Goal: Task Accomplishment & Management: Manage account settings

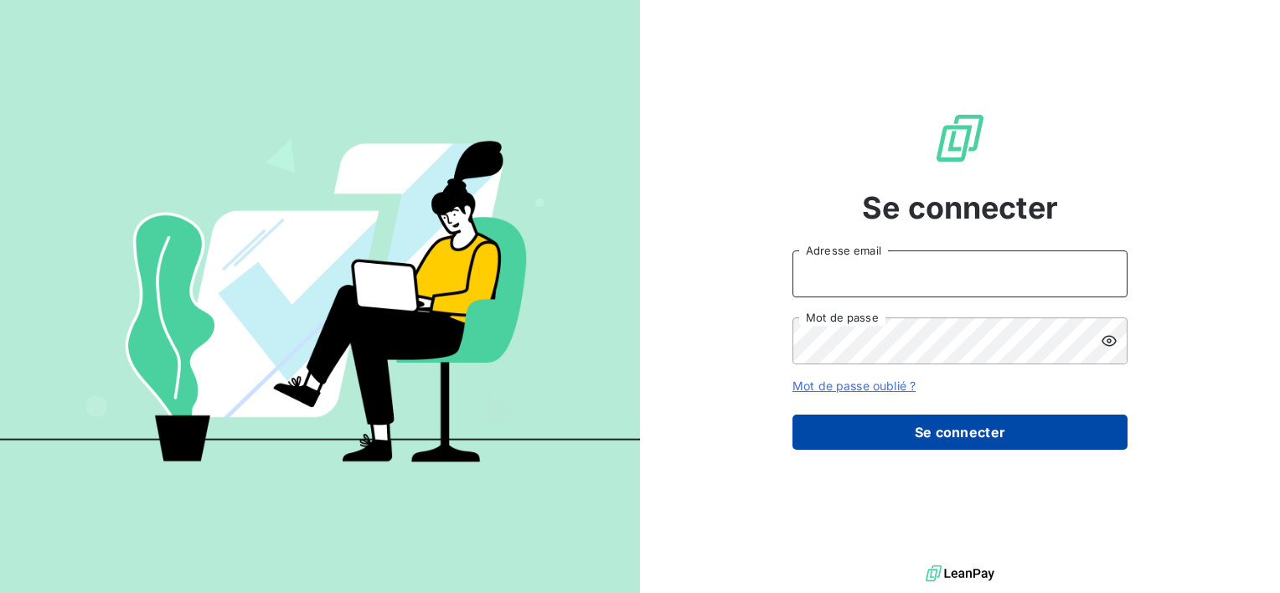
type input "[EMAIL_ADDRESS][DOMAIN_NAME]"
click at [988, 440] on button "Se connecter" at bounding box center [960, 432] width 335 height 35
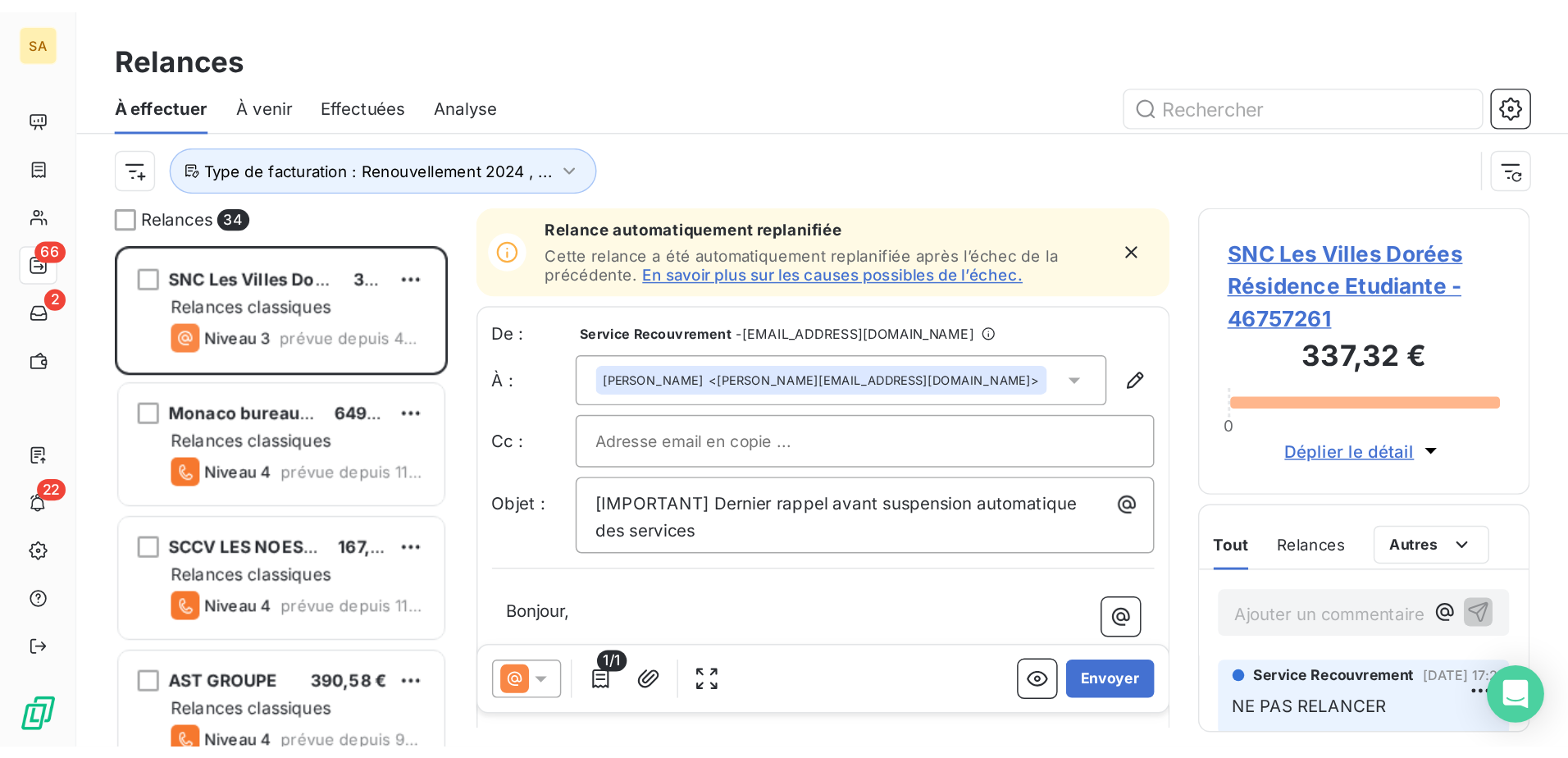
scroll to position [585, 339]
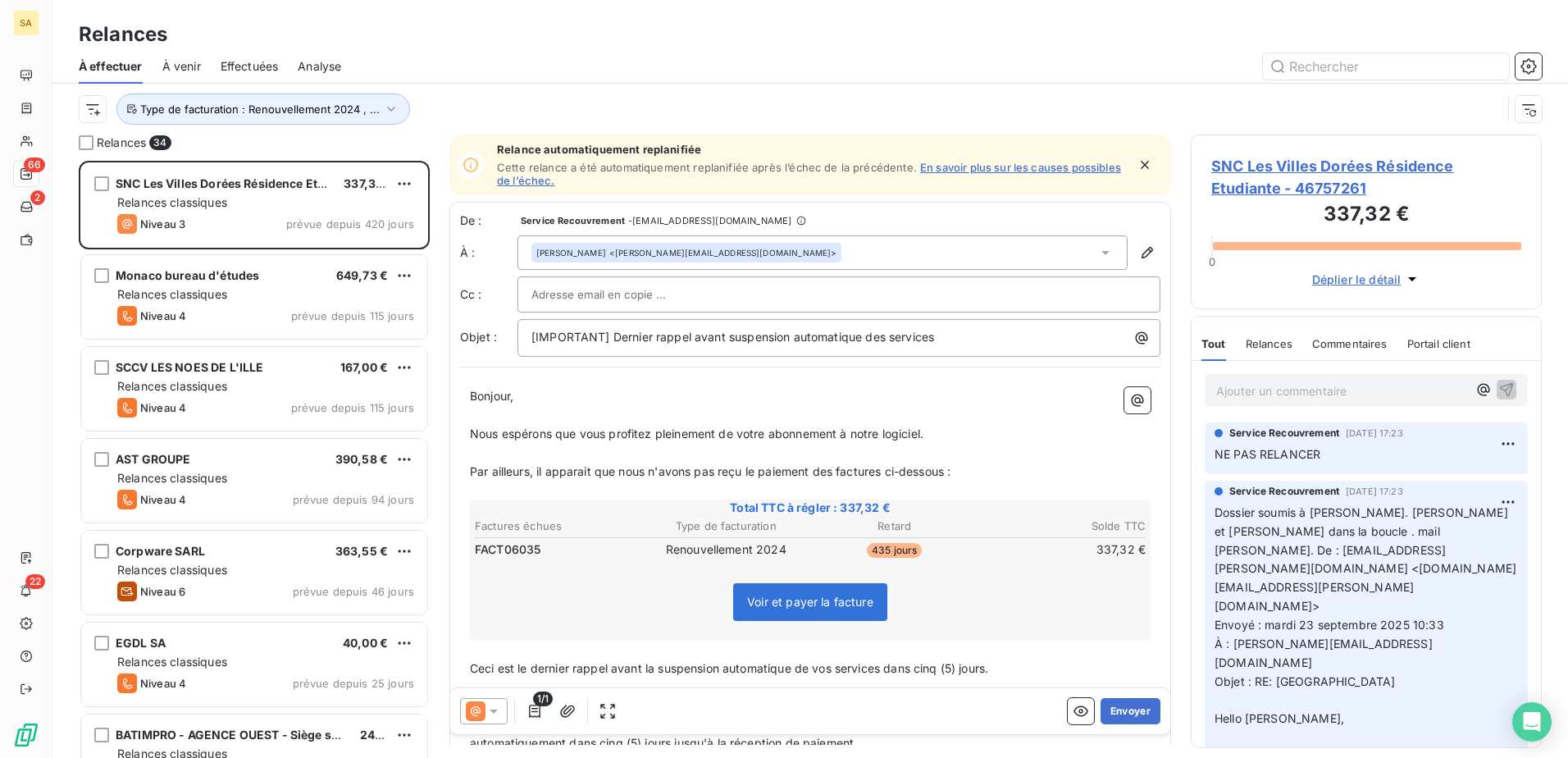
click at [1154, 114] on div "Type de facturation : Renouvellement 2024 , ..." at bounding box center [790, 110] width 1423 height 31
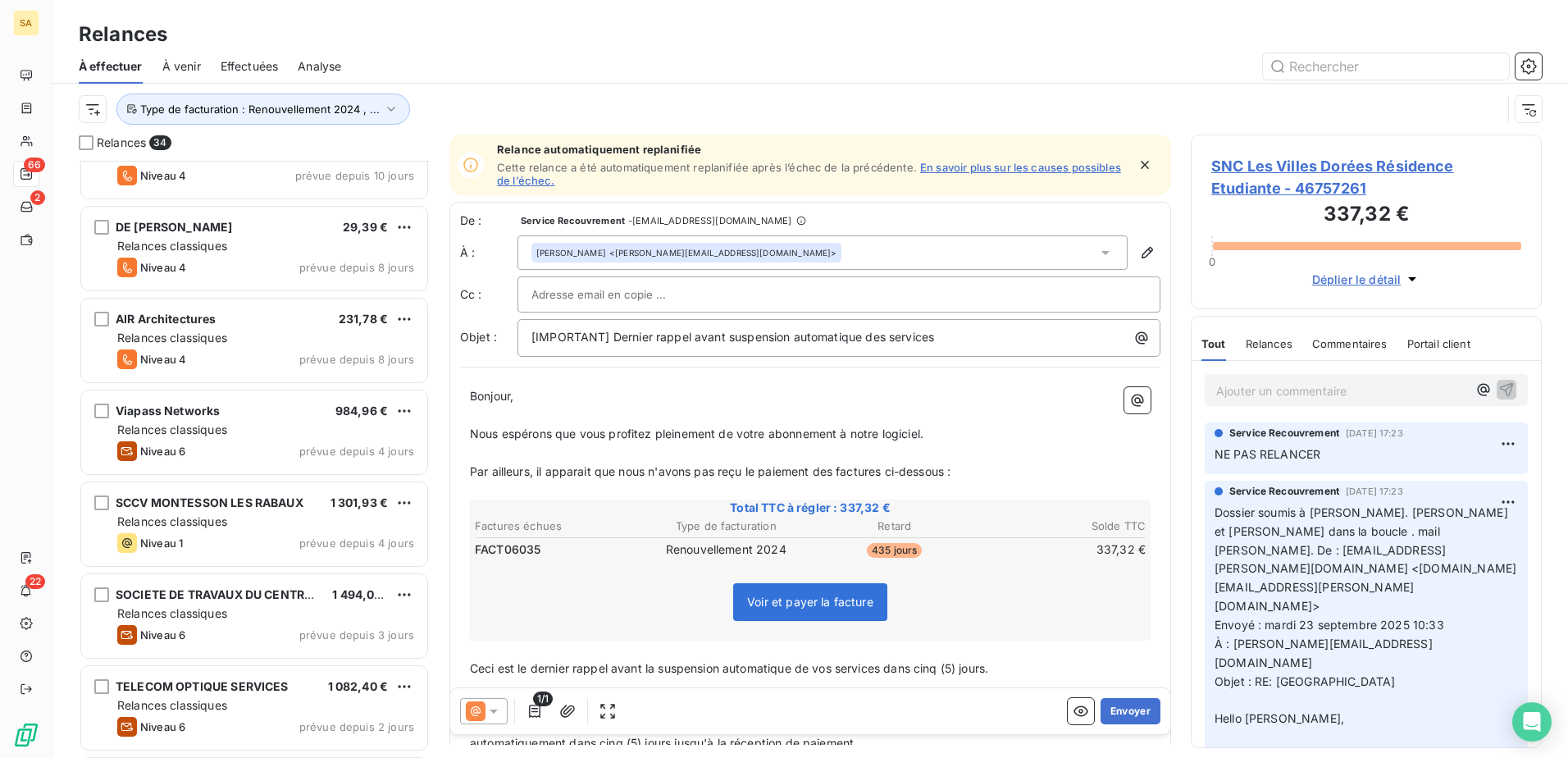
scroll to position [2528, 0]
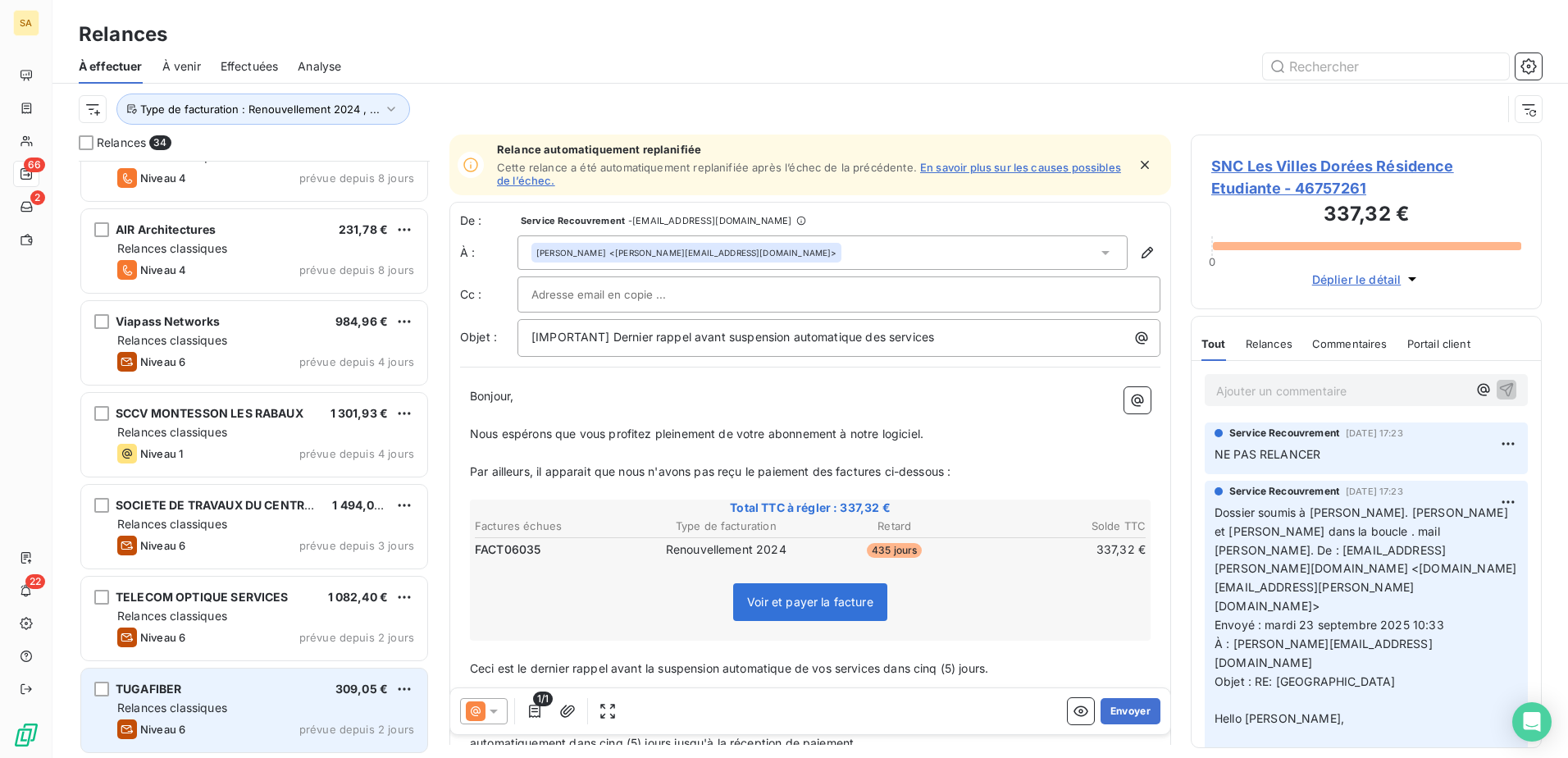
click at [207, 580] on span "Relances classiques" at bounding box center [172, 707] width 110 height 14
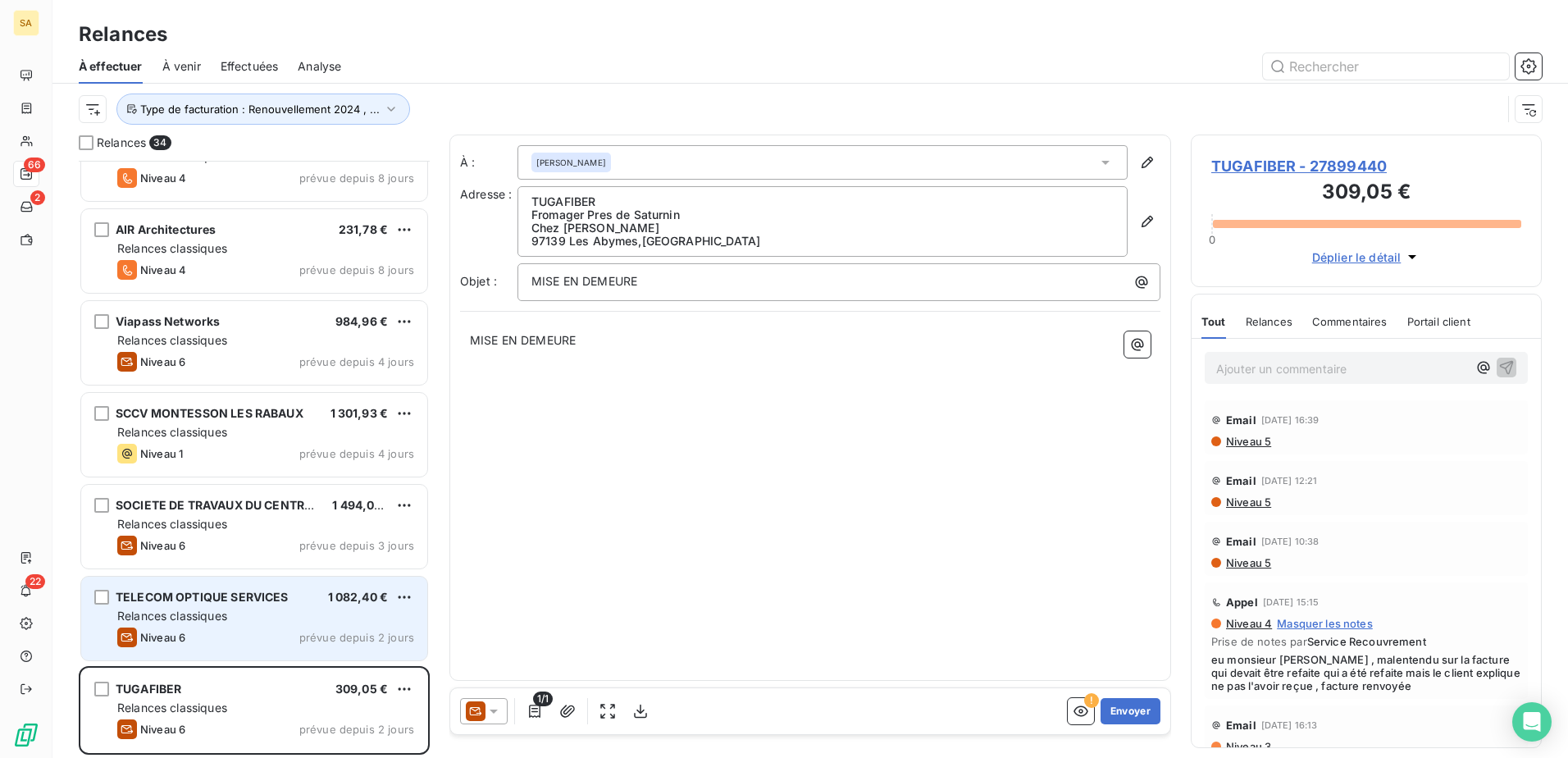
click at [252, 580] on div "Niveau 6 prévue depuis 2 jours" at bounding box center [265, 638] width 297 height 20
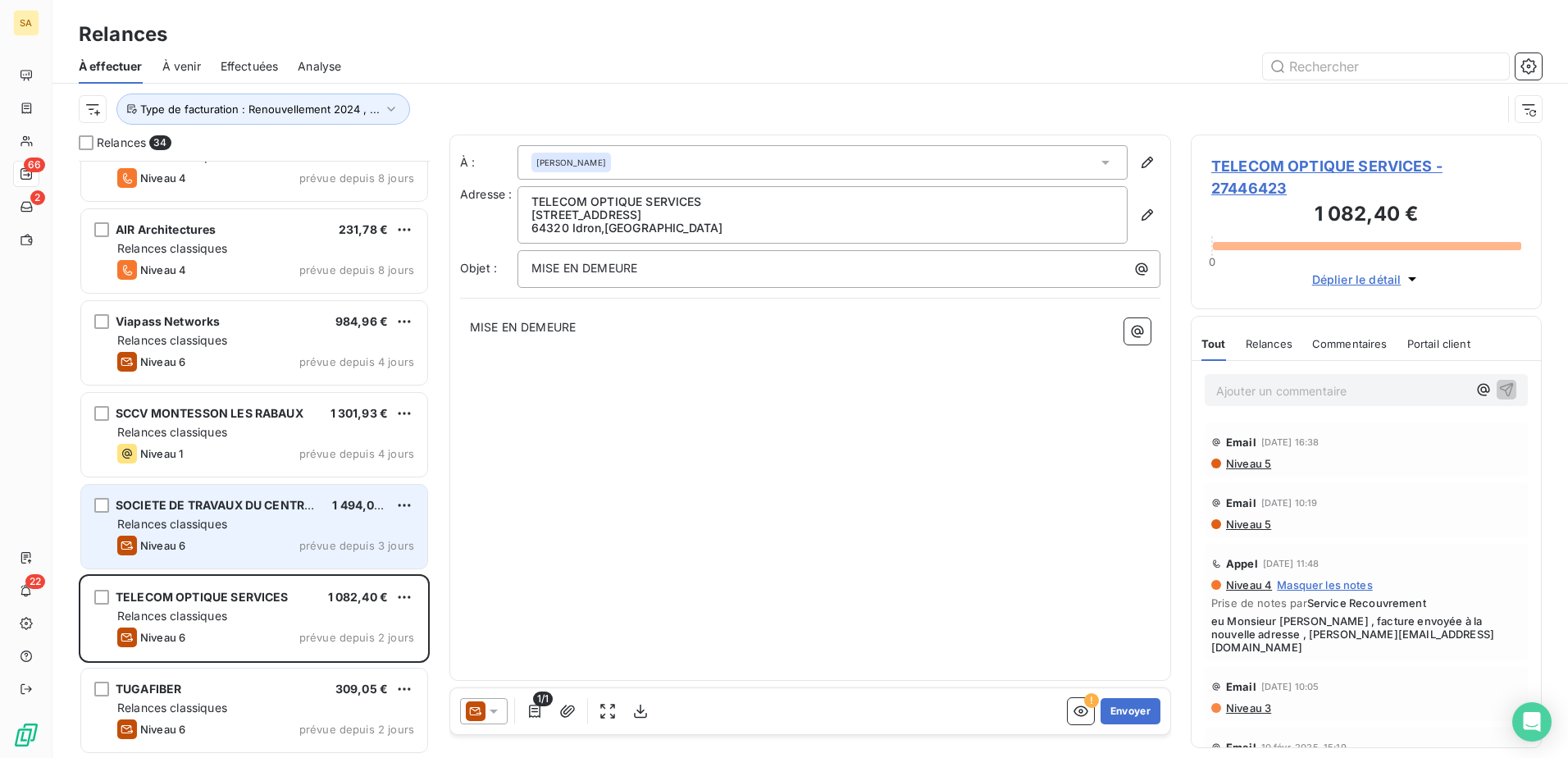
click at [267, 542] on div "Niveau 6 prévue depuis 3 jours" at bounding box center [265, 545] width 297 height 20
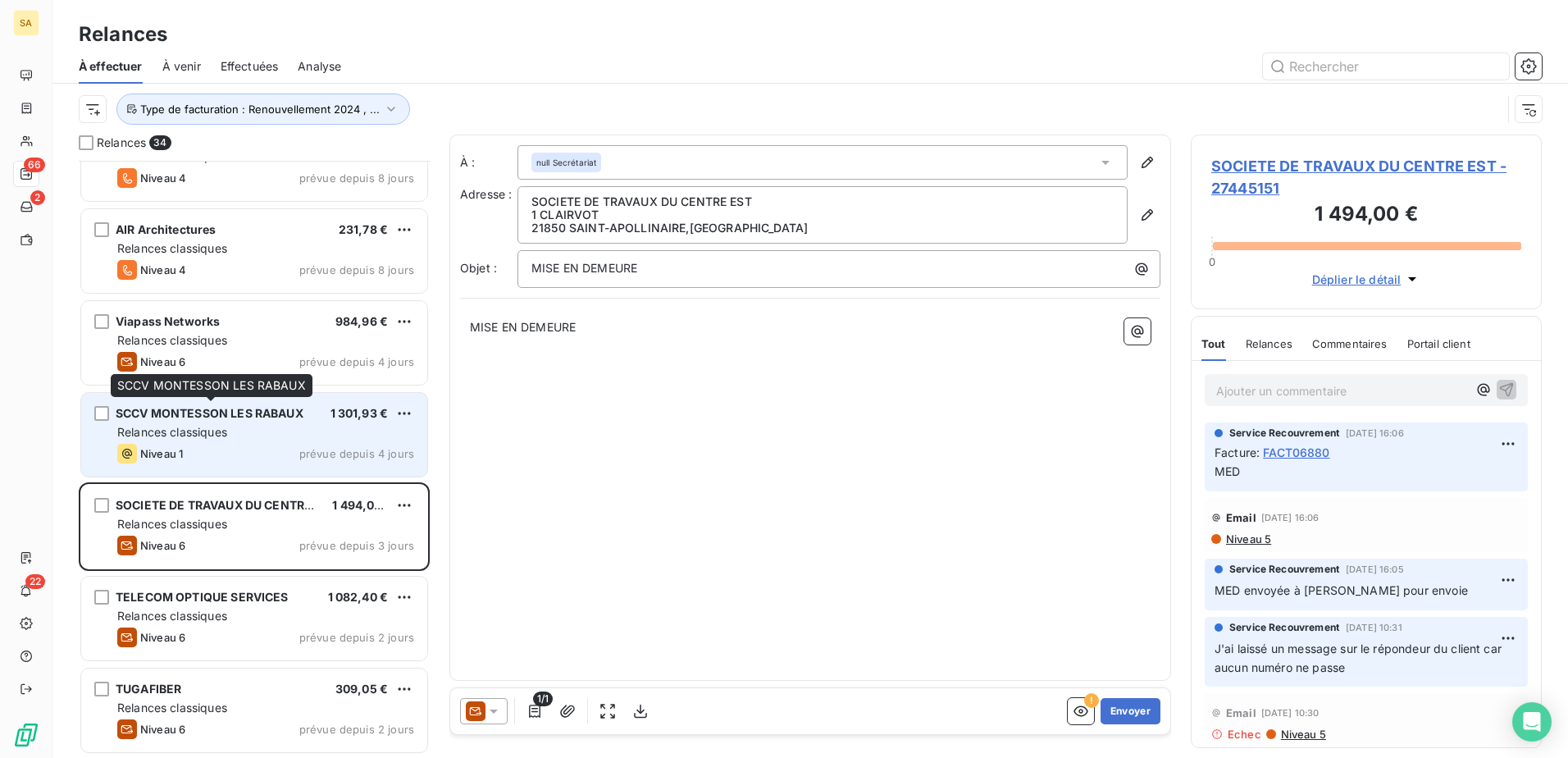
click at [231, 412] on span "SCCV MONTESSON LES RABAUX" at bounding box center [209, 413] width 188 height 14
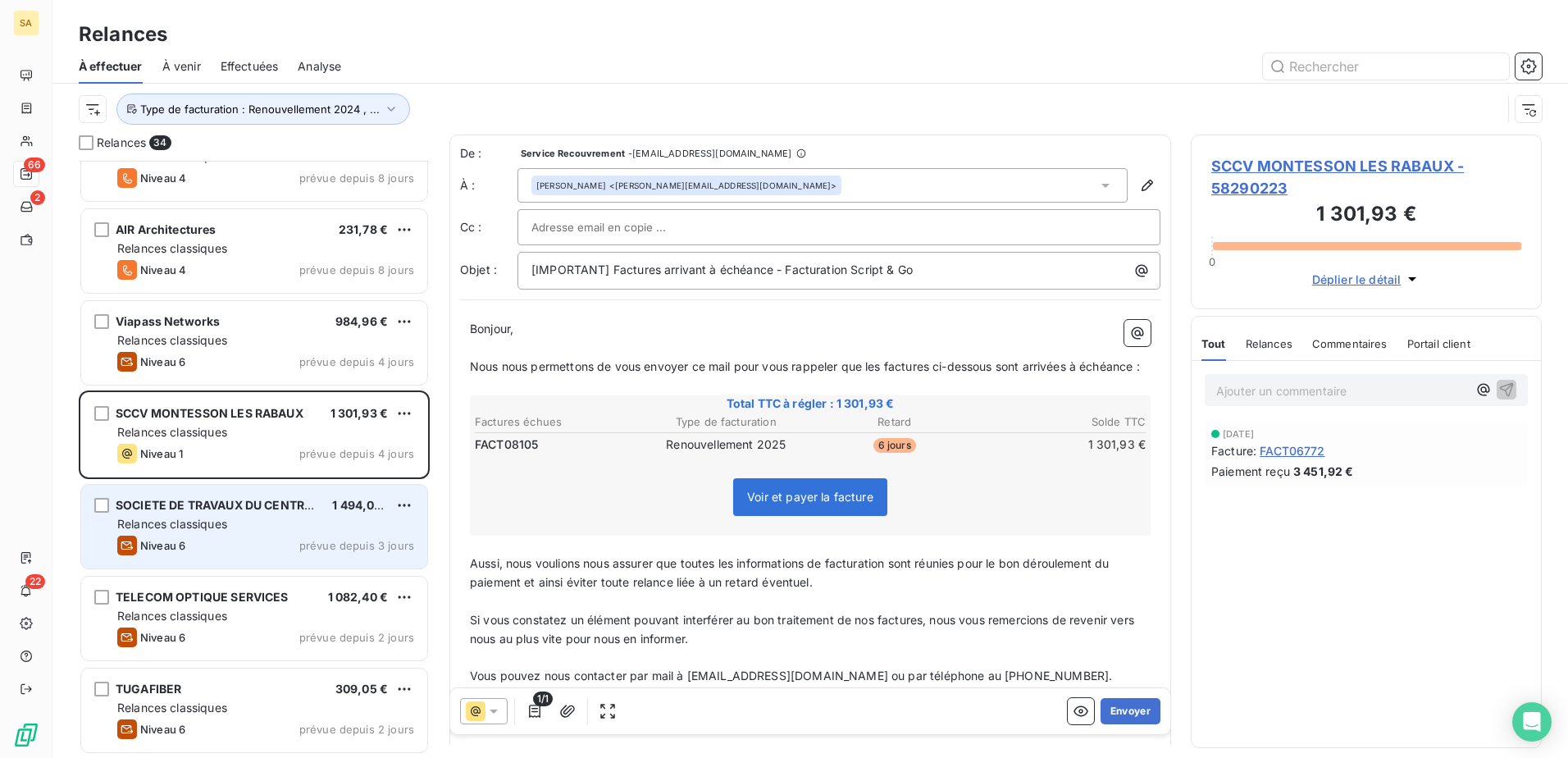
click at [250, 516] on div "Relances classiques" at bounding box center [265, 524] width 297 height 17
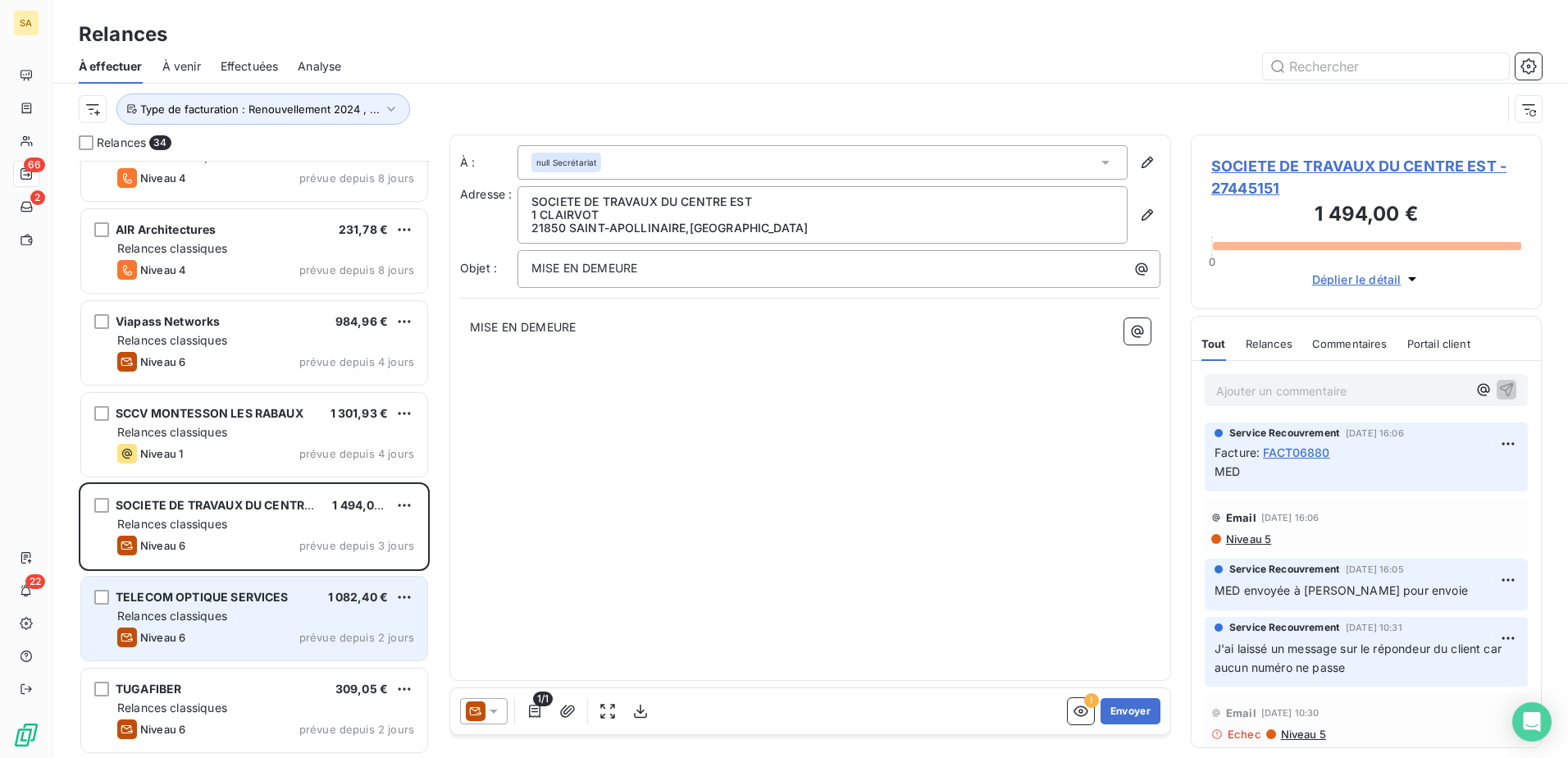
click at [197, 580] on div "TELECOM OPTIQUE SERVICES 1 082,40 € Relances classiques Niveau 6 prévue depuis …" at bounding box center [254, 618] width 346 height 83
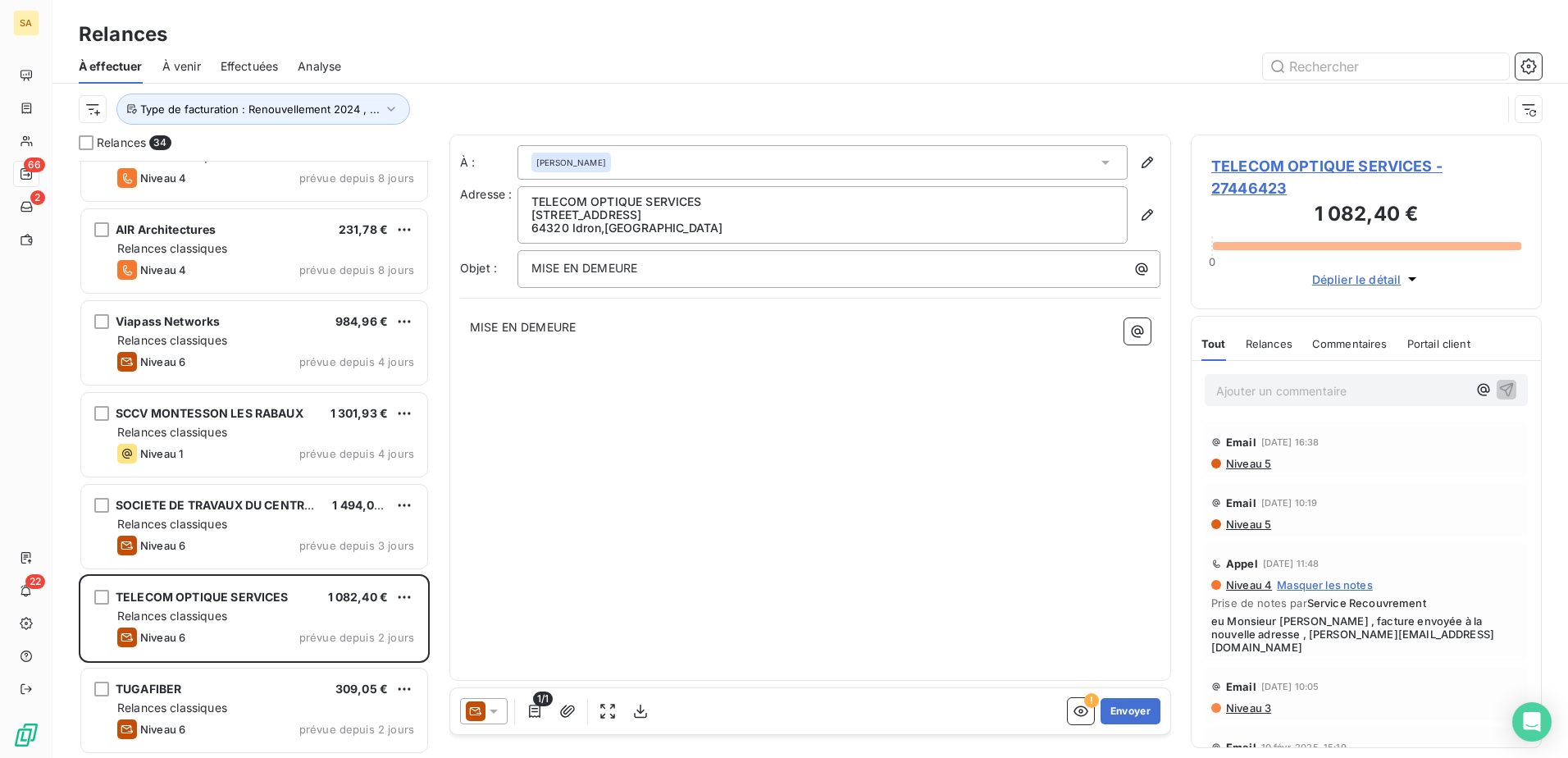
click at [1240, 161] on span "TELECOM OPTIQUE SERVICES - 27446423" at bounding box center [1365, 176] width 310 height 44
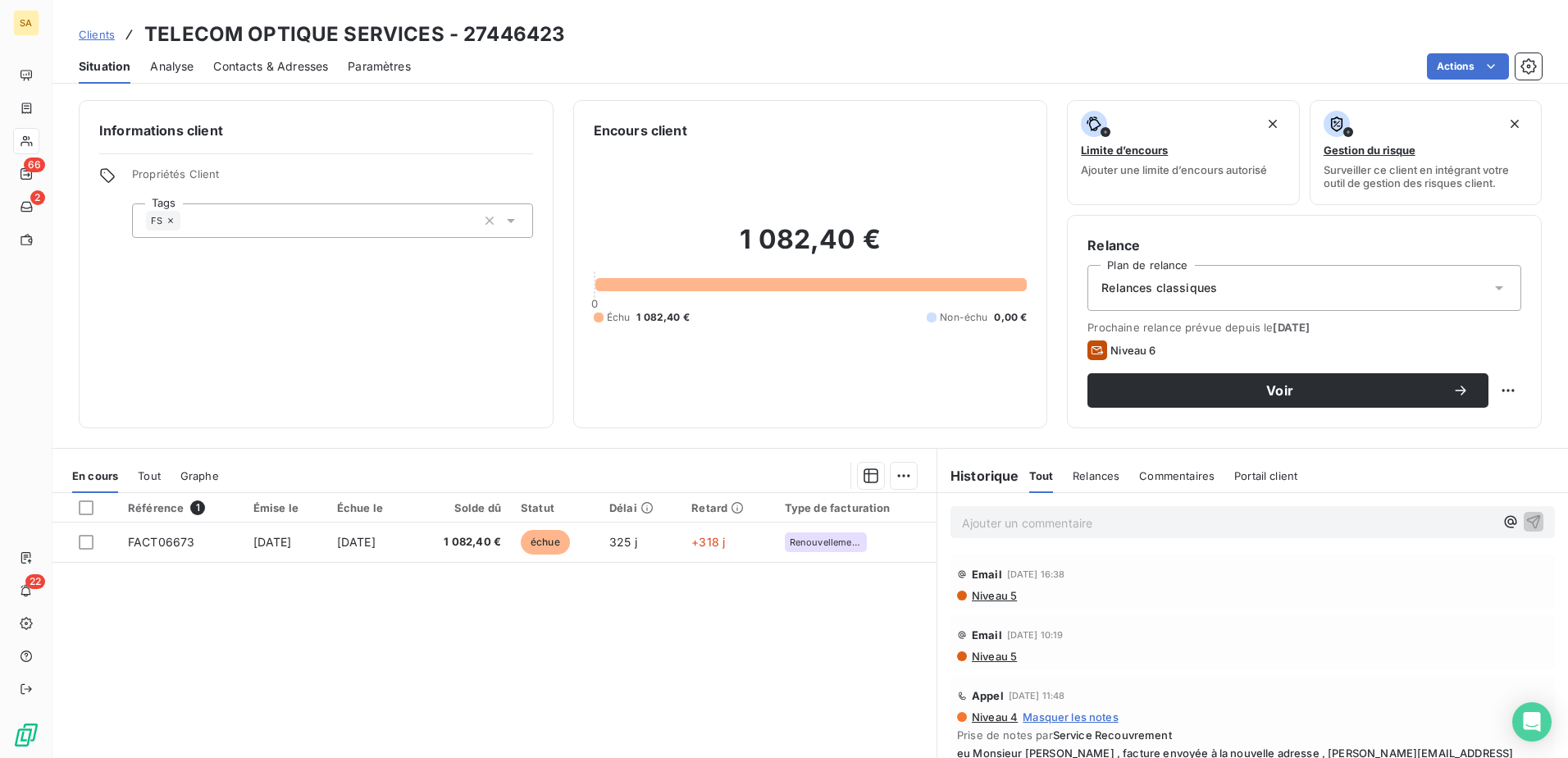
click at [281, 63] on span "Contacts & Adresses" at bounding box center [270, 66] width 115 height 17
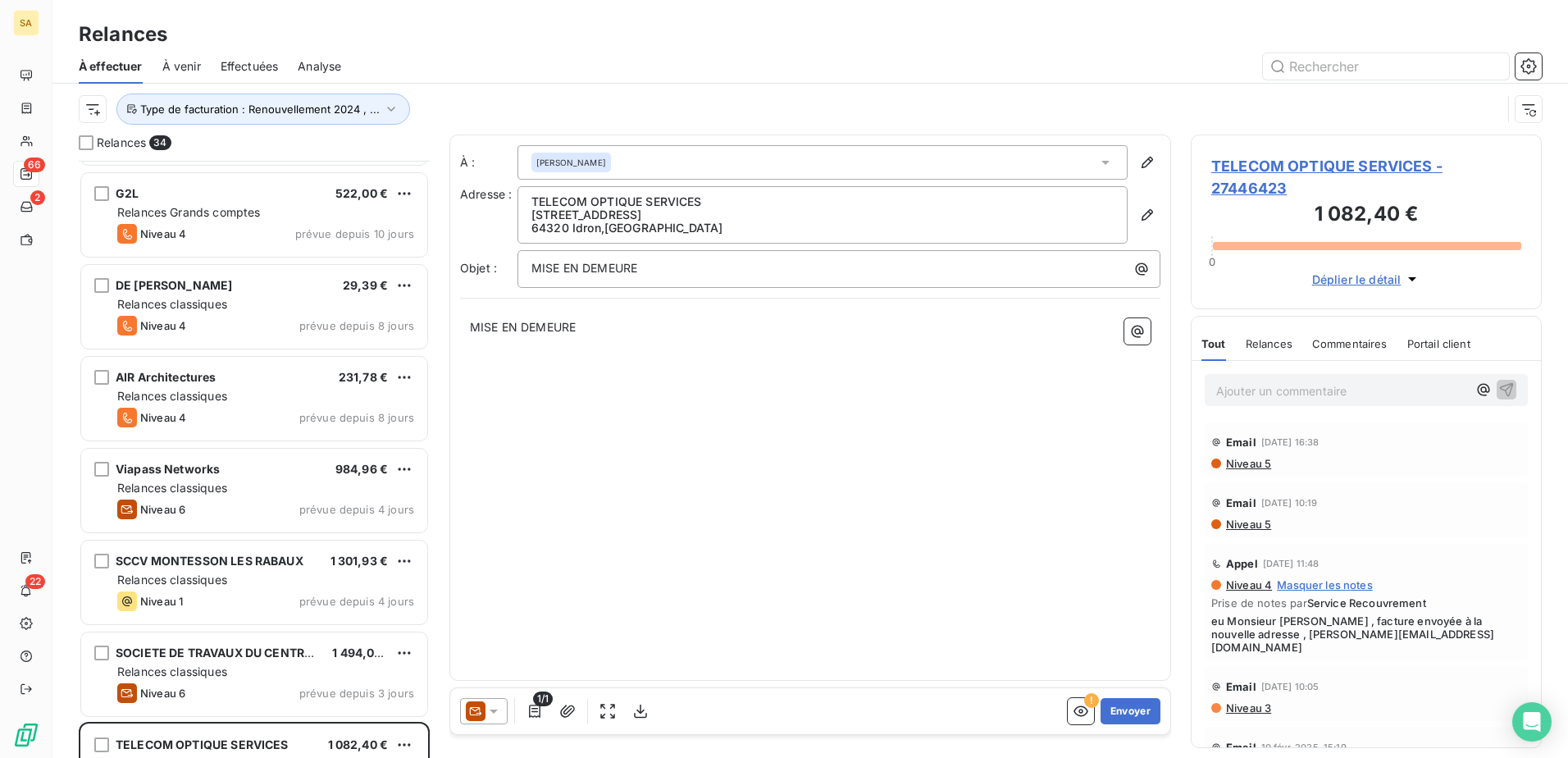
scroll to position [2528, 0]
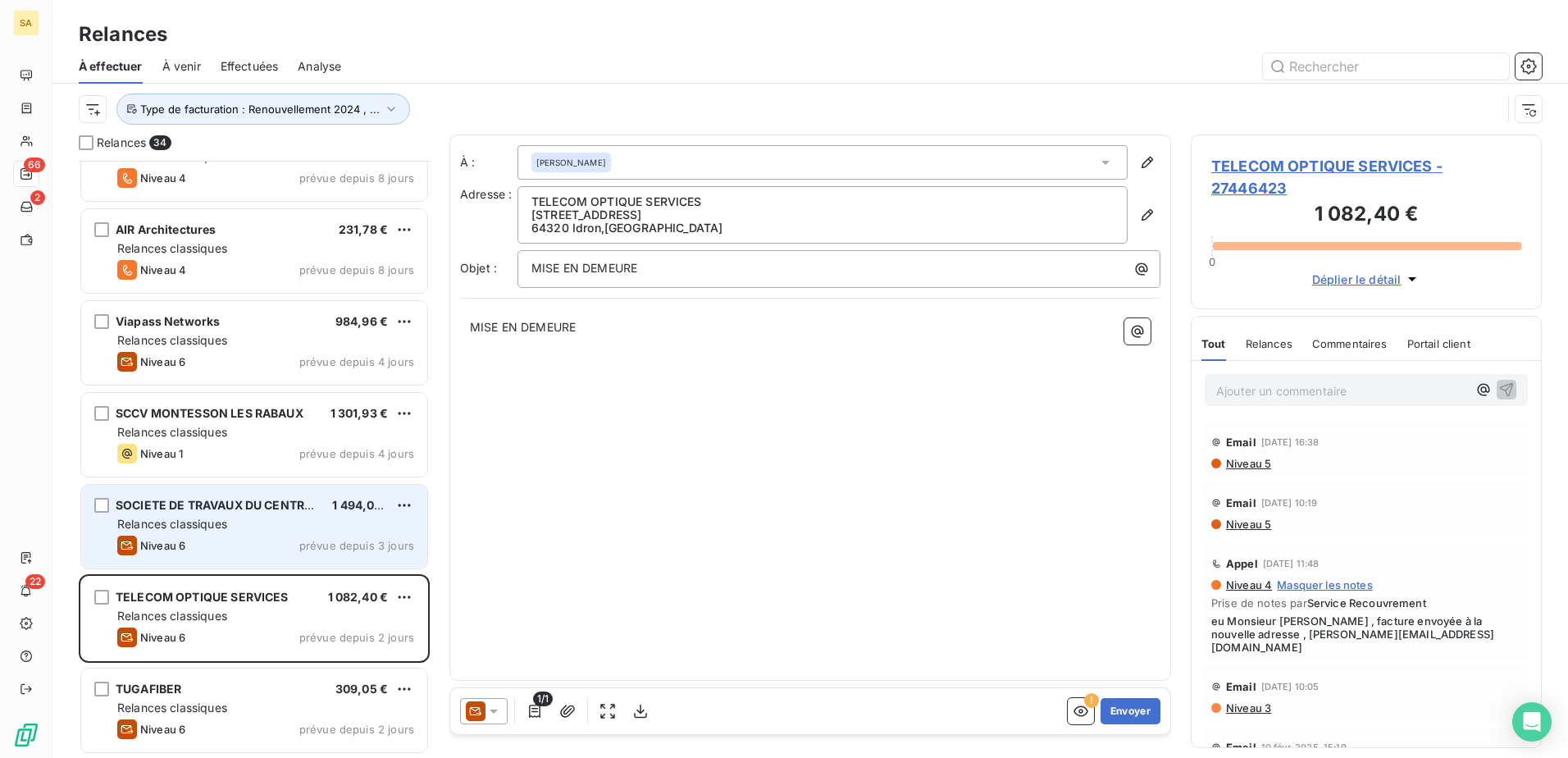
click at [205, 501] on span "SOCIETE DE TRAVAUX DU CENTRE EST" at bounding box center [226, 505] width 221 height 14
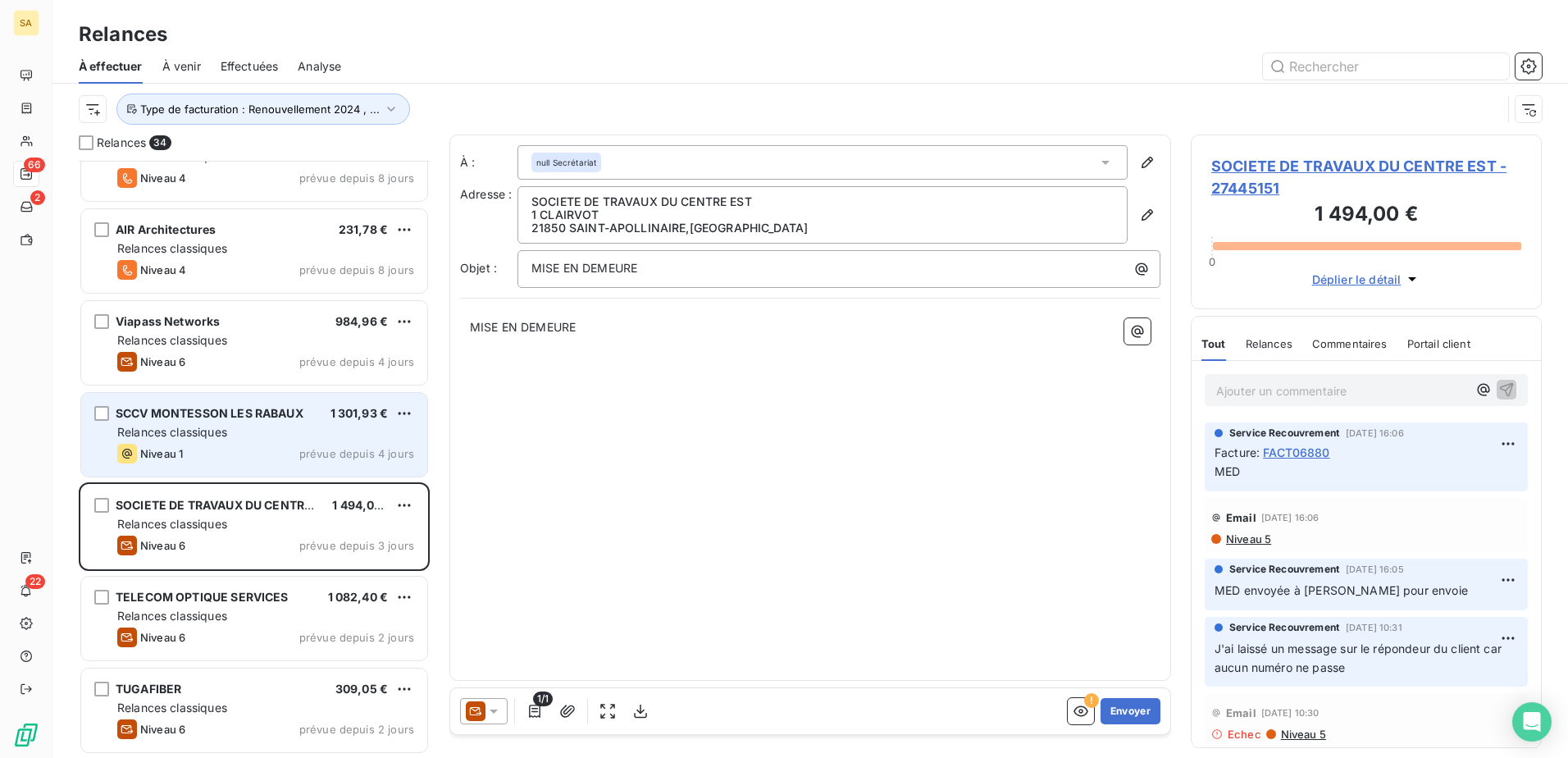
click at [230, 427] on div "Relances classiques" at bounding box center [265, 432] width 297 height 17
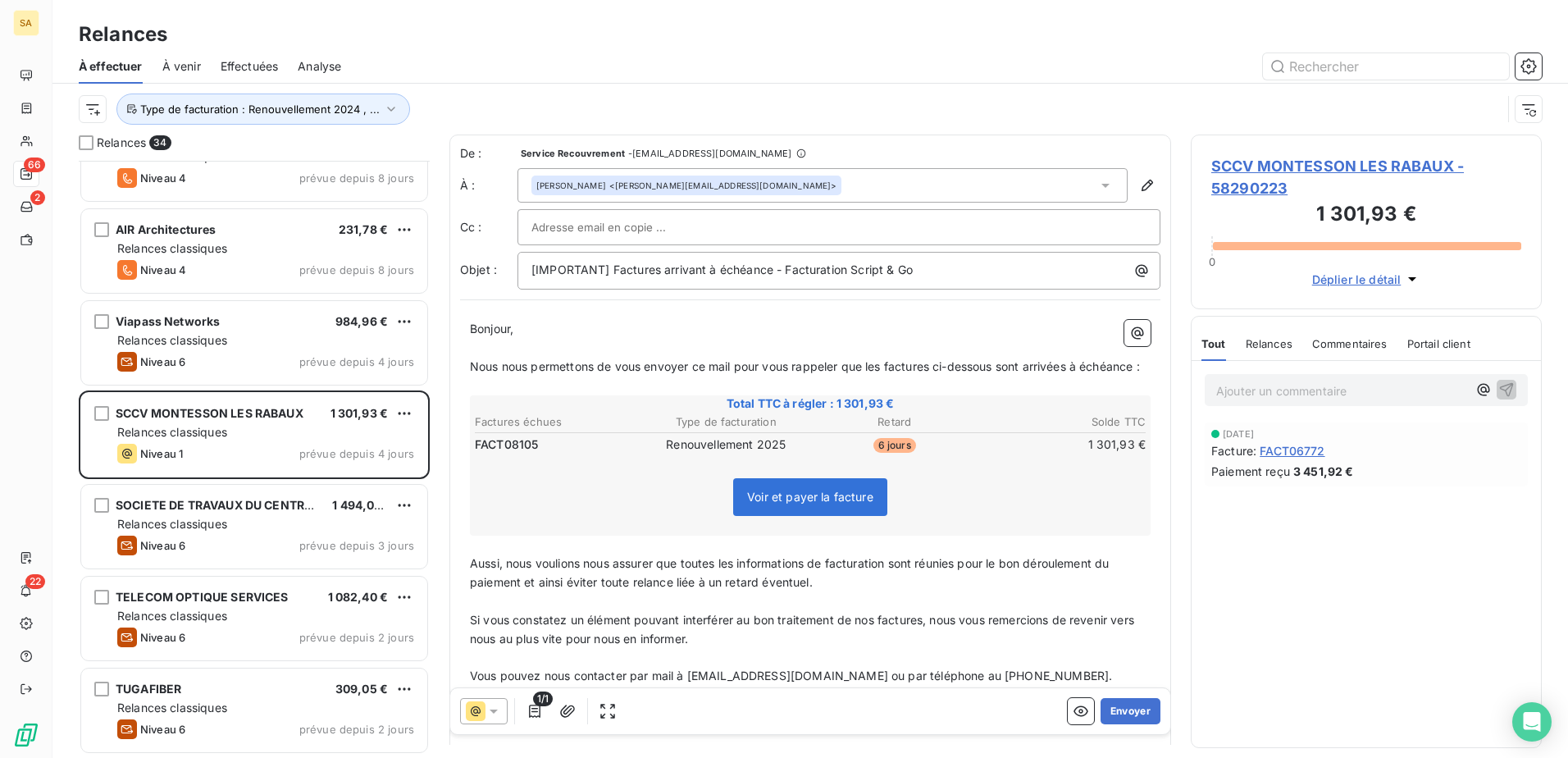
click at [822, 516] on span "Voir et payer la facture" at bounding box center [810, 497] width 155 height 38
click at [821, 503] on span "Voir et payer la facture" at bounding box center [809, 497] width 126 height 14
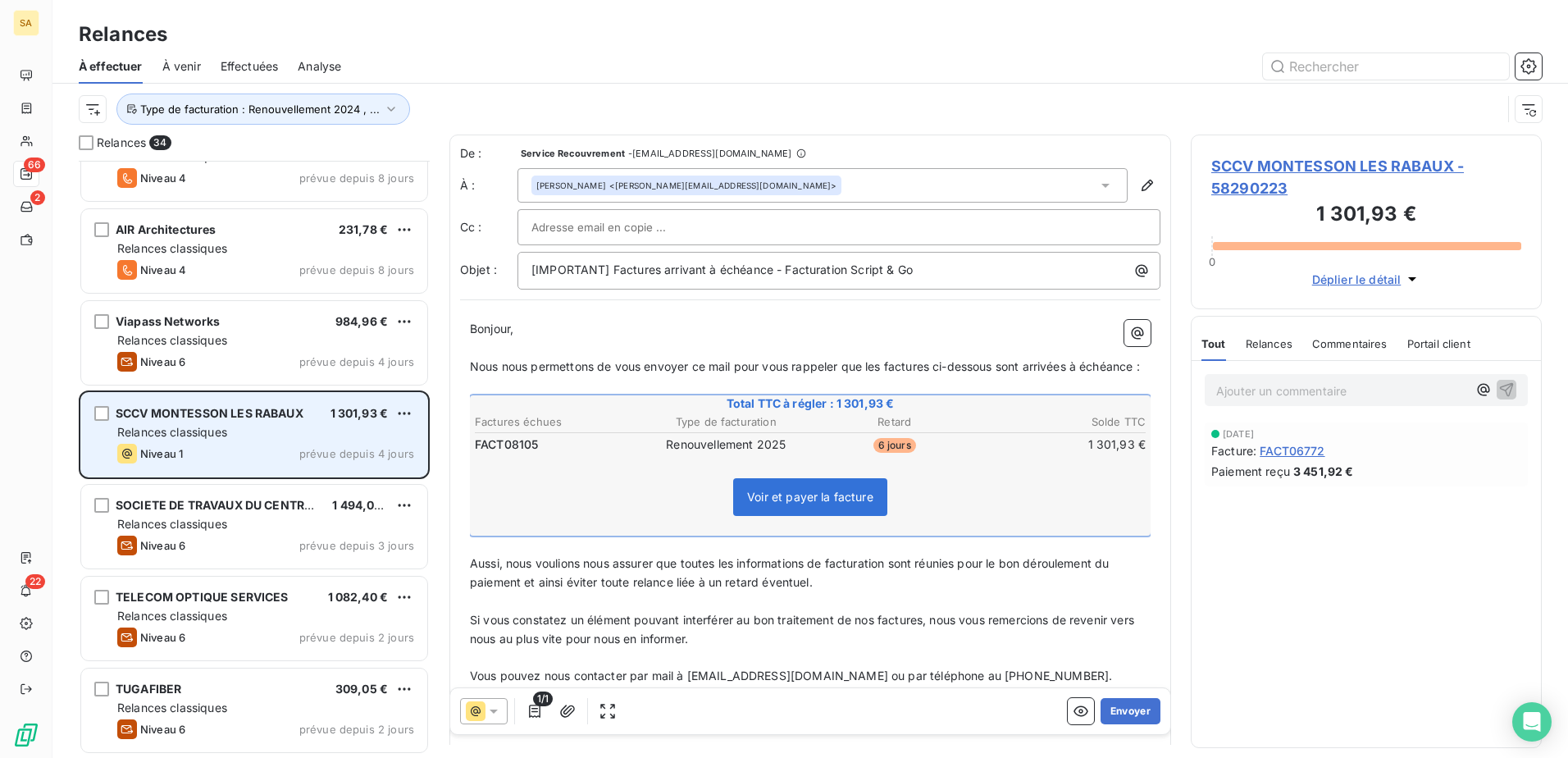
click at [227, 409] on span "SCCV MONTESSON LES RABAUX" at bounding box center [209, 413] width 188 height 14
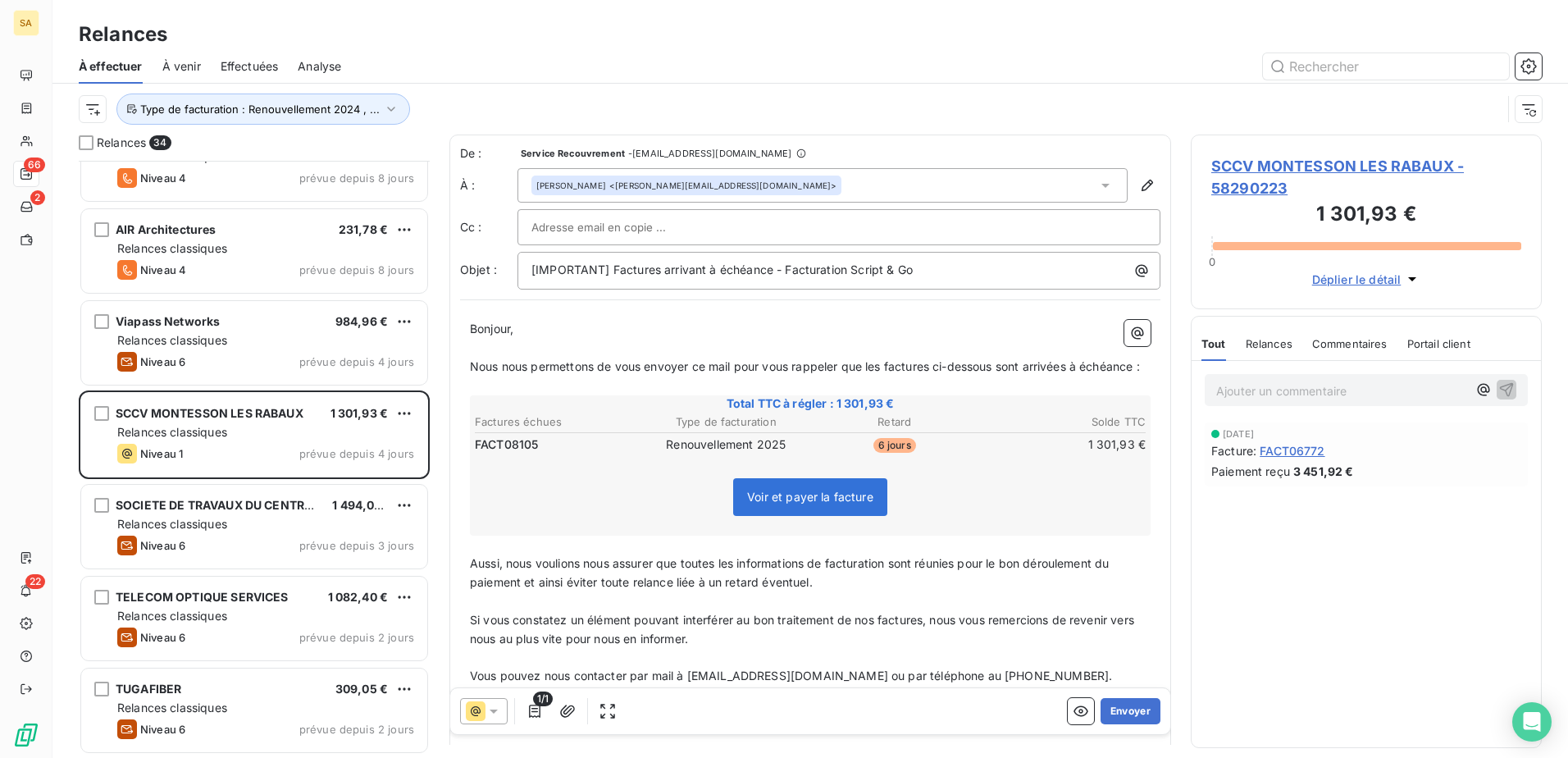
click at [1252, 165] on span "SCCV MONTESSON LES RABAUX - 58290223" at bounding box center [1365, 176] width 310 height 44
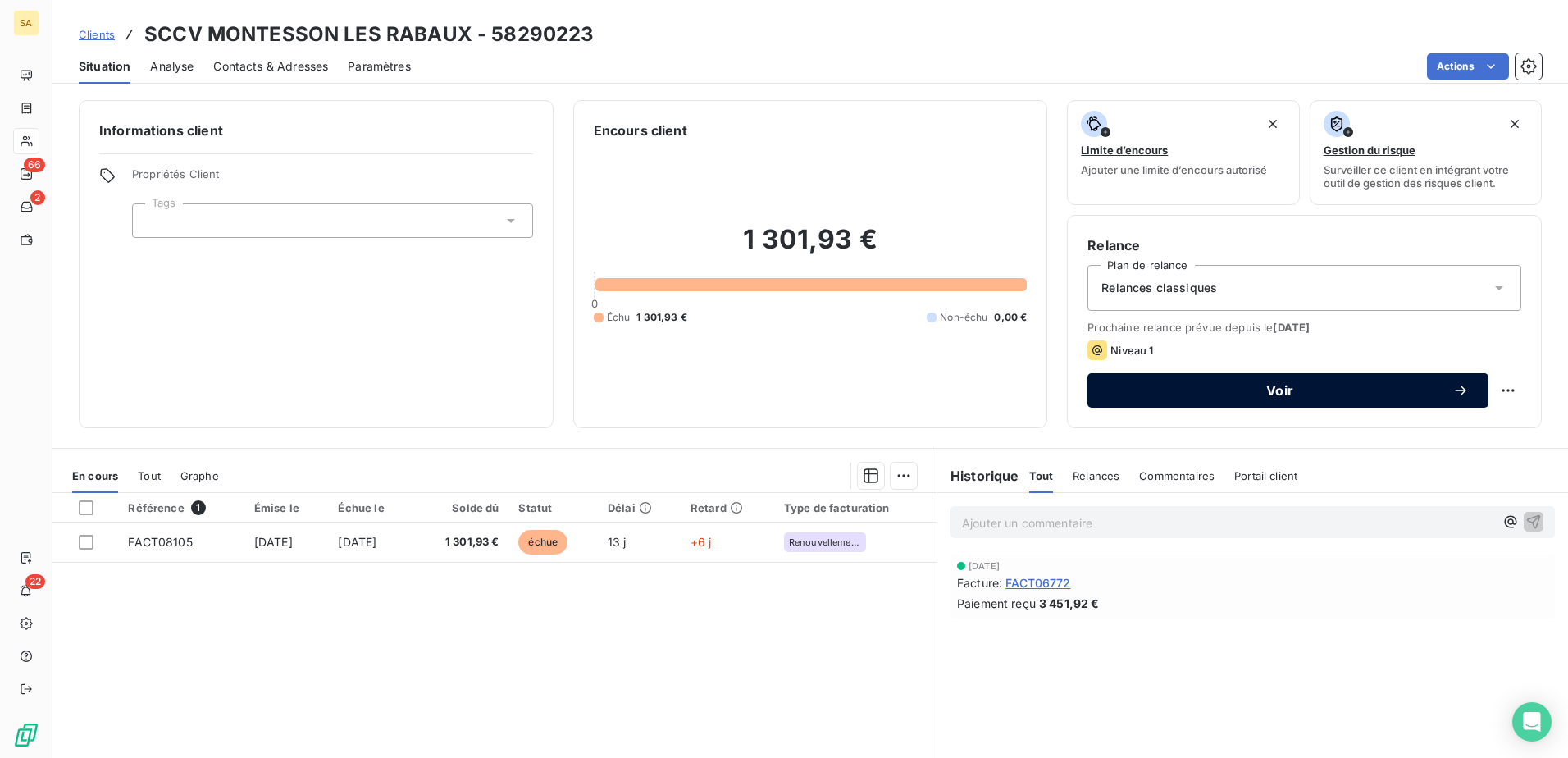
click at [1252, 382] on button "Voir" at bounding box center [1288, 390] width 401 height 34
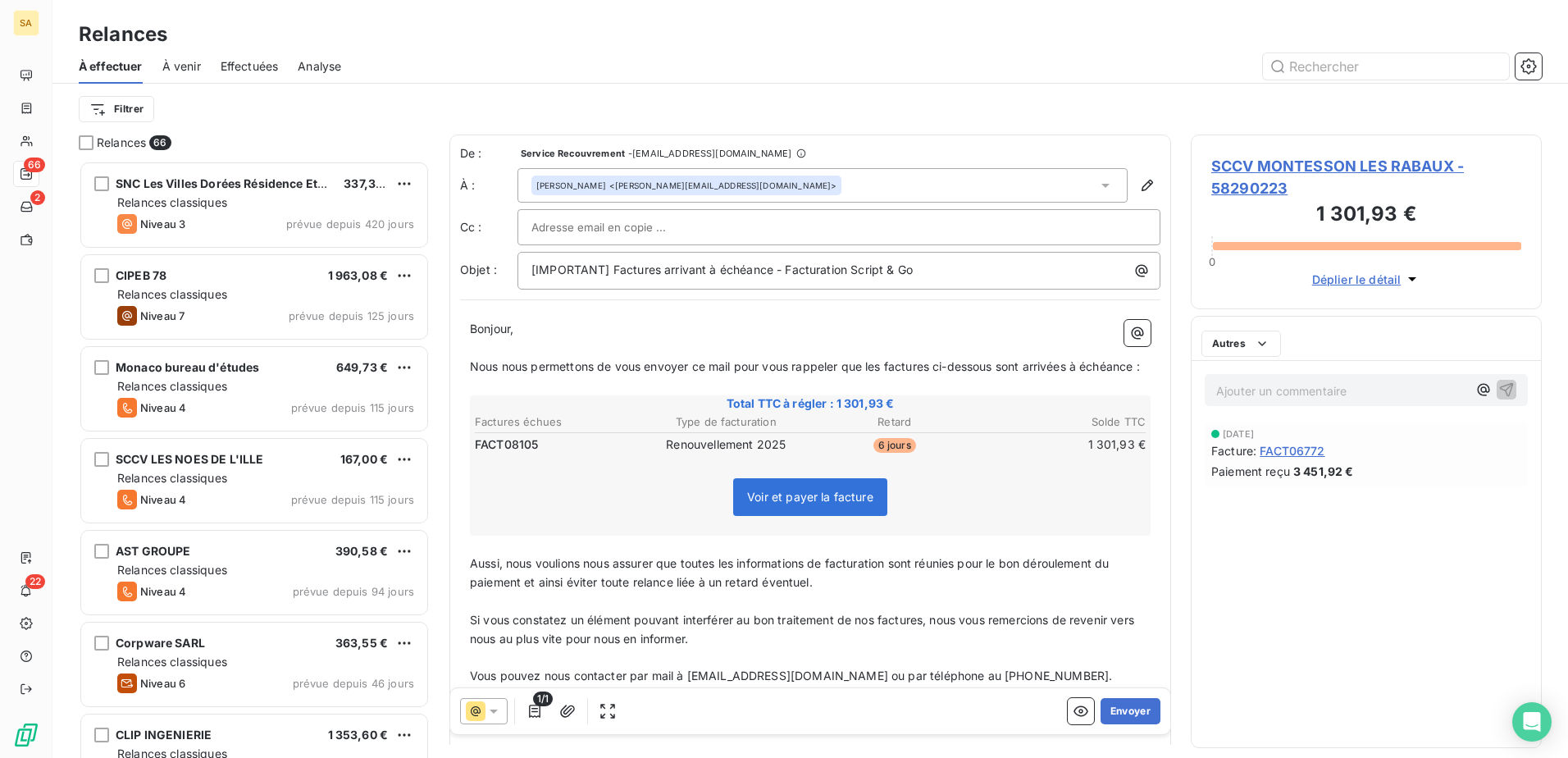
scroll to position [585, 339]
click at [1247, 177] on span "SCCV MONTESSON LES RABAUX - 58290223" at bounding box center [1365, 176] width 310 height 44
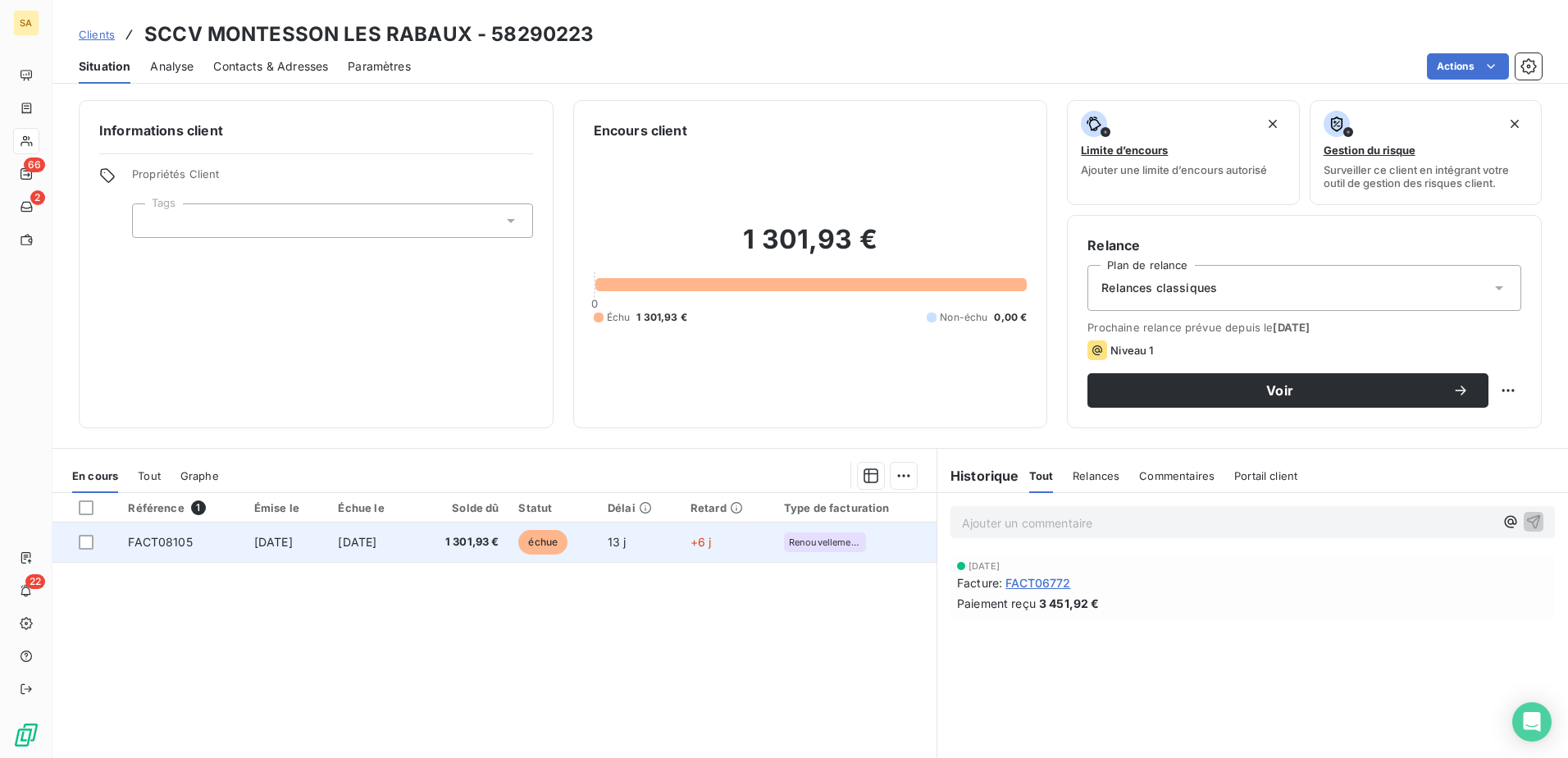
click at [161, 546] on span "FACT08105" at bounding box center [160, 542] width 64 height 14
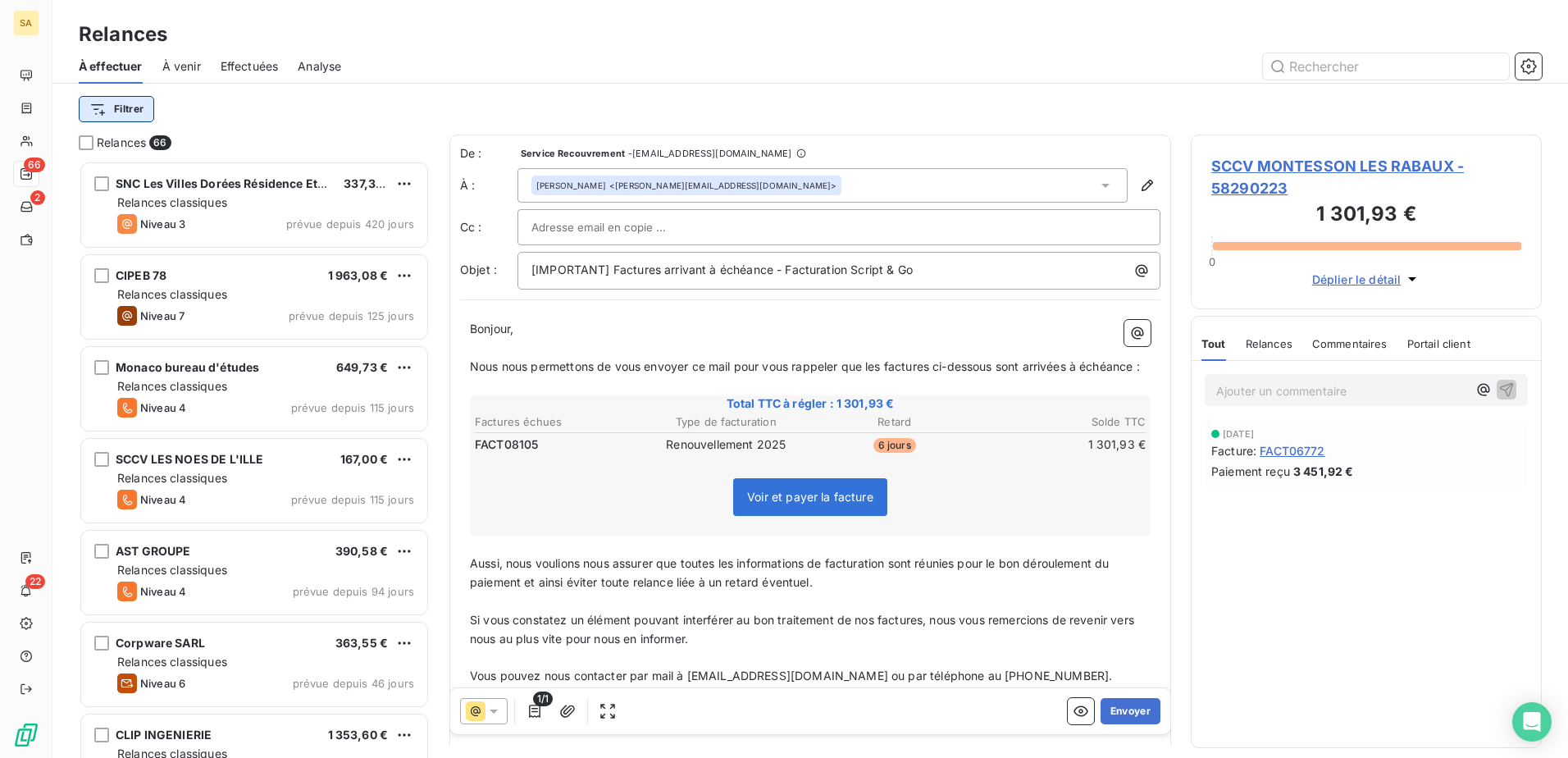
click at [144, 98] on html "SA 66 2 22 Relances À effectuer À venir Effectuées Analyse Filtrer Relances 66 …" at bounding box center [784, 379] width 1568 height 758
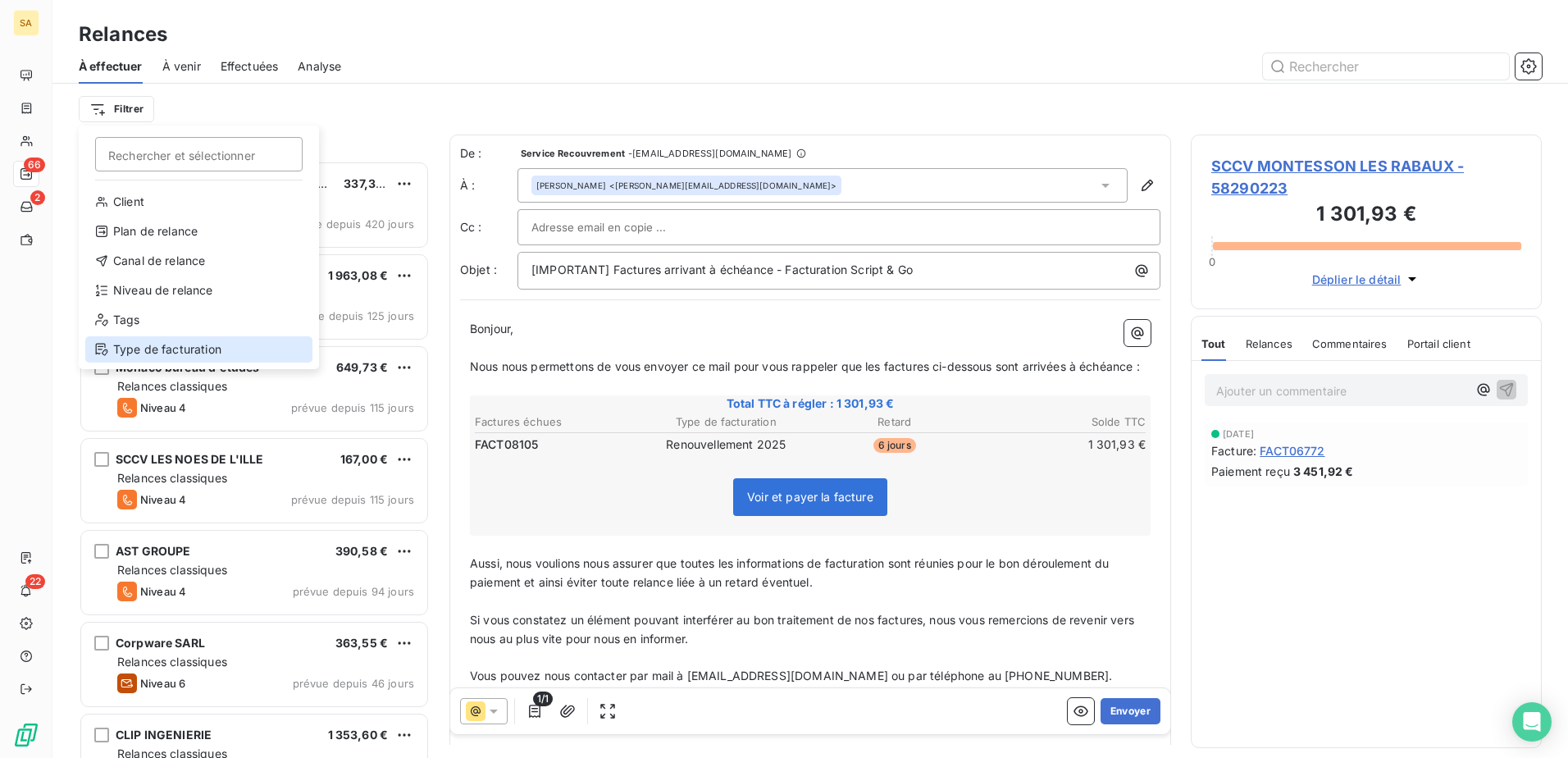
click at [203, 339] on div "Type de facturation" at bounding box center [199, 349] width 227 height 26
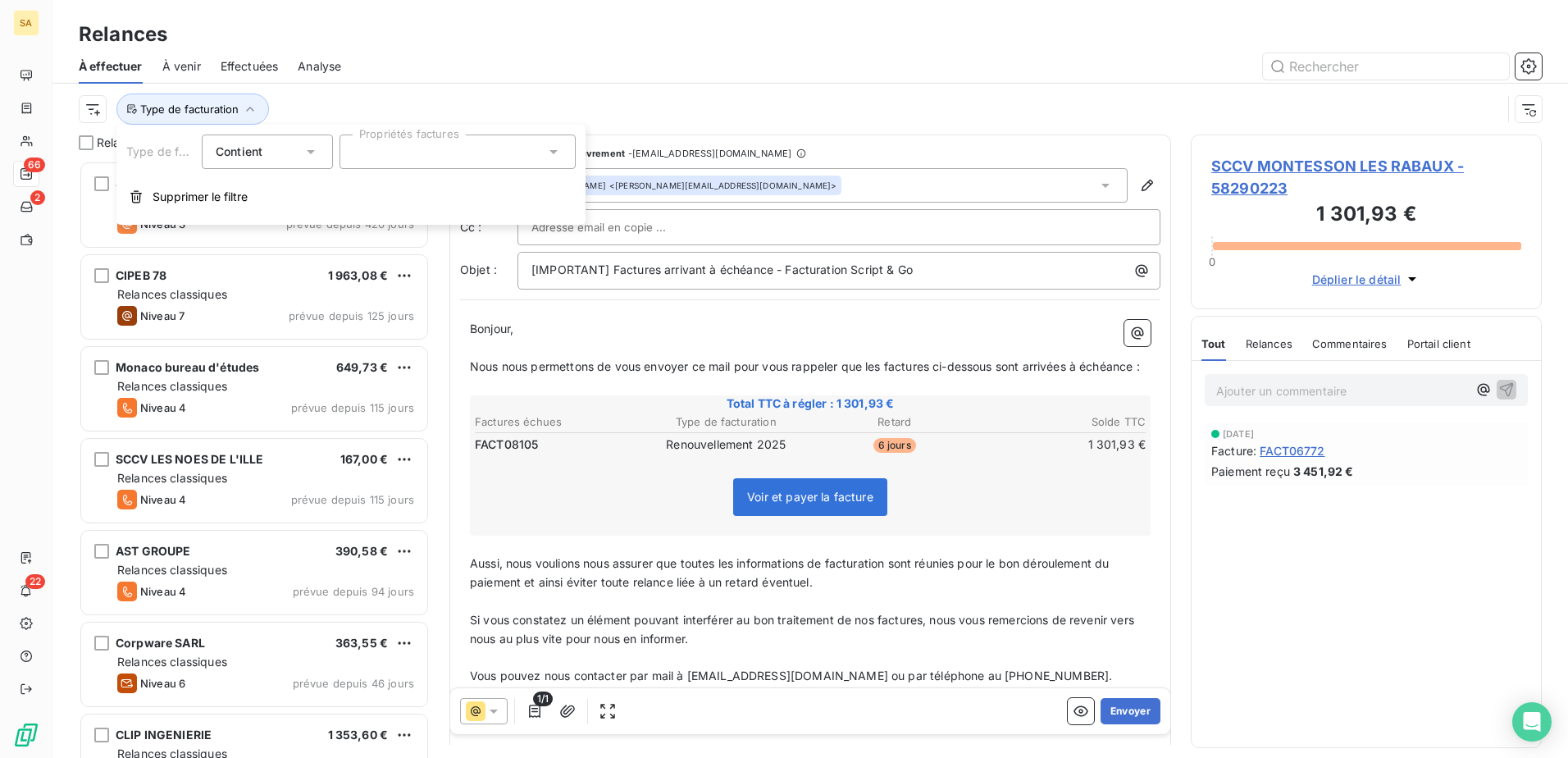
click at [418, 154] on div at bounding box center [457, 151] width 236 height 34
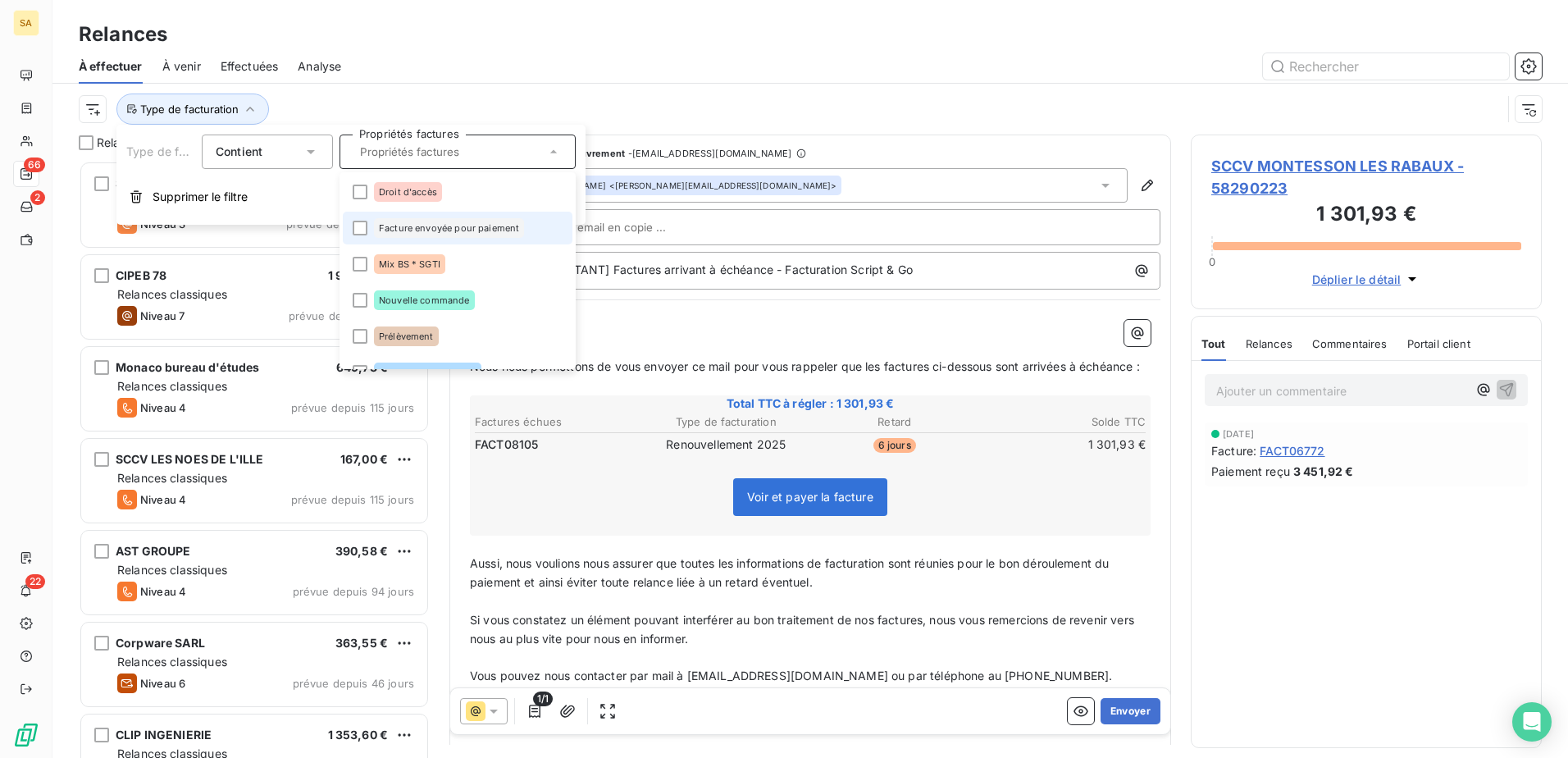
scroll to position [131, 0]
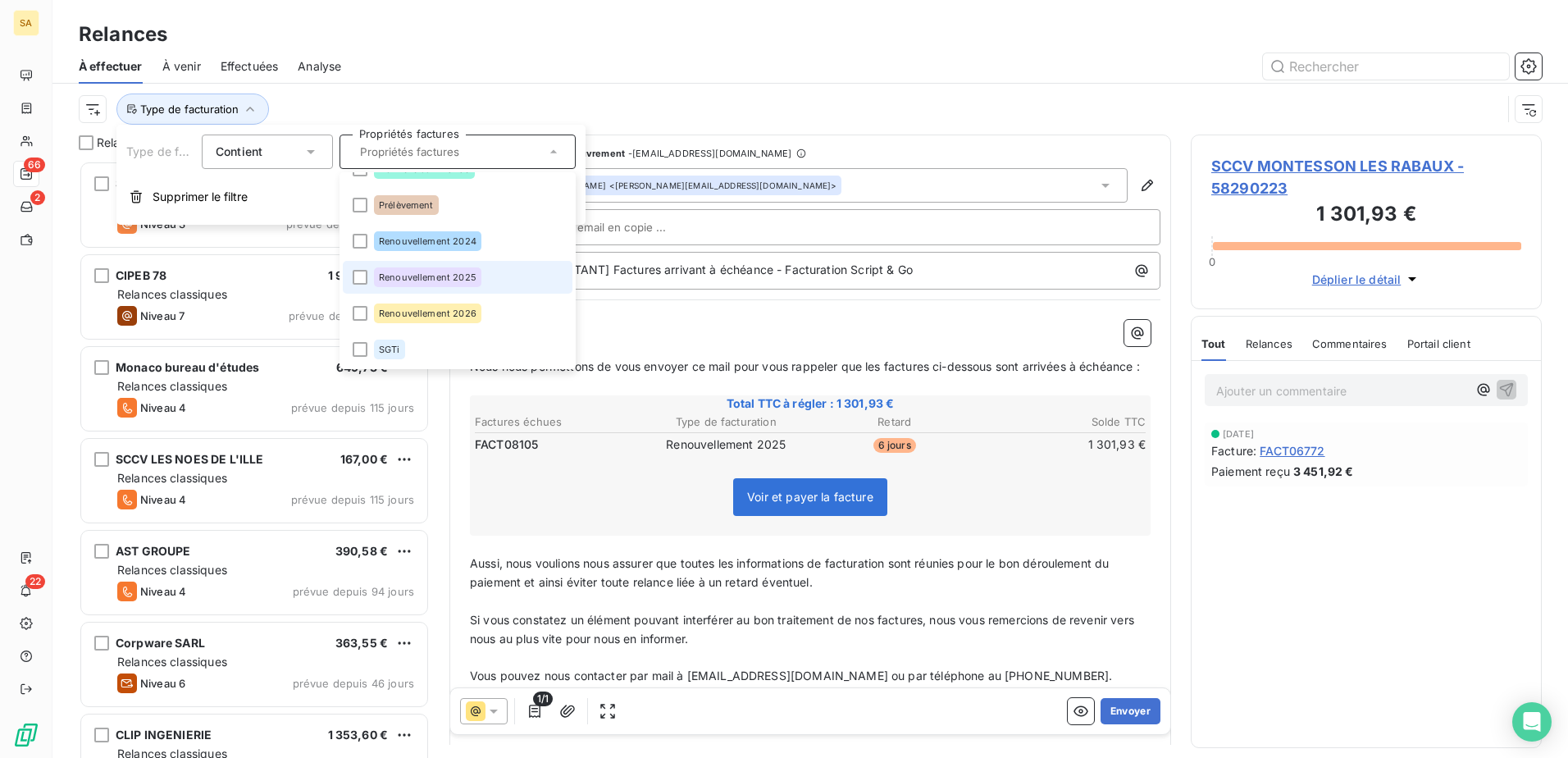
click at [447, 273] on span "Renouvellement 2025" at bounding box center [428, 277] width 98 height 10
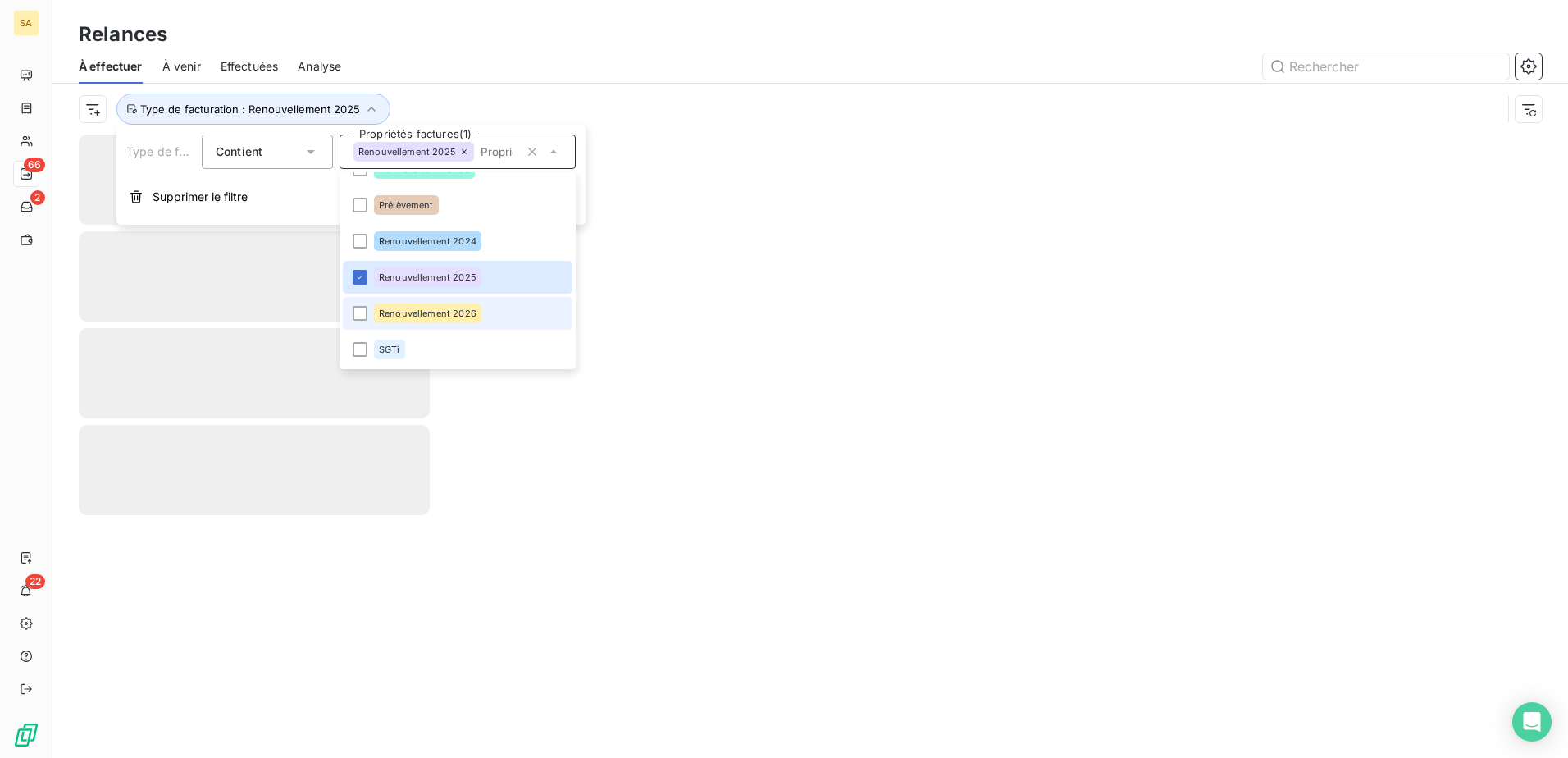
click at [453, 311] on span "Renouvellement 2026" at bounding box center [428, 313] width 98 height 10
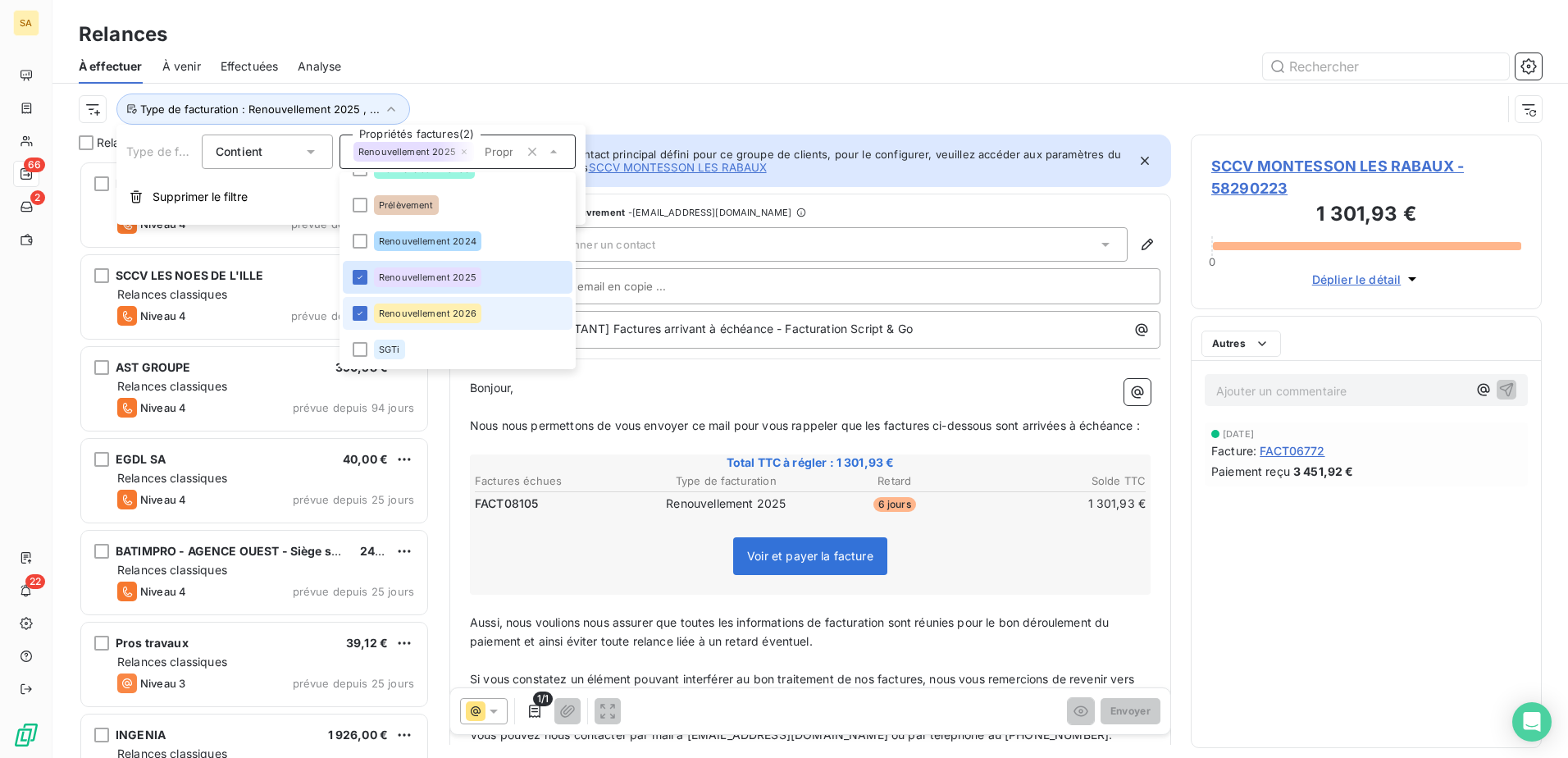
scroll to position [585, 339]
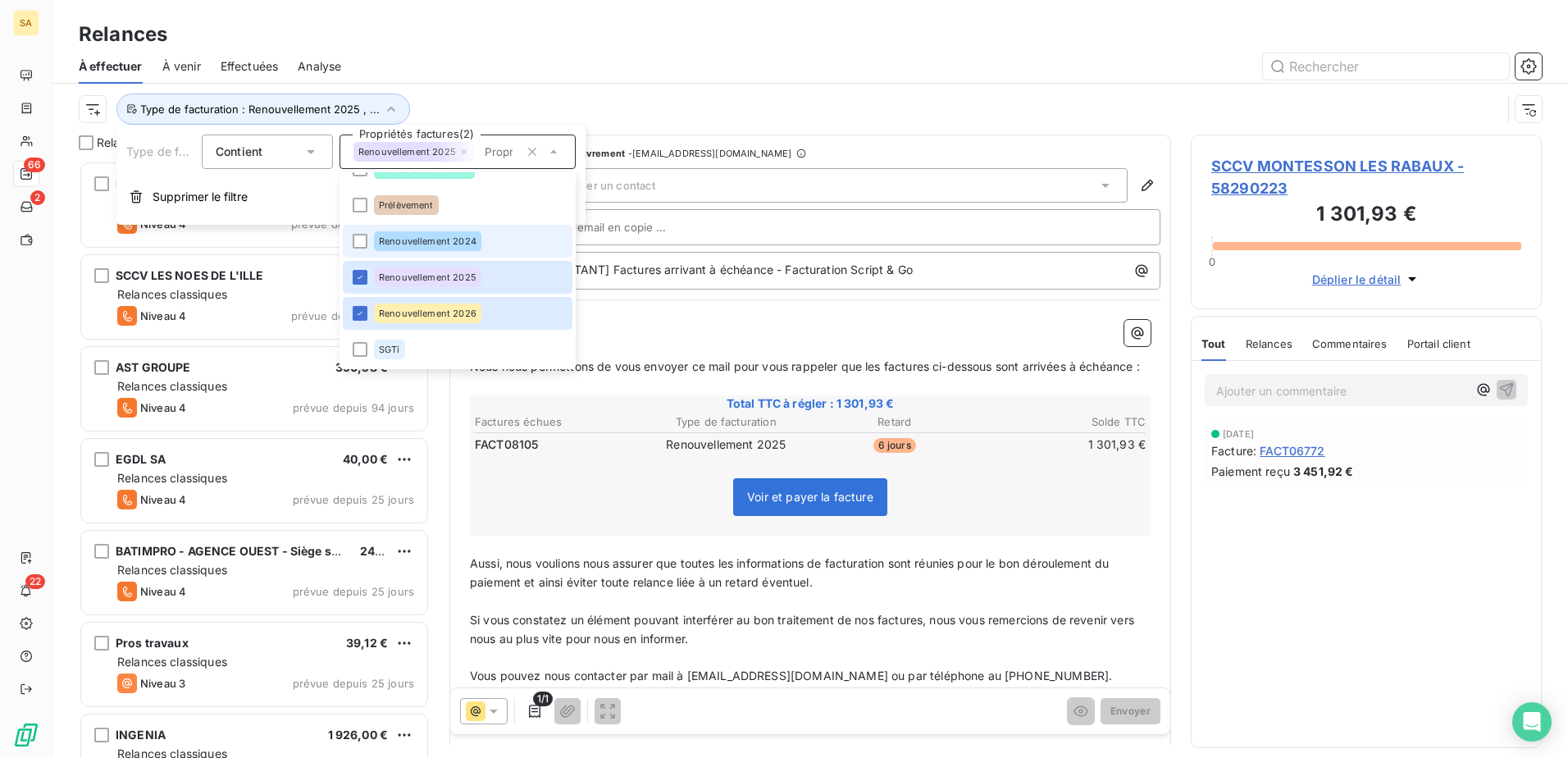
click at [441, 235] on div "Renouvellement 2024" at bounding box center [428, 241] width 108 height 20
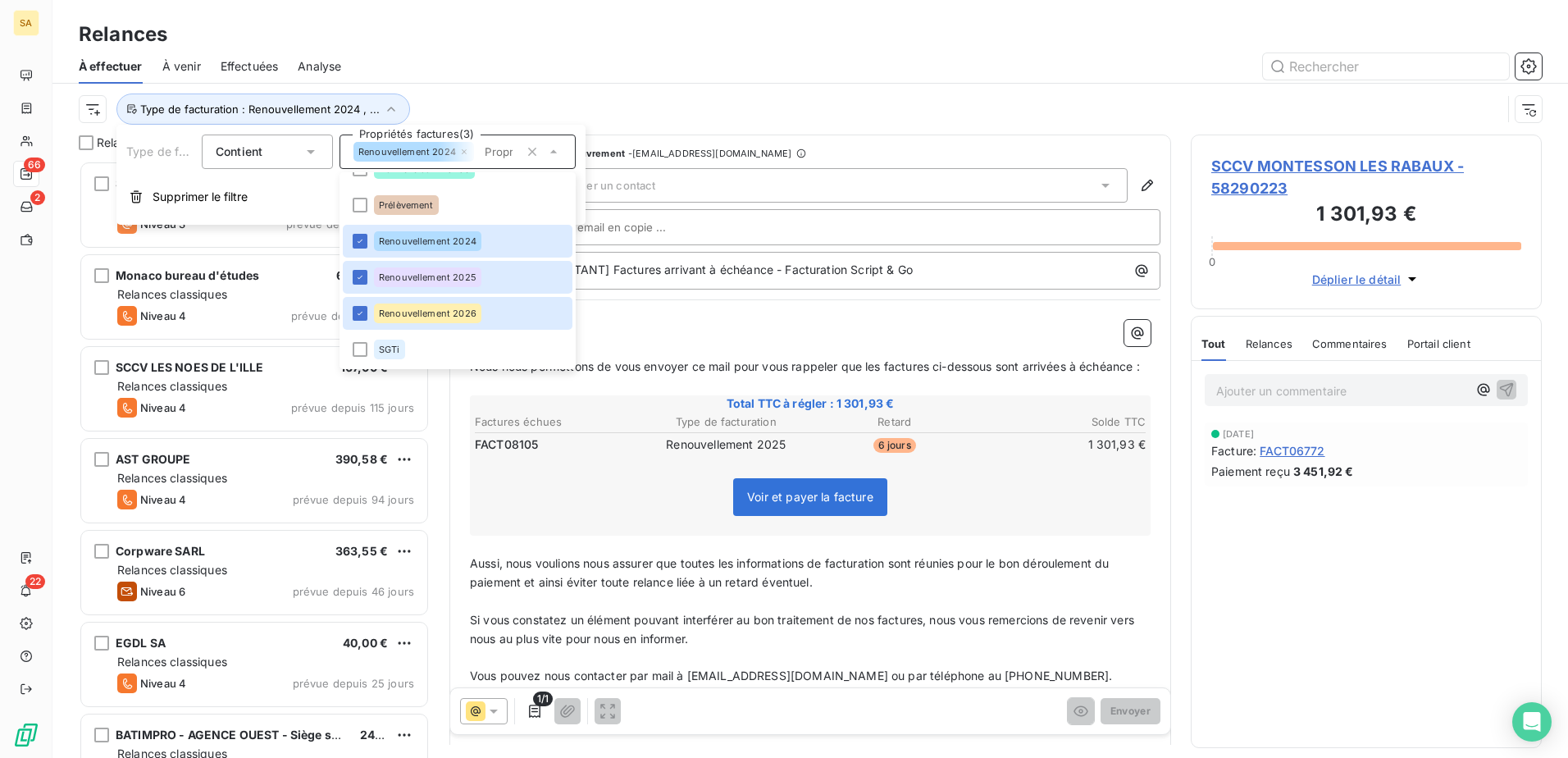
click at [530, 534] on div "Voir et payer la facture" at bounding box center [810, 500] width 675 height 71
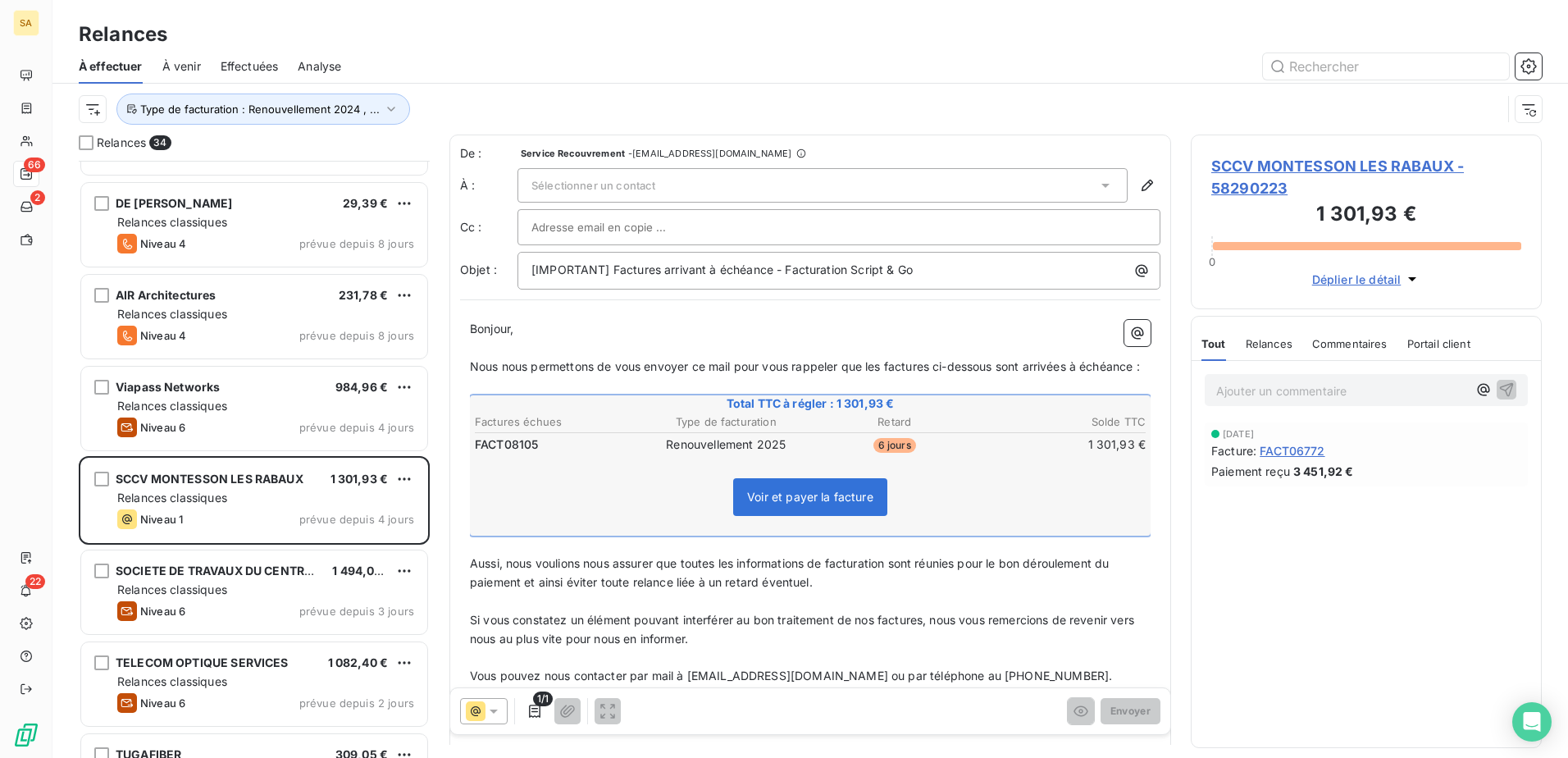
scroll to position [2528, 0]
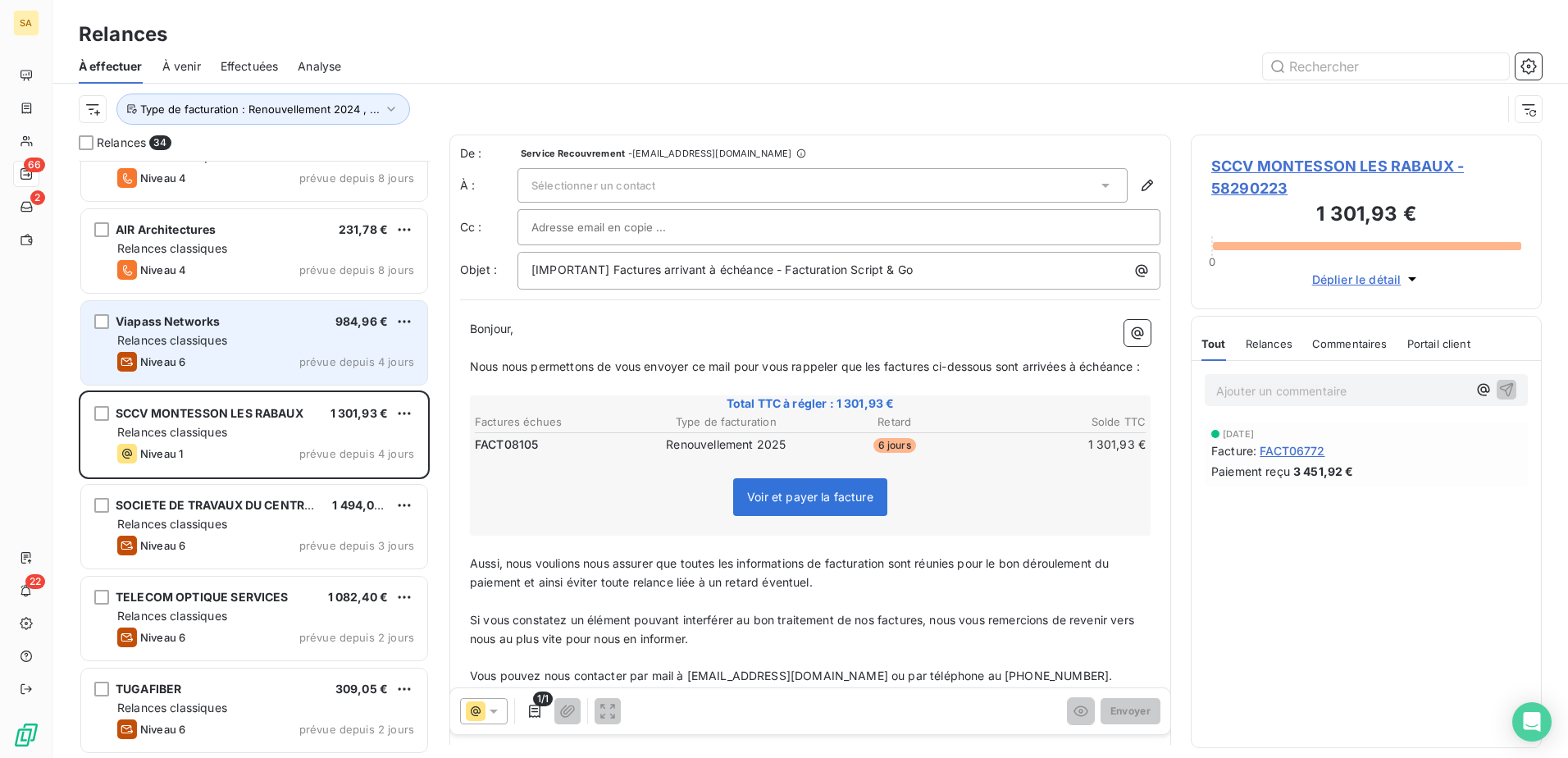
click at [313, 341] on div "Relances classiques" at bounding box center [265, 340] width 297 height 17
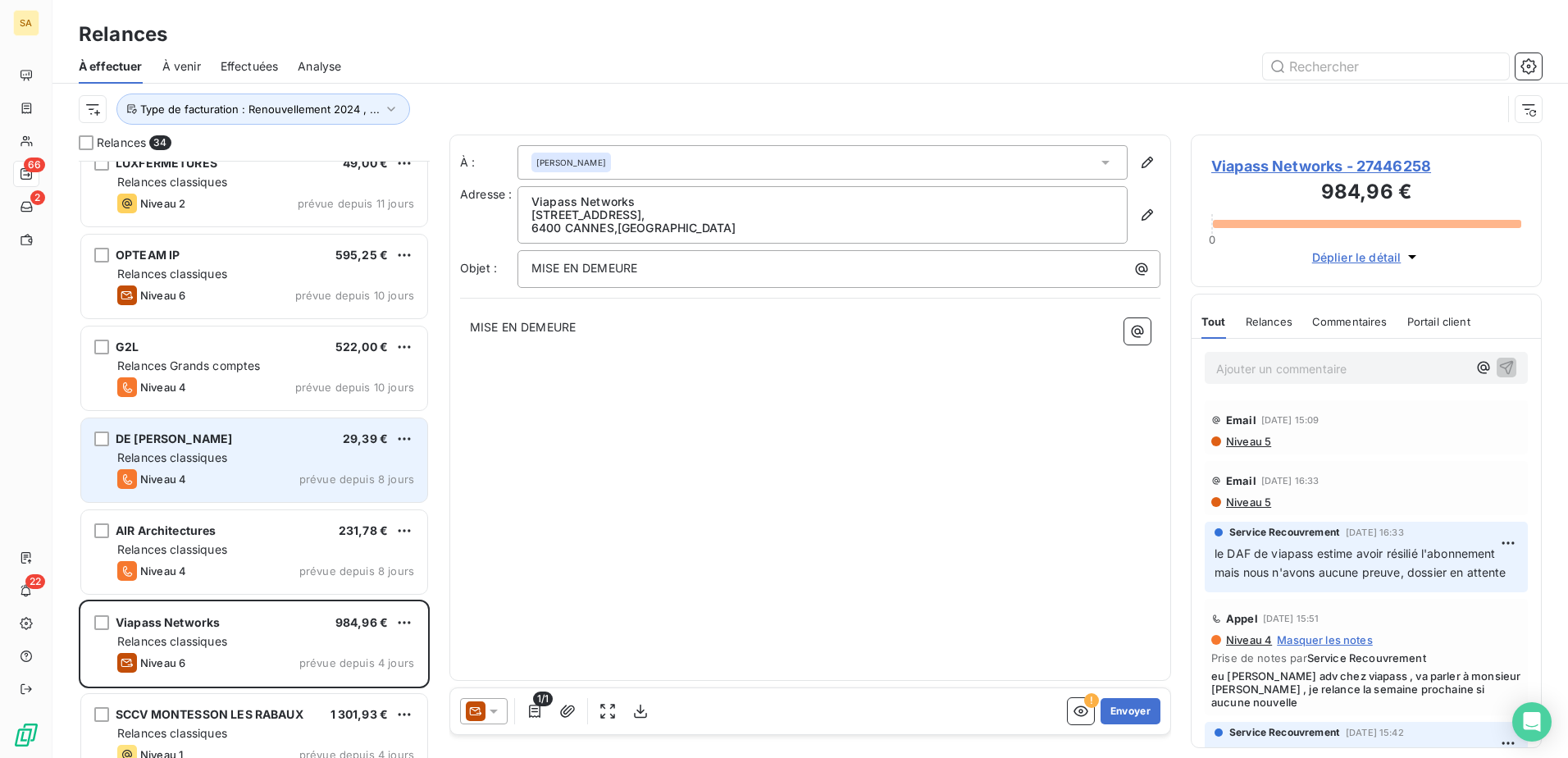
scroll to position [2200, 0]
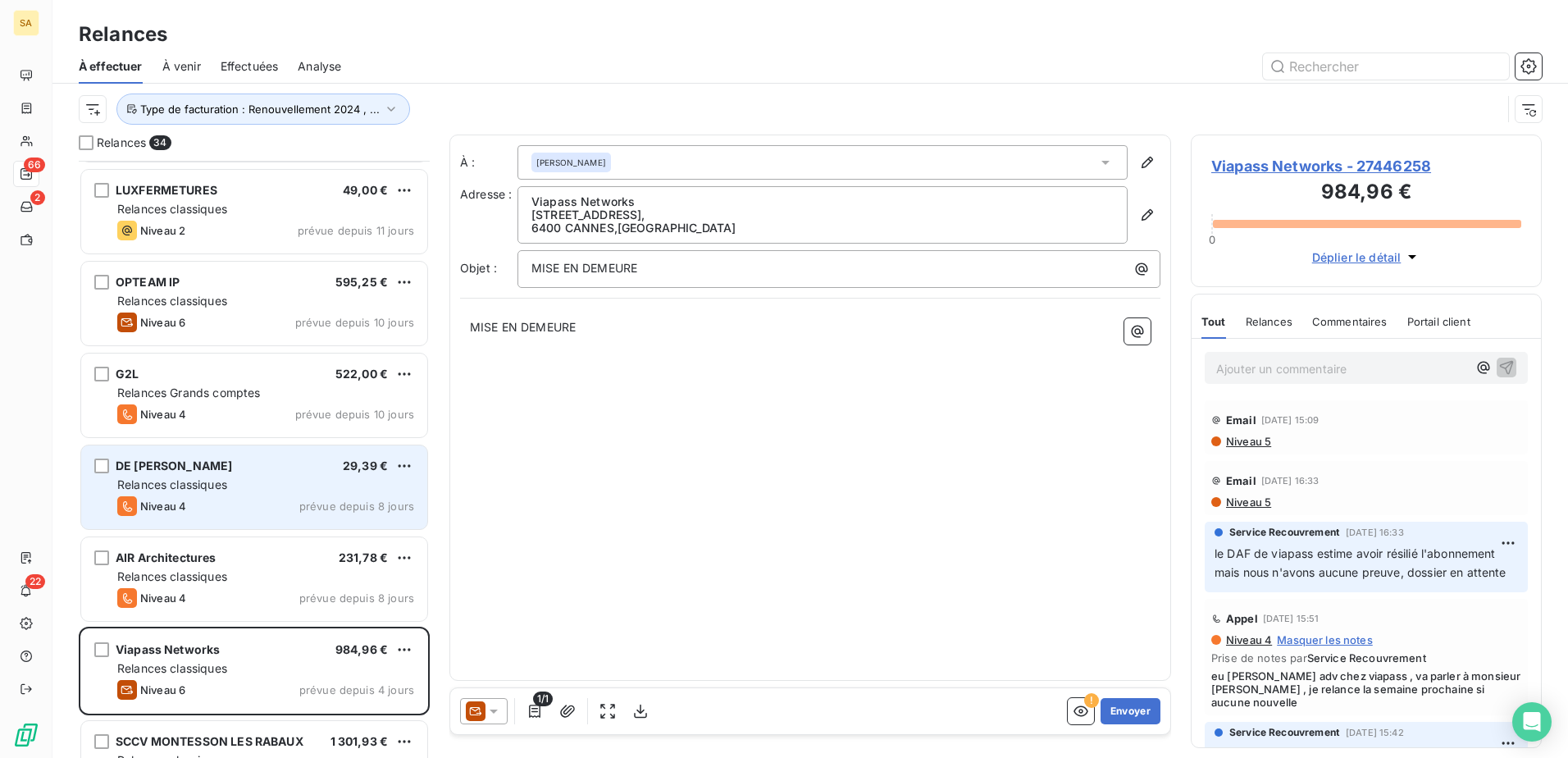
click at [288, 391] on div "Relances Grands comptes" at bounding box center [265, 393] width 297 height 17
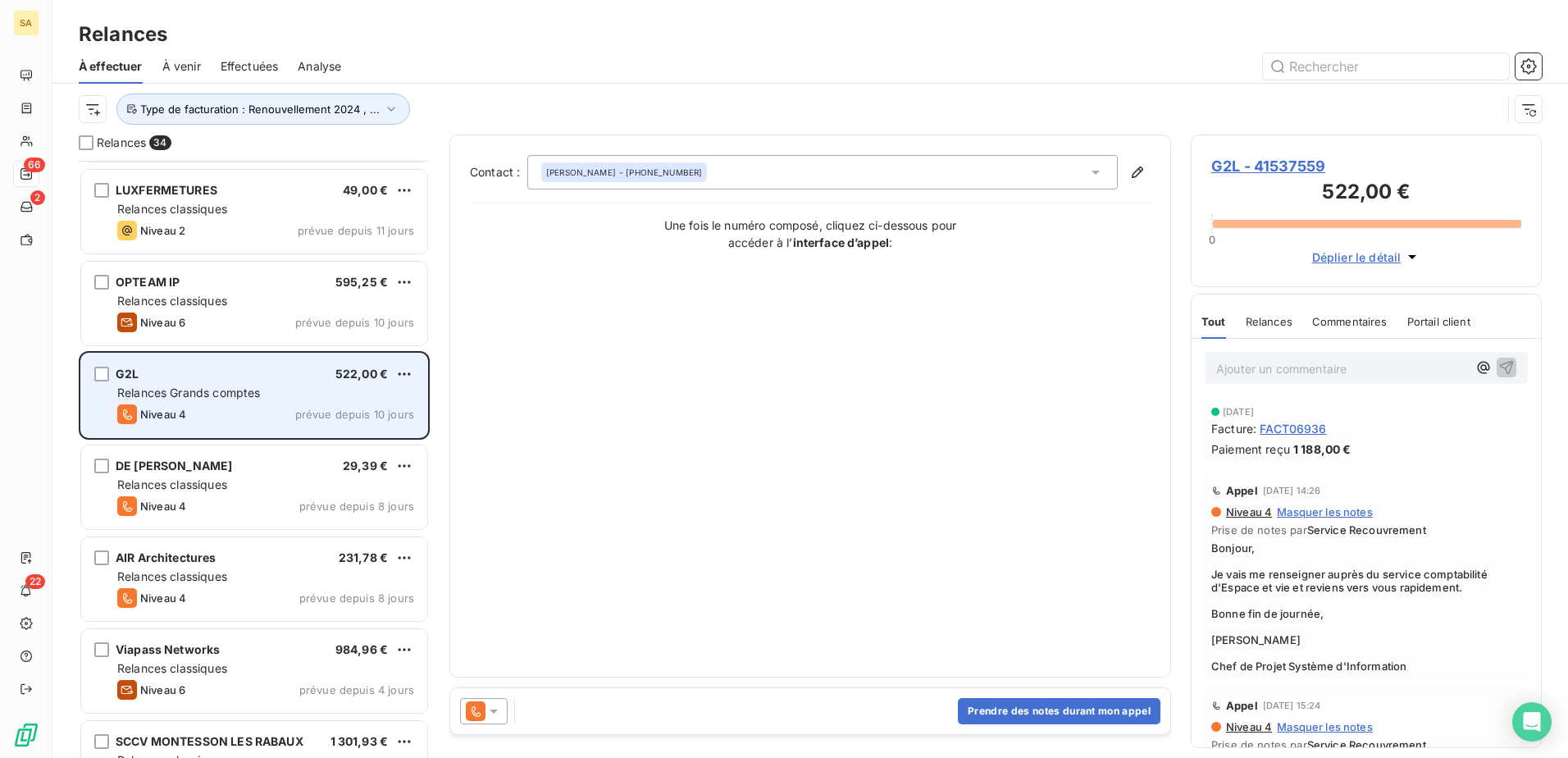
click at [258, 410] on div "Niveau 4 prévue depuis 10 jours" at bounding box center [265, 414] width 297 height 20
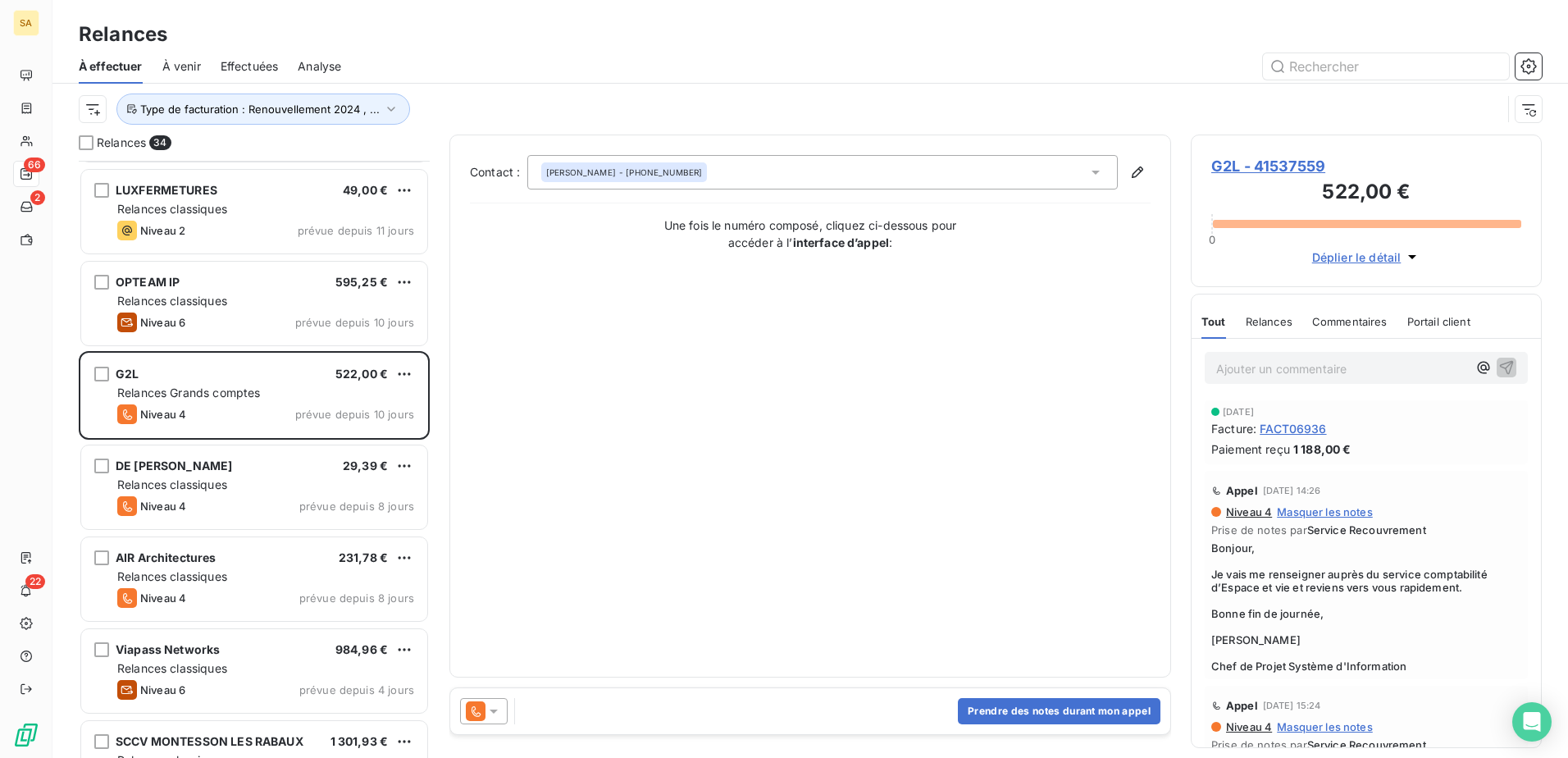
click at [1252, 167] on span "G2L - 41537559" at bounding box center [1365, 166] width 310 height 23
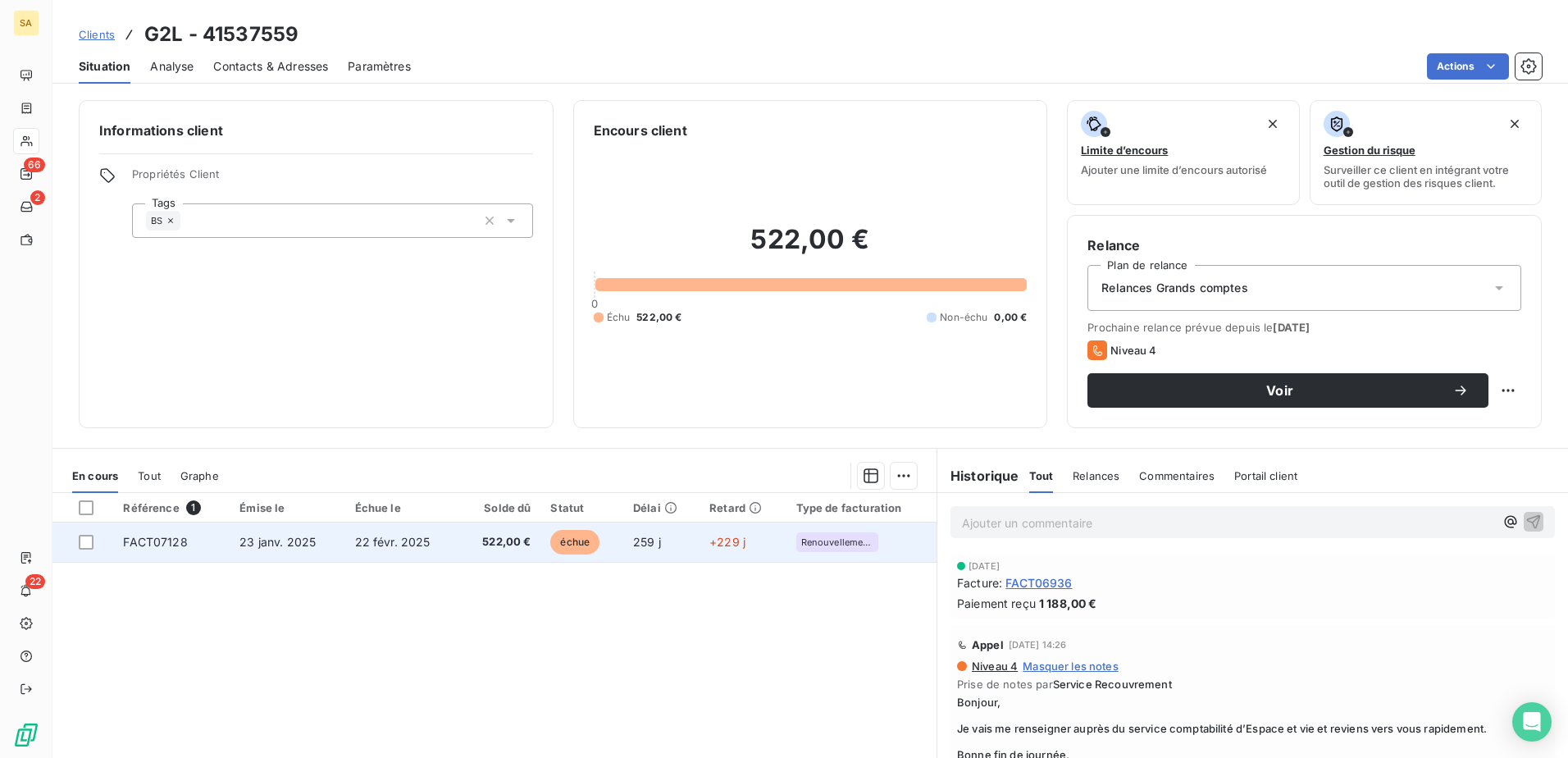
click at [169, 539] on span "FACT07128" at bounding box center [155, 542] width 64 height 14
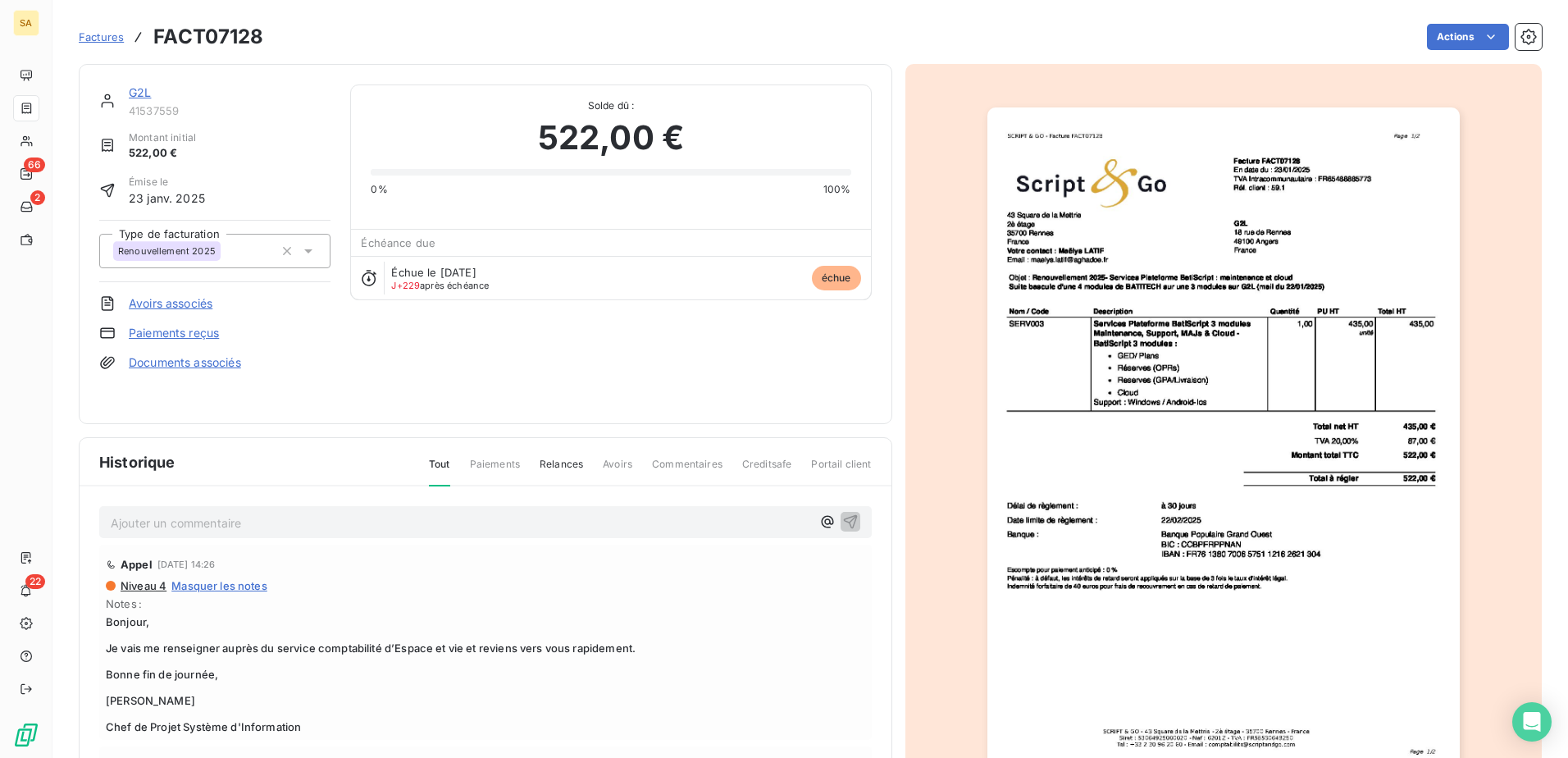
click at [220, 36] on h3 "FACT07128" at bounding box center [208, 37] width 110 height 29
click at [339, 519] on p "Ajouter un commentaire ﻿" at bounding box center [460, 523] width 700 height 21
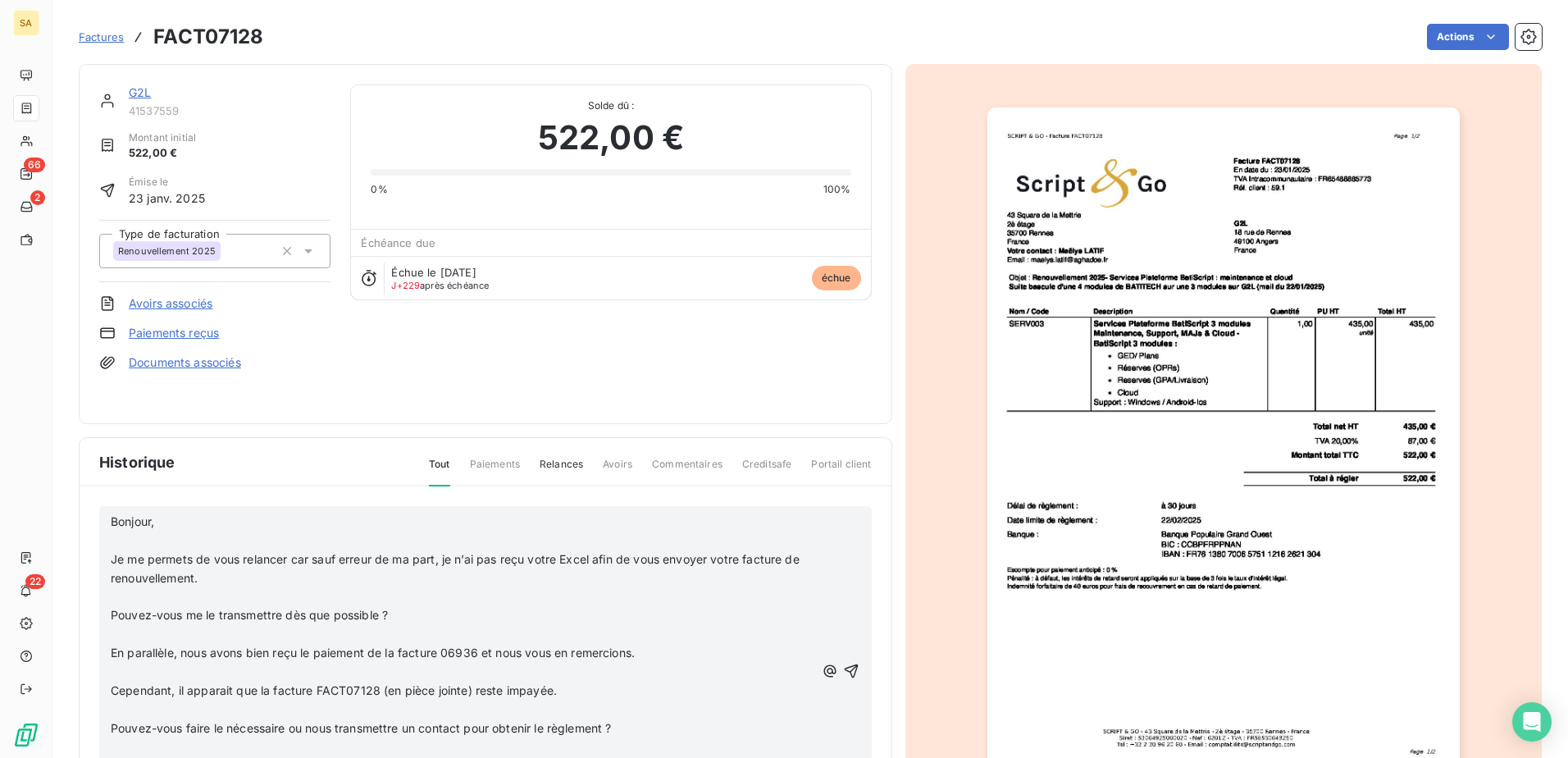
click at [843, 580] on icon "button" at bounding box center [851, 671] width 17 height 17
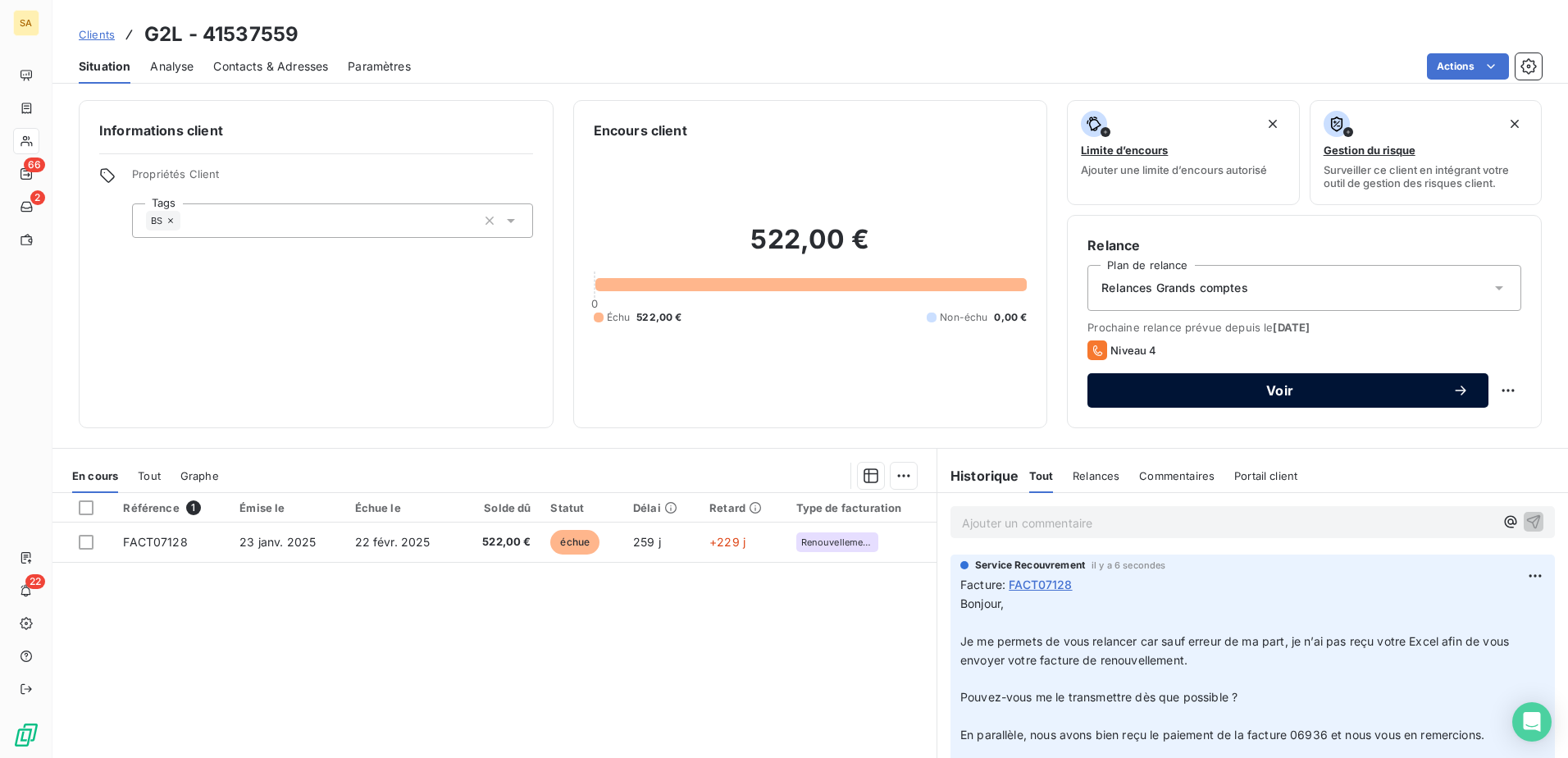
click at [1247, 401] on button "Voir" at bounding box center [1288, 390] width 401 height 34
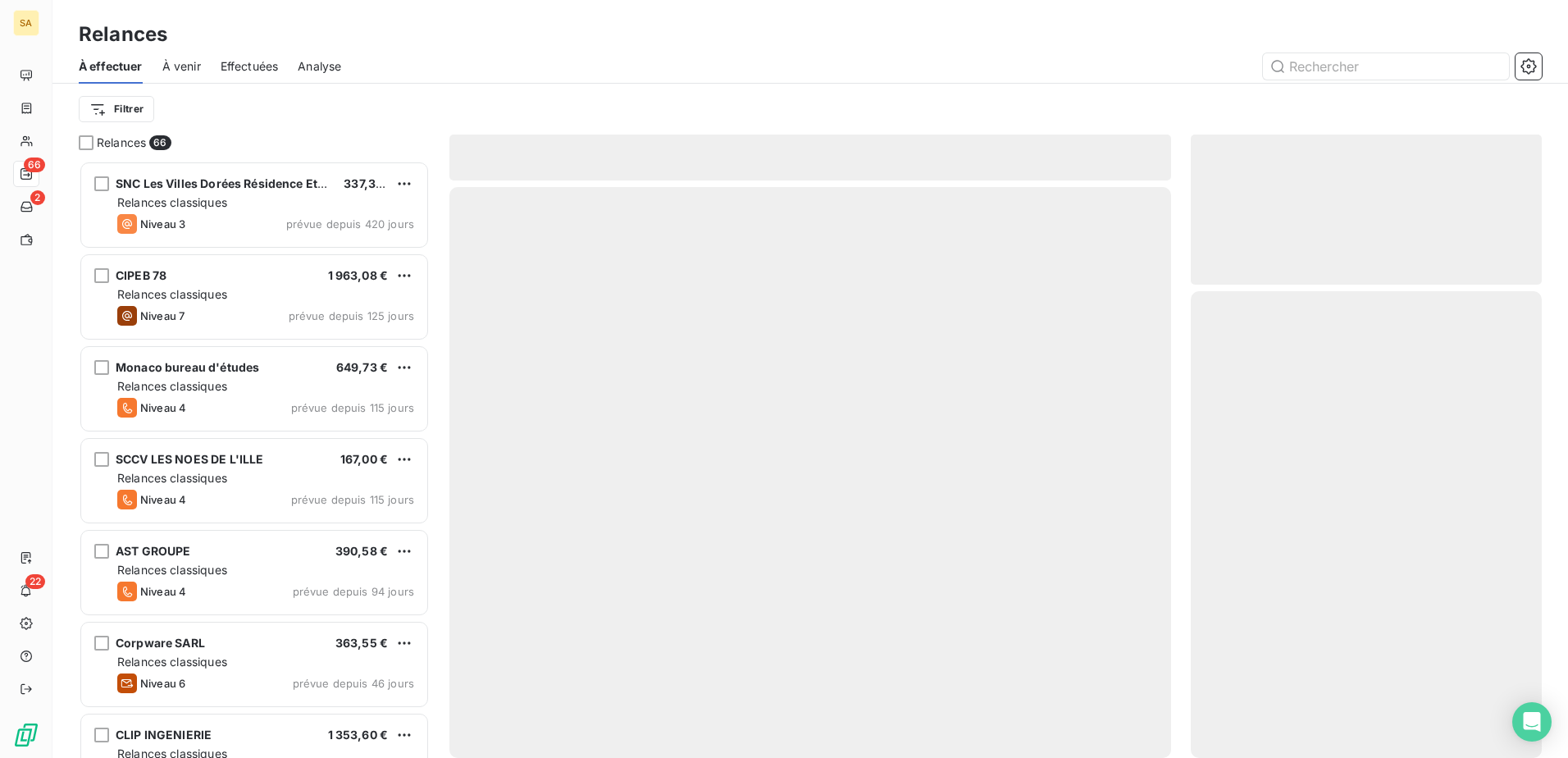
scroll to position [585, 339]
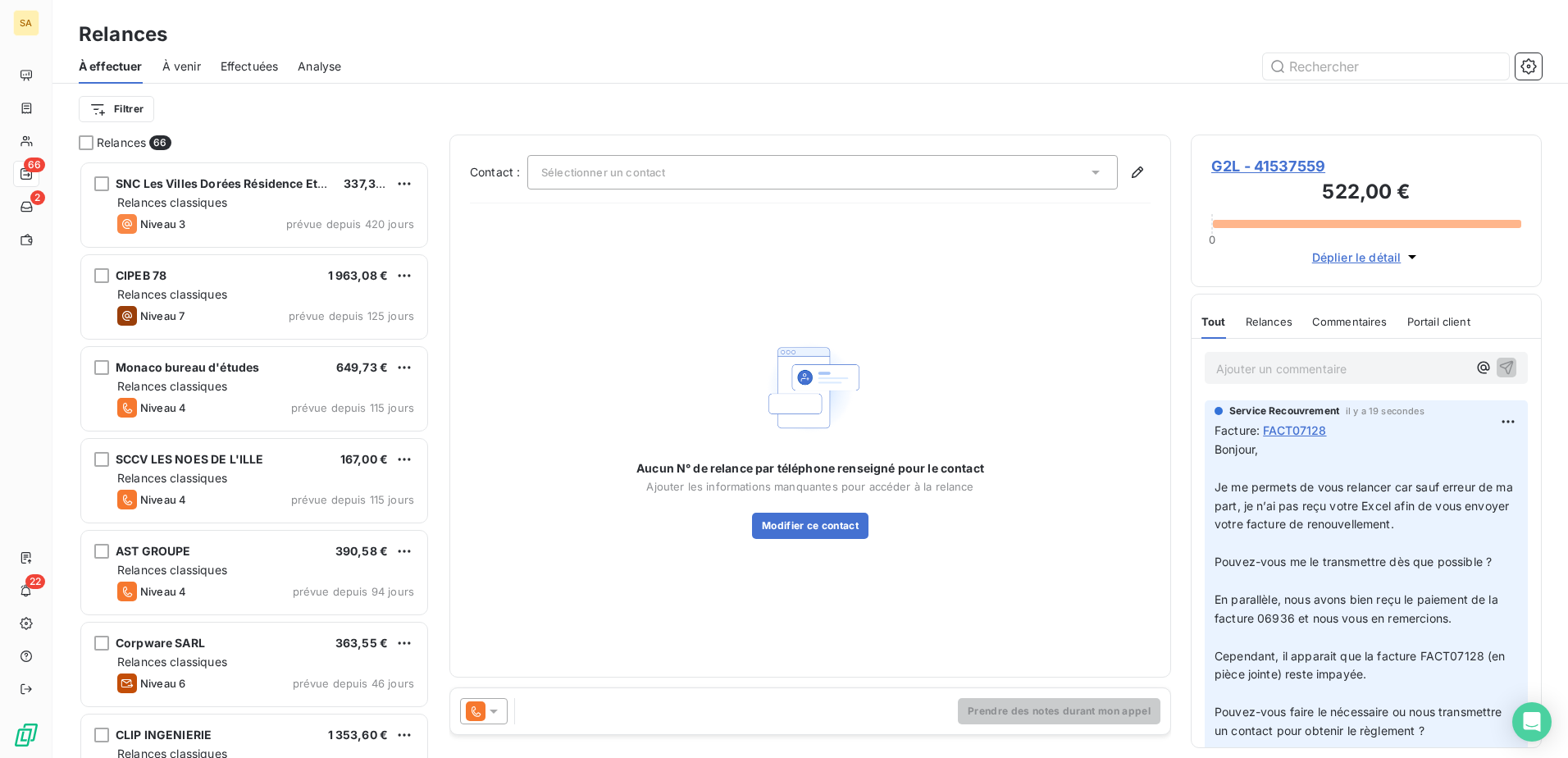
click at [805, 173] on div "Sélectionner un contact" at bounding box center [822, 171] width 590 height 34
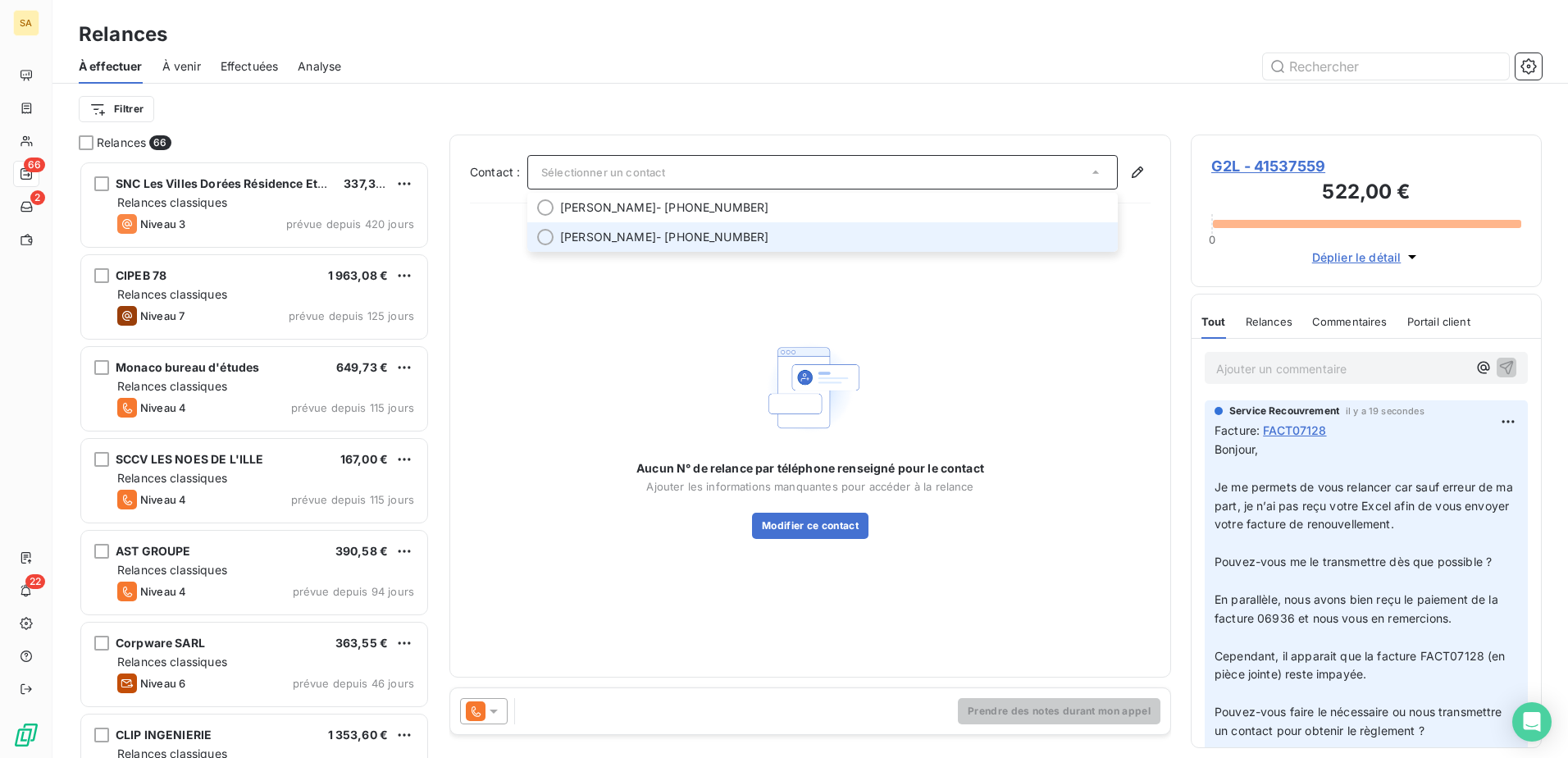
click at [805, 233] on span "[PERSON_NAME] - [PHONE_NUMBER]" at bounding box center [834, 237] width 548 height 17
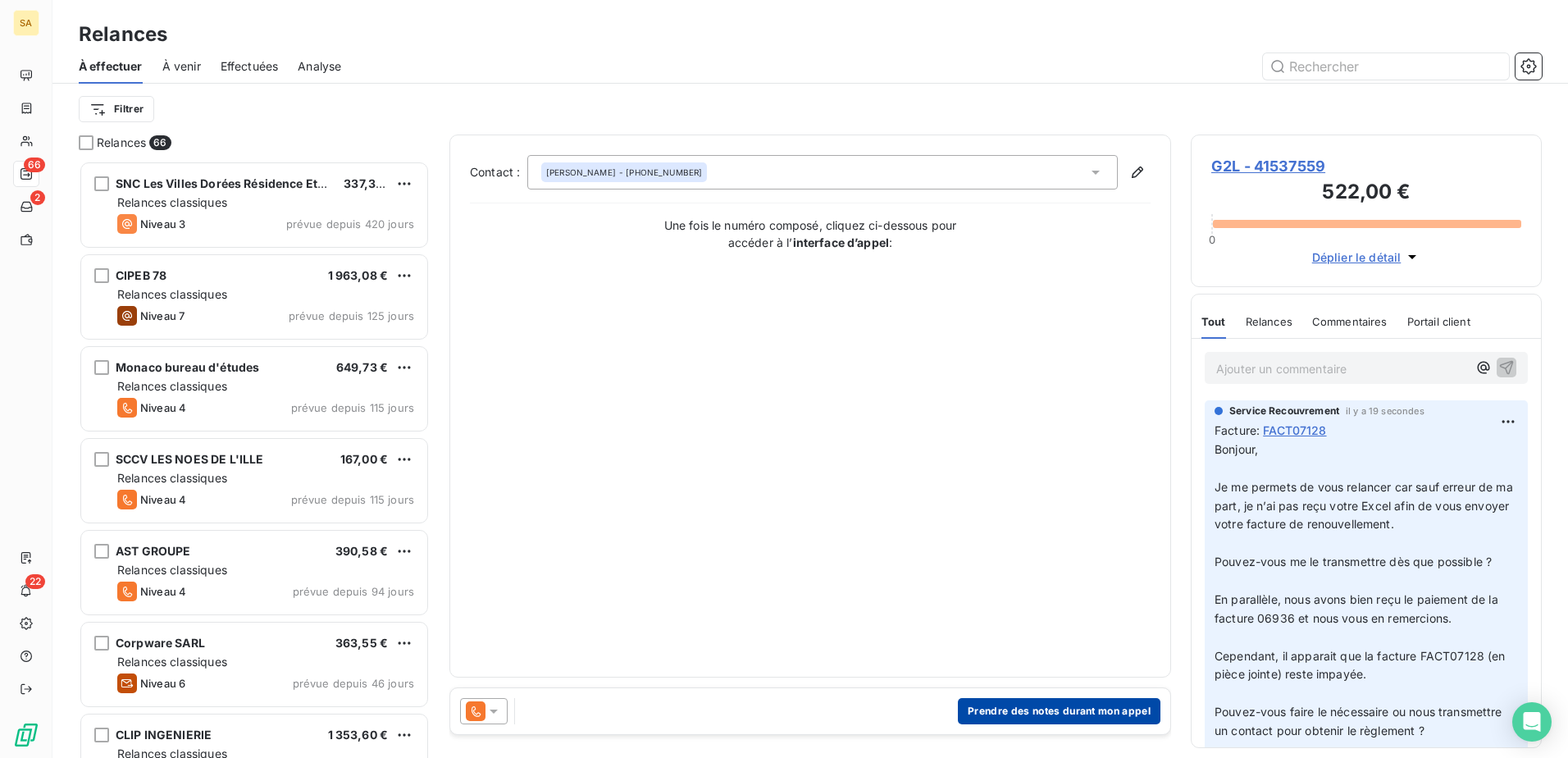
click at [1148, 580] on button "Prendre des notes durant mon appel" at bounding box center [1059, 711] width 203 height 26
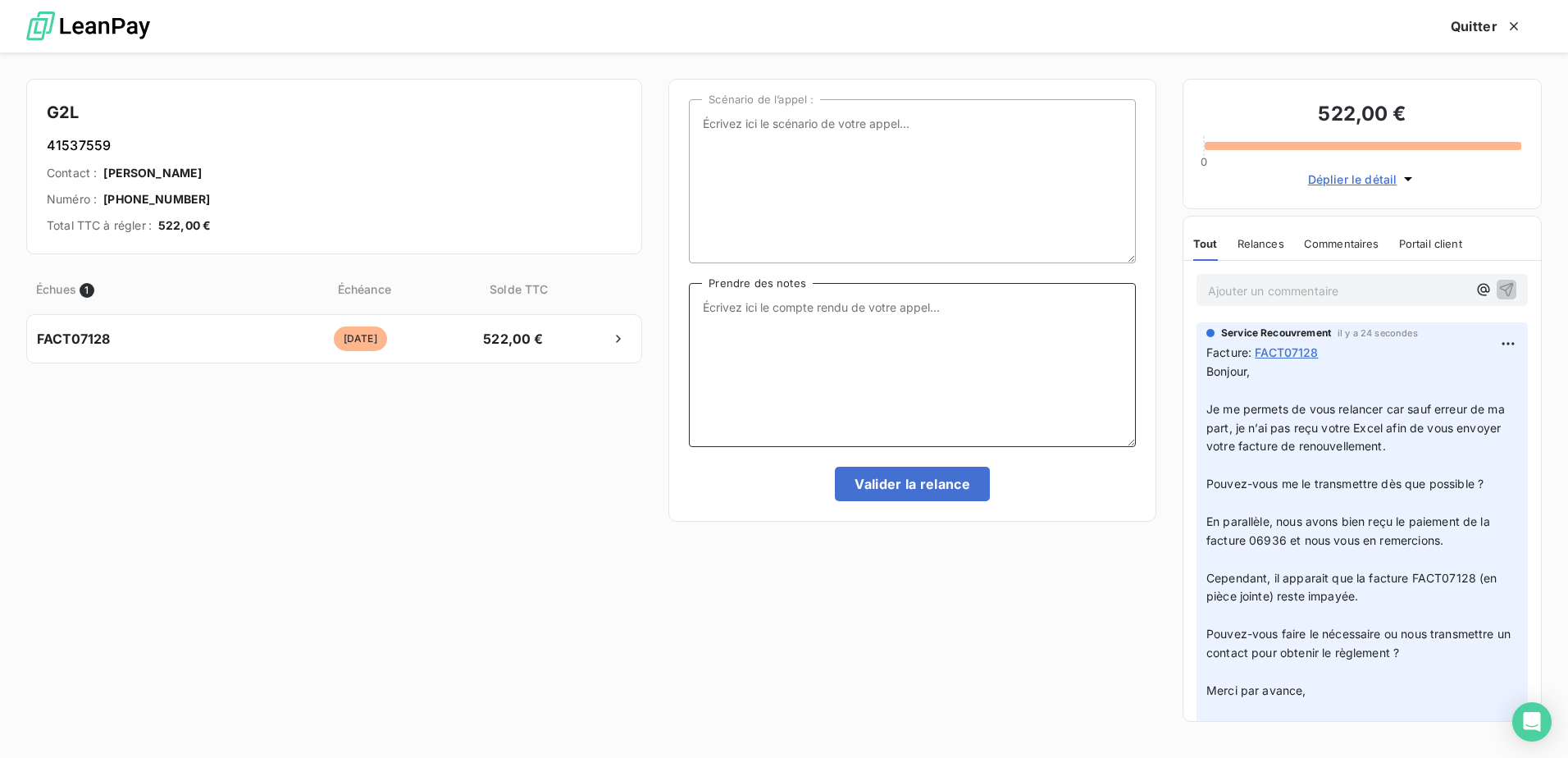
click at [829, 326] on textarea "Prendre des notes" at bounding box center [912, 365] width 447 height 165
paste textarea "Bonjour, Je me permets de vous relancer car sauf erreur de ma part, je n’ai pas…"
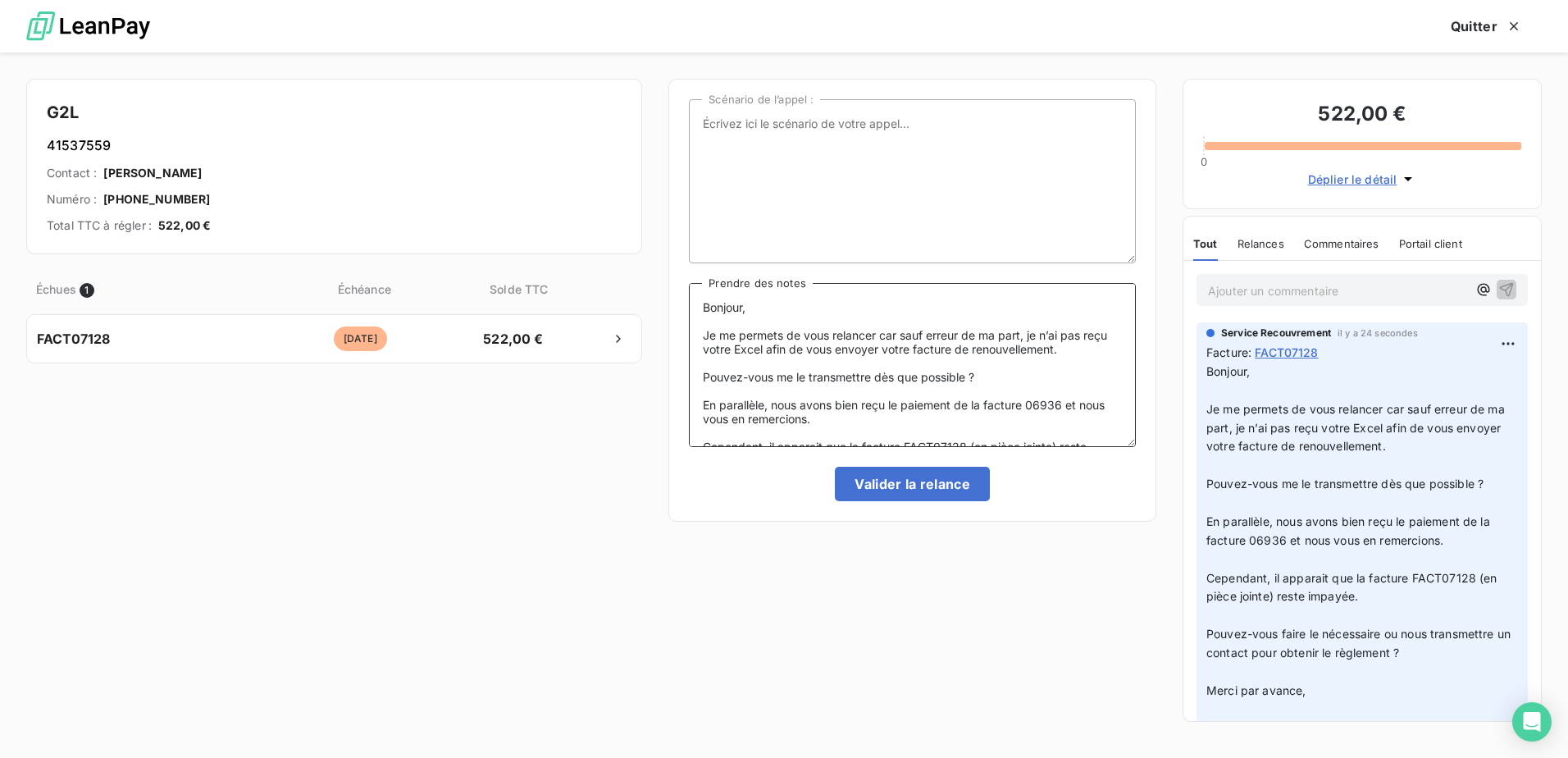
scroll to position [133, 0]
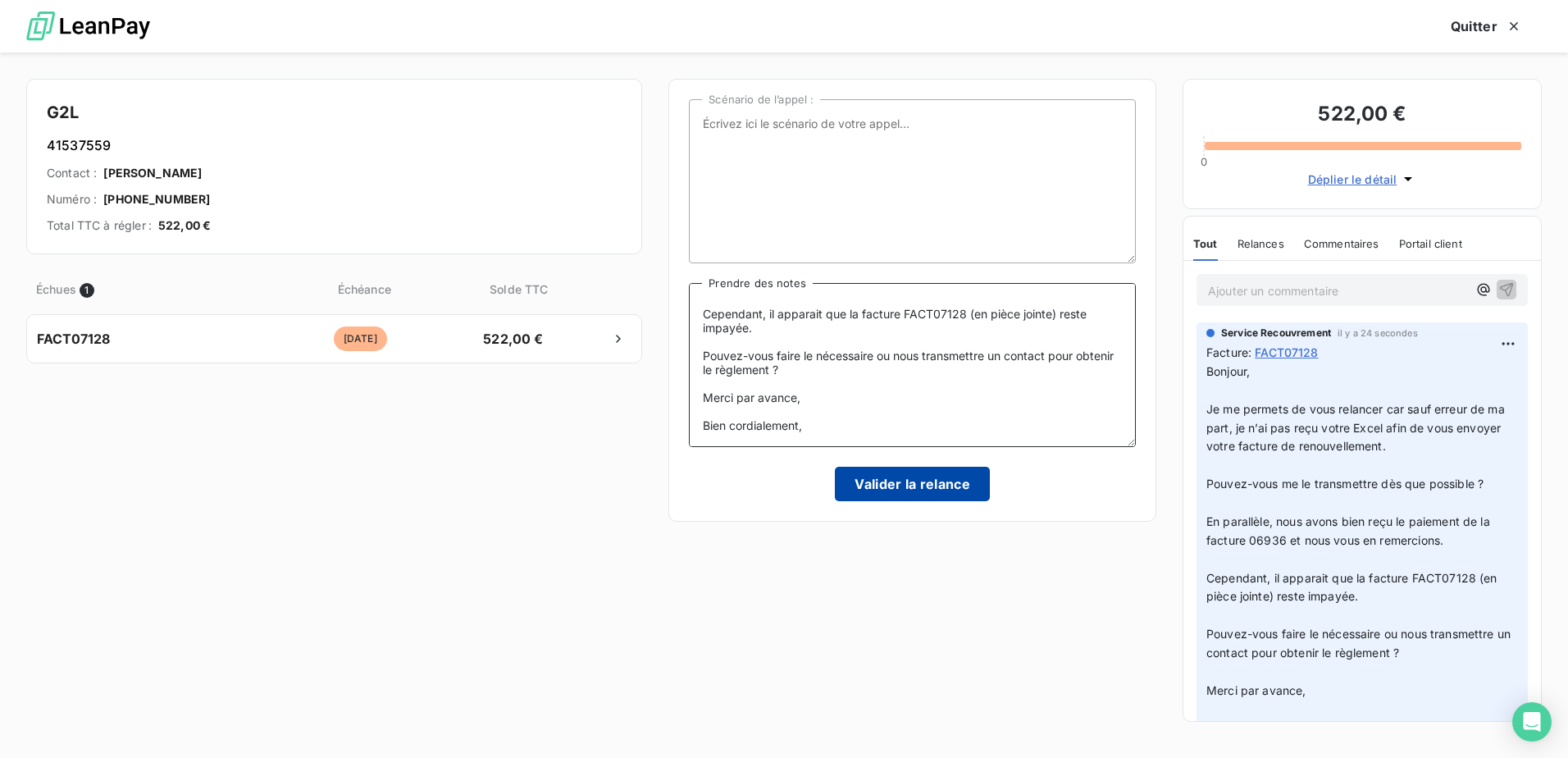
type textarea "Bonjour, Je me permets de vous relancer car sauf erreur de ma part, je n’ai pas…"
click at [911, 479] on button "Valider la relance" at bounding box center [912, 484] width 155 height 34
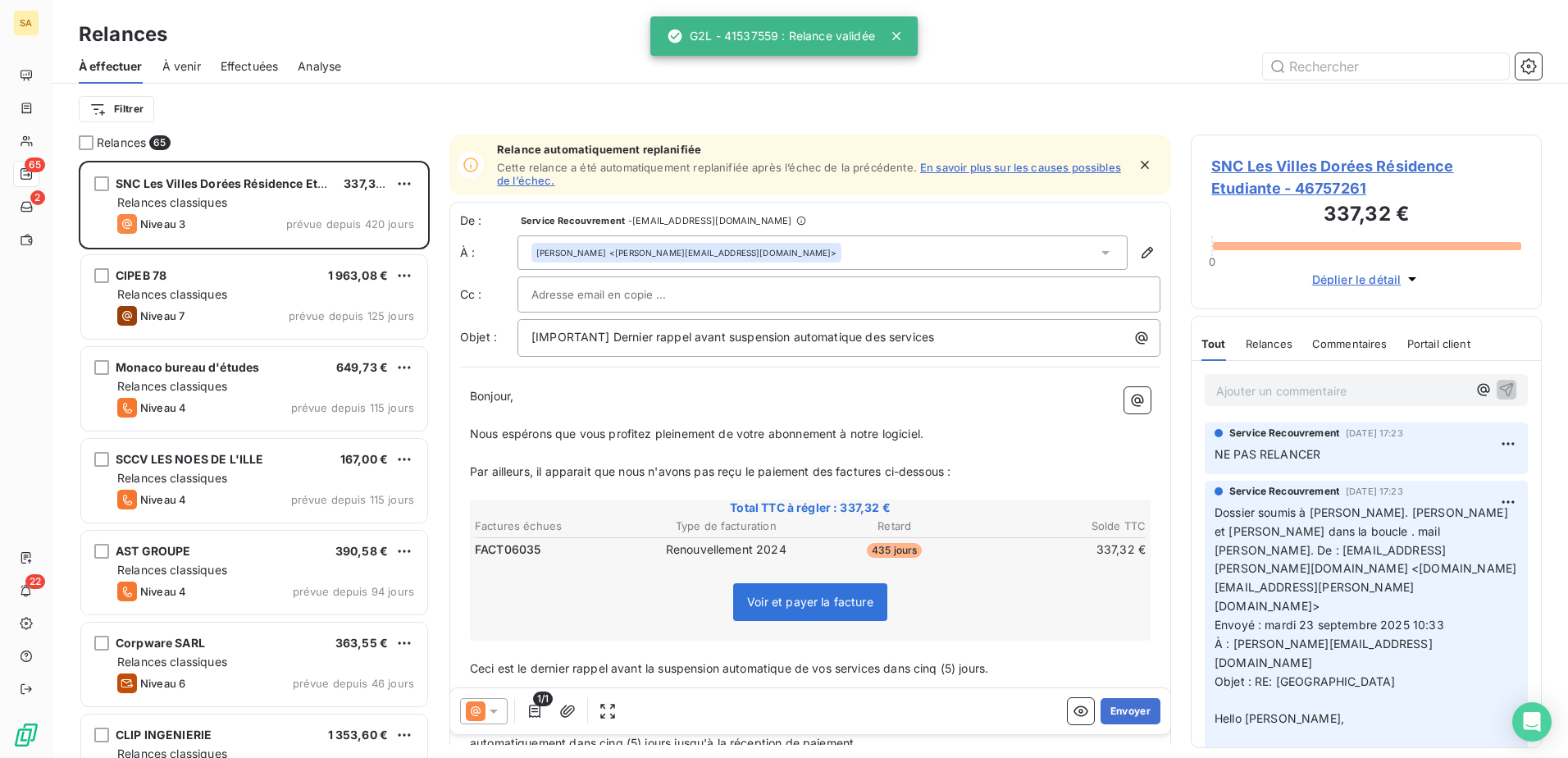
click at [137, 85] on div "Filtrer" at bounding box center [809, 109] width 1463 height 51
click at [132, 114] on html "SA 65 2 22 Relances À effectuer À venir Effectuées Analyse Filtrer Relances 65 …" at bounding box center [784, 379] width 1568 height 758
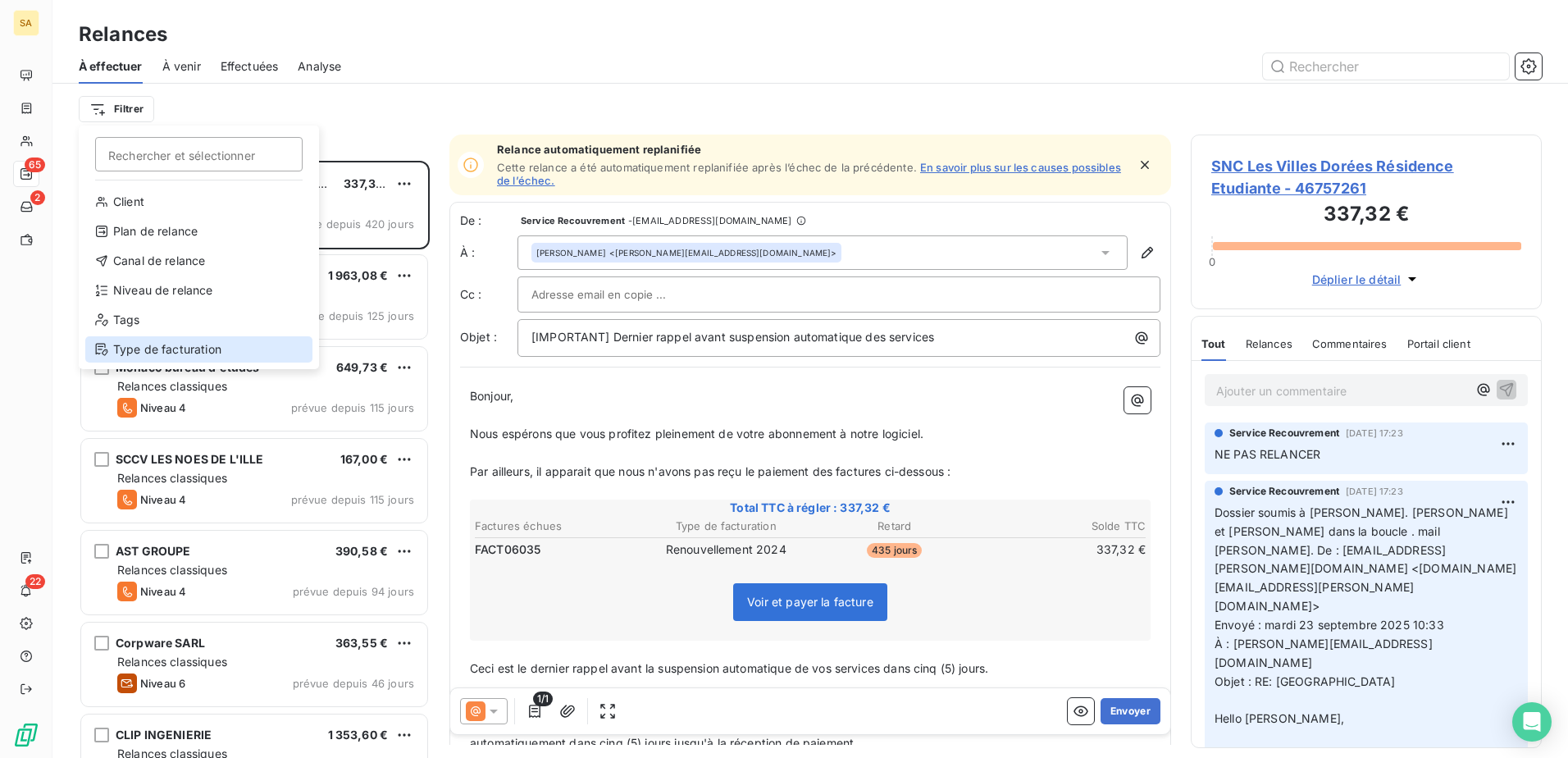
click at [161, 354] on div "Type de facturation" at bounding box center [199, 349] width 227 height 26
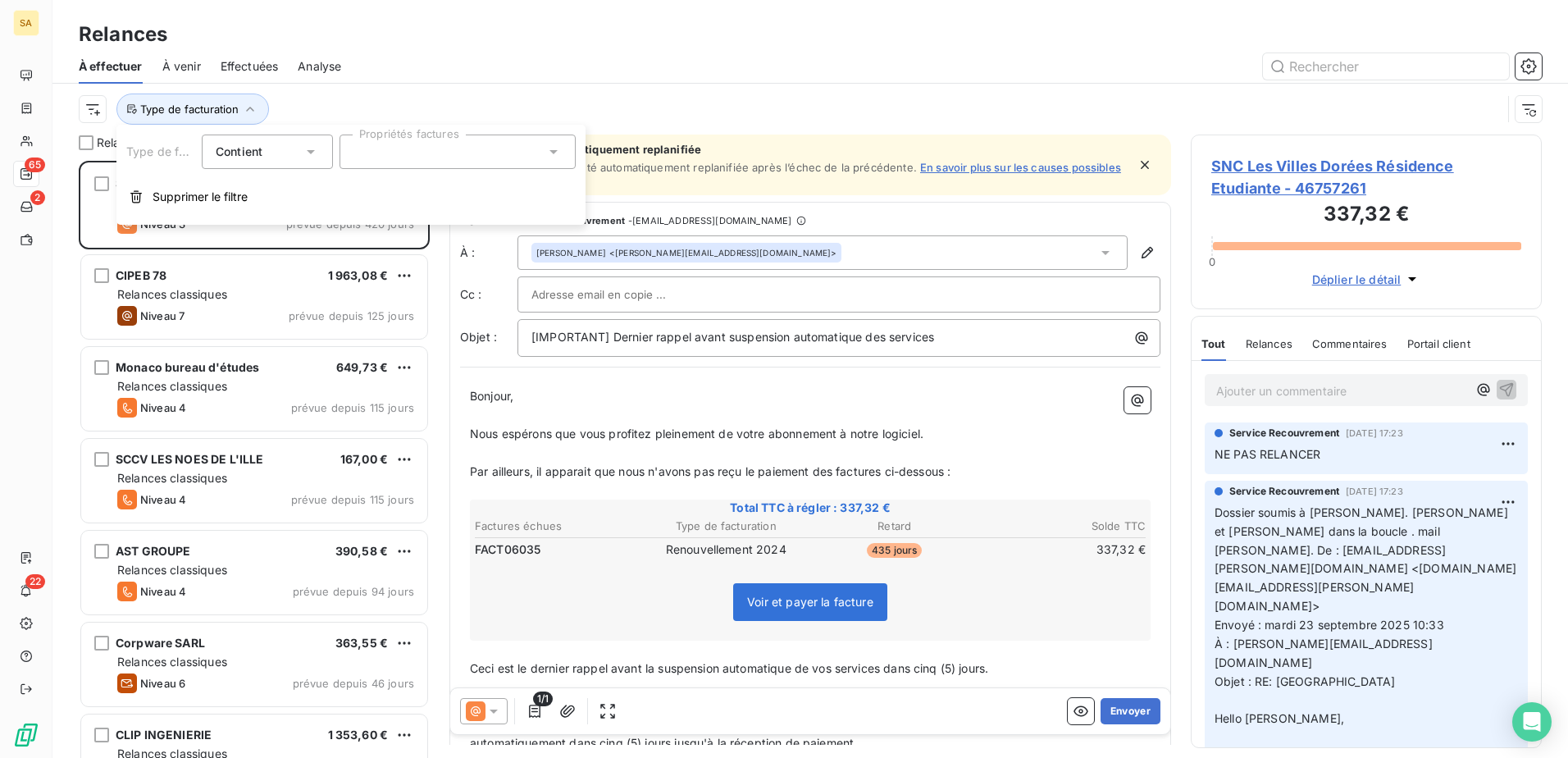
click at [376, 154] on div at bounding box center [457, 151] width 236 height 34
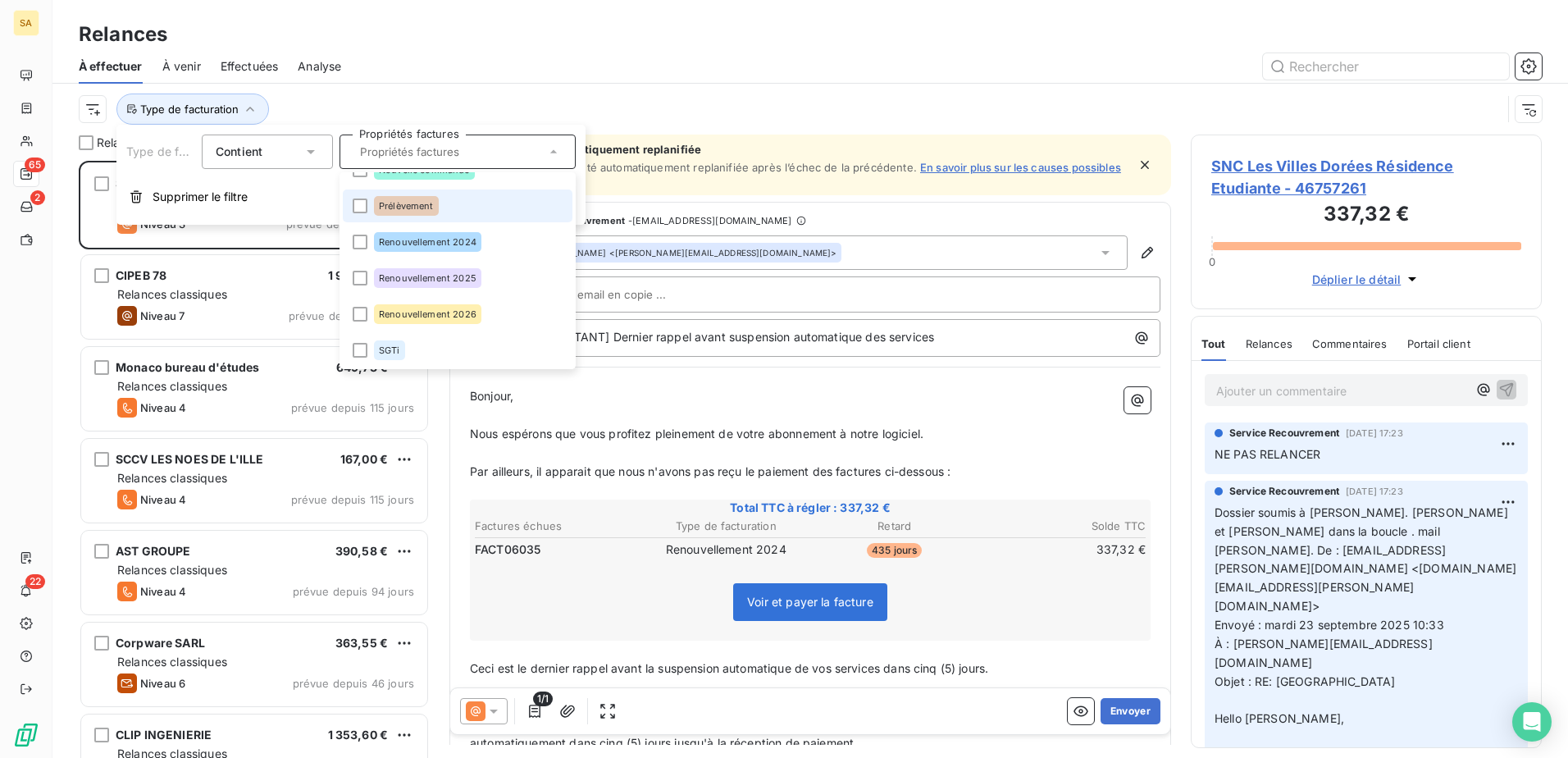
scroll to position [131, 0]
click at [457, 306] on div "Renouvellement 2026" at bounding box center [428, 313] width 108 height 20
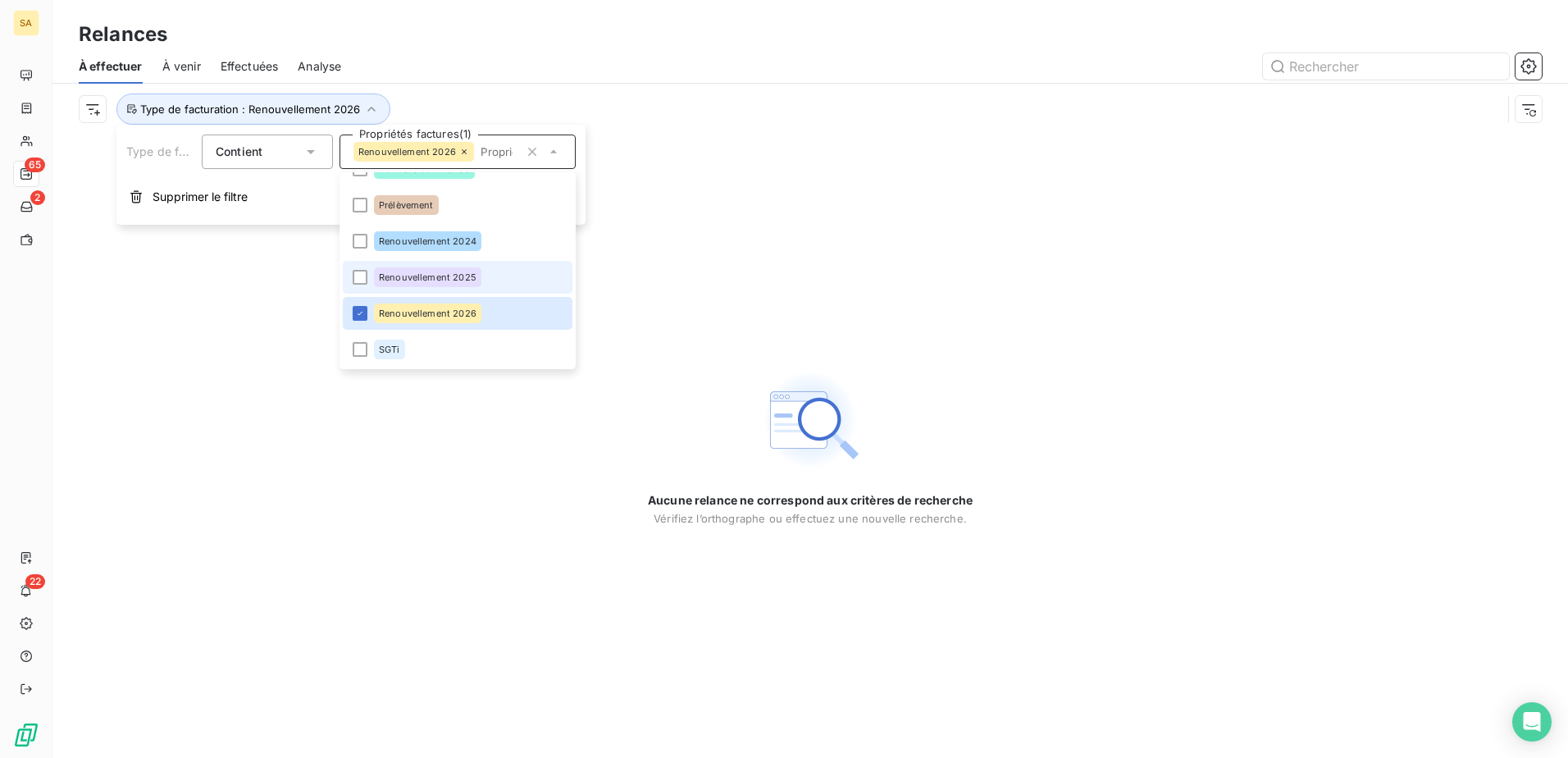
click at [457, 284] on div "Renouvellement 2025" at bounding box center [428, 277] width 108 height 20
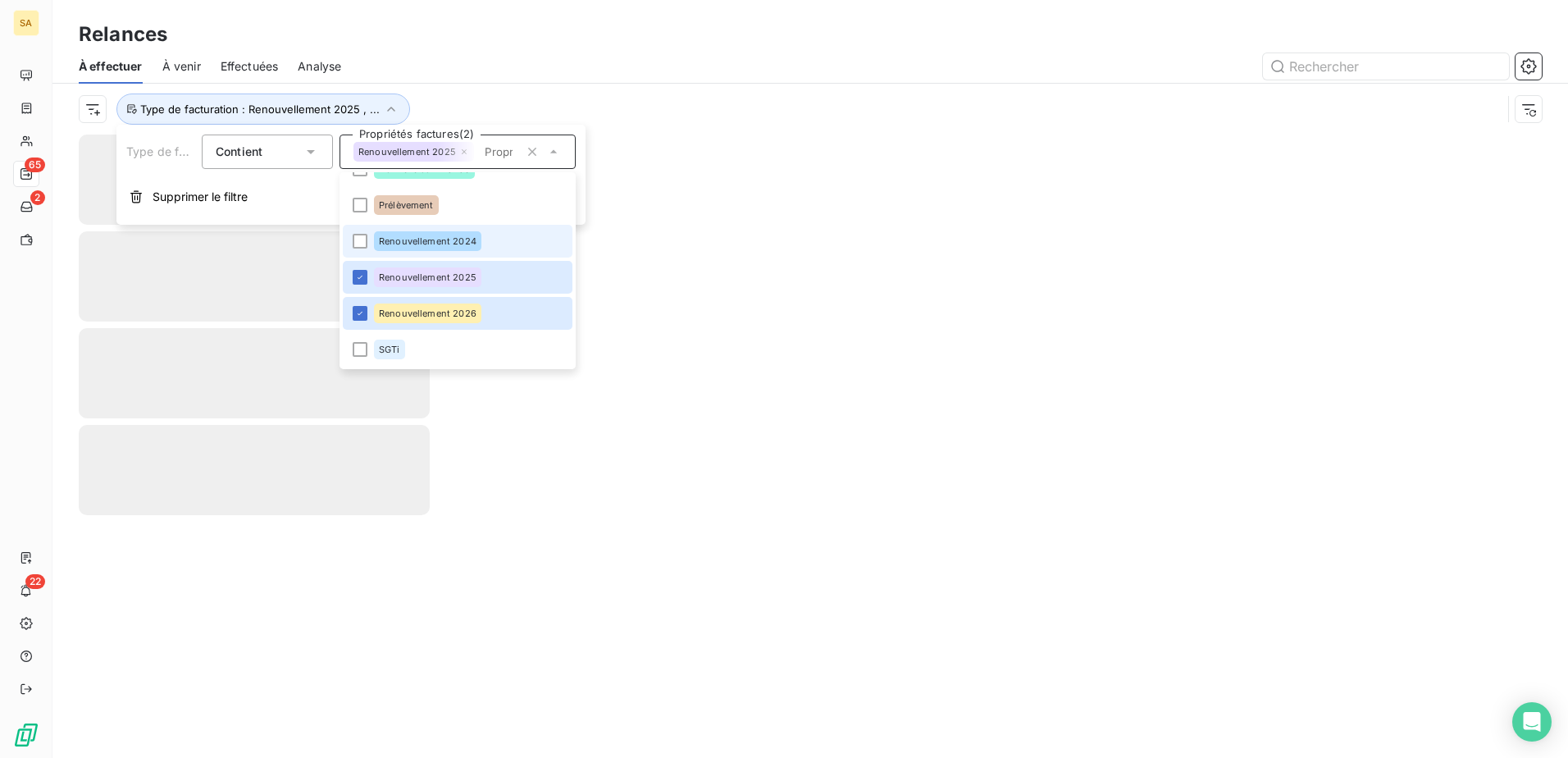
click at [457, 232] on div "Renouvellement 2024" at bounding box center [428, 241] width 108 height 20
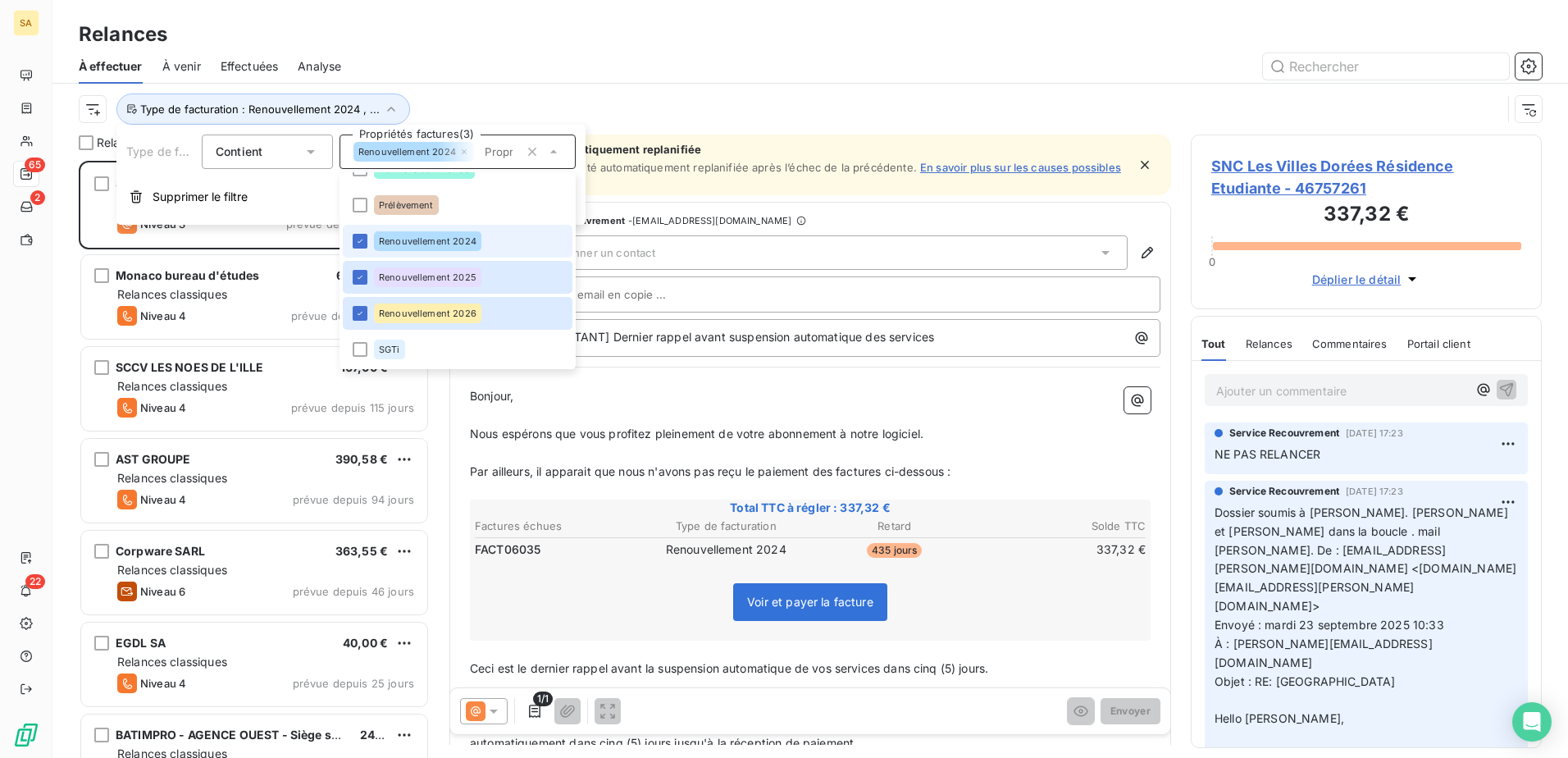
scroll to position [585, 339]
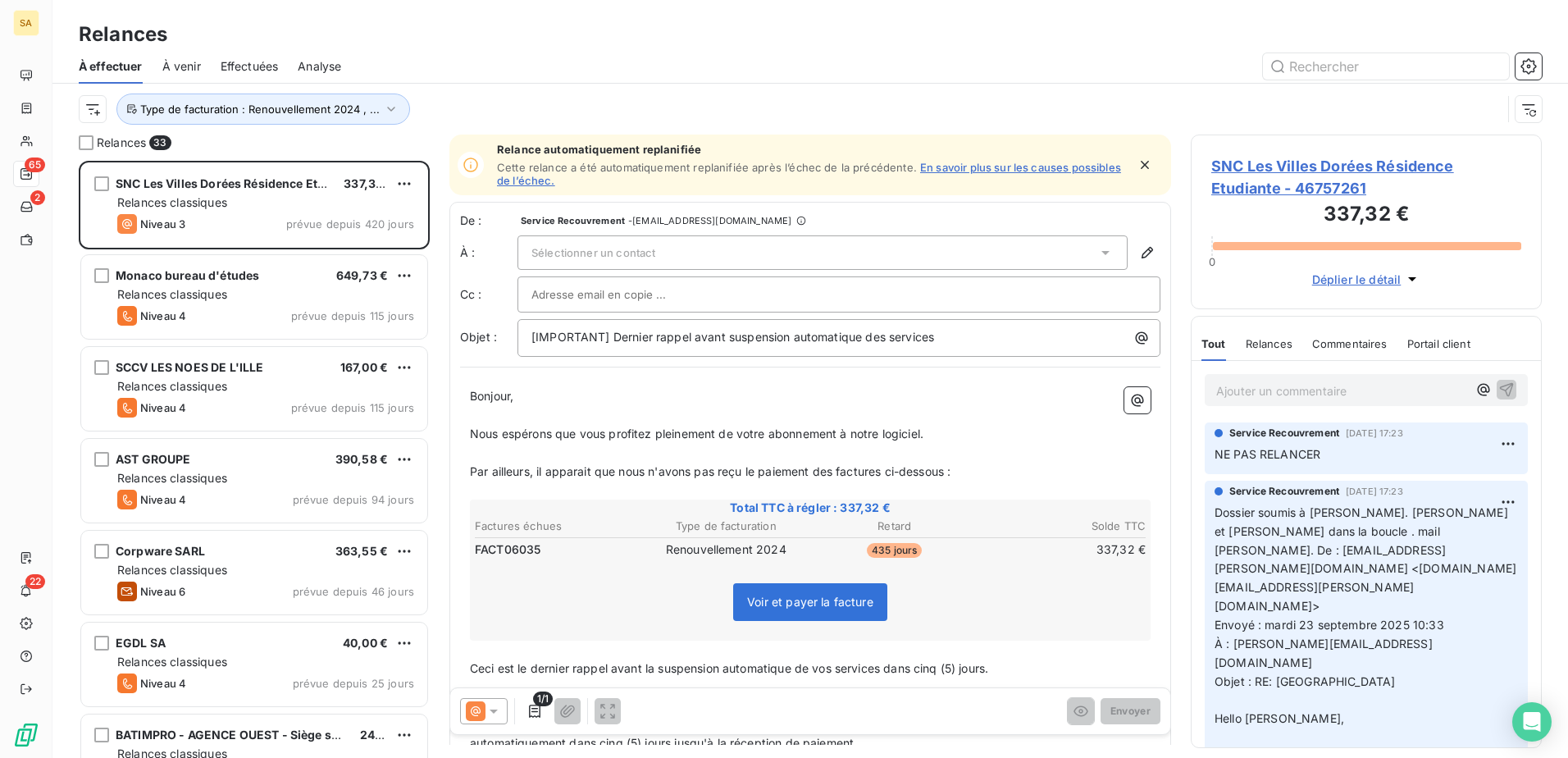
click at [541, 566] on div "Total TTC à régler : 337,32 € Factures échues Type de facturation Retard Solde …" at bounding box center [809, 570] width 680 height 141
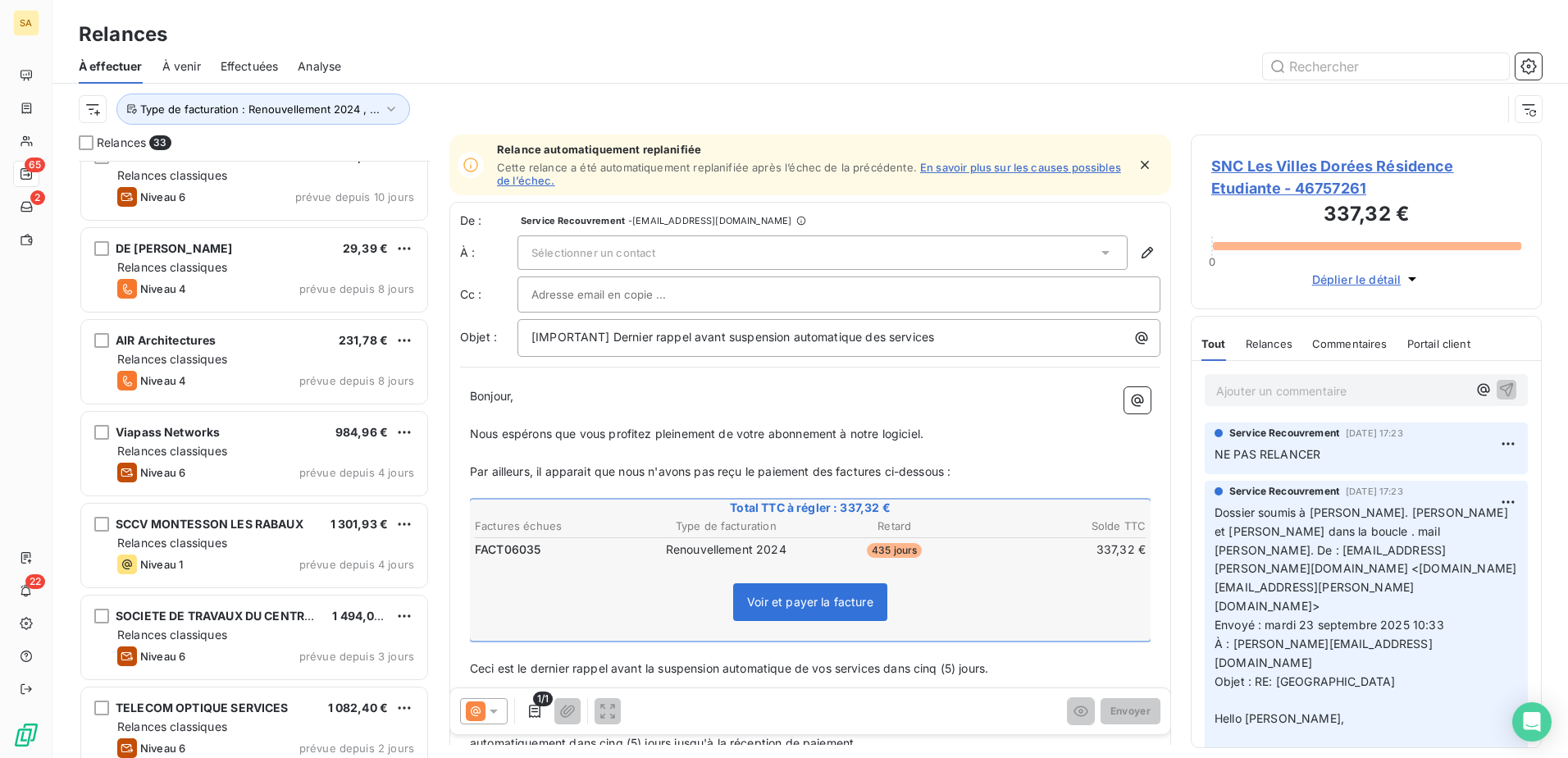
scroll to position [2436, 0]
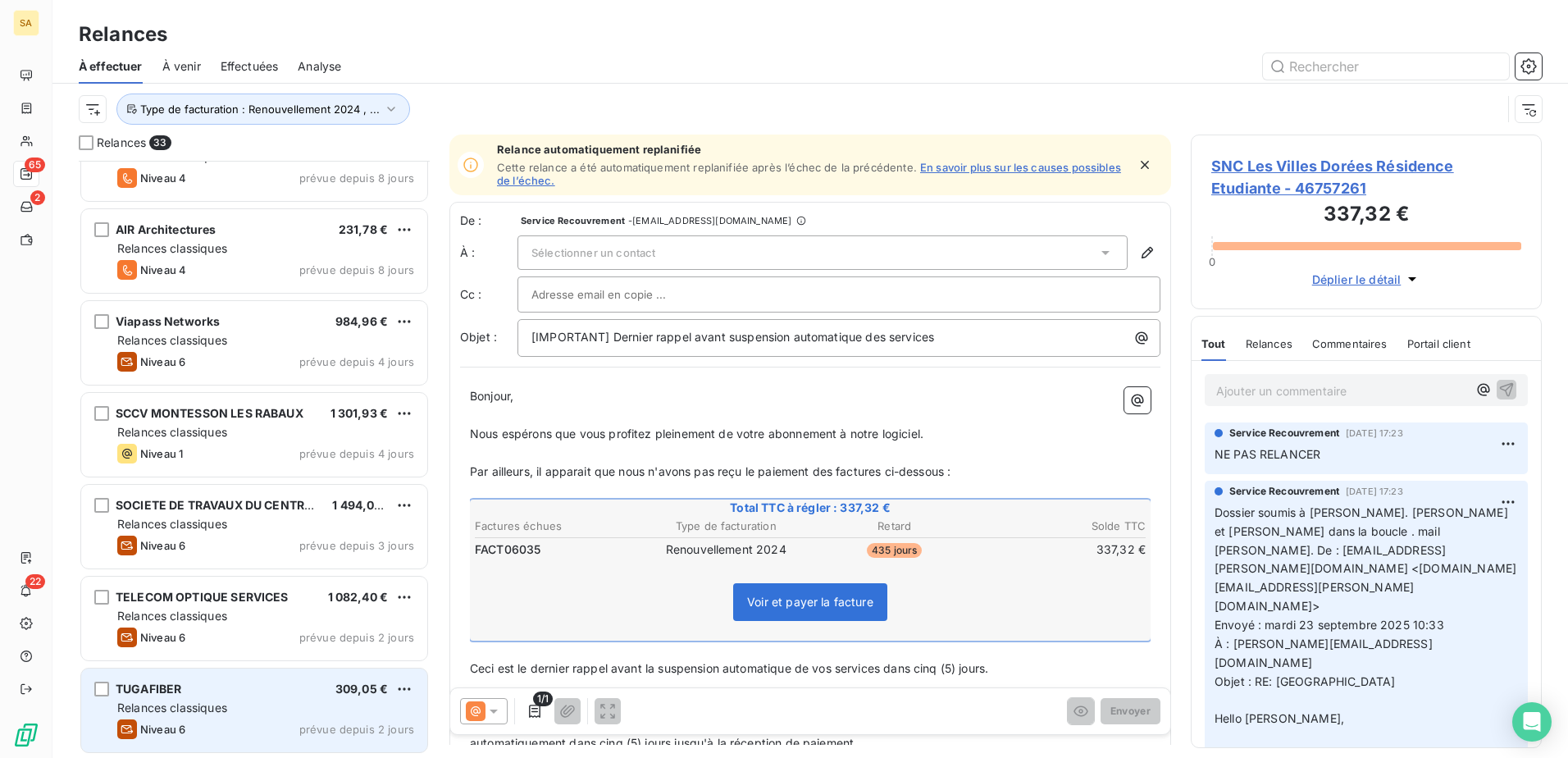
click at [238, 580] on div "TUGAFIBER 309,05 €" at bounding box center [265, 688] width 297 height 15
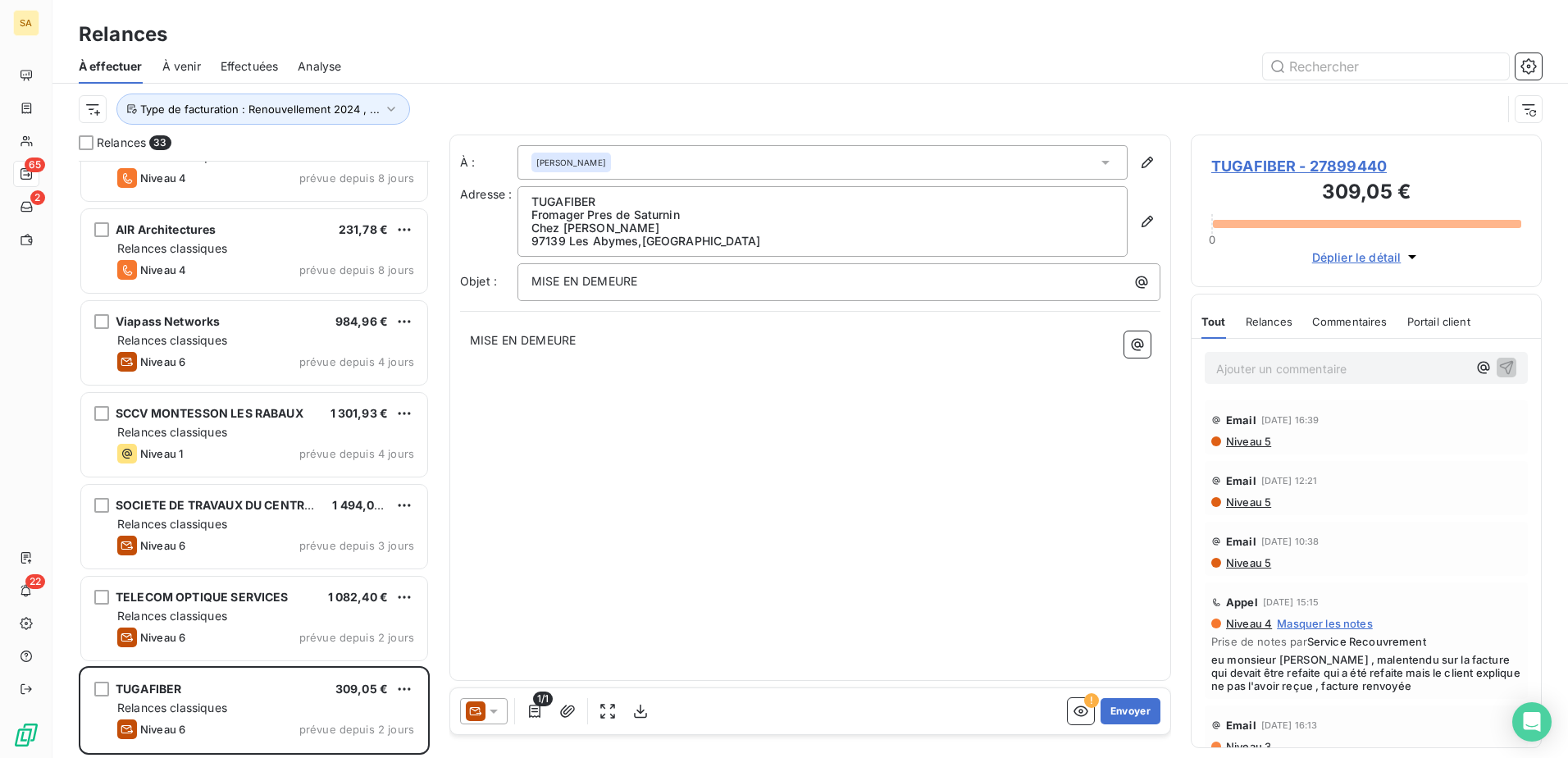
click at [1252, 165] on span "TUGAFIBER - 27899440" at bounding box center [1365, 166] width 310 height 23
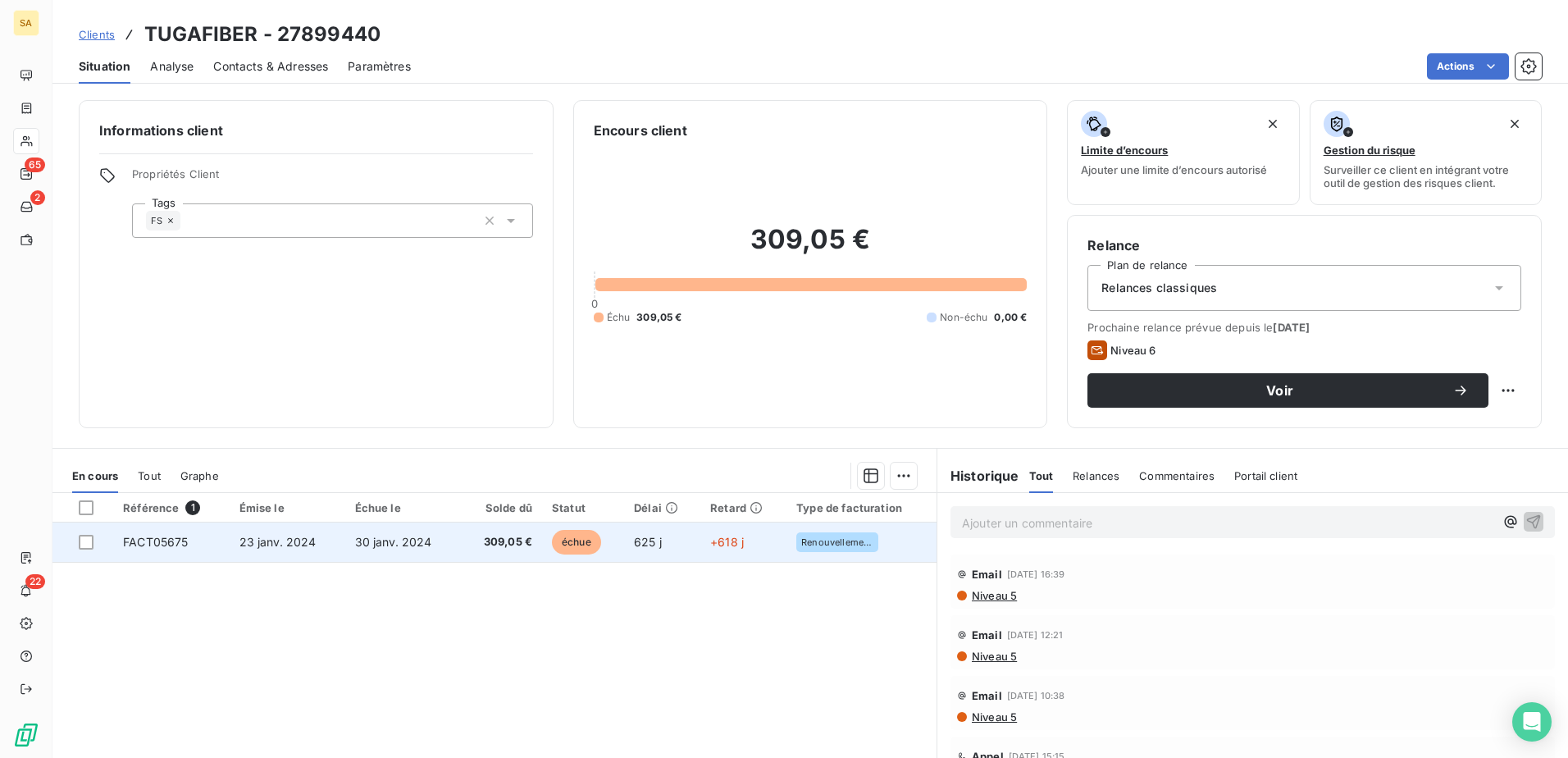
click at [152, 542] on span "FACT05675" at bounding box center [156, 542] width 65 height 14
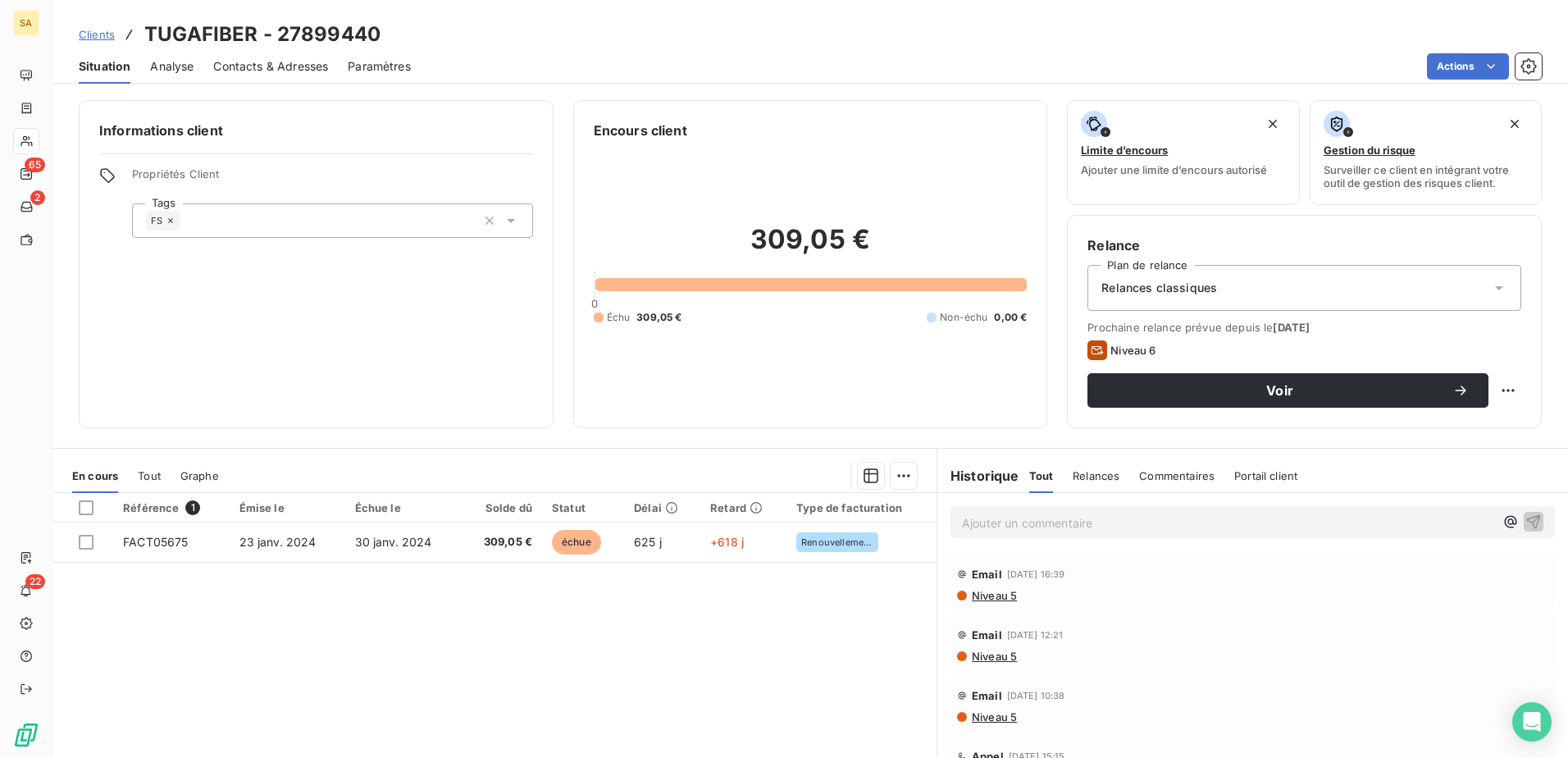
click at [251, 67] on span "Contacts & Adresses" at bounding box center [270, 66] width 115 height 17
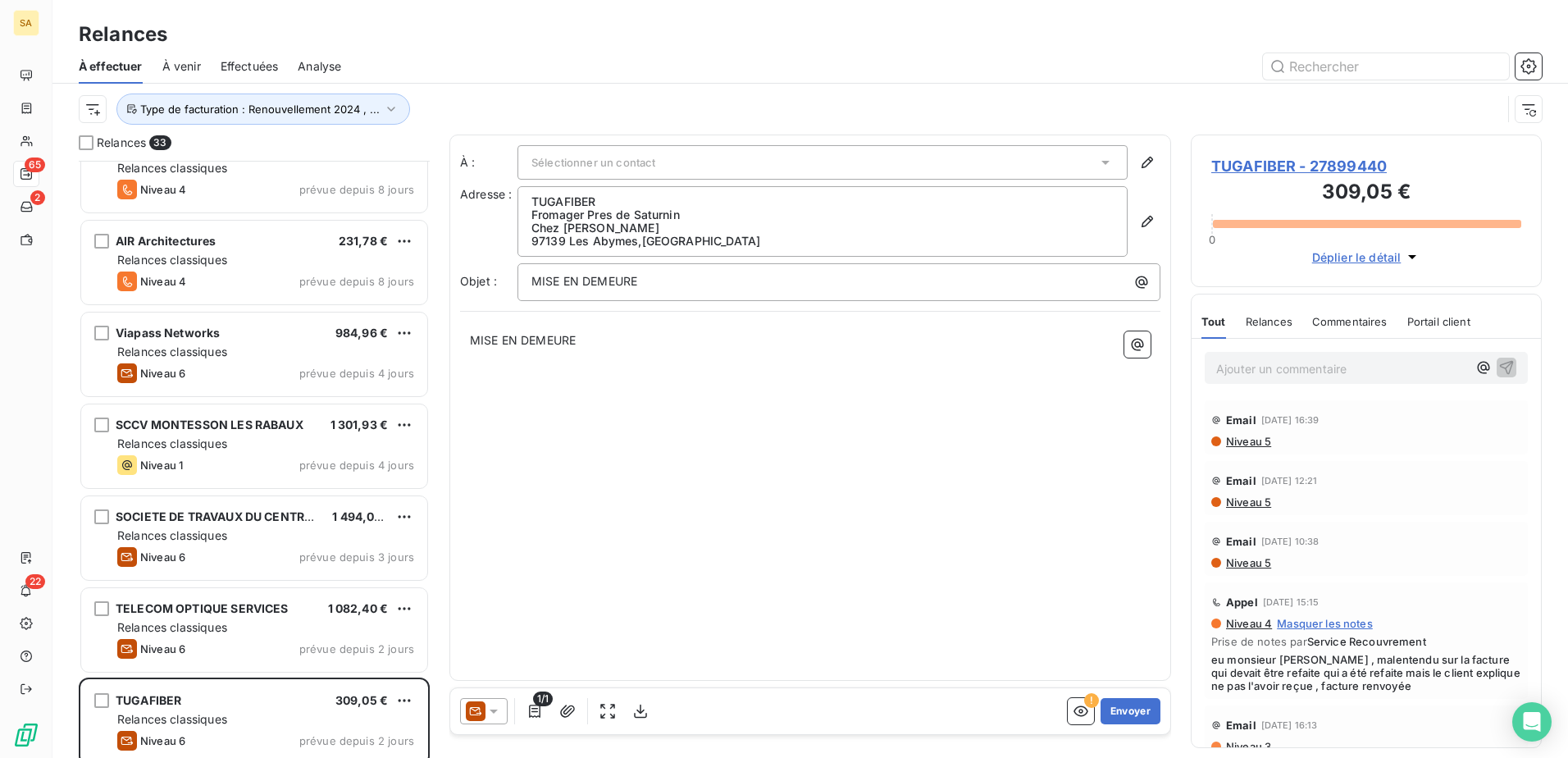
scroll to position [2436, 0]
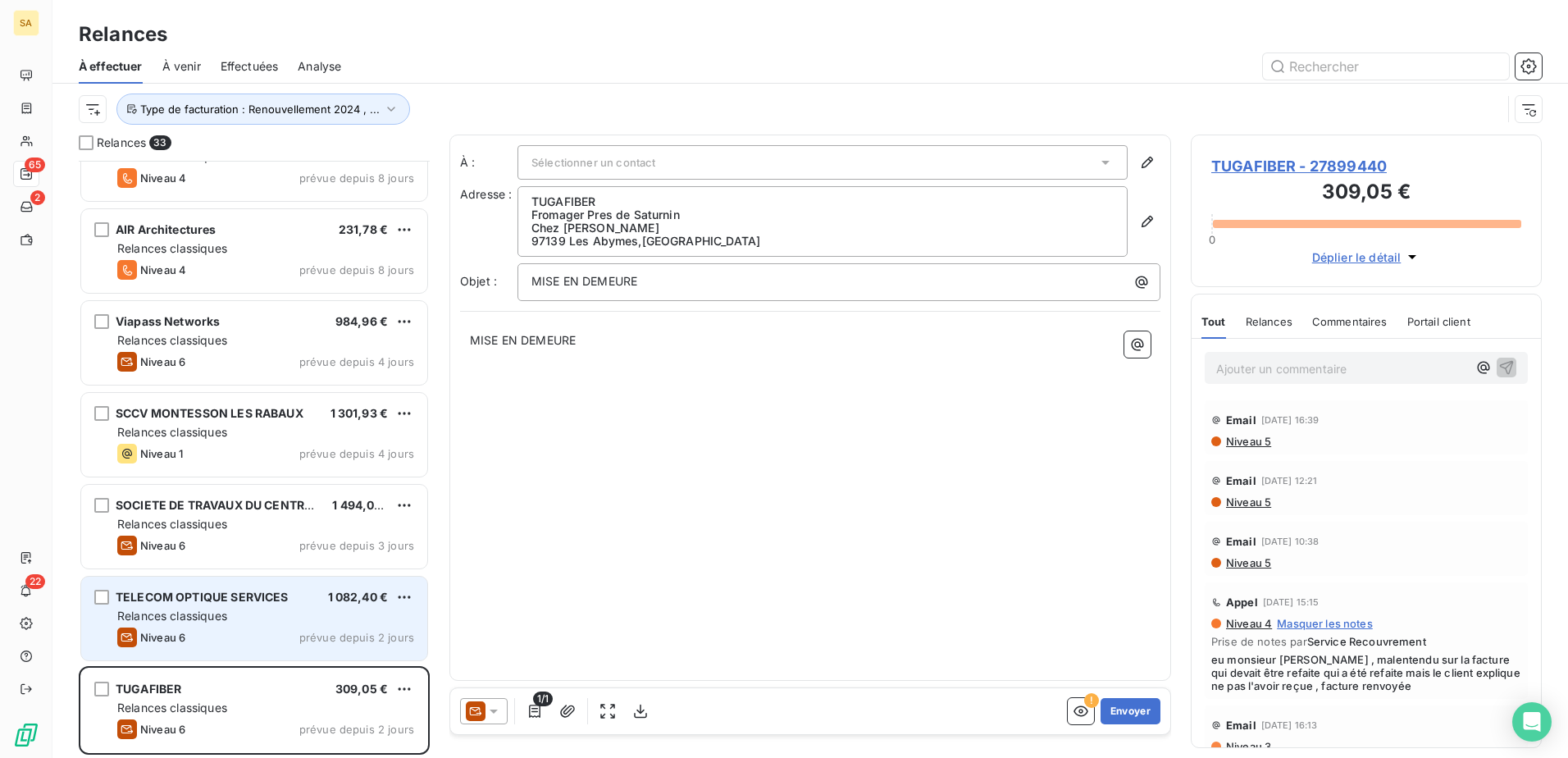
click at [244, 580] on div "Relances classiques" at bounding box center [265, 616] width 297 height 17
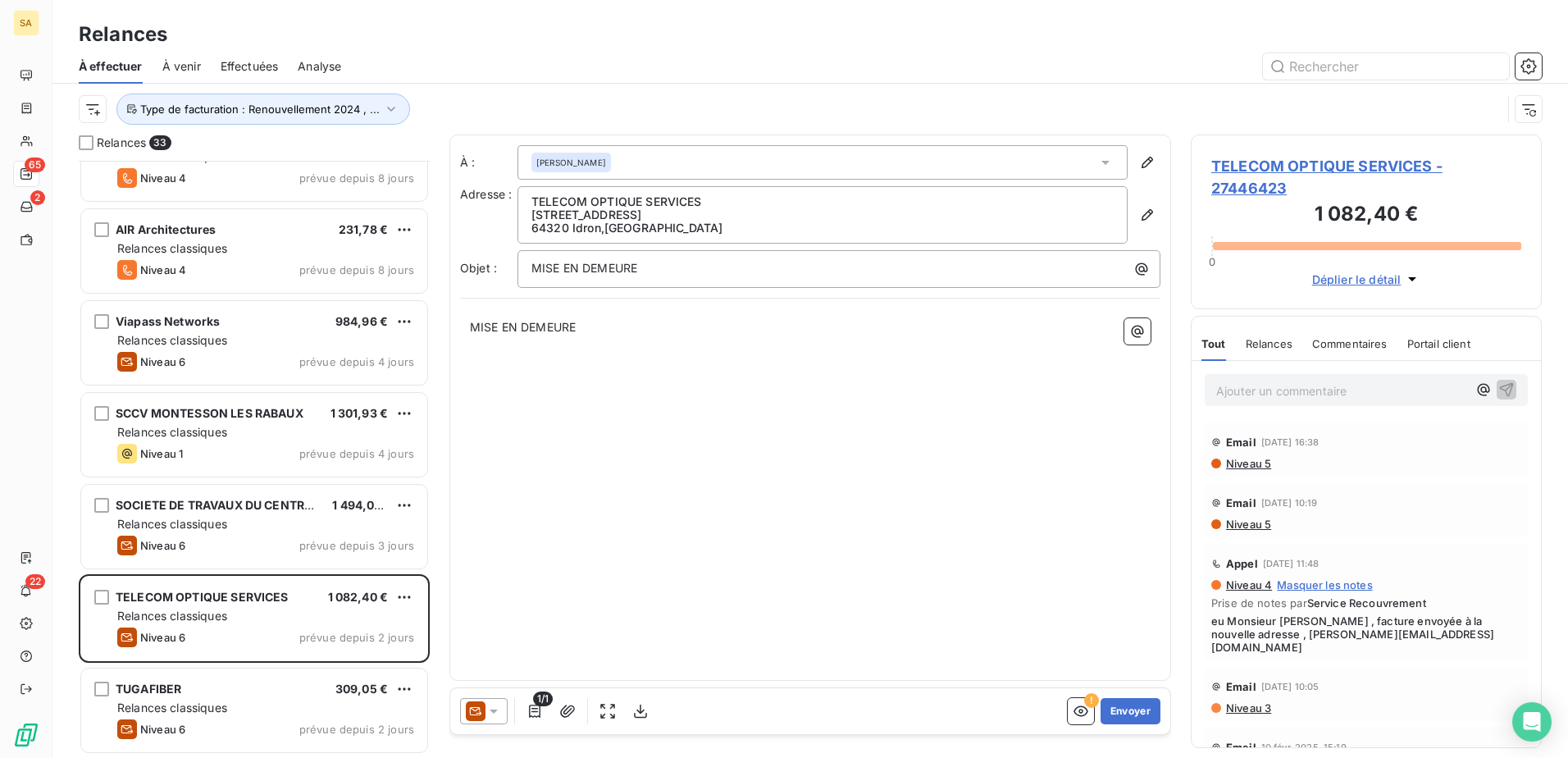
click at [1252, 181] on span "TELECOM OPTIQUE SERVICES - 27446423" at bounding box center [1365, 176] width 310 height 44
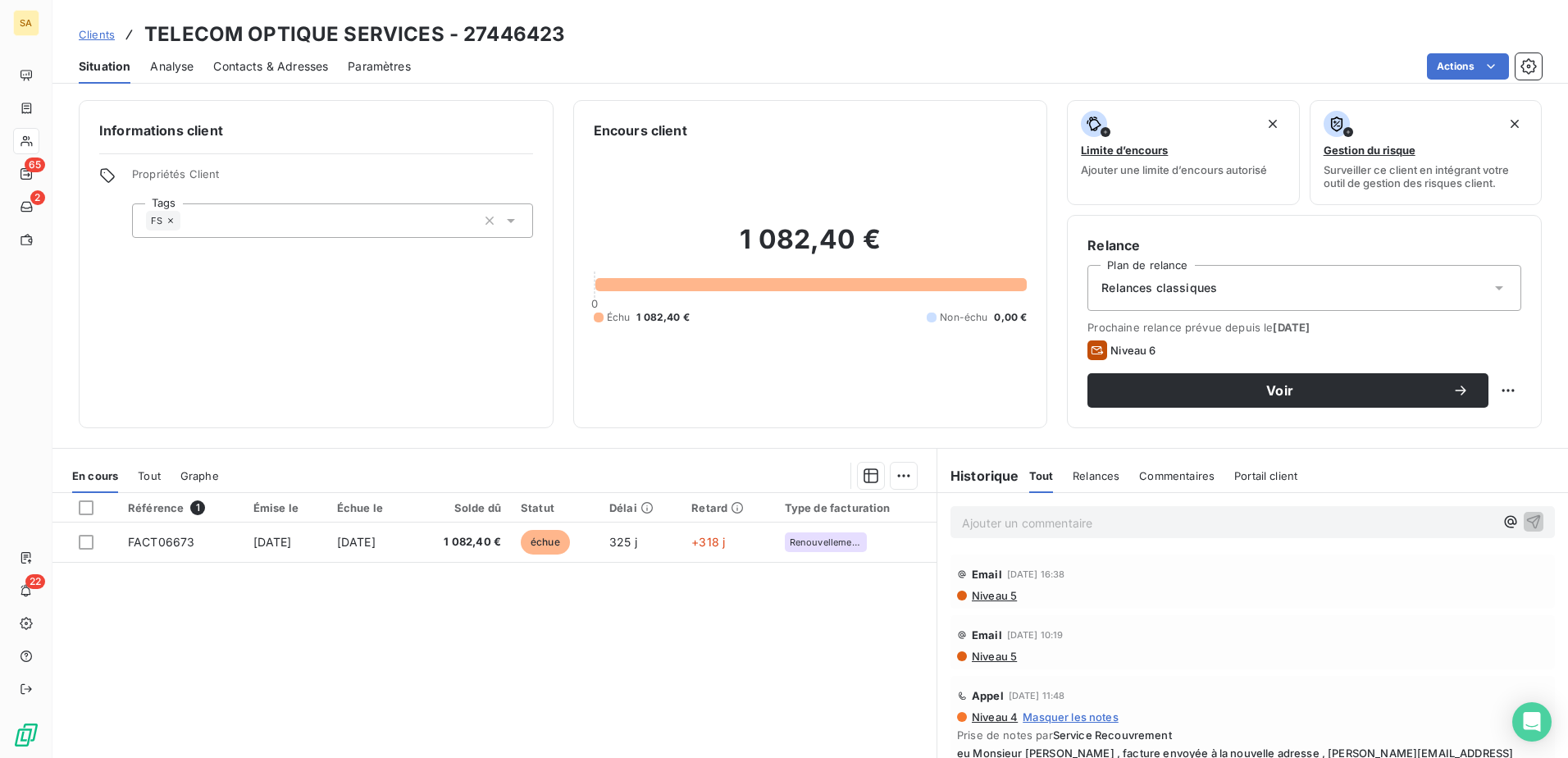
click at [298, 73] on span "Contacts & Adresses" at bounding box center [270, 66] width 115 height 17
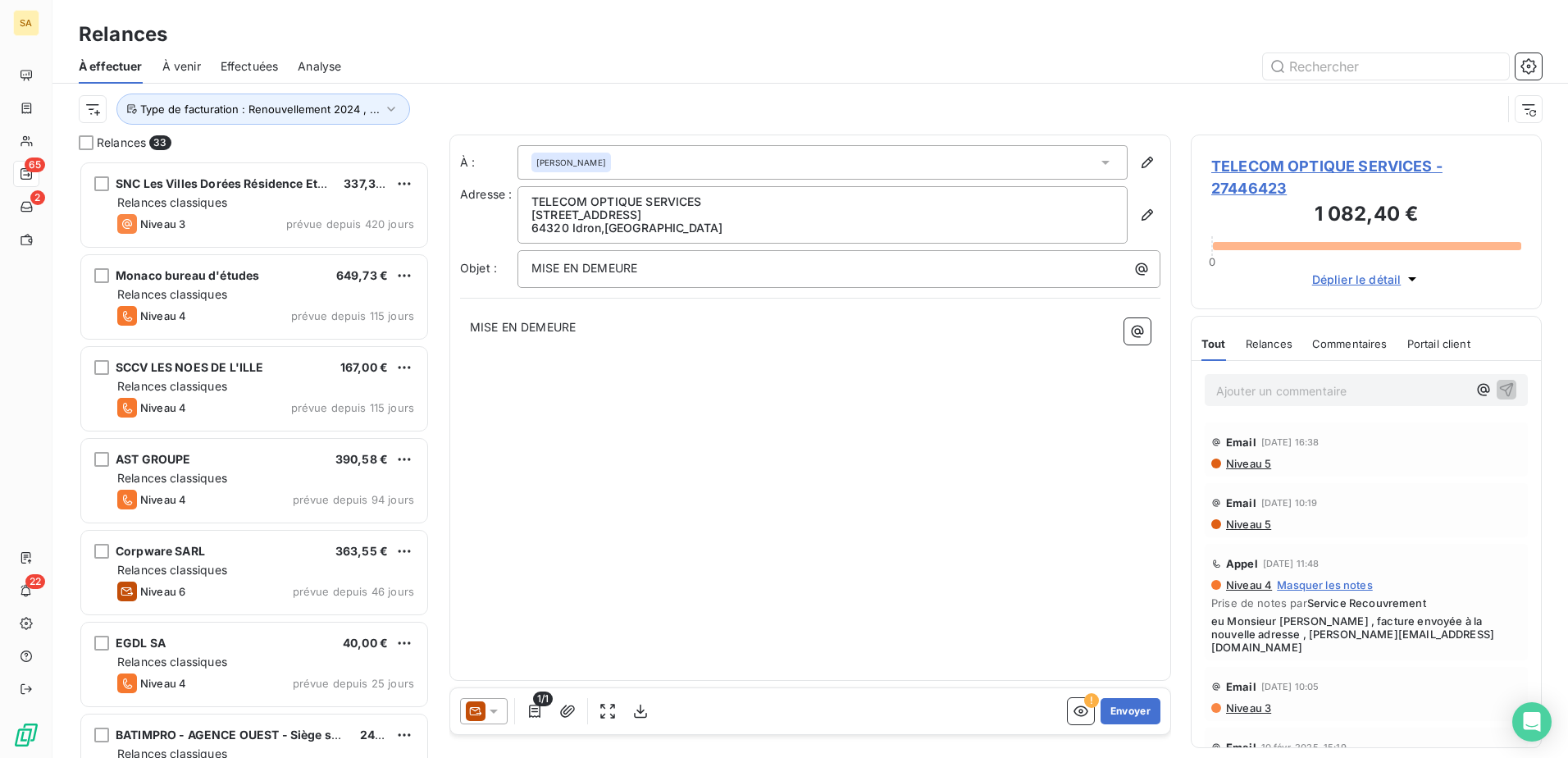
click at [1252, 387] on p "Ajouter un commentaire ﻿" at bounding box center [1341, 391] width 251 height 21
click at [1244, 389] on p "Ajouter un commentaire ﻿" at bounding box center [1341, 391] width 251 height 21
click at [1231, 179] on span "TELECOM OPTIQUE SERVICES - 27446423" at bounding box center [1365, 176] width 310 height 44
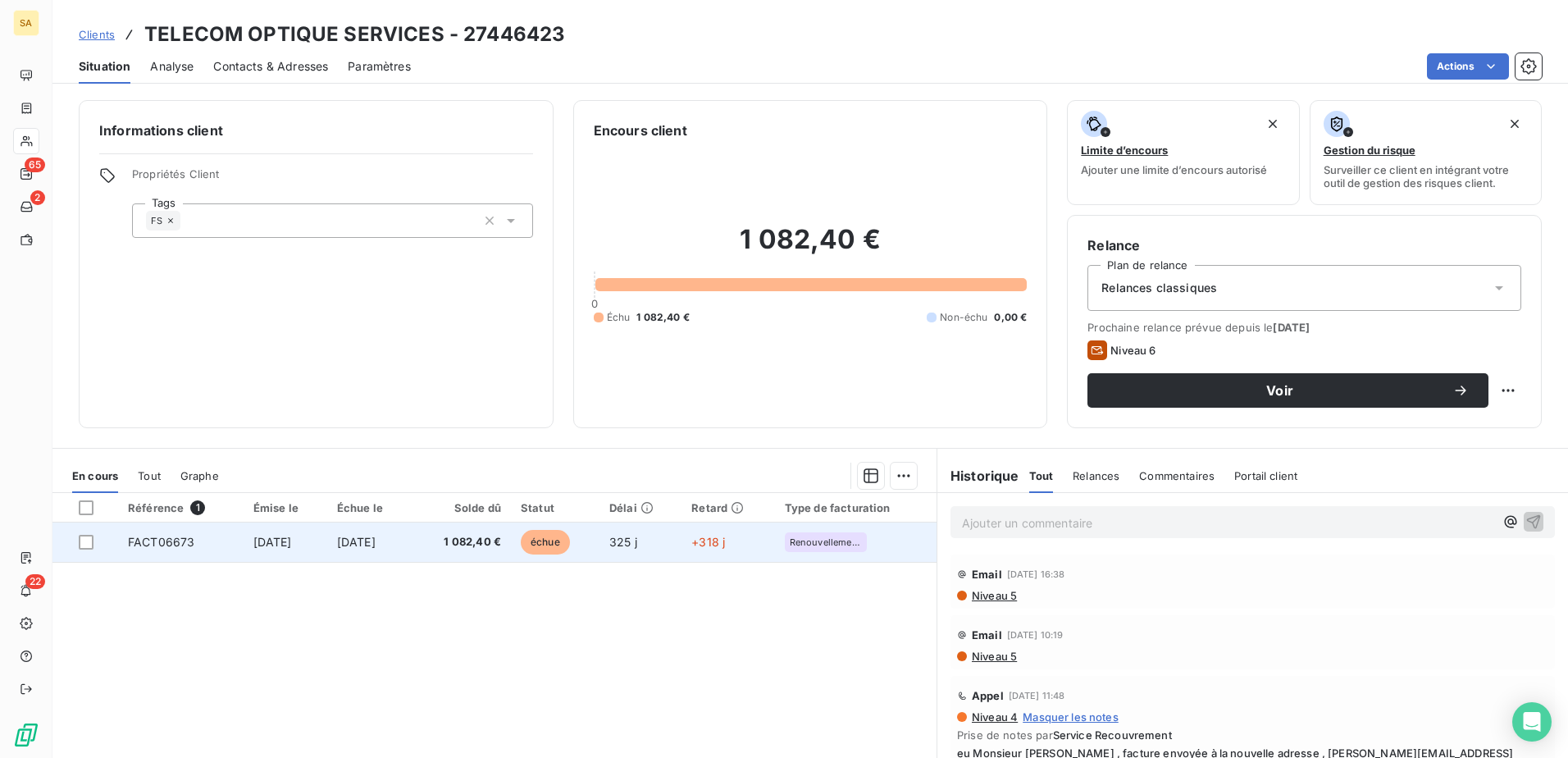
click at [168, 546] on span "FACT06673" at bounding box center [161, 542] width 67 height 14
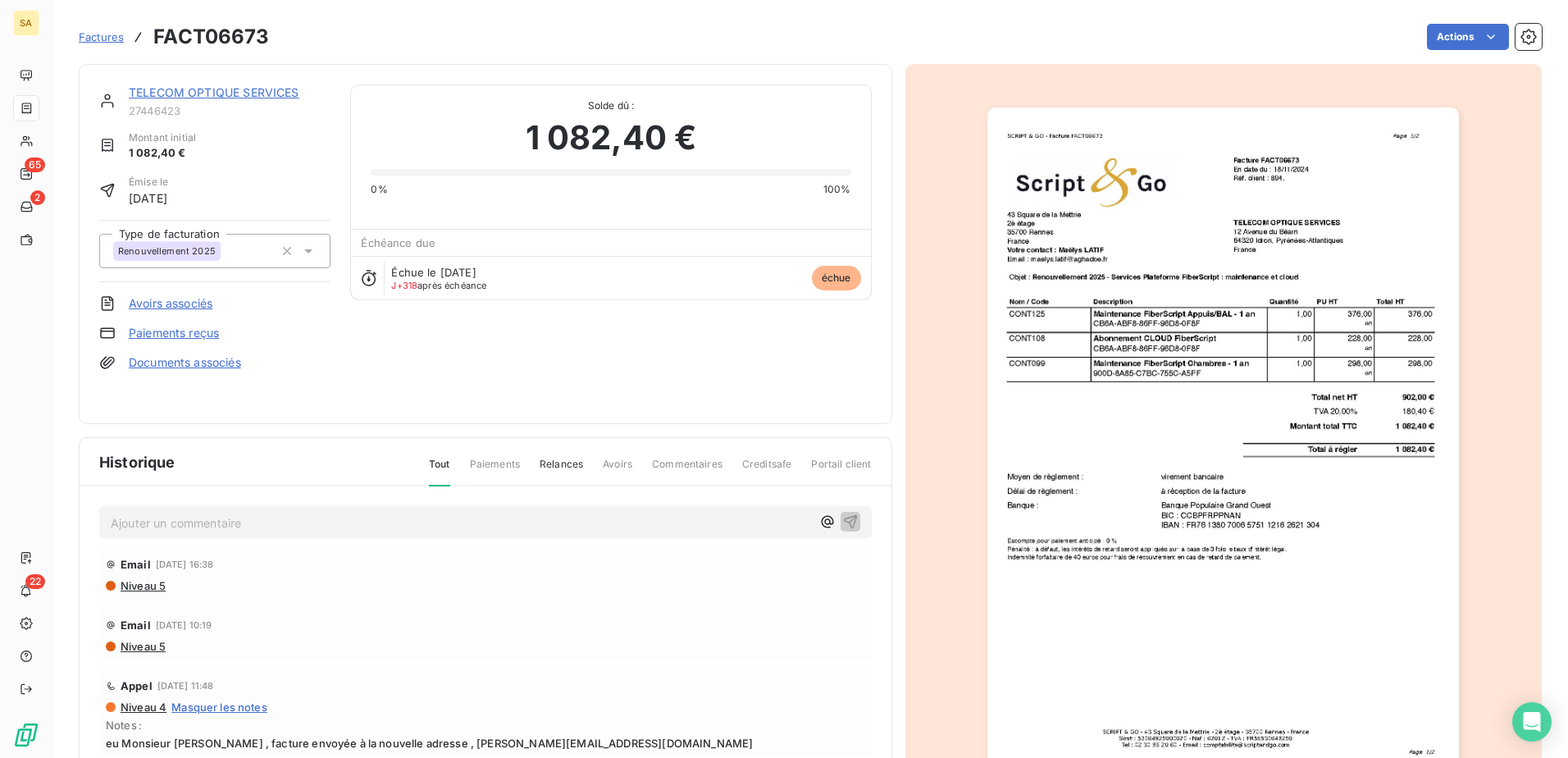
click at [190, 520] on p "Ajouter un commentaire ﻿" at bounding box center [460, 523] width 700 height 21
drag, startPoint x: 190, startPoint y: 520, endPoint x: 621, endPoint y: 574, distance: 434.4
click at [621, 574] on div "Email [DATE] 16:38" at bounding box center [485, 564] width 760 height 26
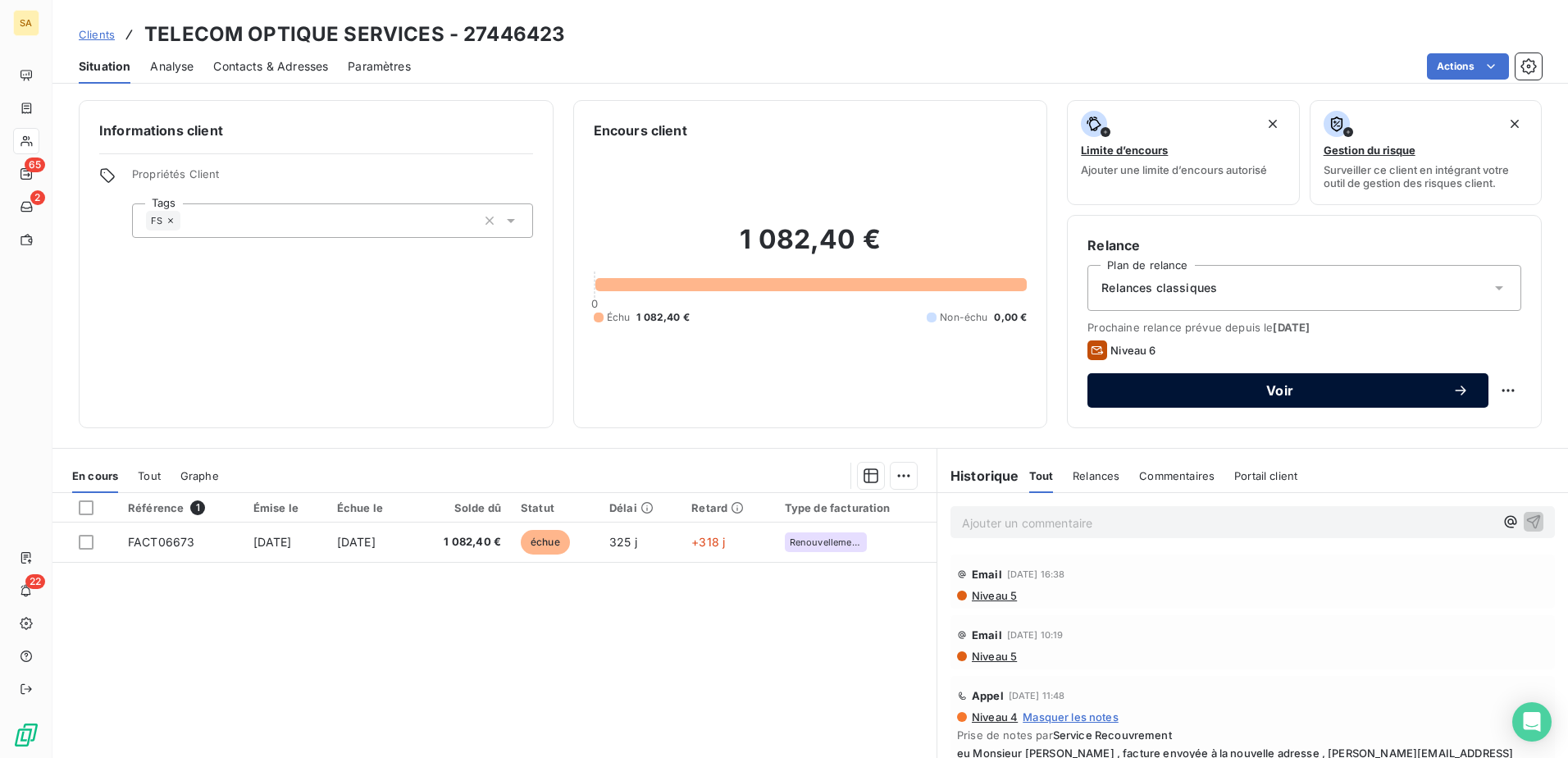
click at [1234, 382] on div "Voir" at bounding box center [1287, 390] width 361 height 17
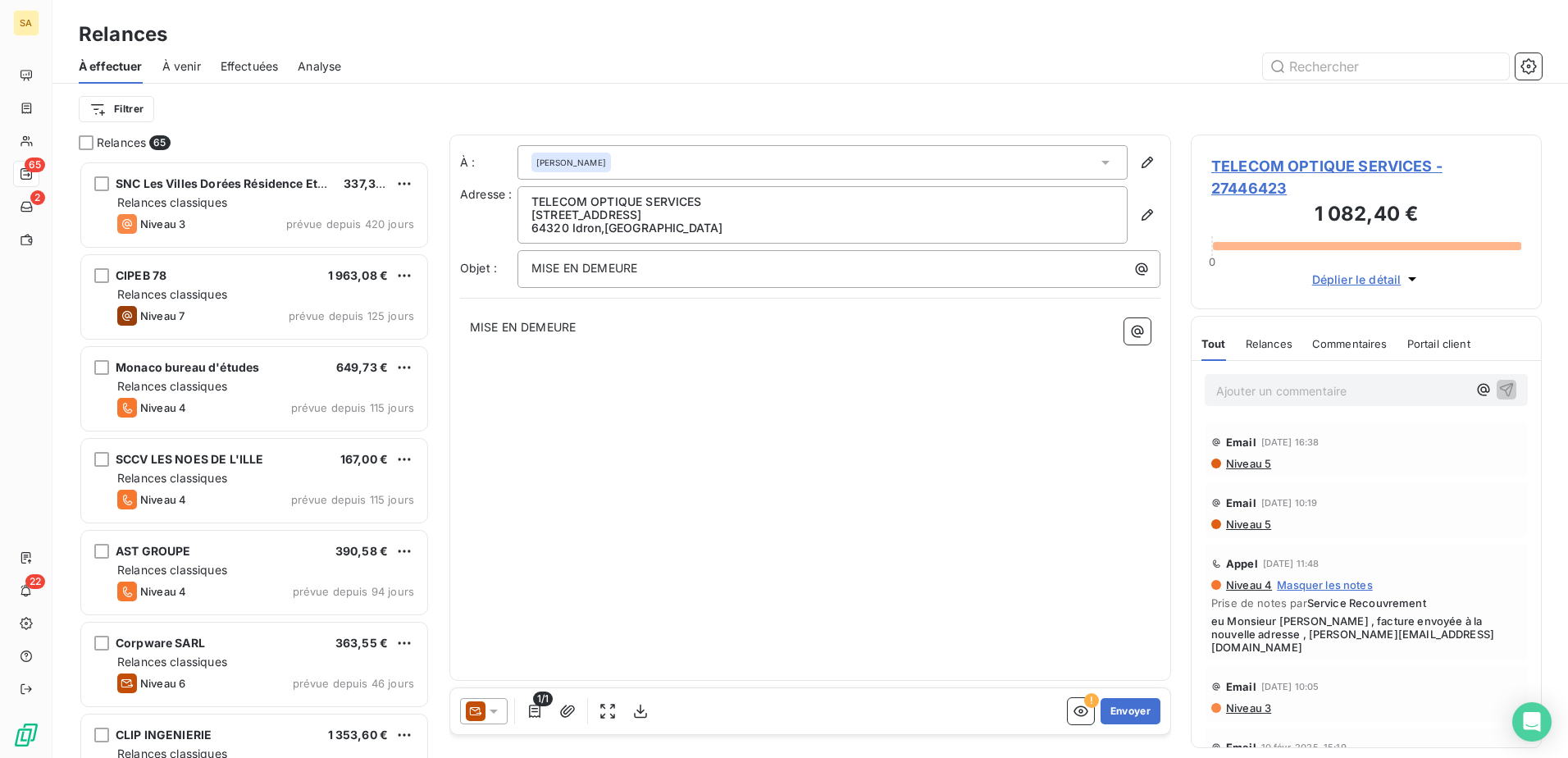
scroll to position [585, 339]
click at [1252, 394] on p "Ajouter un commentaire ﻿" at bounding box center [1341, 391] width 251 height 21
click at [651, 563] on div "À : [PERSON_NAME] Adresse : TELECOM OPTIQUE SERVICES [STREET_ADDRESS] Objet : M…" at bounding box center [809, 407] width 721 height 546
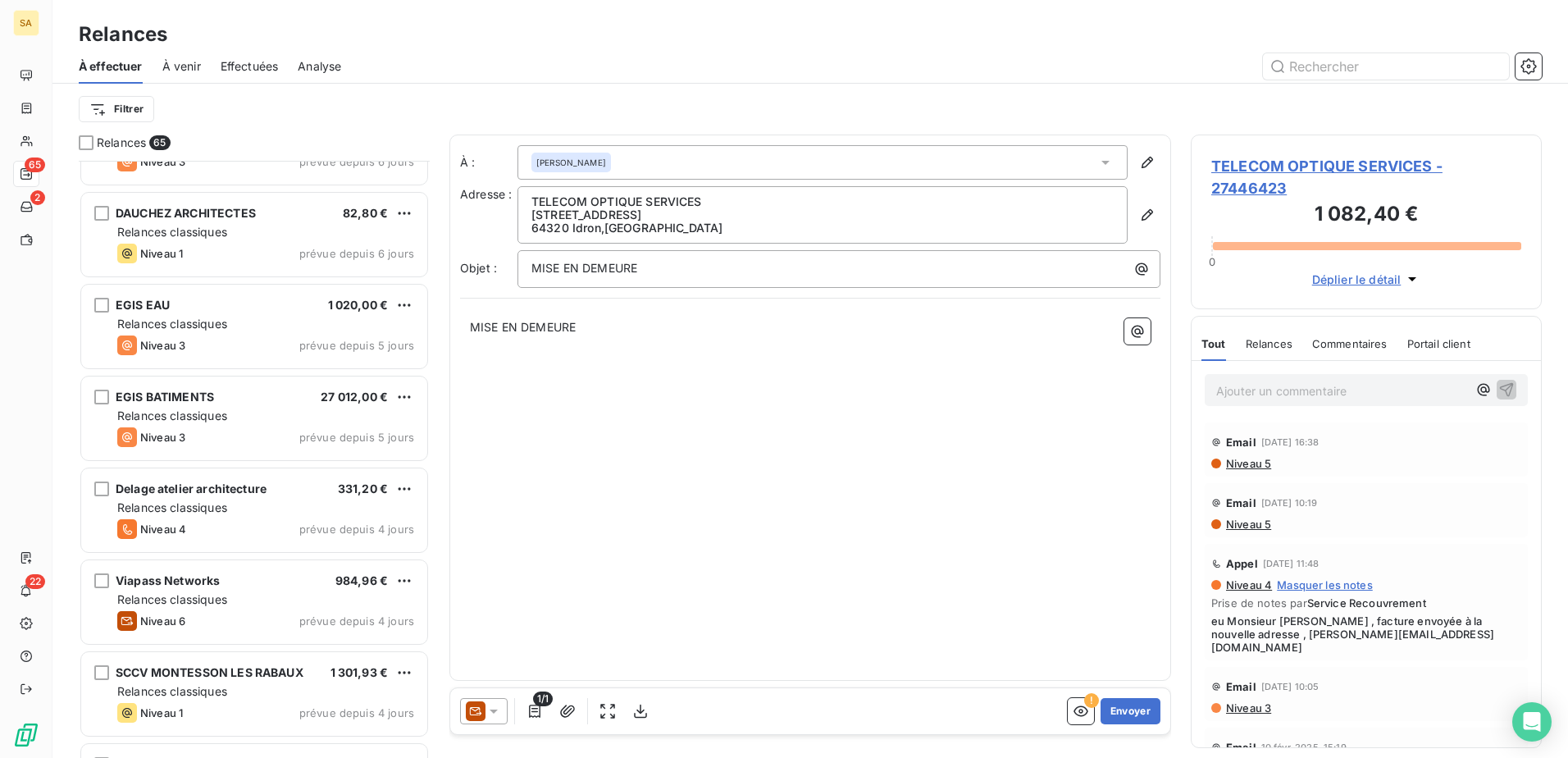
scroll to position [5377, 0]
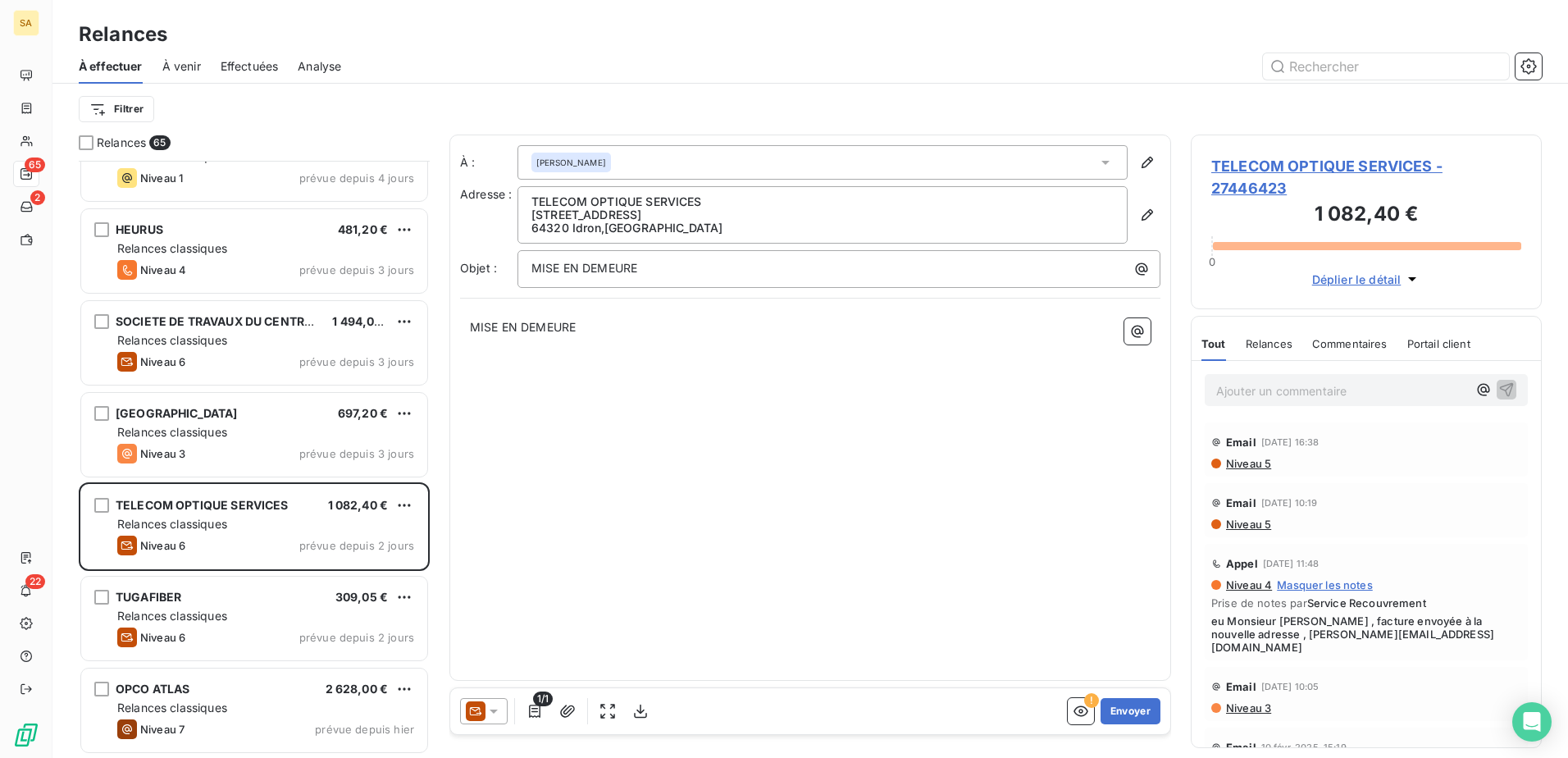
click at [1252, 392] on p "Ajouter un commentaire ﻿" at bounding box center [1341, 391] width 251 height 21
click at [1252, 379] on div "Ajouter un commentaire ﻿" at bounding box center [1341, 390] width 251 height 23
click at [1252, 392] on p "Ajouter un commentaire ﻿" at bounding box center [1341, 391] width 251 height 21
click at [1252, 384] on icon "button" at bounding box center [1506, 389] width 14 height 14
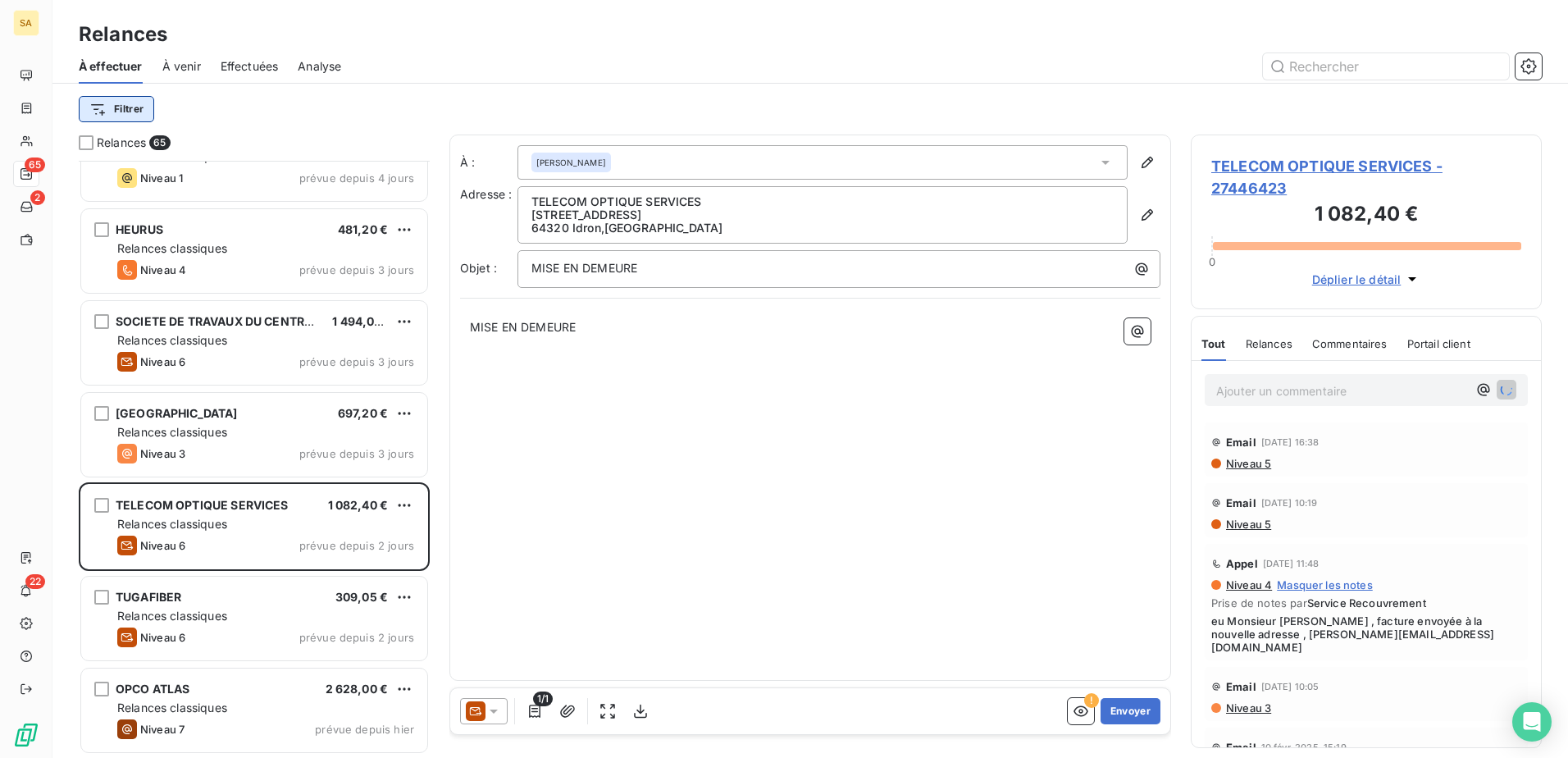
click at [139, 106] on html "SA 65 2 22 Relances À effectuer À venir Effectuées Analyse Filtrer Relances 65 …" at bounding box center [784, 379] width 1568 height 758
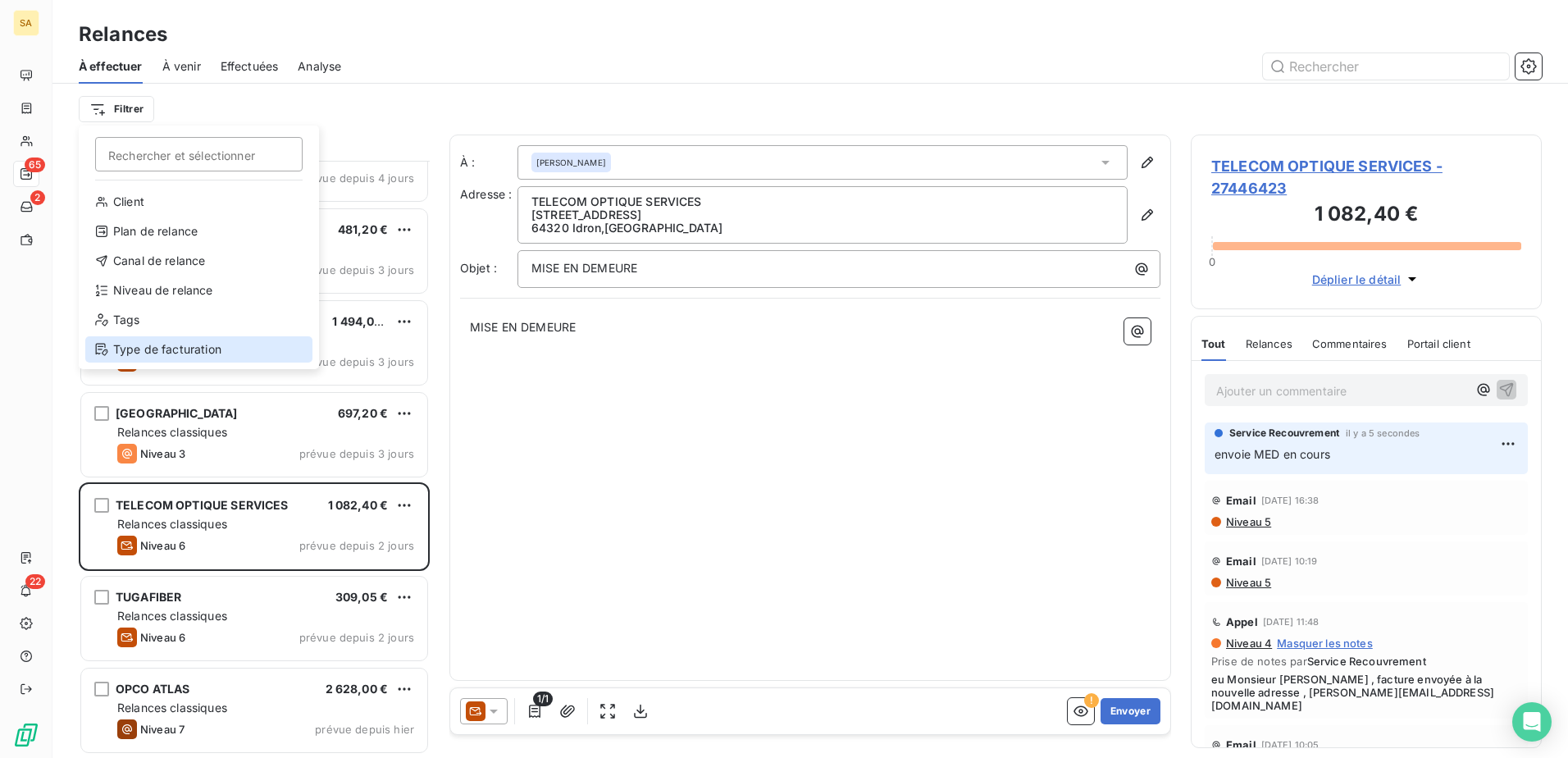
click at [160, 347] on div "Type de facturation" at bounding box center [199, 349] width 227 height 26
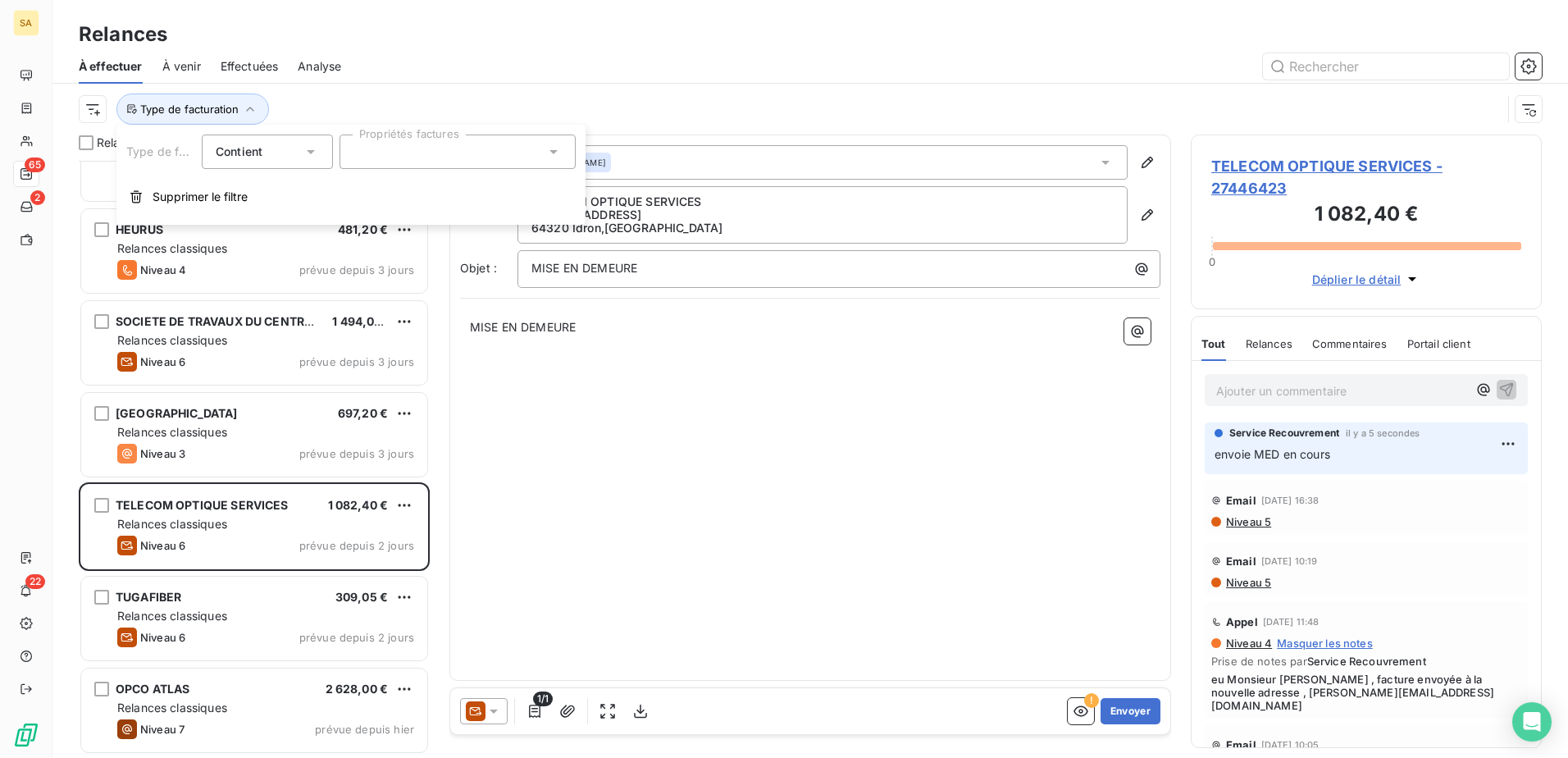
click at [463, 160] on div at bounding box center [457, 151] width 236 height 34
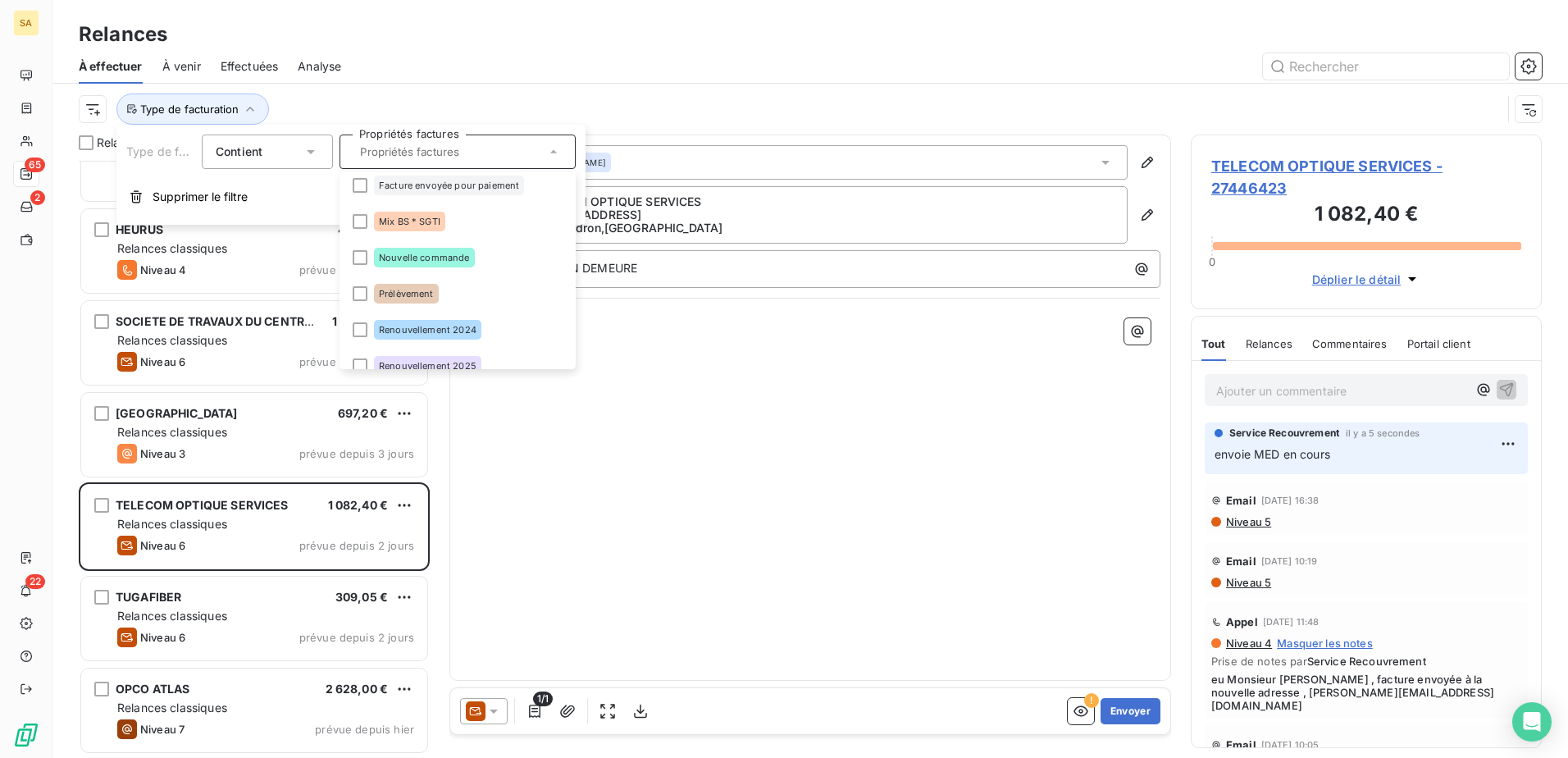
scroll to position [131, 0]
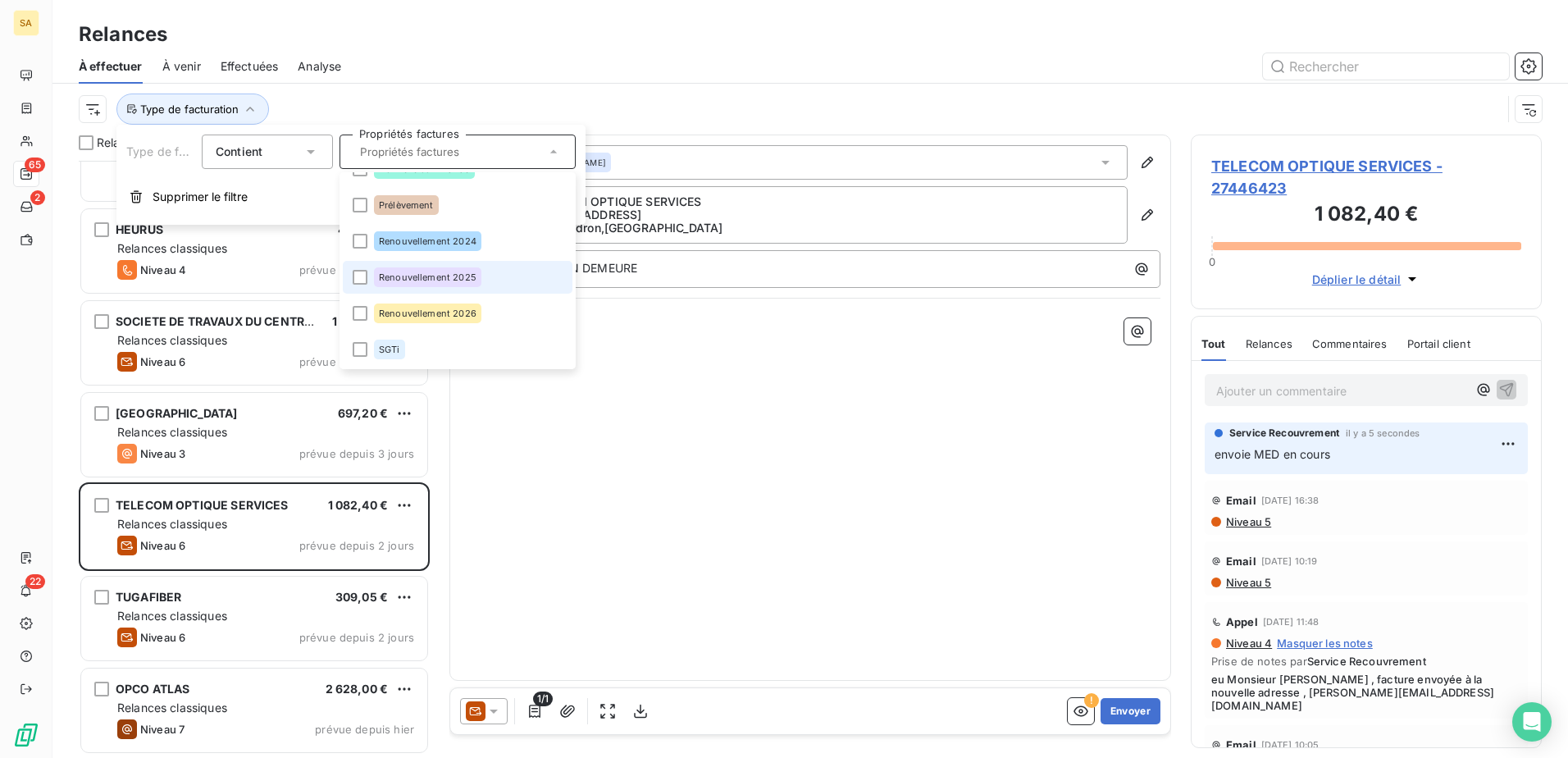
click at [446, 269] on div "Renouvellement 2025" at bounding box center [428, 277] width 108 height 20
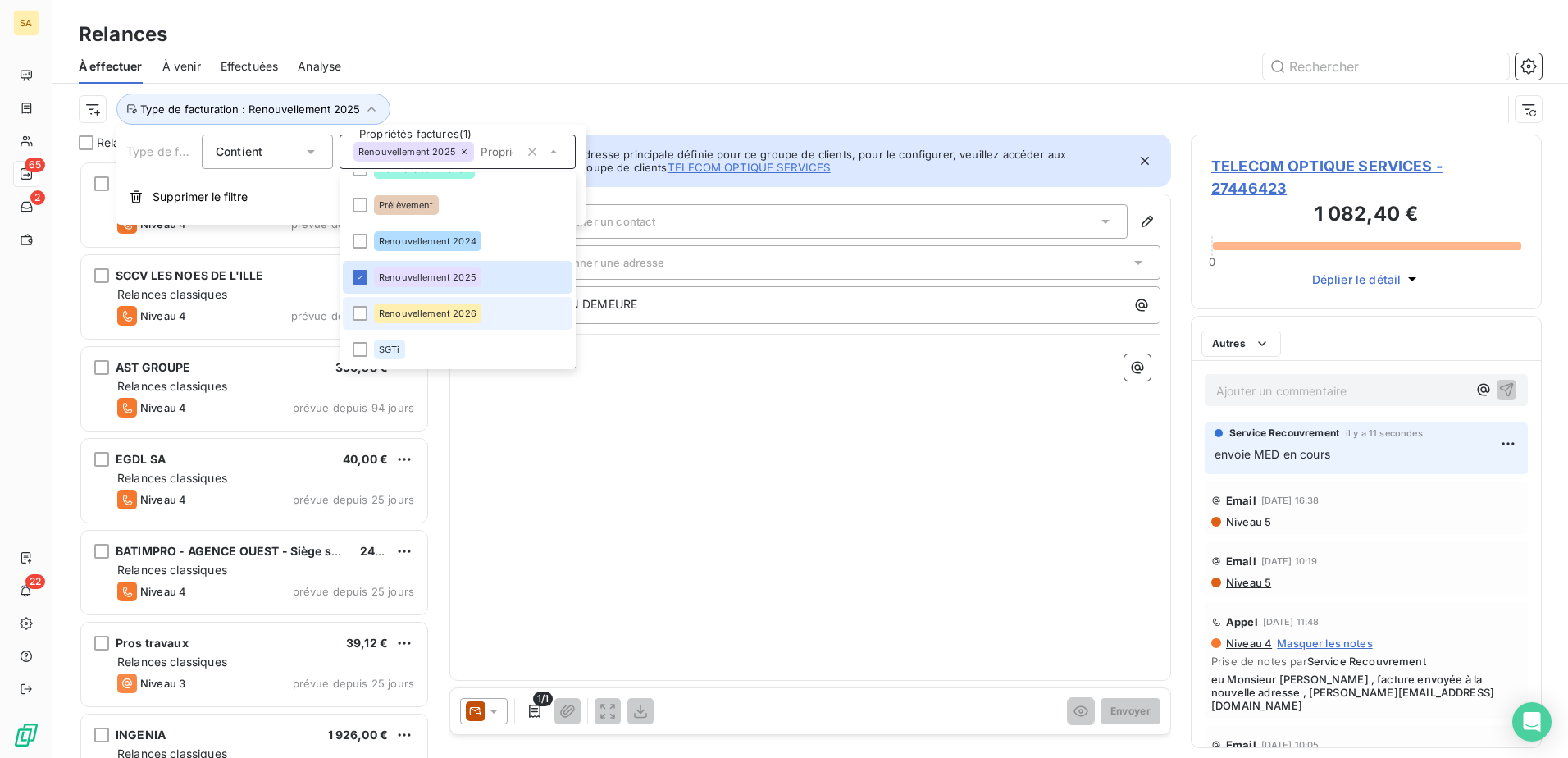
click at [440, 316] on span "Renouvellement 2026" at bounding box center [428, 313] width 98 height 10
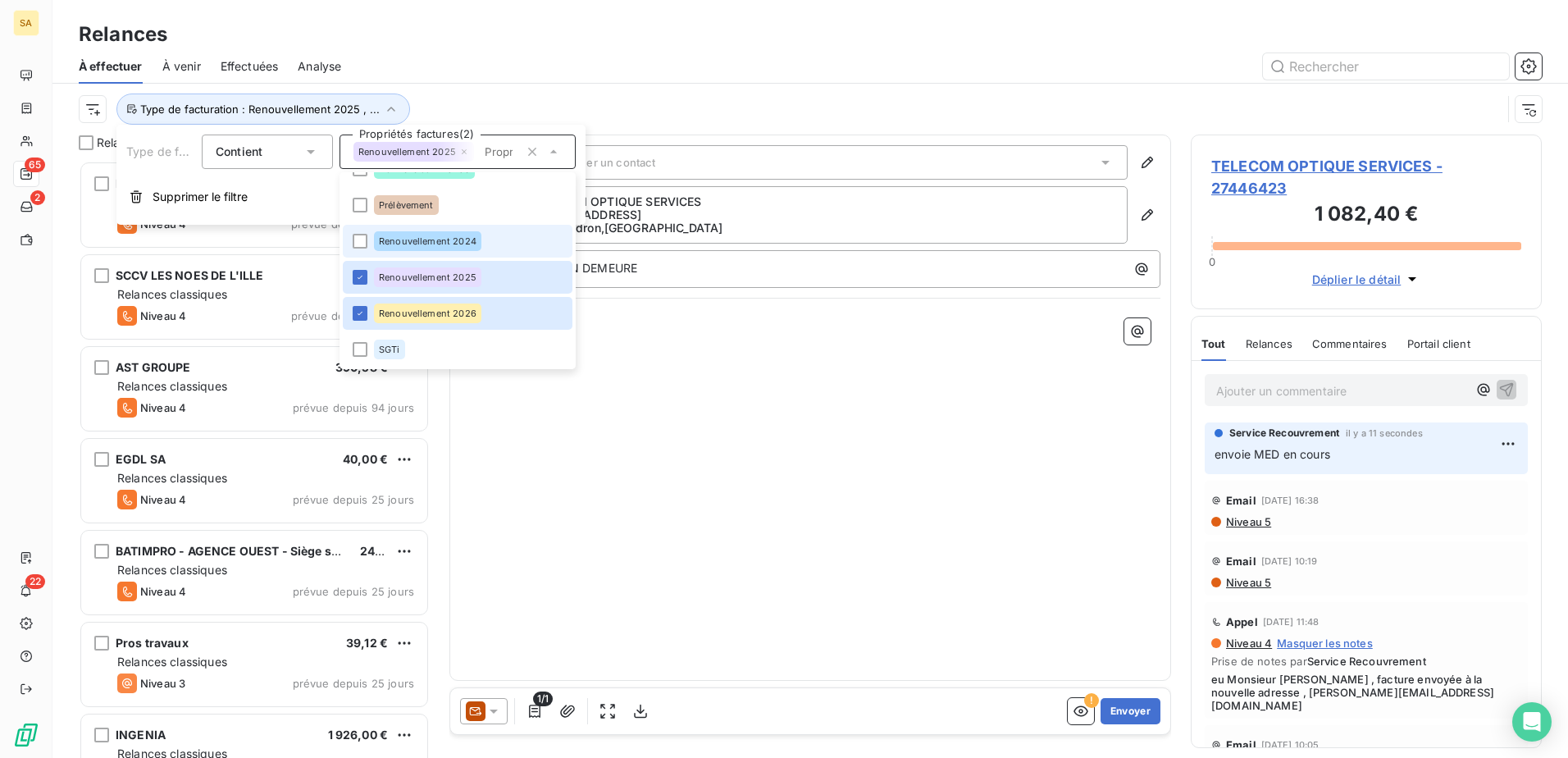
click at [448, 234] on div "Renouvellement 2024" at bounding box center [428, 241] width 108 height 20
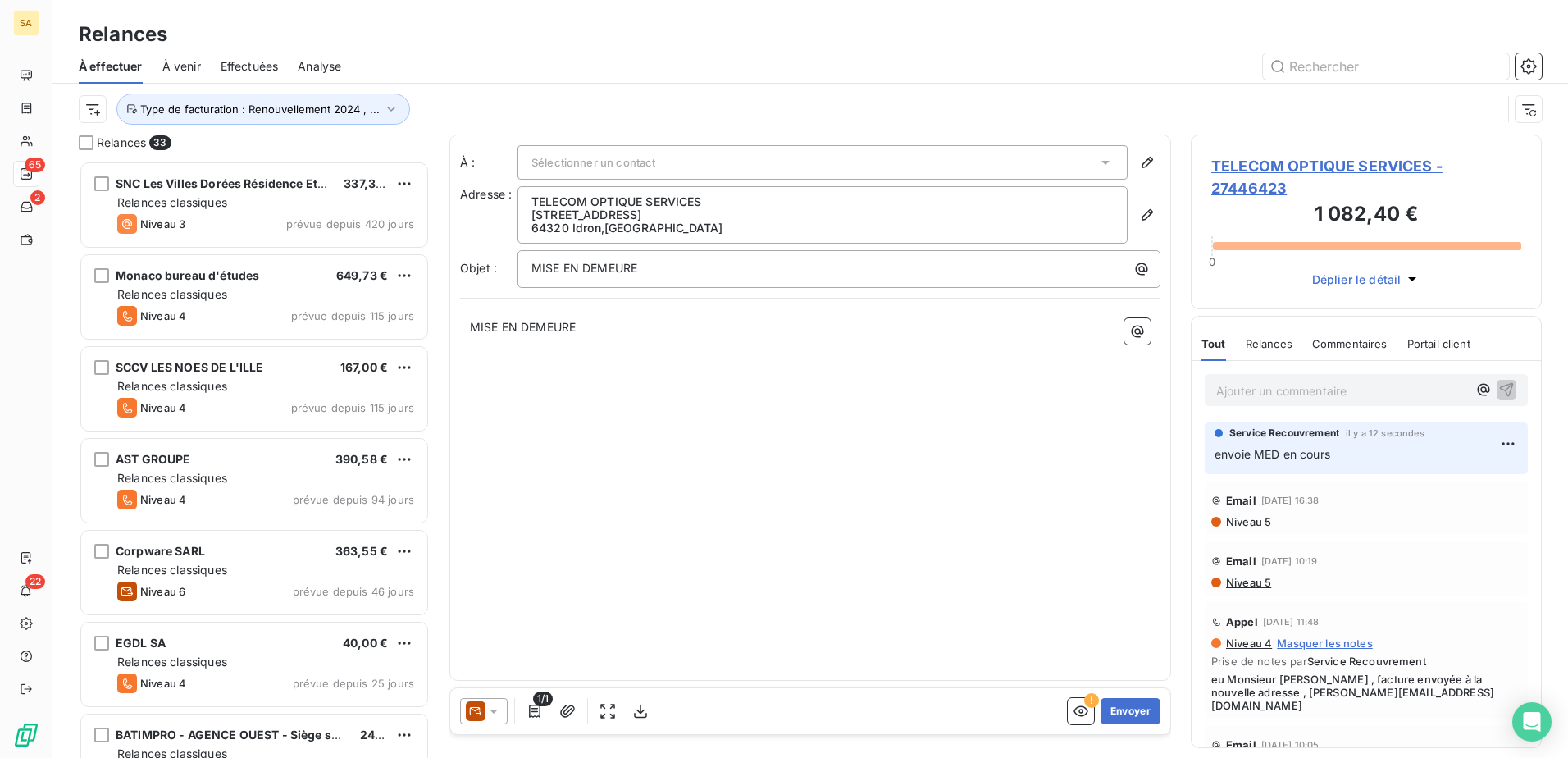
click at [478, 527] on div "À : Sélectionner un contact Adresse : TELECOM OPTIQUE SERVICES [STREET_ADDRESS]…" at bounding box center [809, 407] width 721 height 546
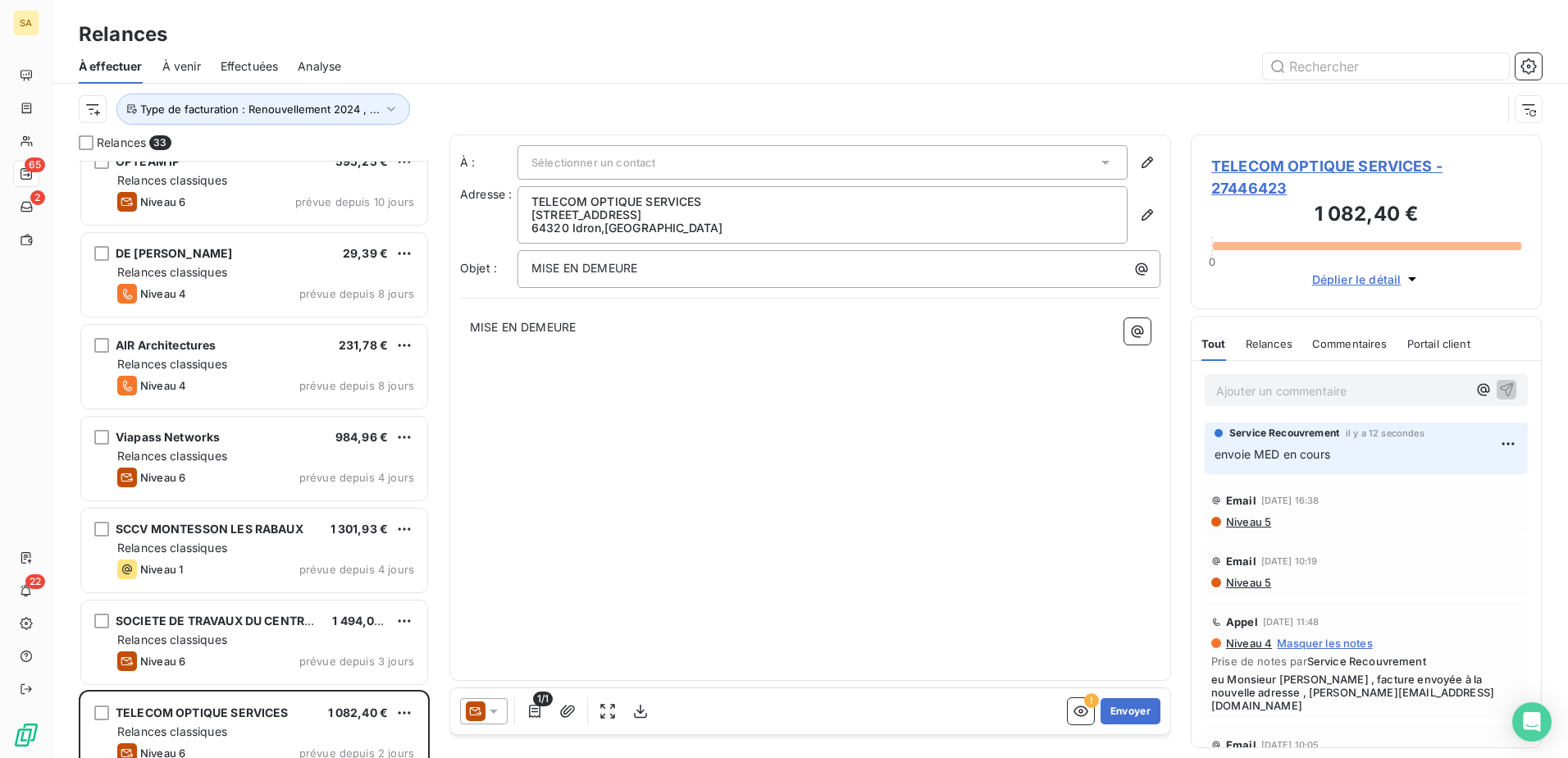
scroll to position [2436, 0]
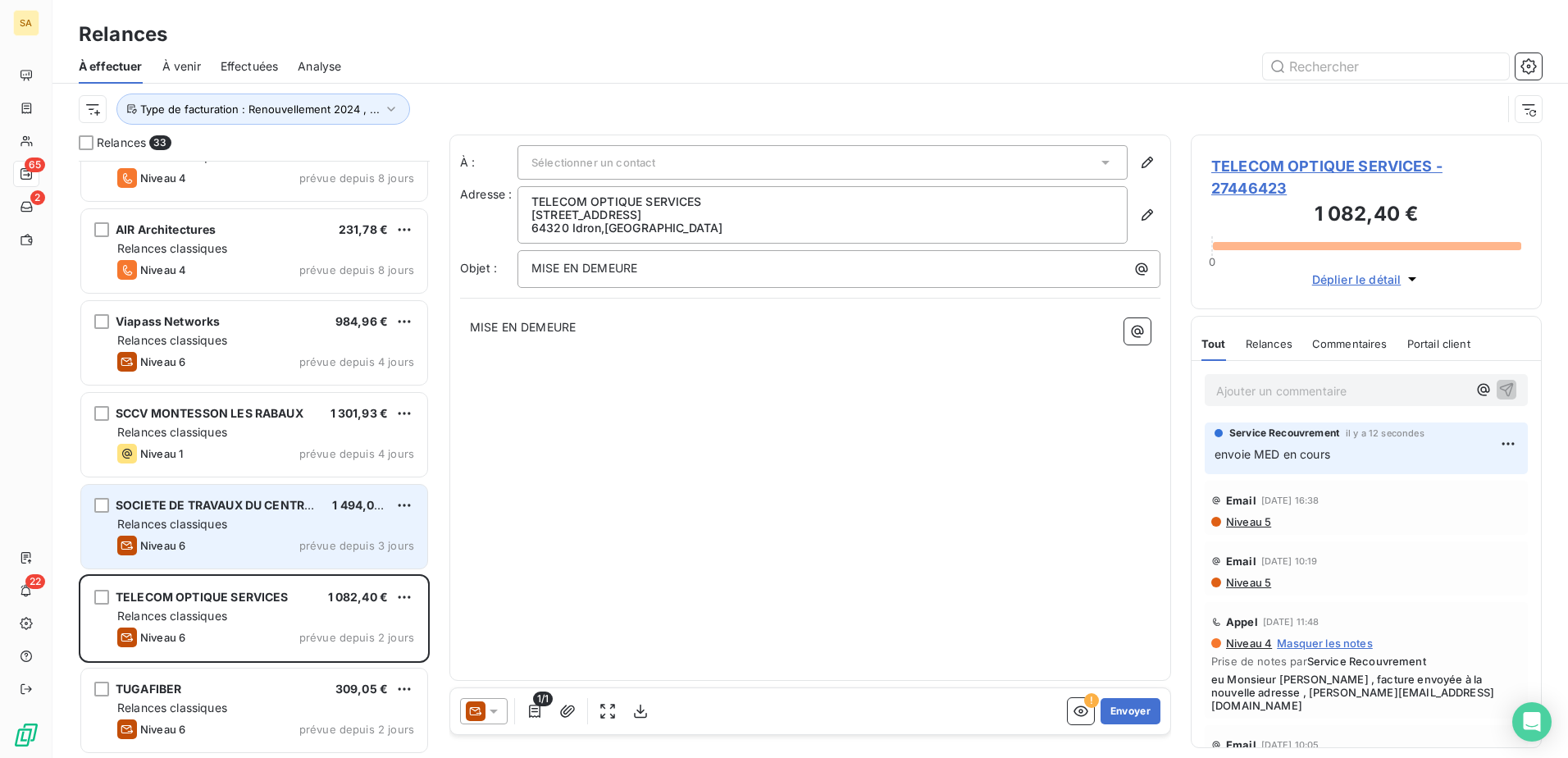
click at [255, 520] on div "Relances classiques" at bounding box center [265, 524] width 297 height 17
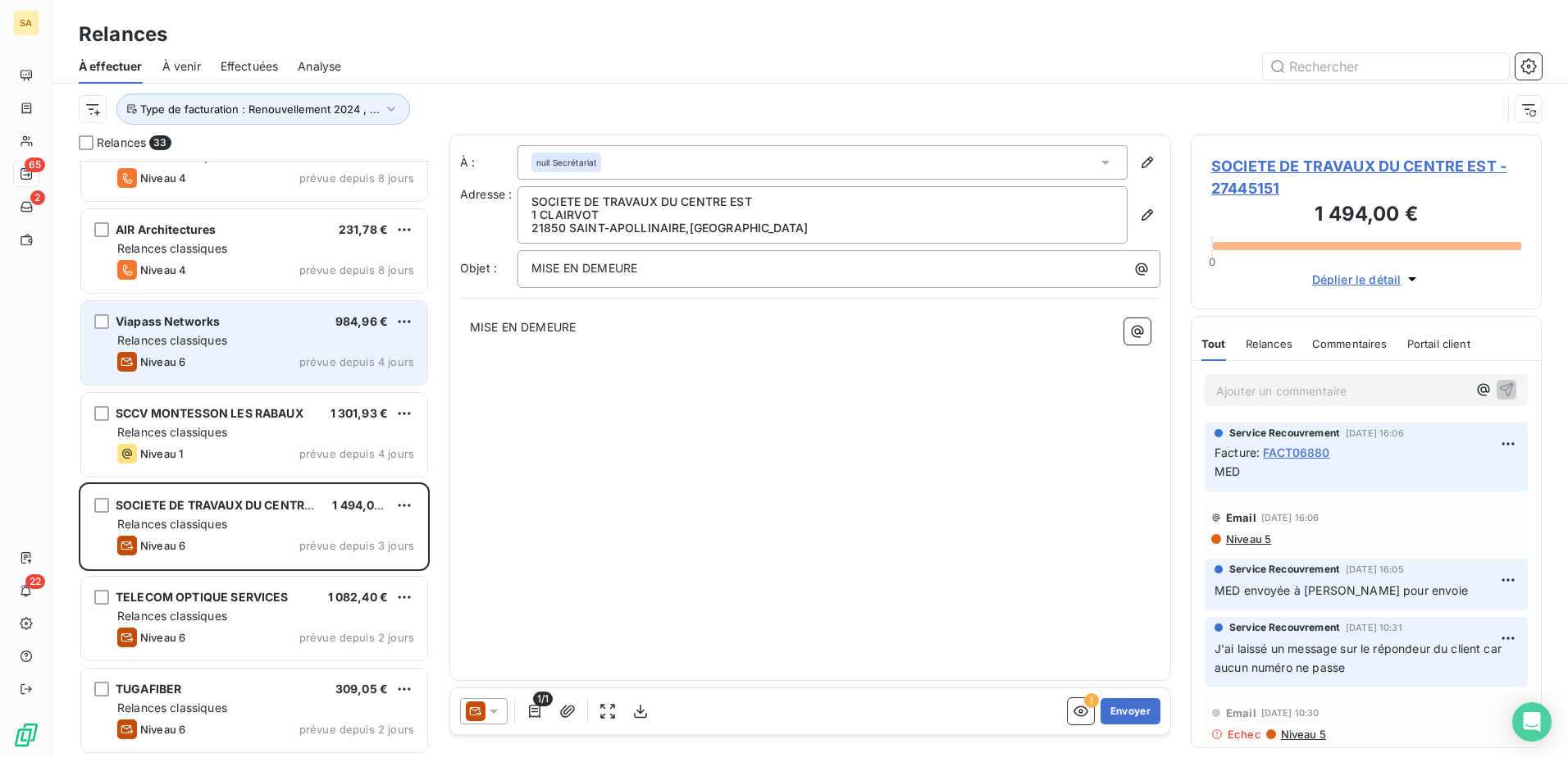
click at [255, 353] on div "Niveau 6 prévue depuis 4 jours" at bounding box center [265, 361] width 297 height 20
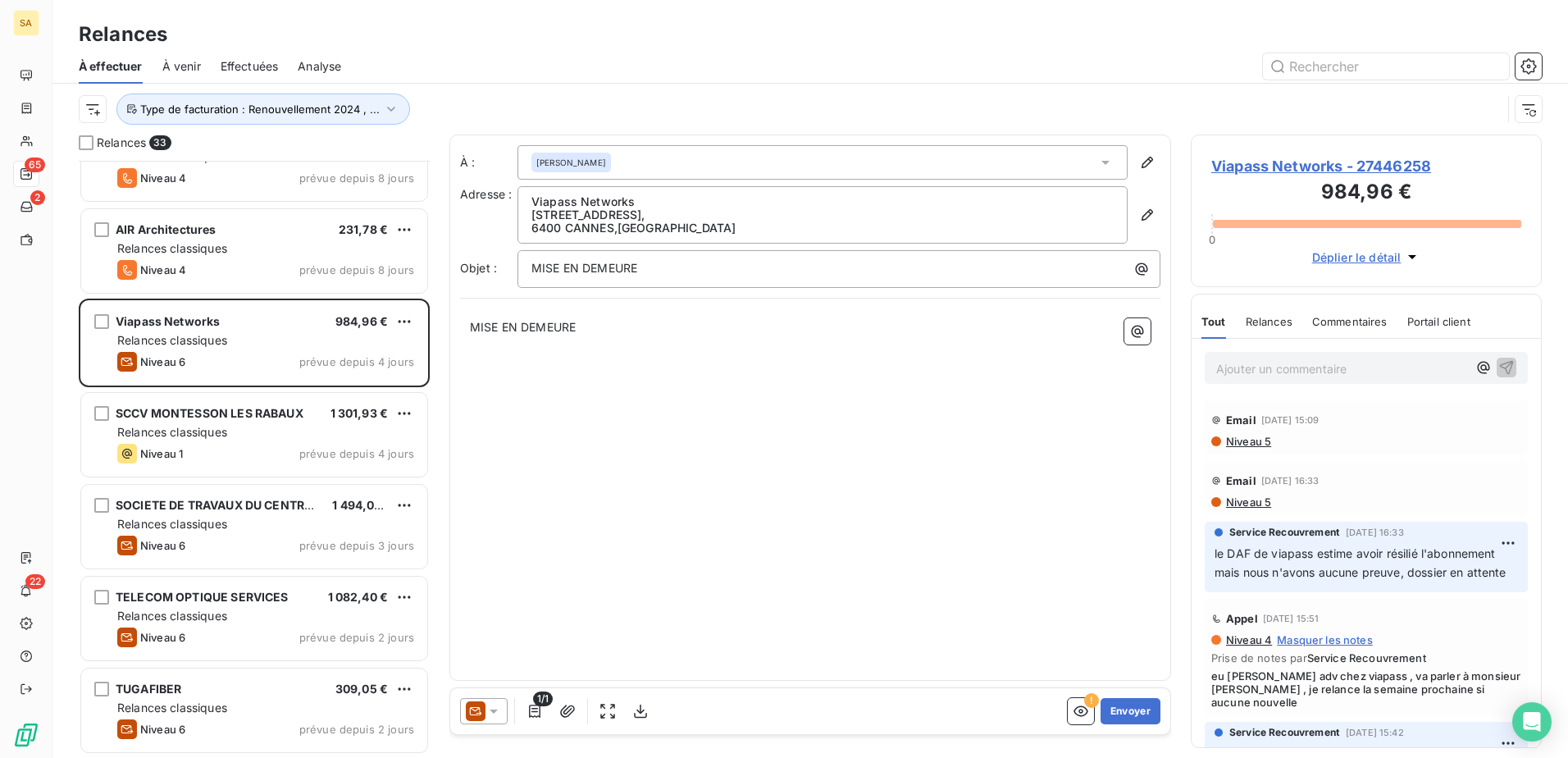
click at [1252, 169] on span "Viapass Networks - 27446258" at bounding box center [1365, 166] width 310 height 23
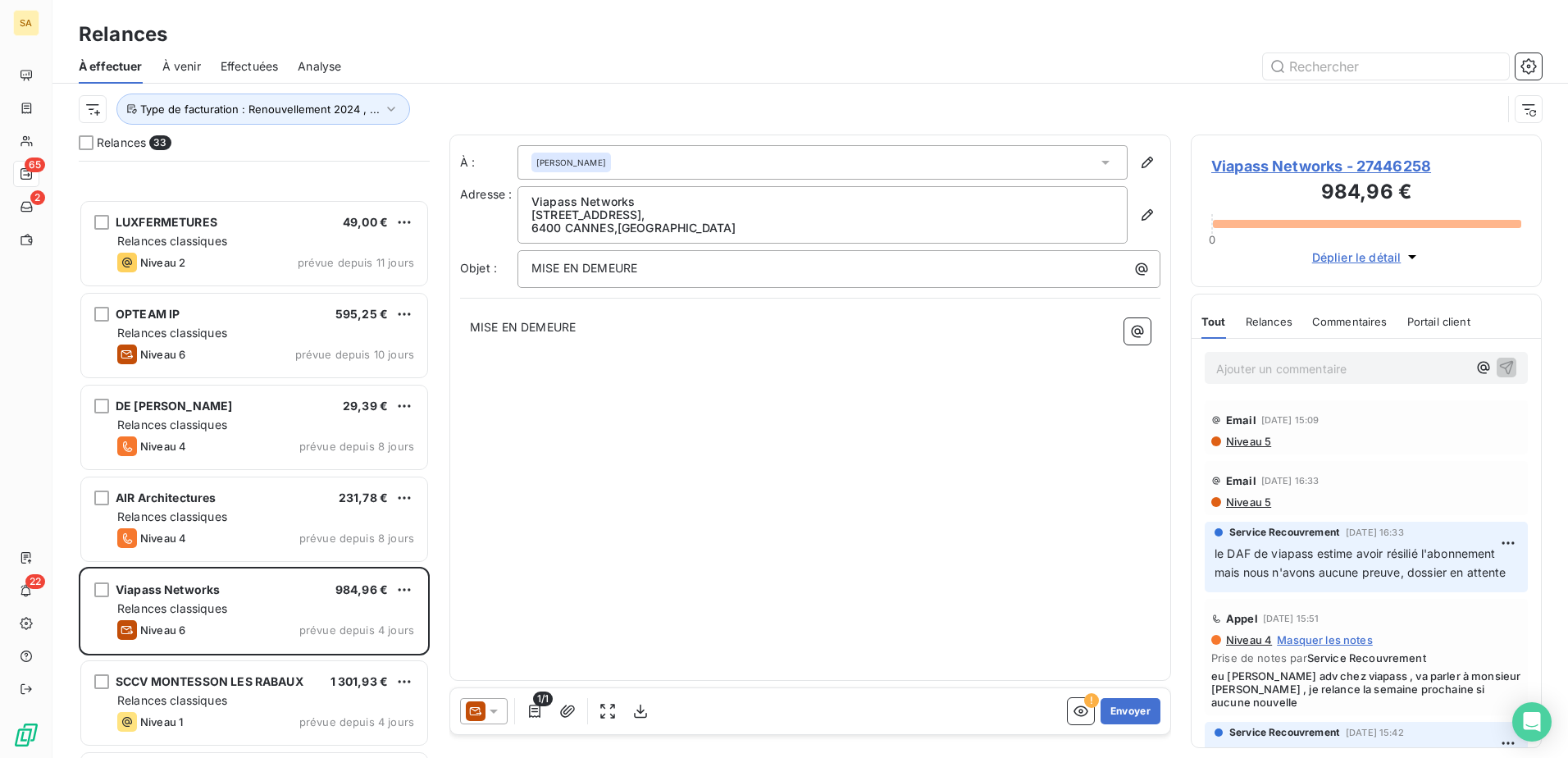
scroll to position [2436, 0]
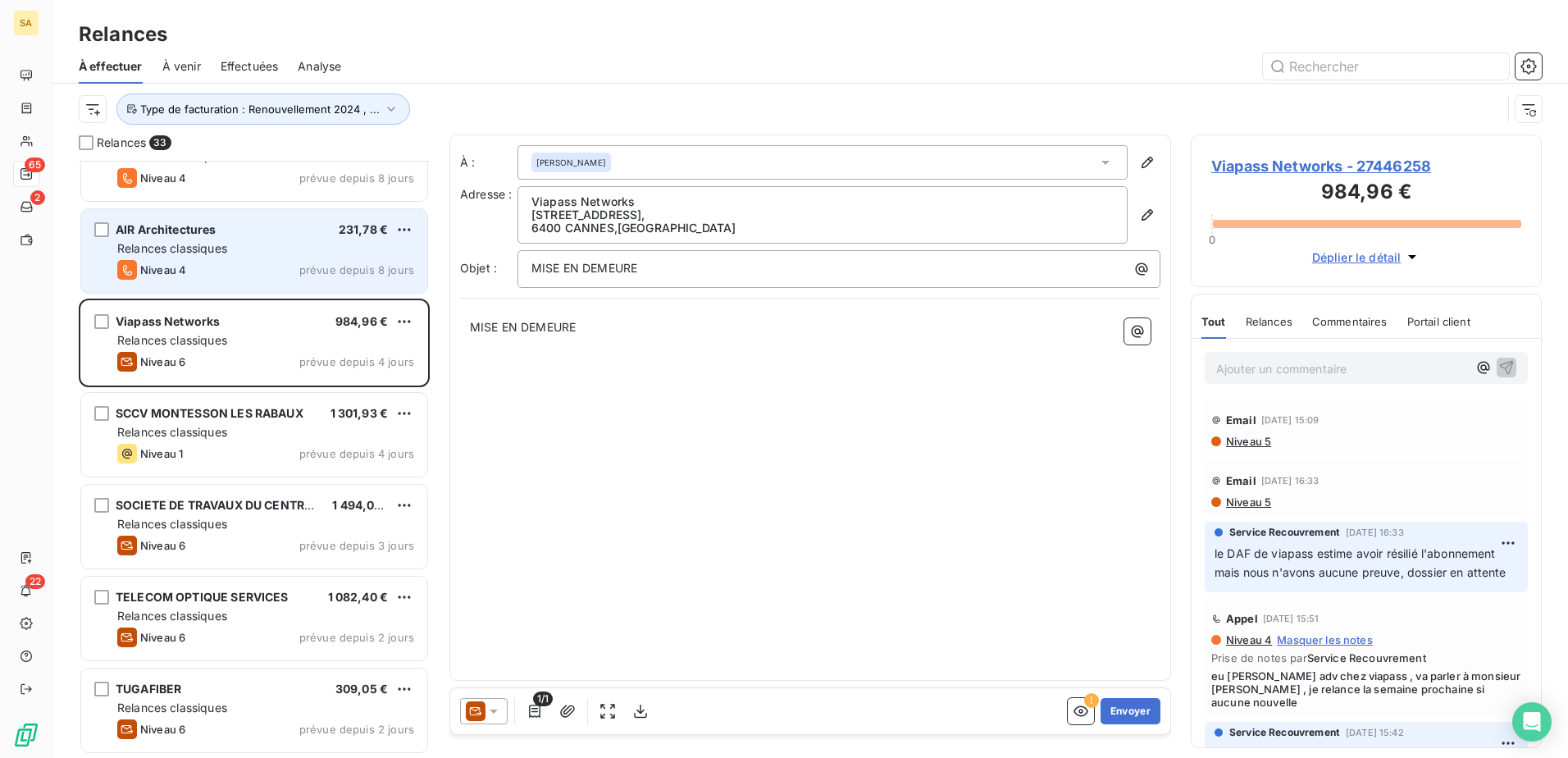
click at [230, 250] on div "Relances classiques" at bounding box center [265, 248] width 297 height 17
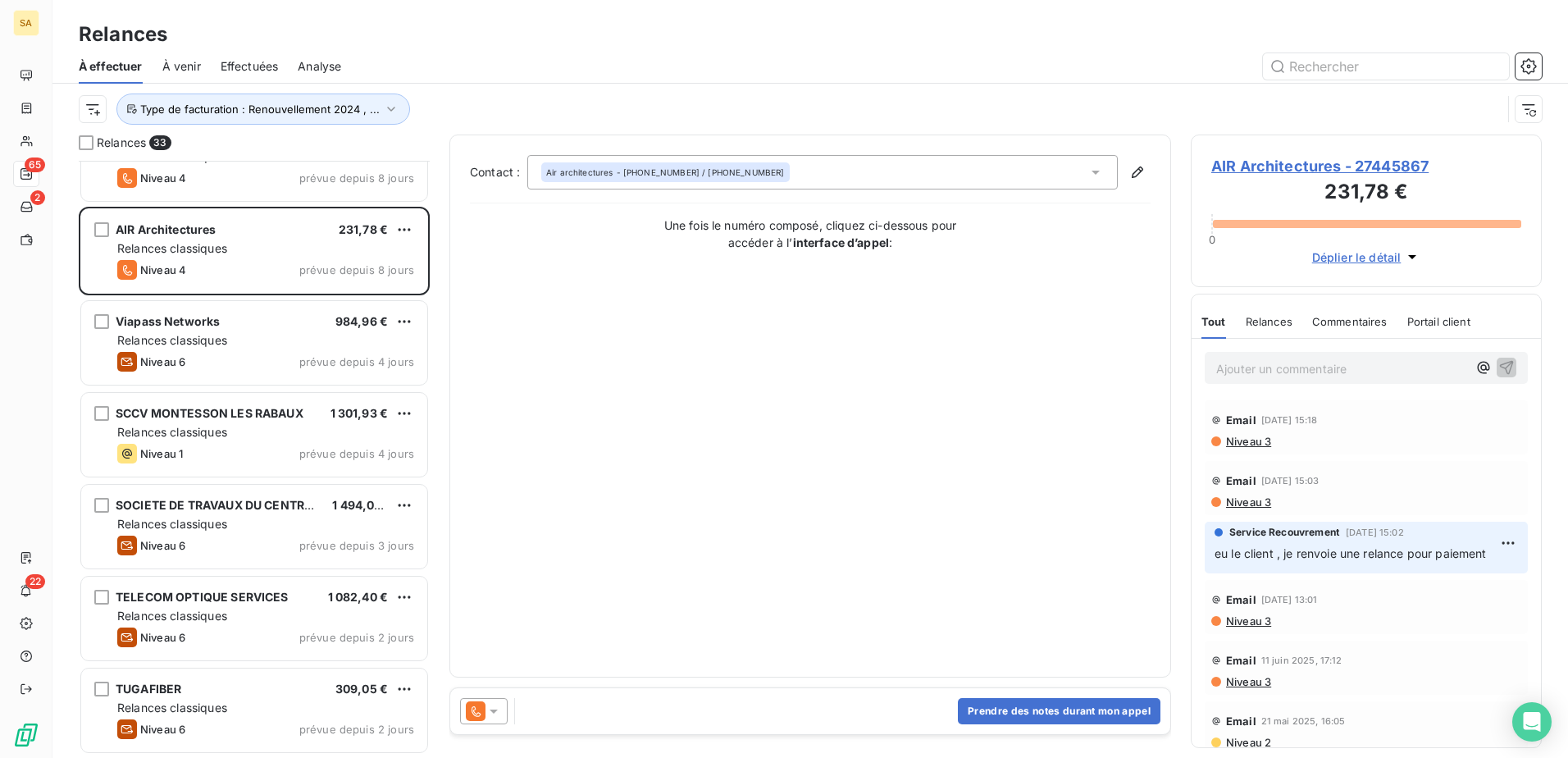
click at [1252, 162] on span "AIR Architectures - 27445867" at bounding box center [1365, 166] width 310 height 23
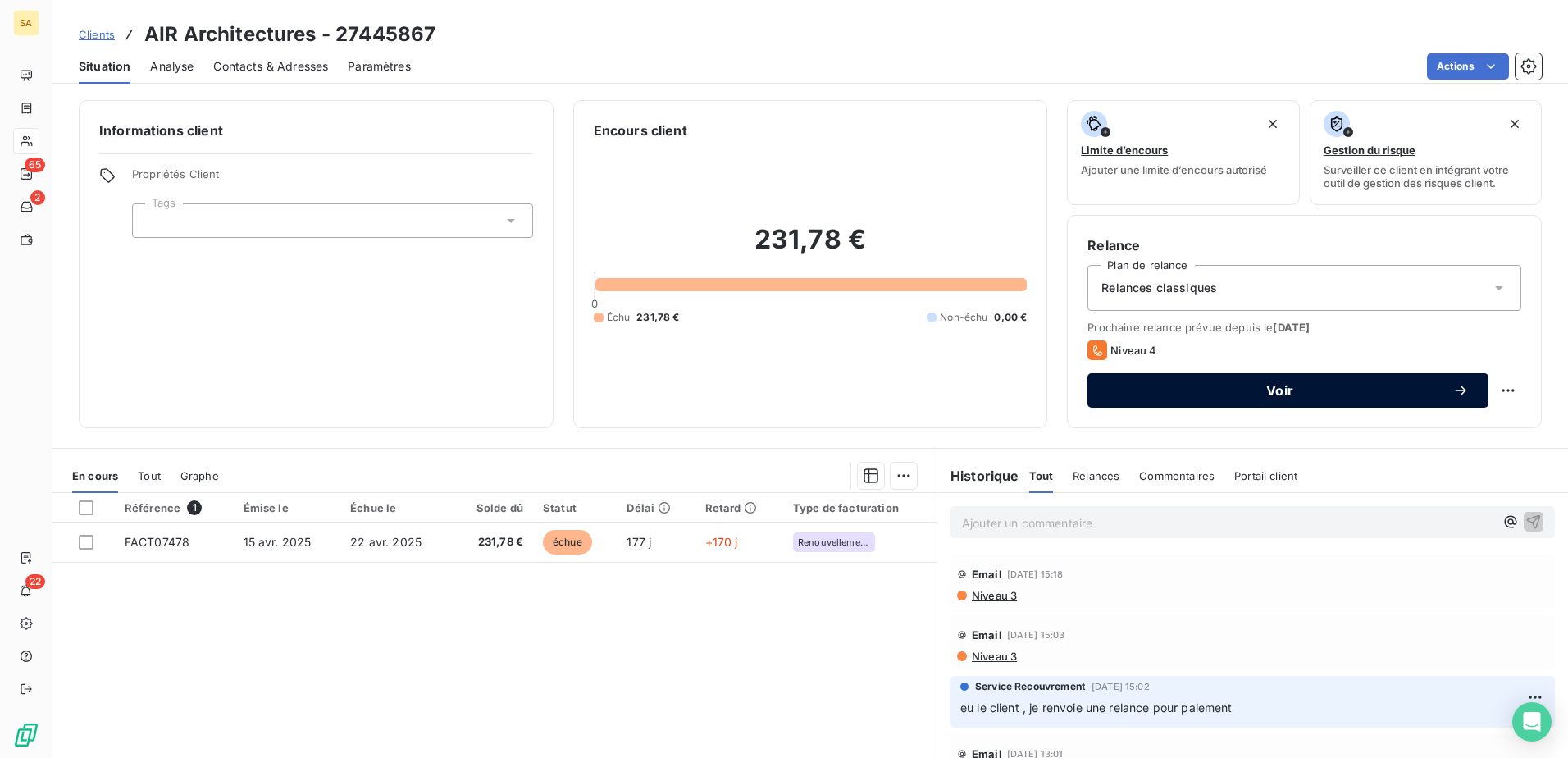
click at [1237, 384] on span "Voir" at bounding box center [1279, 390] width 346 height 13
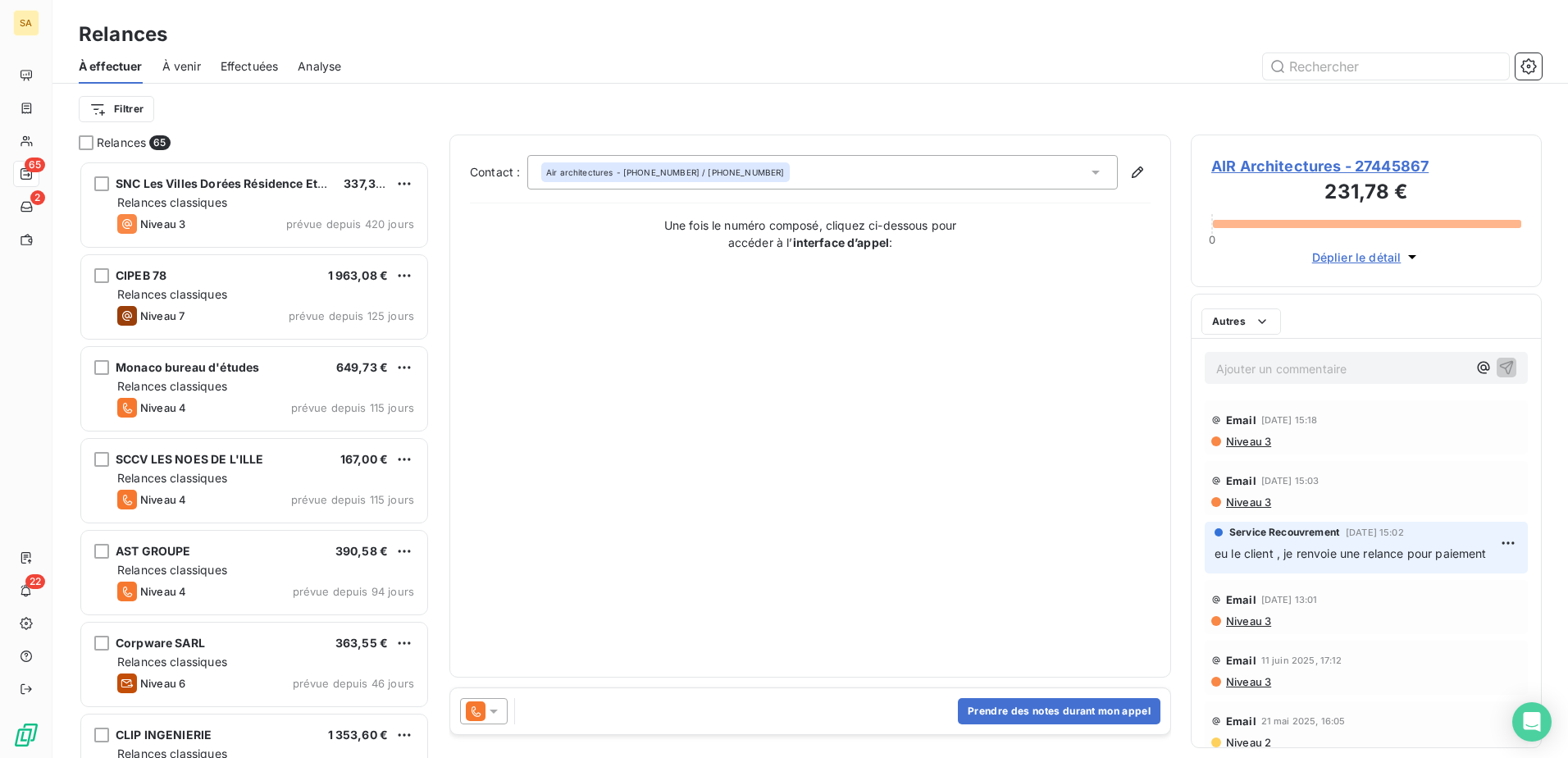
scroll to position [585, 339]
click at [753, 169] on div "Air architectures - [PHONE_NUMBER] / [PHONE_NUMBER]" at bounding box center [666, 172] width 239 height 12
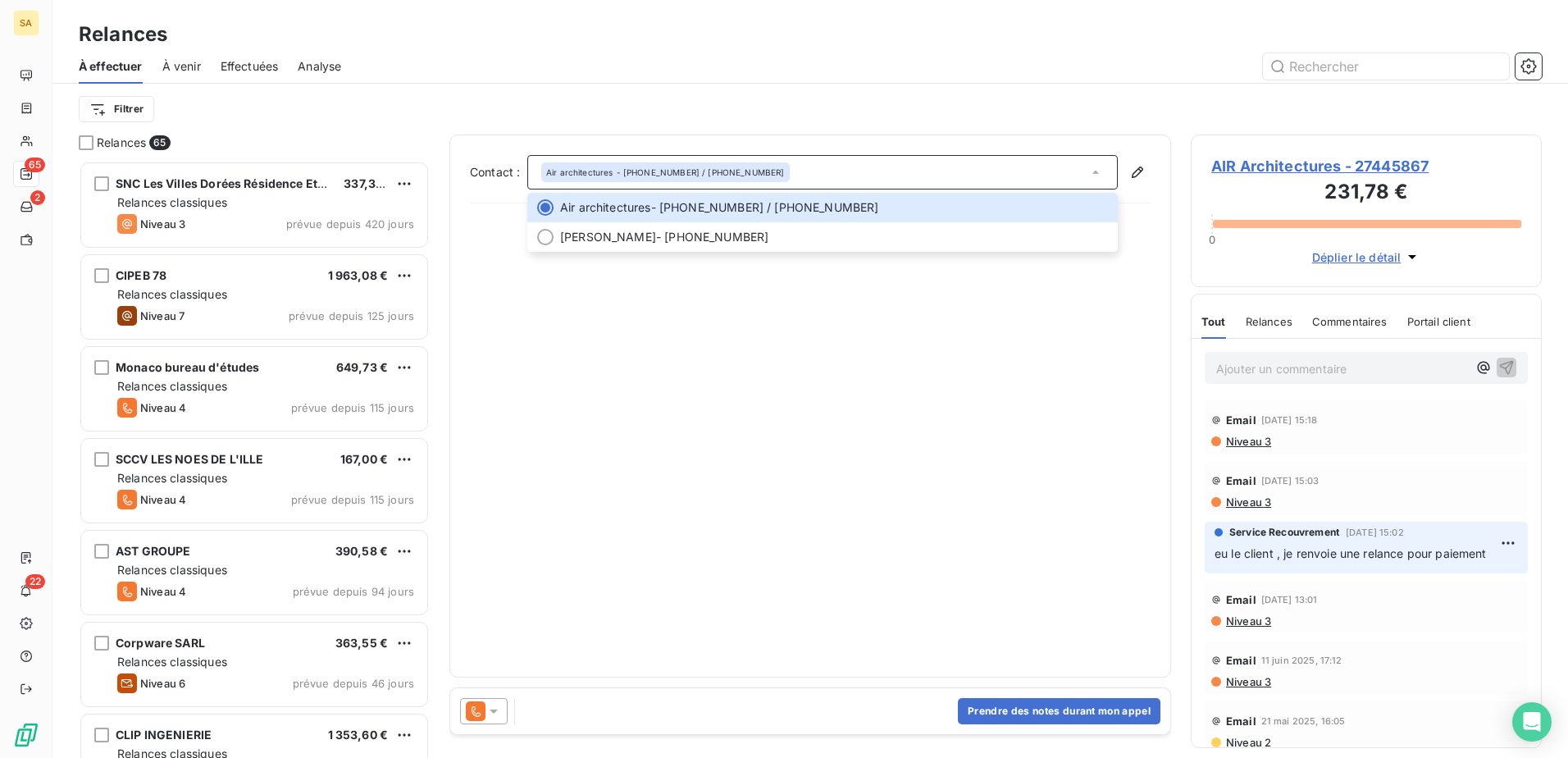
click at [1100, 175] on icon at bounding box center [1095, 172] width 17 height 17
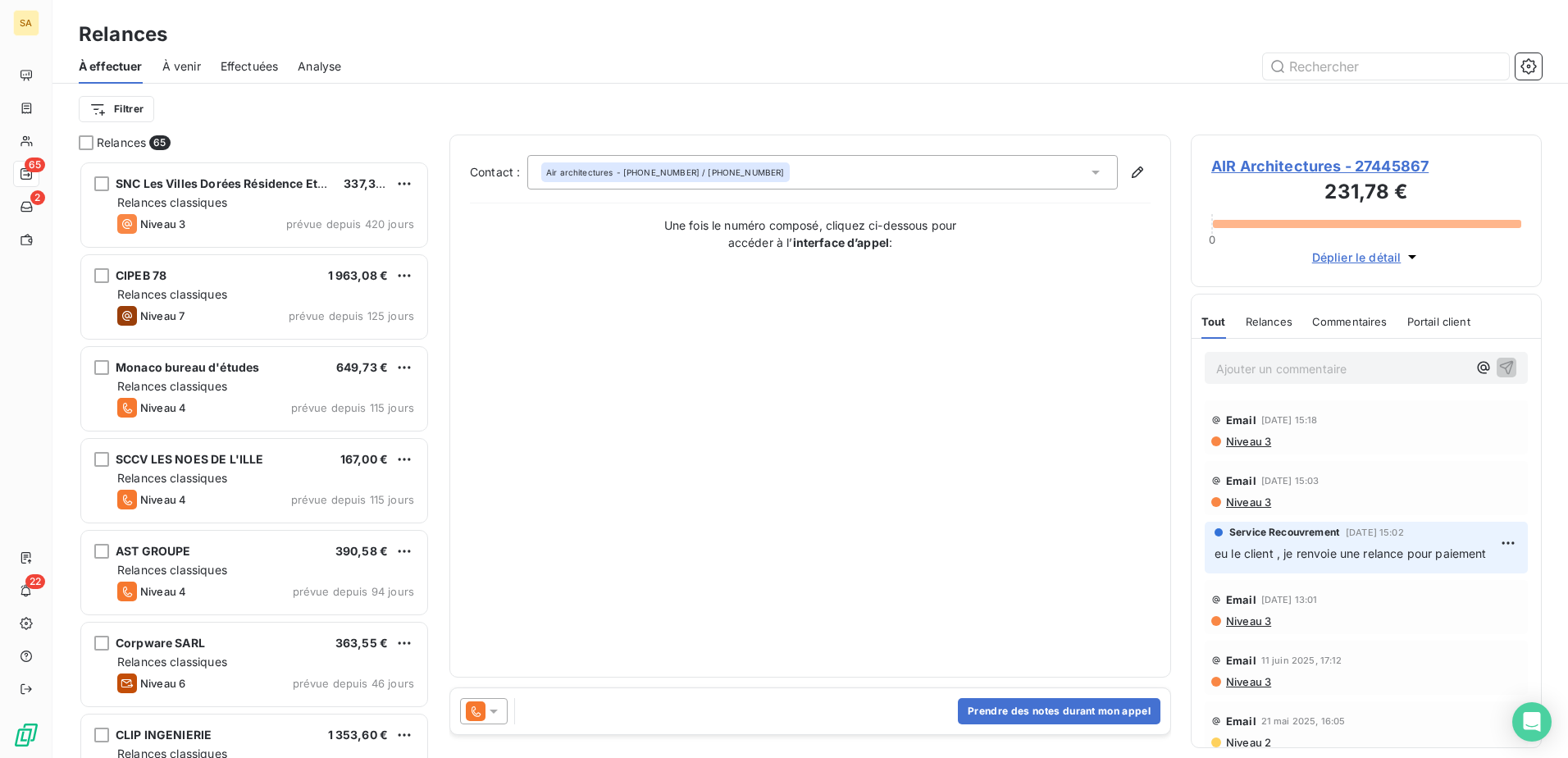
click at [1242, 446] on span "Niveau 3" at bounding box center [1248, 441] width 47 height 13
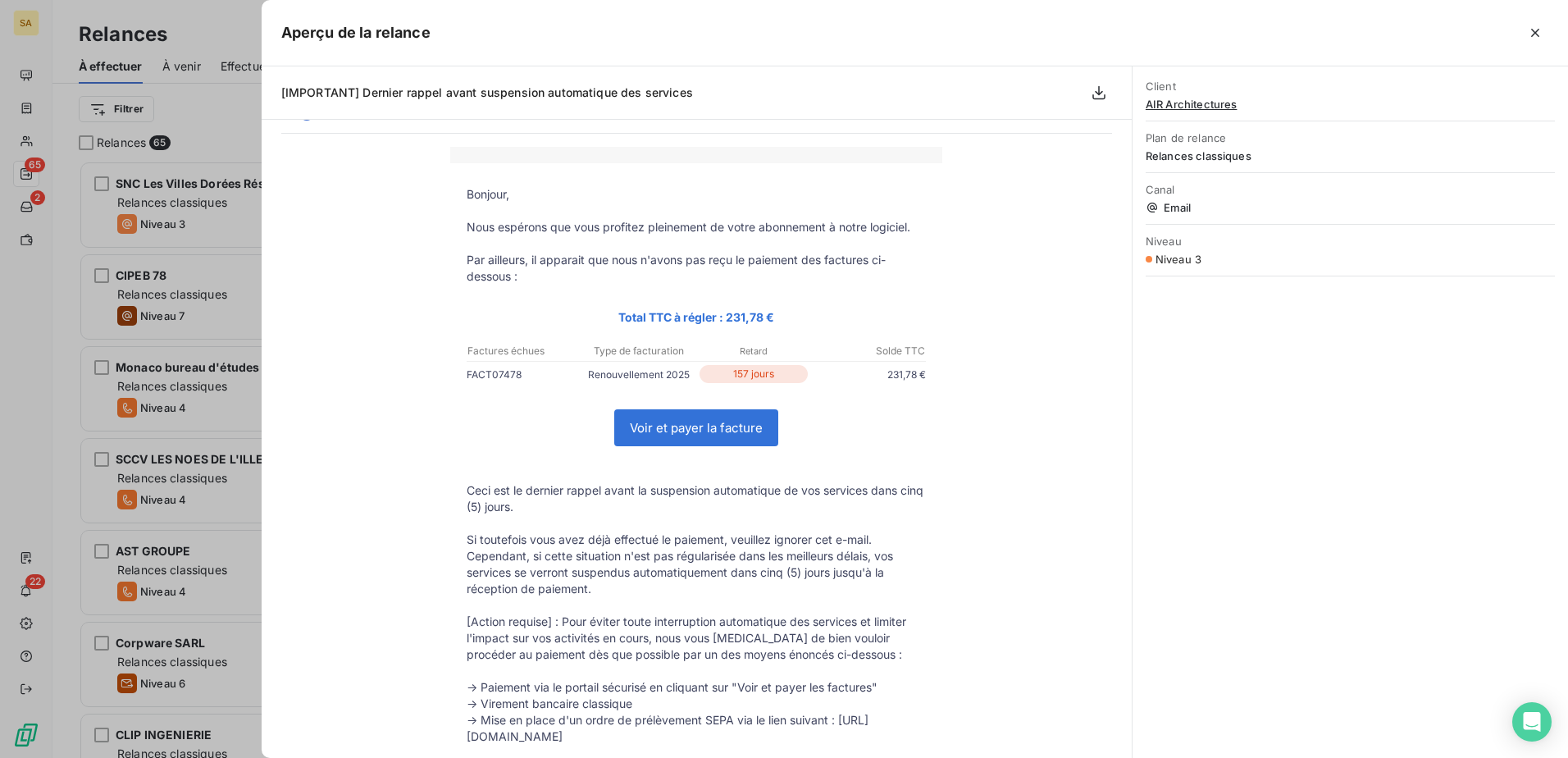
scroll to position [0, 0]
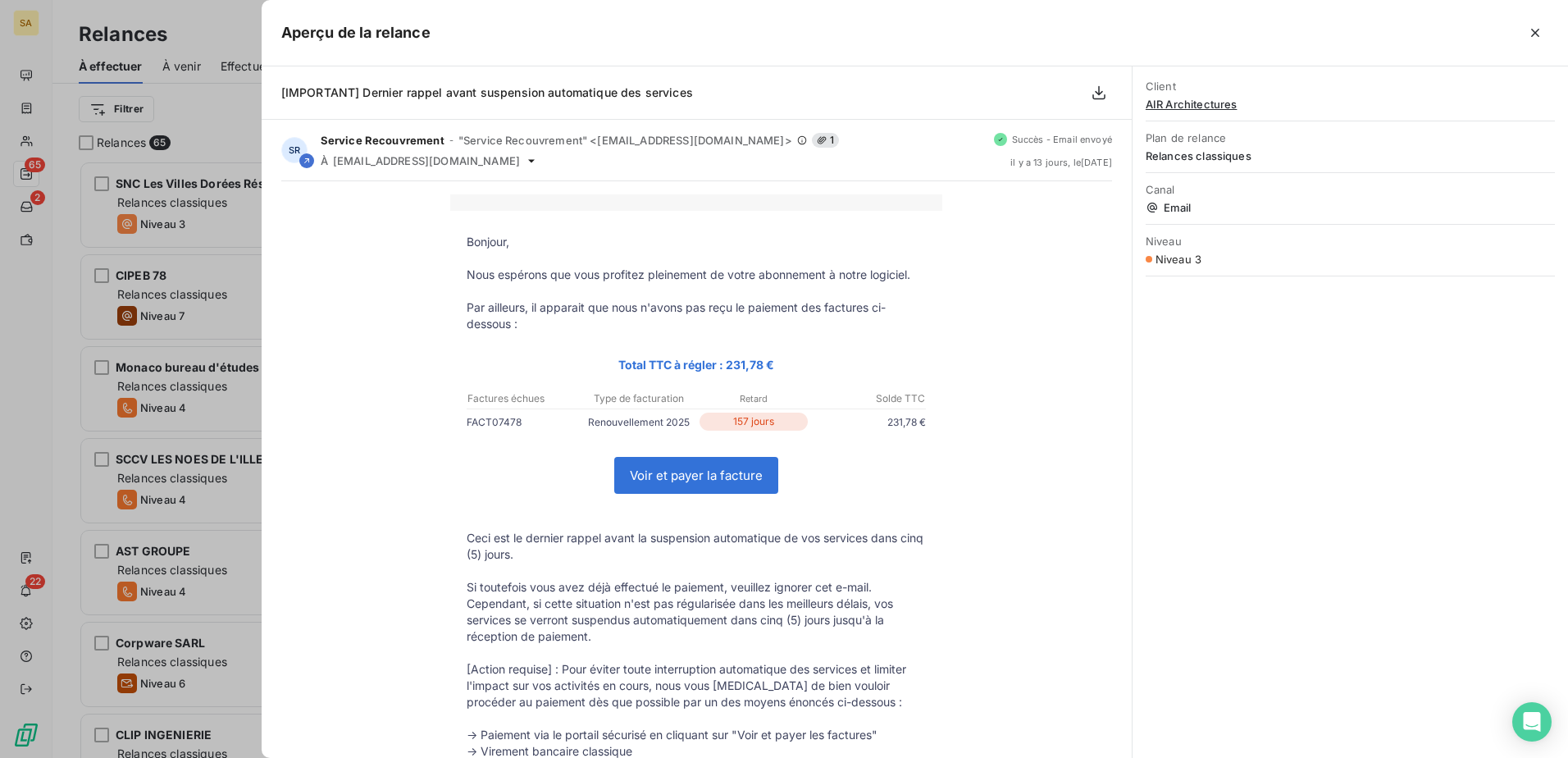
click at [1252, 30] on div "Aperçu de la relance" at bounding box center [914, 33] width 1307 height 67
click at [1252, 31] on button "button" at bounding box center [1535, 32] width 26 height 26
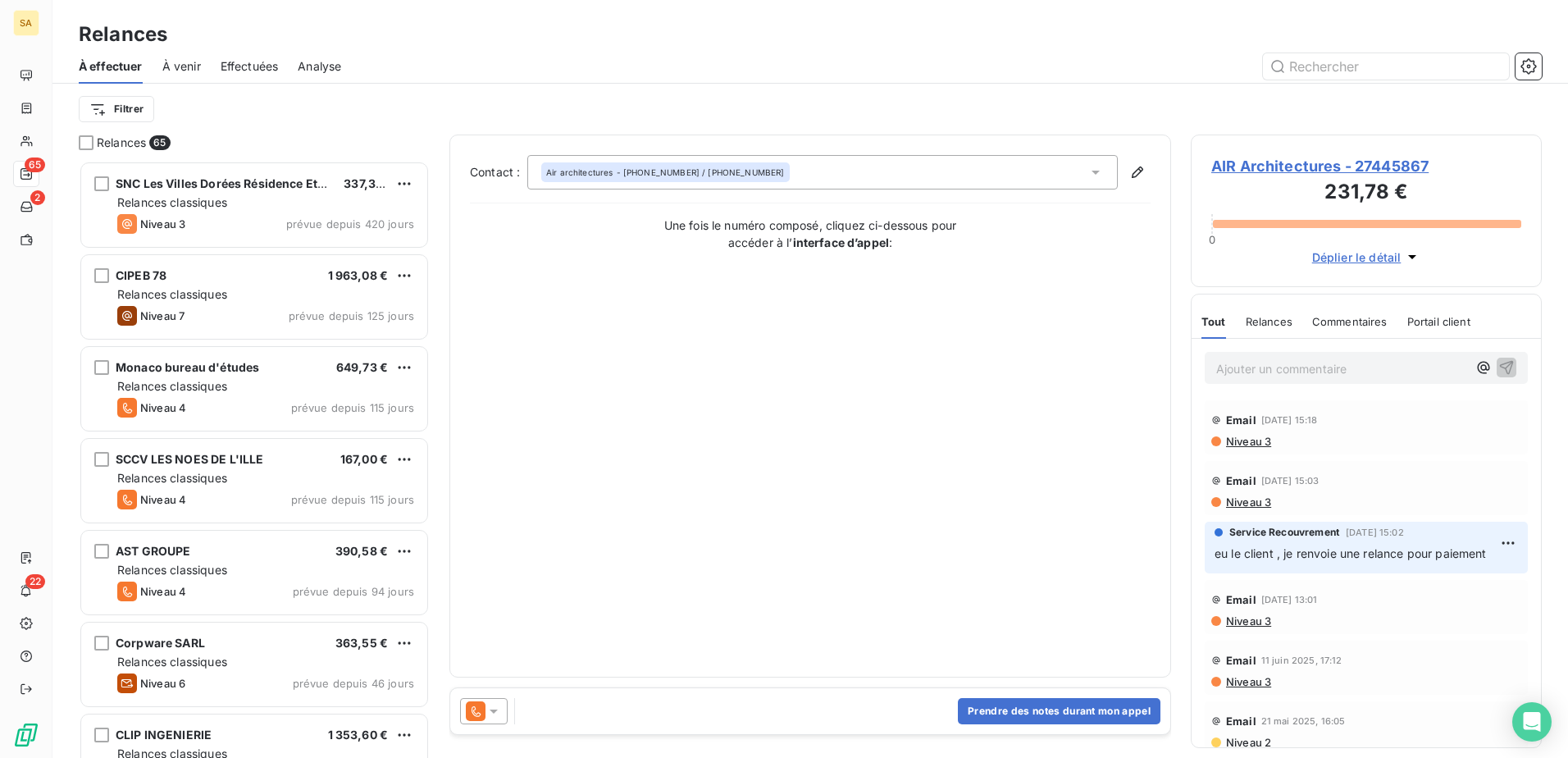
click at [1252, 163] on span "AIR Architectures - 27445867" at bounding box center [1365, 166] width 310 height 23
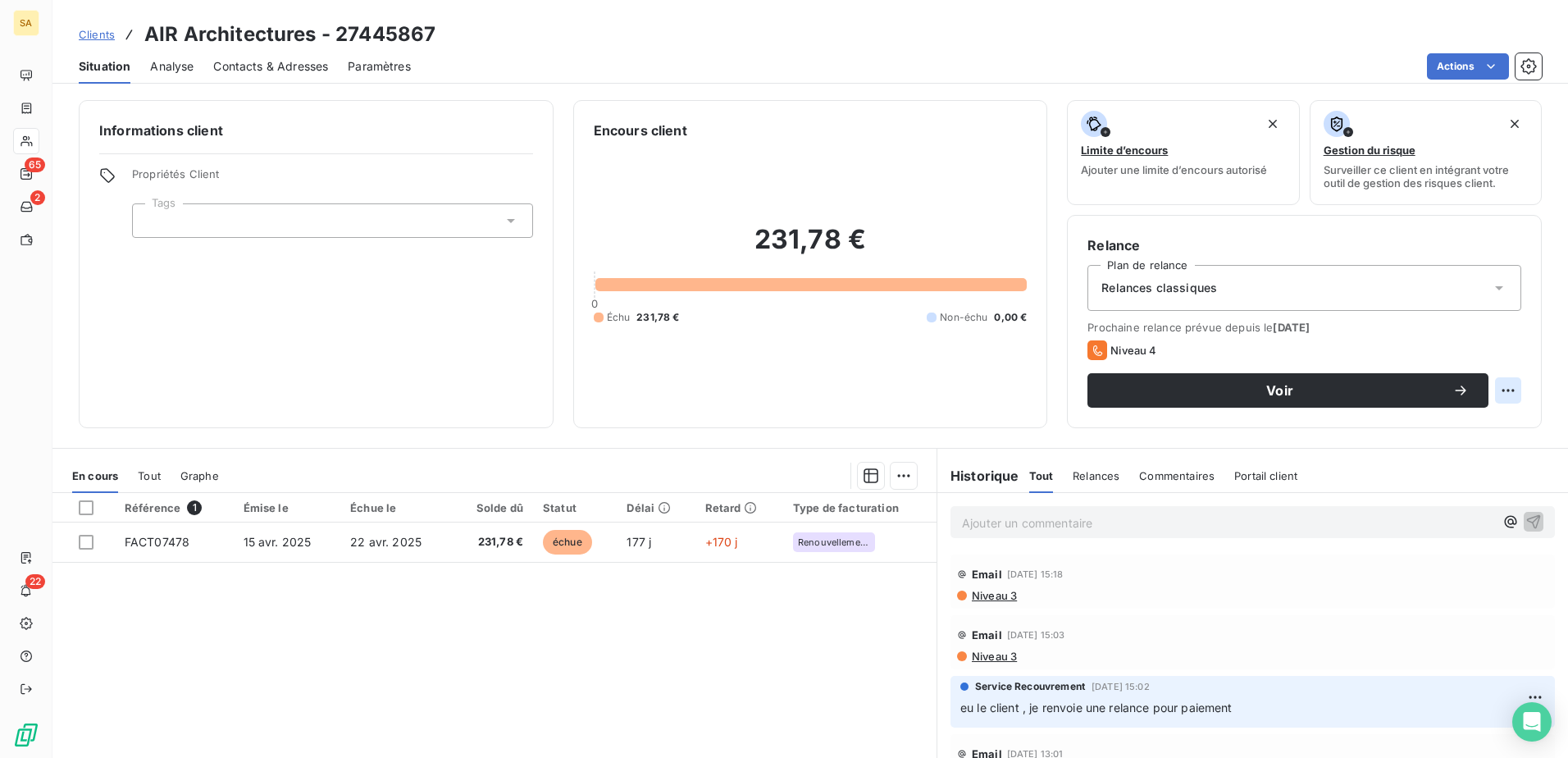
click at [1252, 386] on html "SA 65 2 22 Clients AIR Architectures - 27445867 Situation Analyse Contacts & Ad…" at bounding box center [784, 379] width 1568 height 758
click at [1252, 422] on div "Replanifier cette action" at bounding box center [1428, 426] width 147 height 26
select select "9"
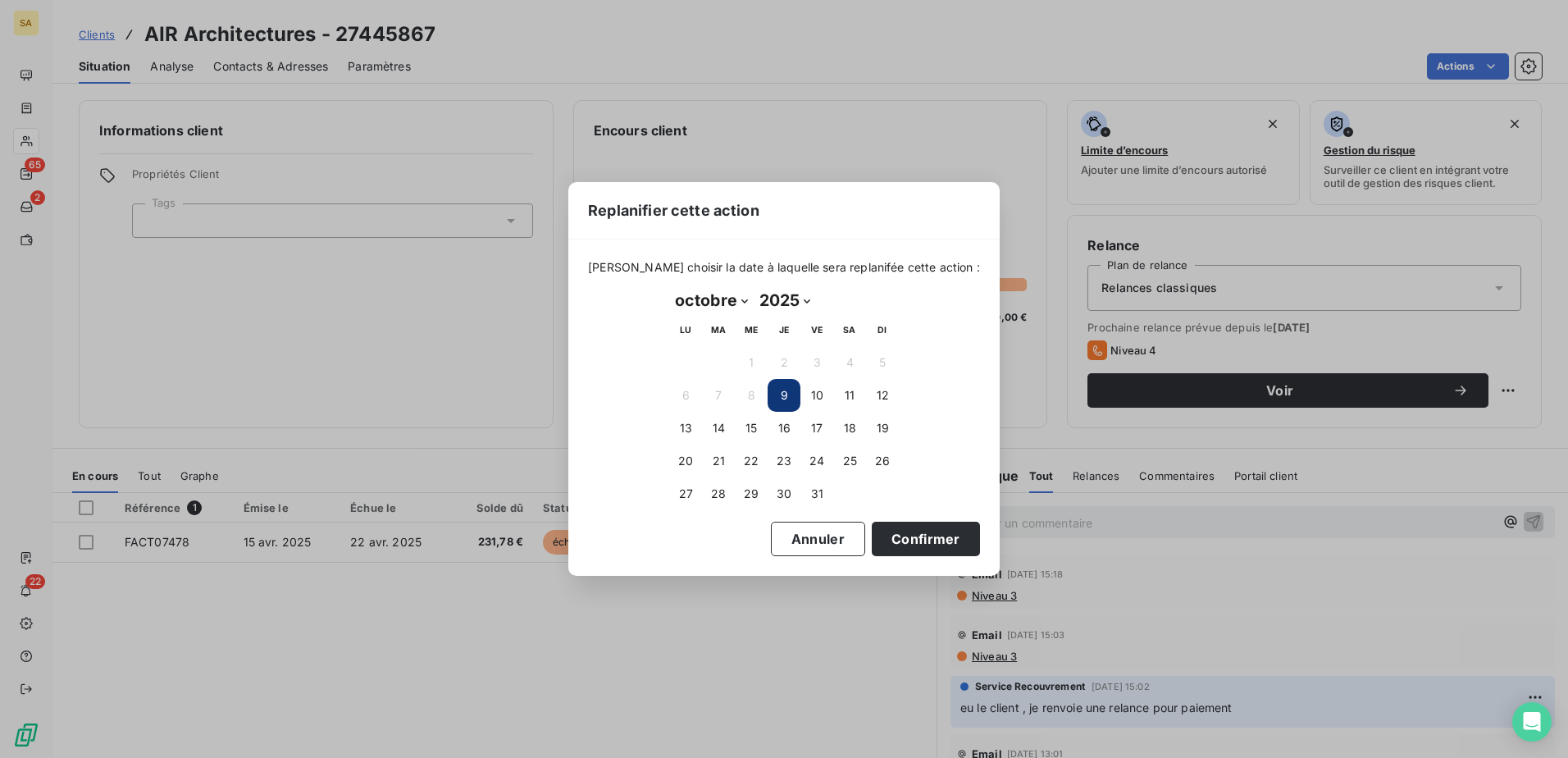
drag, startPoint x: 775, startPoint y: 654, endPoint x: 829, endPoint y: 603, distance: 74.3
click at [776, 580] on div "Replanifier cette action [PERSON_NAME] choisir la date à laquelle sera replanif…" at bounding box center [784, 379] width 1568 height 758
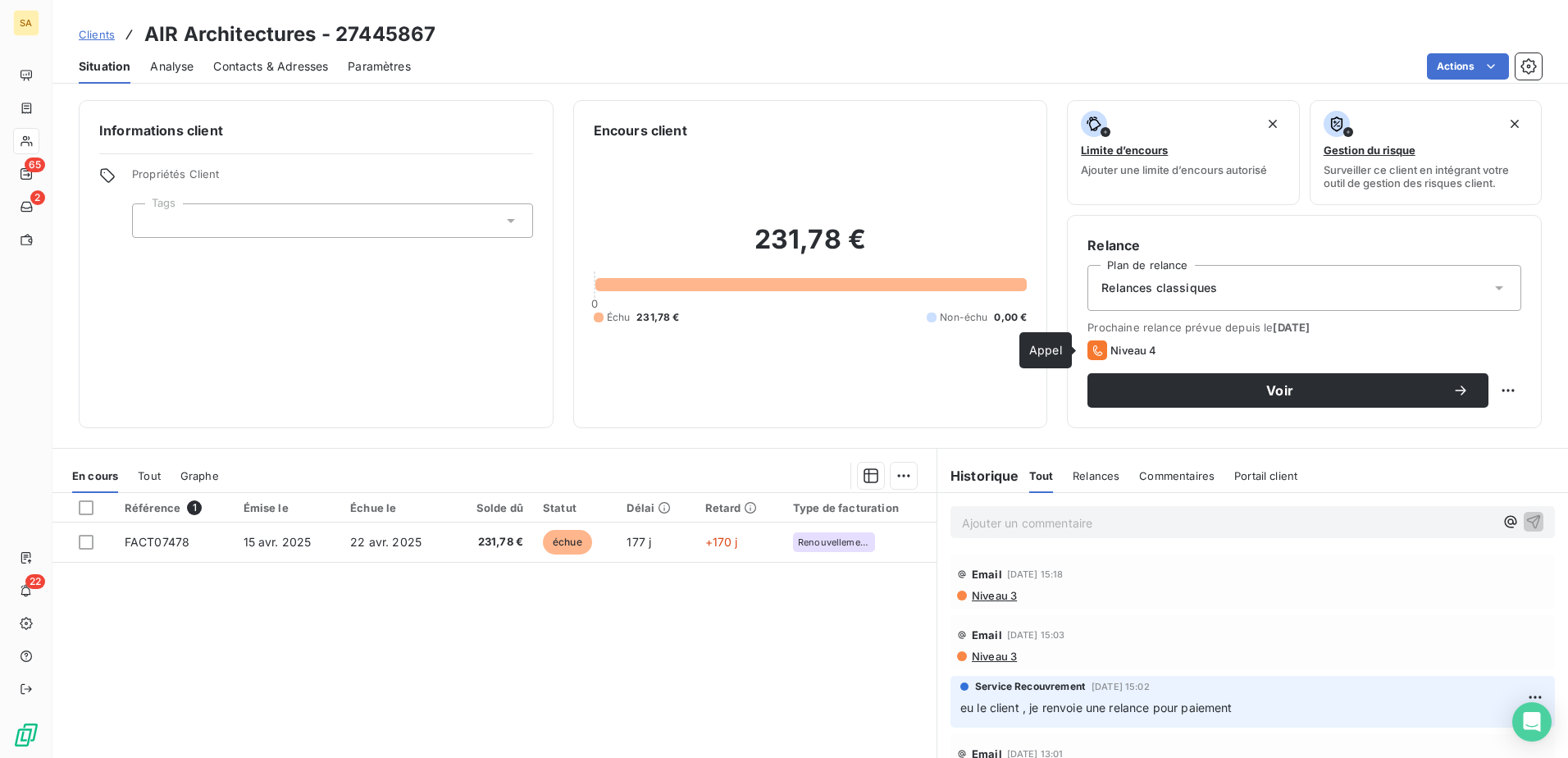
click at [1087, 348] on icon at bounding box center [1097, 351] width 20 height 20
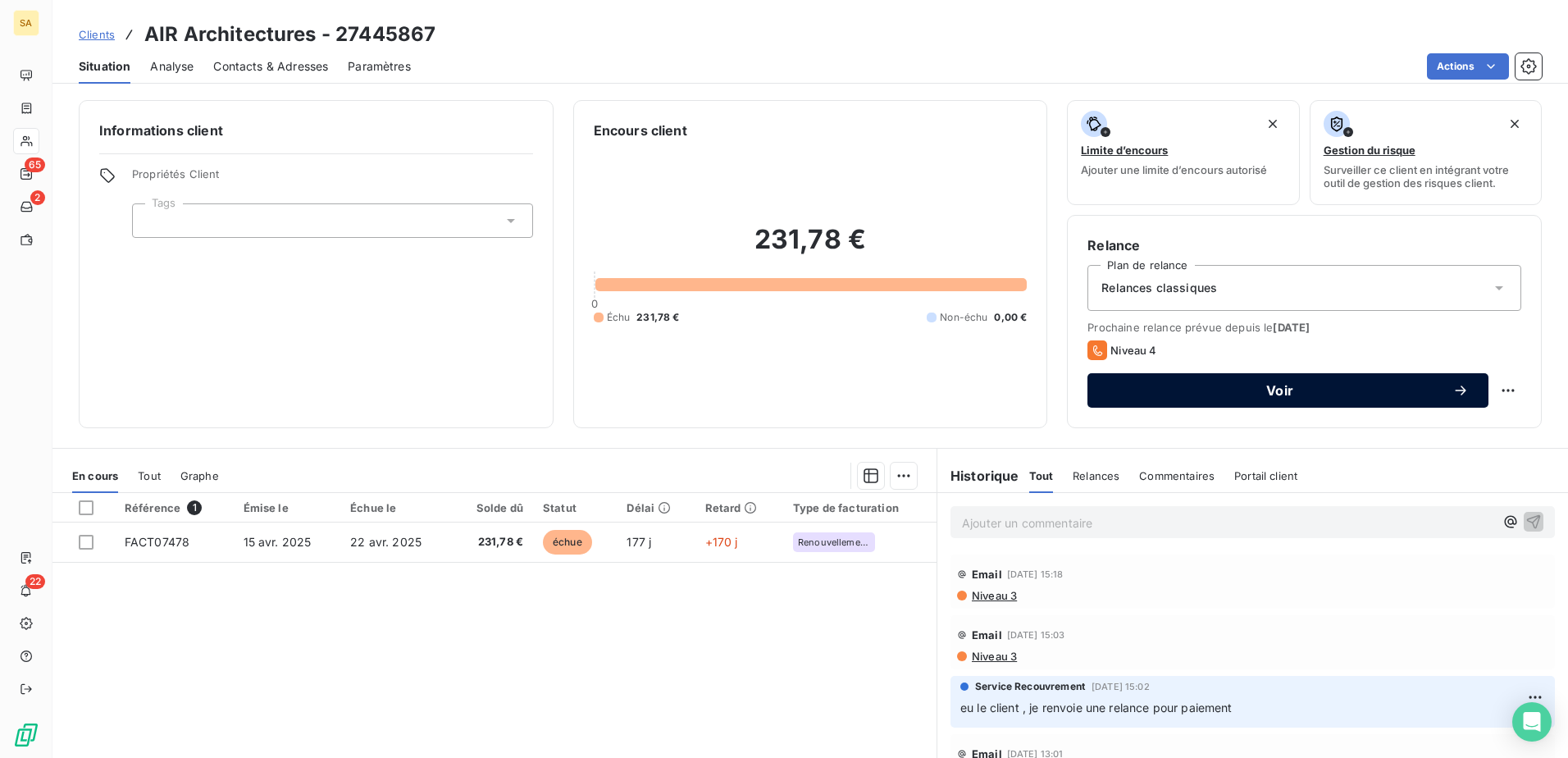
click at [1229, 386] on span "Voir" at bounding box center [1279, 390] width 346 height 13
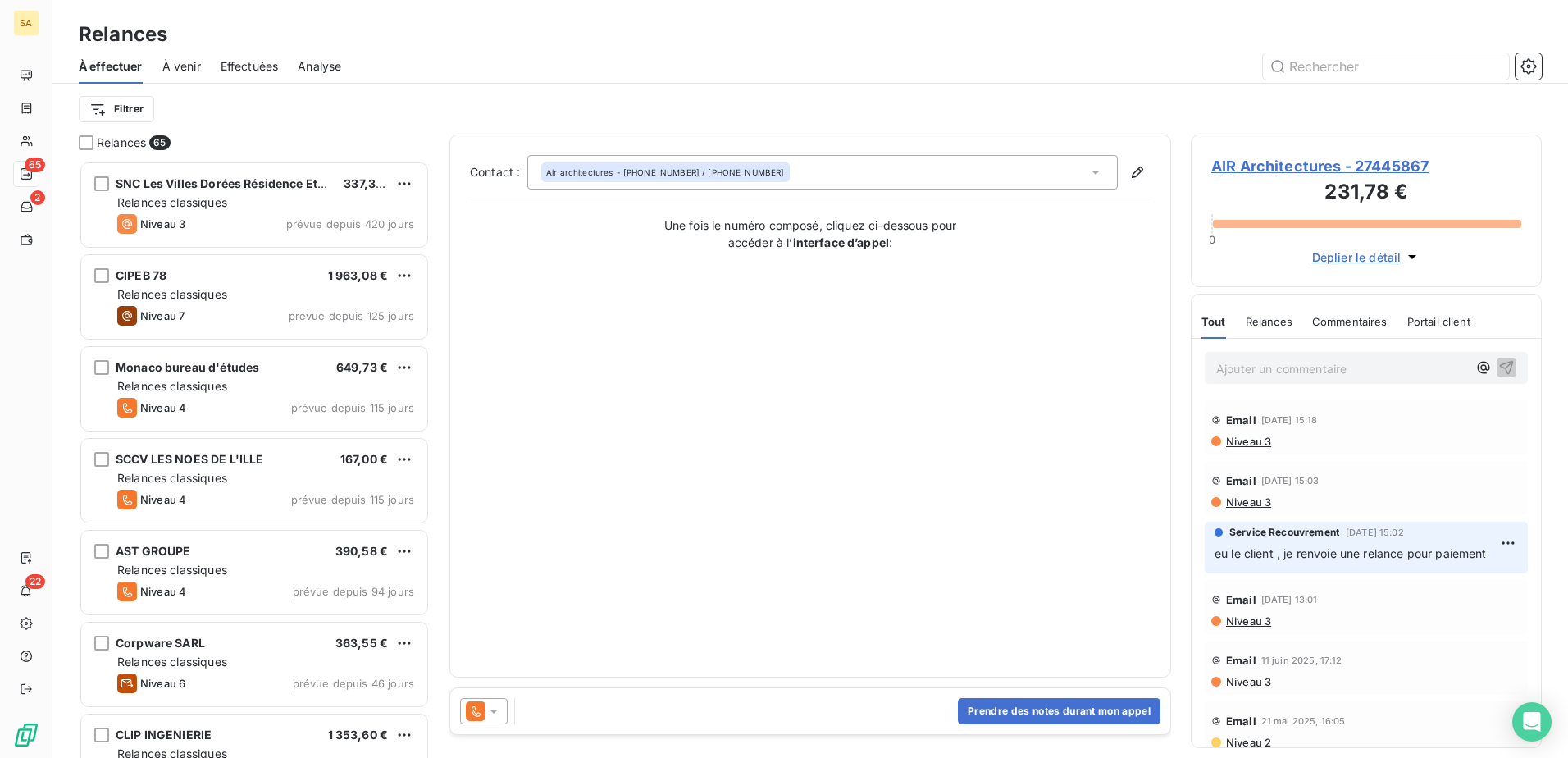
scroll to position [585, 339]
click at [1246, 441] on span "Niveau 3" at bounding box center [1248, 441] width 47 height 13
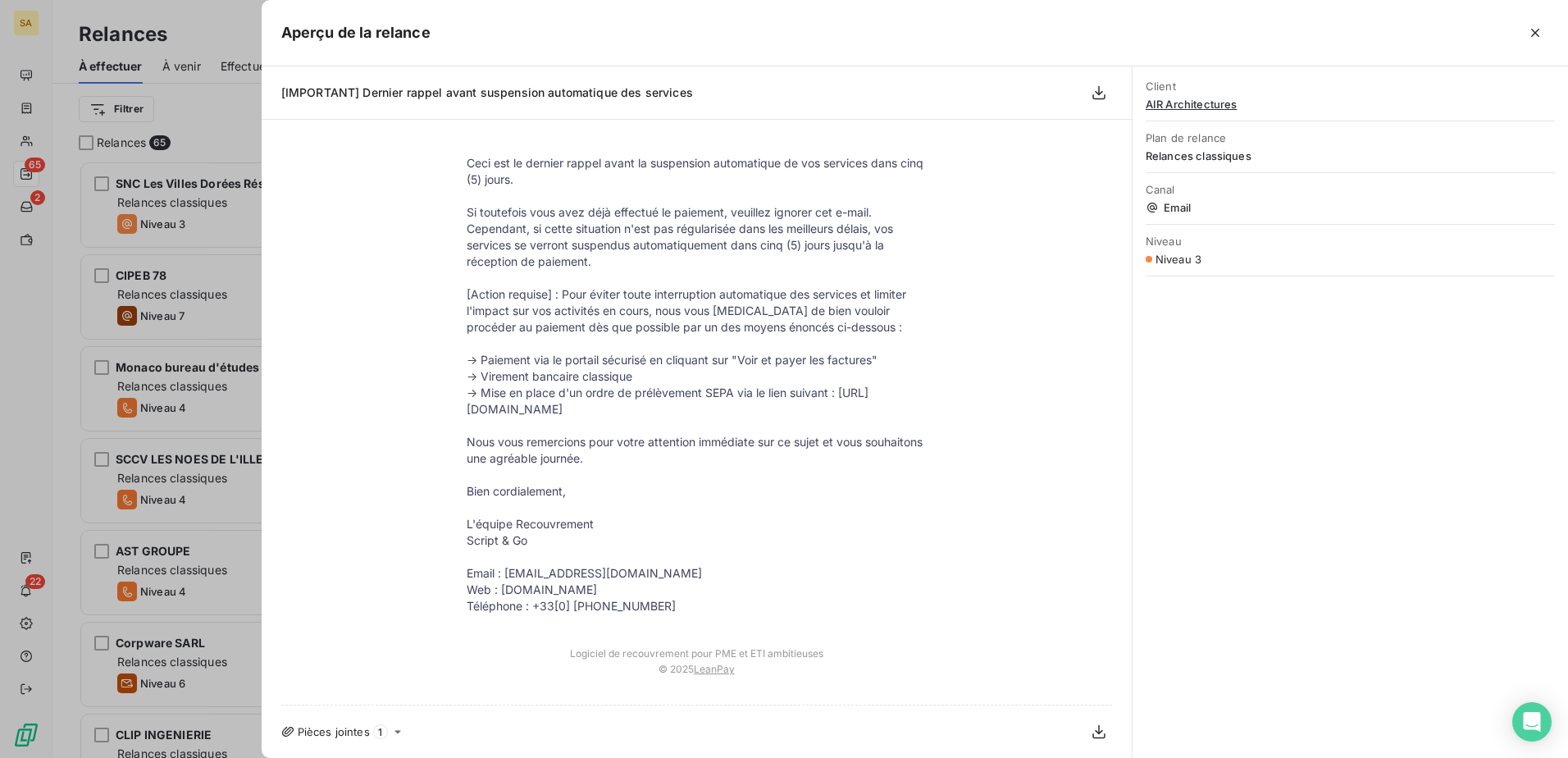
scroll to position [0, 0]
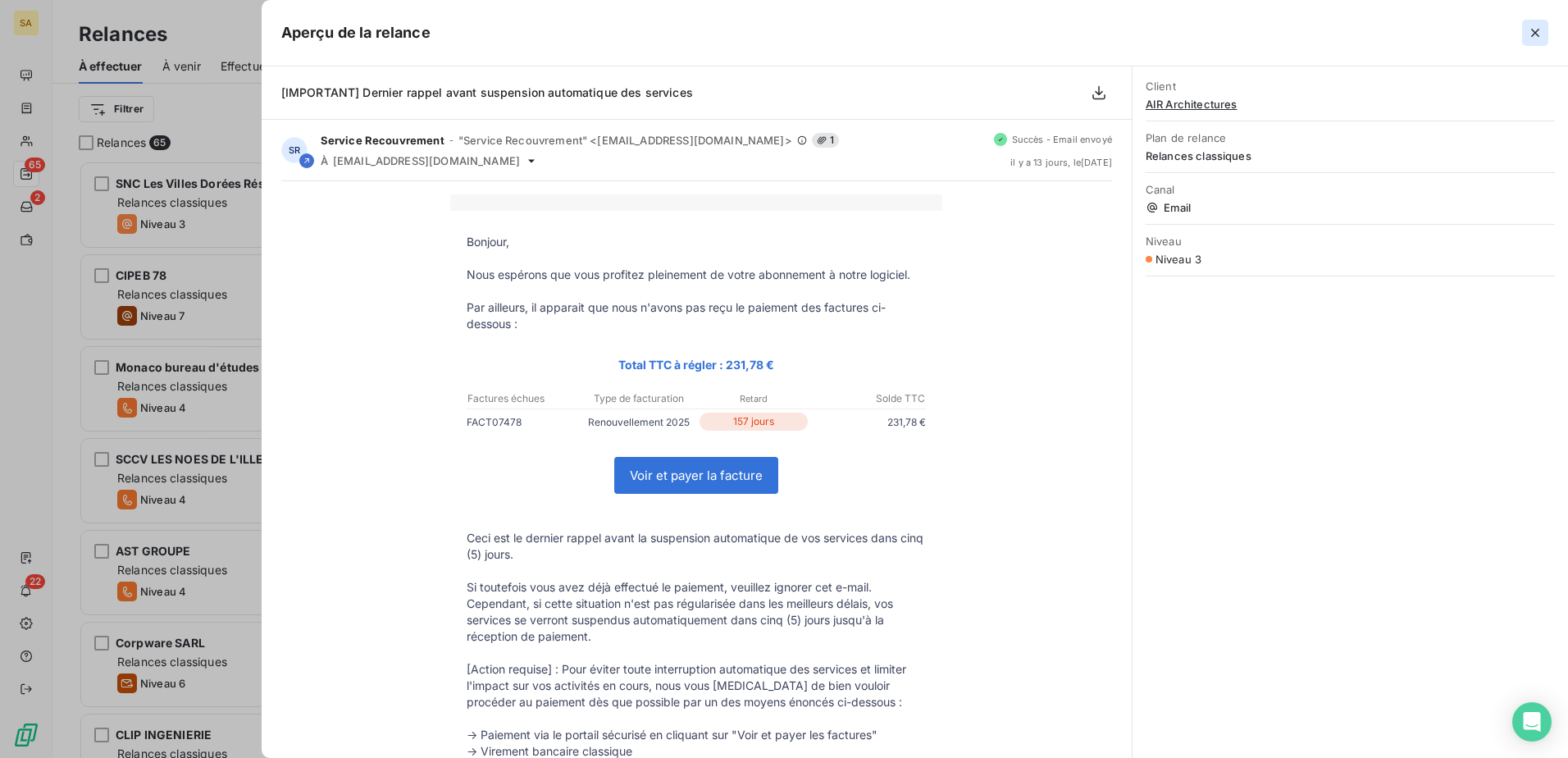
click at [1252, 30] on icon "button" at bounding box center [1535, 32] width 17 height 17
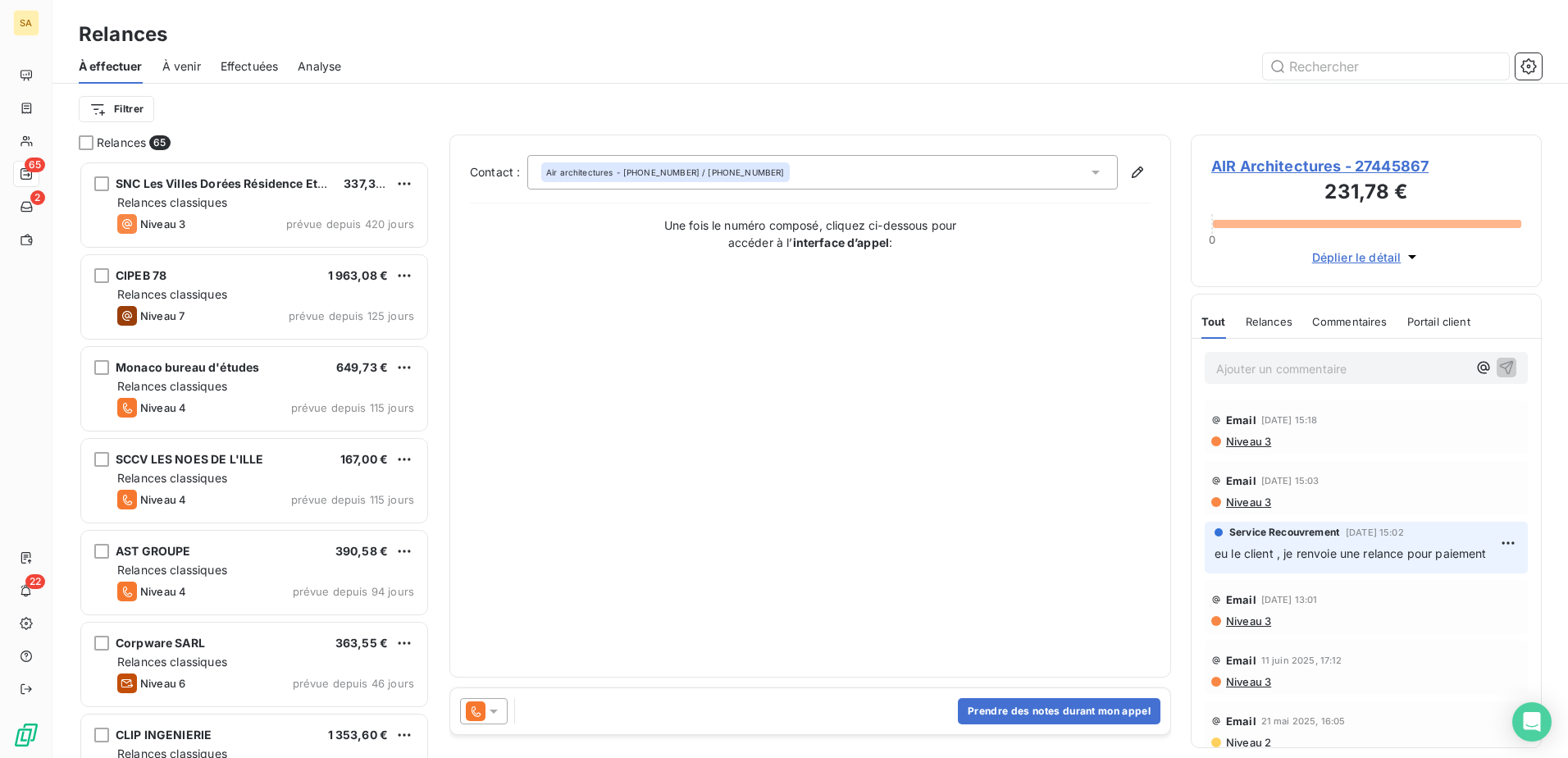
click at [498, 580] on icon at bounding box center [493, 711] width 17 height 17
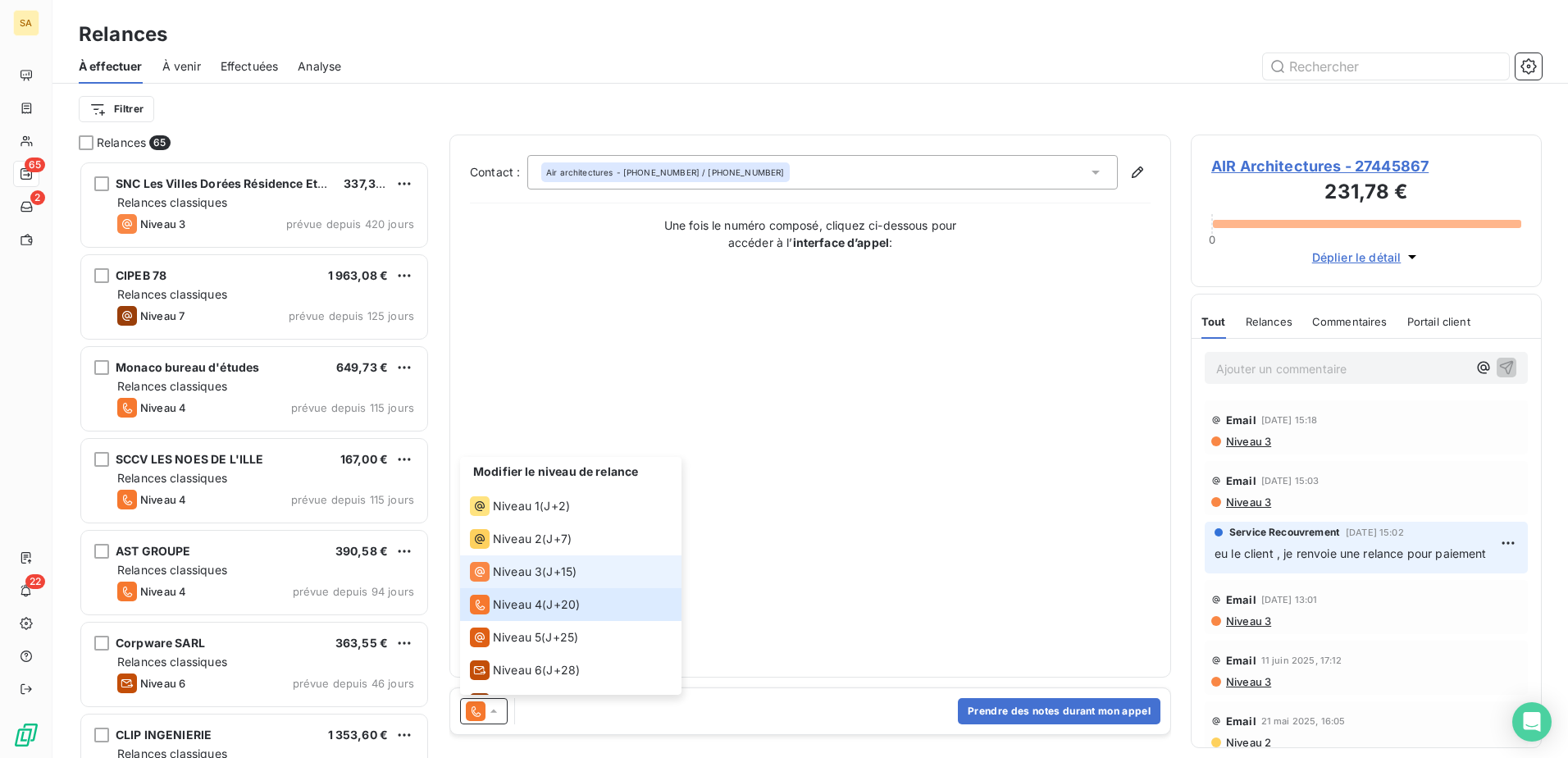
click at [520, 574] on span "Niveau 3" at bounding box center [518, 572] width 49 height 17
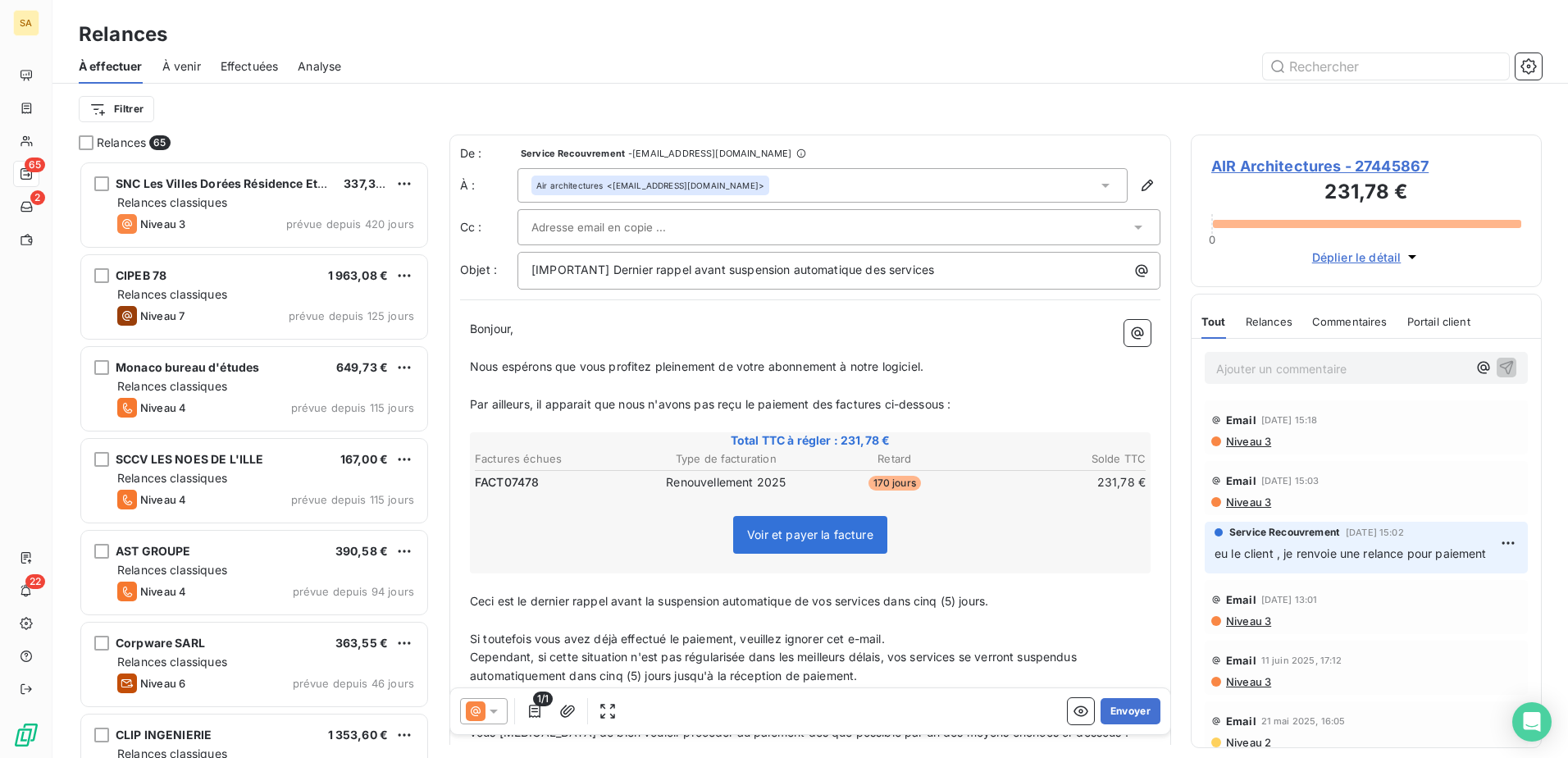
click at [1069, 183] on div "Air architectures <[EMAIL_ADDRESS][DOMAIN_NAME]>" at bounding box center [822, 185] width 610 height 34
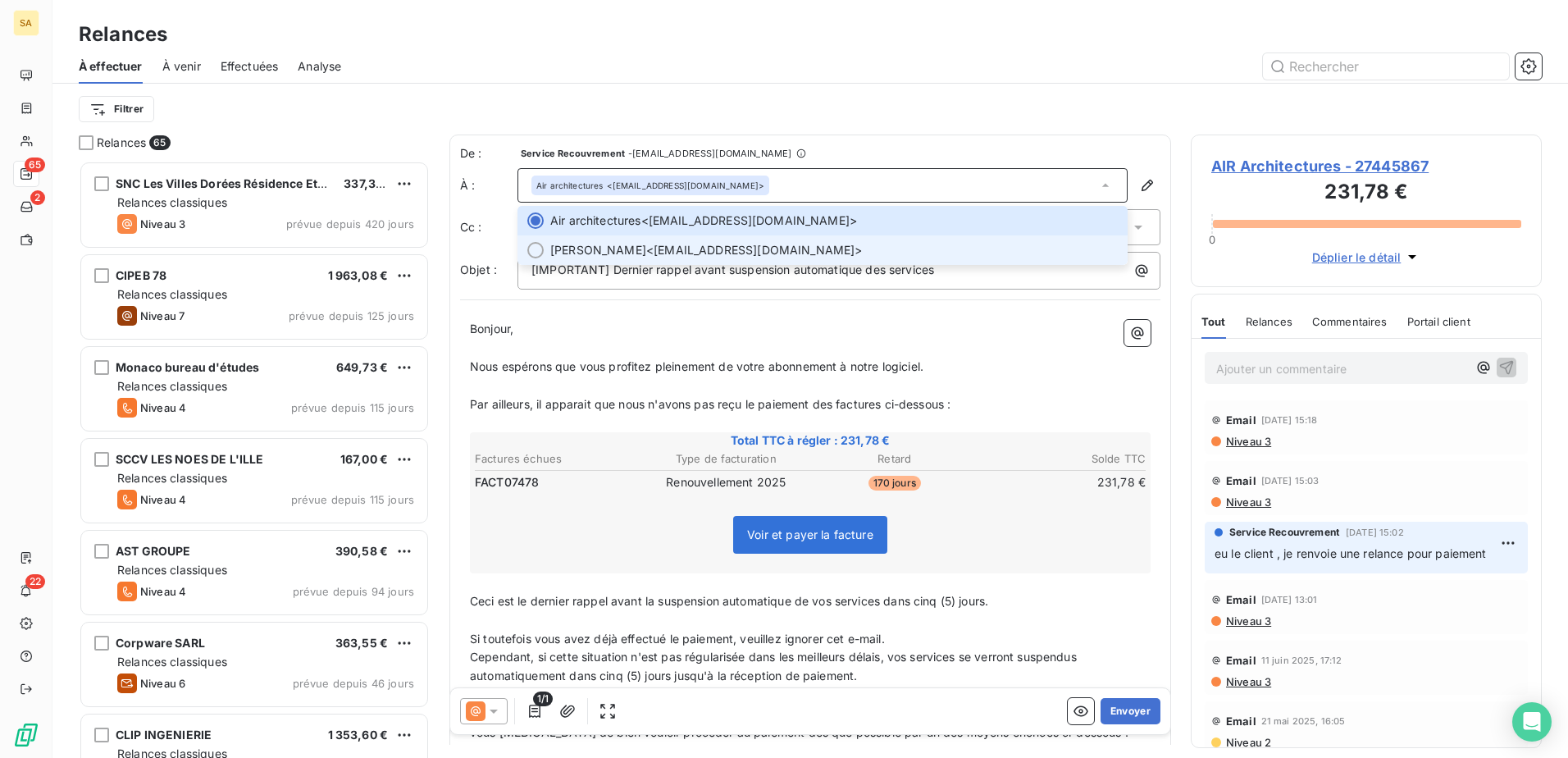
click at [931, 245] on span "[PERSON_NAME] <[EMAIL_ADDRESS][DOMAIN_NAME]>" at bounding box center [834, 250] width 568 height 17
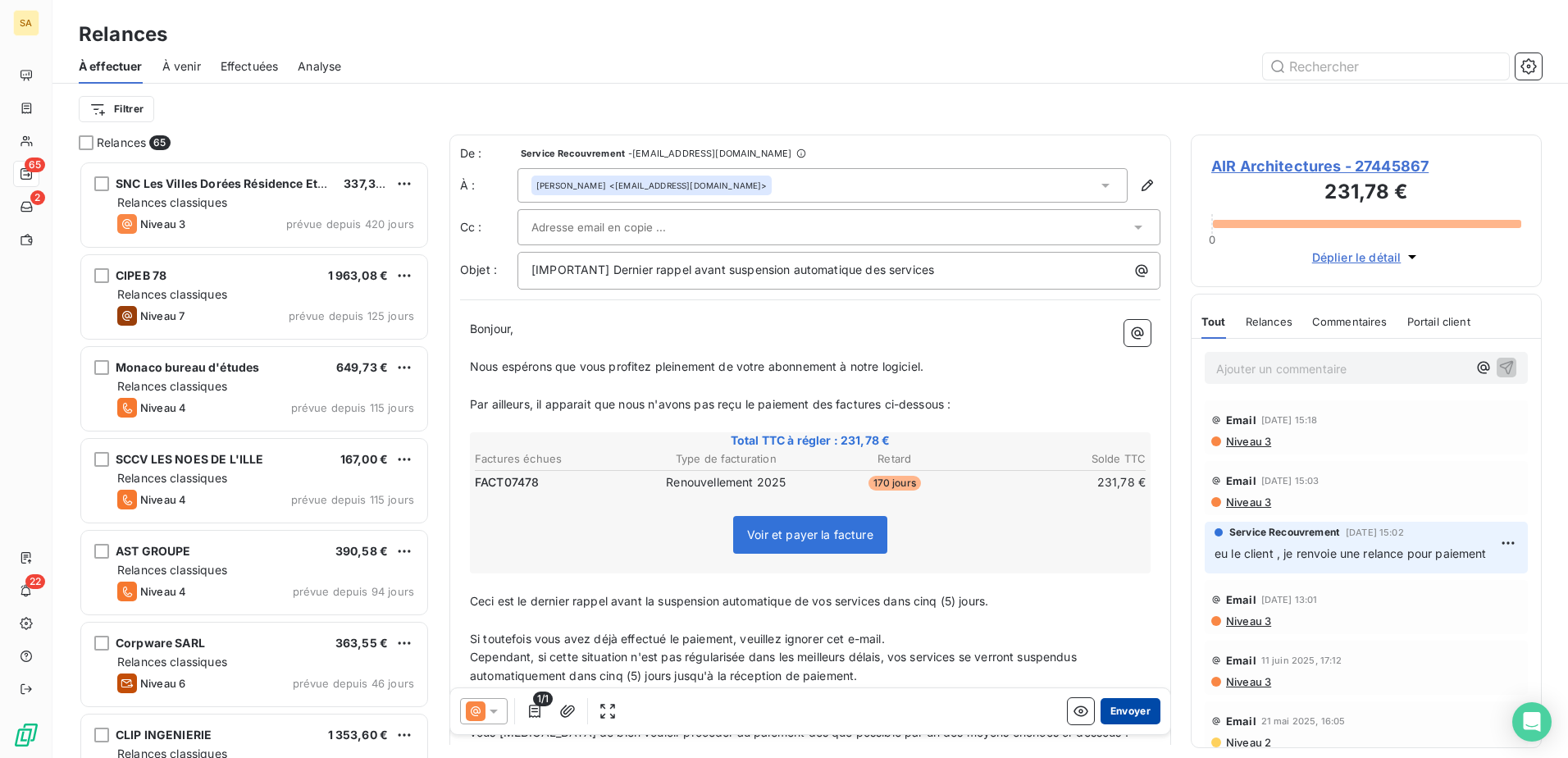
click at [1122, 580] on button "Envoyer" at bounding box center [1130, 711] width 60 height 26
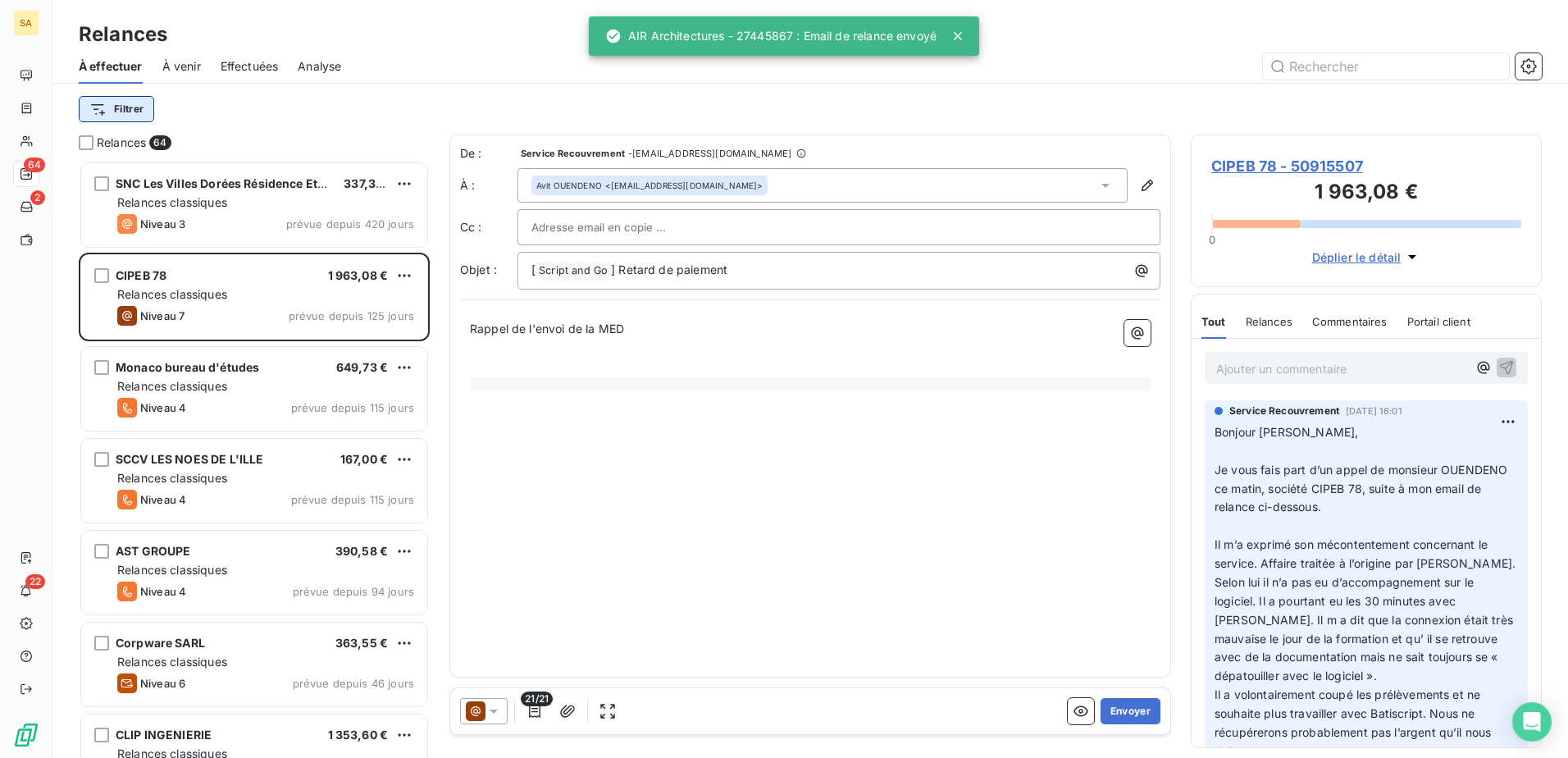
click at [134, 101] on html "SA 64 2 22 Relances À effectuer À venir Effectuées Analyse Filtrer Relances 64 …" at bounding box center [784, 379] width 1568 height 758
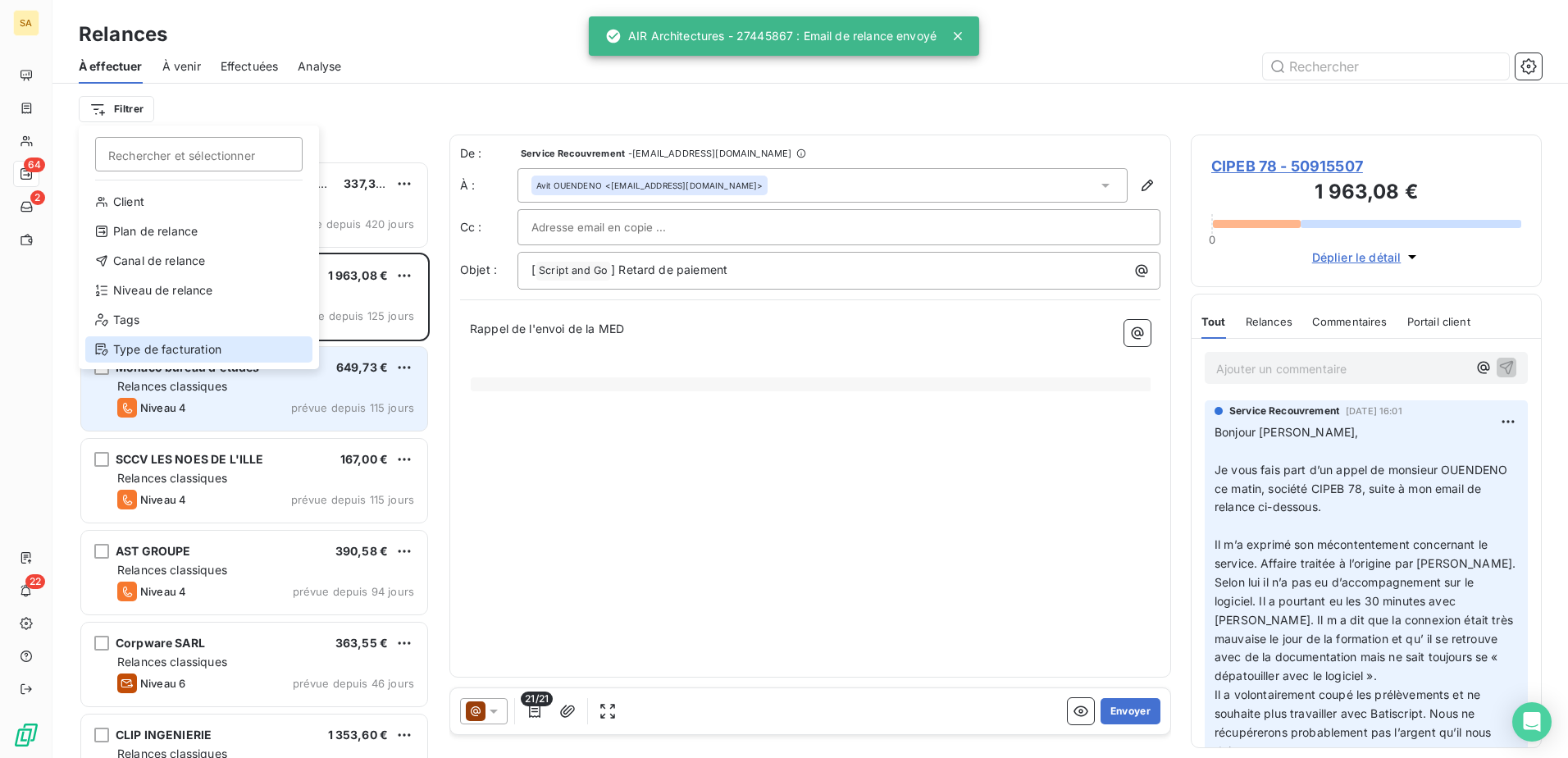
click at [186, 347] on div "Type de facturation" at bounding box center [199, 349] width 227 height 26
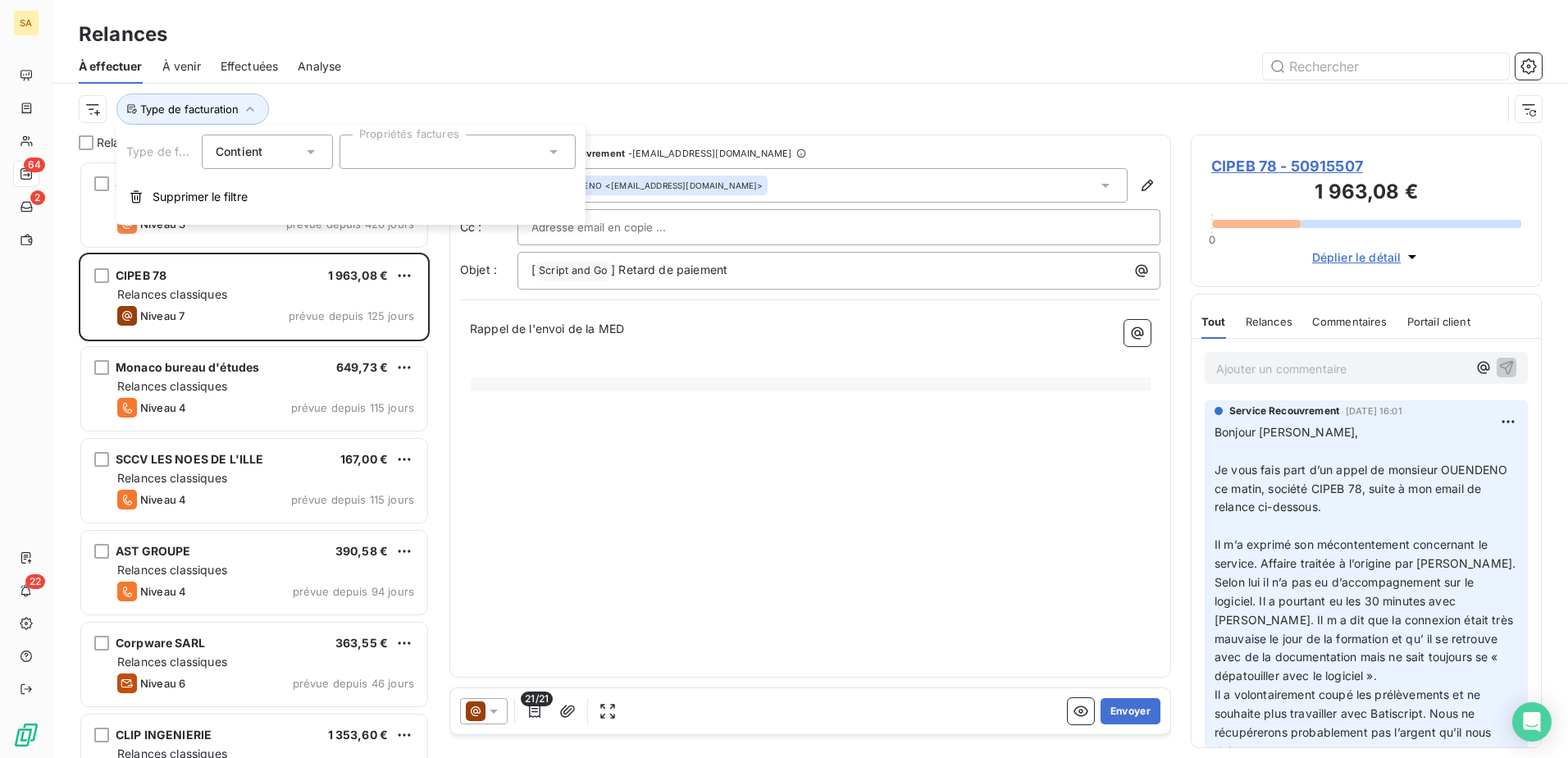
click at [381, 157] on div at bounding box center [457, 151] width 236 height 34
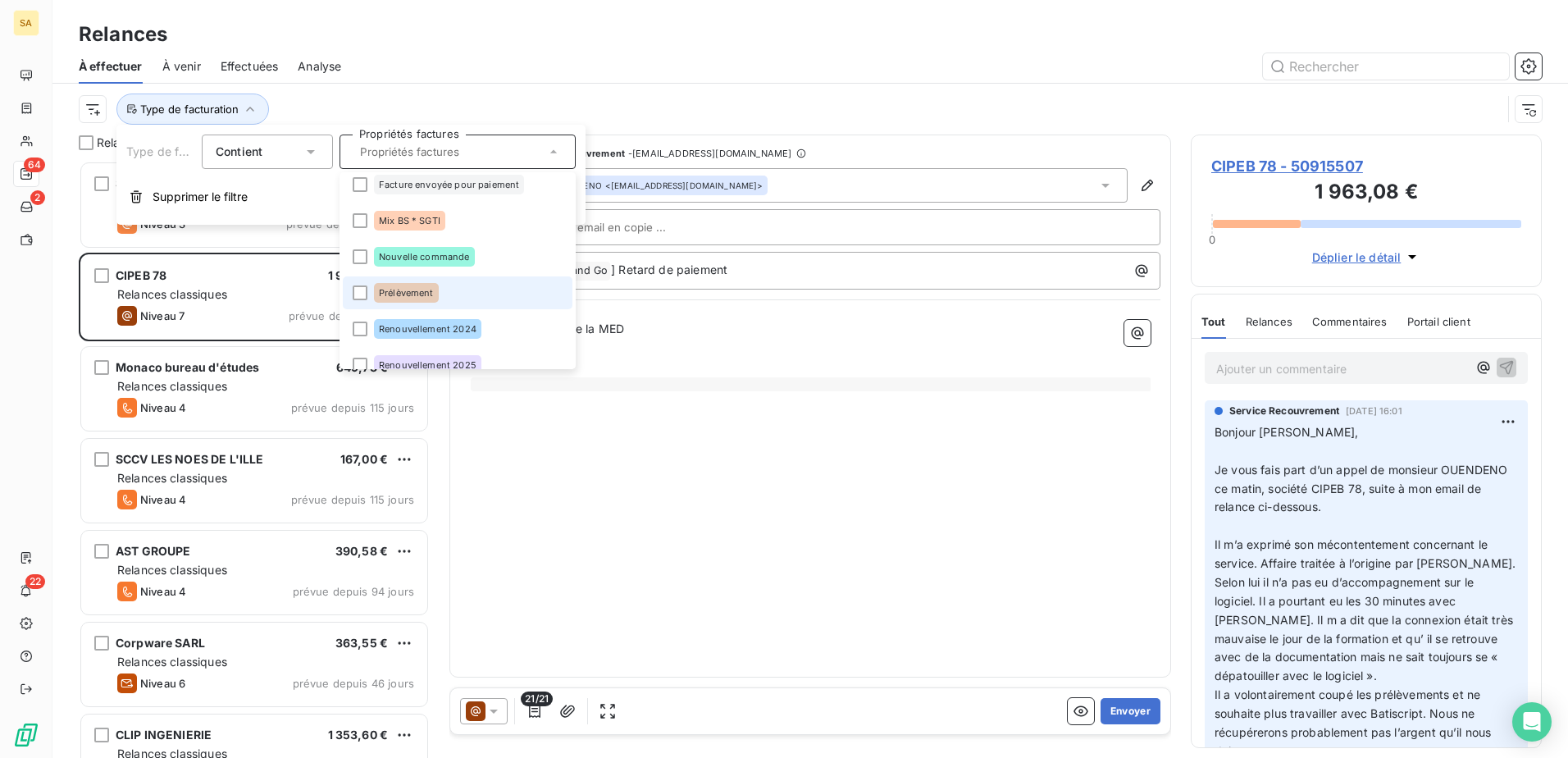
scroll to position [82, 0]
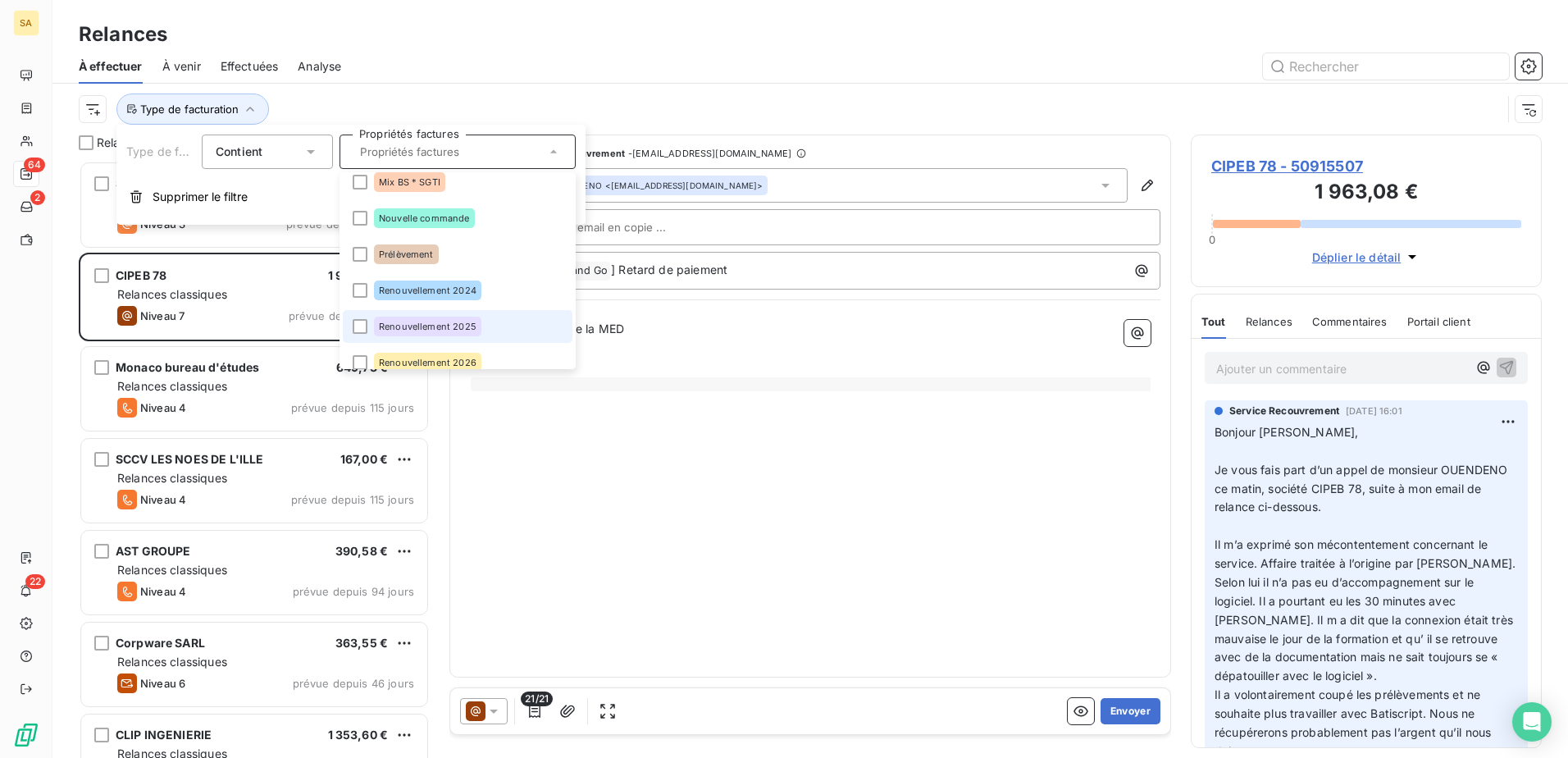
click at [416, 336] on li "Renouvellement 2025" at bounding box center [457, 327] width 230 height 33
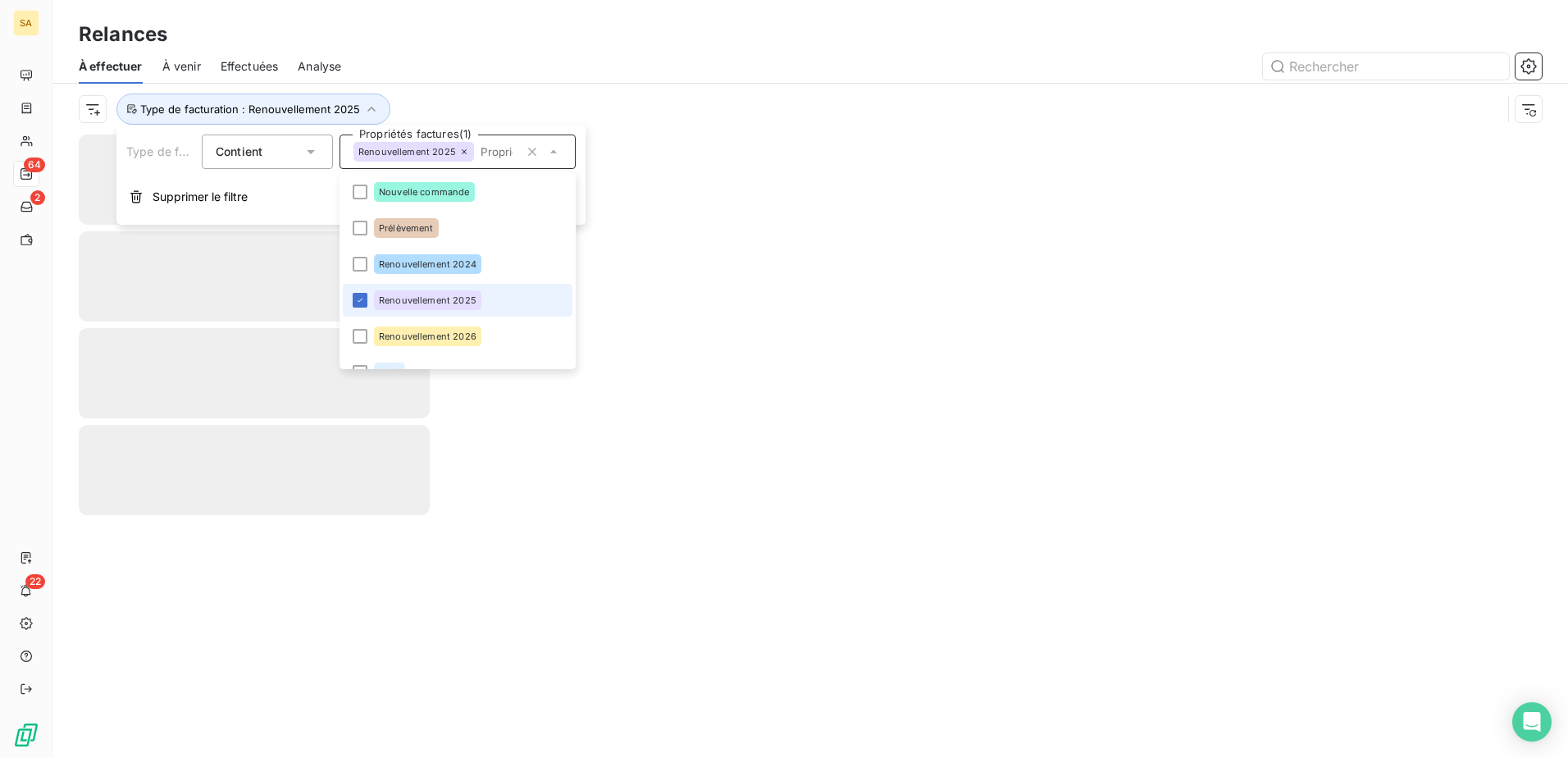
scroll to position [131, 0]
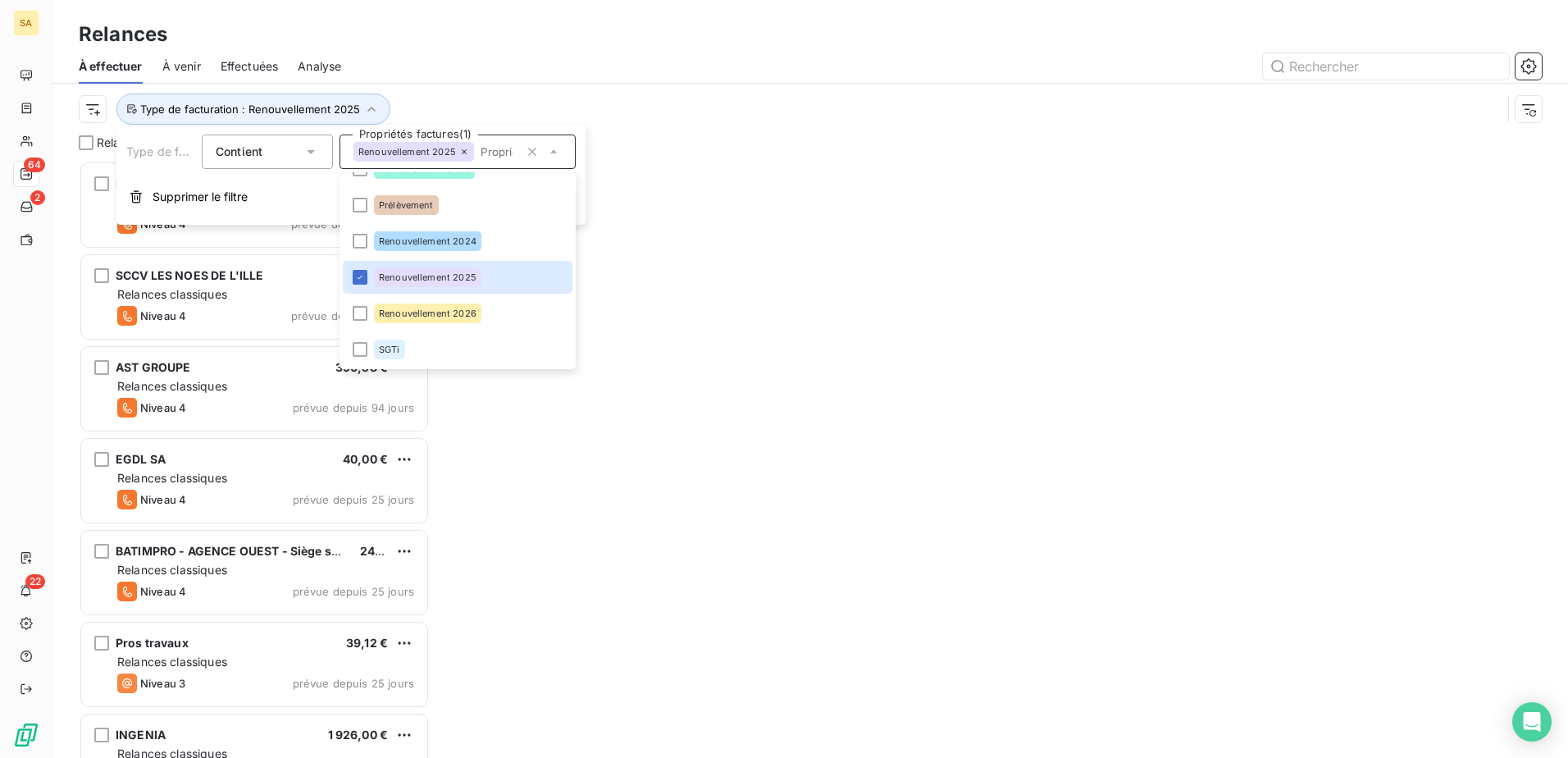
scroll to position [585, 339]
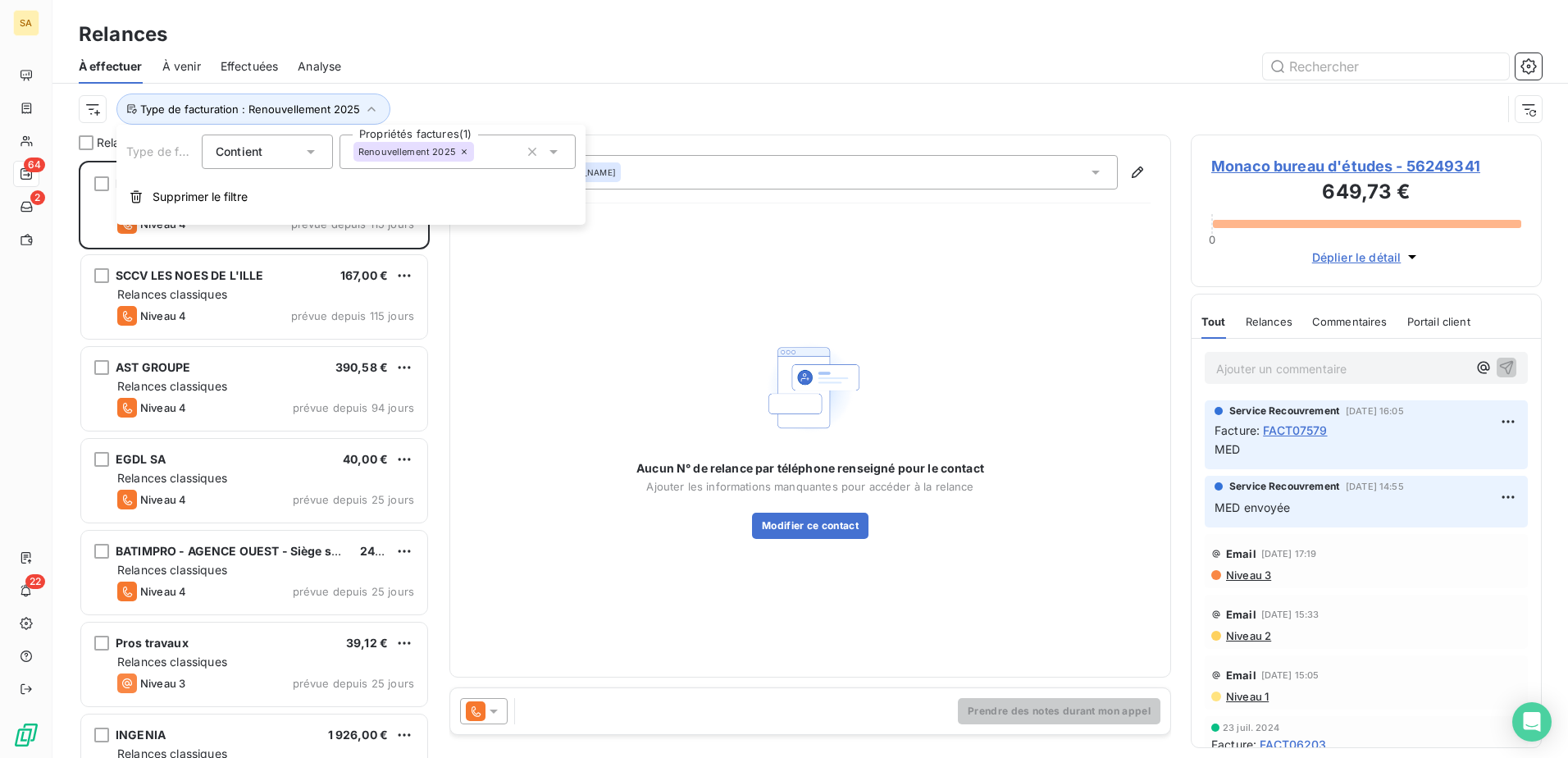
click at [401, 157] on div "Renouvellement 2025" at bounding box center [413, 152] width 120 height 20
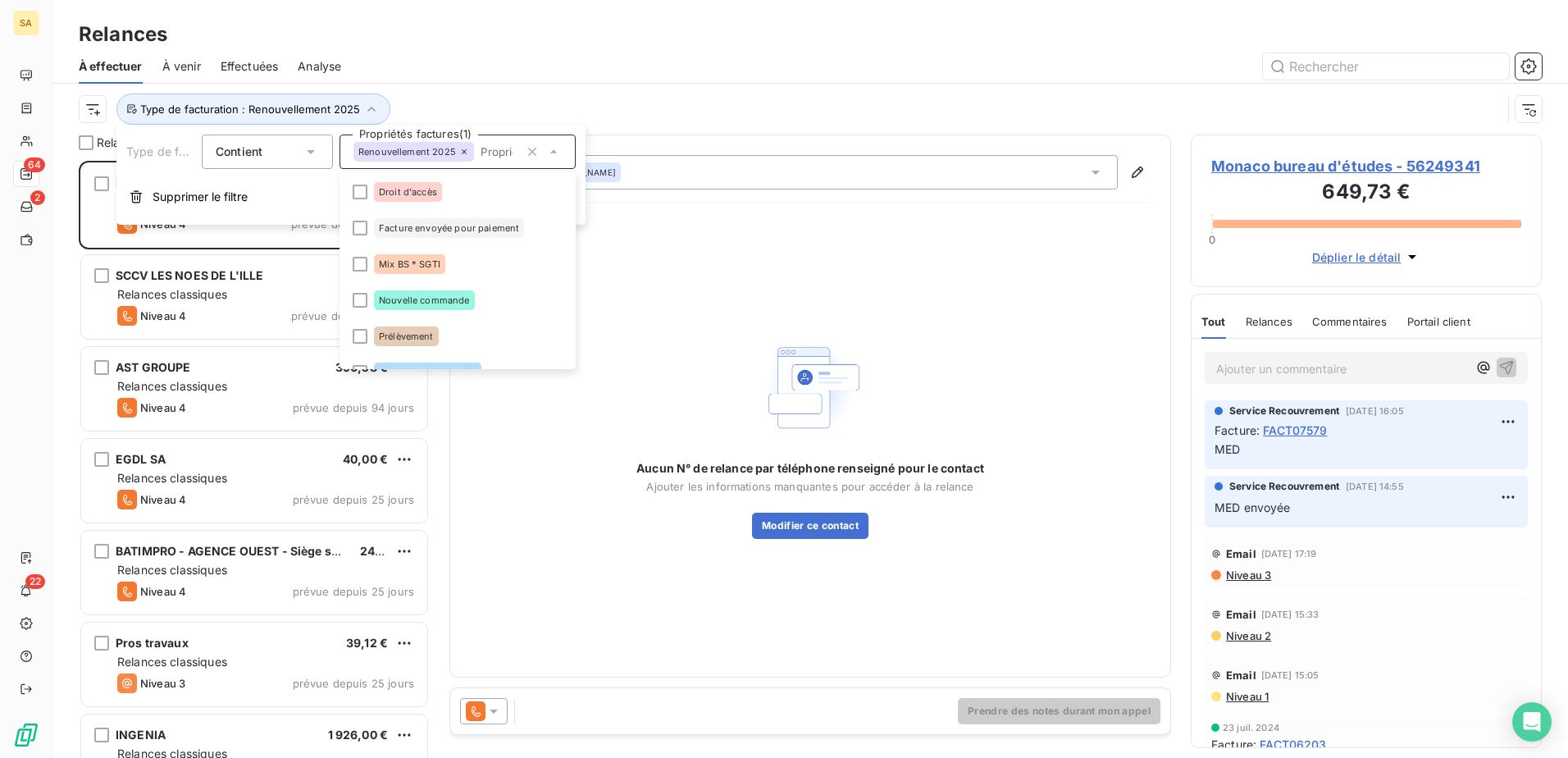
scroll to position [56, 0]
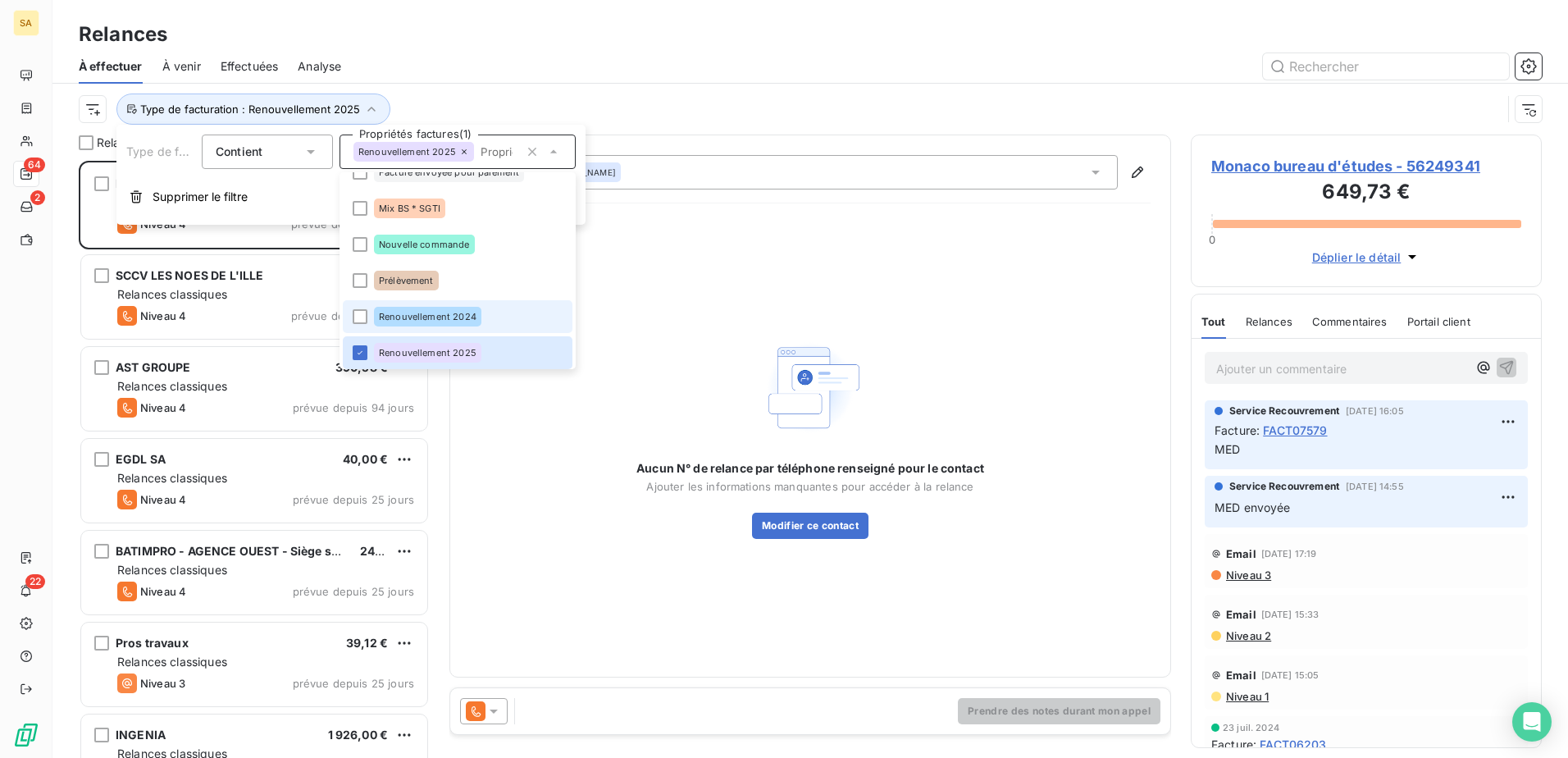
click at [414, 308] on div "Renouvellement 2024" at bounding box center [428, 316] width 108 height 20
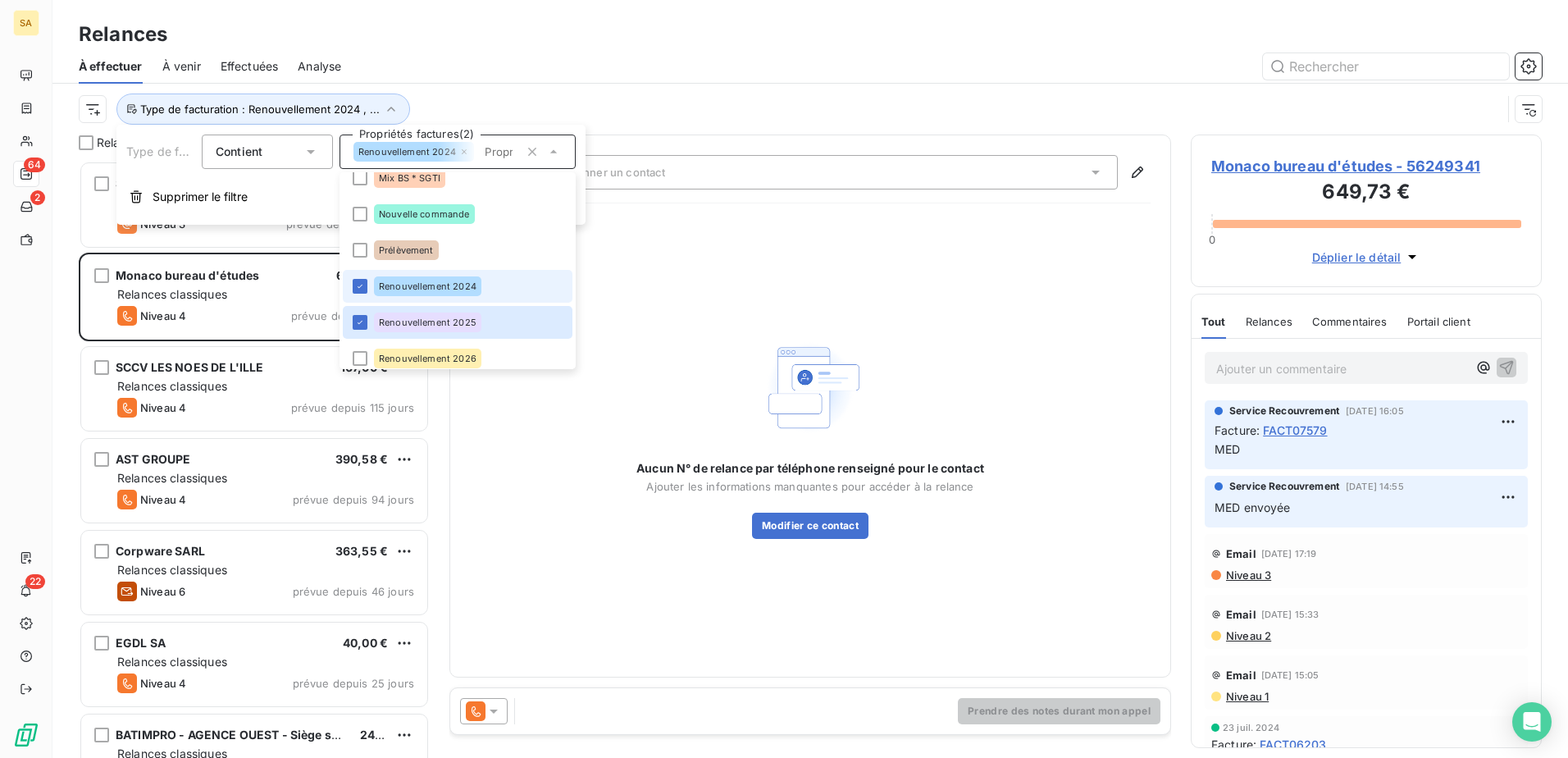
scroll to position [131, 0]
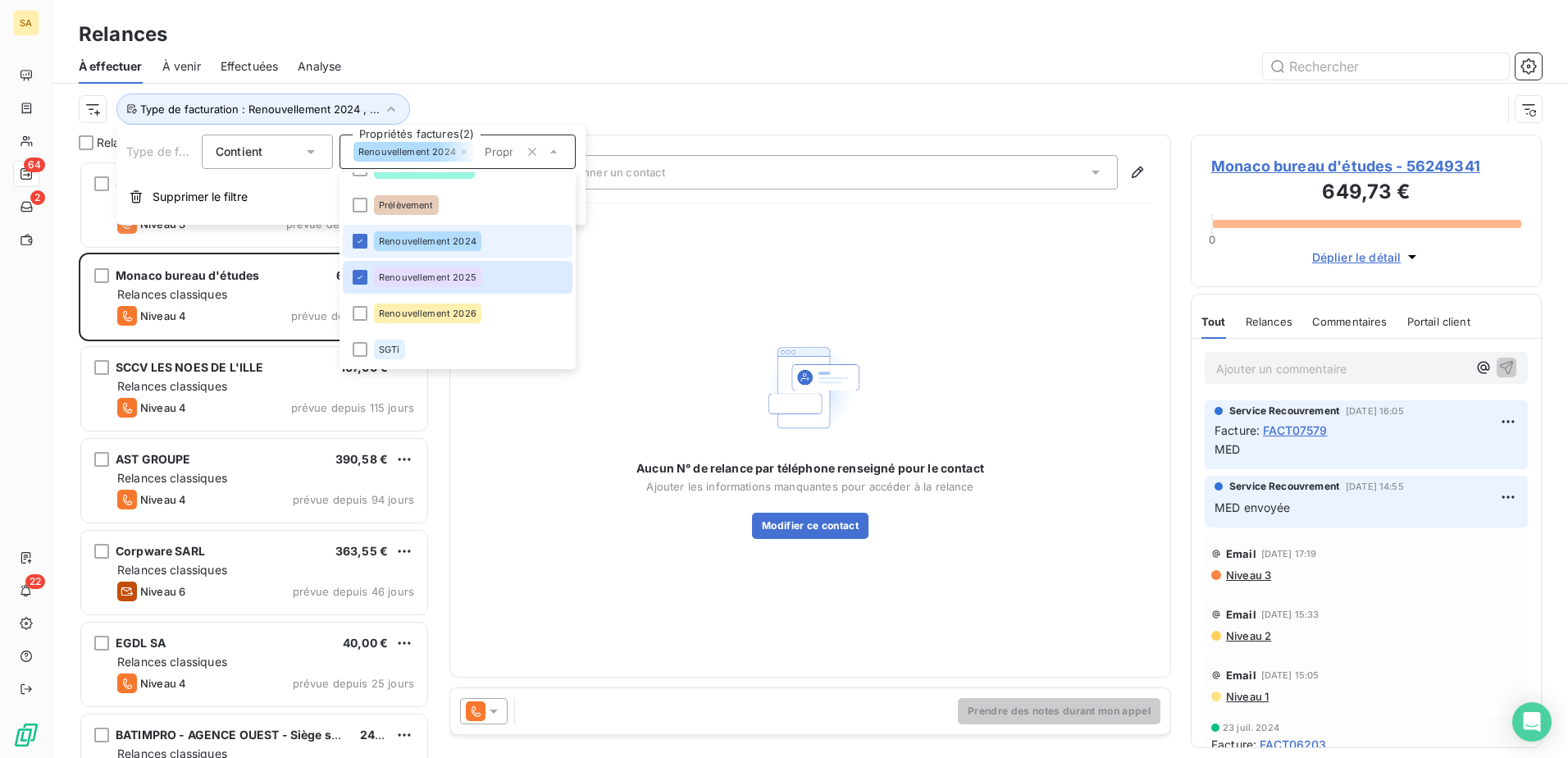
click at [414, 308] on div "Renouvellement 2026" at bounding box center [428, 313] width 108 height 20
drag, startPoint x: 554, startPoint y: 529, endPoint x: 510, endPoint y: 509, distance: 48.3
click at [553, 529] on div "Aucun N° de relance par téléphone renseigné pour le contact Ajouter les informa…" at bounding box center [809, 437] width 680 height 441
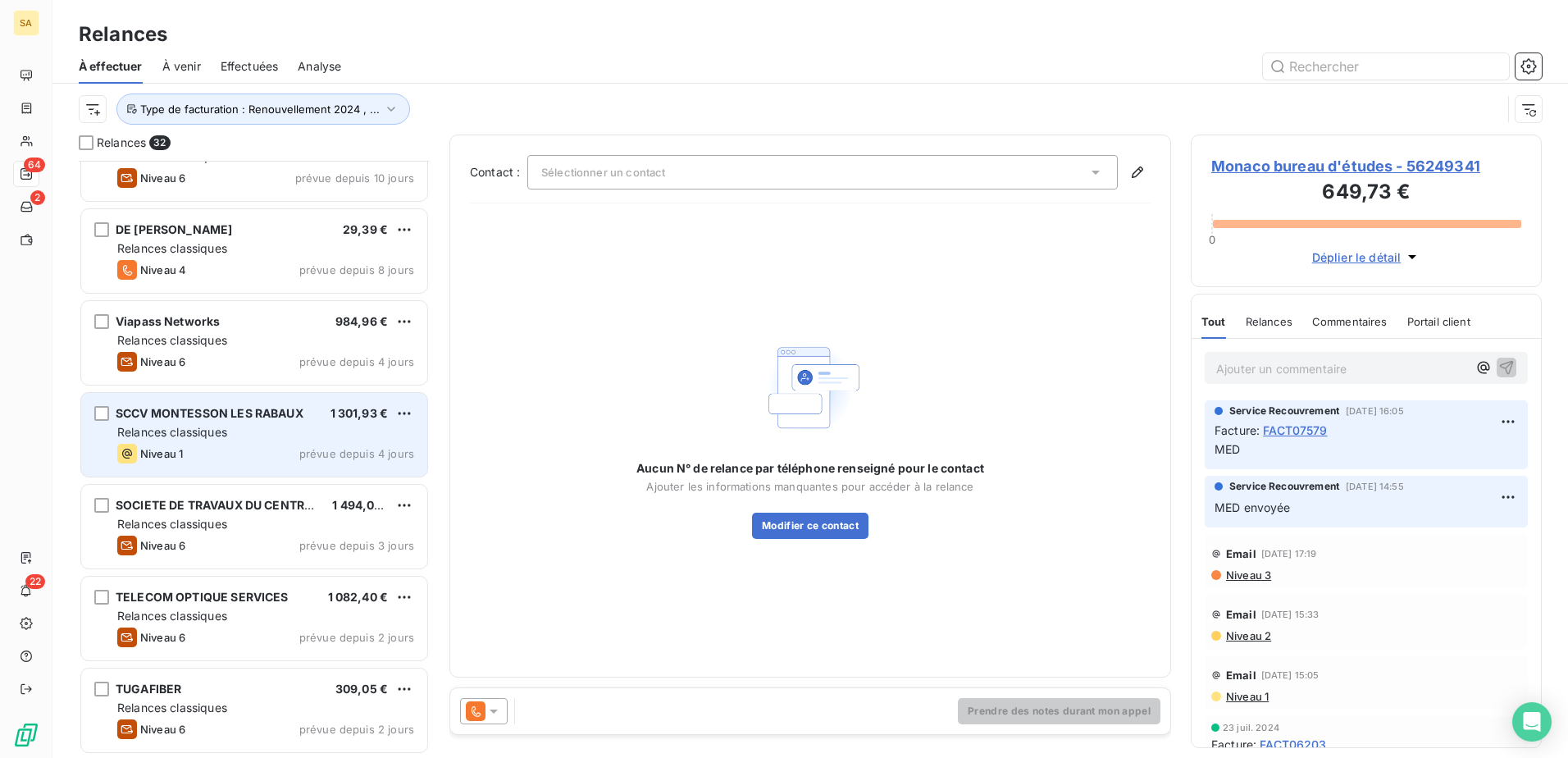
scroll to position [2262, 0]
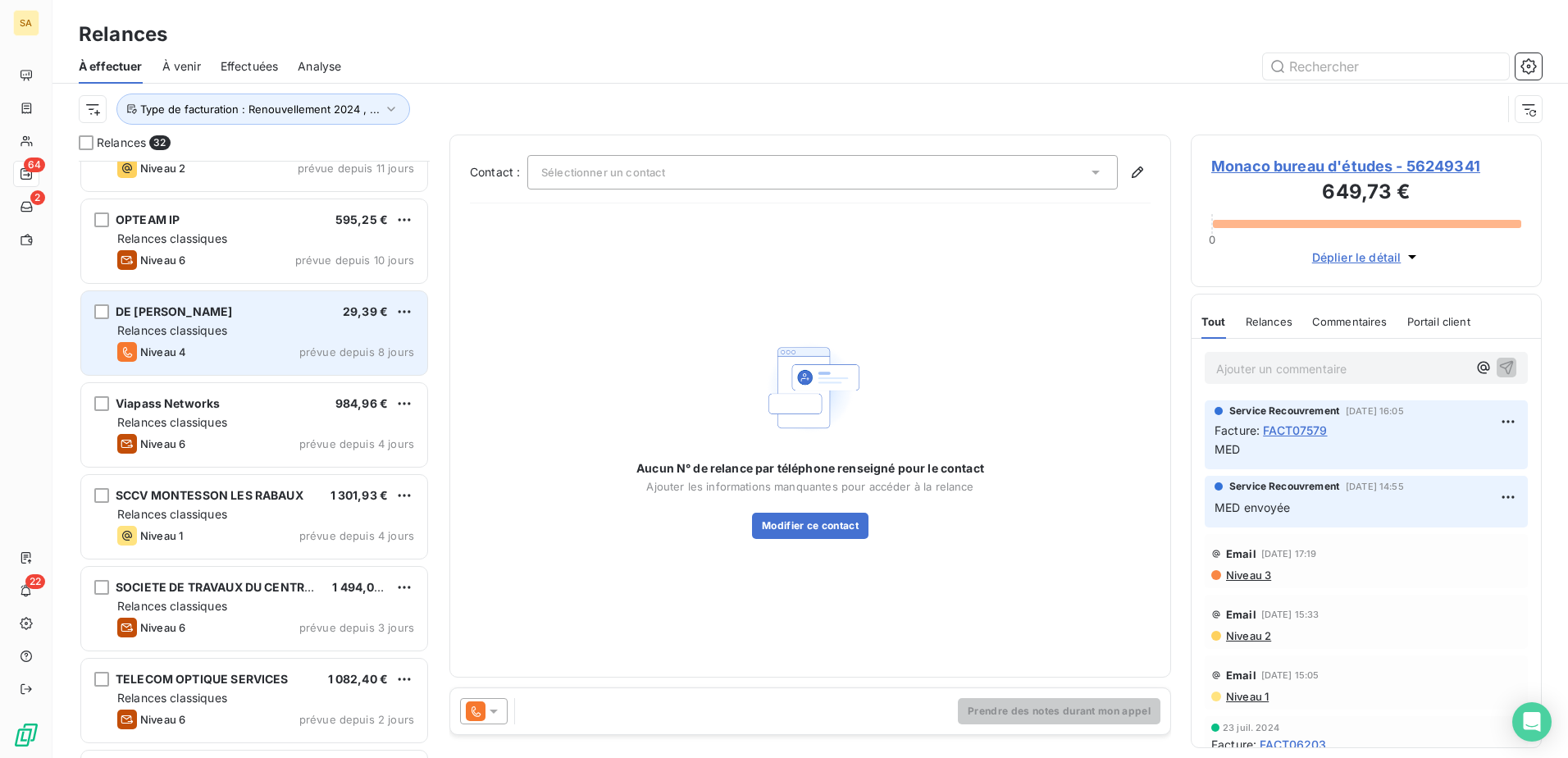
click at [227, 358] on div "Niveau 4 prévue depuis 8 jours" at bounding box center [265, 352] width 297 height 20
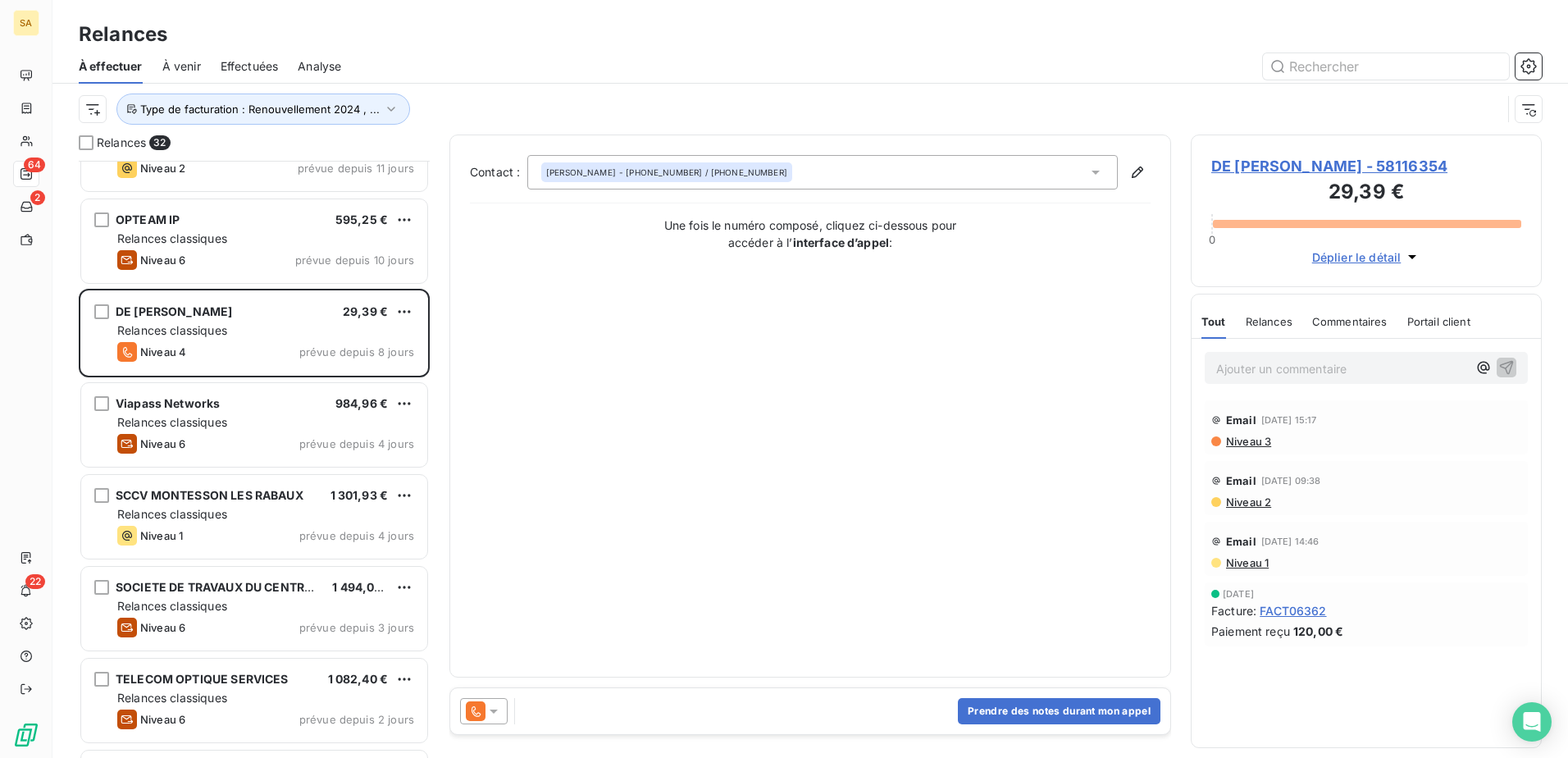
click at [1246, 164] on span "DE [PERSON_NAME] - 58116354" at bounding box center [1365, 166] width 310 height 23
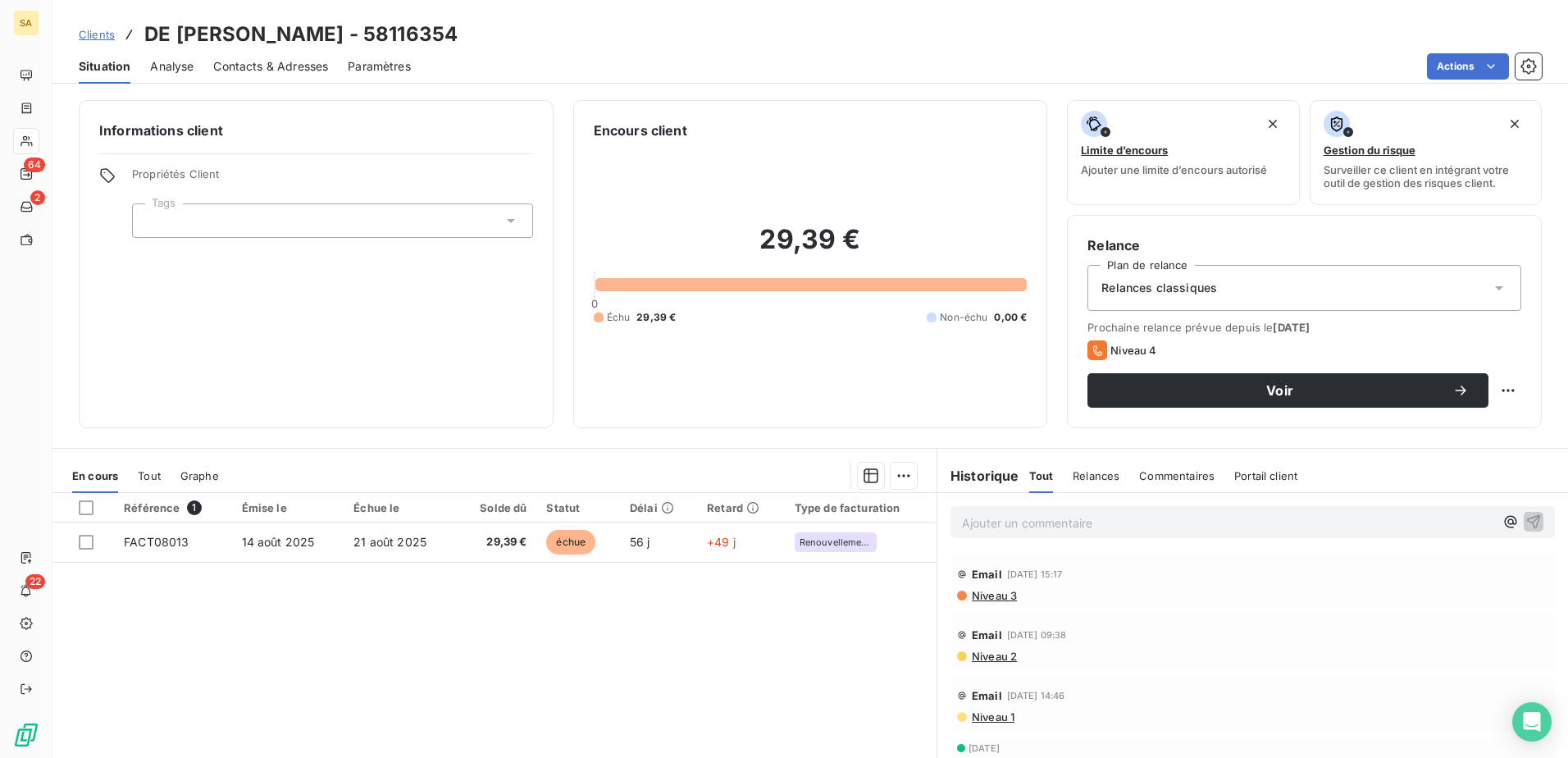
click at [263, 67] on span "Contacts & Adresses" at bounding box center [270, 66] width 115 height 17
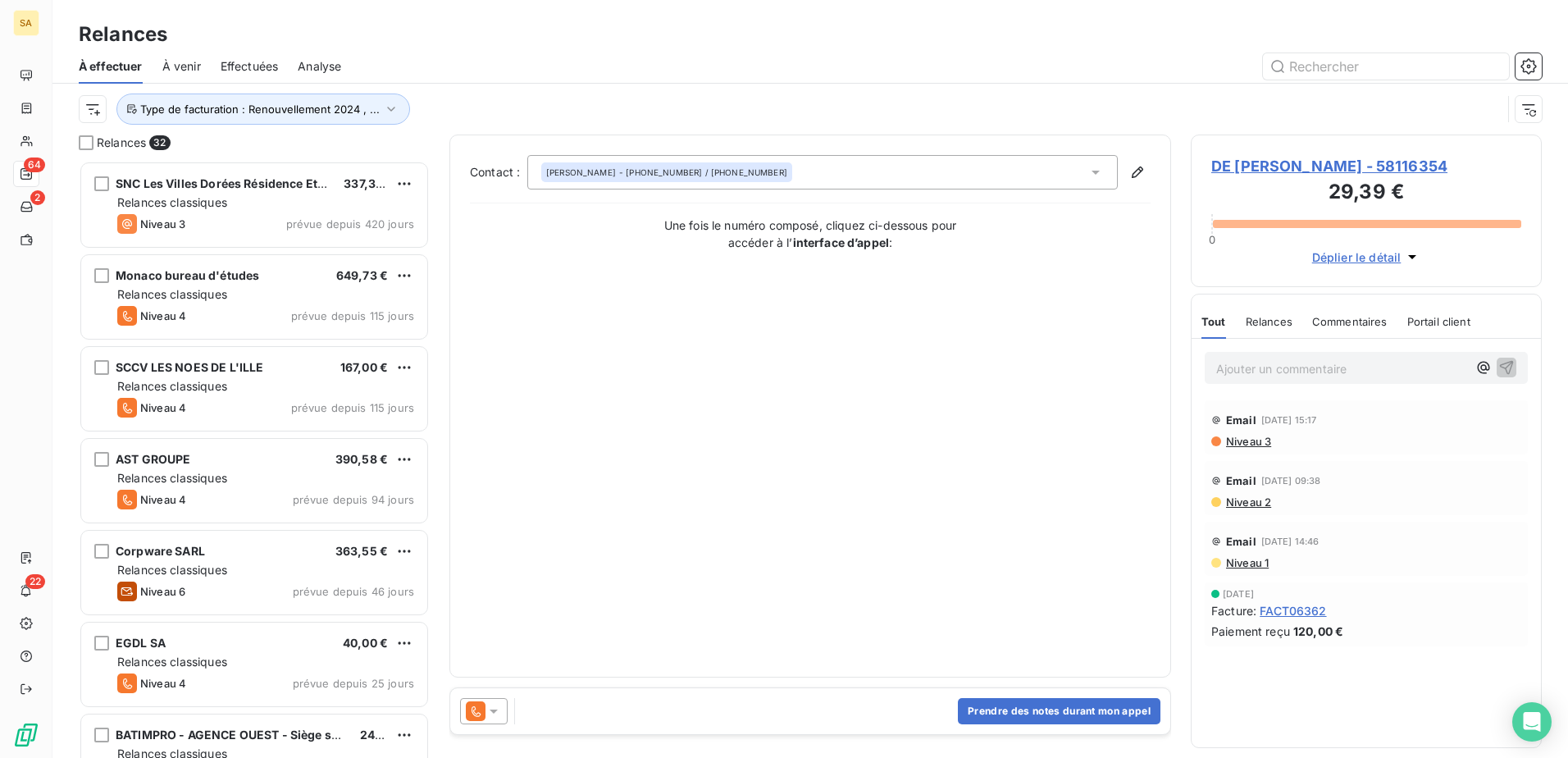
scroll to position [585, 339]
click at [1252, 166] on span "DE [PERSON_NAME] - 58116354" at bounding box center [1365, 166] width 310 height 23
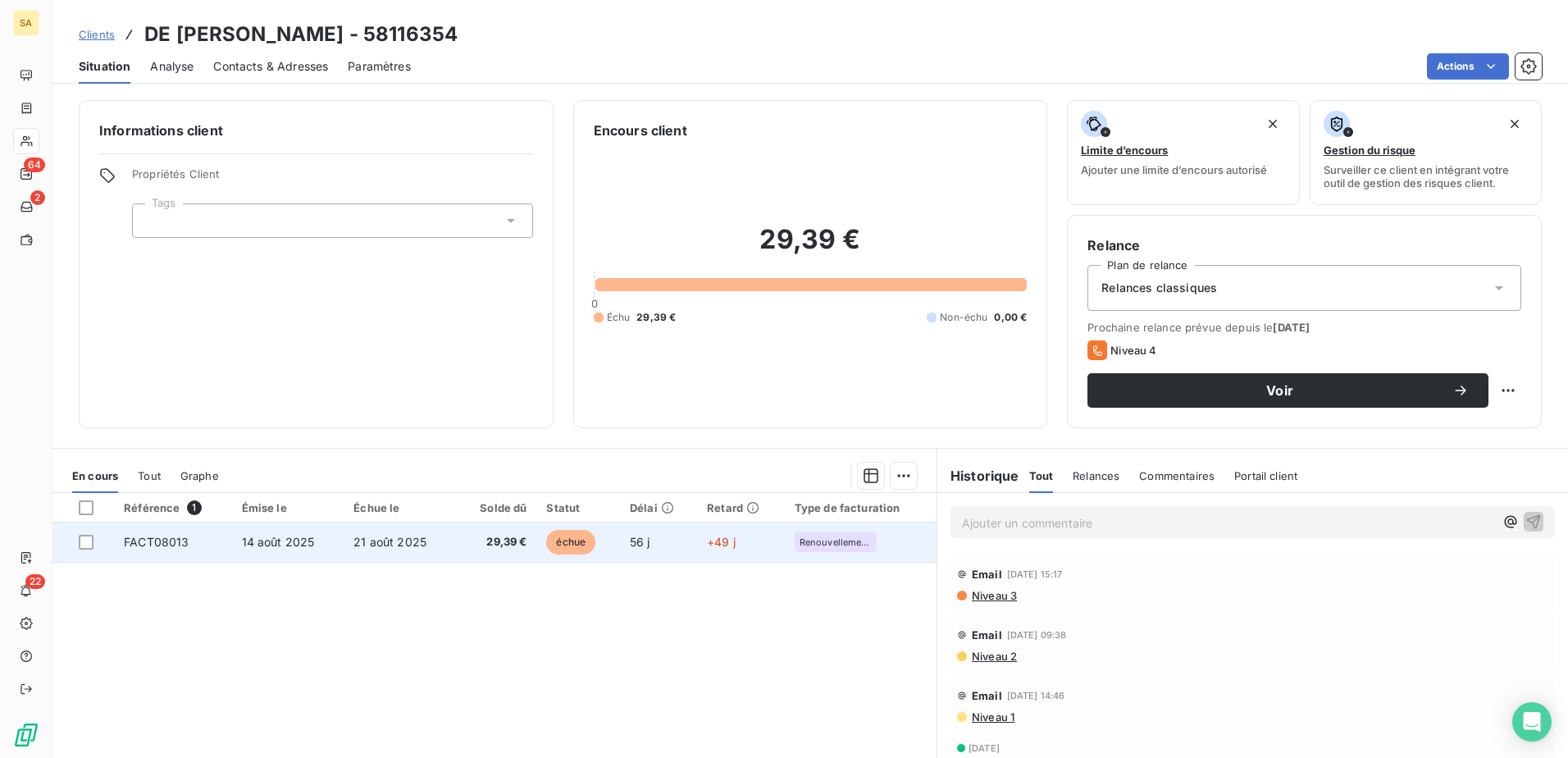
click at [860, 538] on span "Renouvellement 2025" at bounding box center [836, 543] width 72 height 10
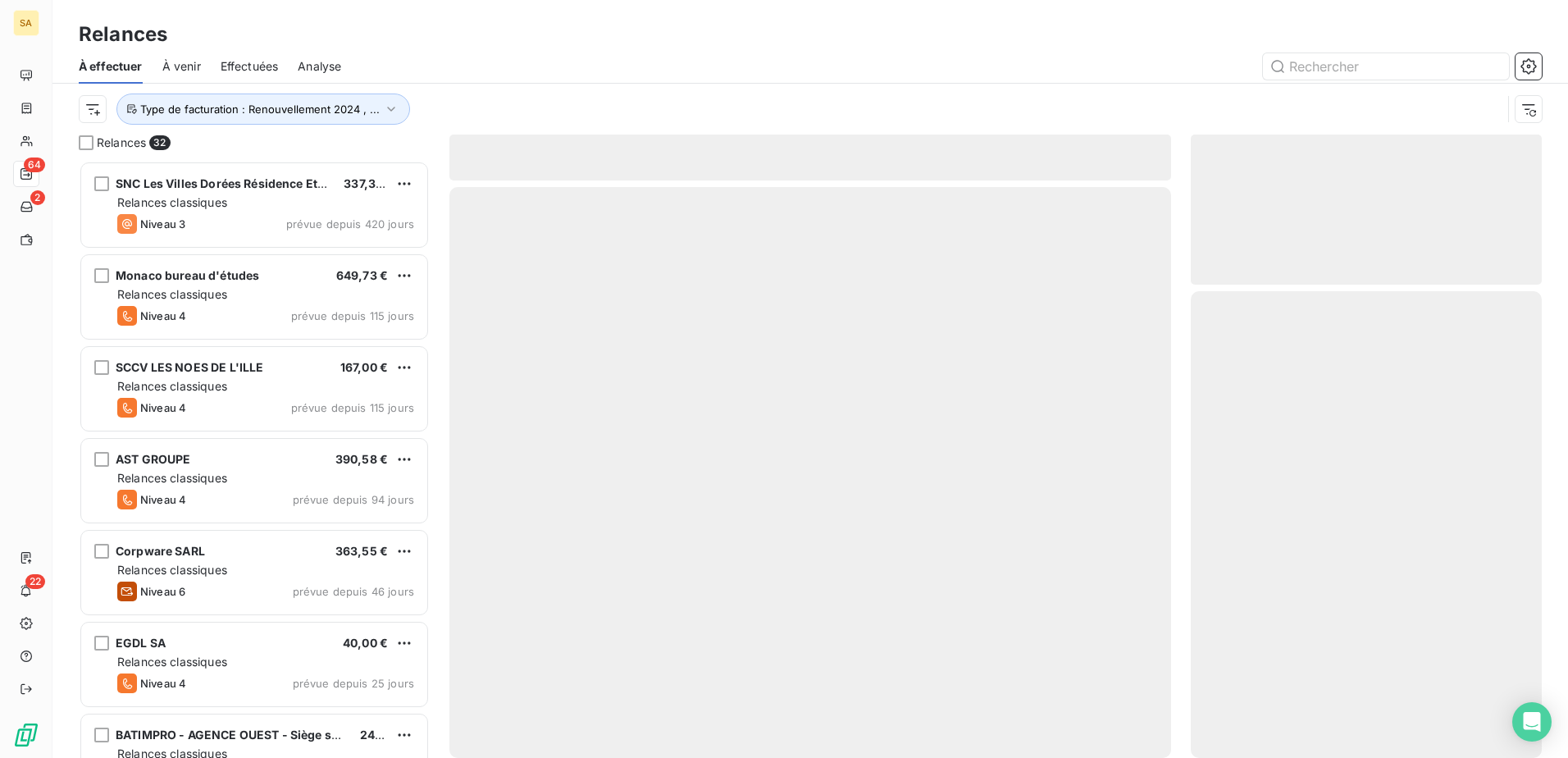
scroll to position [585, 339]
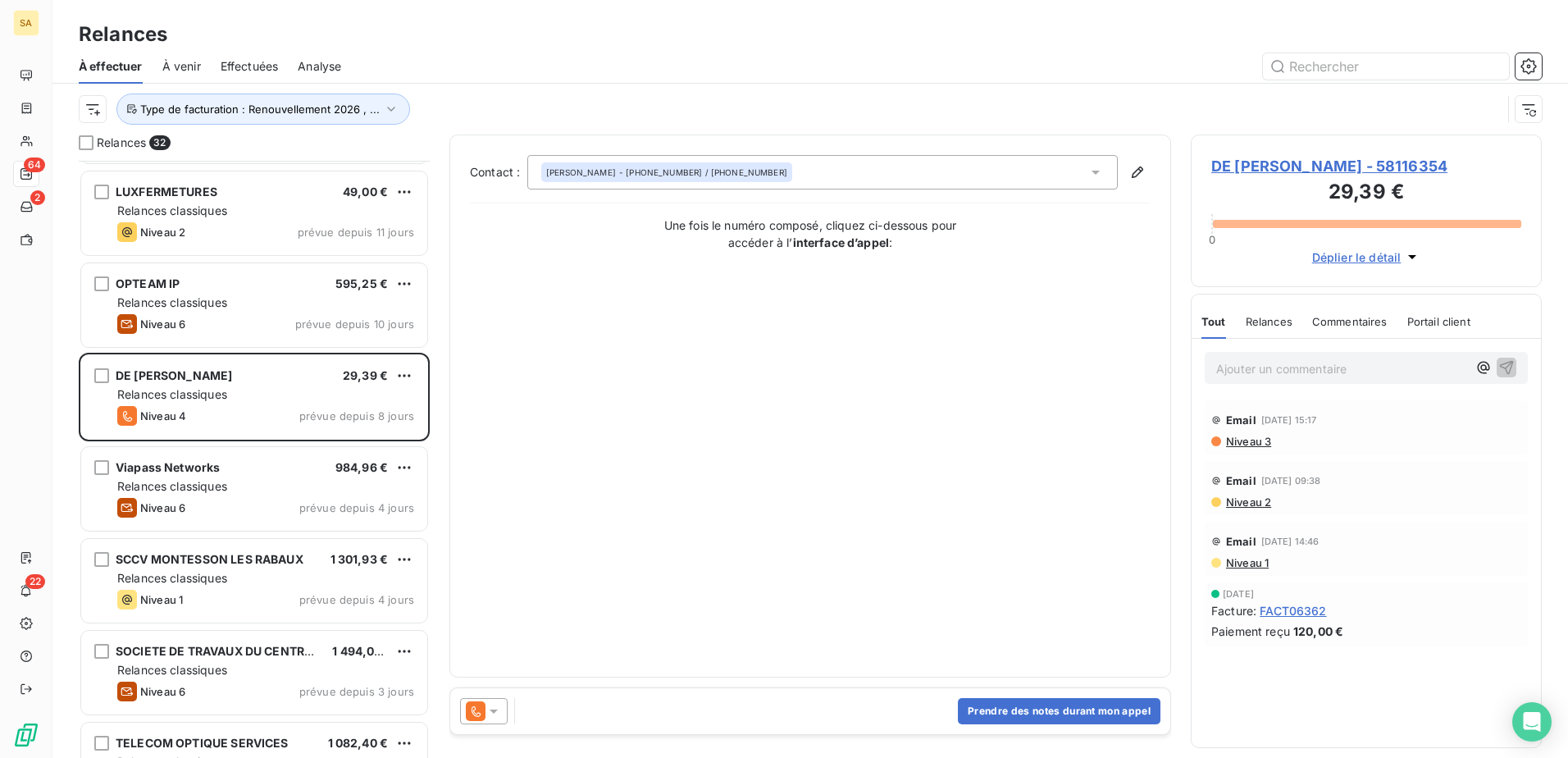
scroll to position [2180, 0]
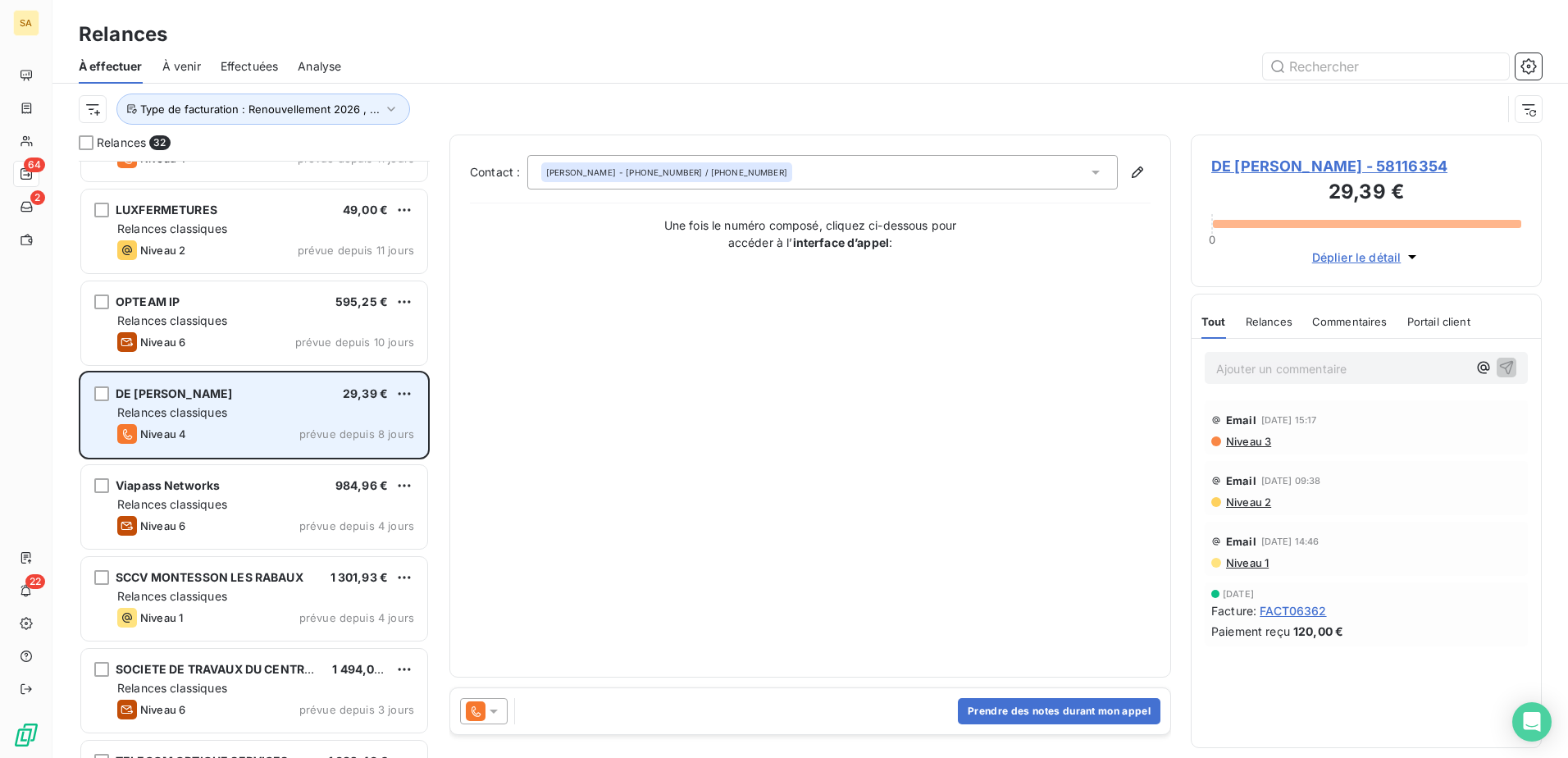
click at [278, 434] on div "Niveau 4 prévue depuis 8 jours" at bounding box center [265, 434] width 297 height 20
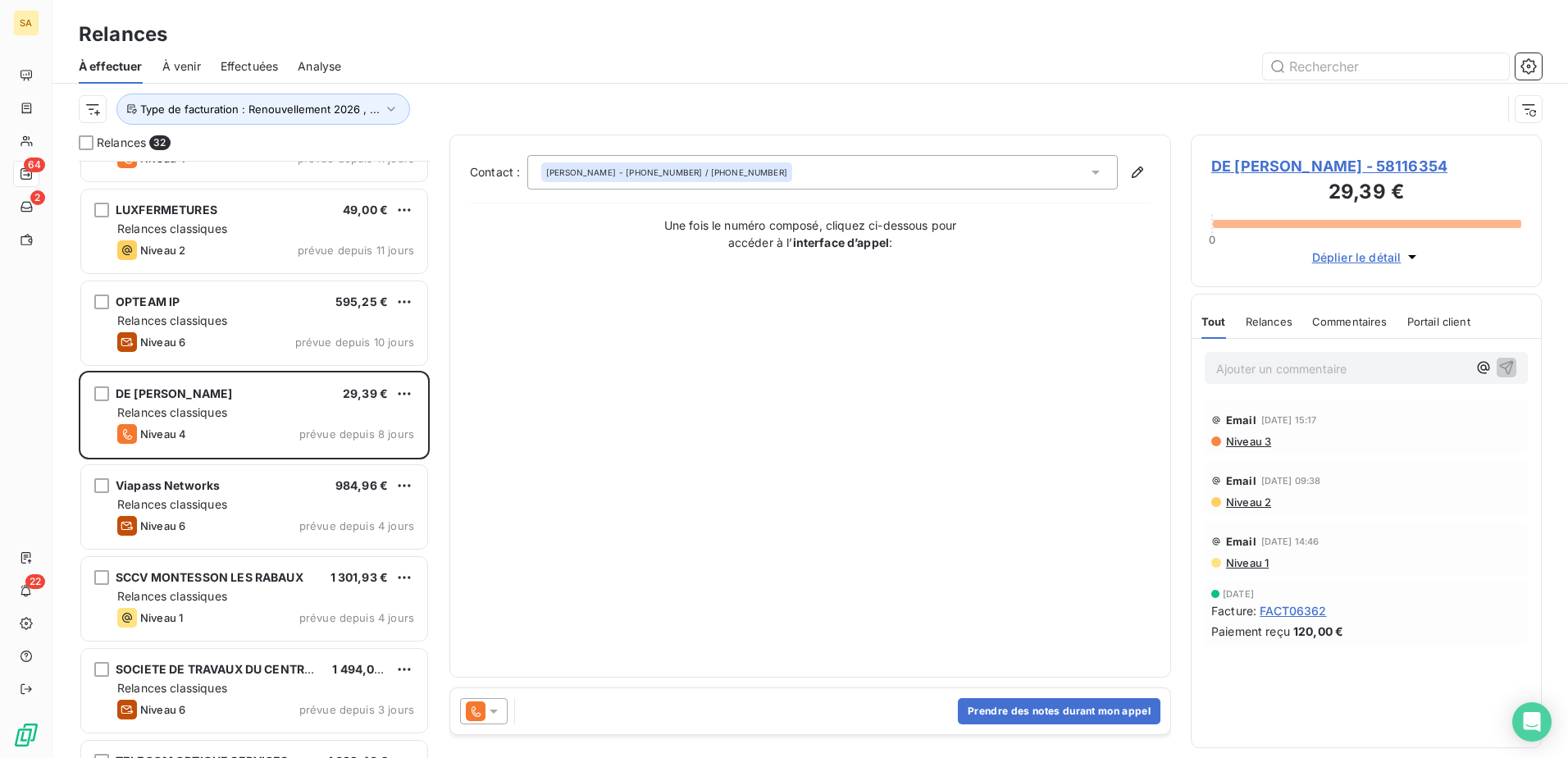
click at [1333, 165] on span "DE [PERSON_NAME] - 58116354" at bounding box center [1365, 166] width 310 height 23
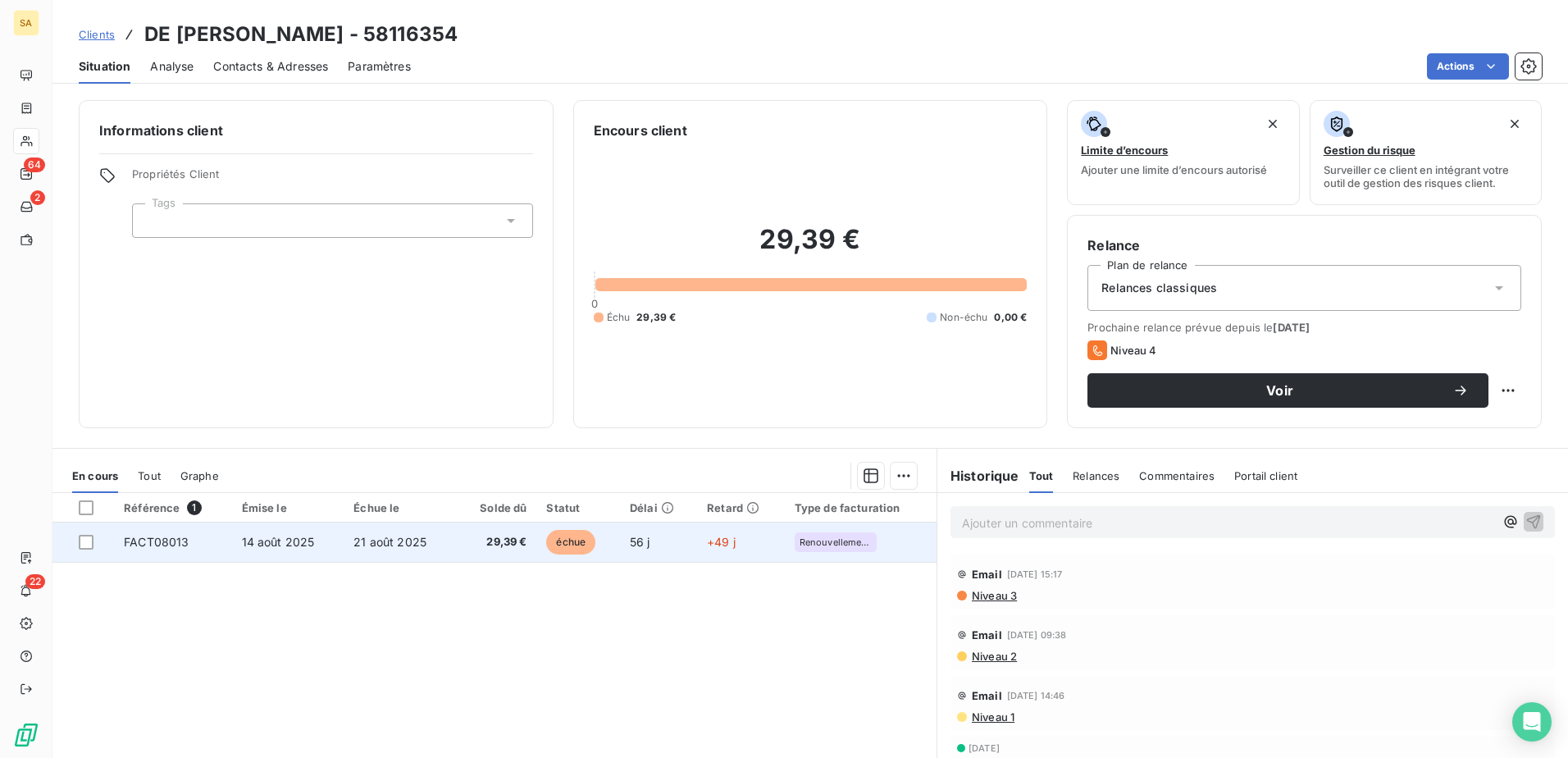
click at [827, 540] on span "Renouvellement 2025" at bounding box center [836, 543] width 72 height 10
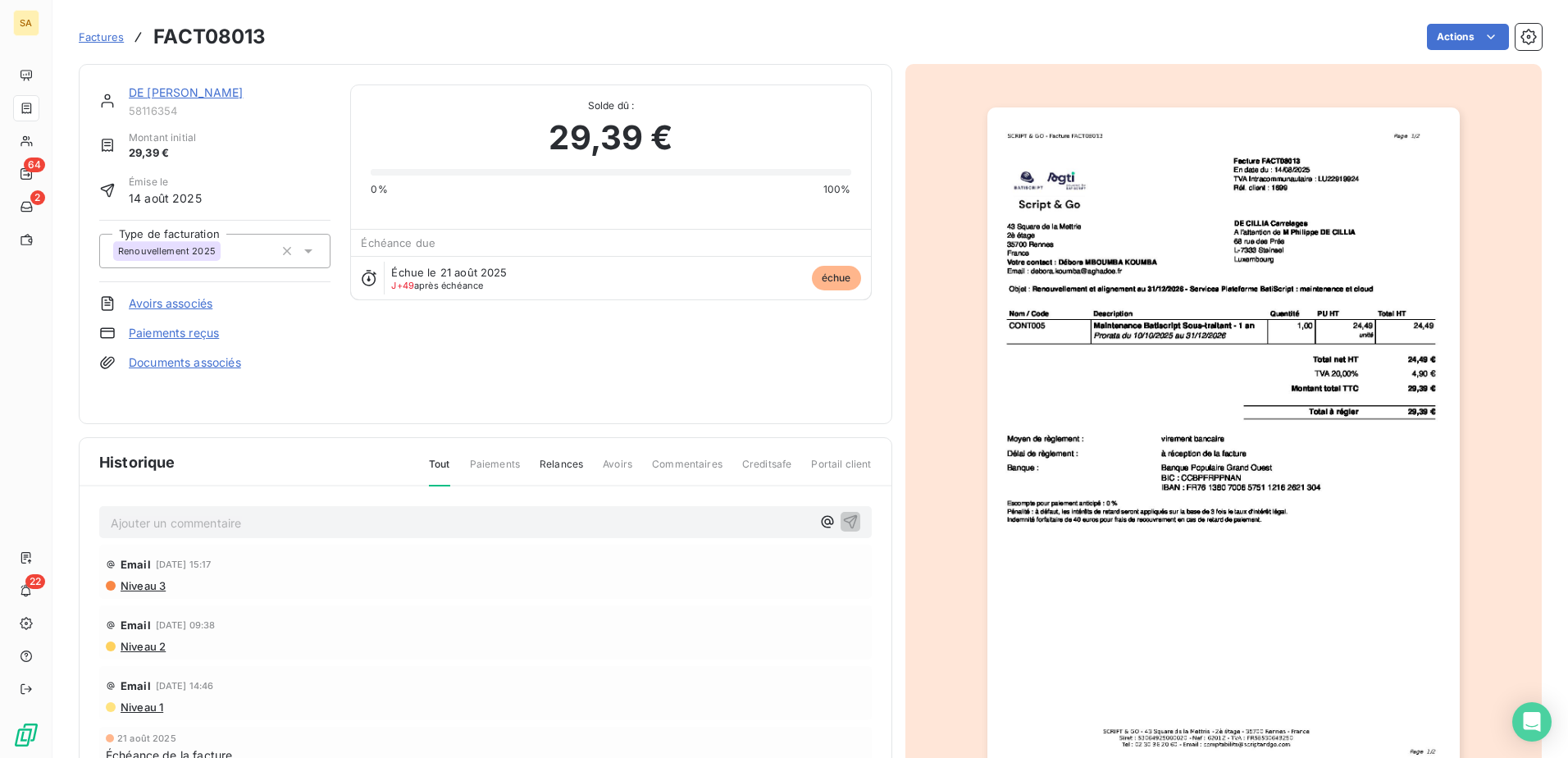
click at [199, 248] on span "Renouvellement 2025" at bounding box center [167, 251] width 98 height 10
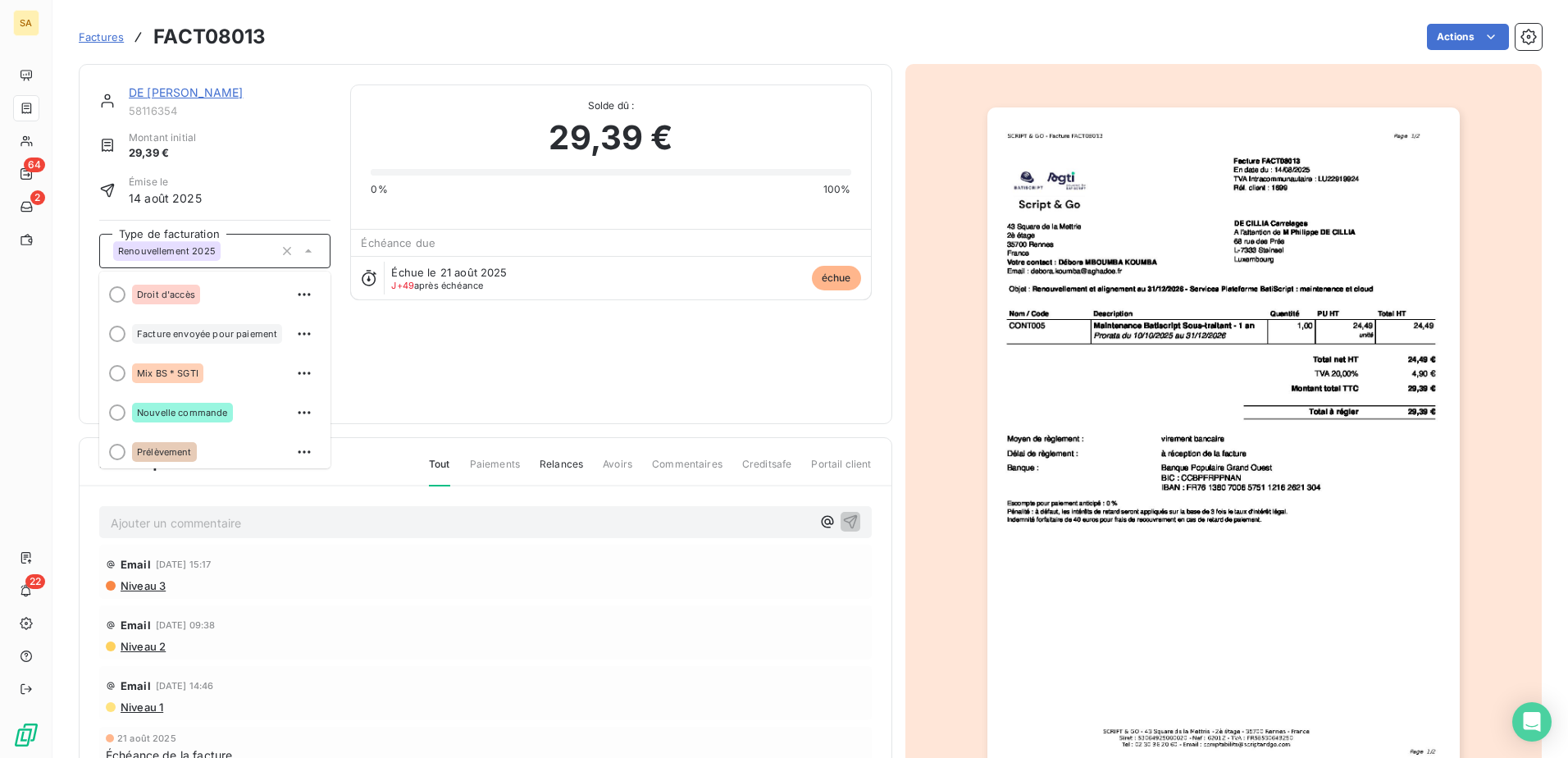
scroll to position [82, 0]
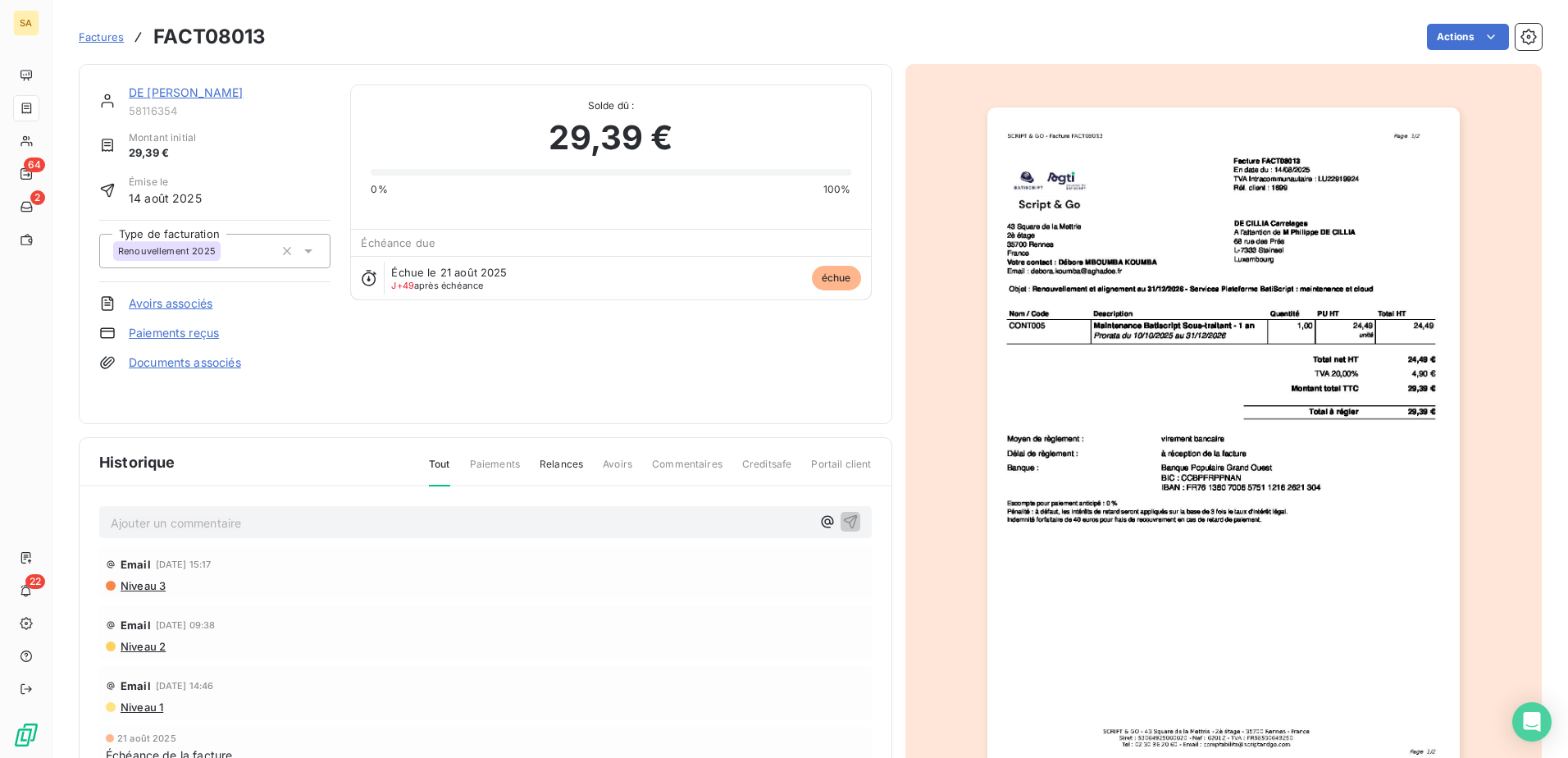
click at [474, 676] on div "Email 9 sept. 2025, 14:46" at bounding box center [485, 686] width 760 height 26
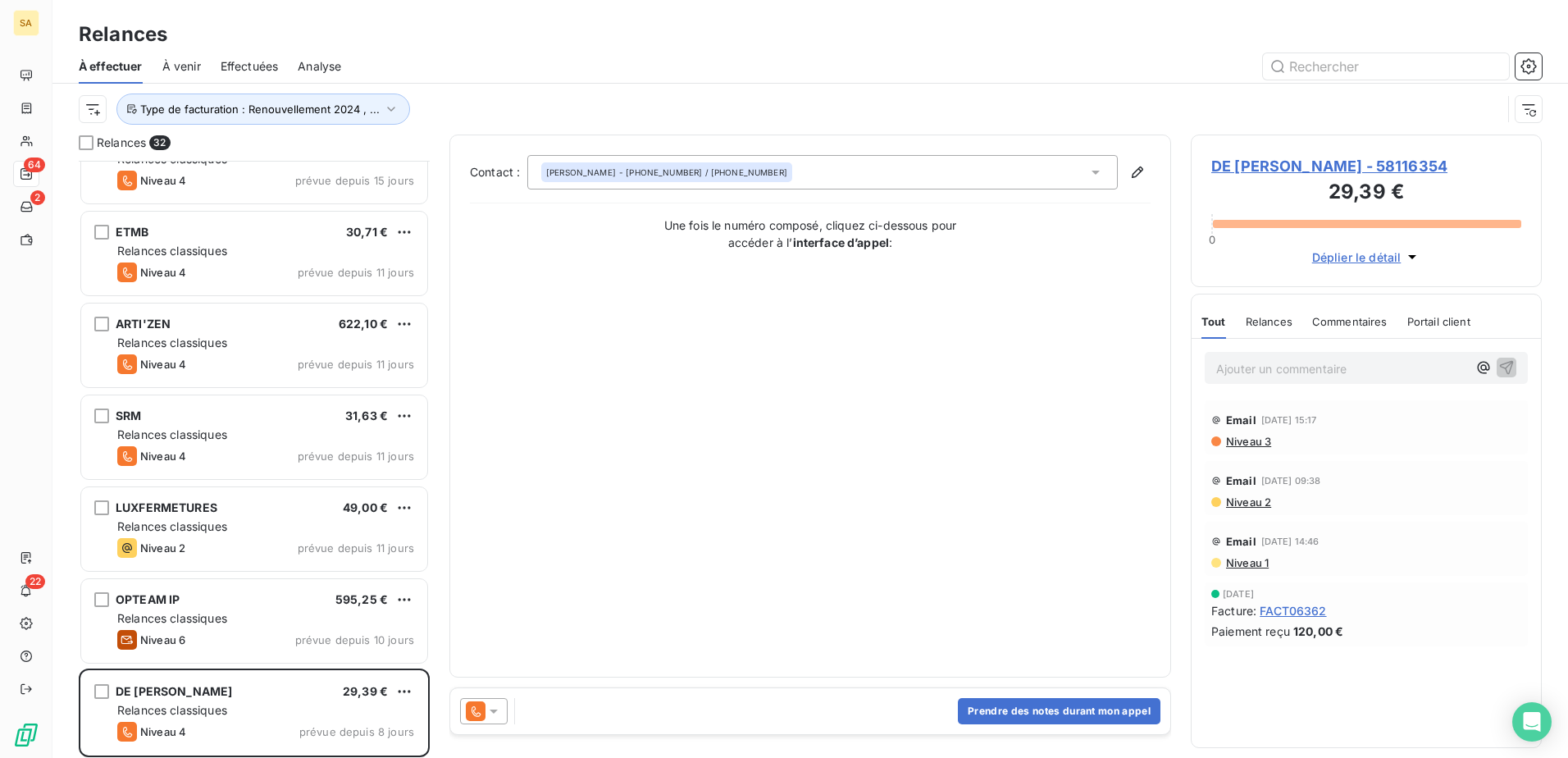
scroll to position [1852, 0]
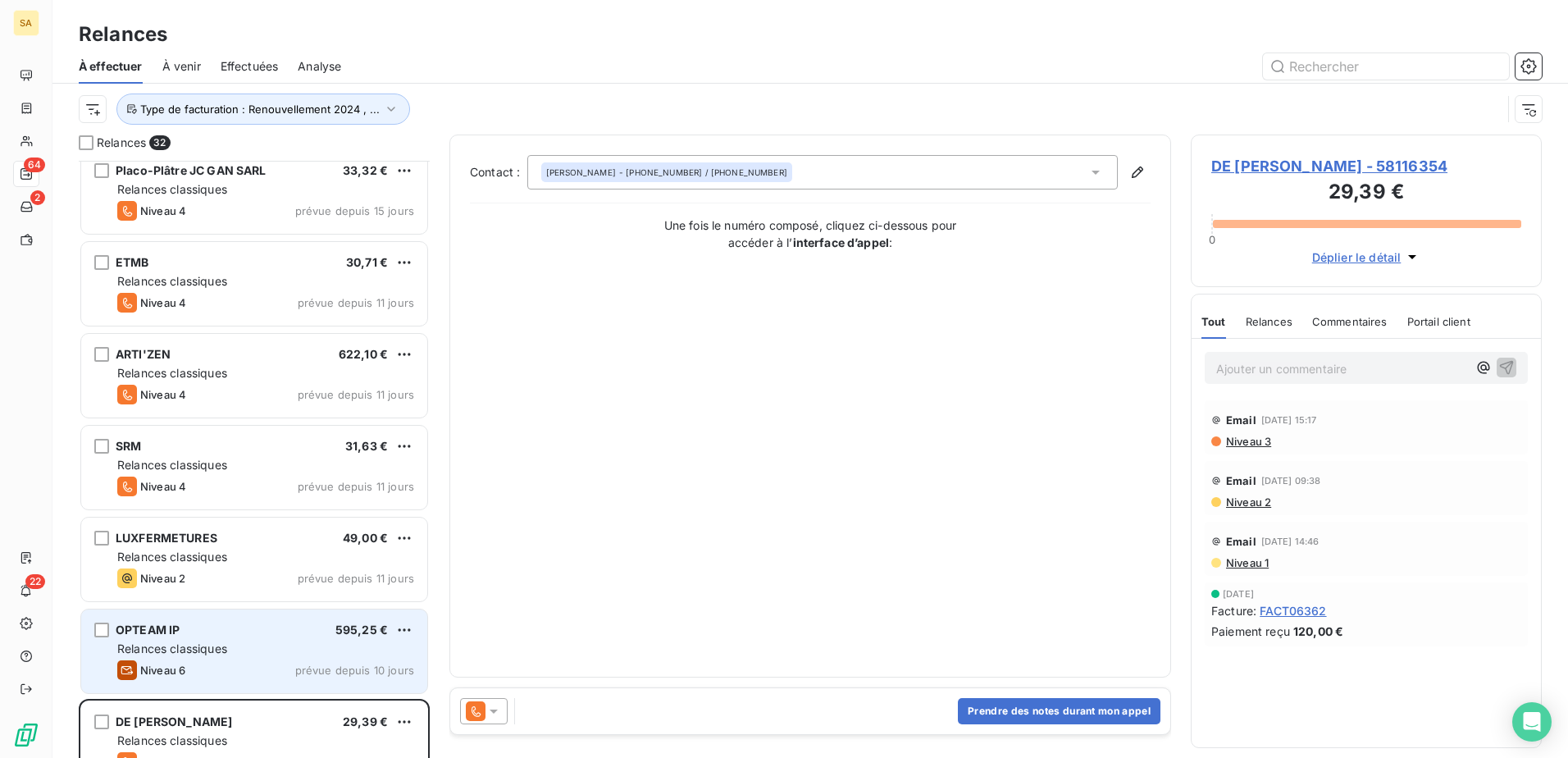
click at [174, 633] on span "OPTEAM IP" at bounding box center [147, 630] width 64 height 14
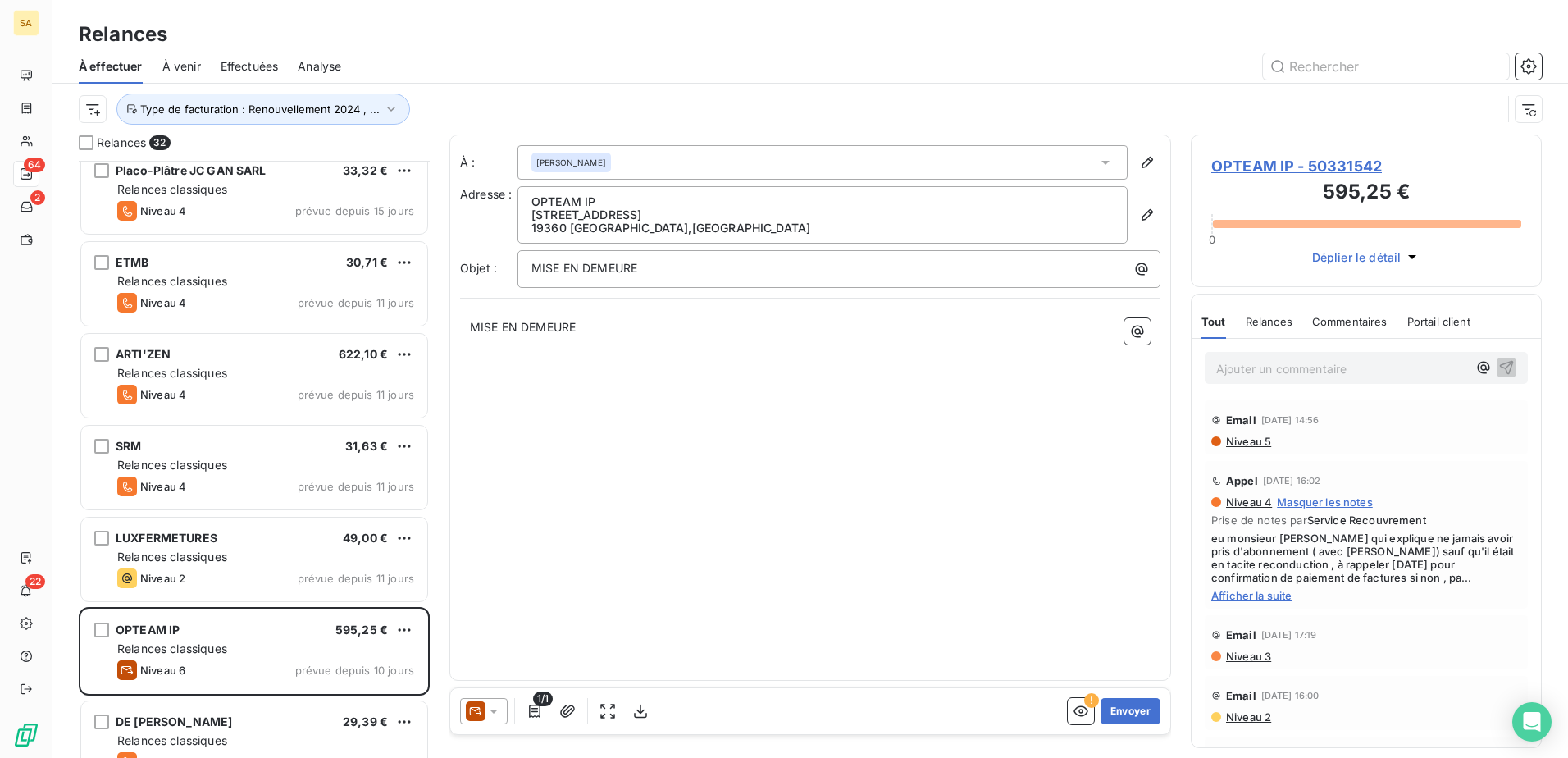
click at [1253, 593] on span "Afficher la suite" at bounding box center [1365, 595] width 310 height 13
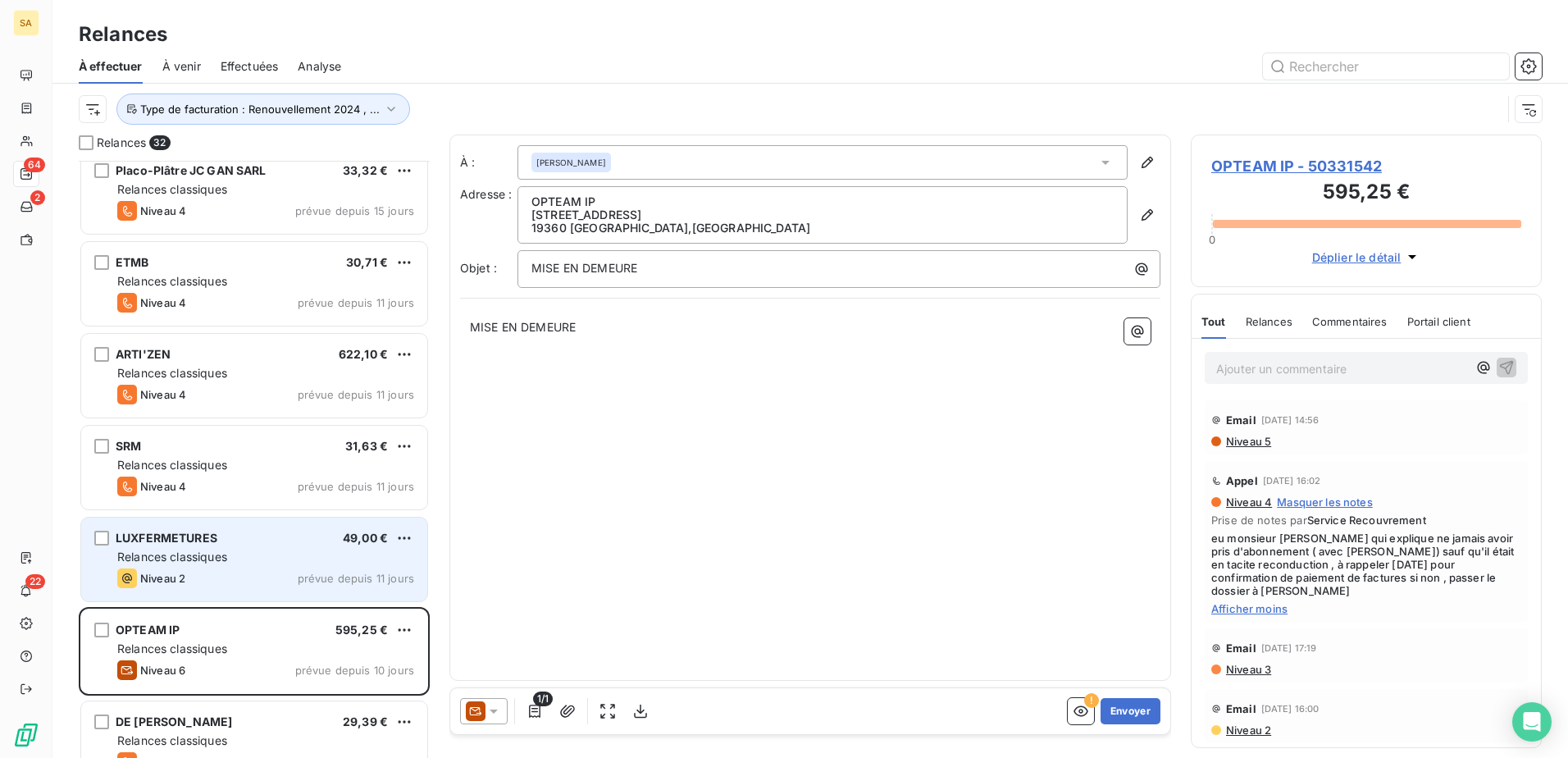
click at [226, 558] on span "Relances classiques" at bounding box center [172, 556] width 110 height 14
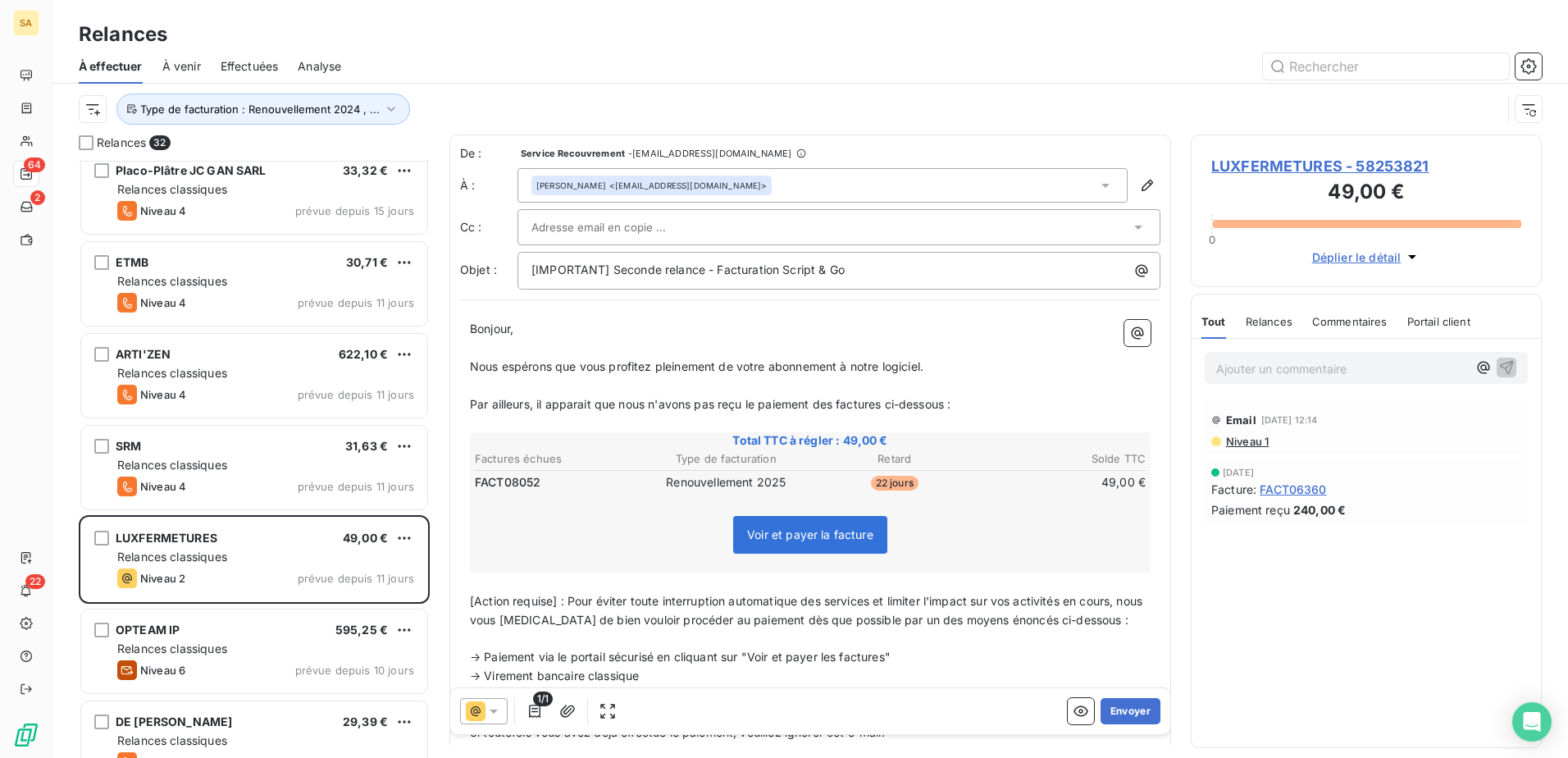
click at [1243, 166] on span "LUXFERMETURES - 58253821" at bounding box center [1365, 166] width 310 height 23
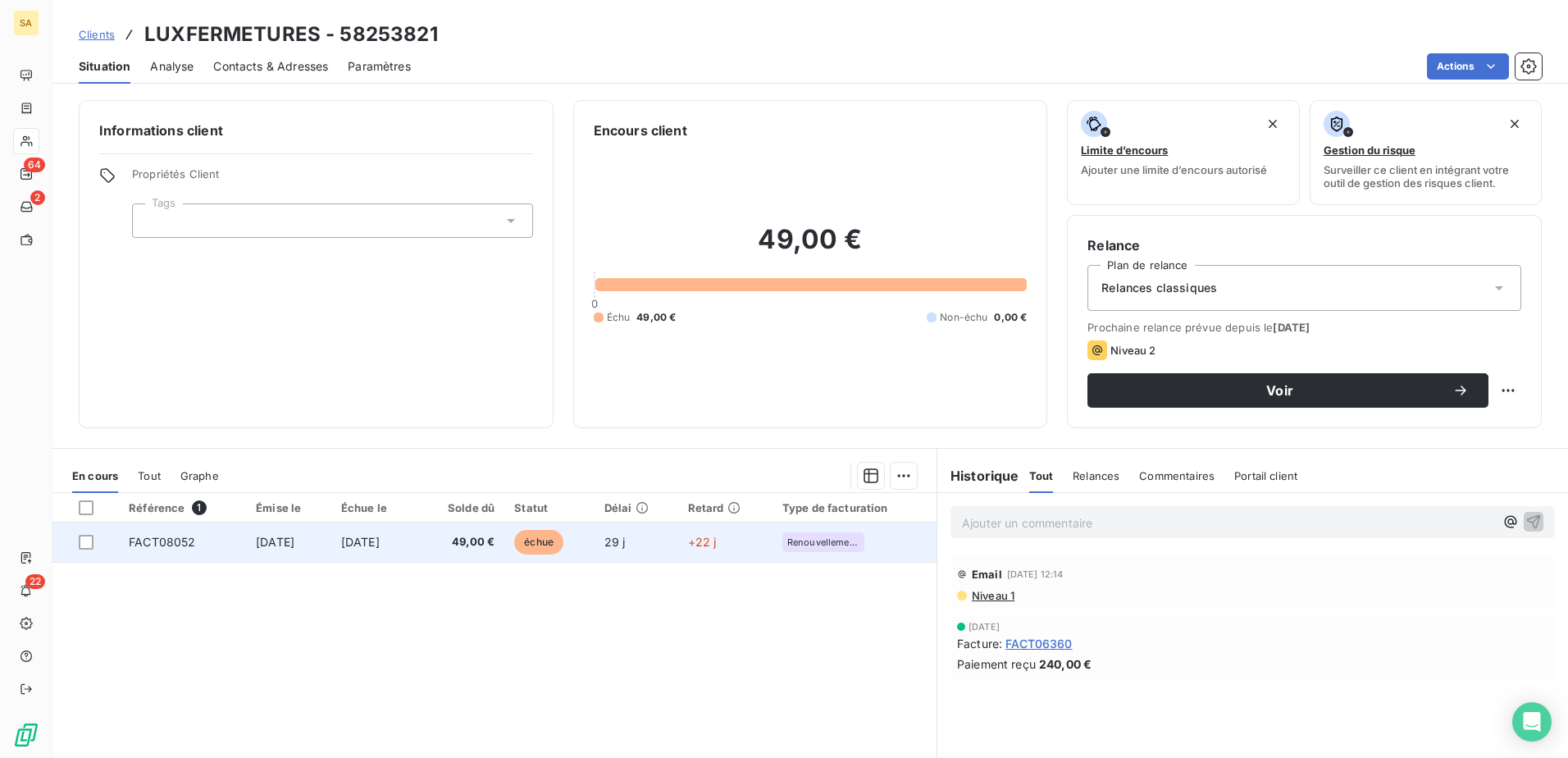
click at [162, 544] on span "FACT08052" at bounding box center [162, 542] width 67 height 14
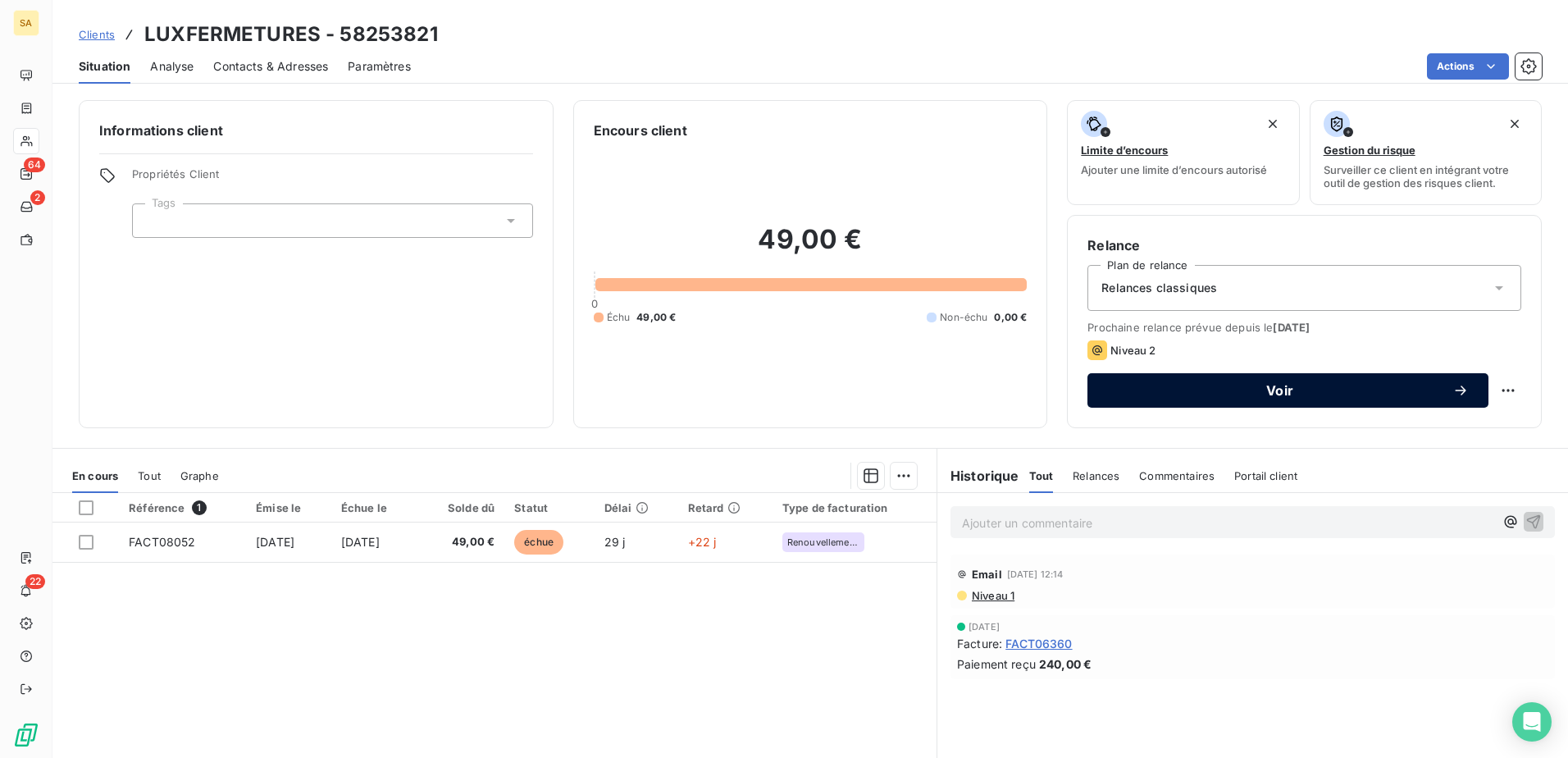
click at [1130, 384] on div "Voir" at bounding box center [1287, 390] width 361 height 17
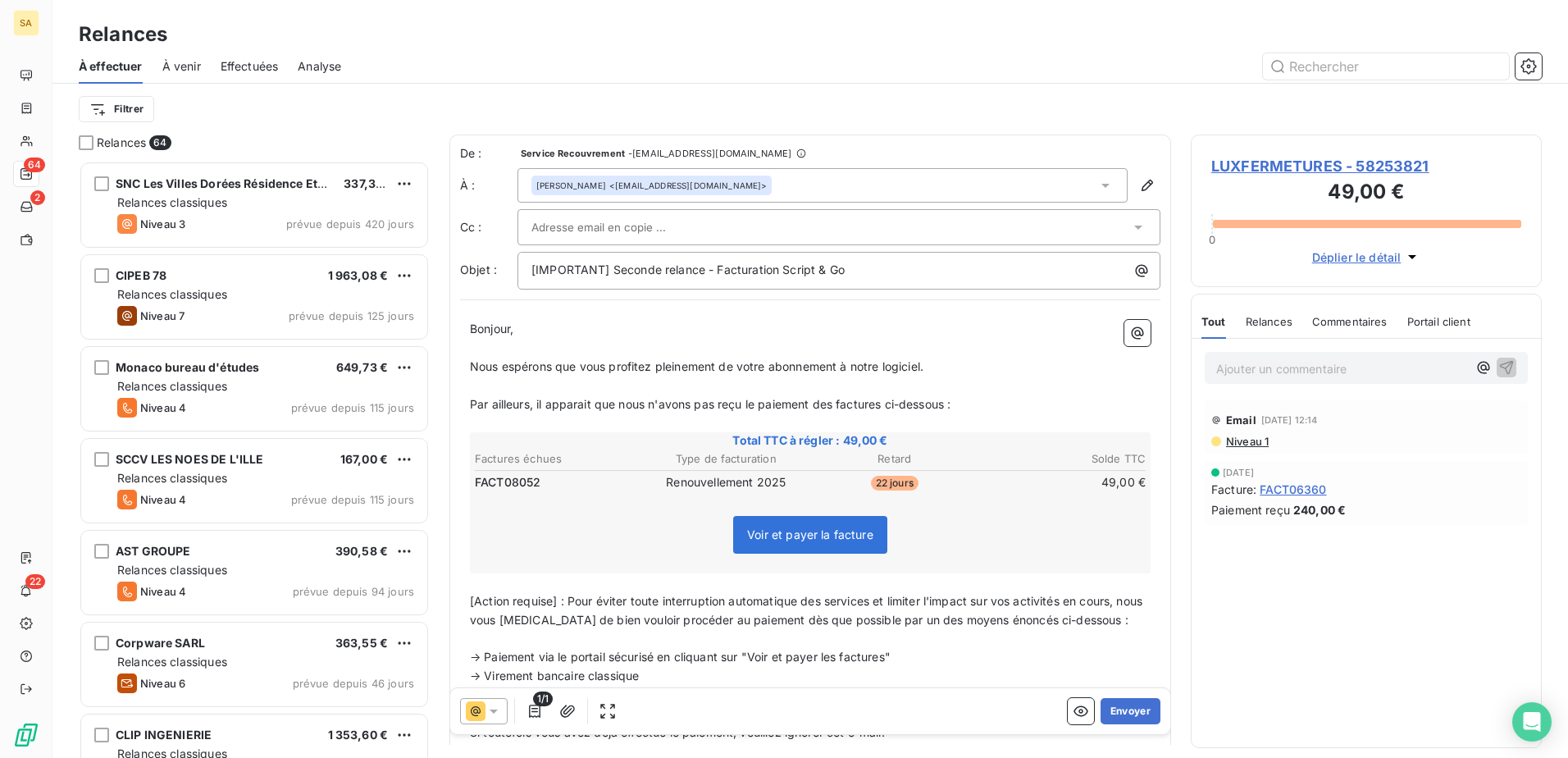
scroll to position [585, 339]
click at [1117, 715] on button "Envoyer" at bounding box center [1130, 711] width 60 height 26
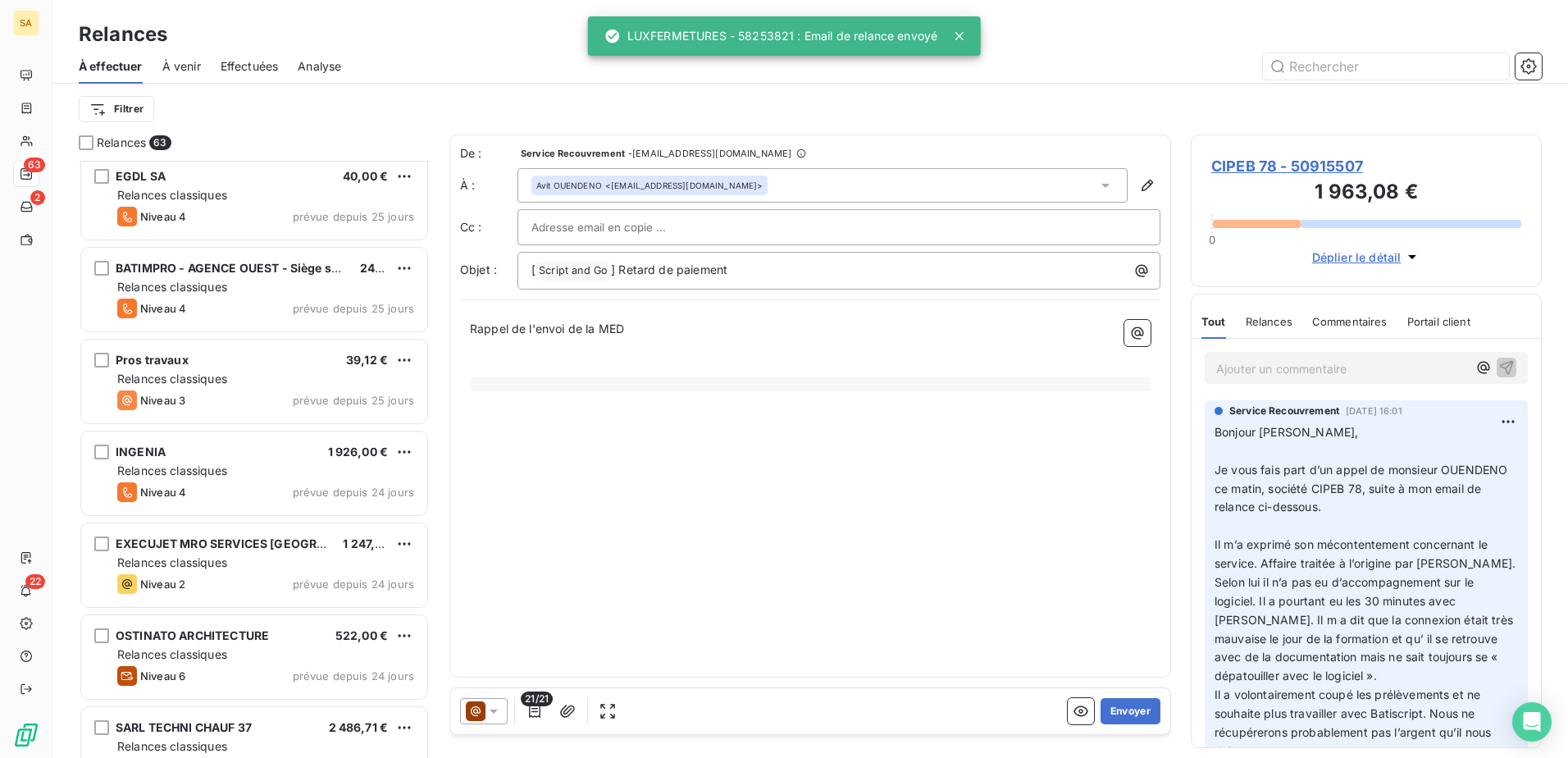
scroll to position [903, 0]
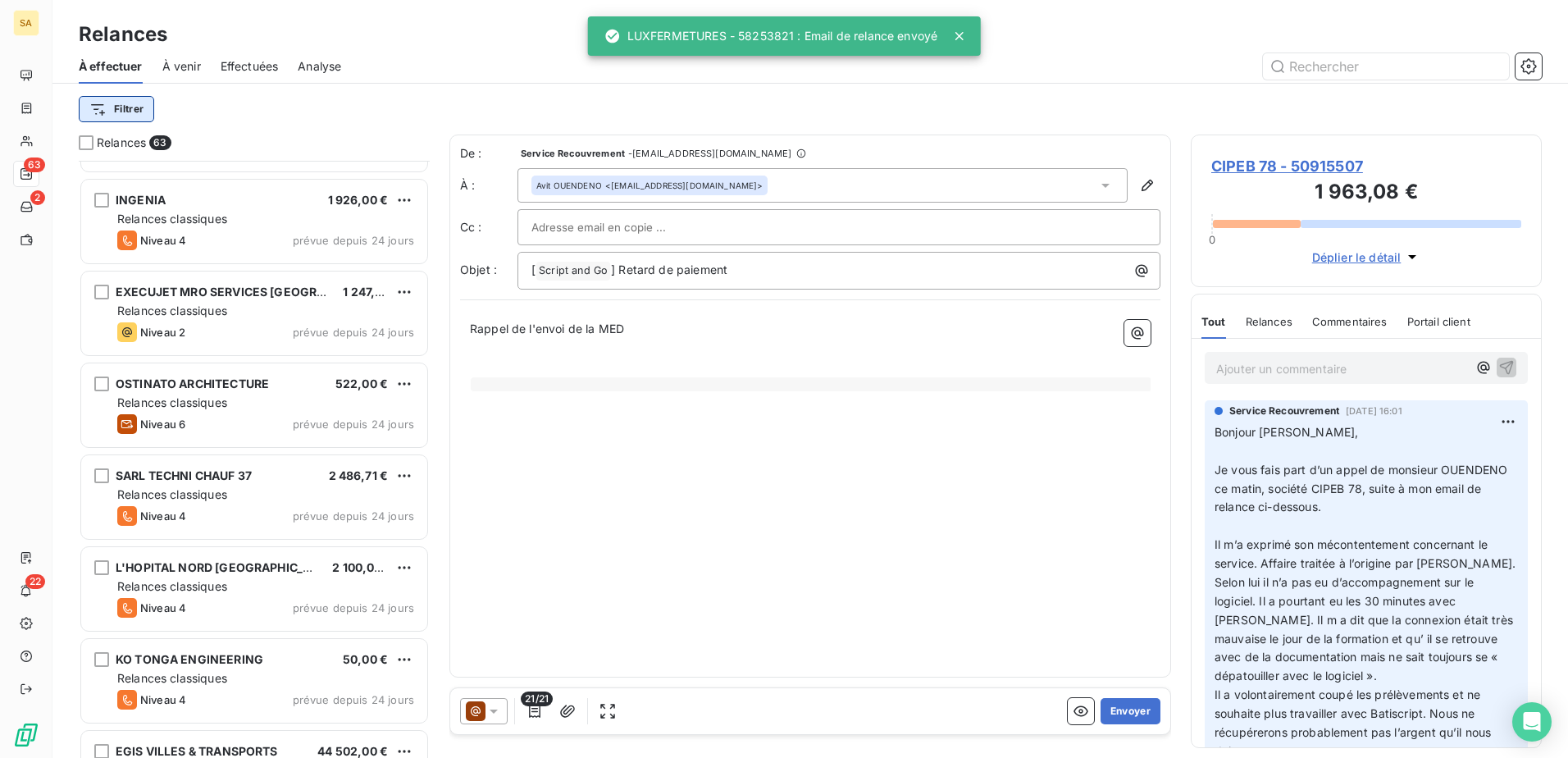
click at [150, 109] on html "SA 63 2 22 Relances À effectuer À venir Effectuées Analyse Filtrer Relances 63 …" at bounding box center [784, 379] width 1568 height 758
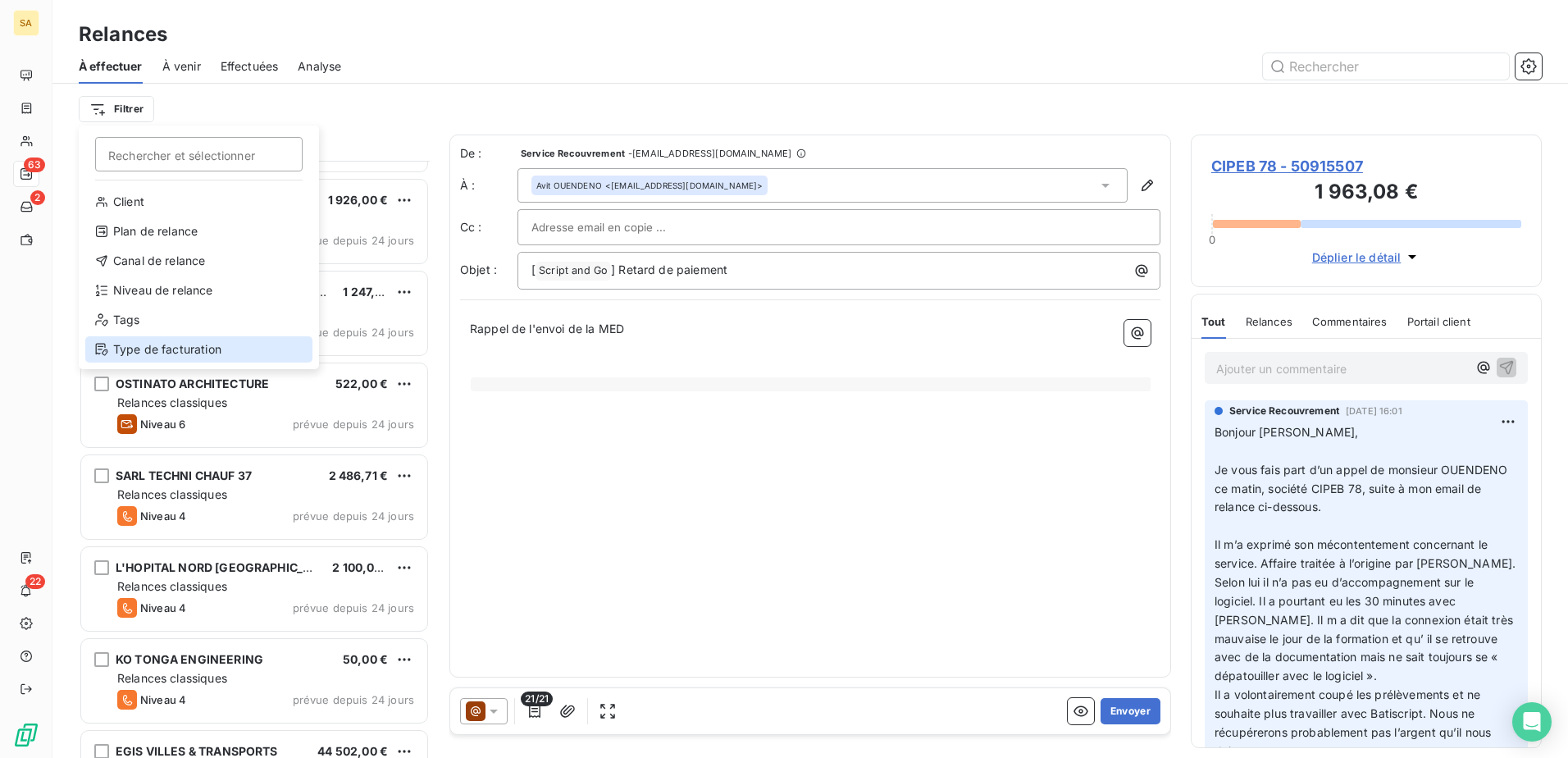
click at [194, 349] on div "Type de facturation" at bounding box center [199, 349] width 227 height 26
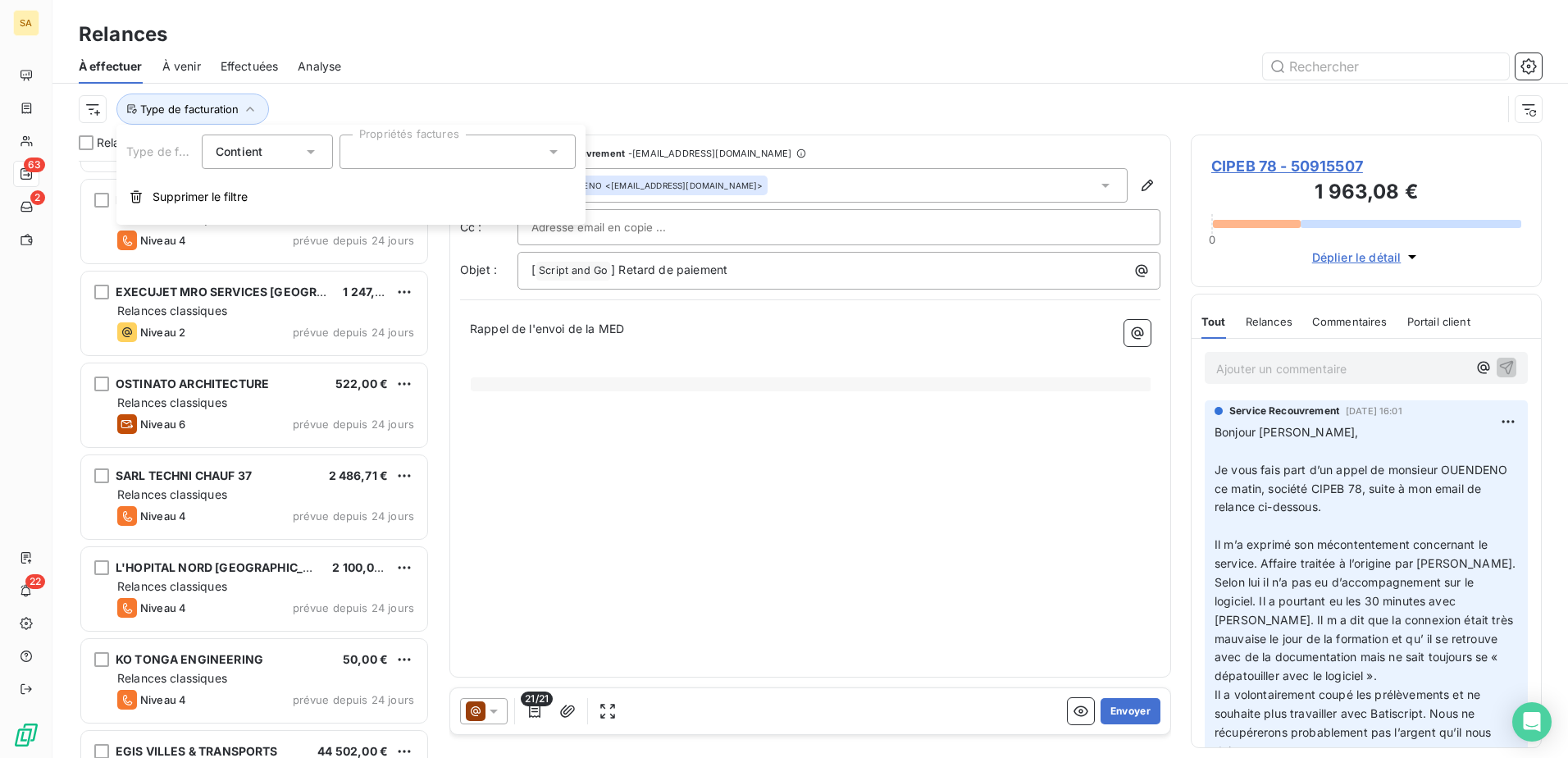
click at [389, 146] on div at bounding box center [457, 151] width 236 height 34
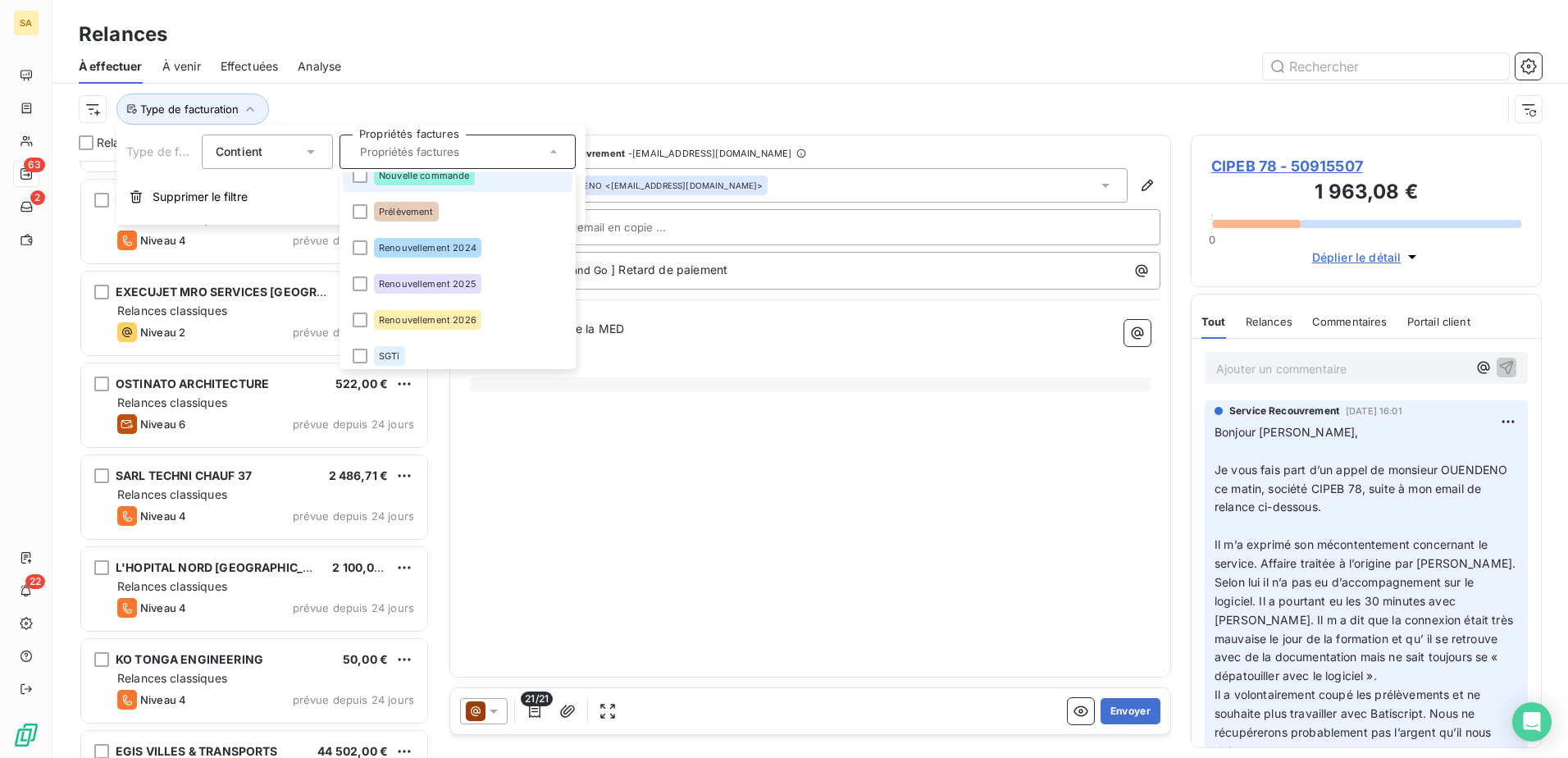
scroll to position [131, 0]
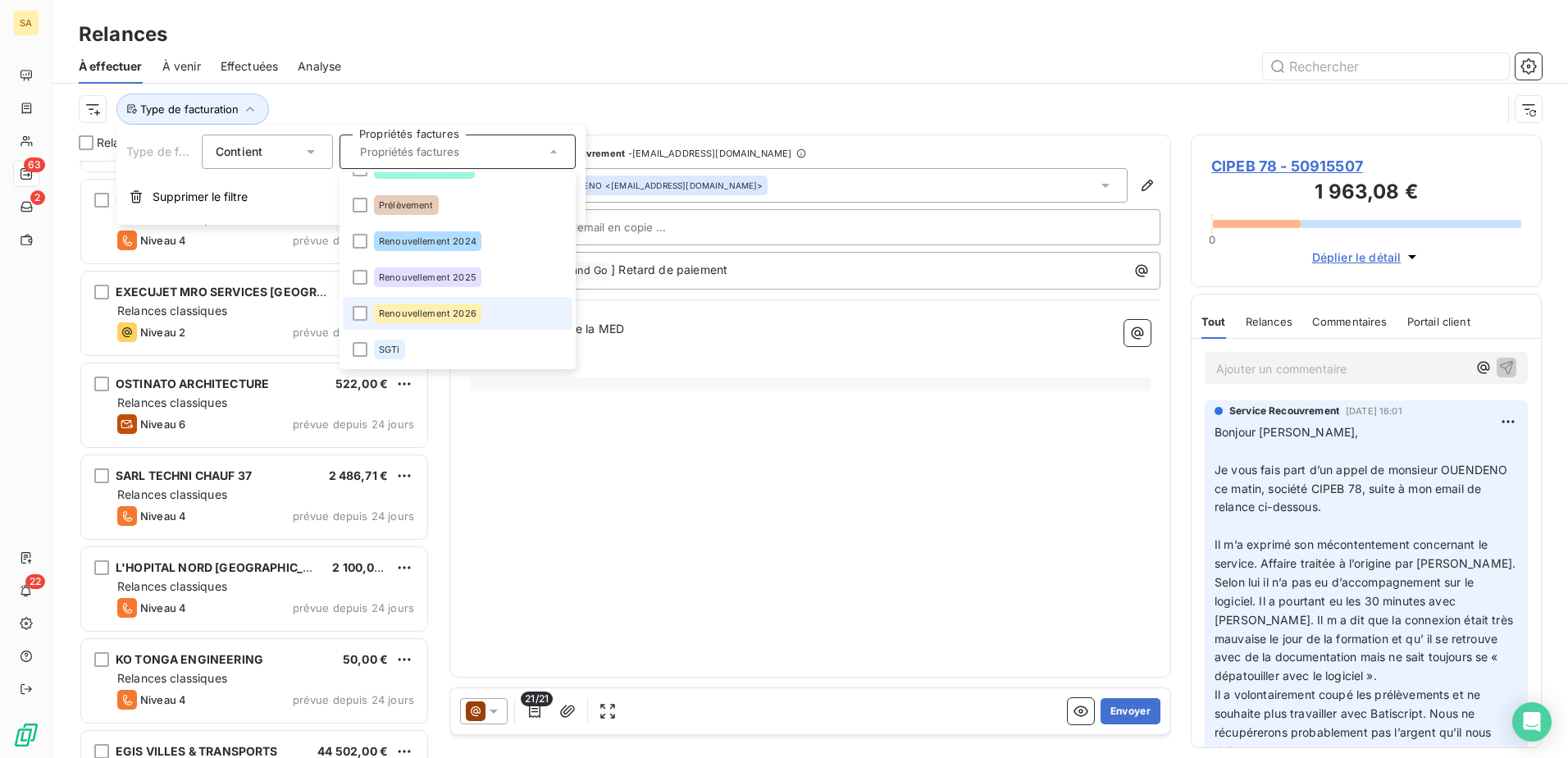
click at [418, 310] on span "Renouvellement 2026" at bounding box center [428, 313] width 98 height 10
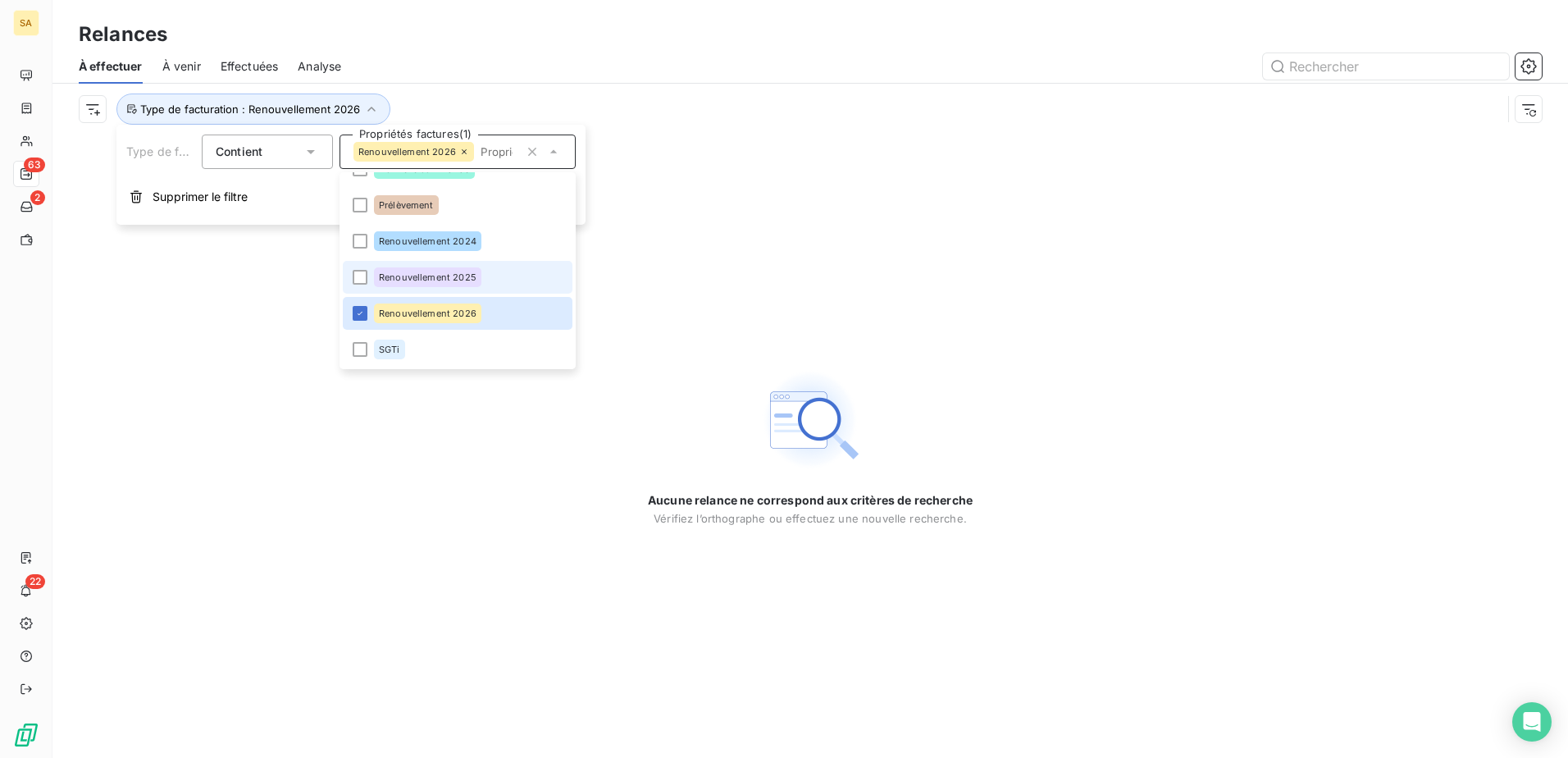
click at [422, 284] on div "Renouvellement 2025" at bounding box center [428, 277] width 108 height 20
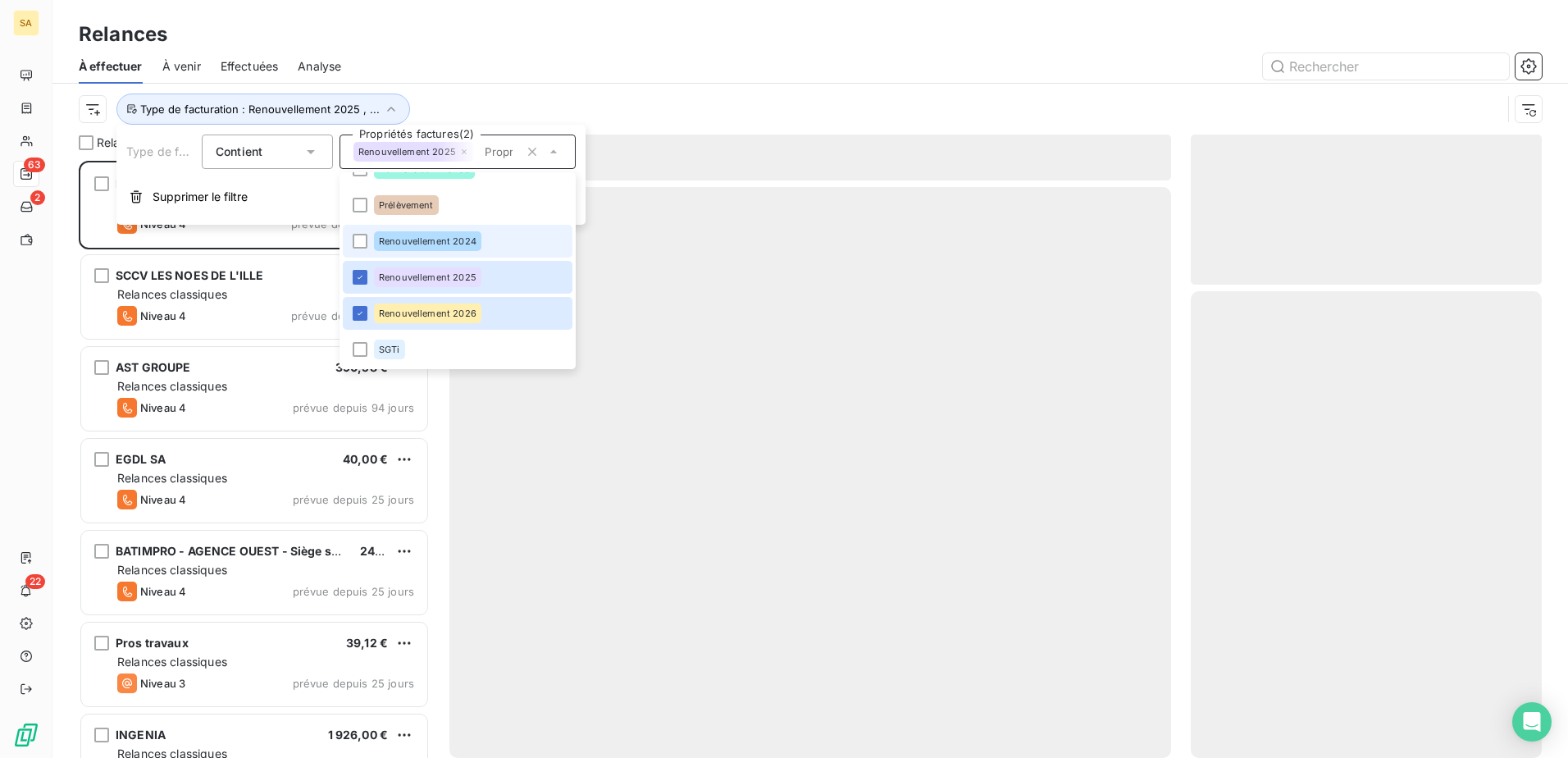
scroll to position [585, 339]
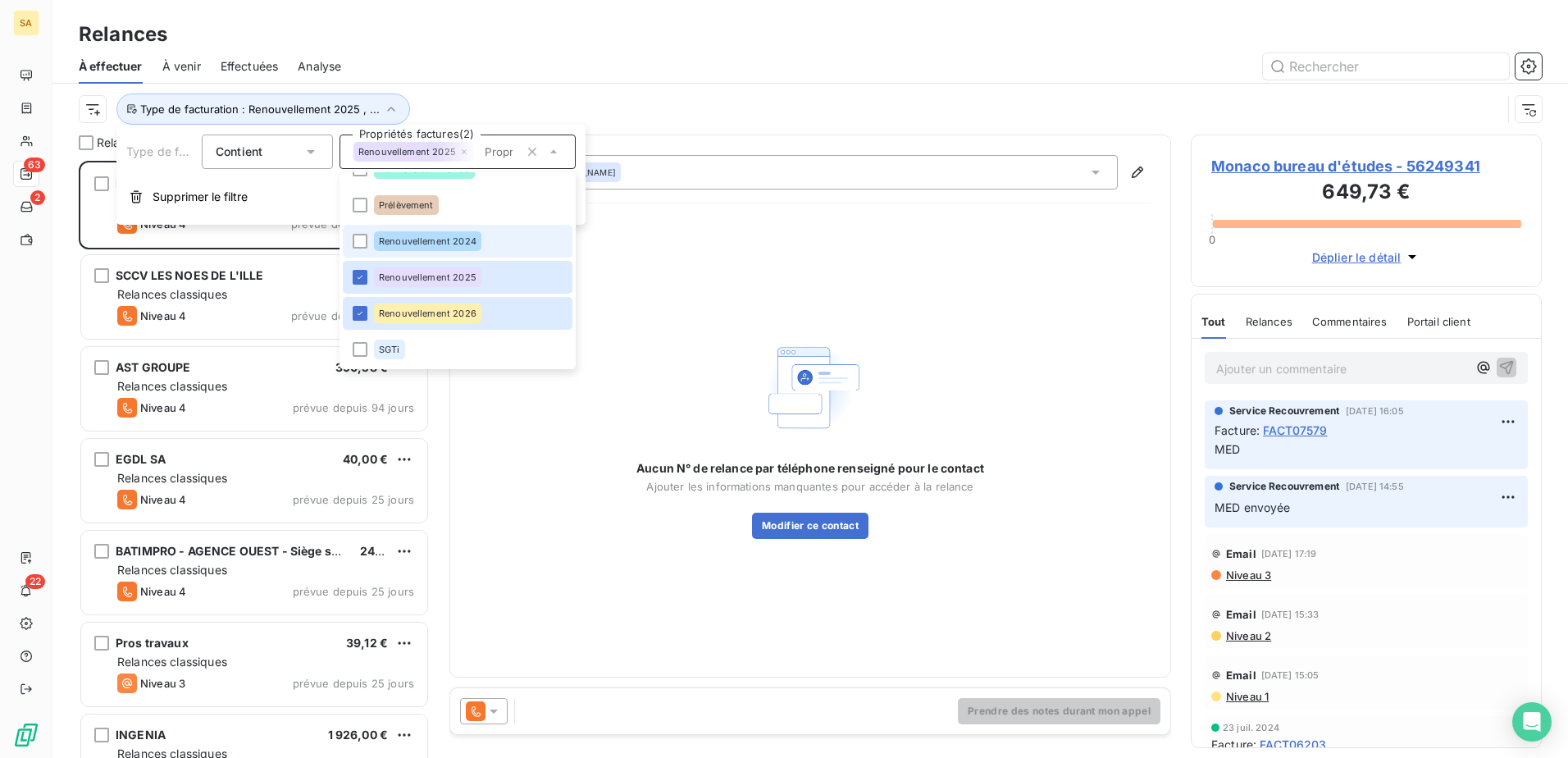
click at [434, 246] on span "Renouvellement 2024" at bounding box center [428, 241] width 98 height 10
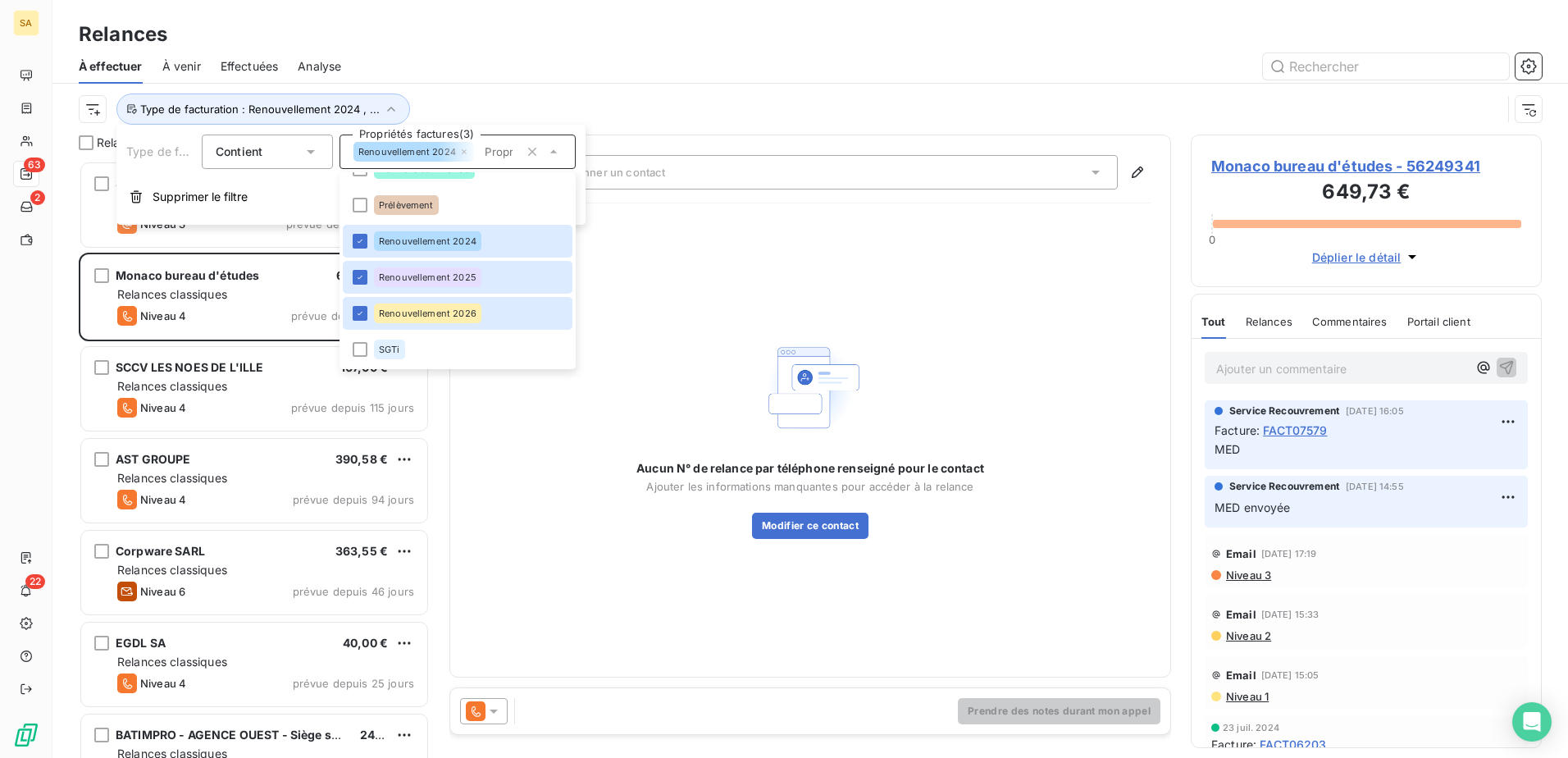
click at [660, 343] on div "Aucun N° de relance par téléphone renseigné pour le contact Ajouter les informa…" at bounding box center [809, 437] width 347 height 205
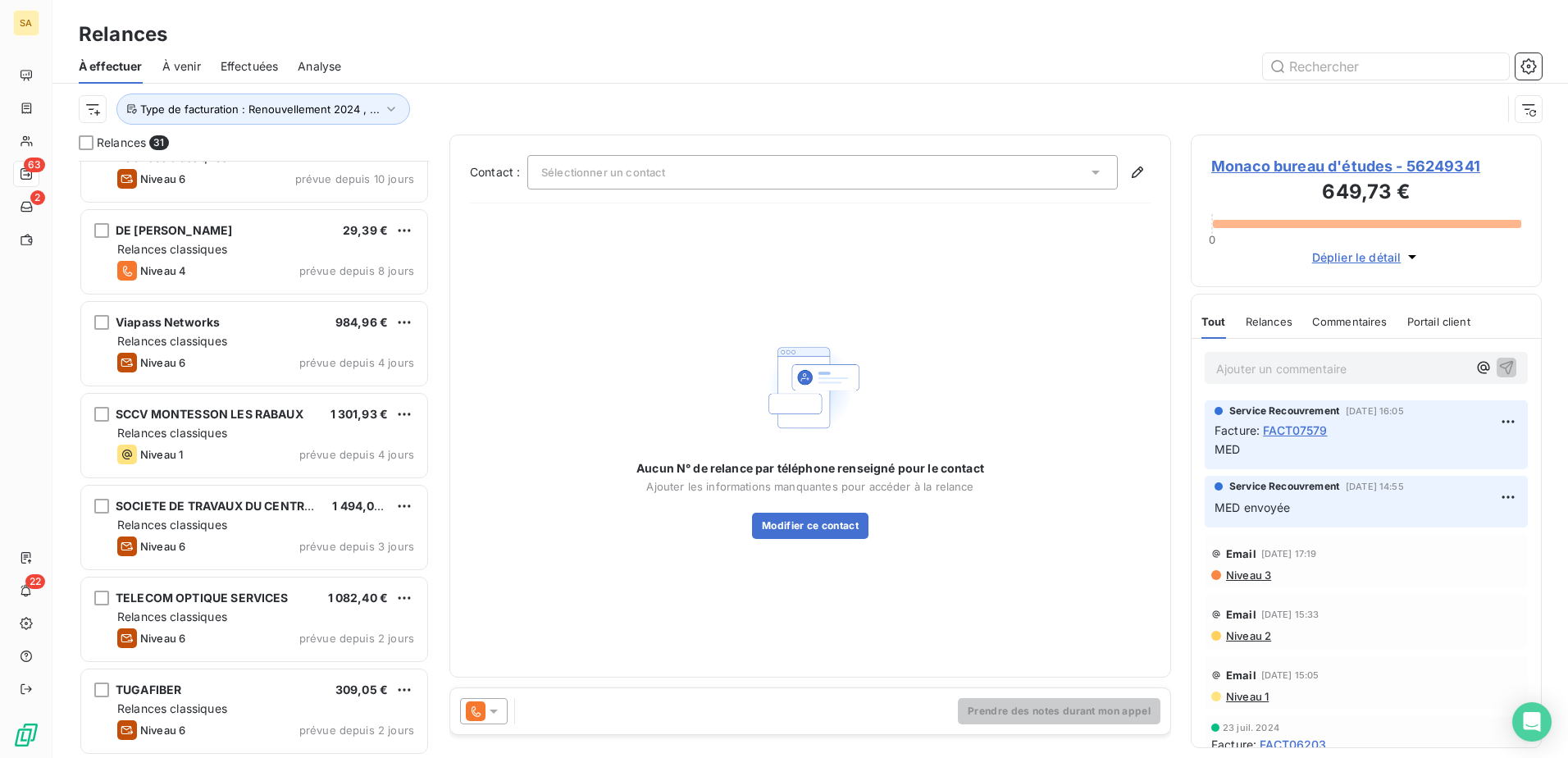
scroll to position [2252, 0]
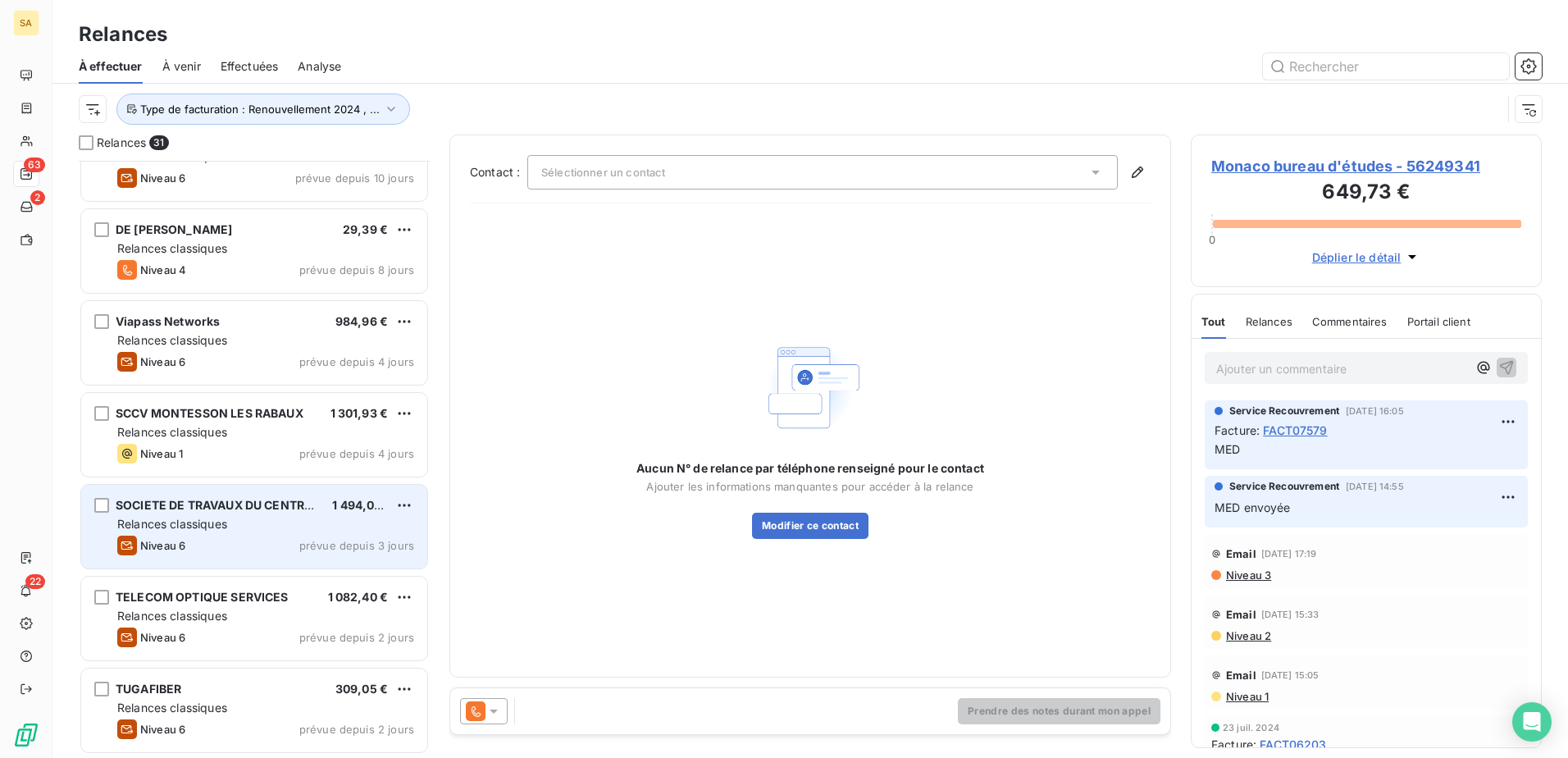
click at [264, 539] on div "Niveau 6 prévue depuis 3 jours" at bounding box center [265, 545] width 297 height 20
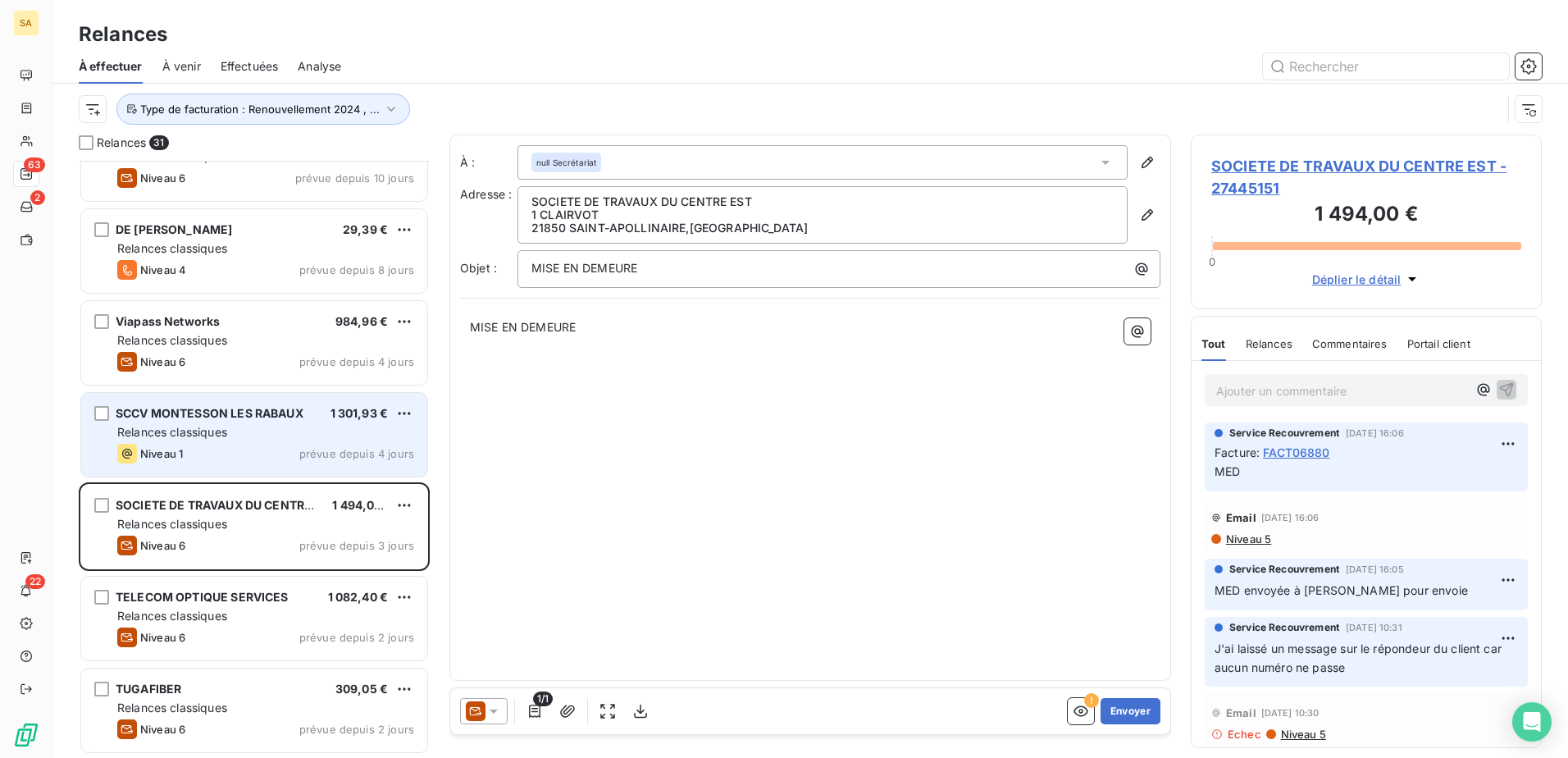
click at [271, 433] on div "Relances classiques" at bounding box center [265, 432] width 297 height 17
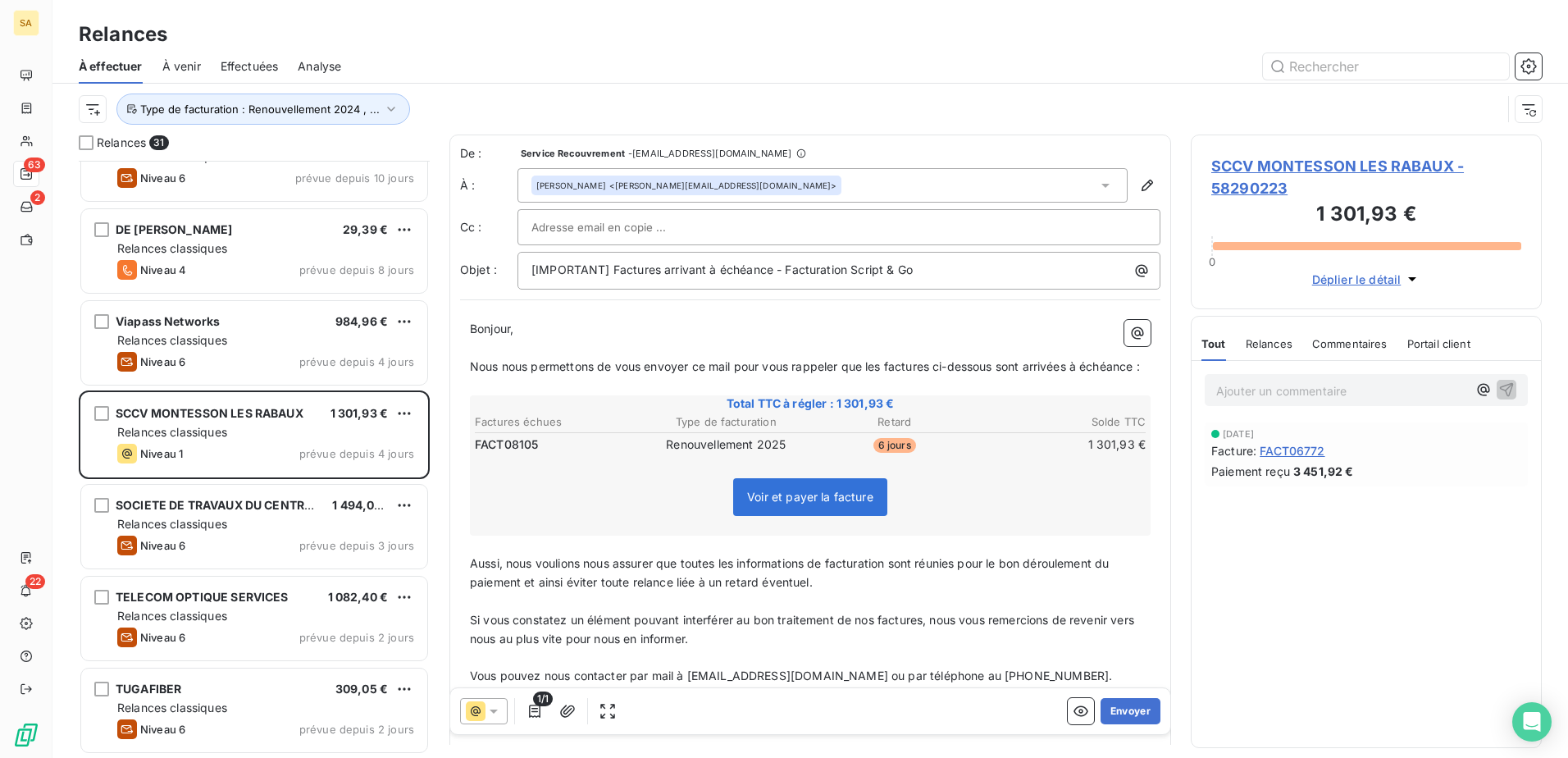
click at [1246, 171] on span "SCCV MONTESSON LES RABAUX - 58290223" at bounding box center [1365, 176] width 310 height 44
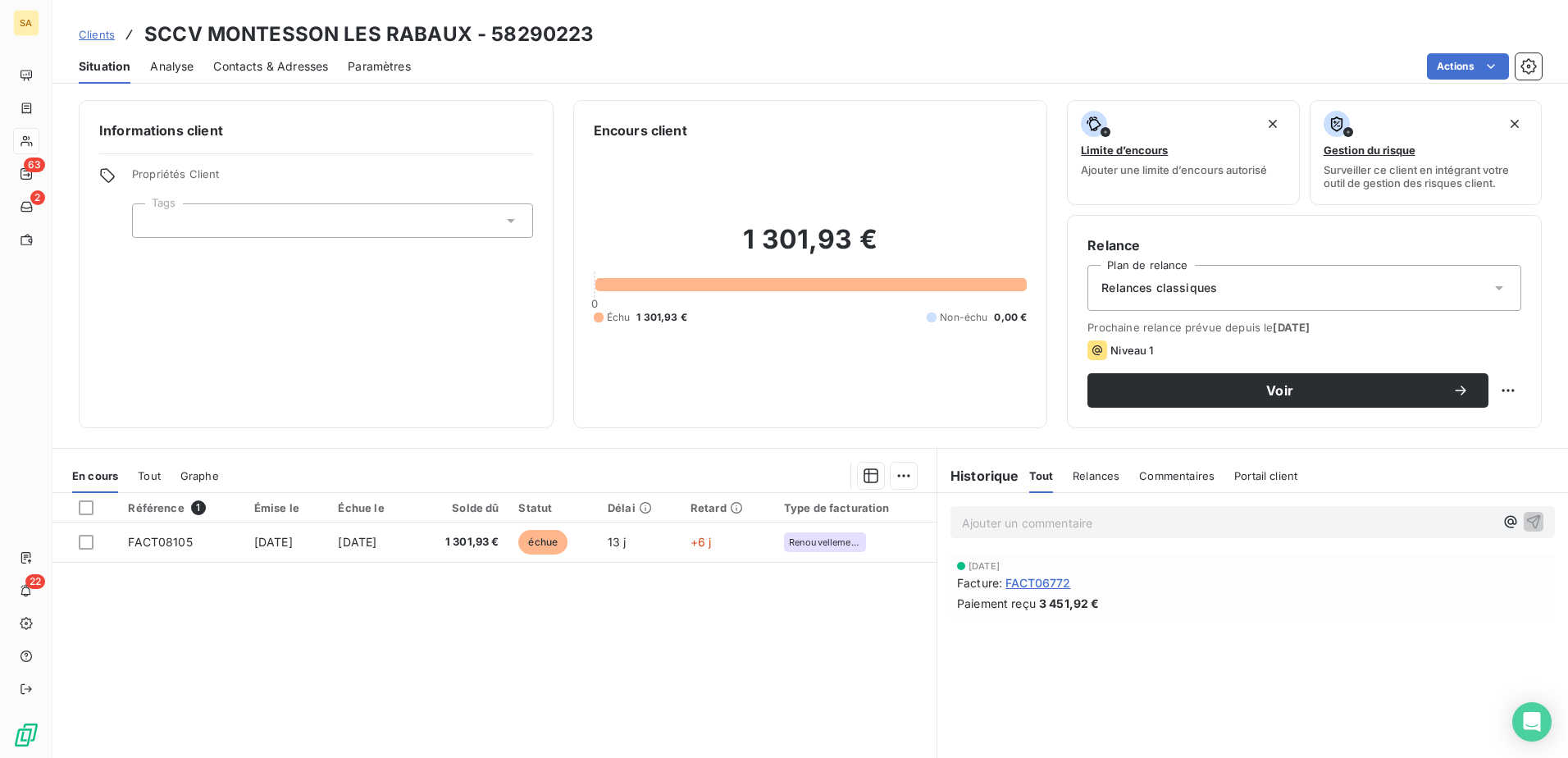
click at [1040, 587] on span "FACT06772" at bounding box center [1038, 583] width 65 height 18
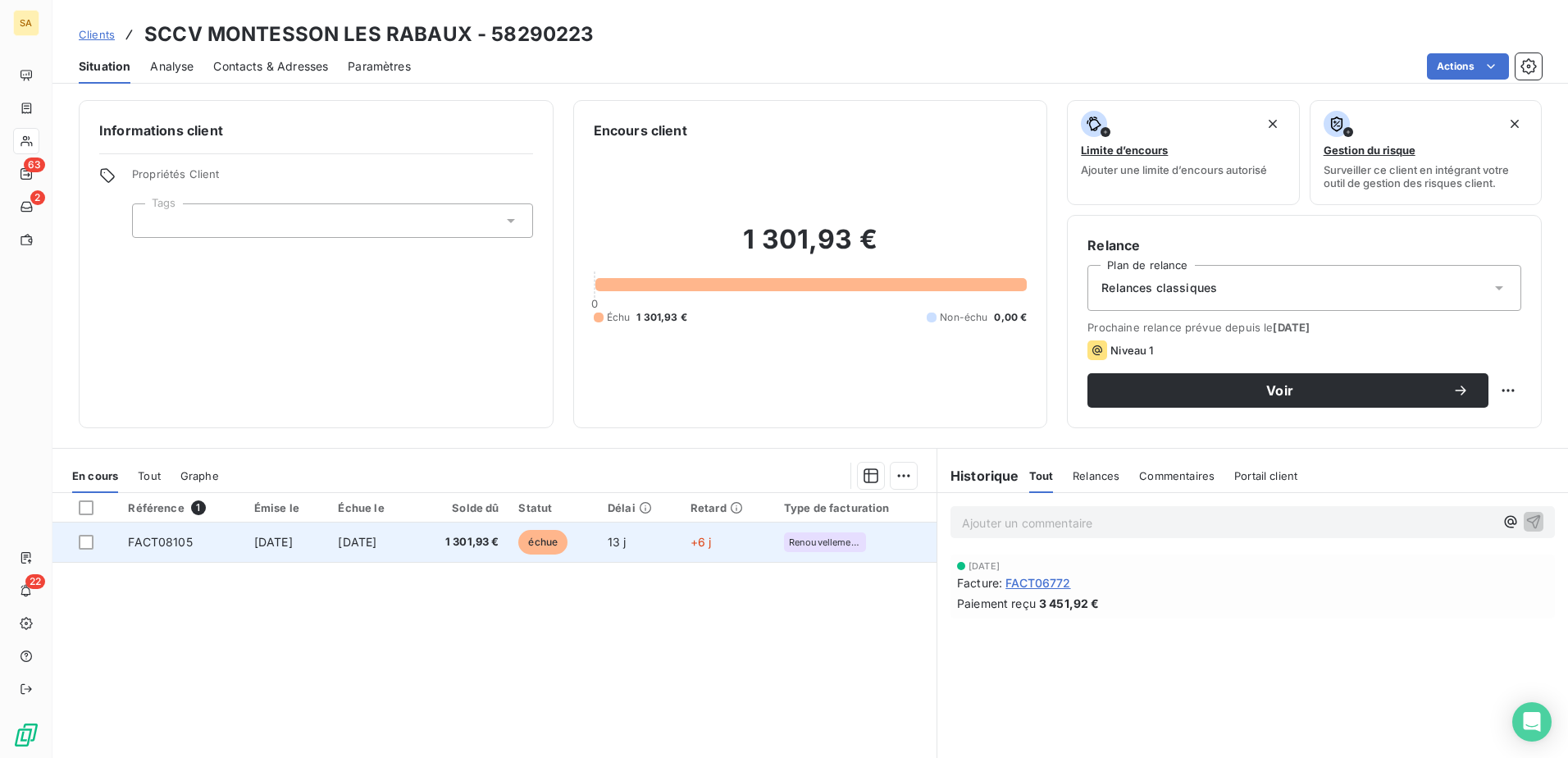
click at [140, 539] on span "FACT08105" at bounding box center [160, 542] width 64 height 14
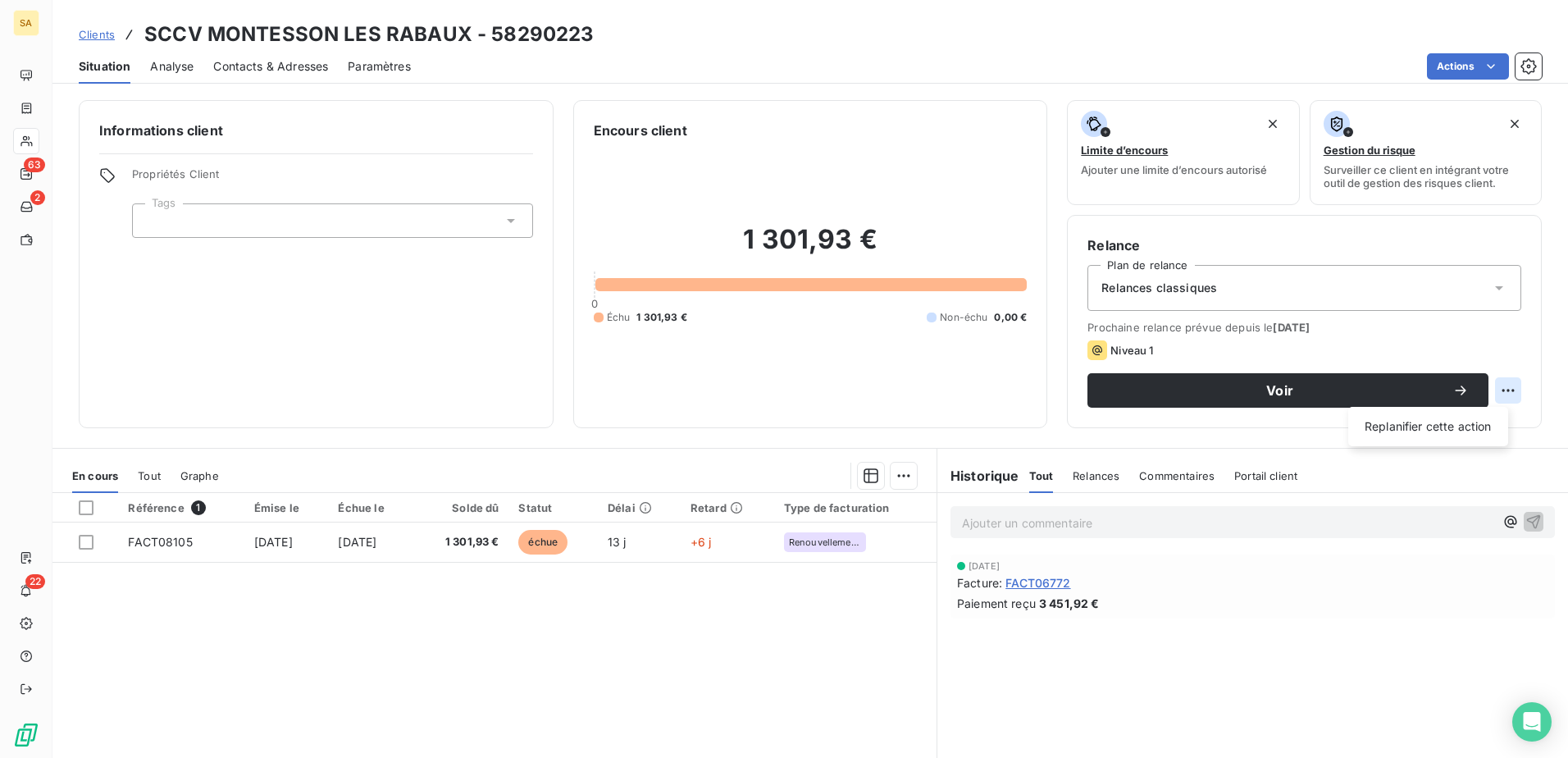
click at [1489, 387] on html "SA 63 2 22 Clients SCCV MONTESSON LES RABAUX - 58290223 Situation Analyse Conta…" at bounding box center [784, 379] width 1568 height 758
click at [1391, 426] on div "Replanifier cette action" at bounding box center [1428, 426] width 147 height 26
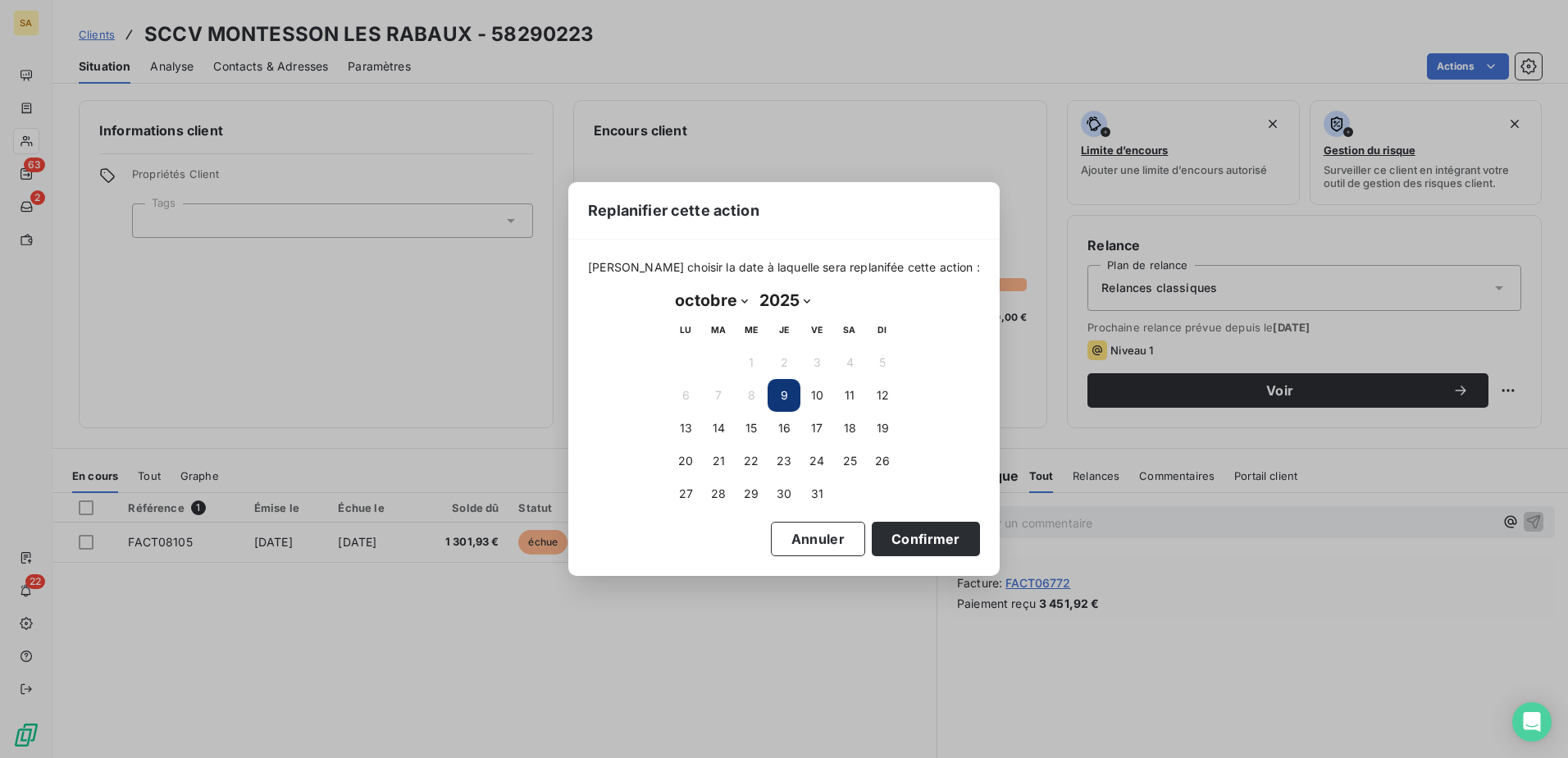
click at [737, 301] on select "janvier février mars avril mai juin juillet août septembre octobre novembre déc…" at bounding box center [712, 300] width 84 height 26
select select "10"
click at [669, 287] on select "janvier février mars avril mai juin juillet août septembre octobre novembre déc…" at bounding box center [712, 300] width 84 height 26
click at [753, 391] on button "5" at bounding box center [752, 396] width 33 height 33
click at [895, 532] on button "Confirmer" at bounding box center [926, 539] width 109 height 34
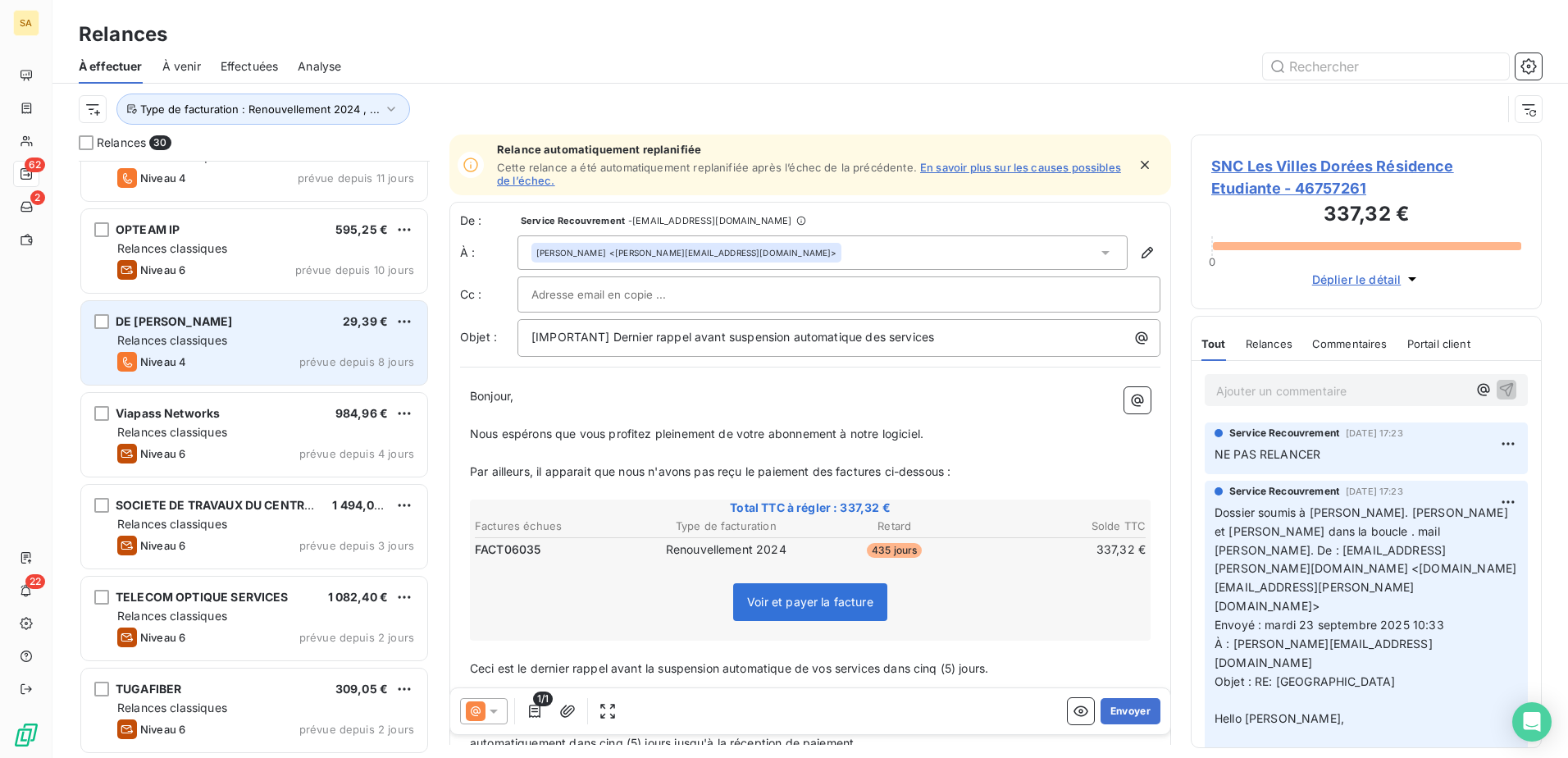
scroll to position [2078, 0]
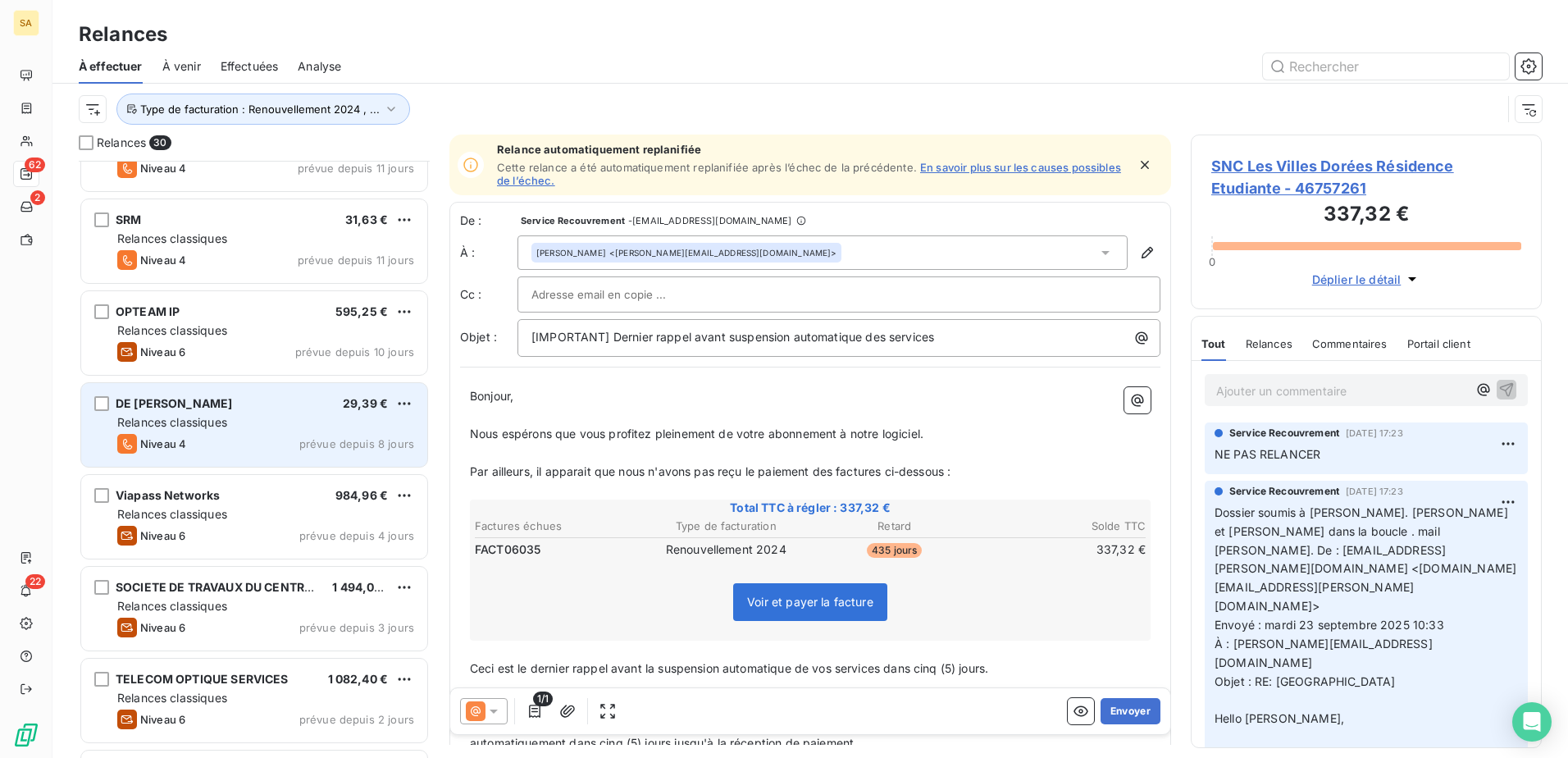
click at [227, 421] on span "Relances classiques" at bounding box center [172, 422] width 110 height 14
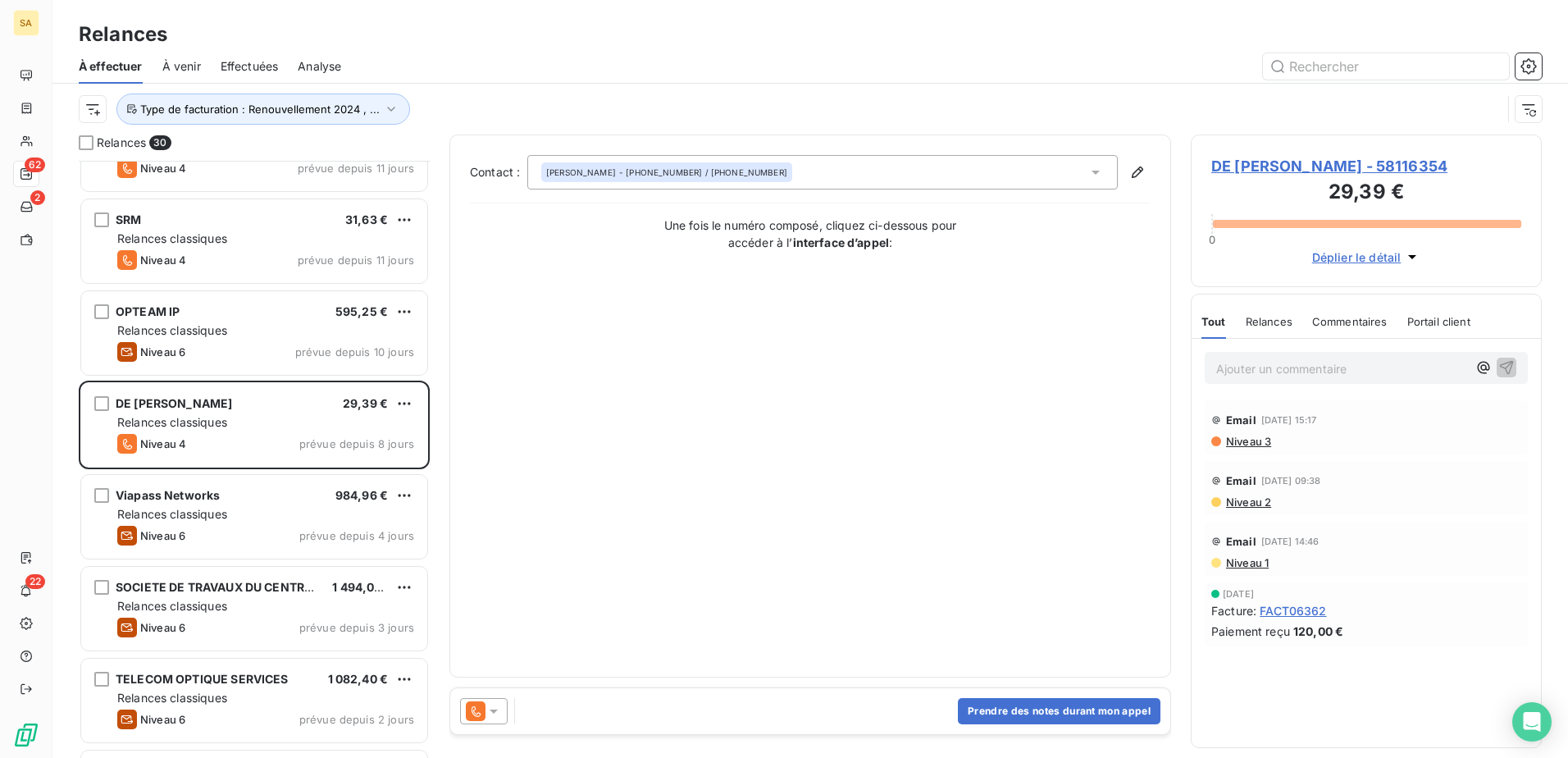
click at [1276, 167] on span "DE [PERSON_NAME] - 58116354" at bounding box center [1365, 166] width 310 height 23
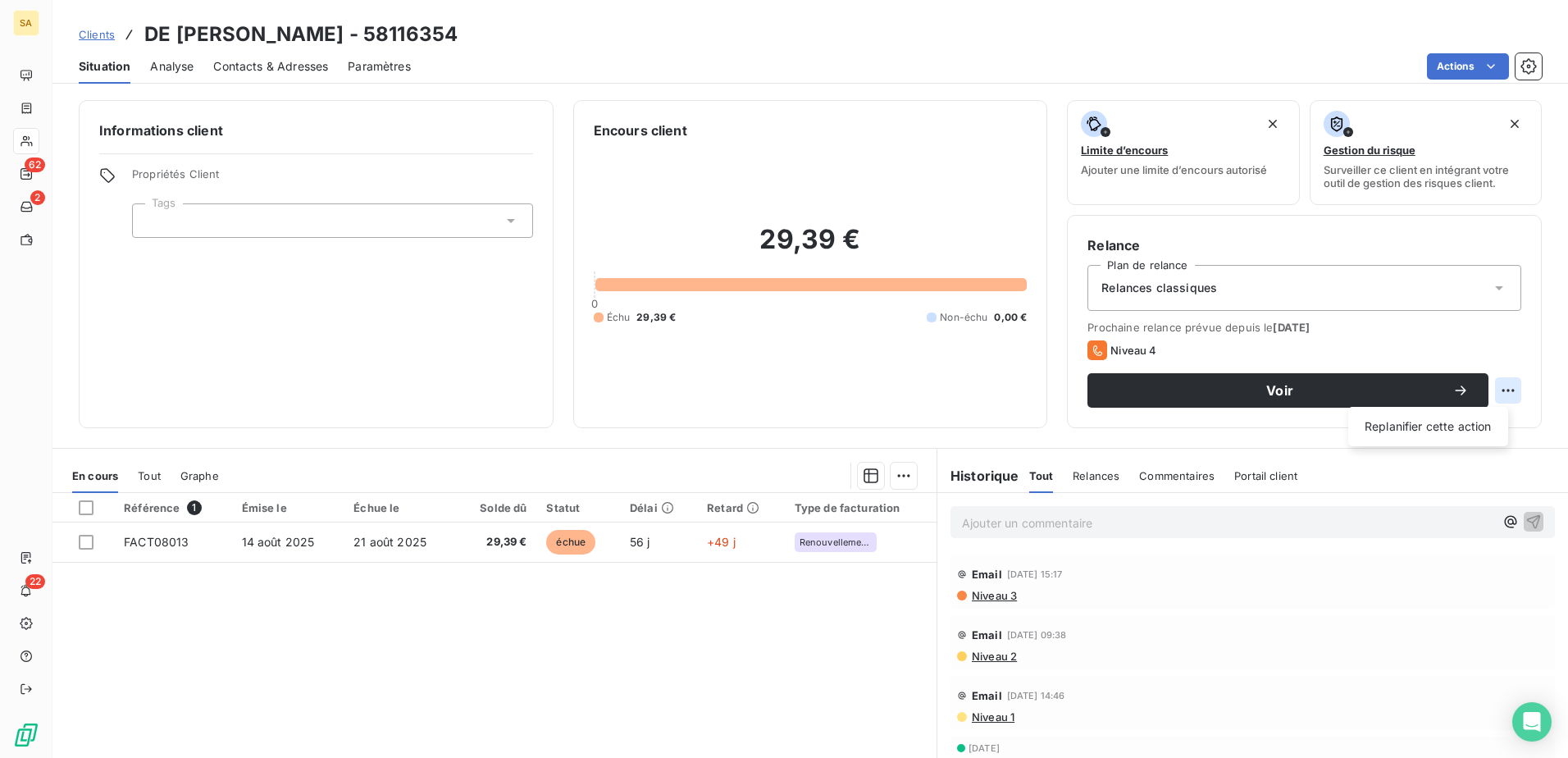
click at [1493, 385] on html "SA 62 2 22 Clients DE CILLIA Carrelages - 58116354 Situation Analyse Contacts &…" at bounding box center [784, 379] width 1568 height 758
click at [1463, 421] on div "Replanifier cette action" at bounding box center [1428, 426] width 147 height 26
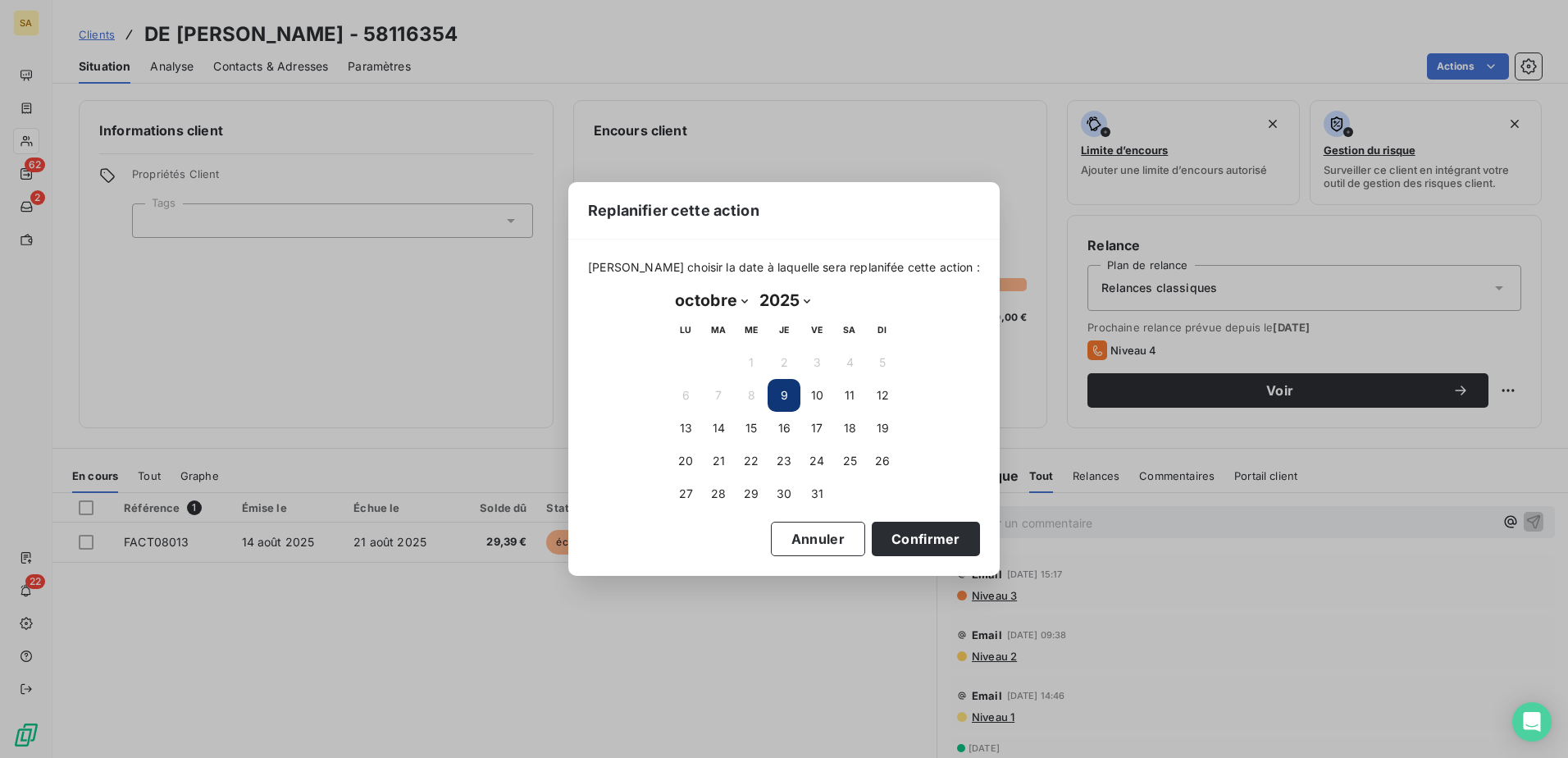
click at [740, 305] on select "janvier février mars avril mai juin juillet août septembre octobre novembre déc…" at bounding box center [712, 300] width 84 height 26
select select "11"
click at [669, 287] on select "janvier février mars avril mai juin juillet août septembre octobre novembre déc…" at bounding box center [712, 300] width 84 height 26
click at [755, 361] on button "3" at bounding box center [752, 363] width 33 height 33
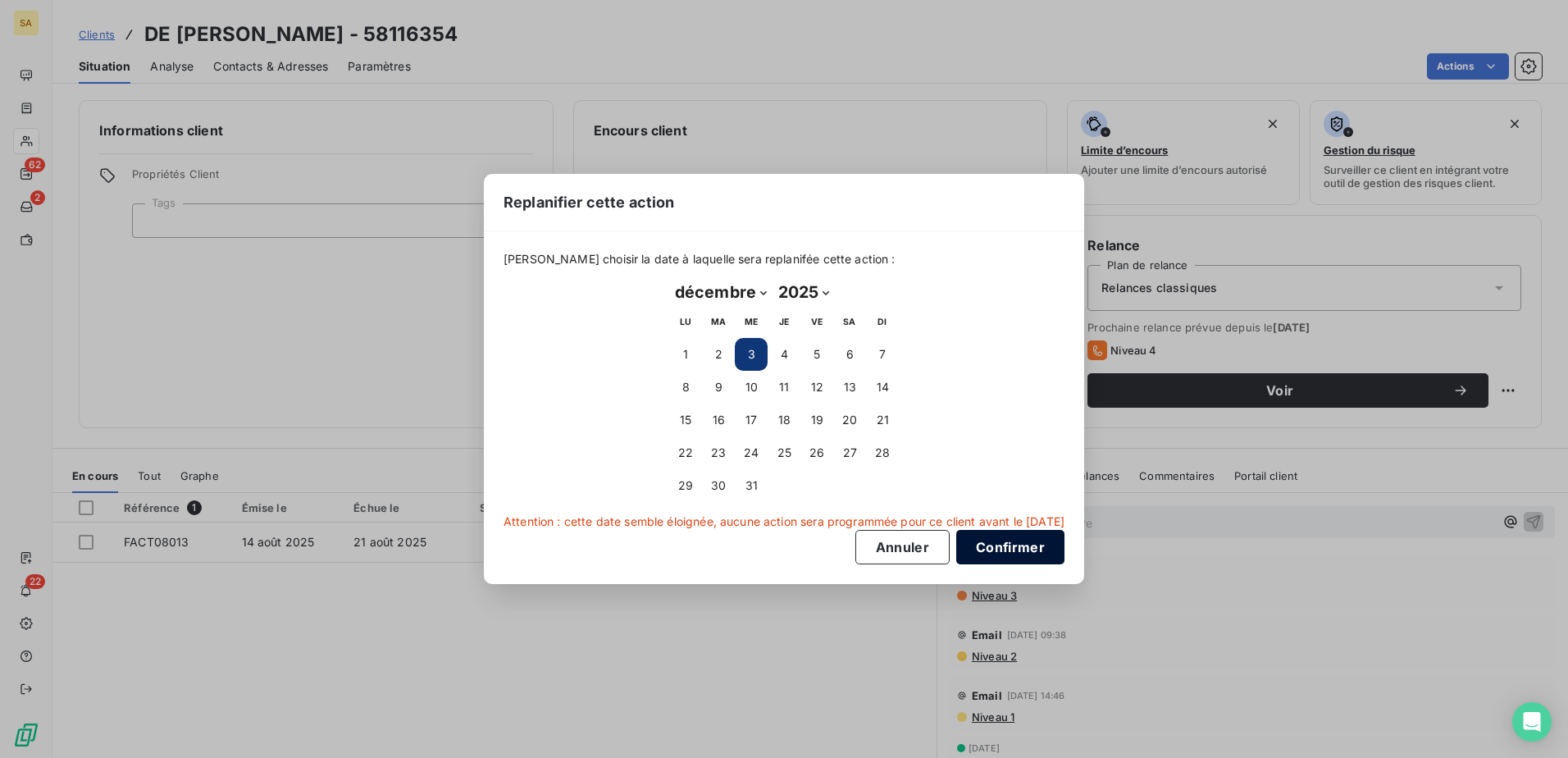
click at [1002, 547] on button "Confirmer" at bounding box center [1010, 546] width 109 height 34
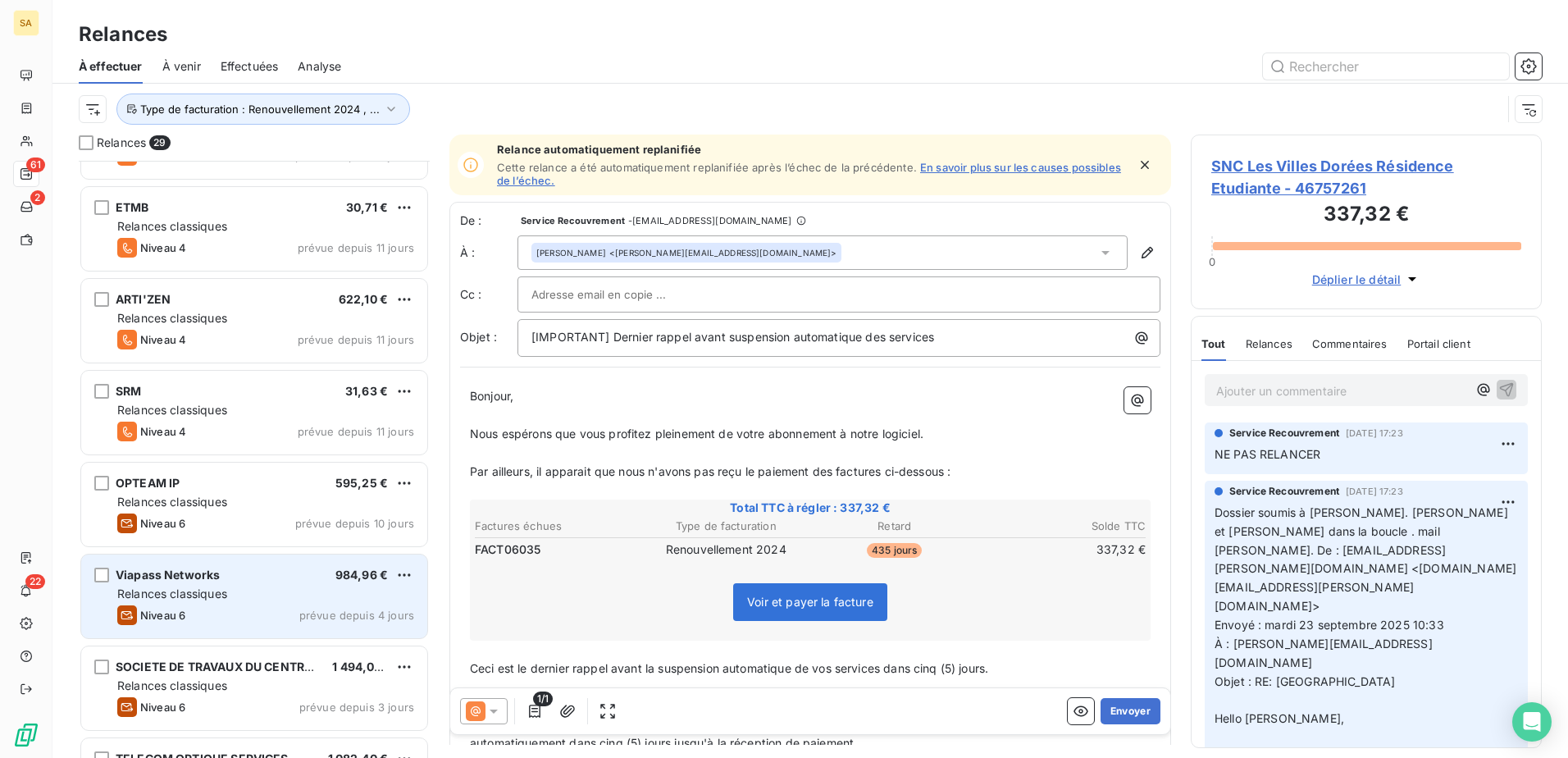
scroll to position [1905, 0]
click at [235, 421] on div "SRM 31,63 € Relances classiques Niveau 4 prévue depuis 11 jours" at bounding box center [254, 414] width 346 height 83
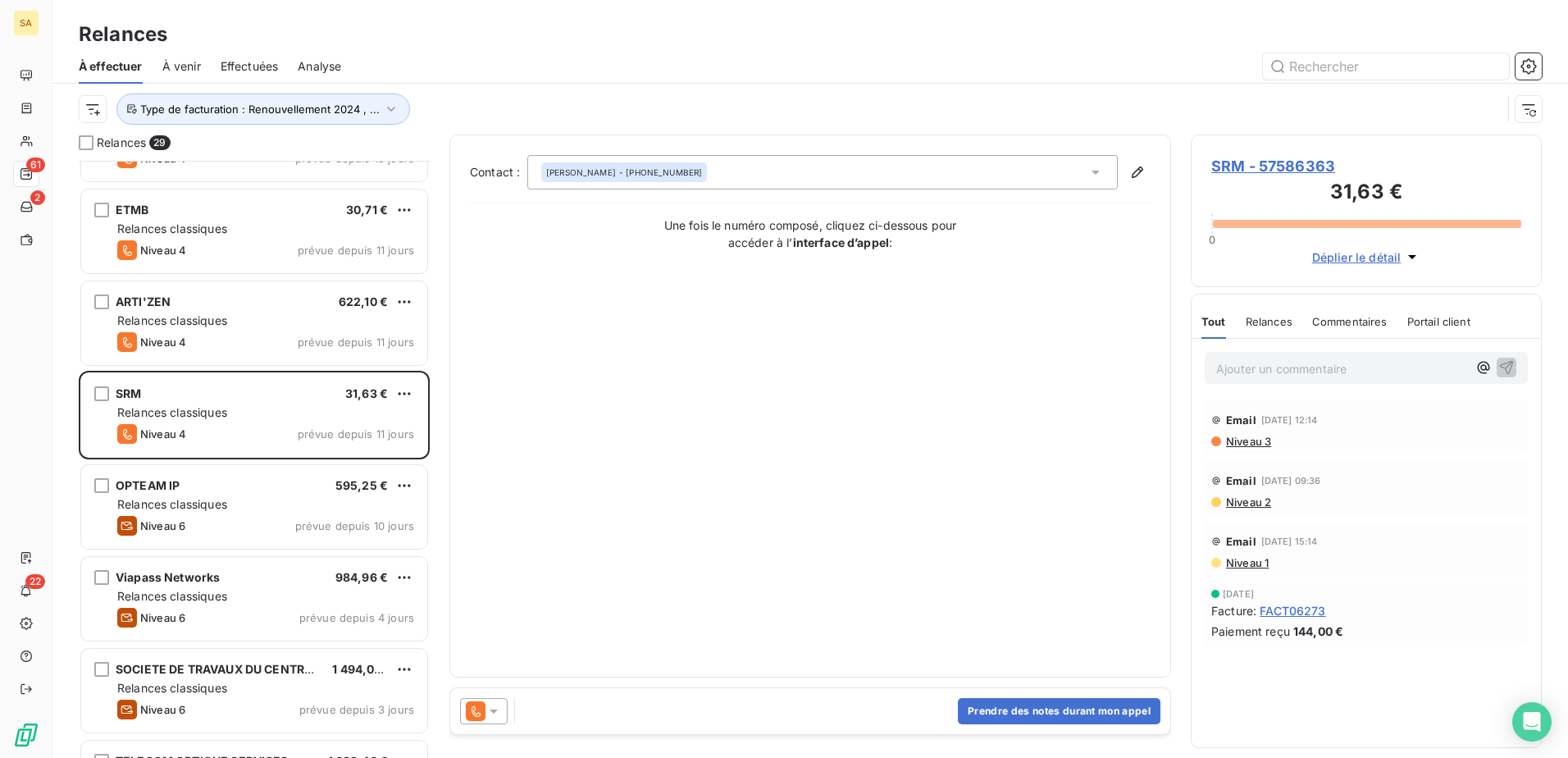
click at [1217, 160] on span "SRM - 57586363" at bounding box center [1365, 166] width 310 height 23
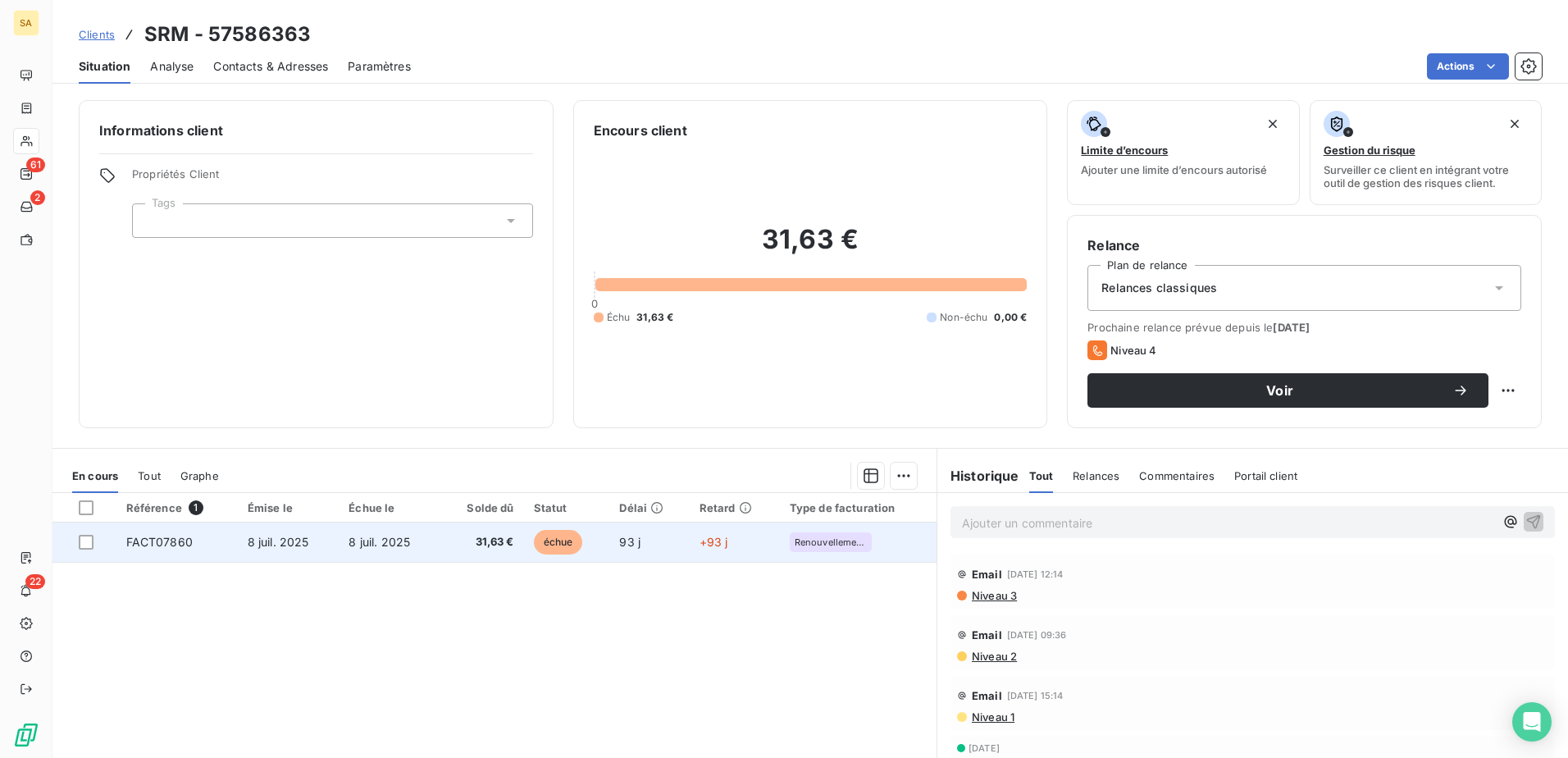
click at [167, 539] on span "FACT07860" at bounding box center [160, 542] width 67 height 14
click at [173, 540] on span "FACT07860" at bounding box center [160, 542] width 67 height 14
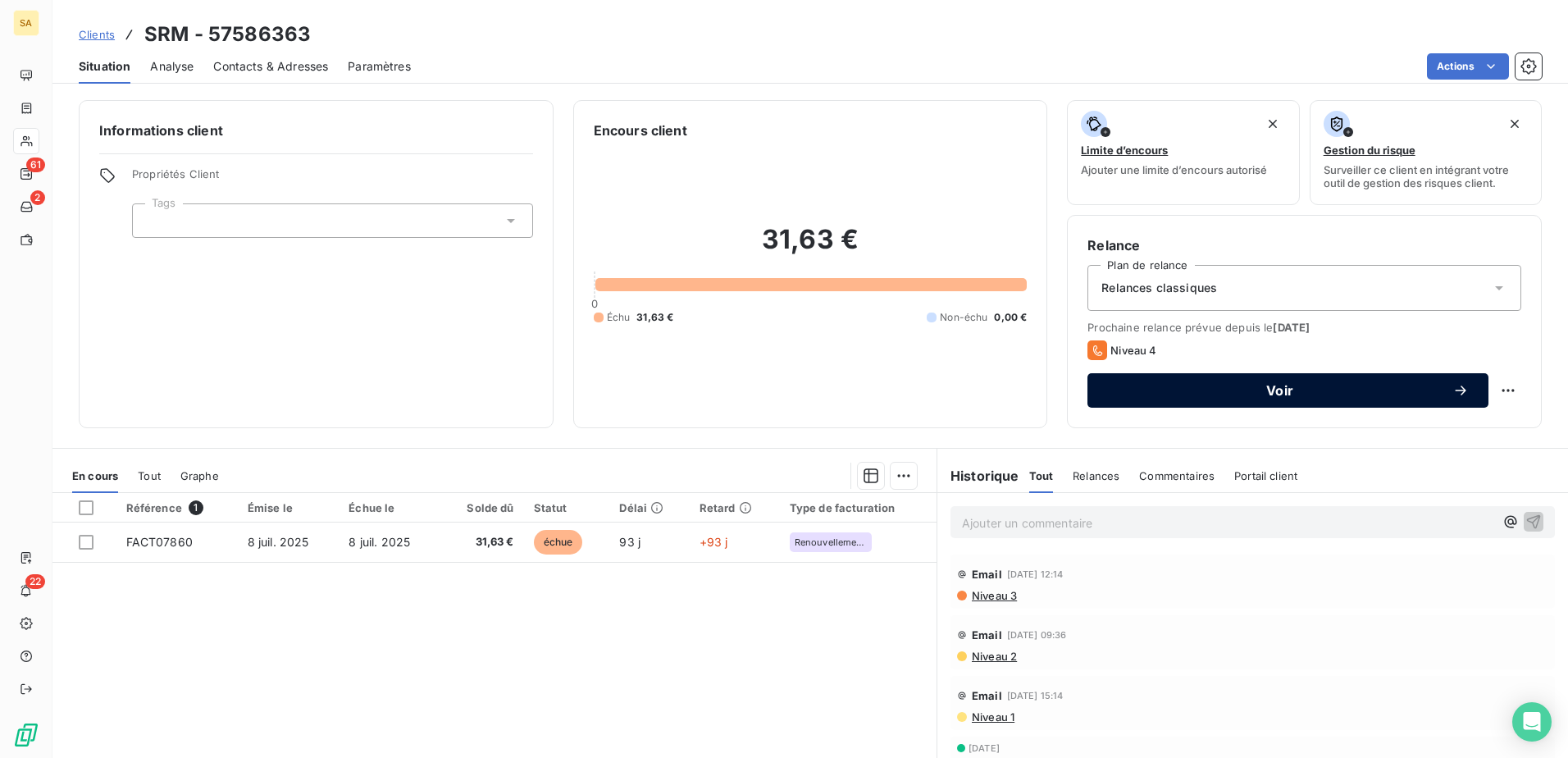
click at [1311, 389] on span "Voir" at bounding box center [1279, 390] width 346 height 13
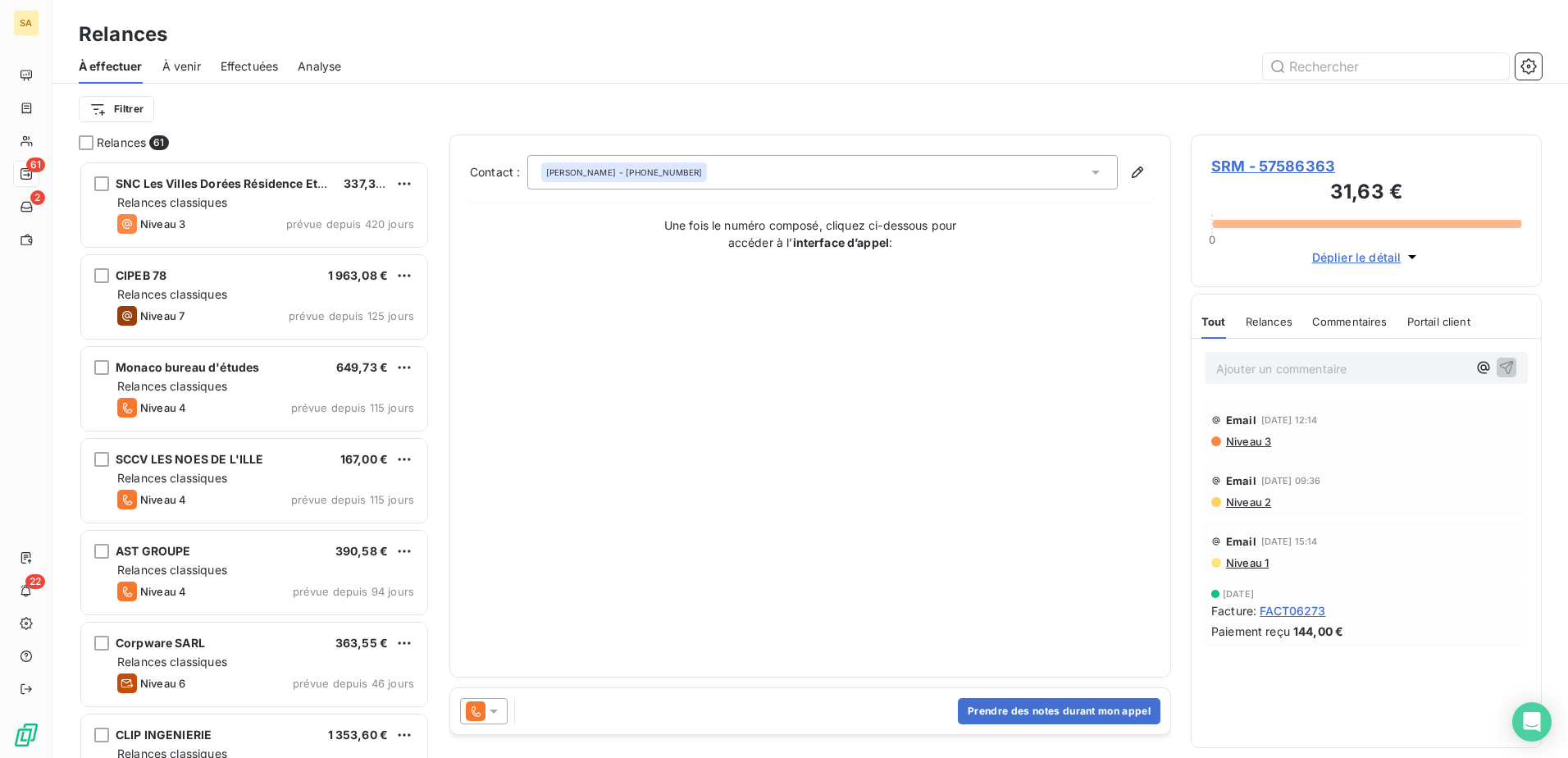
scroll to position [585, 339]
click at [1029, 715] on button "Prendre des notes durant mon appel" at bounding box center [1059, 711] width 203 height 26
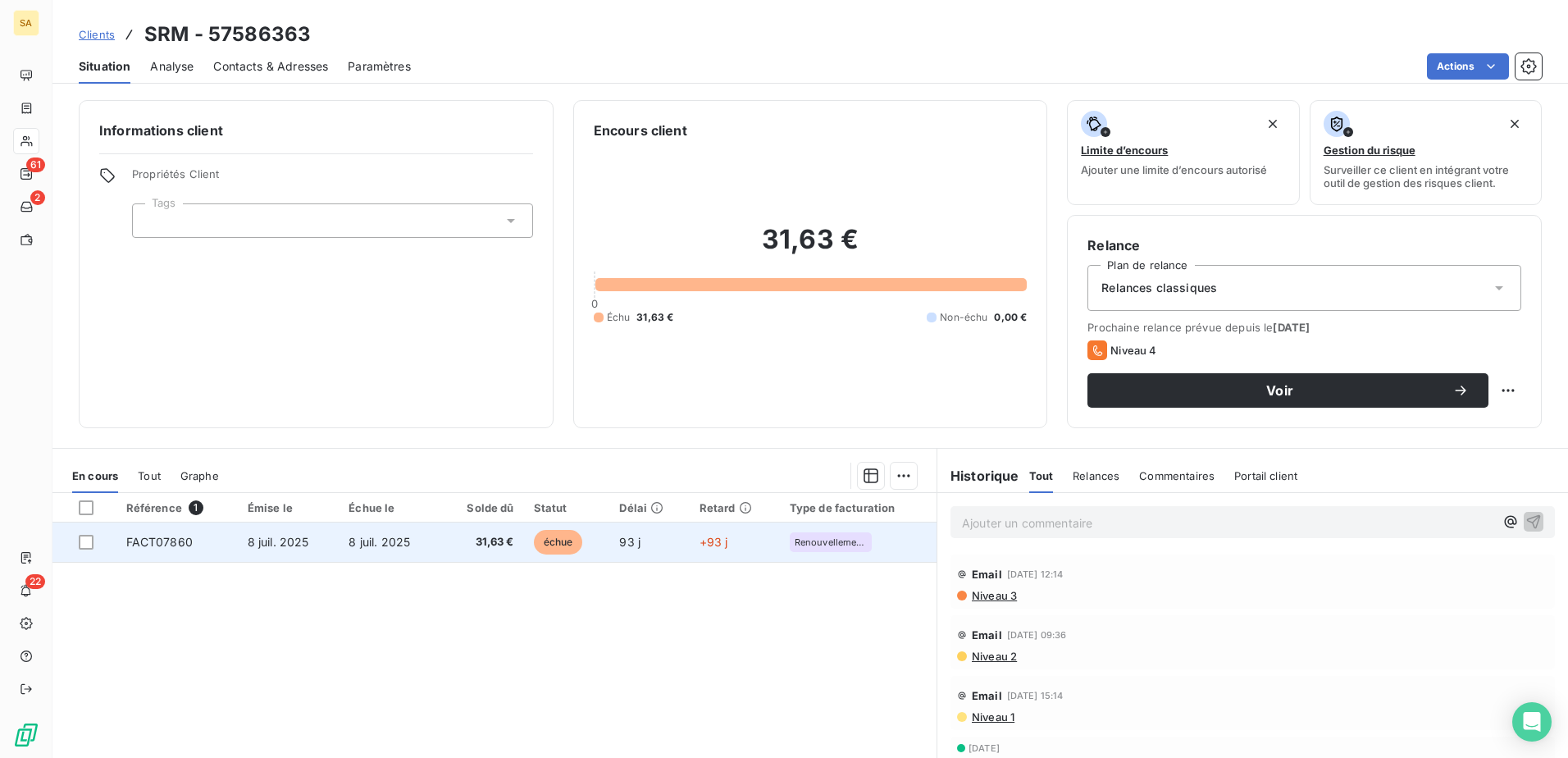
click at [164, 541] on span "FACT07860" at bounding box center [160, 542] width 67 height 14
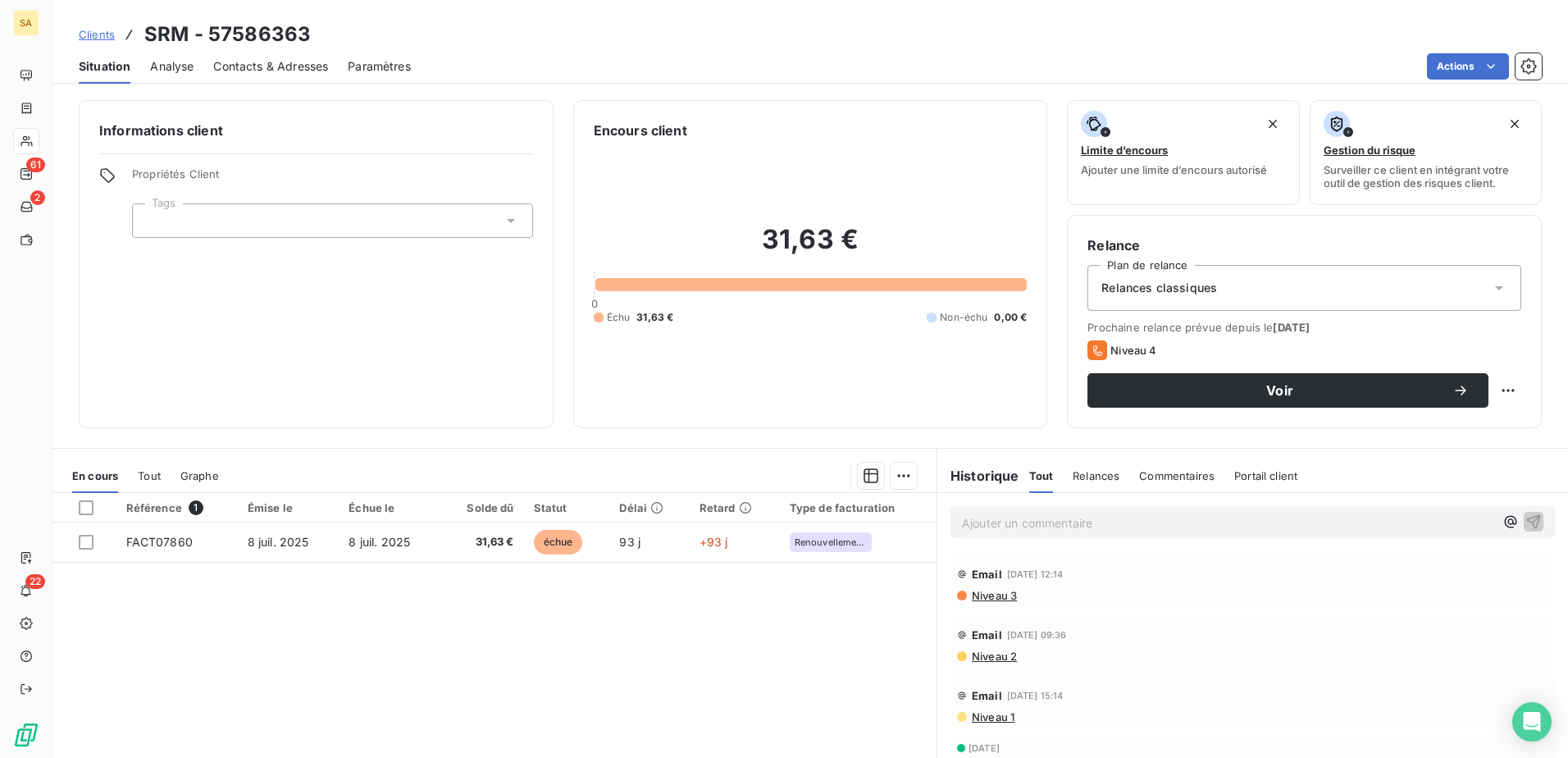
click at [987, 591] on span "Niveau 3" at bounding box center [993, 595] width 47 height 13
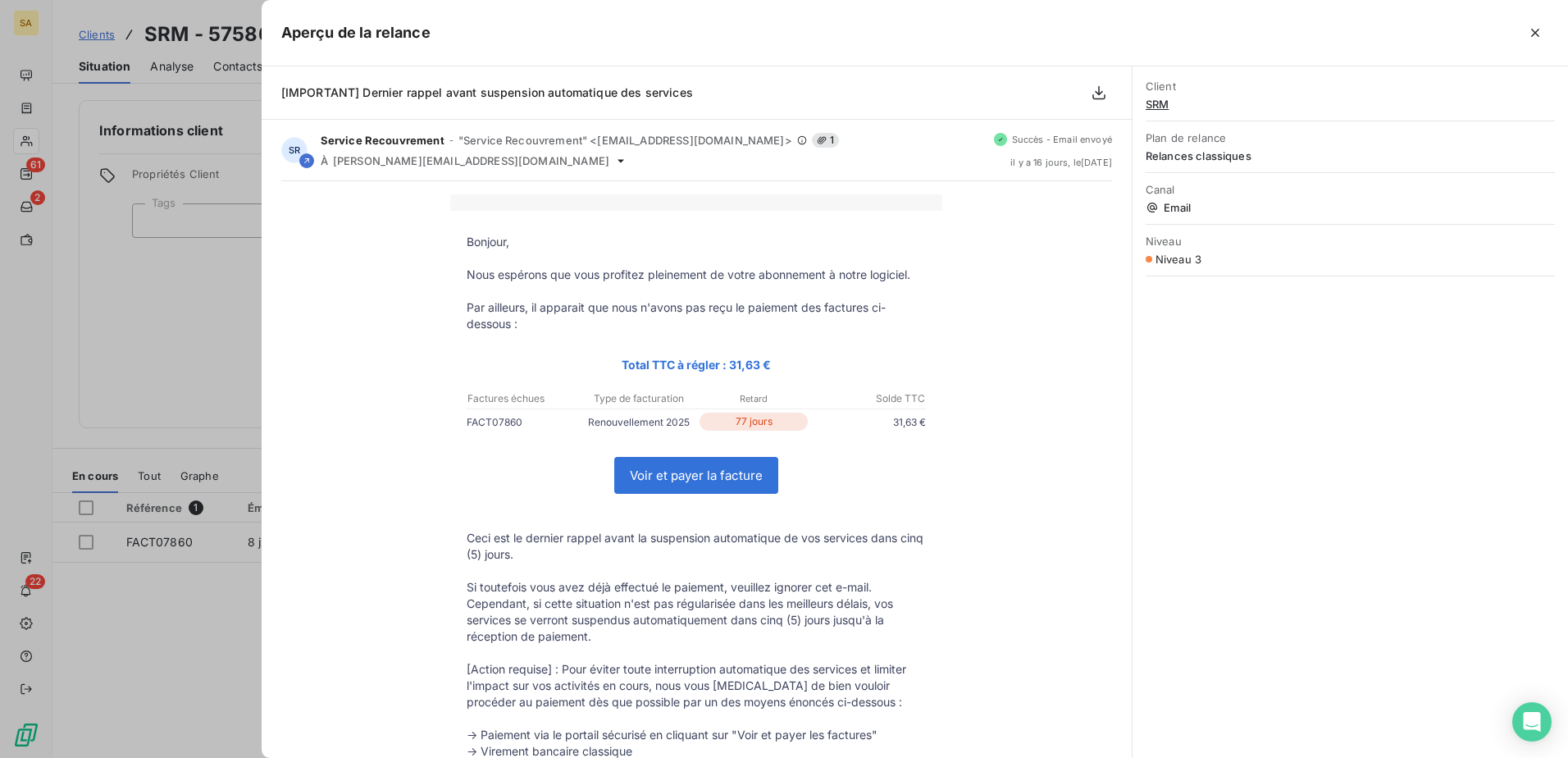
click at [173, 614] on div at bounding box center [784, 379] width 1568 height 758
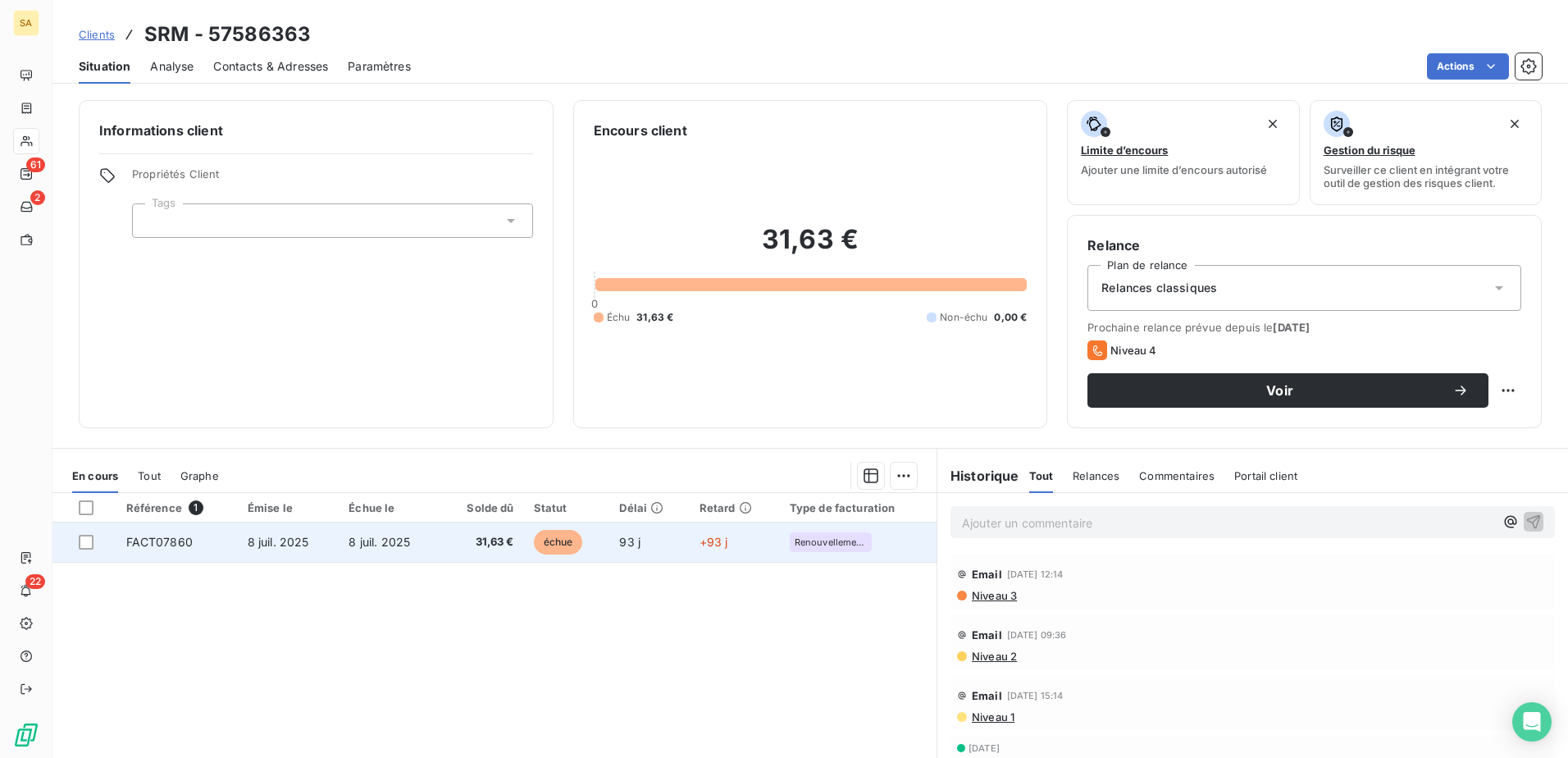
click at [161, 540] on span "FACT07860" at bounding box center [160, 542] width 67 height 14
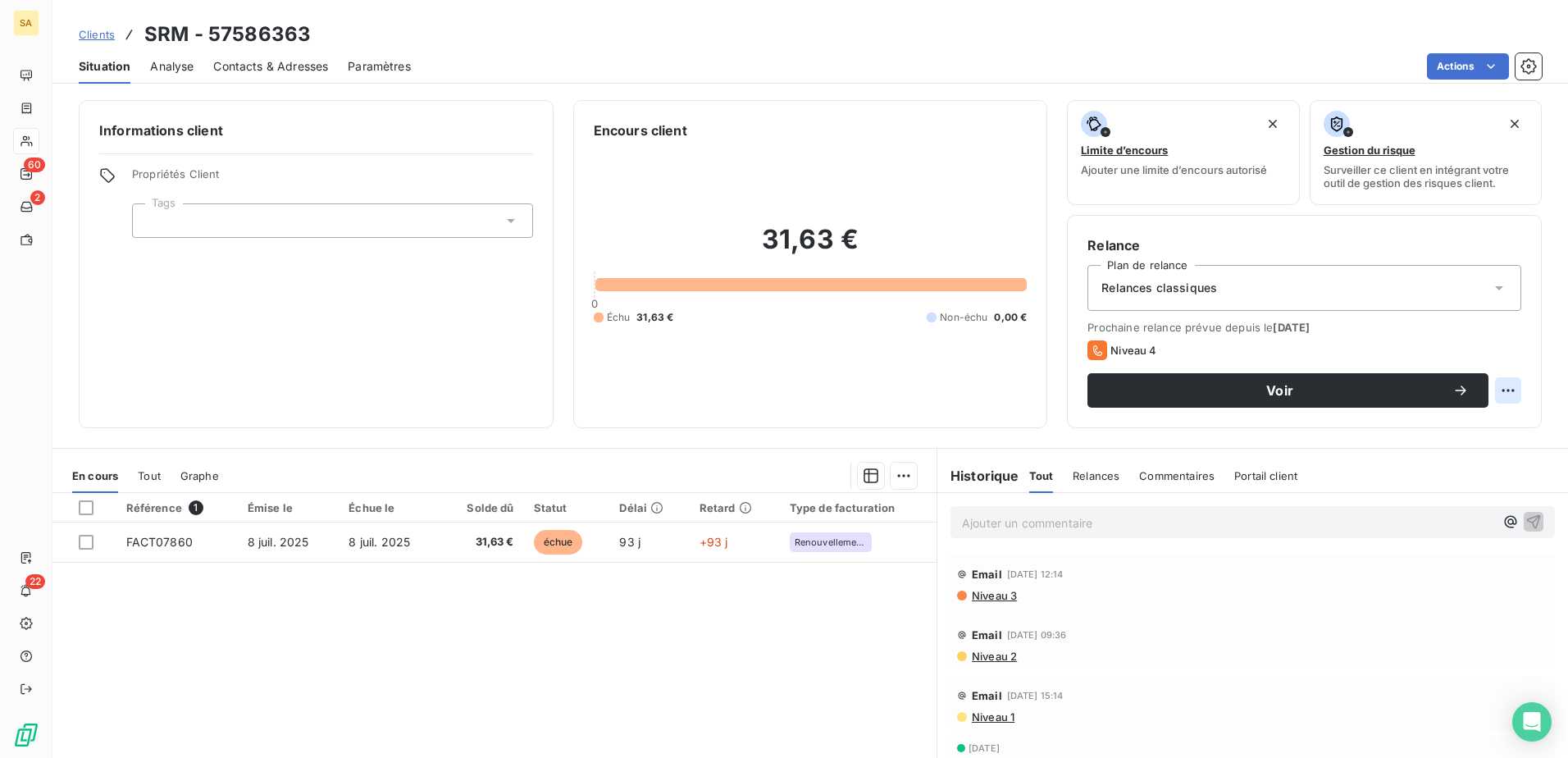
click at [1500, 387] on html "SA 60 2 22 Clients SRM - 57586363 Situation Analyse Contacts & Adresses Paramèt…" at bounding box center [784, 379] width 1568 height 758
click at [1469, 429] on div "Replanifier cette action" at bounding box center [1428, 426] width 147 height 26
select select "9"
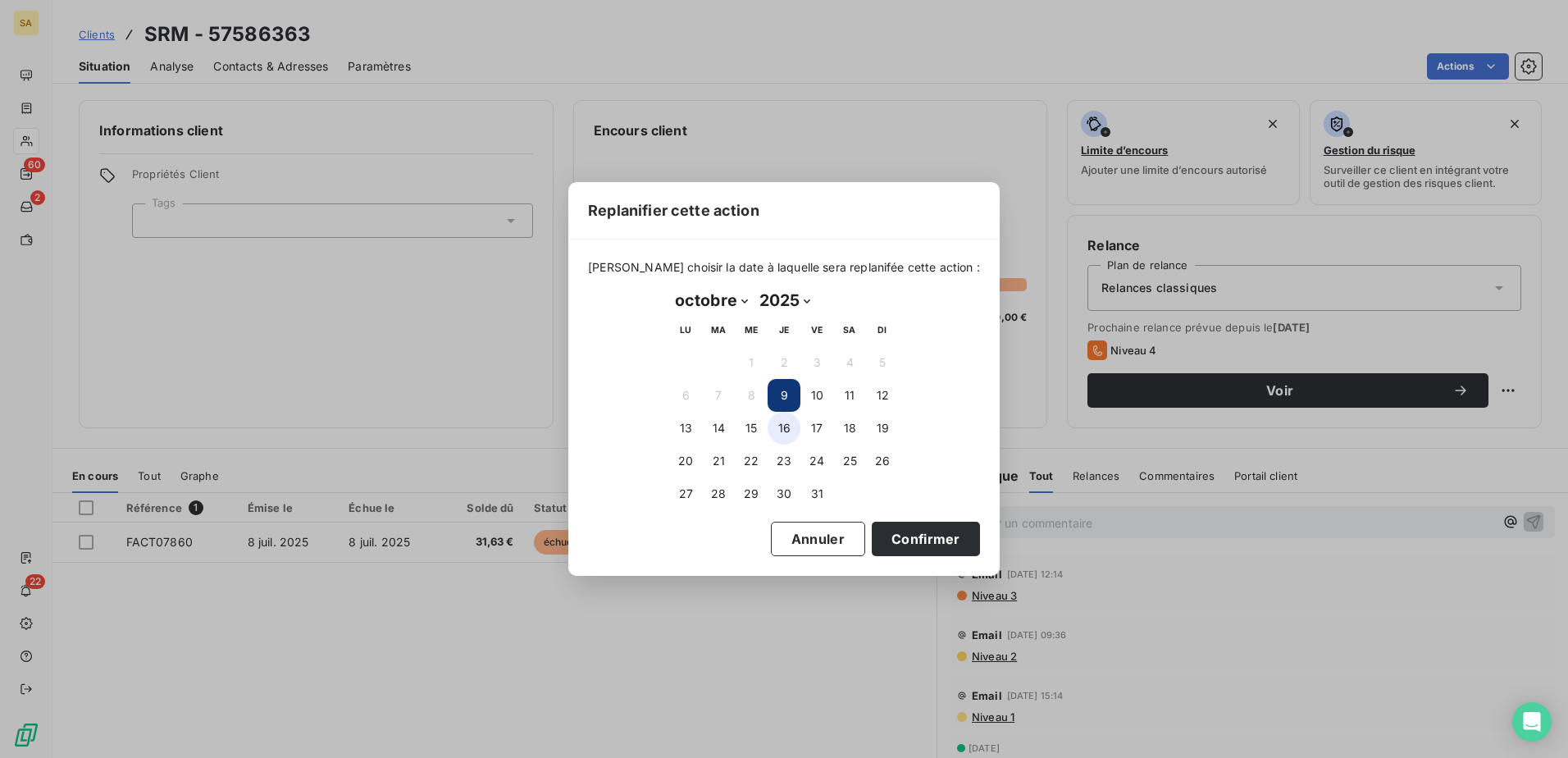
click at [781, 427] on button "16" at bounding box center [784, 429] width 33 height 33
click at [903, 539] on button "Confirmer" at bounding box center [926, 539] width 109 height 34
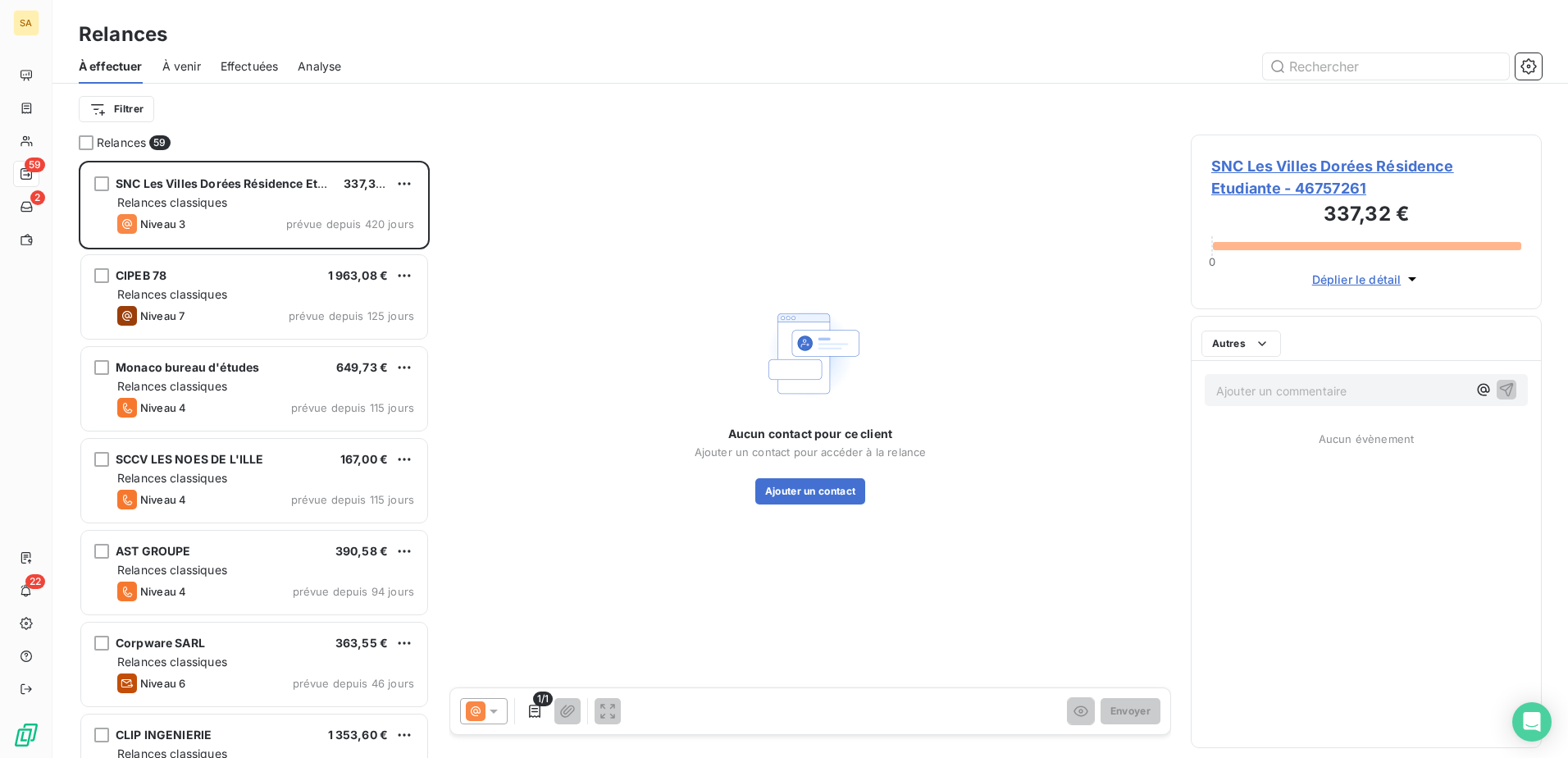
scroll to position [585, 339]
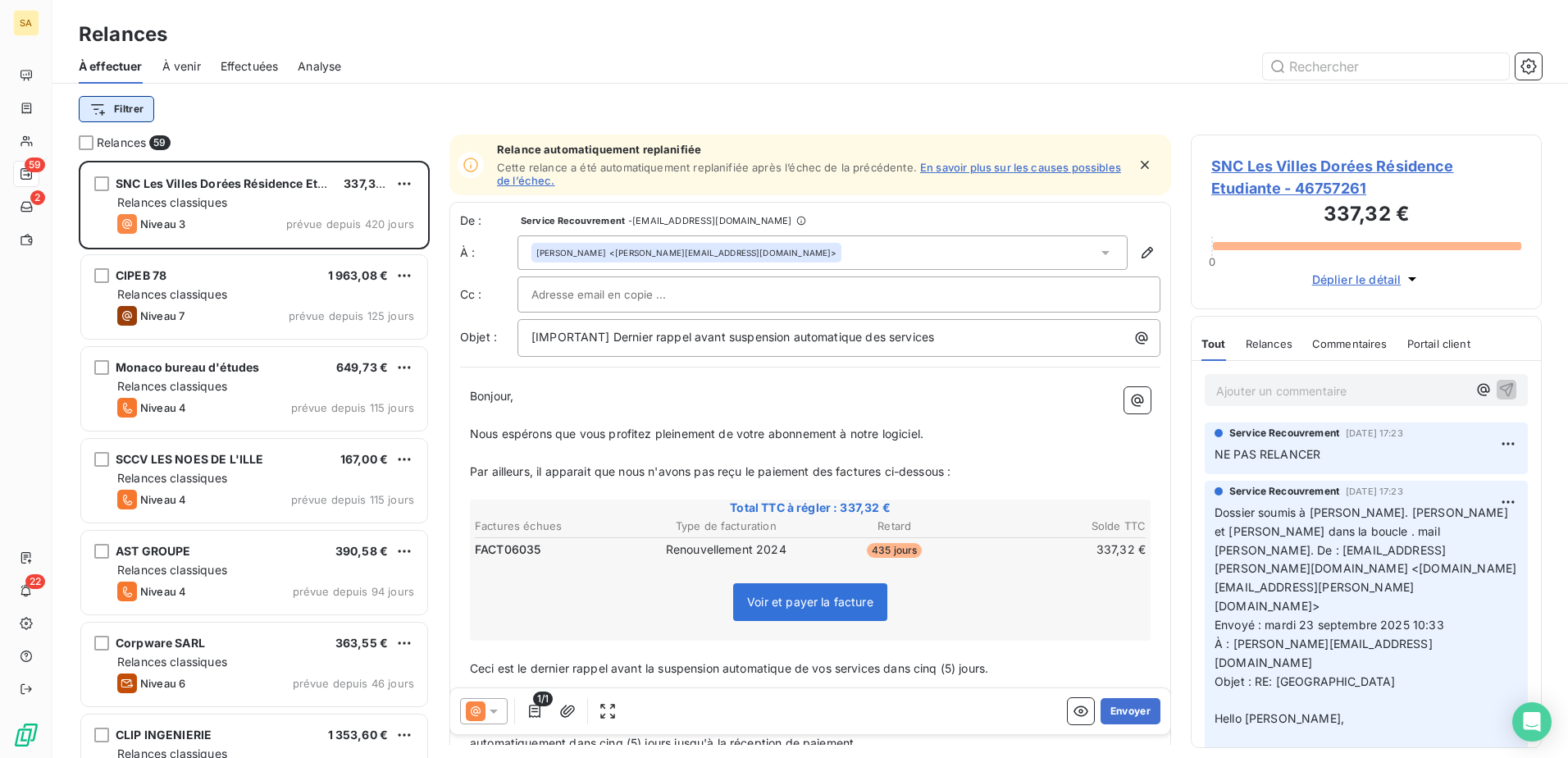
click at [131, 106] on html "SA 59 2 22 Relances À effectuer À venir Effectuées Analyse Filtrer Relances 59 …" at bounding box center [784, 379] width 1568 height 758
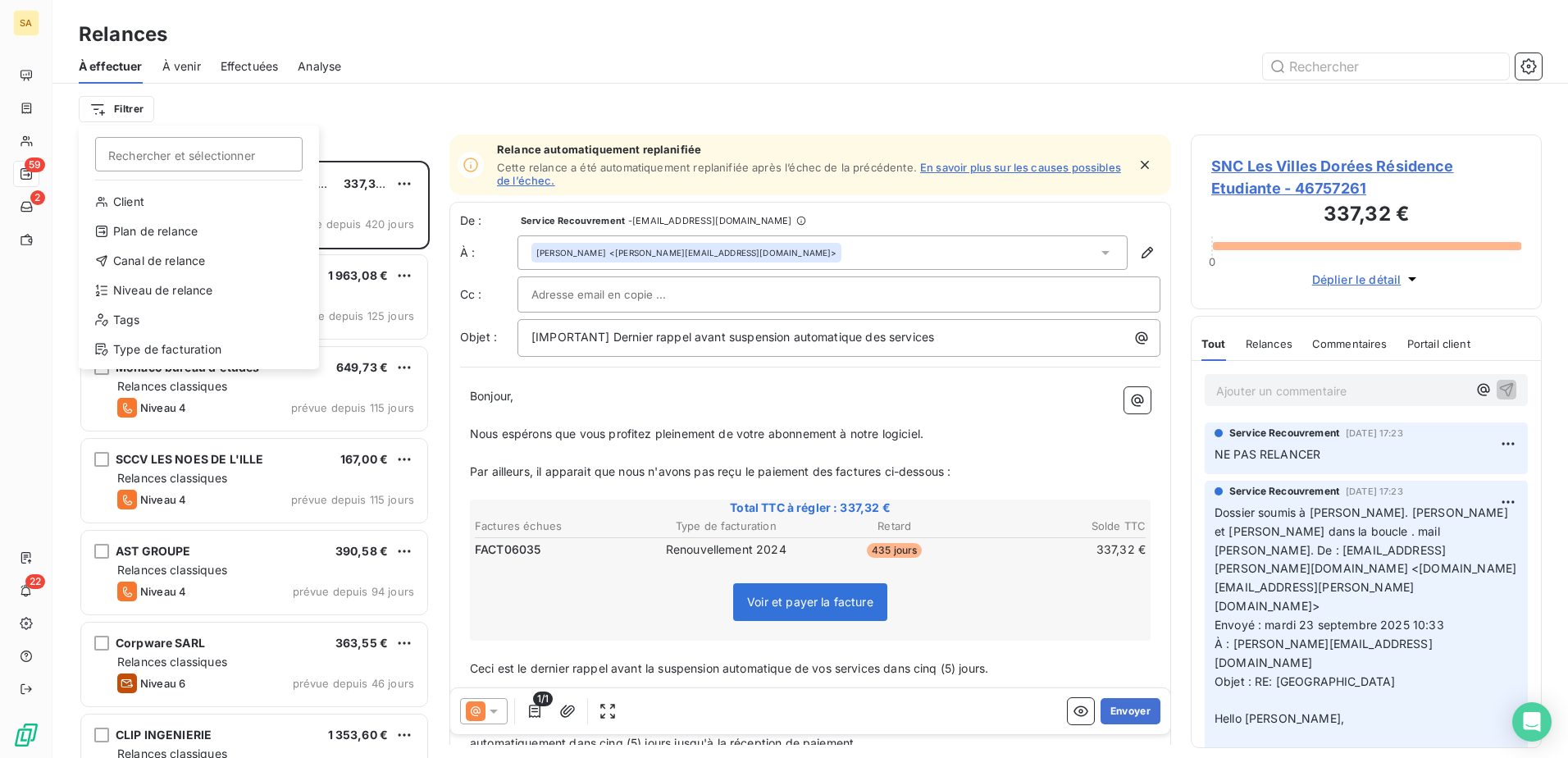
click at [229, 364] on div "Client Plan de relance Canal de relance Niveau de relance Tags Type de facturat…" at bounding box center [199, 279] width 227 height 180
click at [229, 357] on div "Type de facturation" at bounding box center [199, 349] width 227 height 26
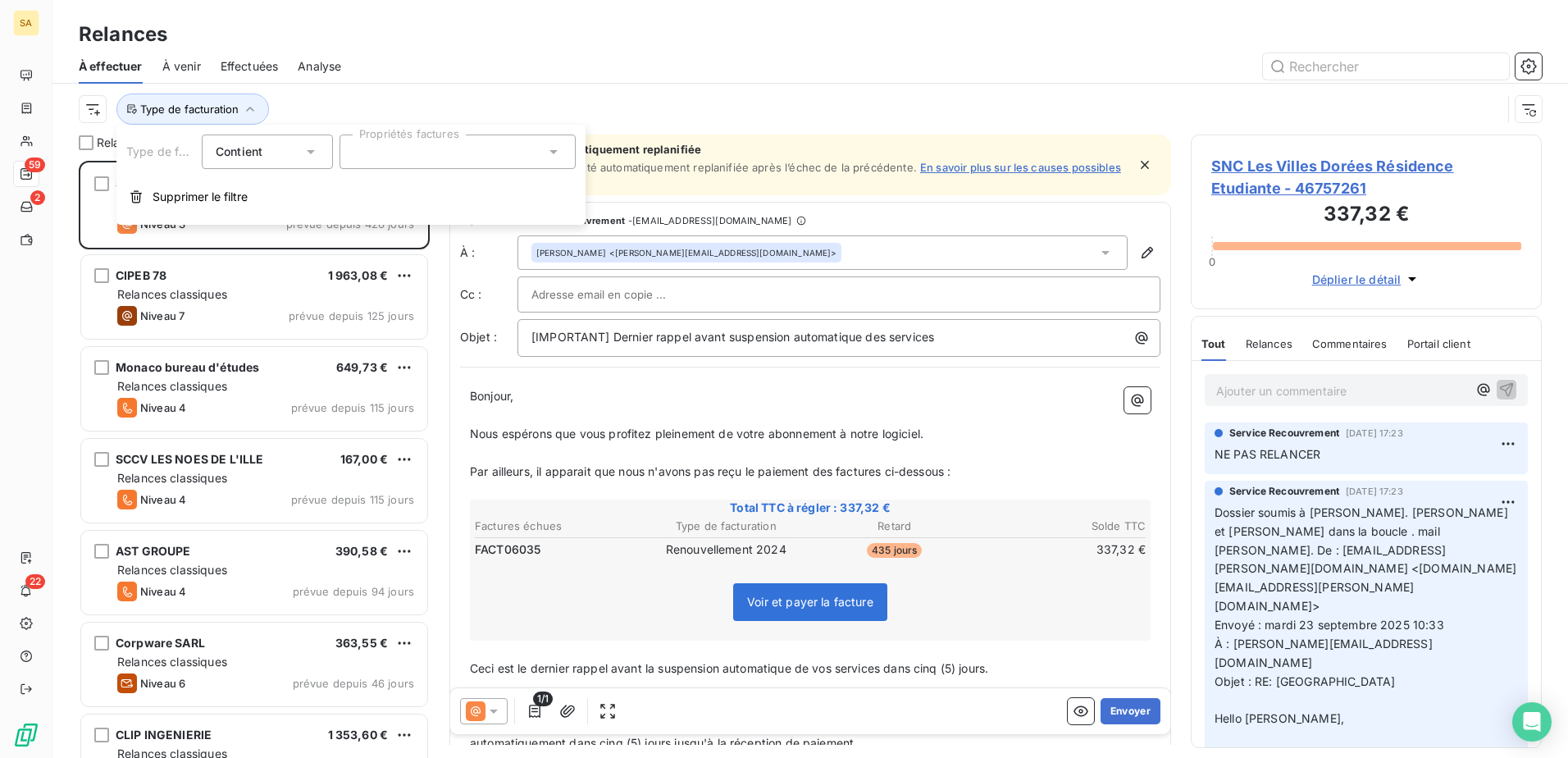
click at [455, 140] on div at bounding box center [457, 151] width 236 height 34
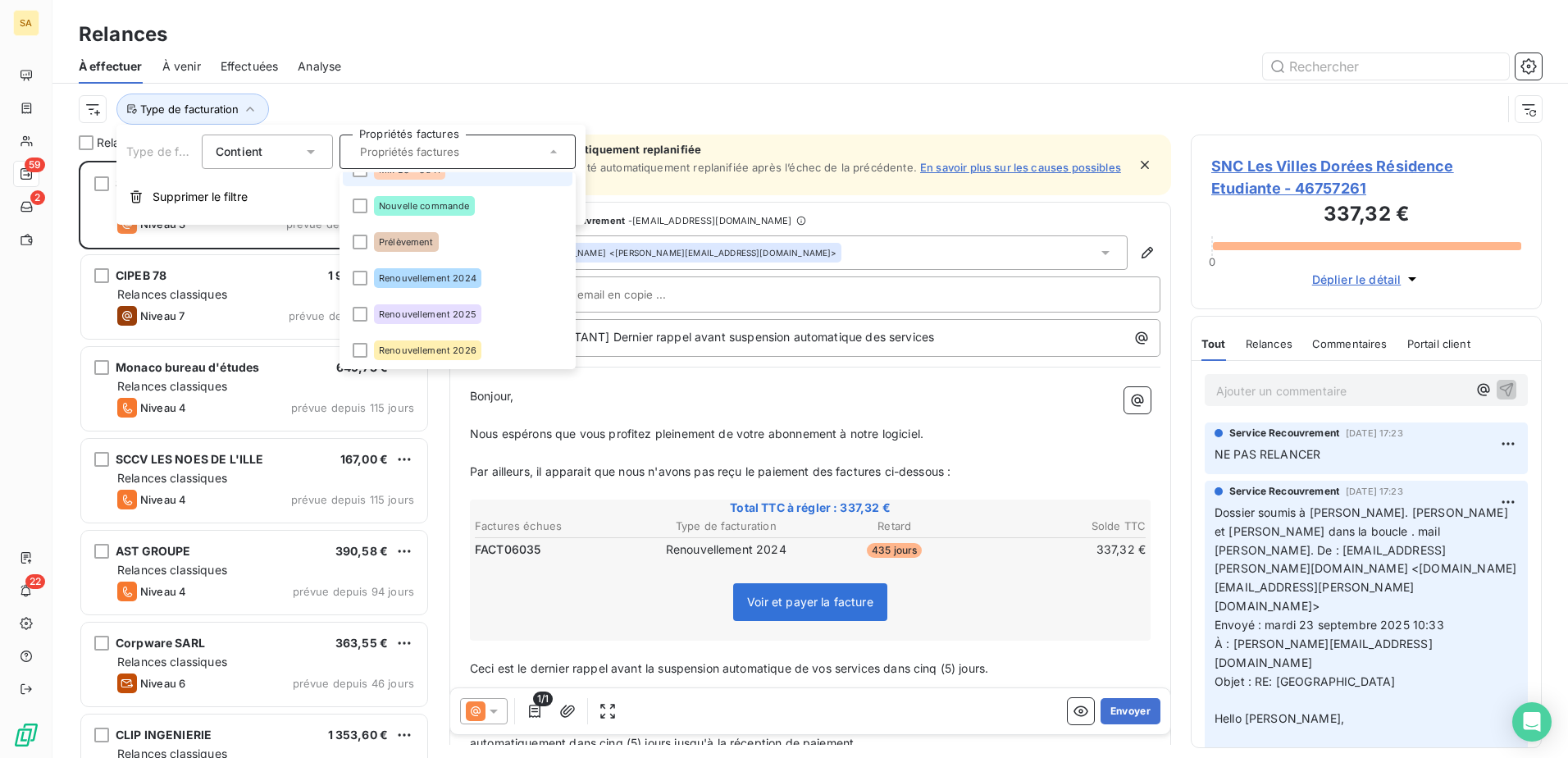
scroll to position [131, 0]
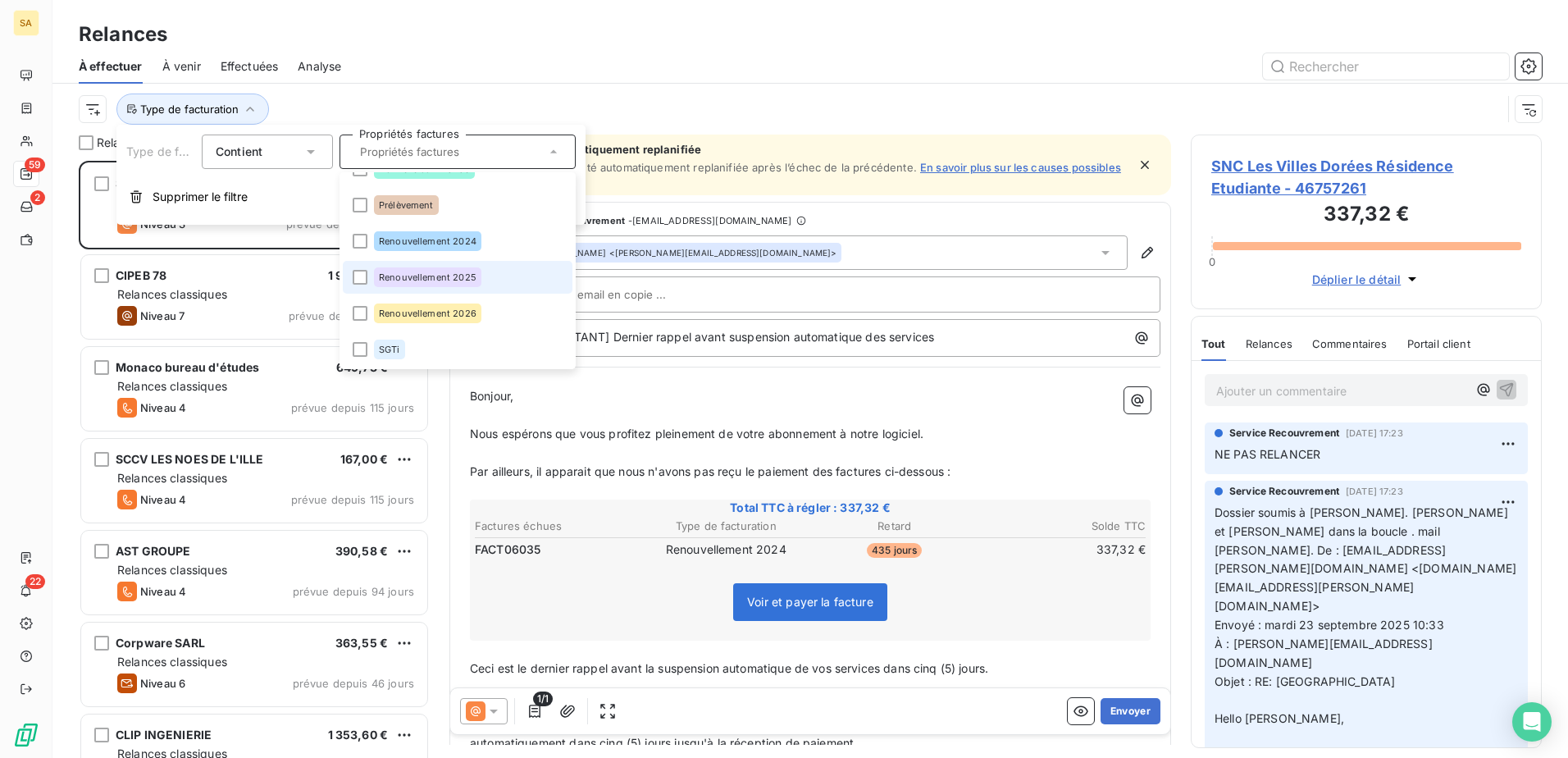
click at [493, 277] on li "Renouvellement 2025" at bounding box center [457, 277] width 230 height 33
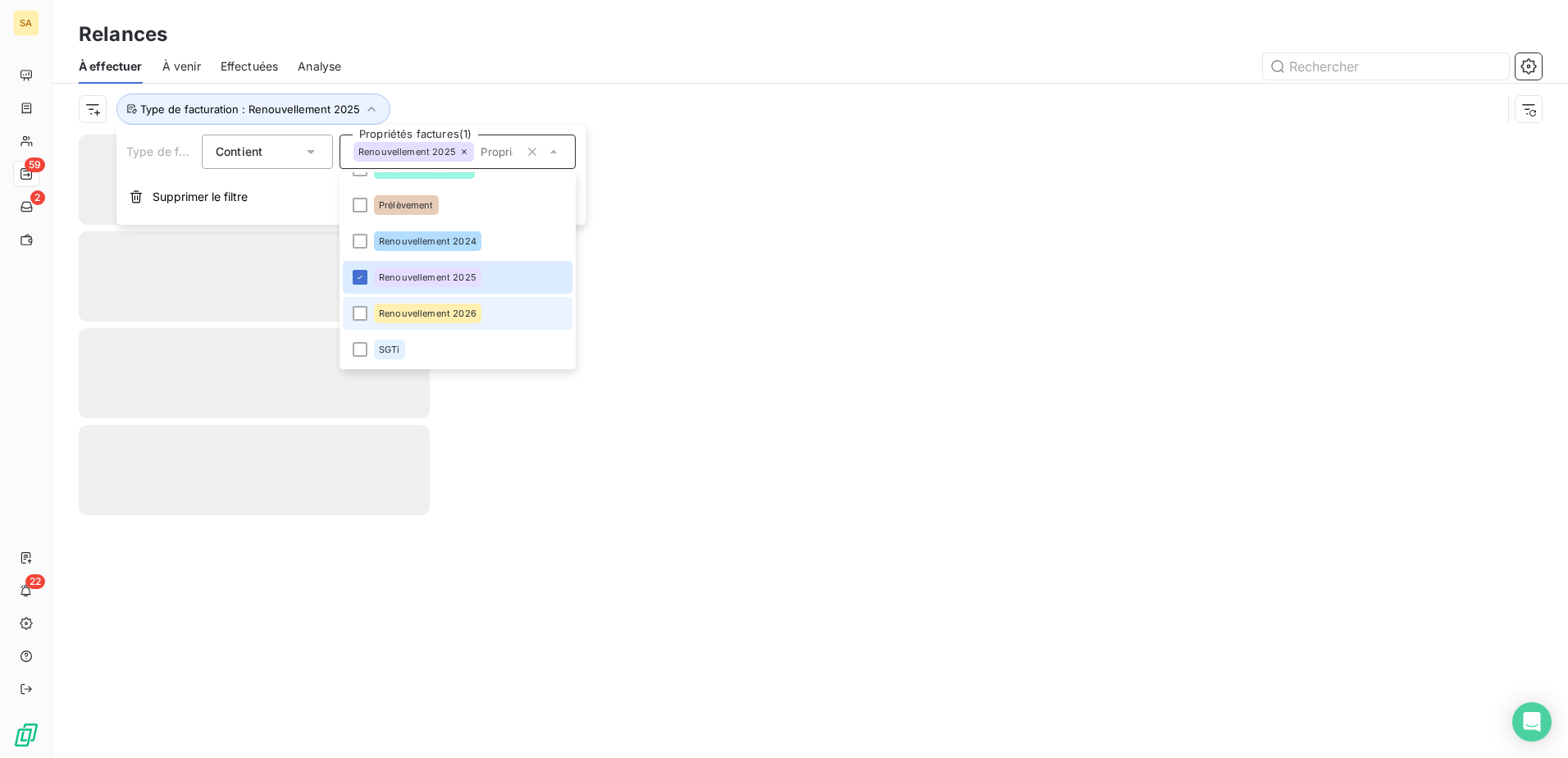
click at [480, 311] on li "Renouvellement 2026" at bounding box center [457, 313] width 230 height 33
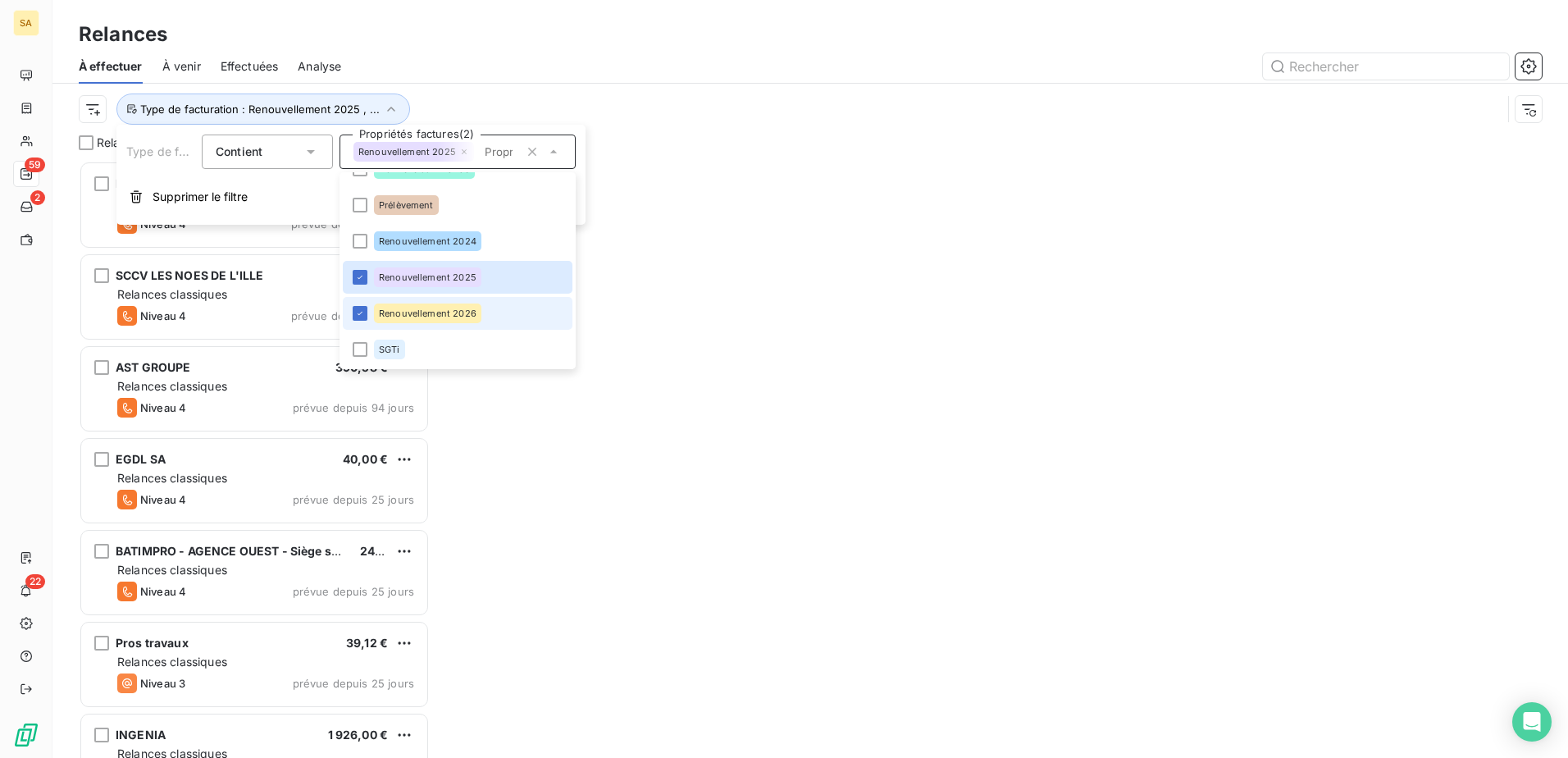
scroll to position [585, 339]
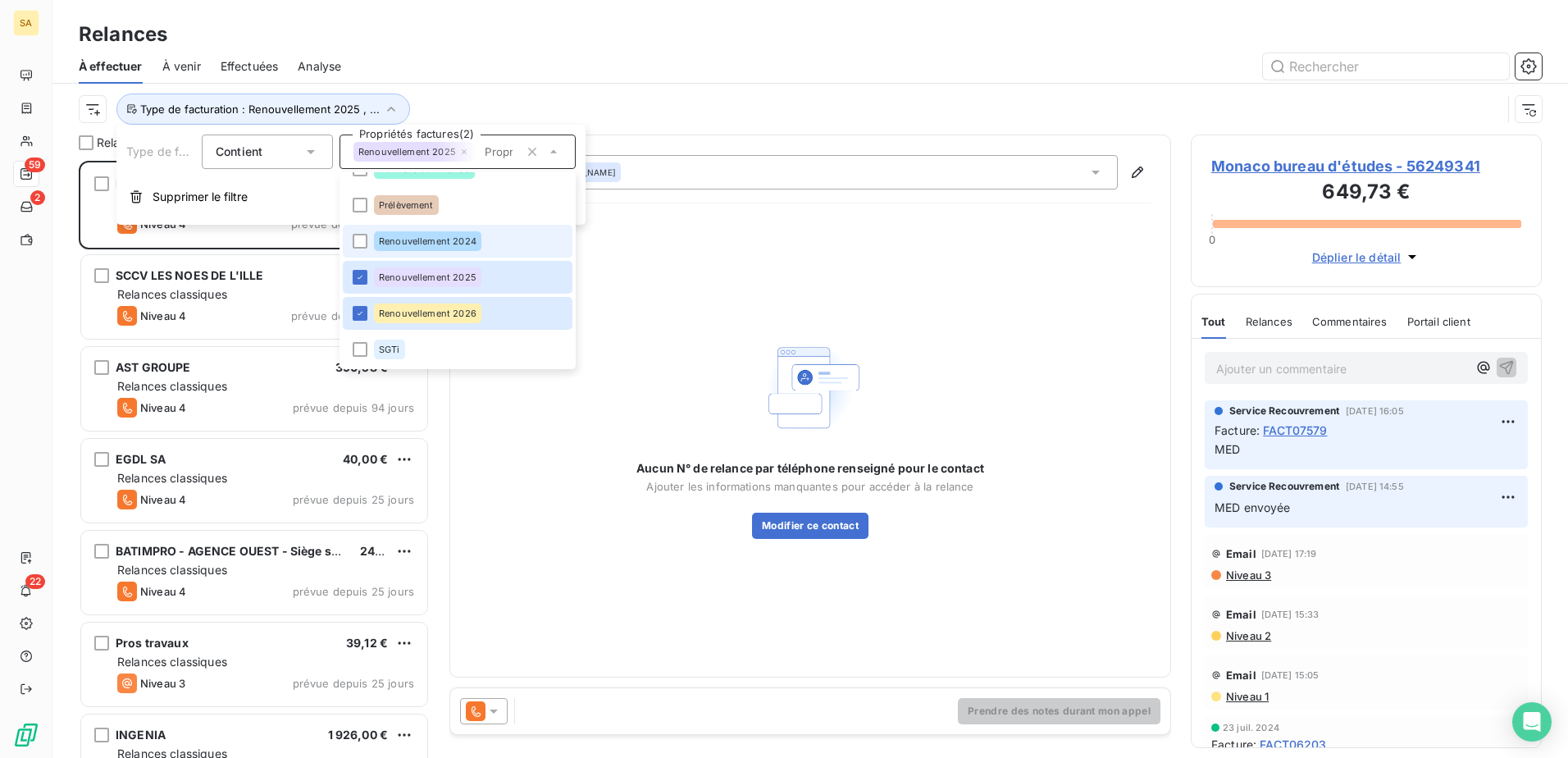
click at [489, 238] on li "Renouvellement 2024" at bounding box center [457, 242] width 230 height 33
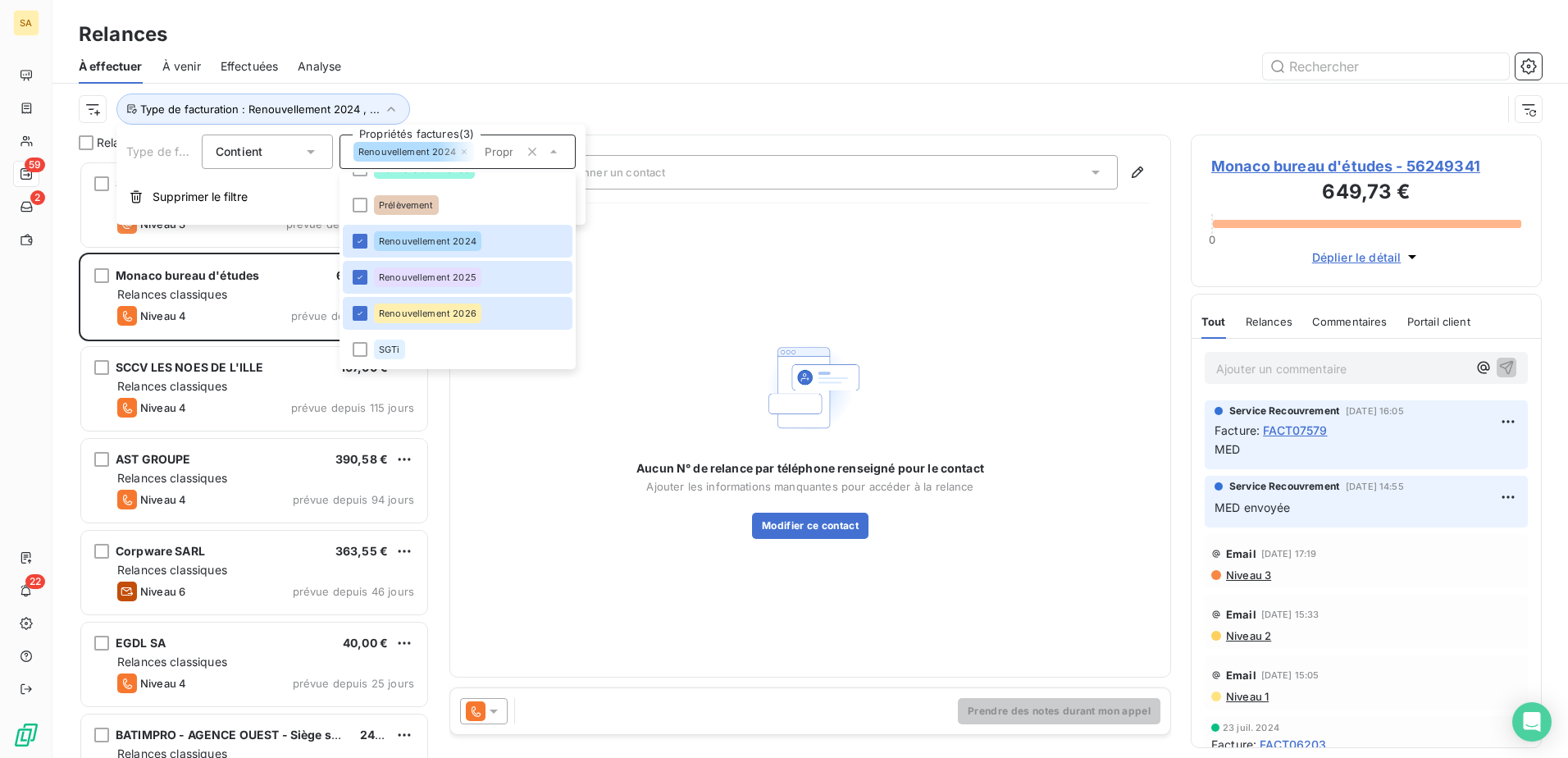
click at [538, 473] on div "Aucun N° de relance par téléphone renseigné pour le contact Ajouter les informa…" at bounding box center [809, 437] width 680 height 441
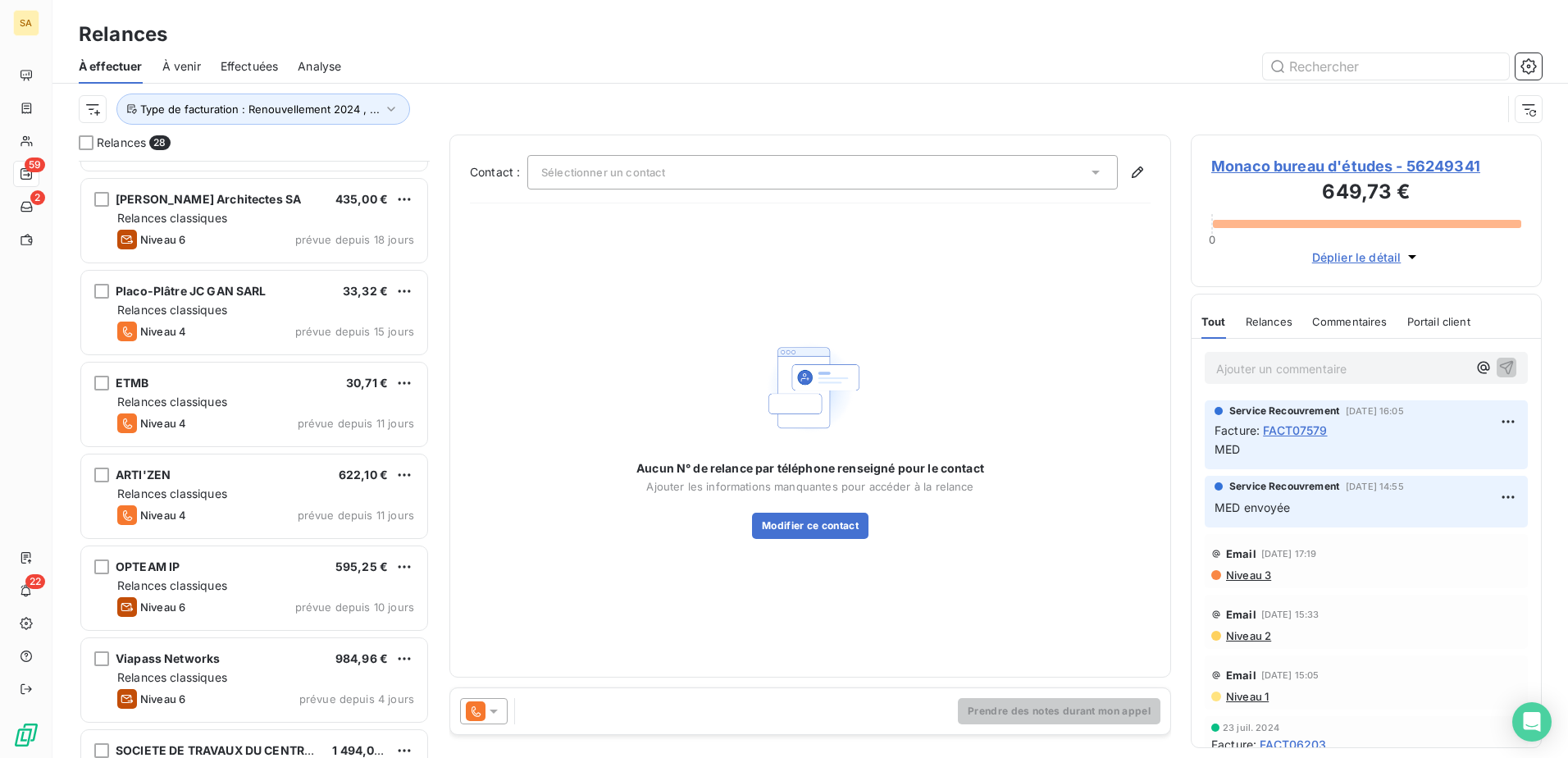
scroll to position [1730, 0]
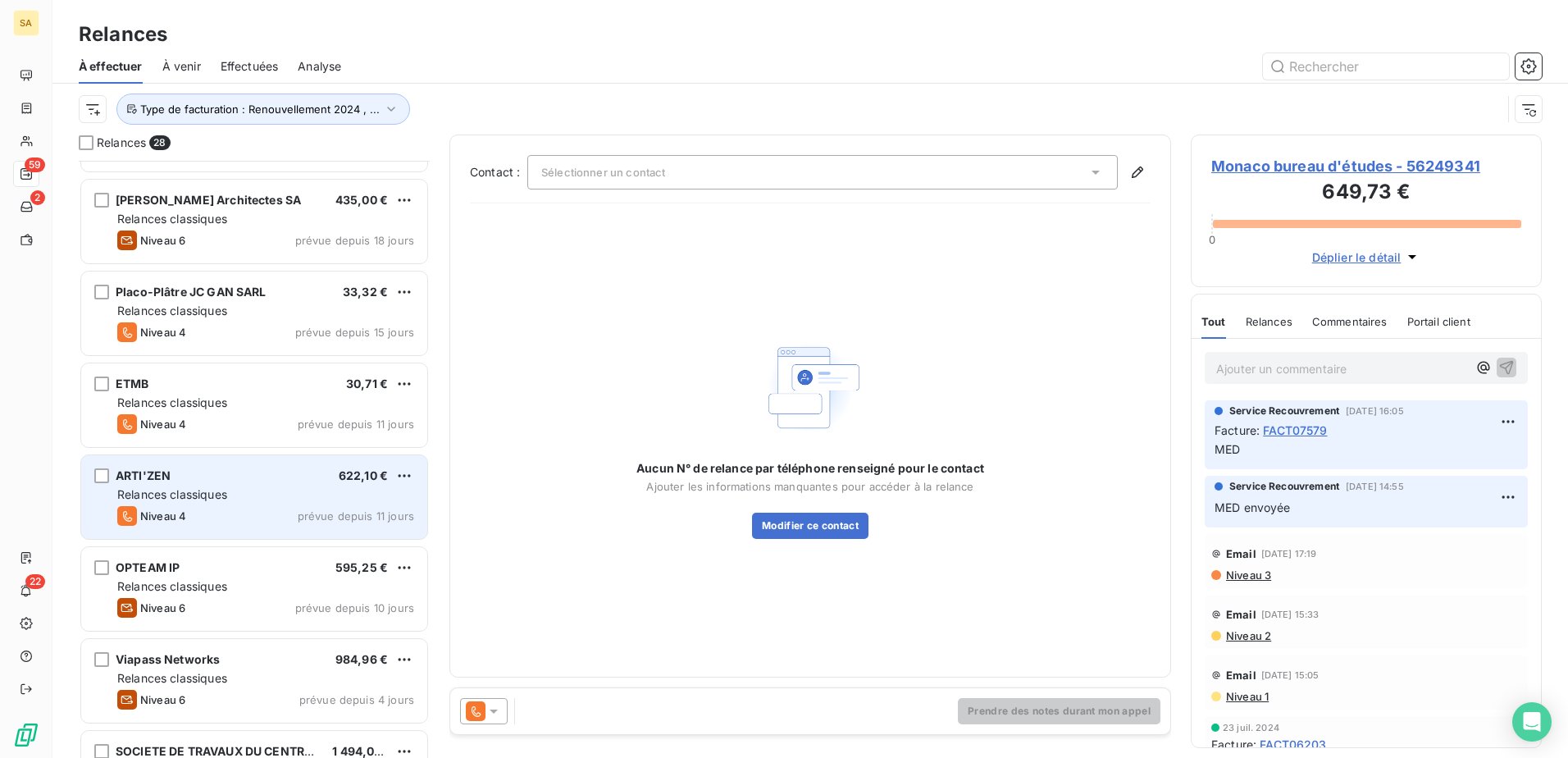
click at [297, 513] on div "Niveau 4 prévue depuis 11 jours" at bounding box center [265, 516] width 297 height 20
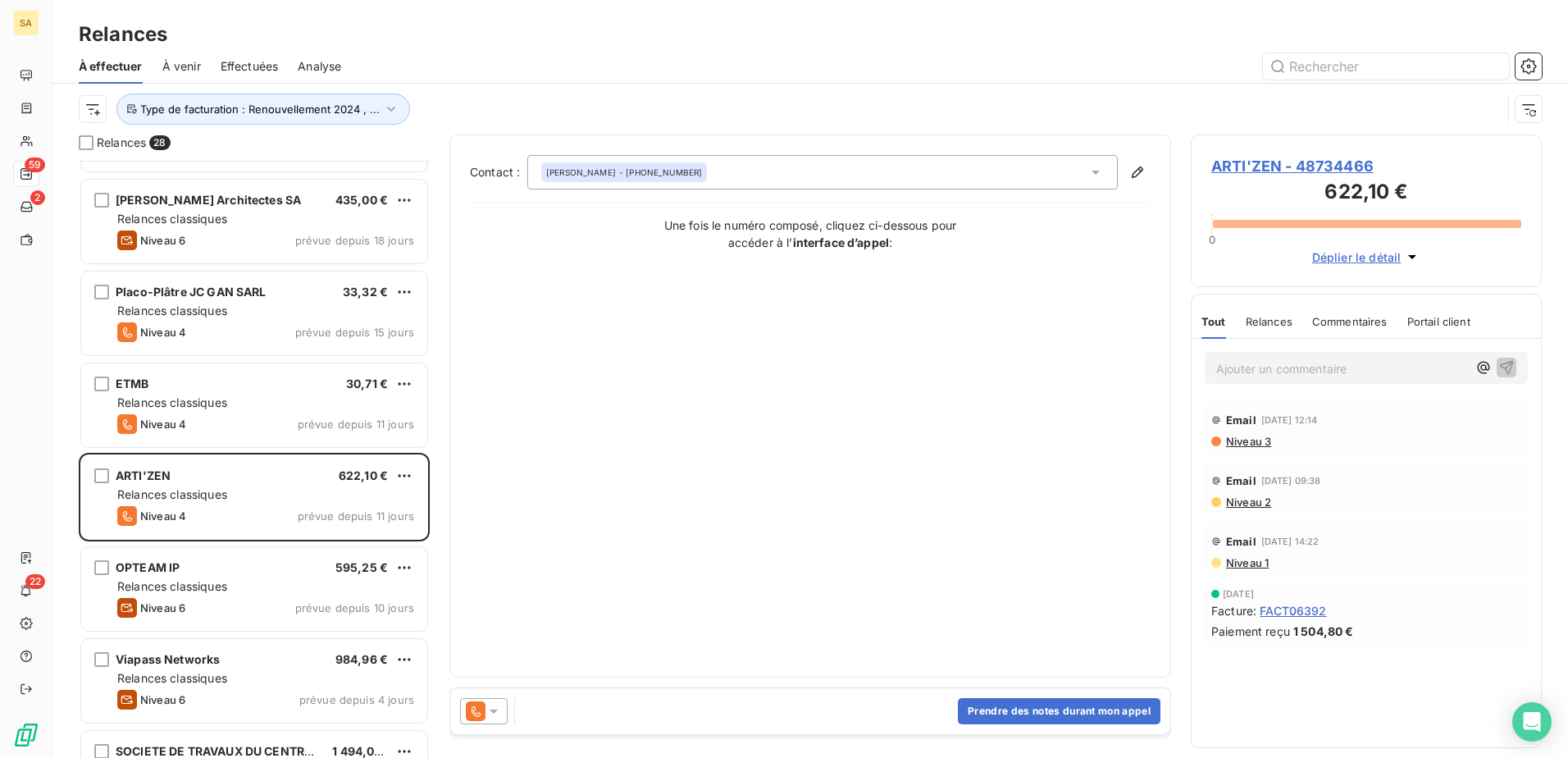
click at [1248, 169] on span "ARTI'ZEN - 48734466" at bounding box center [1365, 166] width 310 height 23
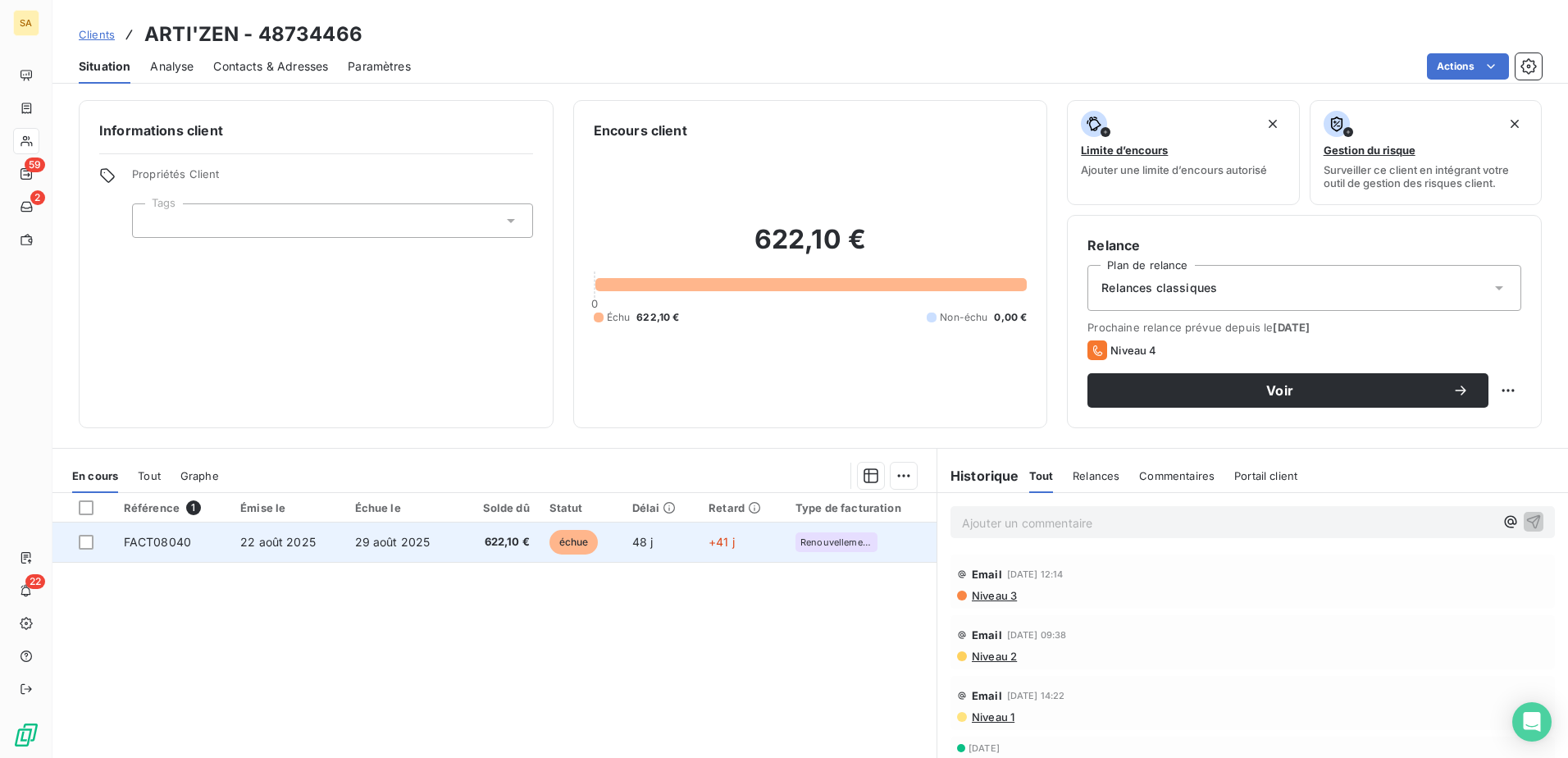
click at [178, 541] on span "FACT08040" at bounding box center [158, 542] width 68 height 14
click at [177, 545] on span "FACT08040" at bounding box center [158, 542] width 68 height 14
click at [270, 548] on span "22 août 2025" at bounding box center [277, 542] width 75 height 14
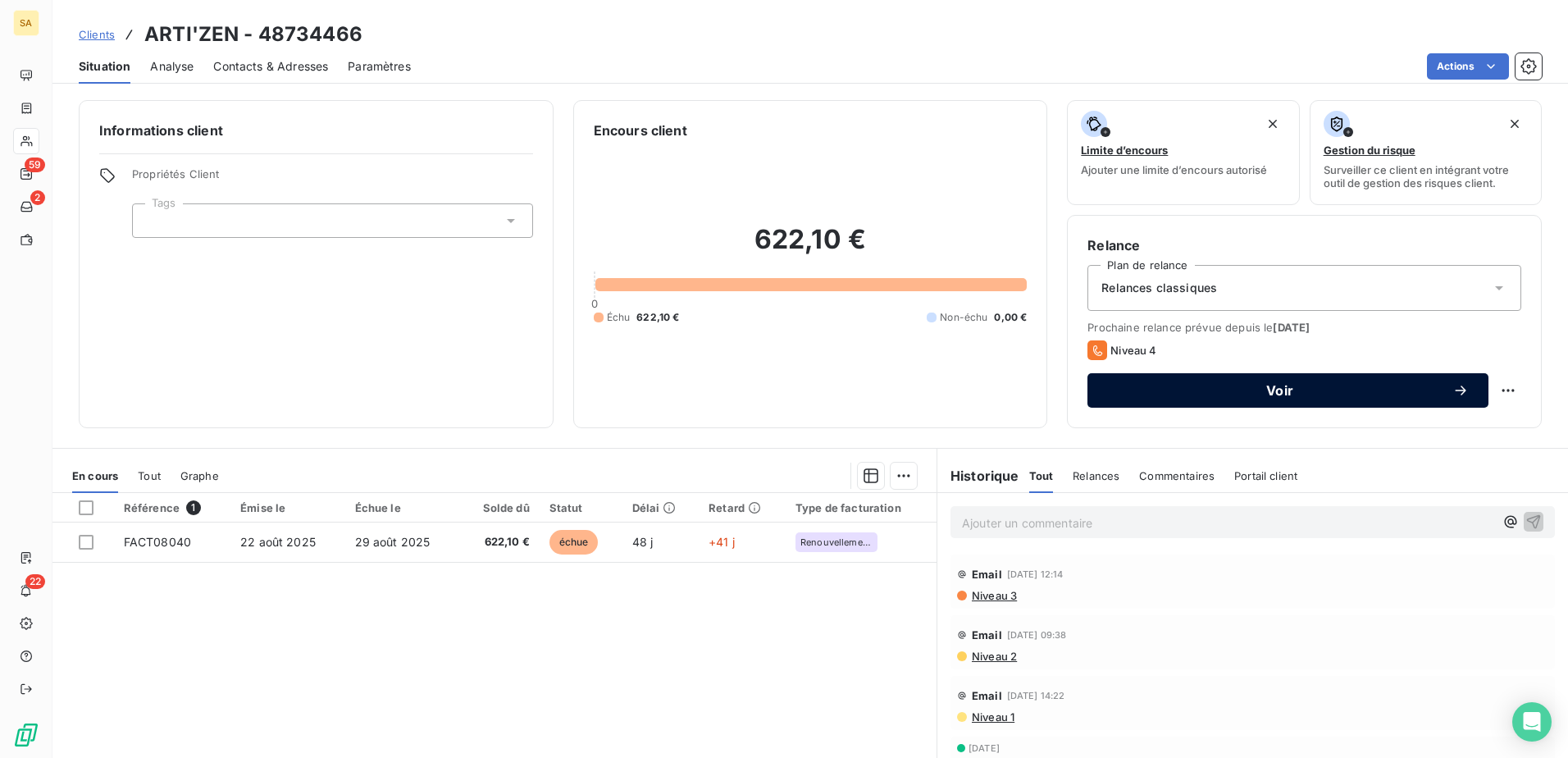
click at [1253, 388] on span "Voir" at bounding box center [1279, 390] width 346 height 13
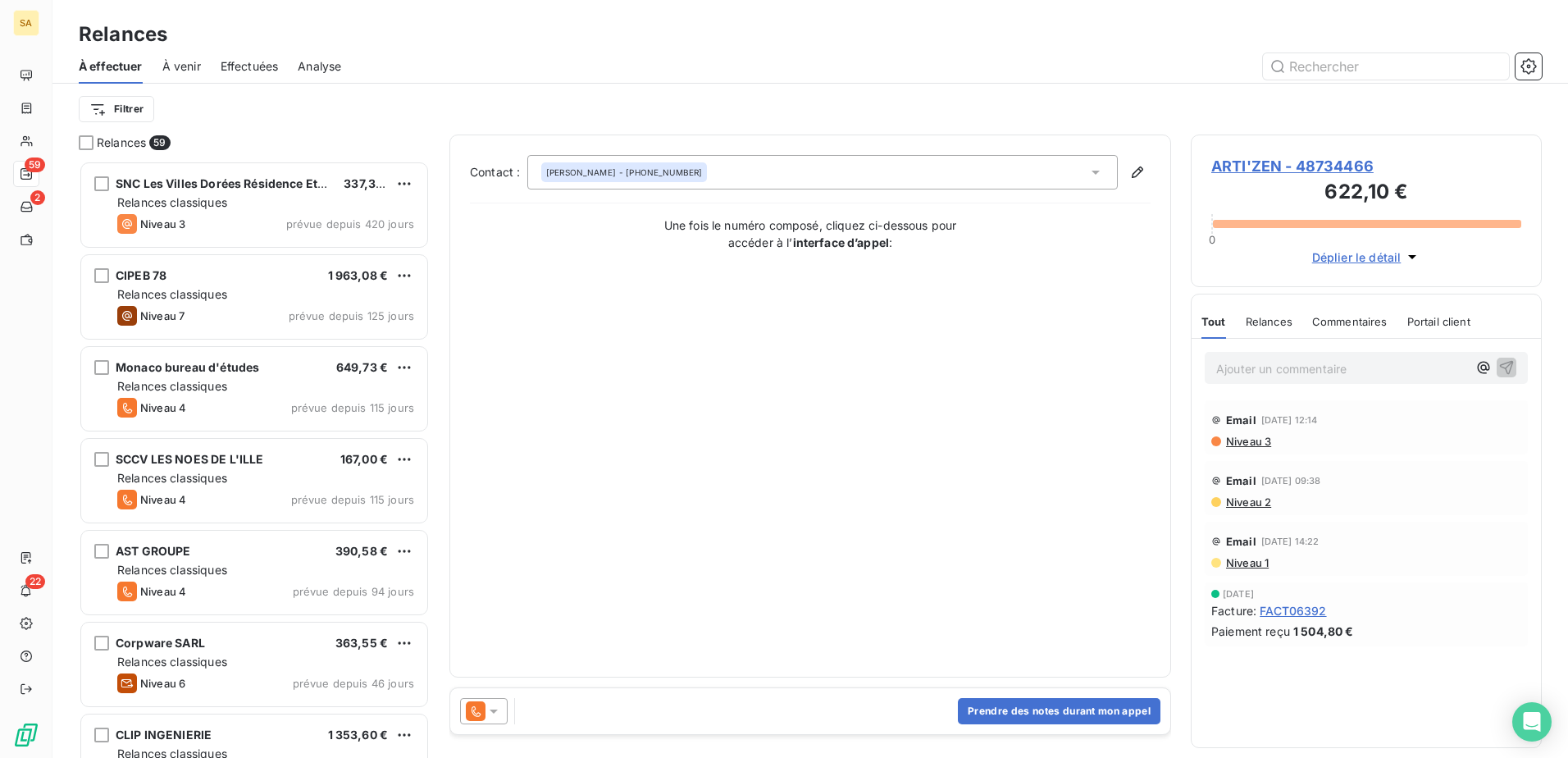
scroll to position [585, 339]
click at [125, 111] on html "SA 59 2 22 Relances À effectuer À venir Effectuées Analyse Filtrer Relances 59 …" at bounding box center [784, 379] width 1568 height 758
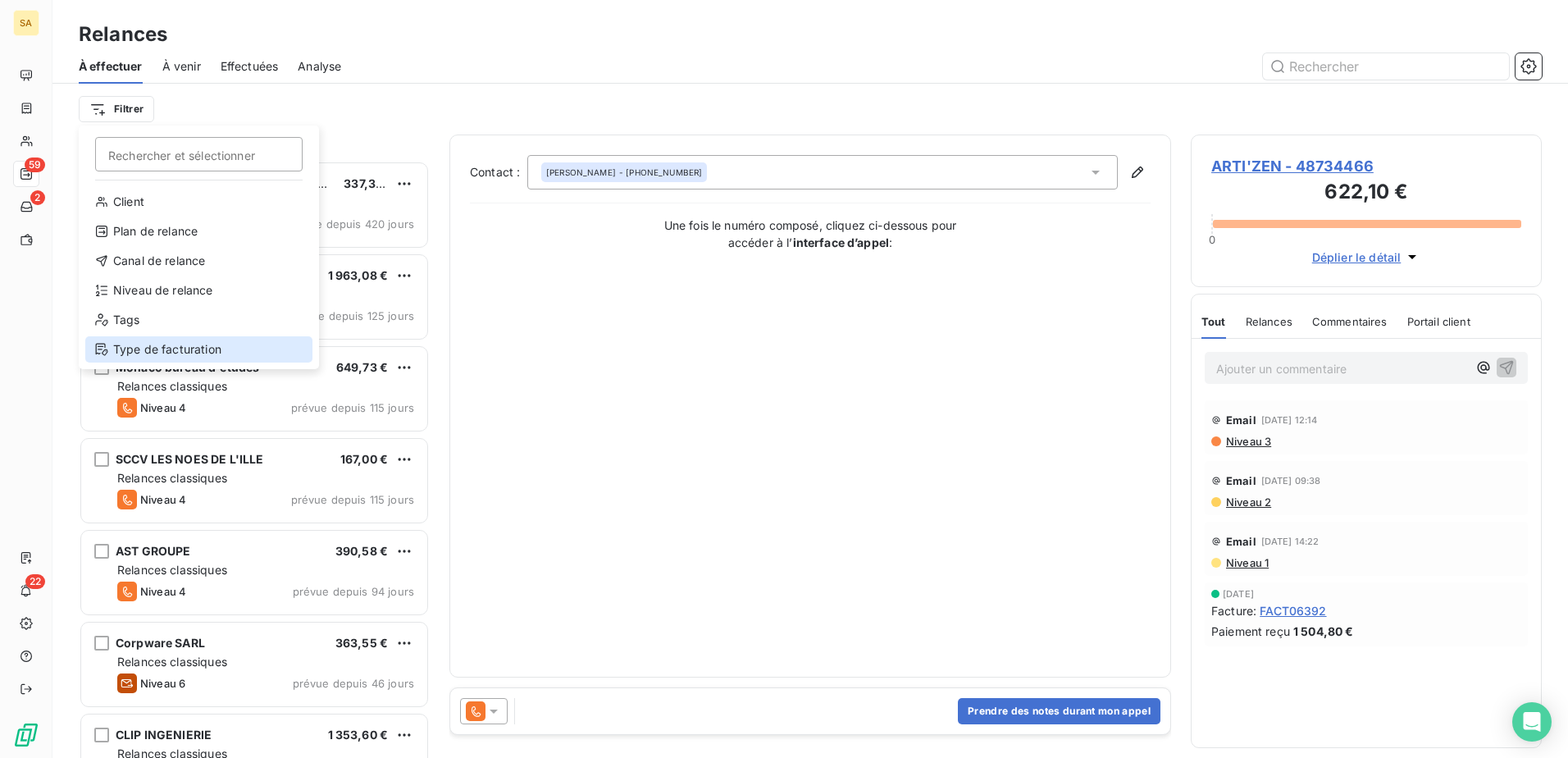
click at [206, 350] on div "Type de facturation" at bounding box center [199, 349] width 227 height 26
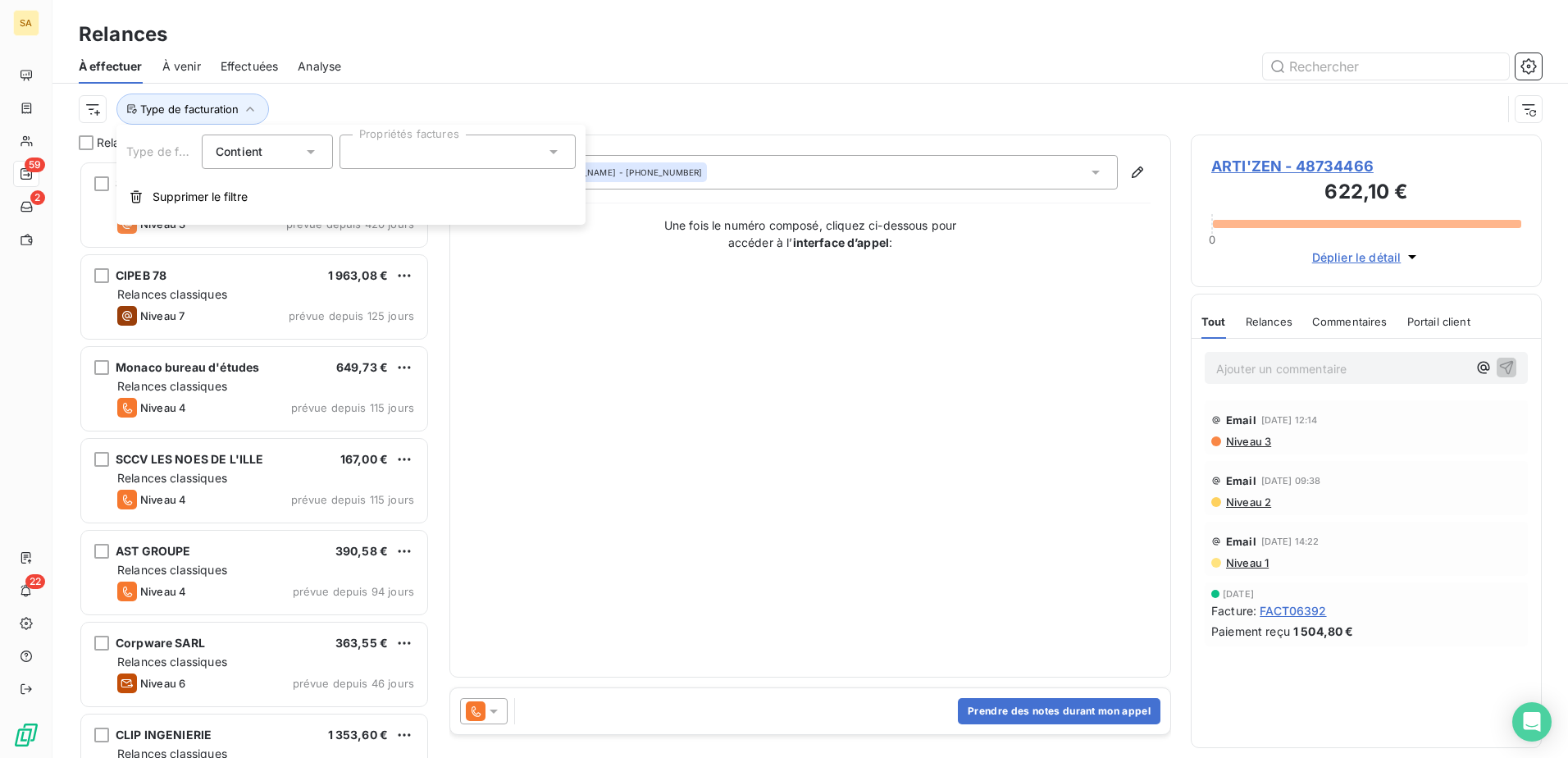
click at [438, 149] on div at bounding box center [457, 151] width 236 height 34
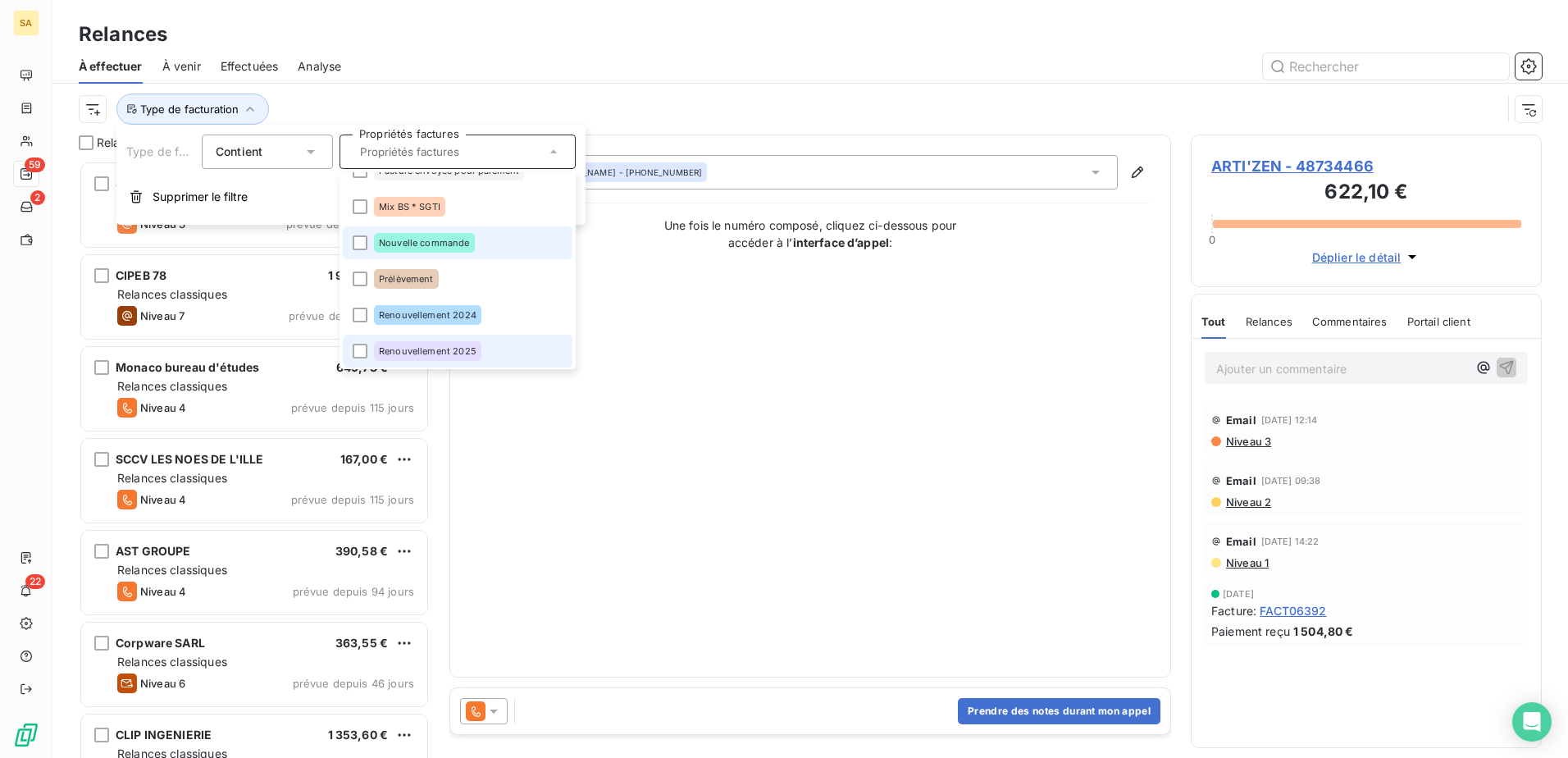
scroll to position [131, 0]
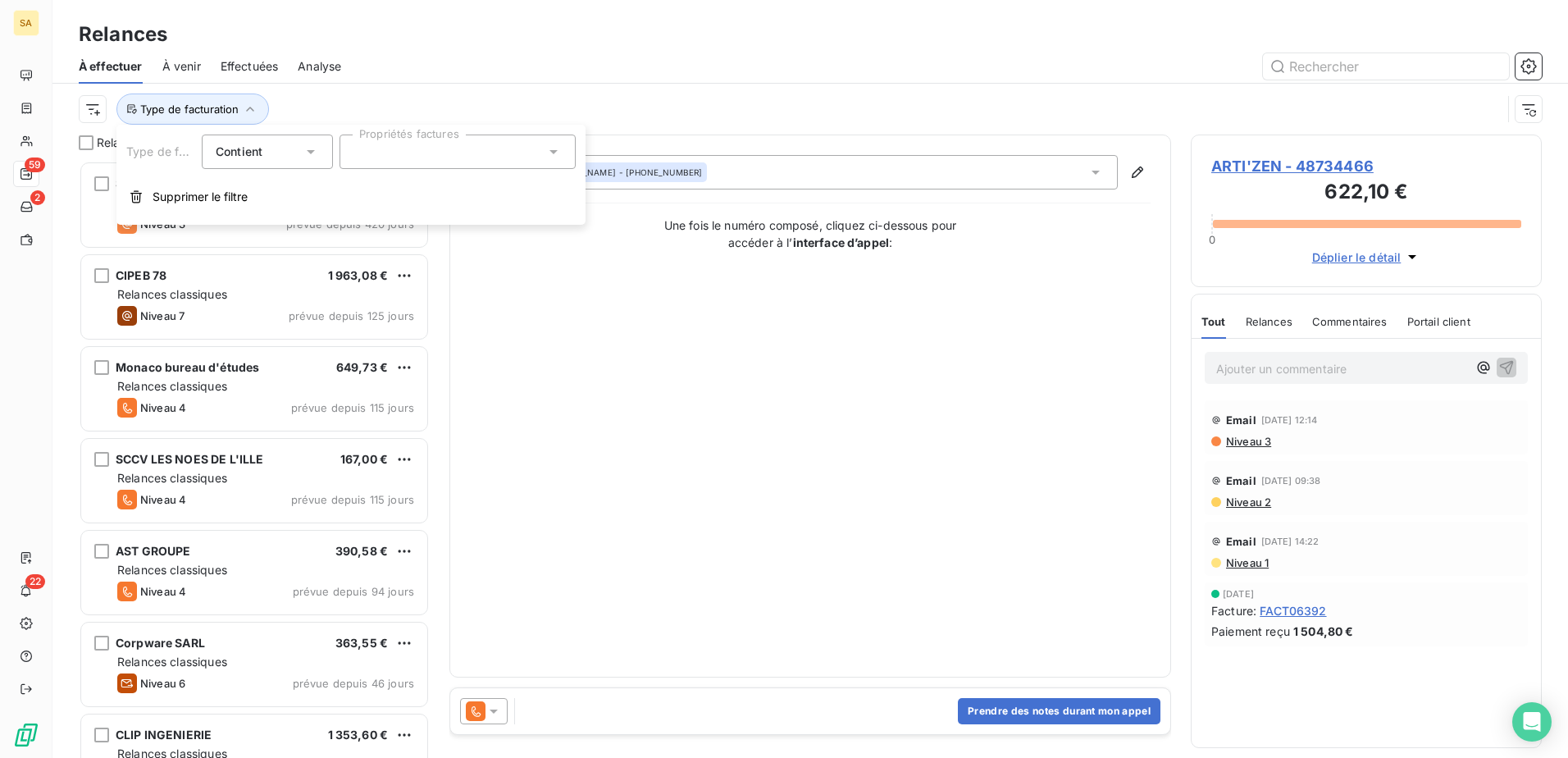
click at [446, 150] on div at bounding box center [457, 151] width 236 height 34
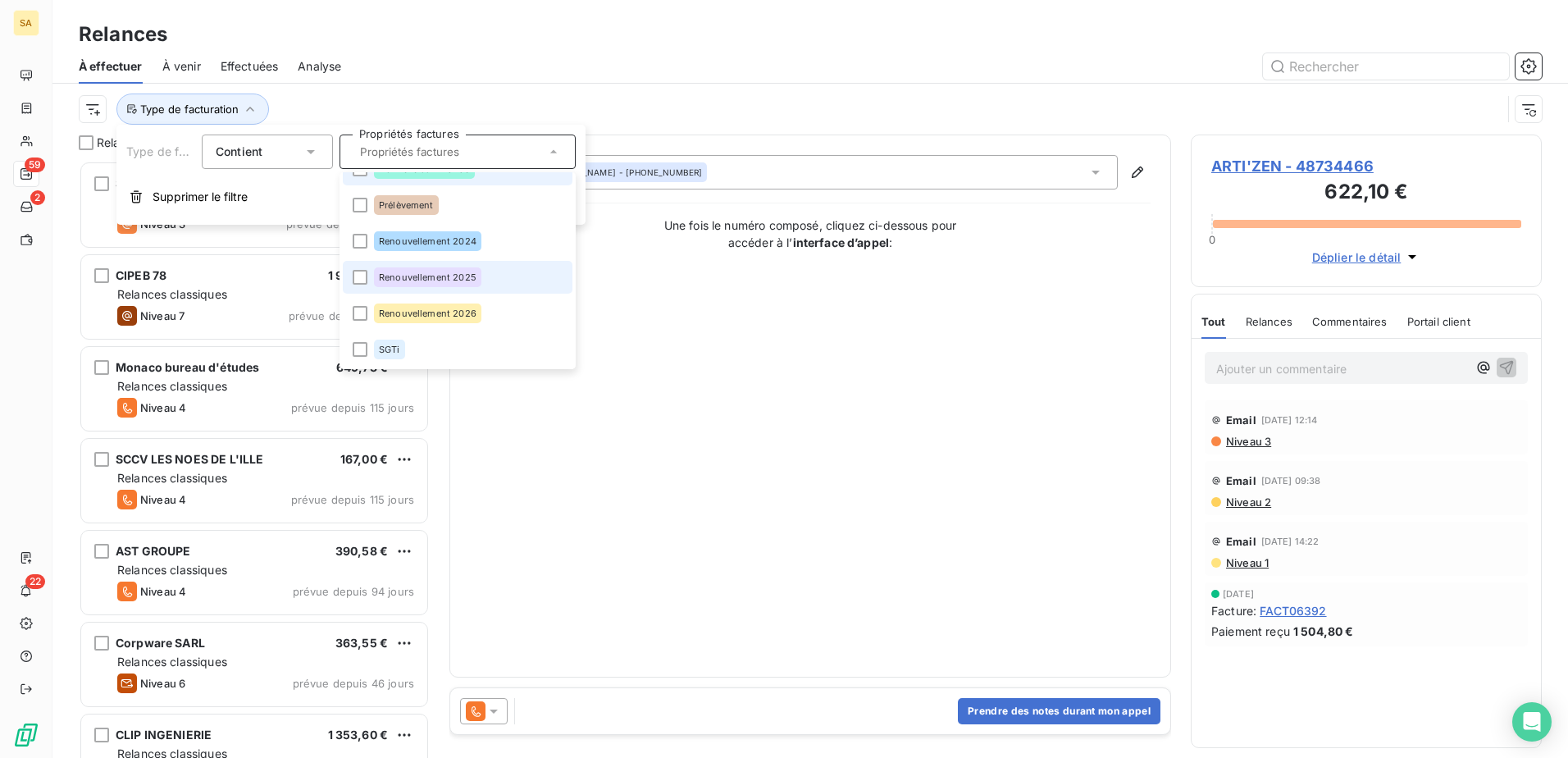
click at [450, 290] on li "Renouvellement 2025" at bounding box center [457, 277] width 230 height 33
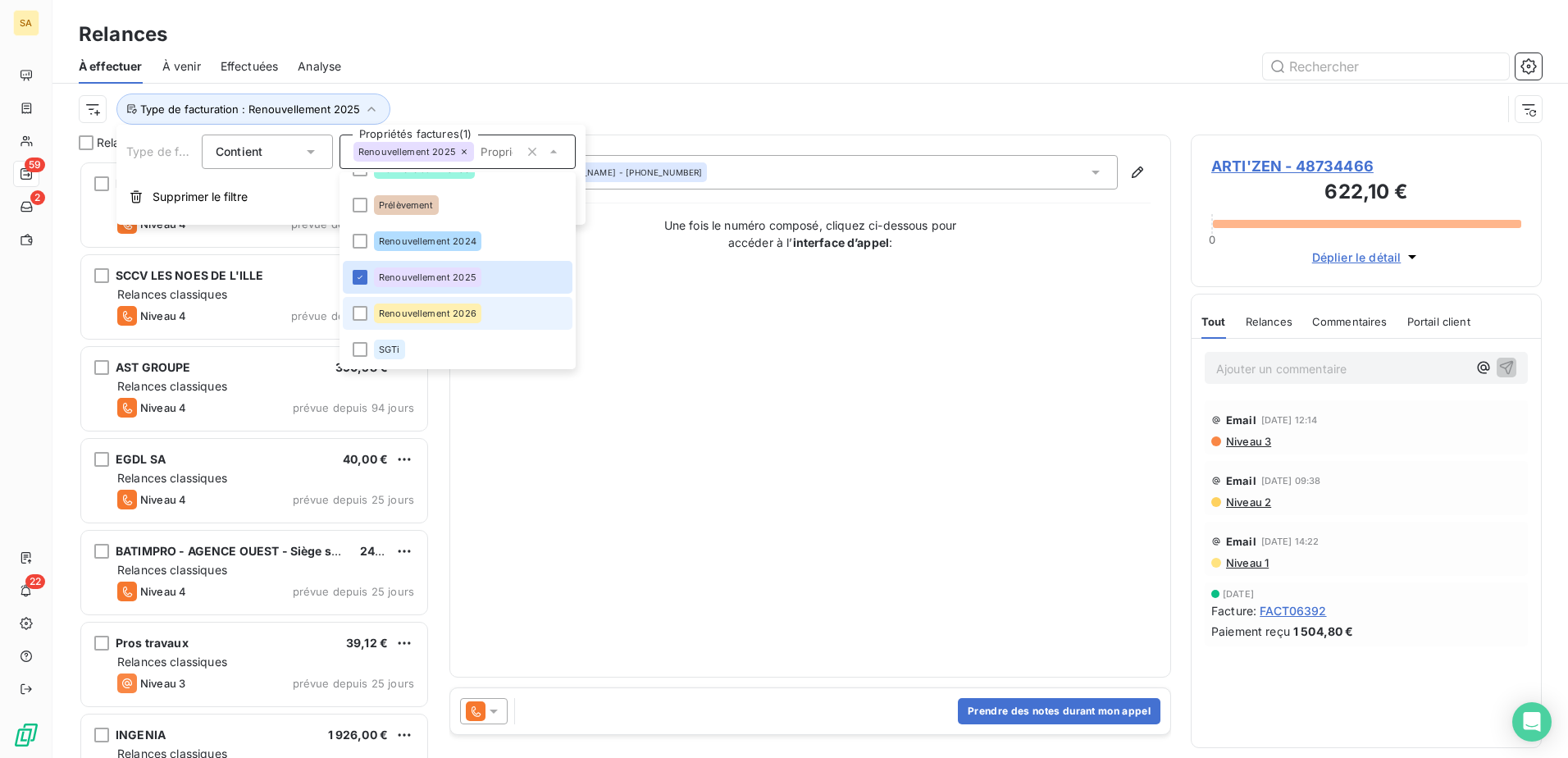
click at [476, 318] on div "Renouvellement 2026" at bounding box center [428, 313] width 108 height 20
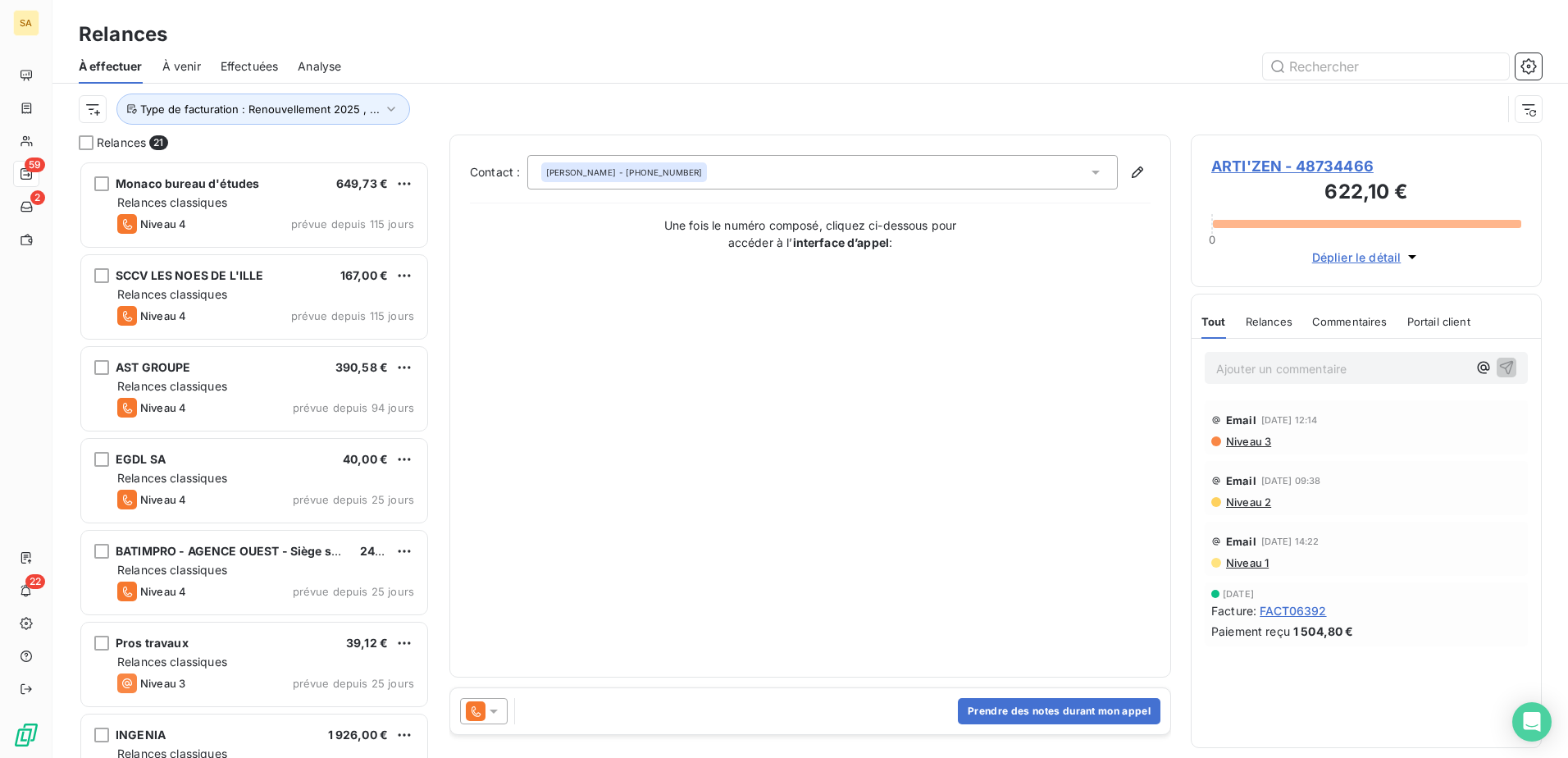
click at [513, 525] on div "Contact : Mickael THUAULT - +33 2 43 56 18 98 Une fois le numéro composé, cliqu…" at bounding box center [809, 405] width 680 height 502
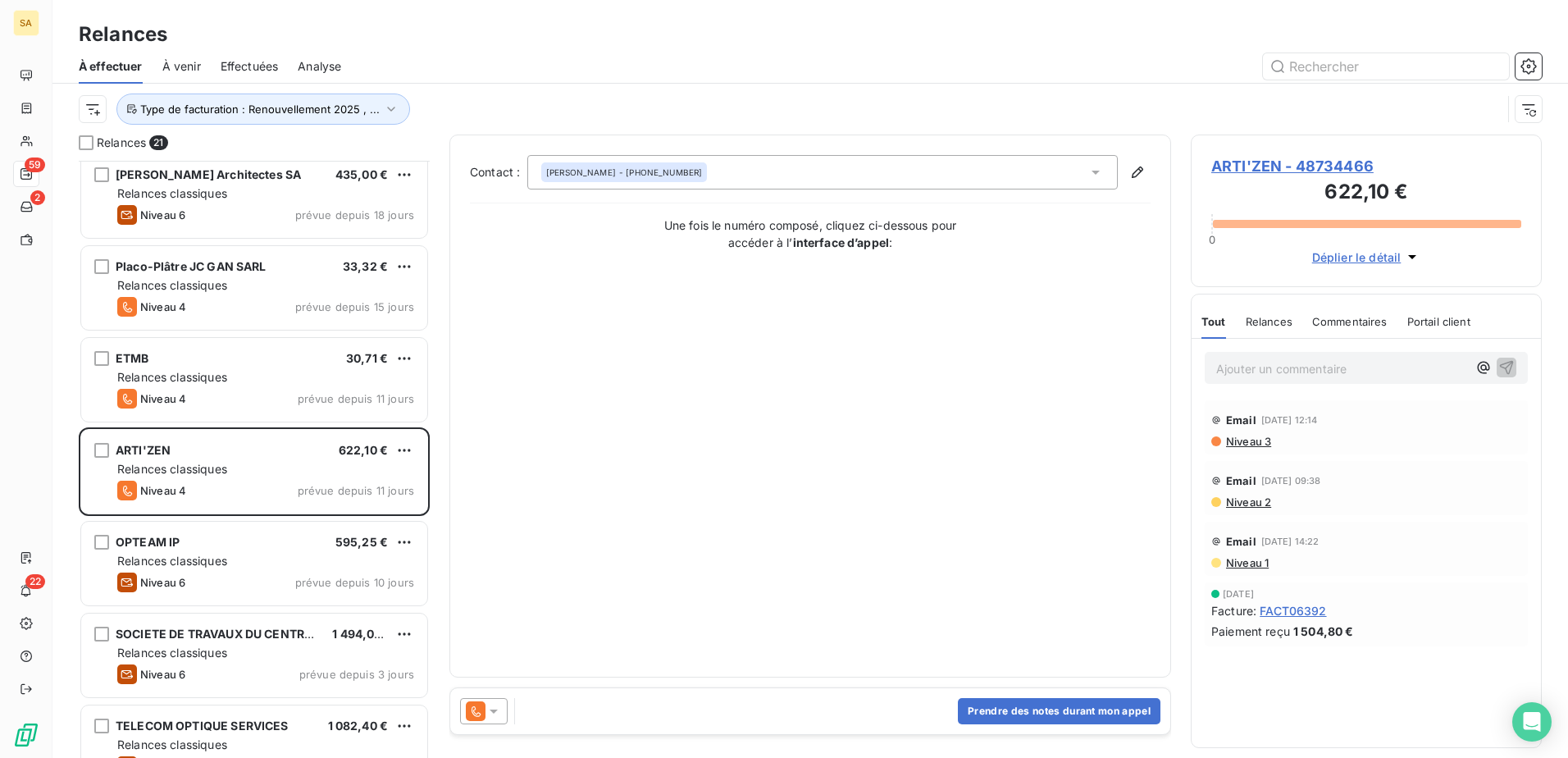
scroll to position [1333, 0]
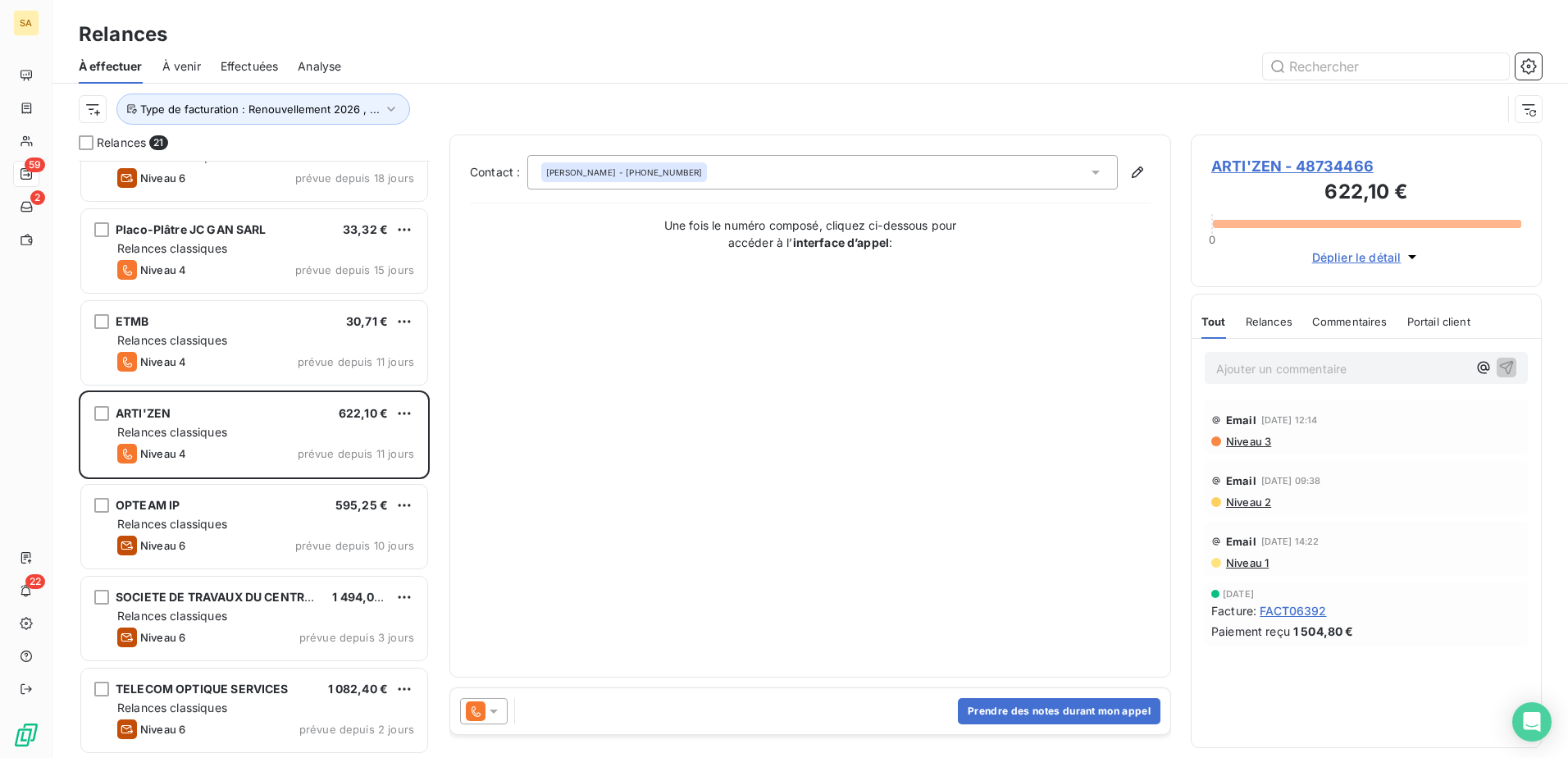
click at [1307, 165] on span "ARTI'ZEN - 48734466" at bounding box center [1365, 166] width 310 height 23
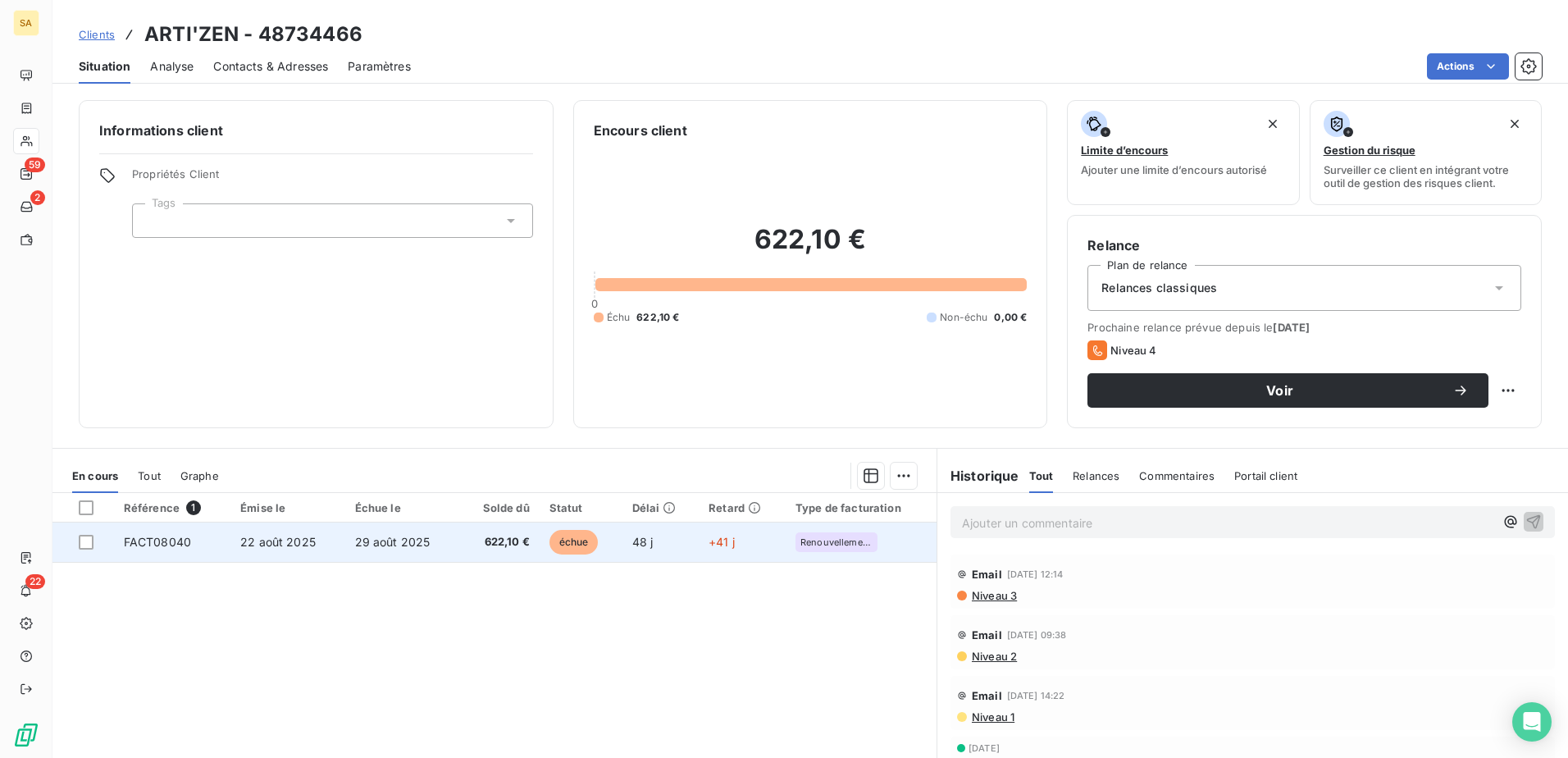
click at [163, 539] on span "FACT08040" at bounding box center [158, 542] width 68 height 14
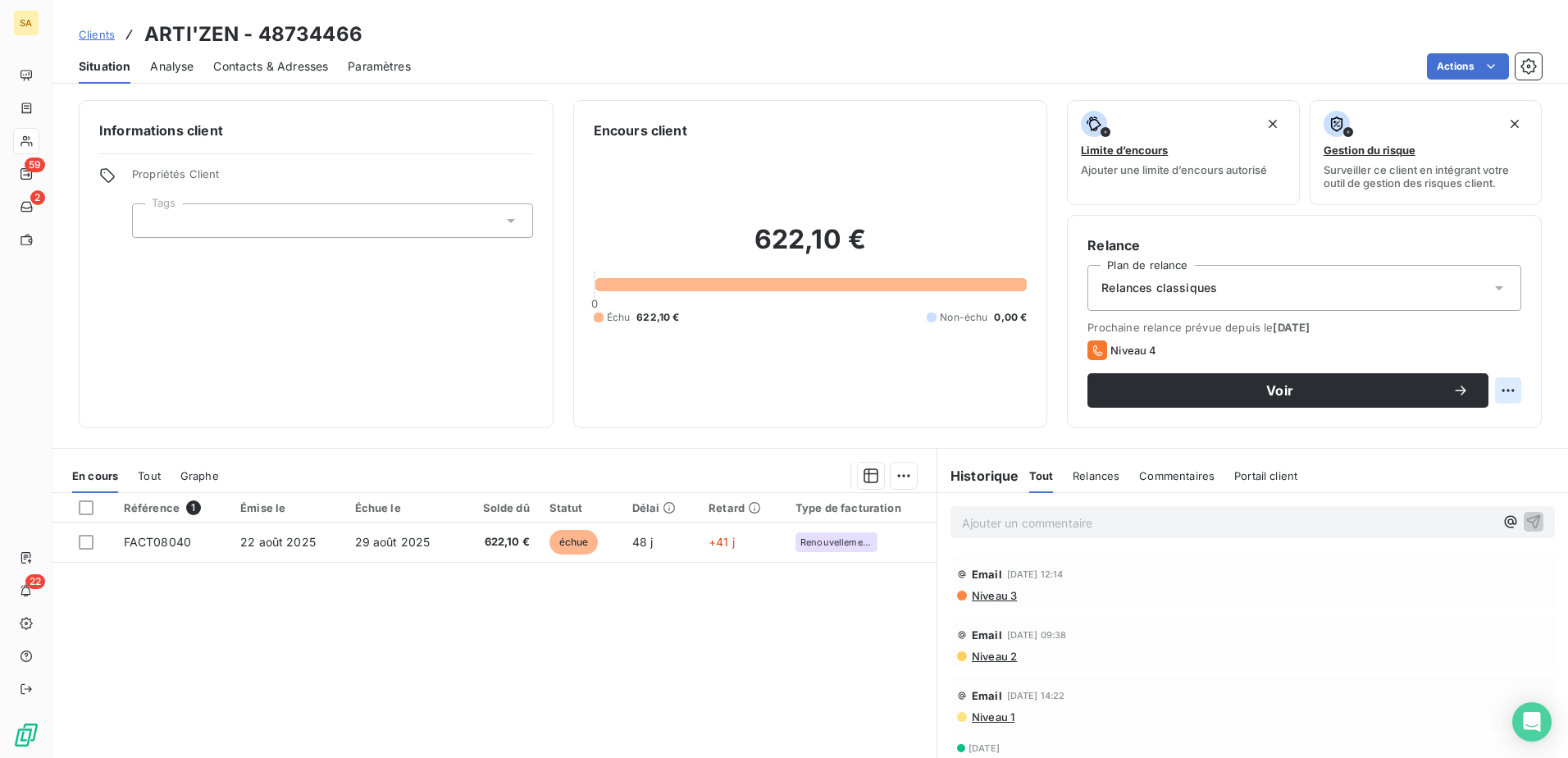
click at [1495, 389] on html "SA 59 2 22 Clients ARTI'ZEN - 48734466 Situation Analyse Contacts & Adresses Pa…" at bounding box center [784, 379] width 1568 height 758
click at [1492, 424] on div "Replanifier cette action" at bounding box center [1428, 426] width 147 height 26
select select "9"
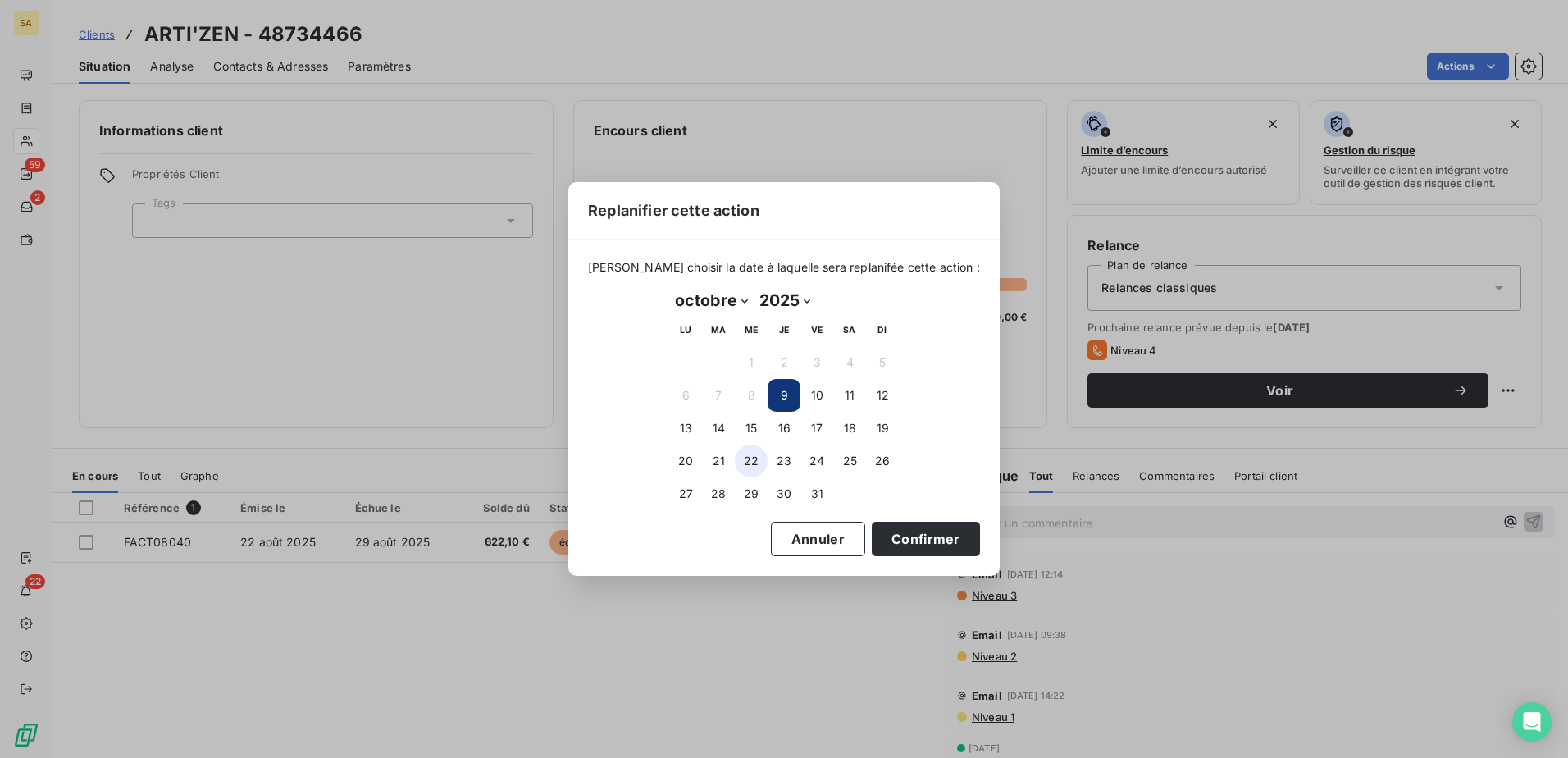
click at [746, 449] on button "22" at bounding box center [752, 461] width 33 height 33
click at [936, 544] on button "Confirmer" at bounding box center [926, 539] width 109 height 34
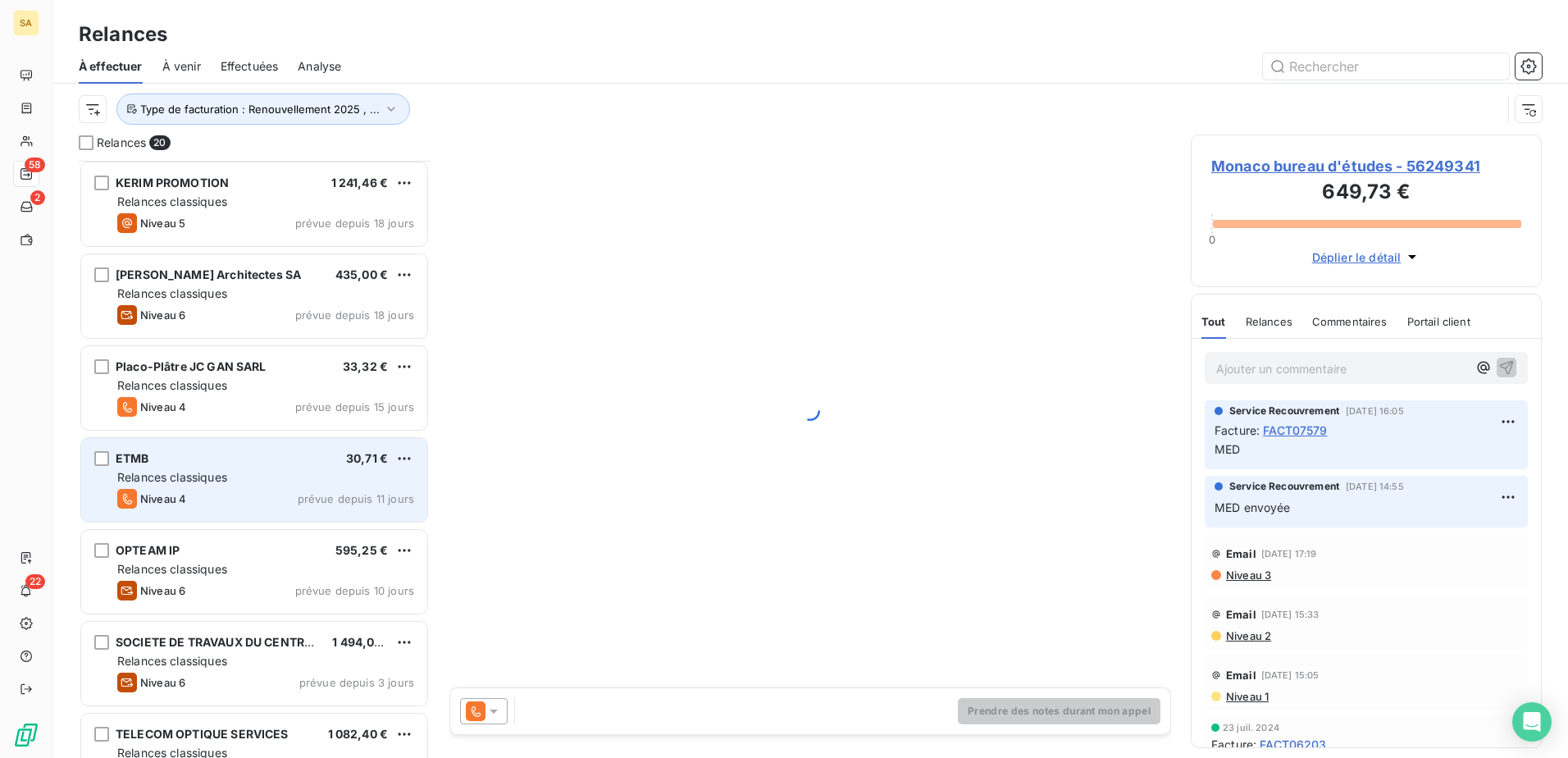
scroll to position [1242, 0]
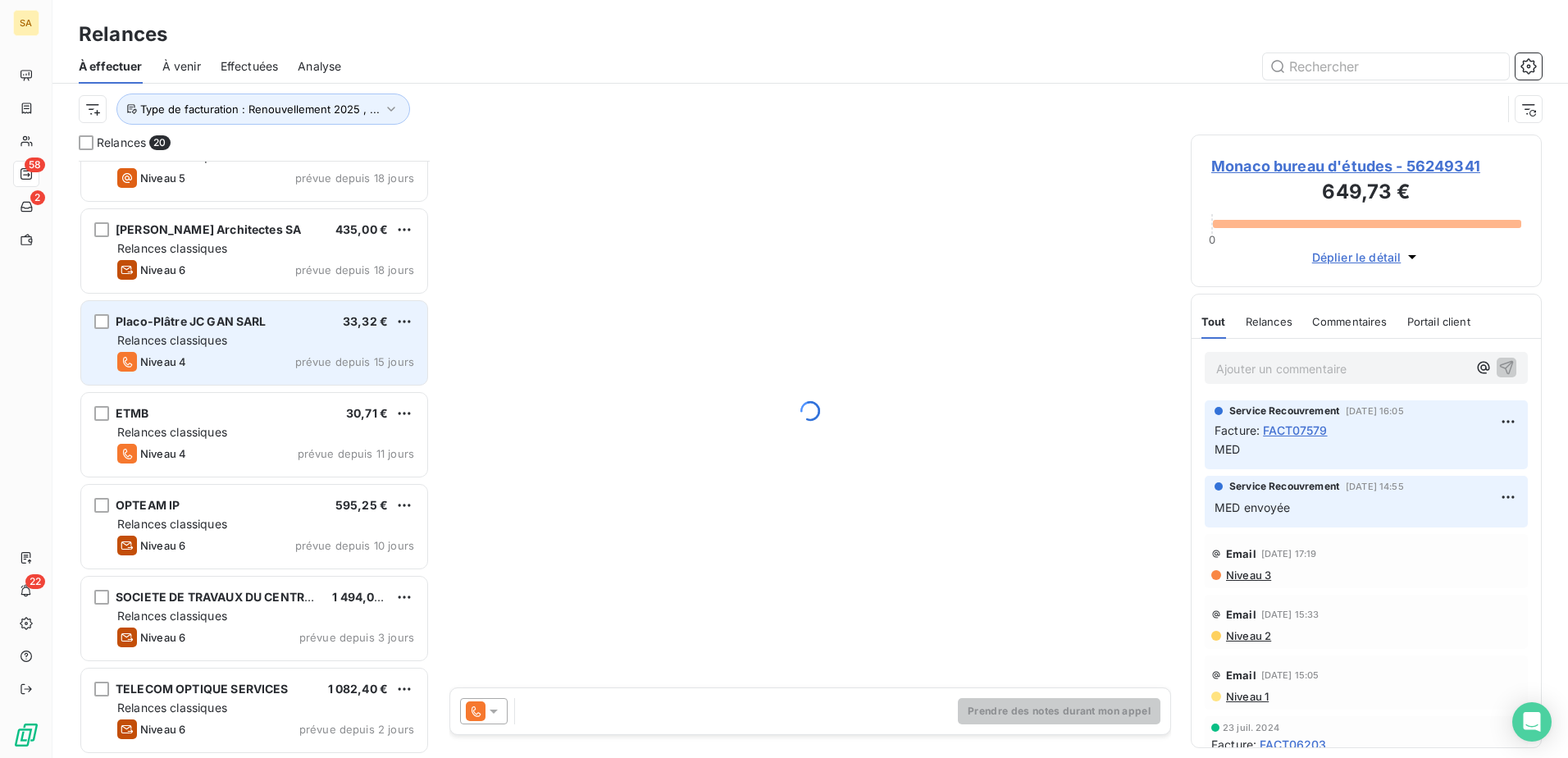
click at [303, 342] on div "Relances classiques" at bounding box center [265, 340] width 297 height 17
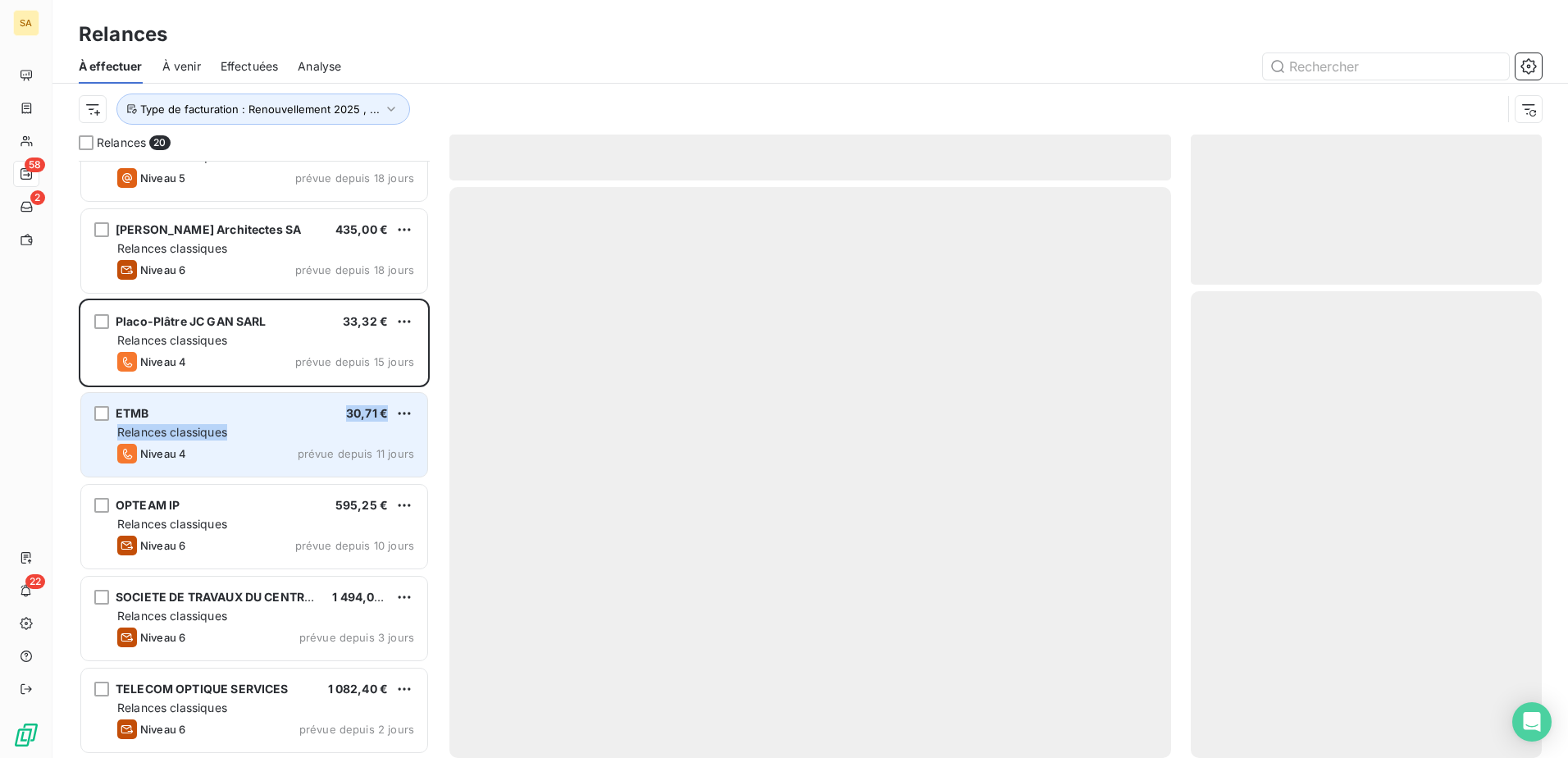
click at [310, 422] on div "ETMB 30,71 € Relances classiques Niveau 4 prévue depuis 11 jours" at bounding box center [254, 434] width 346 height 83
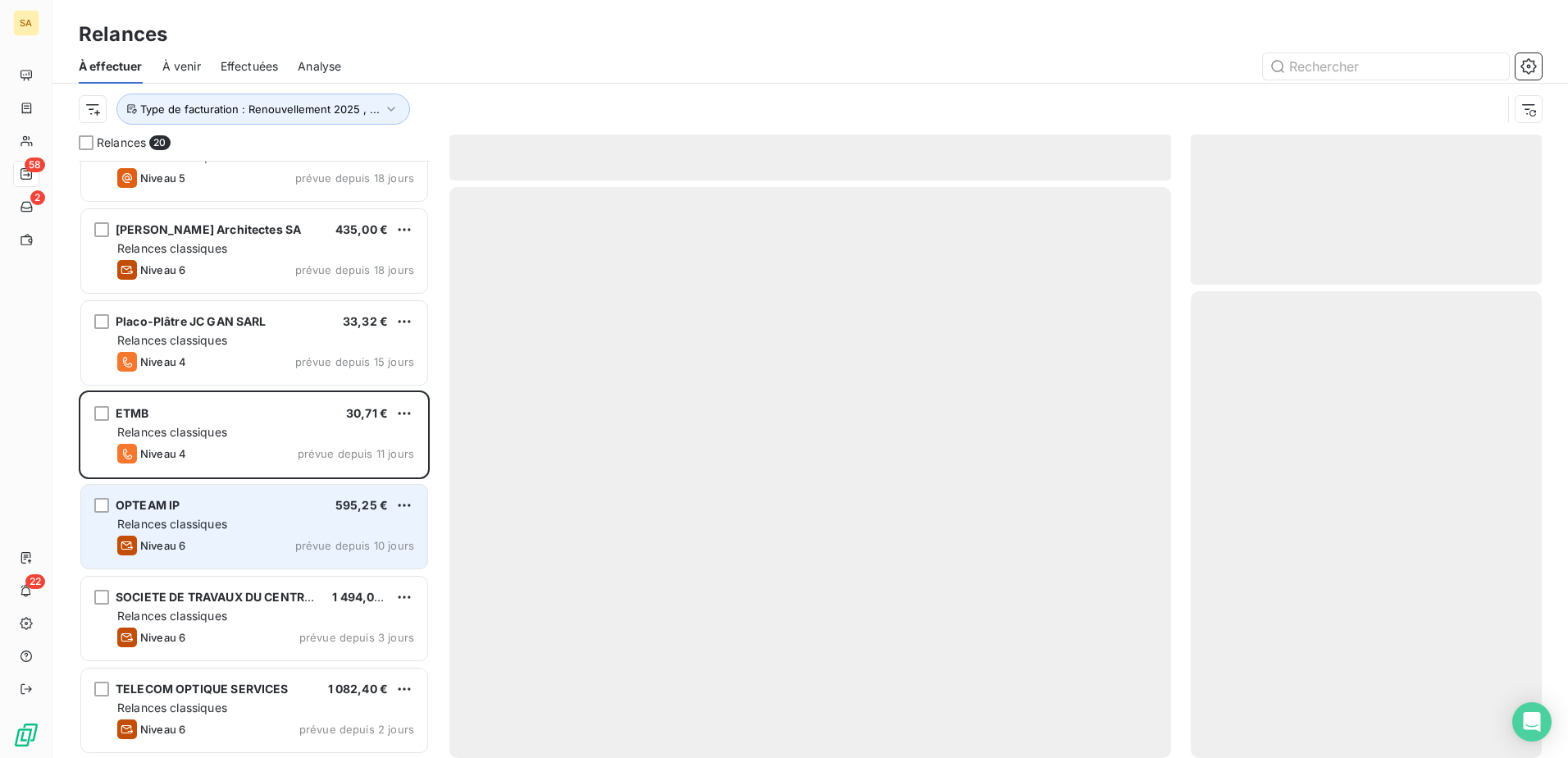
drag, startPoint x: 310, startPoint y: 422, endPoint x: 312, endPoint y: 524, distance: 102.0
click at [312, 524] on div "Relances classiques" at bounding box center [265, 524] width 297 height 17
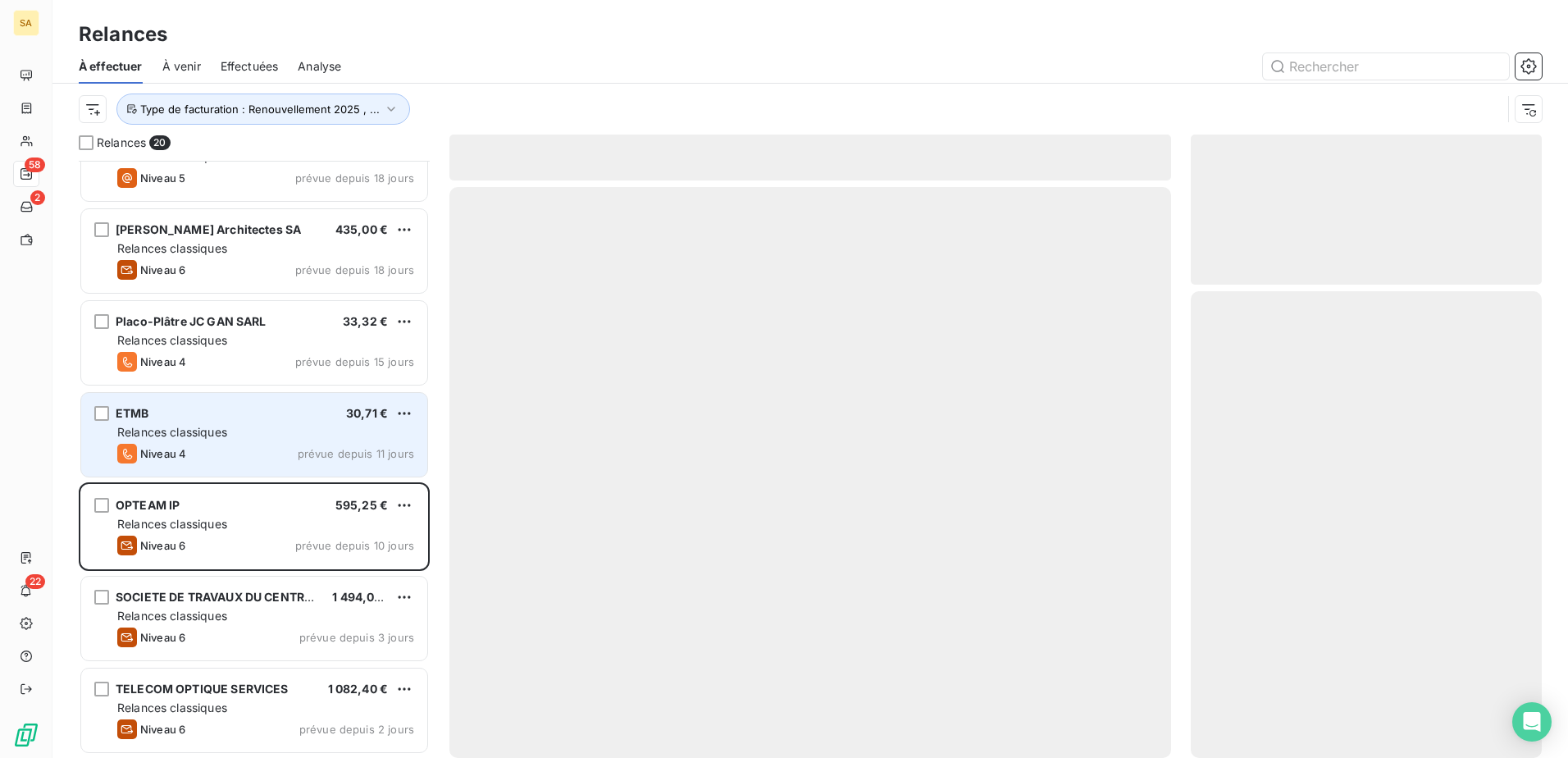
click at [313, 450] on span "prévue depuis 11 jours" at bounding box center [355, 453] width 116 height 13
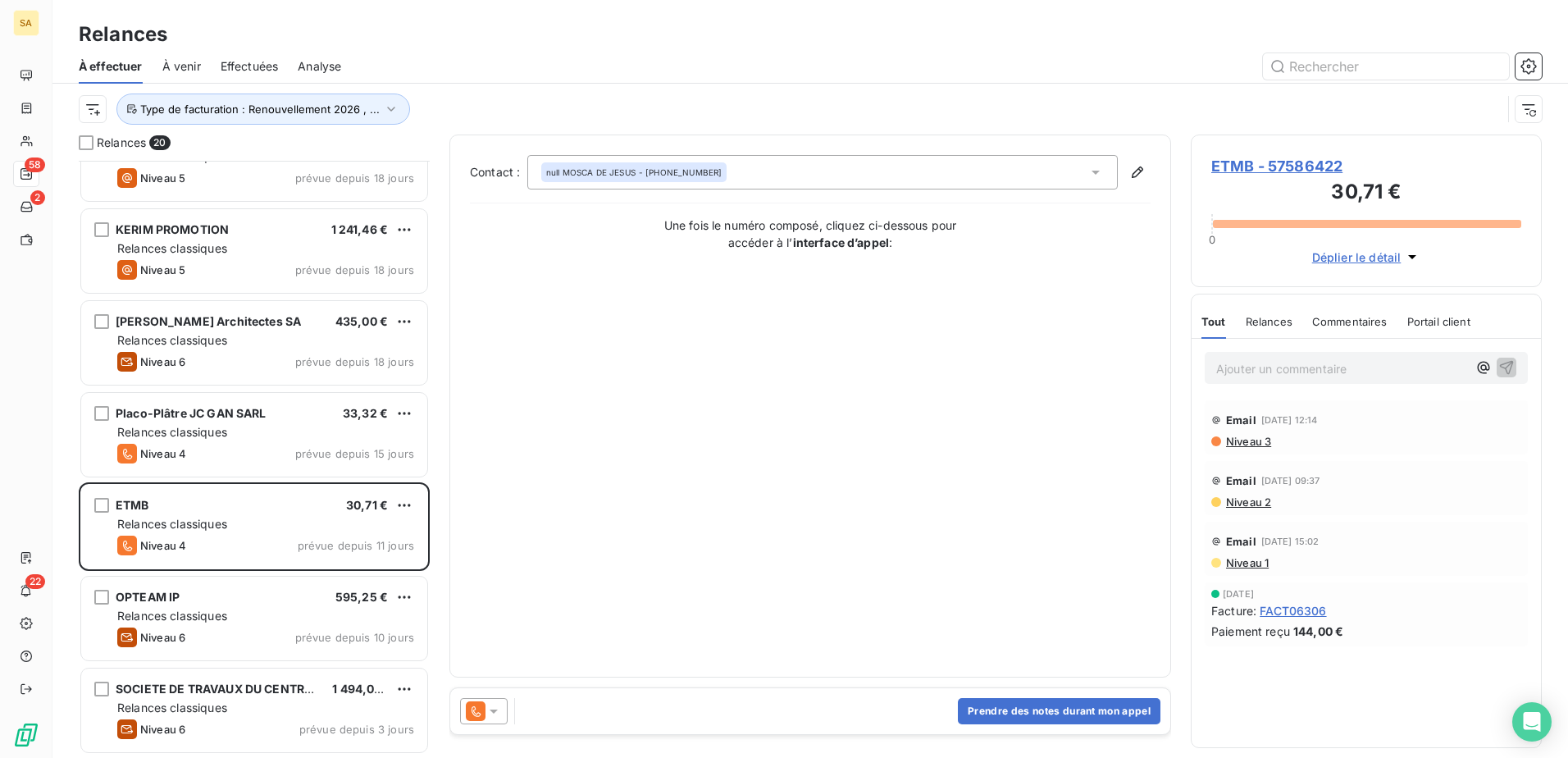
scroll to position [1242, 0]
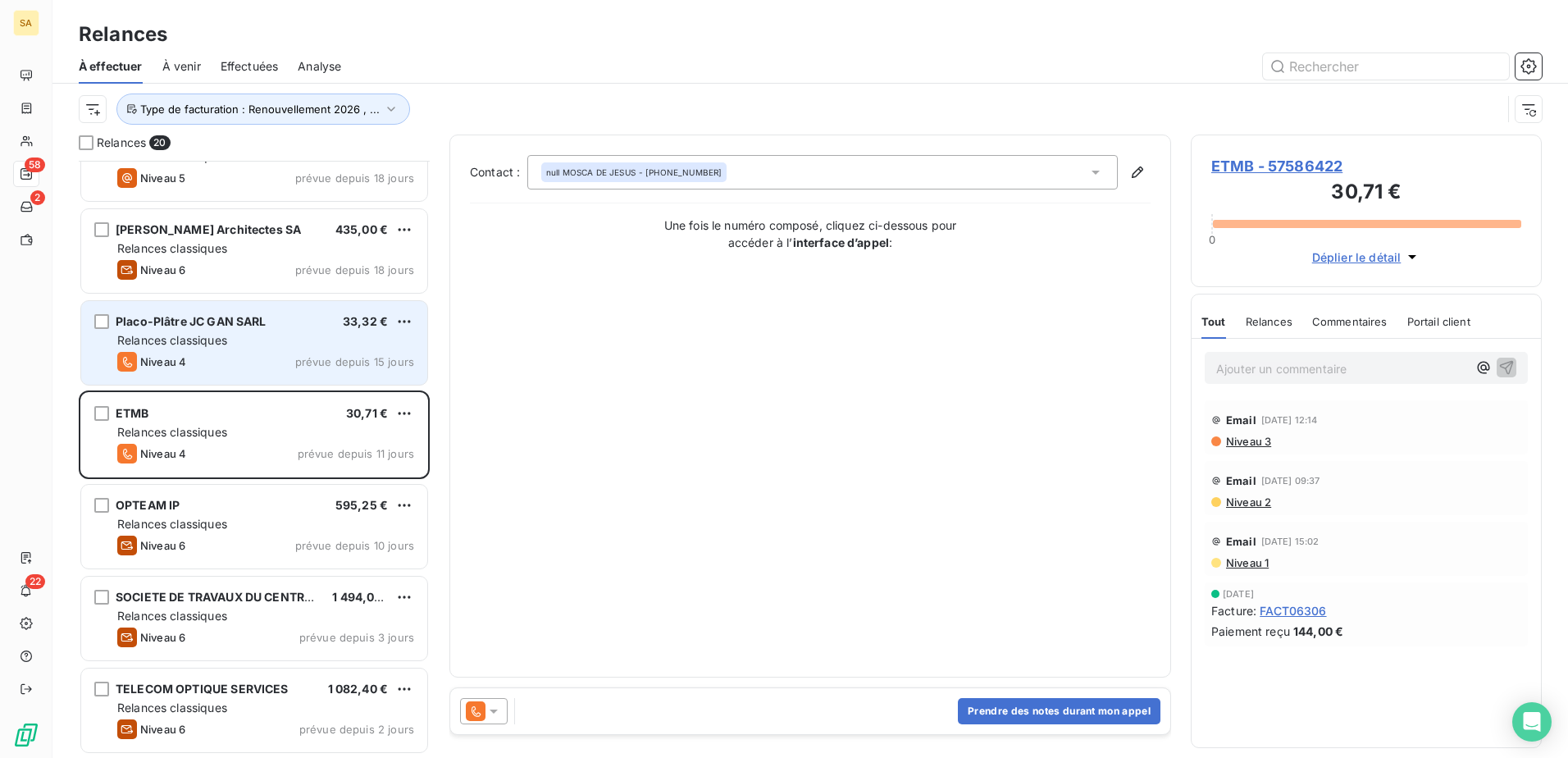
click at [276, 351] on div "Placo-Plâtre JC GAN SARL 33,32 € Relances classiques Niveau 4 prévue depuis 15 …" at bounding box center [254, 342] width 346 height 83
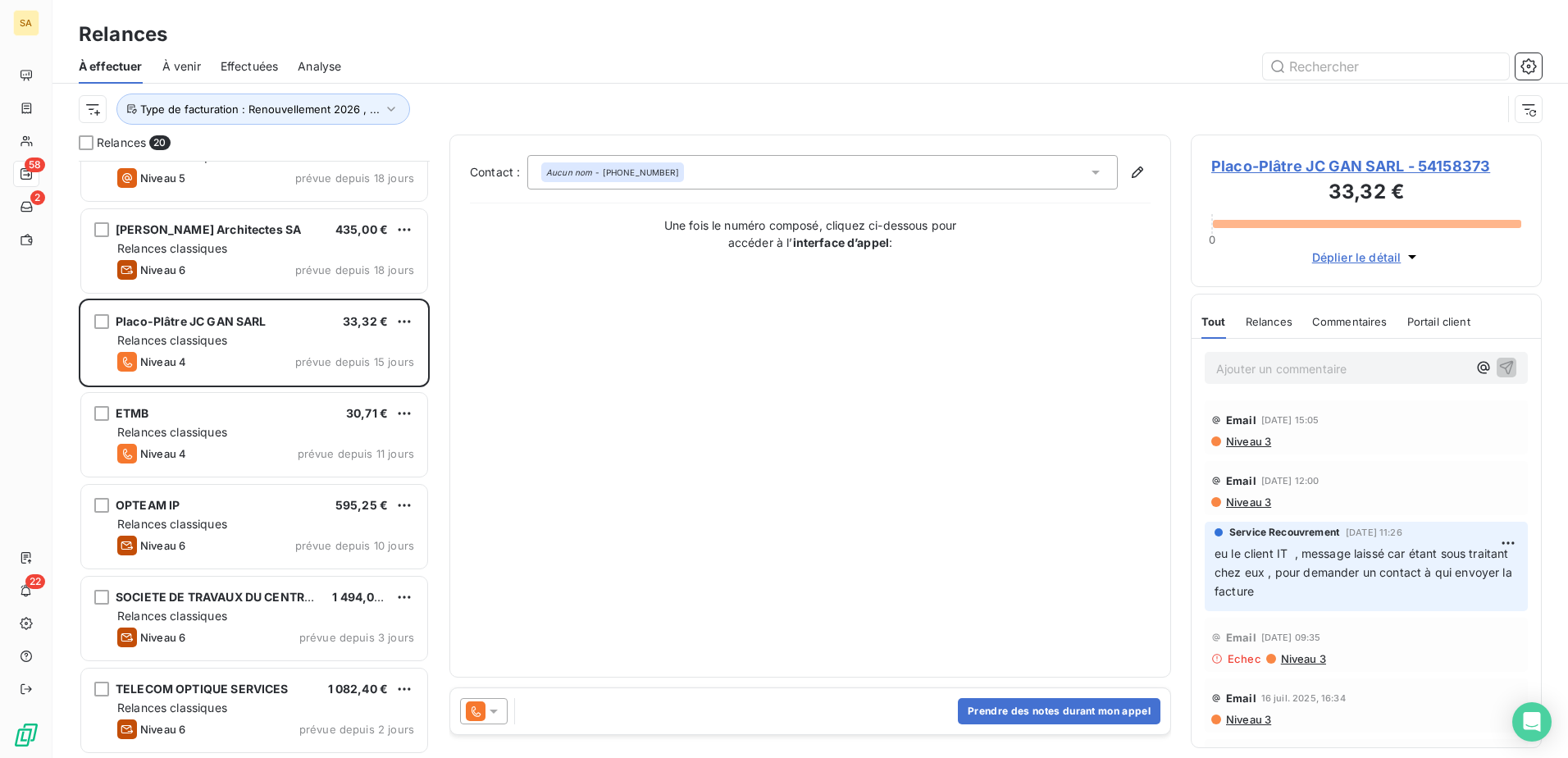
click at [1262, 368] on p "Ajouter un commentaire ﻿" at bounding box center [1341, 368] width 251 height 21
click at [1113, 706] on button "Prendre des notes durant mon appel" at bounding box center [1059, 711] width 203 height 26
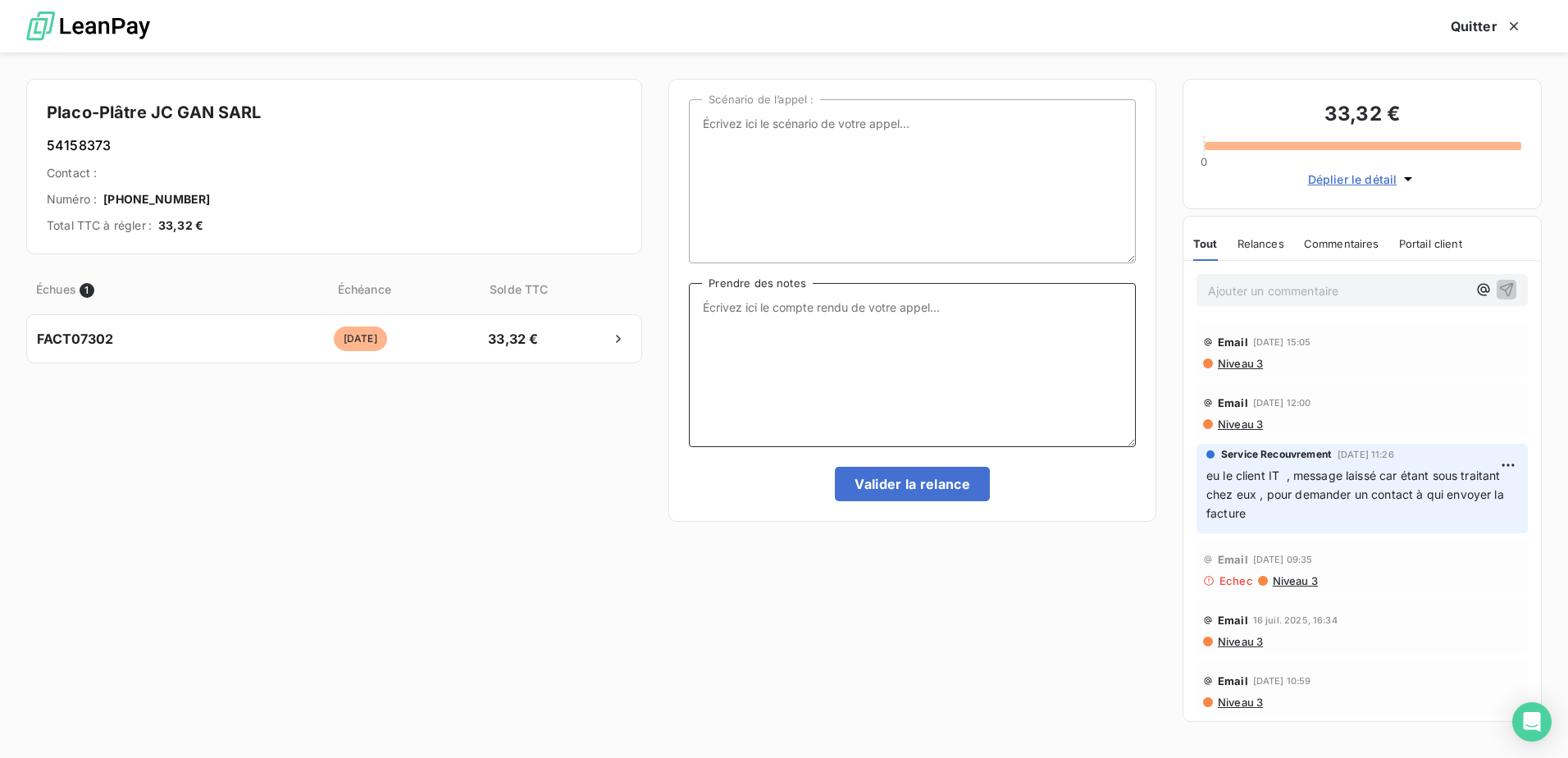
click at [859, 316] on textarea "Prendre des notes" at bounding box center [912, 365] width 447 height 165
type textarea "eu le chargé pour IT finitions qui m'a donné le numéro de José Fernandes Carnei…"
click at [940, 481] on button "Valider la relance" at bounding box center [912, 484] width 155 height 34
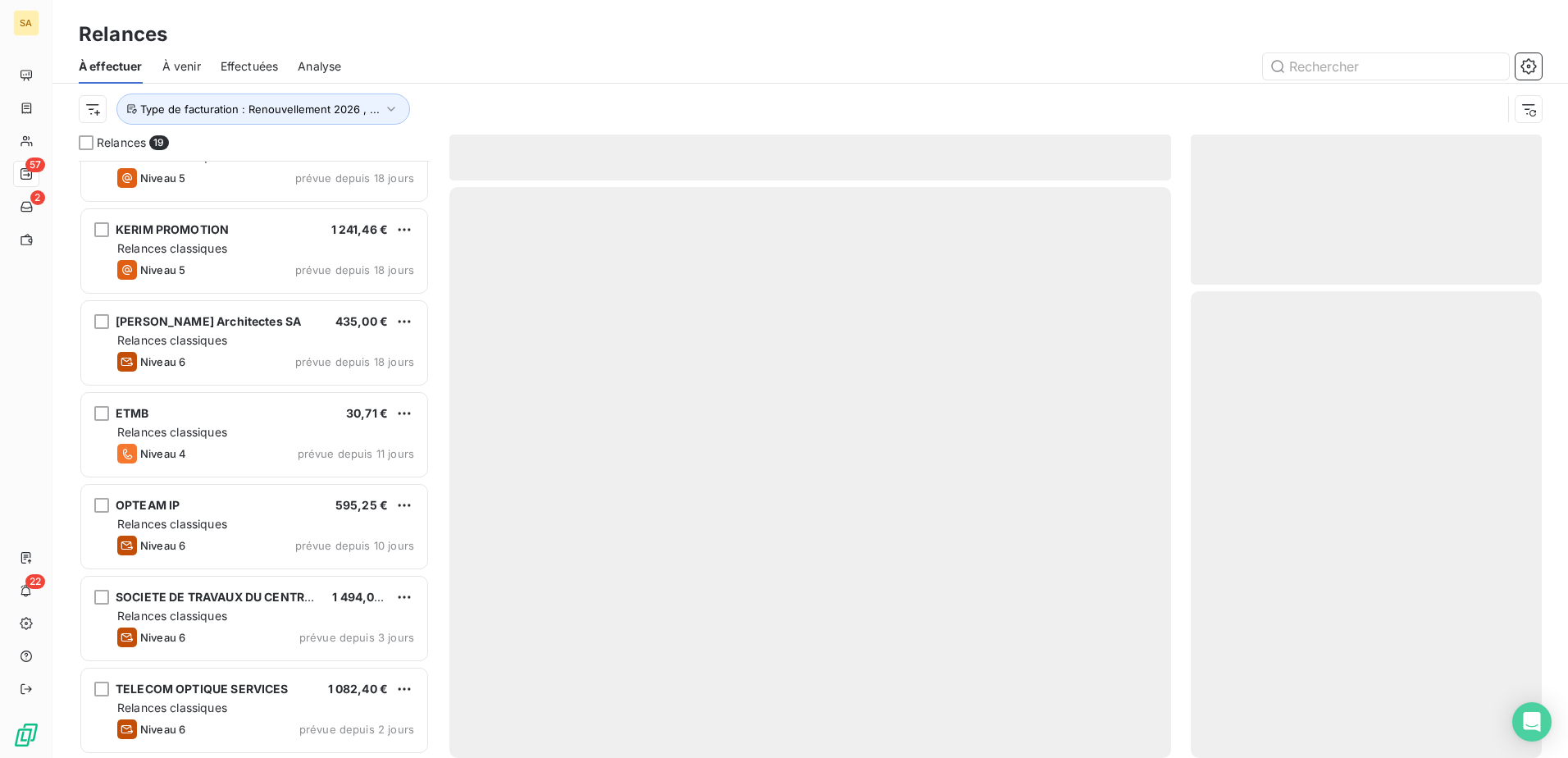
scroll to position [1149, 0]
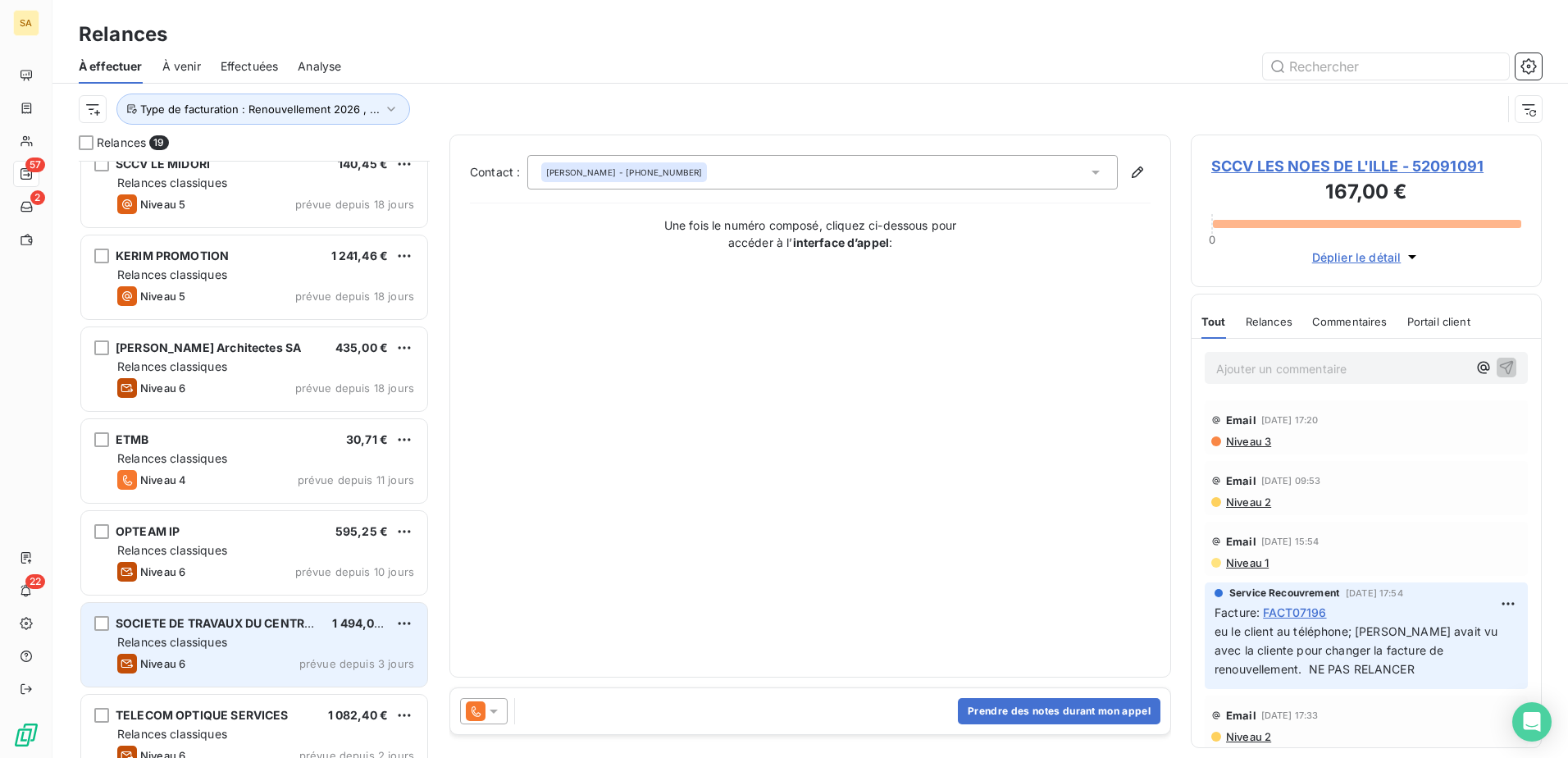
scroll to position [1150, 0]
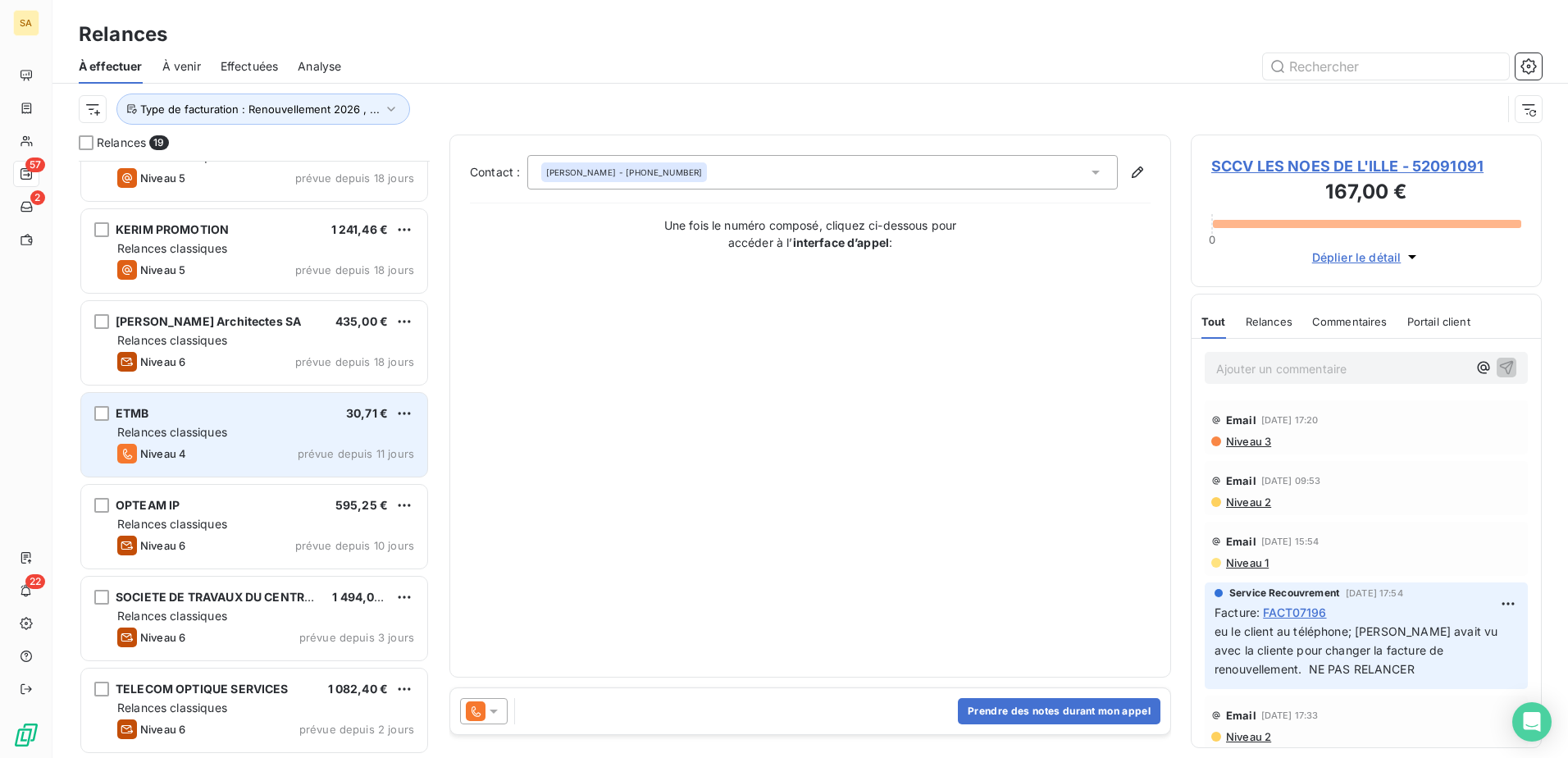
click at [291, 446] on div "Niveau 4 prévue depuis 11 jours" at bounding box center [265, 453] width 297 height 20
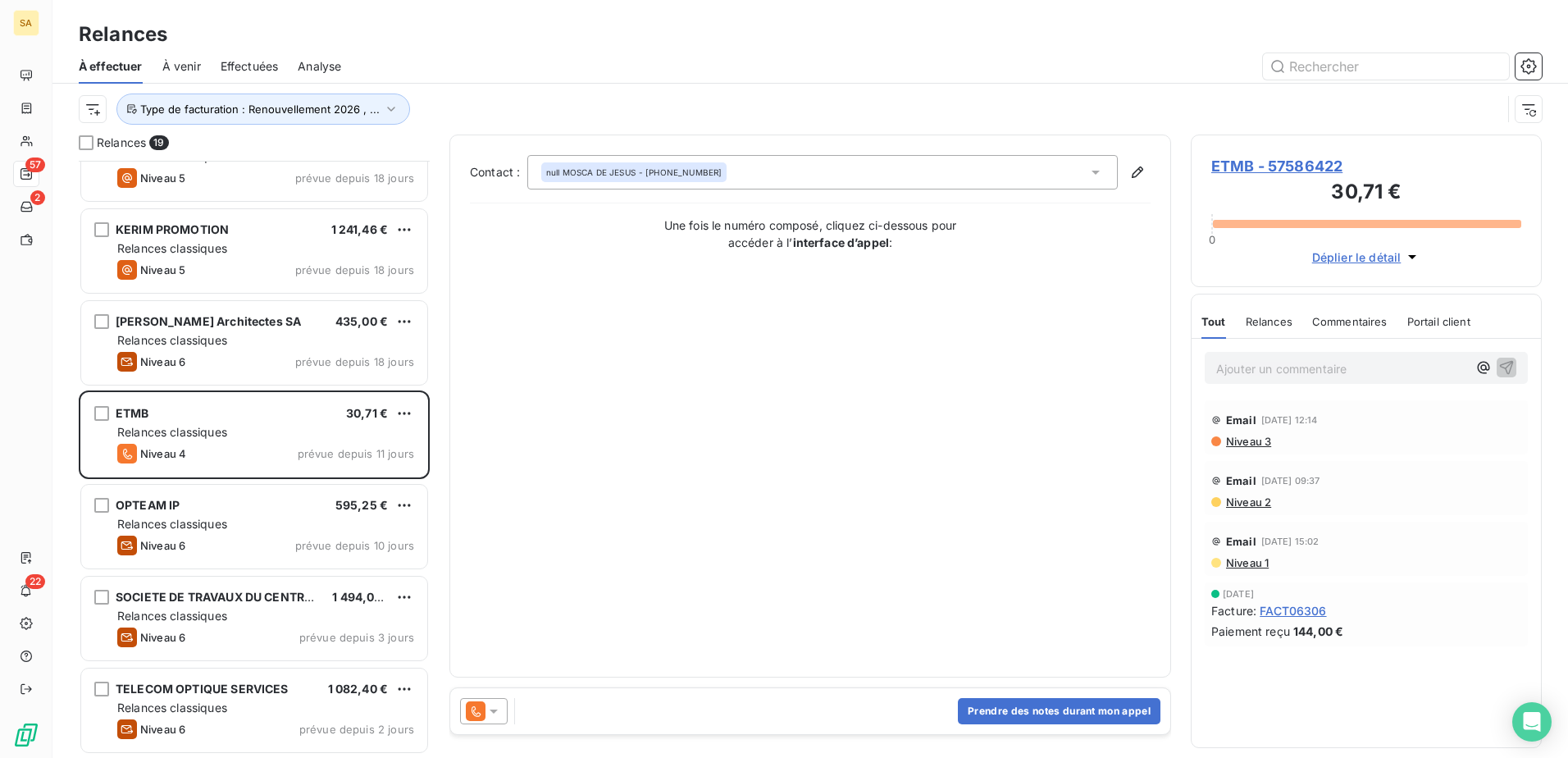
click at [1227, 165] on span "ETMB - 57586422" at bounding box center [1365, 166] width 310 height 23
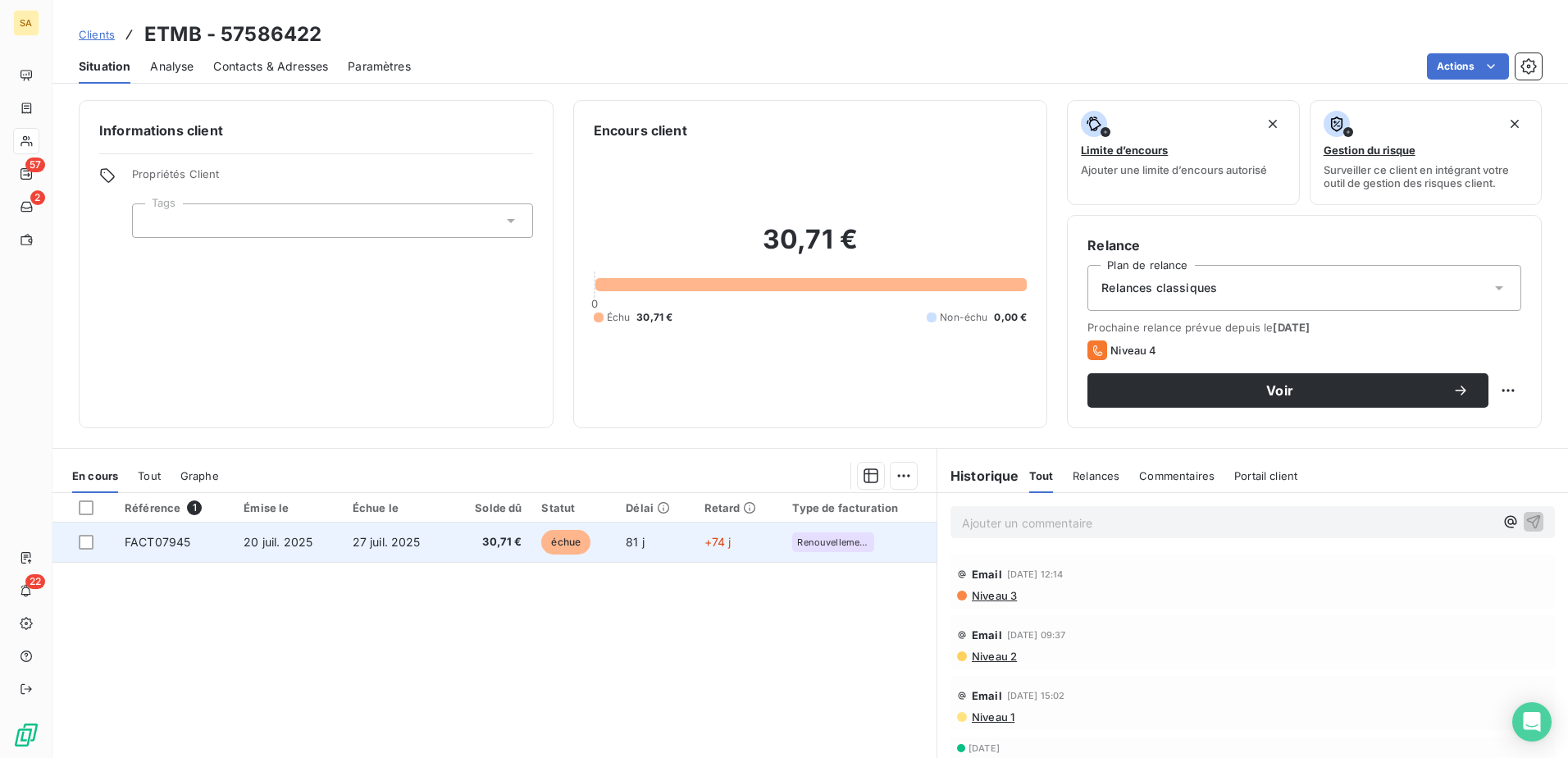
click at [132, 536] on span "FACT07945" at bounding box center [157, 542] width 66 height 14
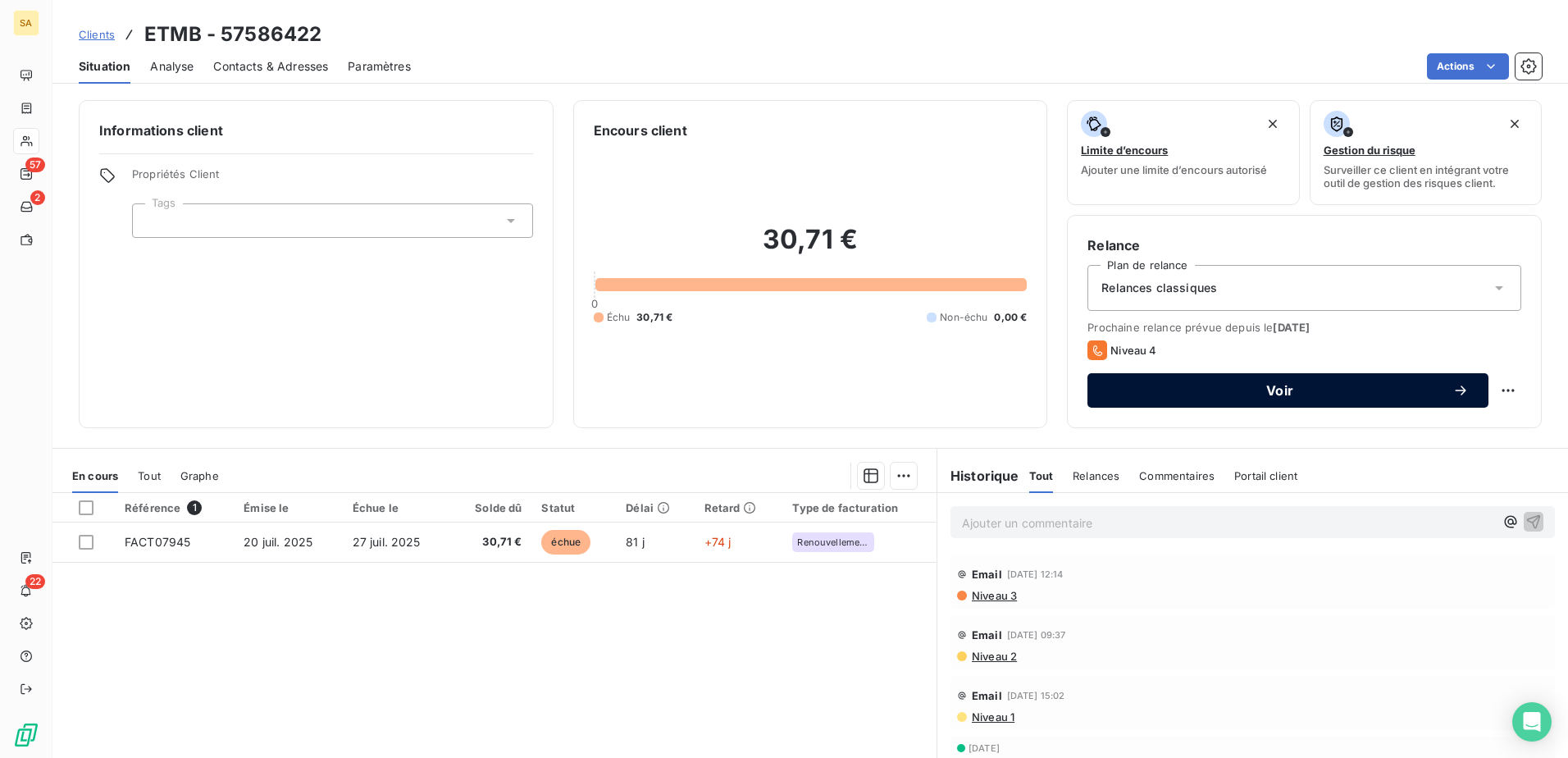
click at [1312, 387] on span "Voir" at bounding box center [1279, 390] width 346 height 13
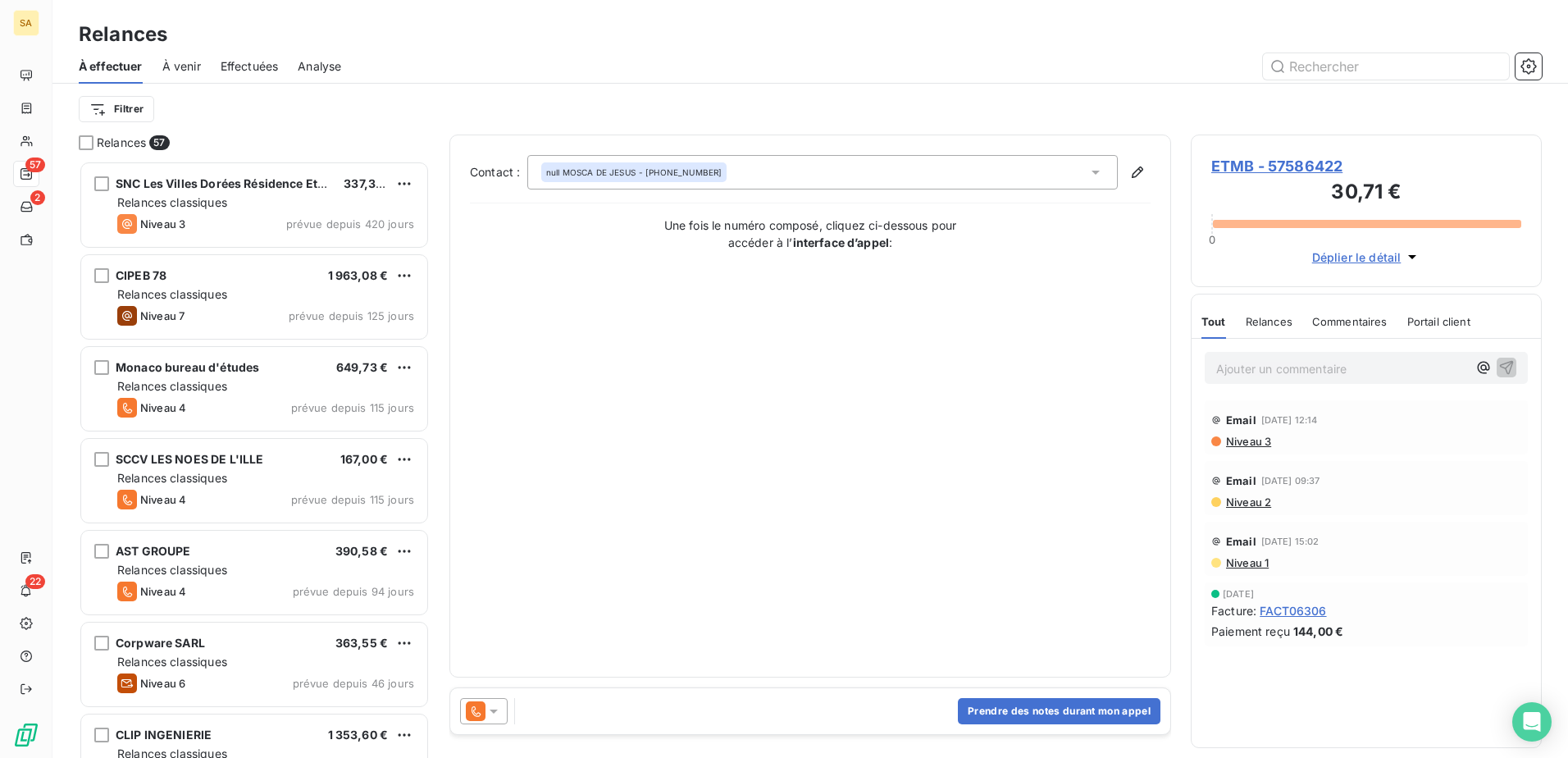
scroll to position [585, 339]
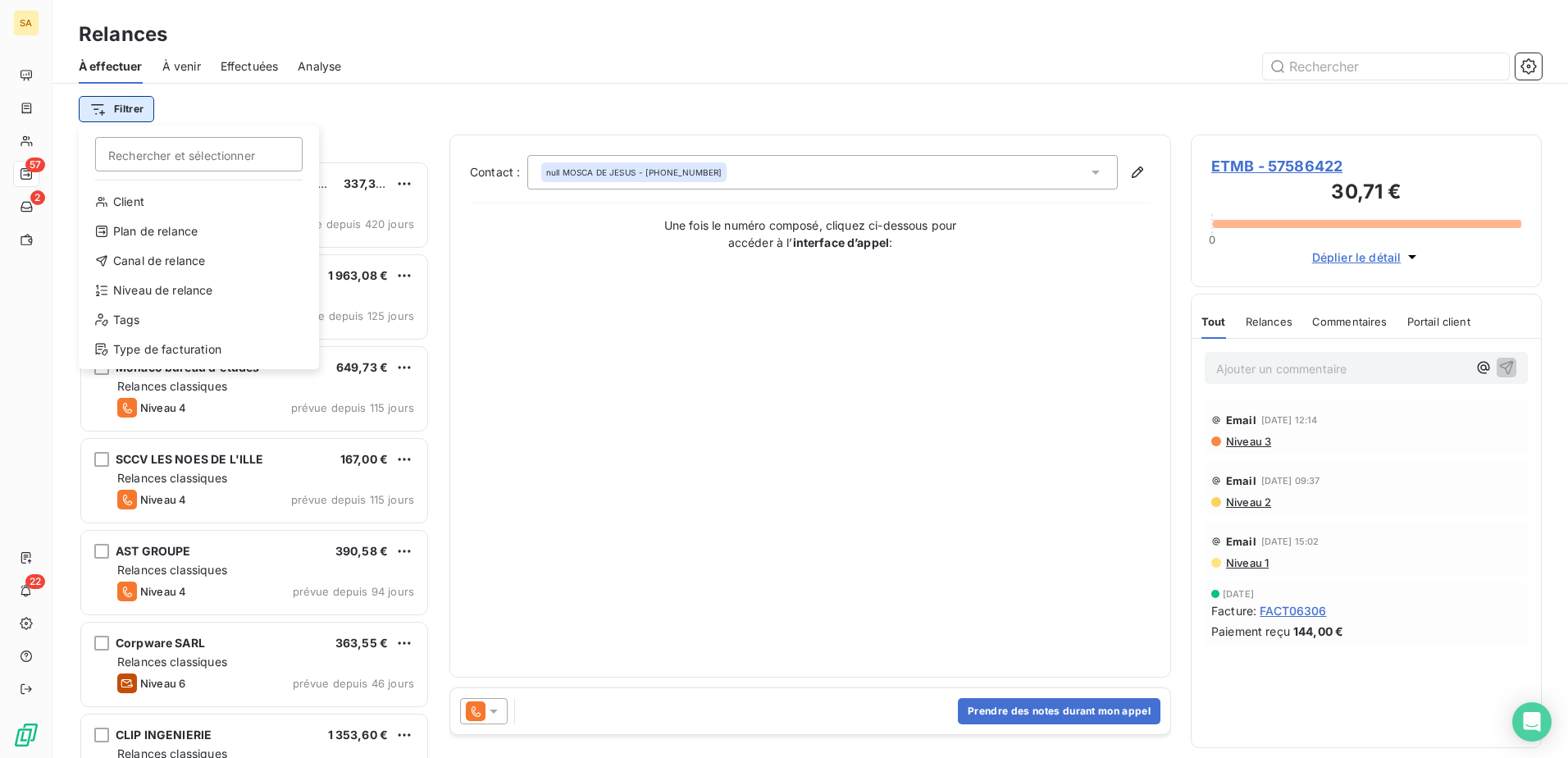
click at [130, 109] on html "SA 57 2 22 Relances À effectuer À venir Effectuées Analyse Filtrer Rechercher e…" at bounding box center [784, 379] width 1568 height 758
click at [200, 353] on div "Type de facturation" at bounding box center [199, 349] width 227 height 26
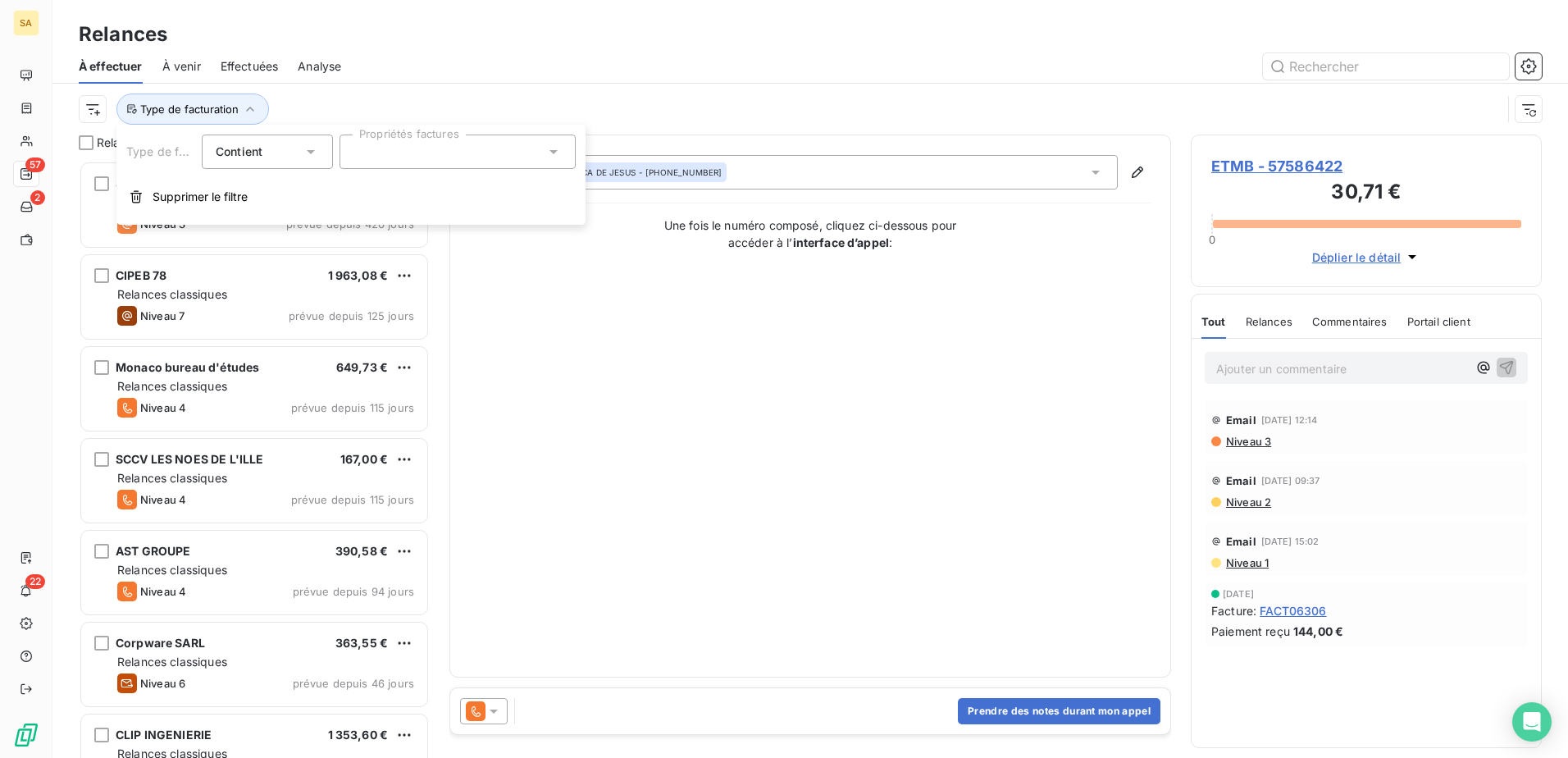
click at [508, 156] on div at bounding box center [457, 151] width 236 height 34
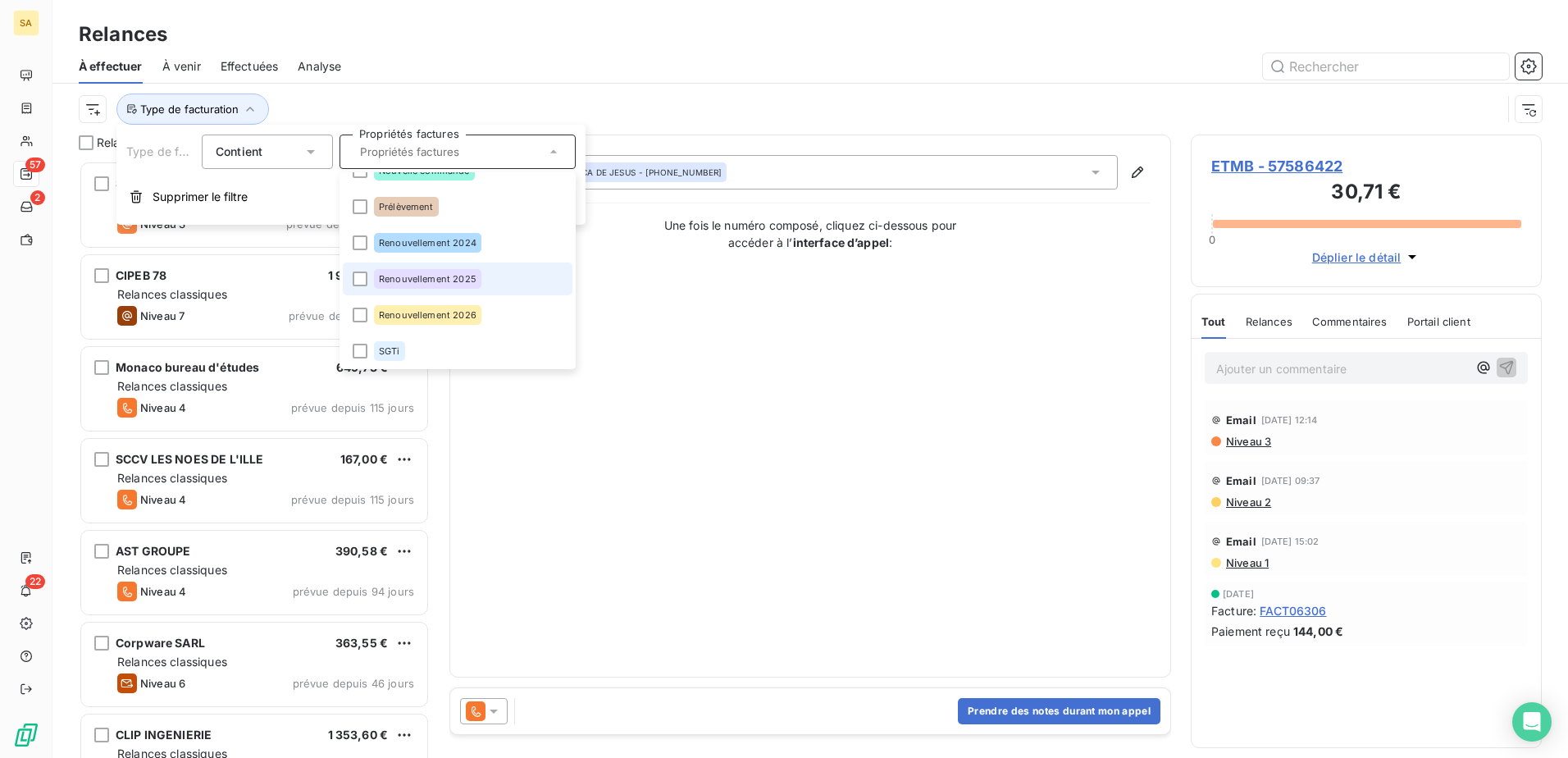
scroll to position [131, 0]
click at [457, 302] on li "Renouvellement 2026" at bounding box center [457, 313] width 230 height 33
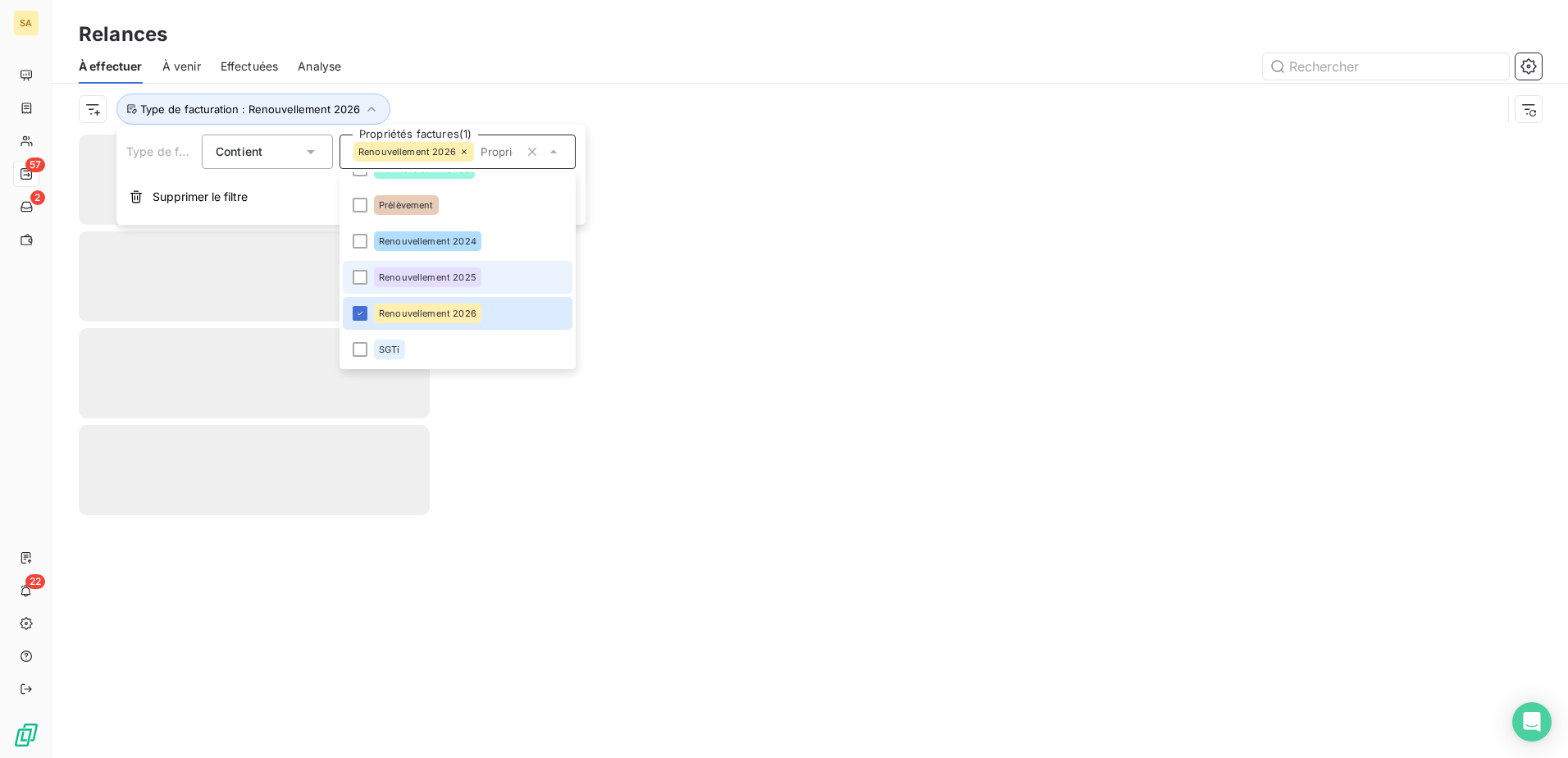
click at [463, 284] on div "Renouvellement 2025" at bounding box center [428, 277] width 108 height 20
click at [495, 237] on li "Renouvellement 2024" at bounding box center [457, 242] width 230 height 33
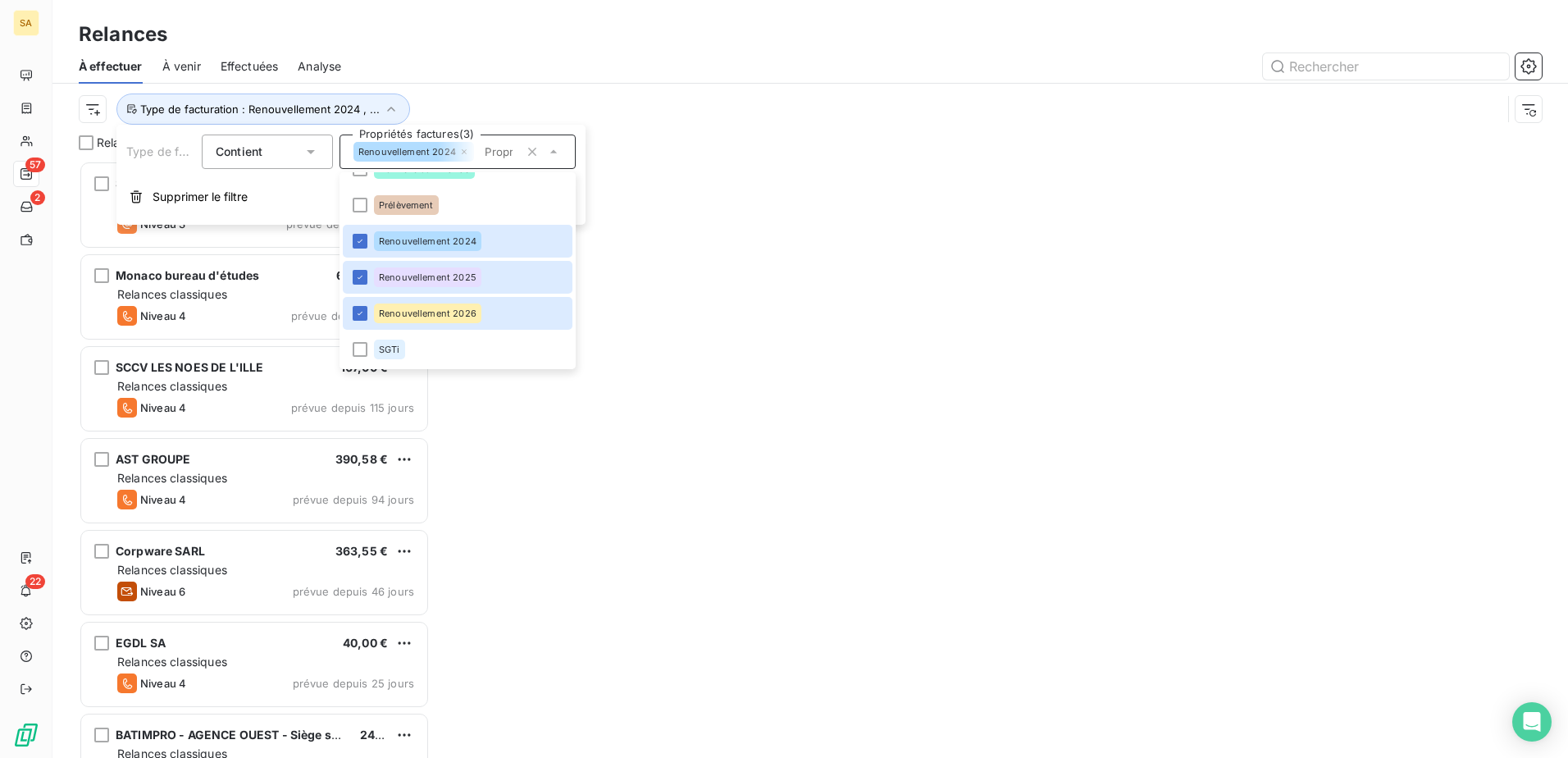
scroll to position [585, 339]
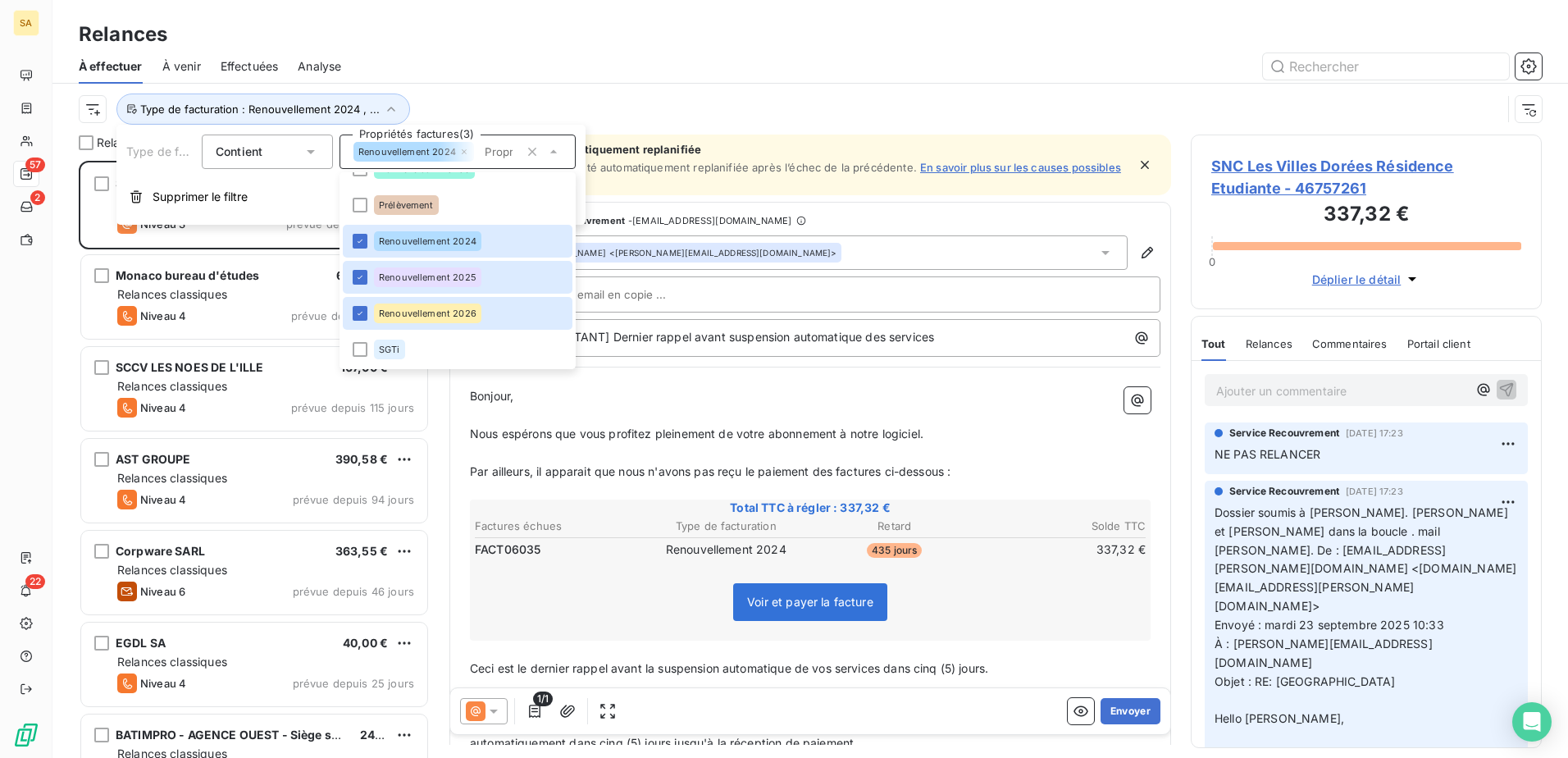
click at [476, 608] on div "Voir et payer la facture" at bounding box center [810, 605] width 675 height 71
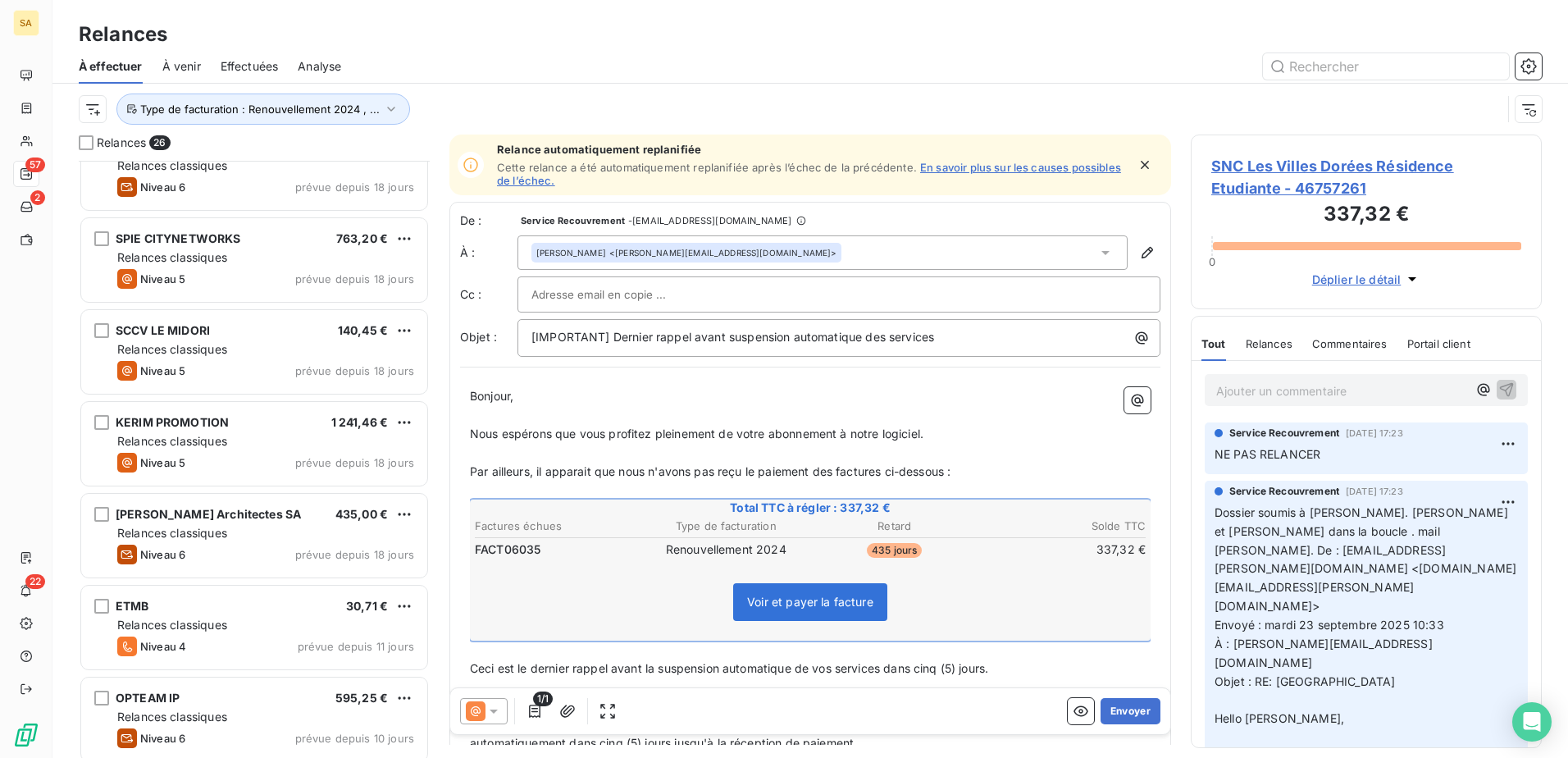
scroll to position [1383, 0]
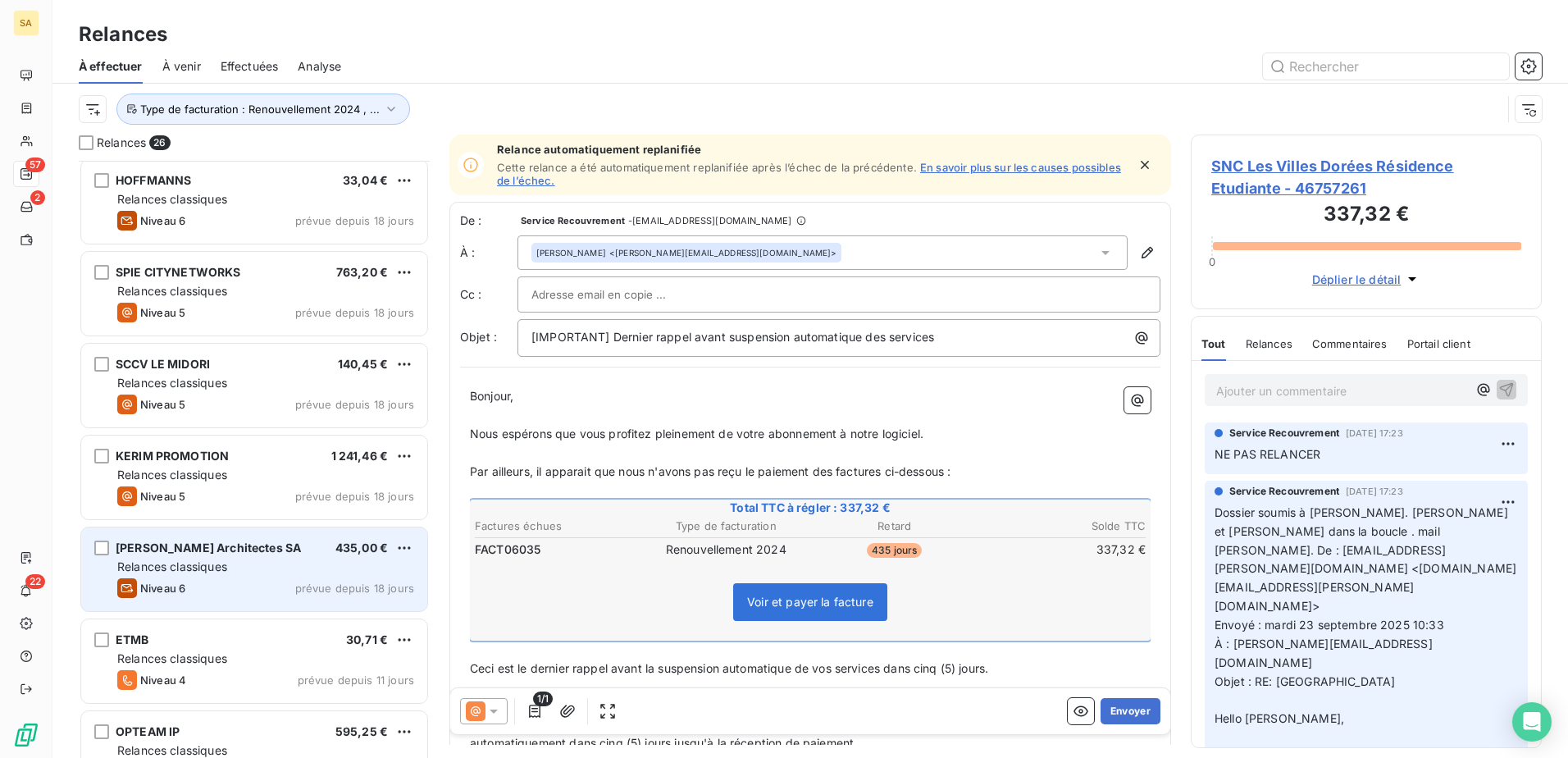
click at [311, 578] on div "Julien Dubois Architectes SA 435,00 € Relances classiques Niveau 6 prévue depui…" at bounding box center [254, 569] width 346 height 83
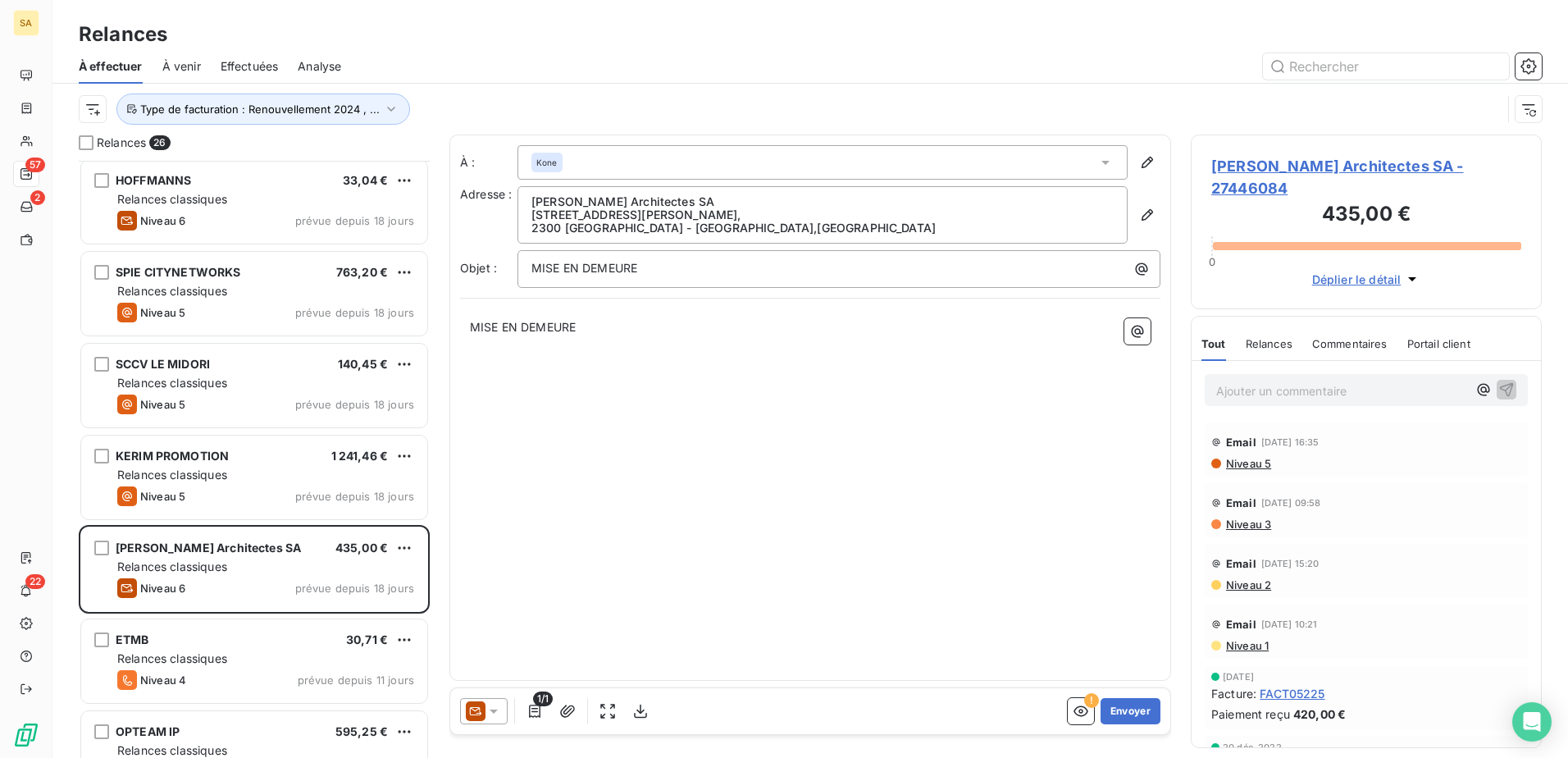
click at [1292, 165] on span "Julien Dubois Architectes SA - 27446084" at bounding box center [1365, 176] width 310 height 44
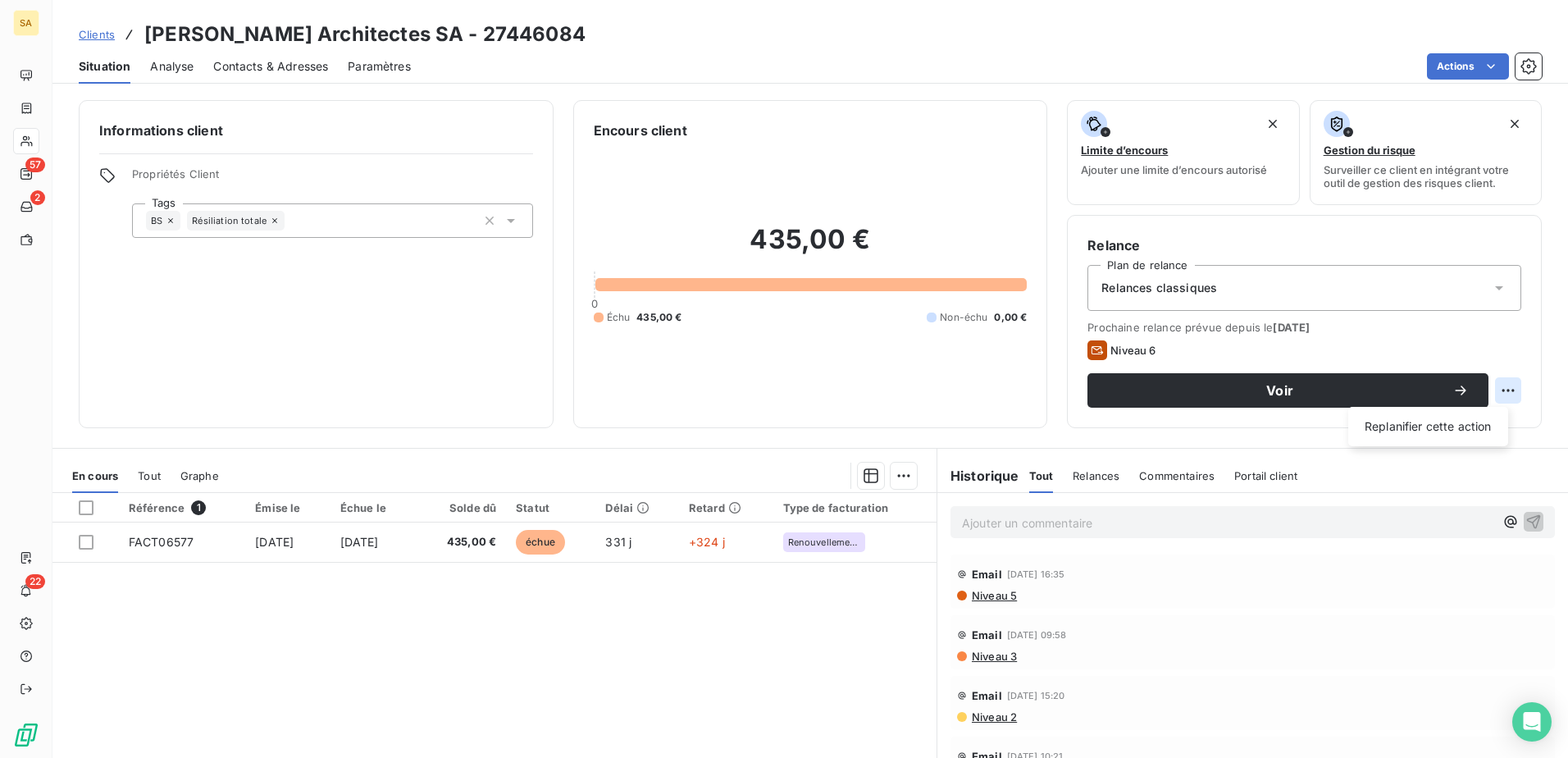
click at [1501, 395] on html "SA 57 2 22 Clients Julien Dubois Architectes SA - 27446084 Situation Analyse Co…" at bounding box center [784, 379] width 1568 height 758
click at [274, 63] on html "SA 57 2 22 Clients Julien Dubois Architectes SA - 27446084 Situation Analyse Co…" at bounding box center [784, 379] width 1568 height 758
click at [274, 63] on span "Contacts & Adresses" at bounding box center [270, 66] width 115 height 17
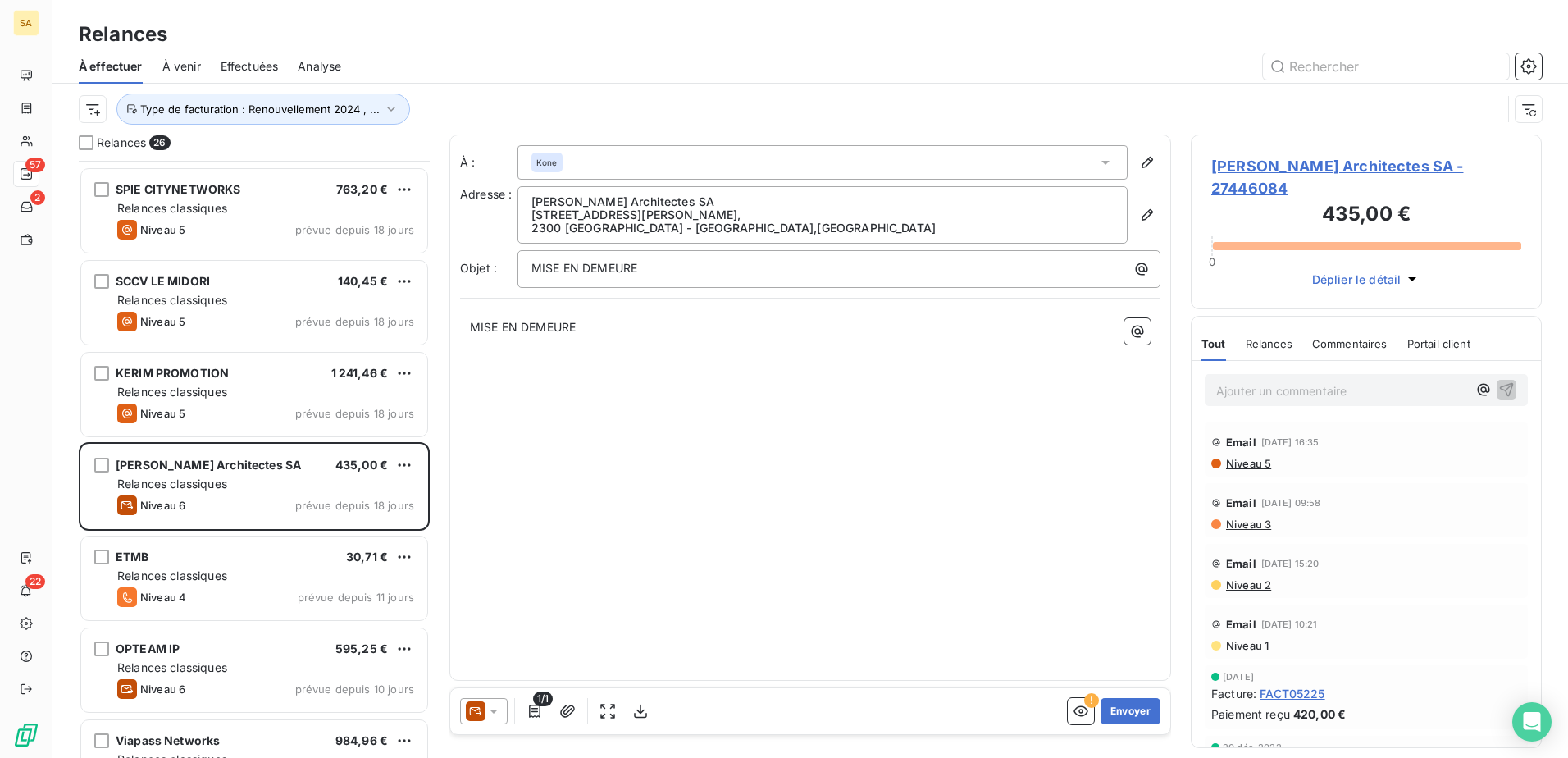
scroll to position [1464, 0]
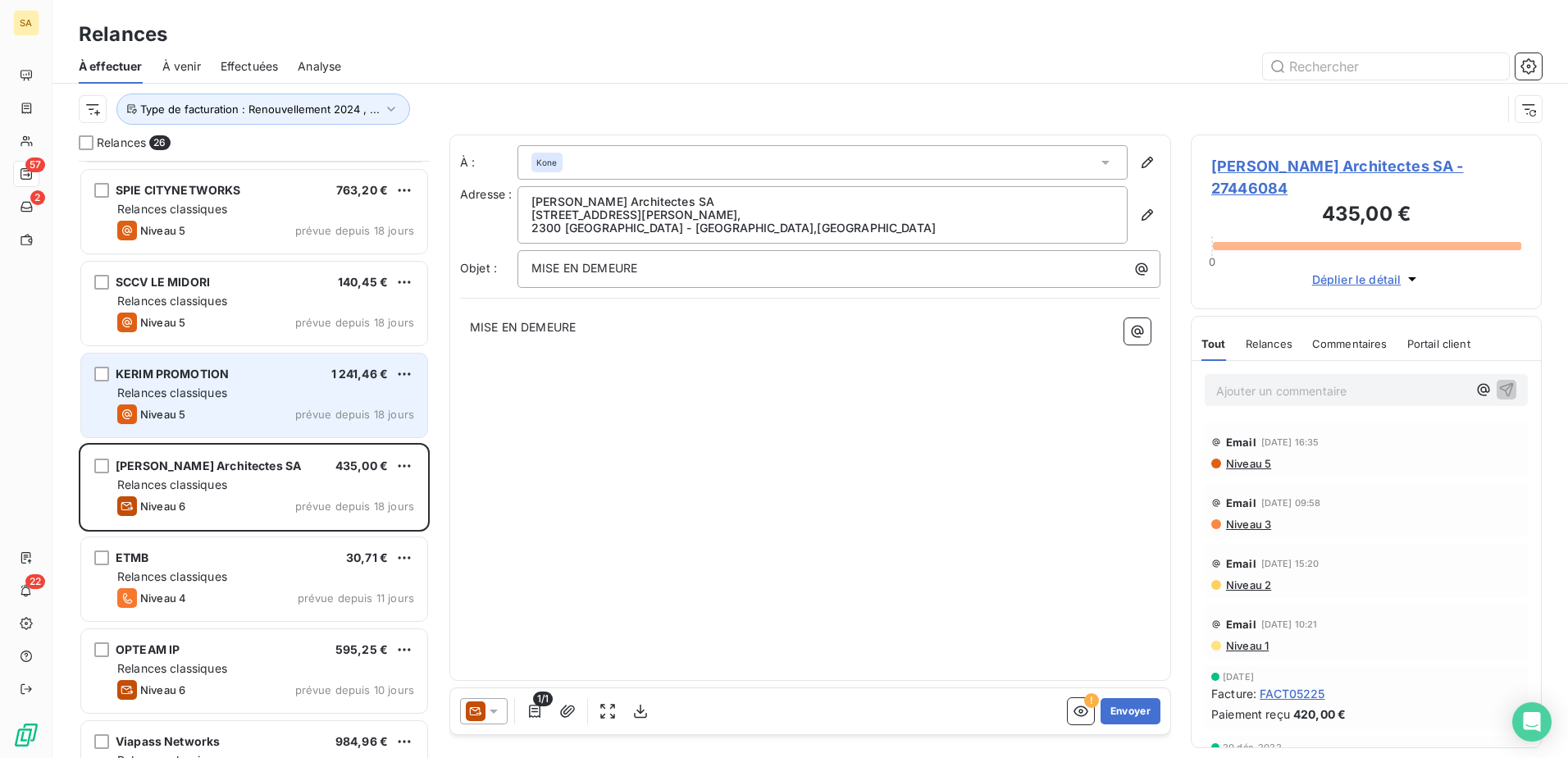
click at [259, 398] on div "Relances classiques" at bounding box center [265, 393] width 297 height 17
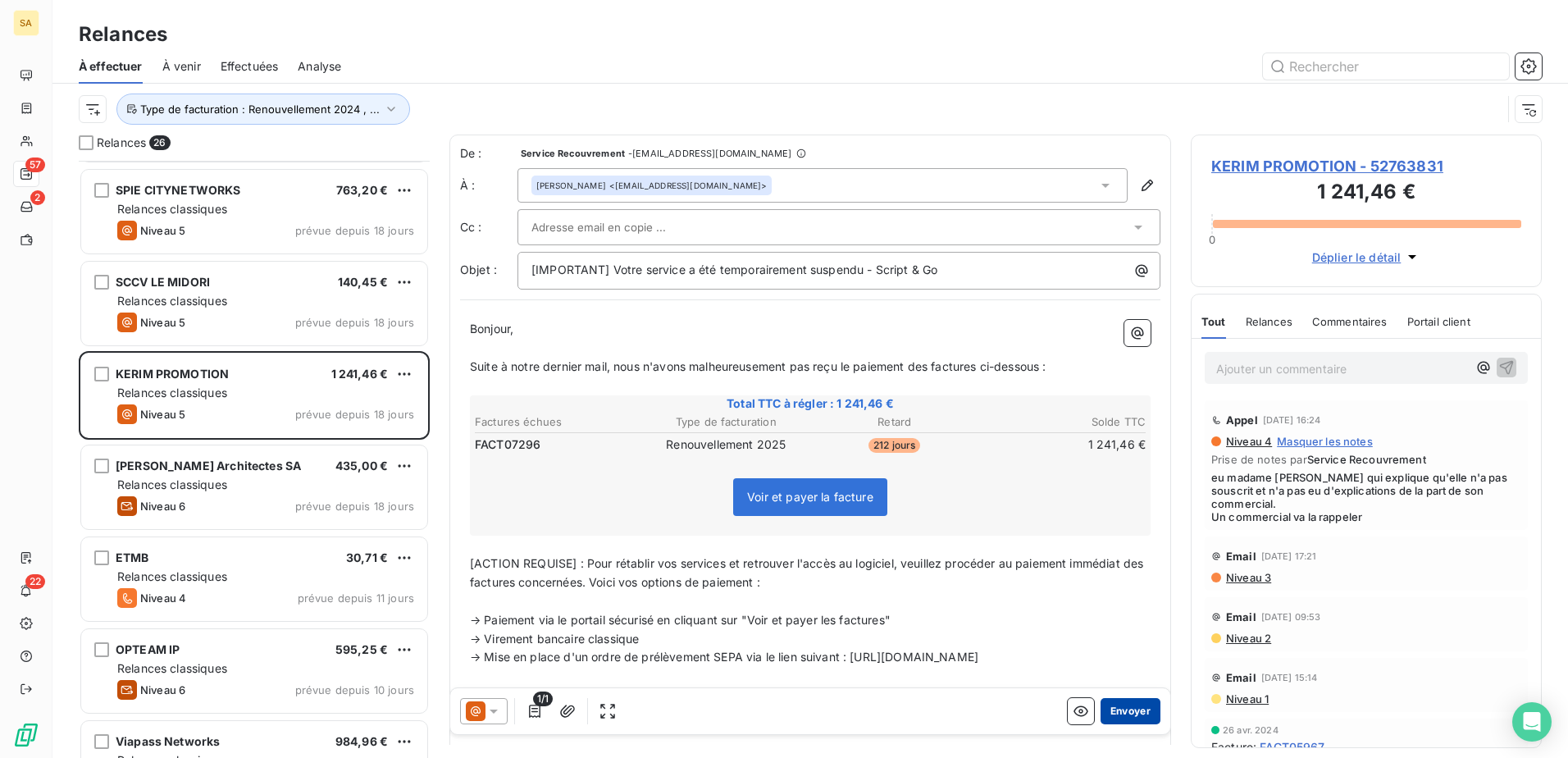
click at [1130, 714] on button "Envoyer" at bounding box center [1130, 711] width 60 height 26
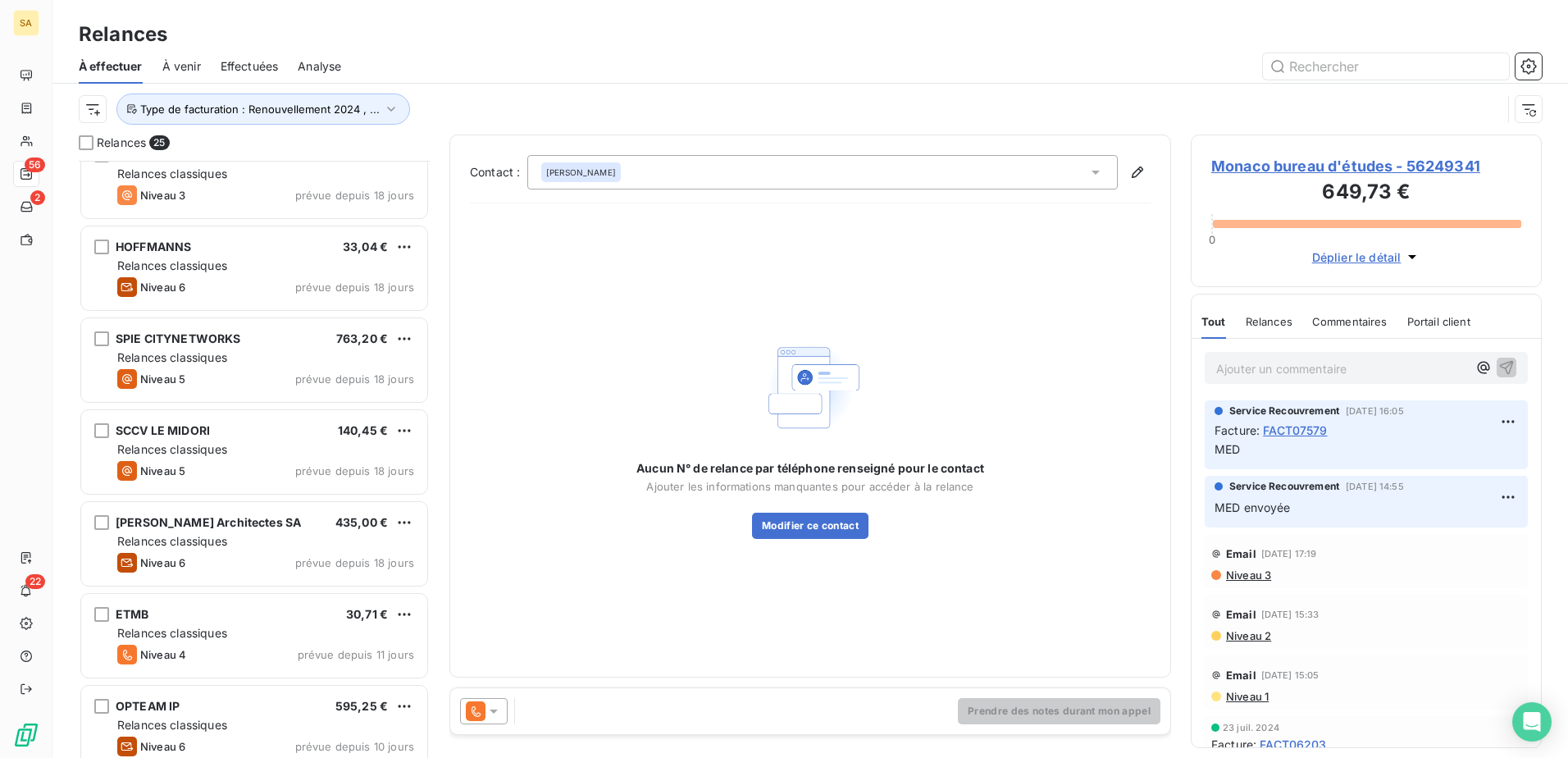
scroll to position [1208, 0]
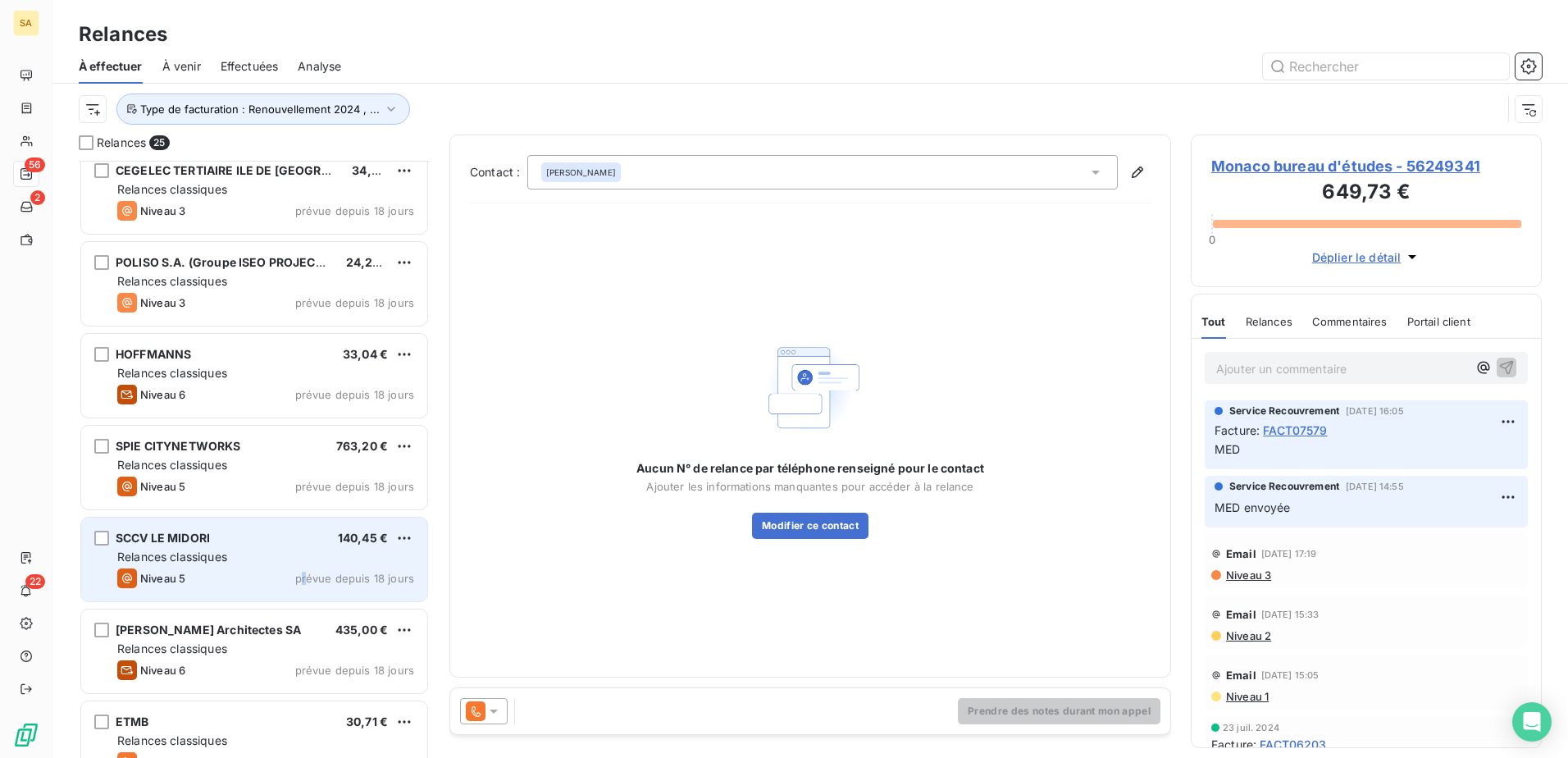
click at [306, 584] on span "prévue depuis 18 jours" at bounding box center [354, 578] width 118 height 13
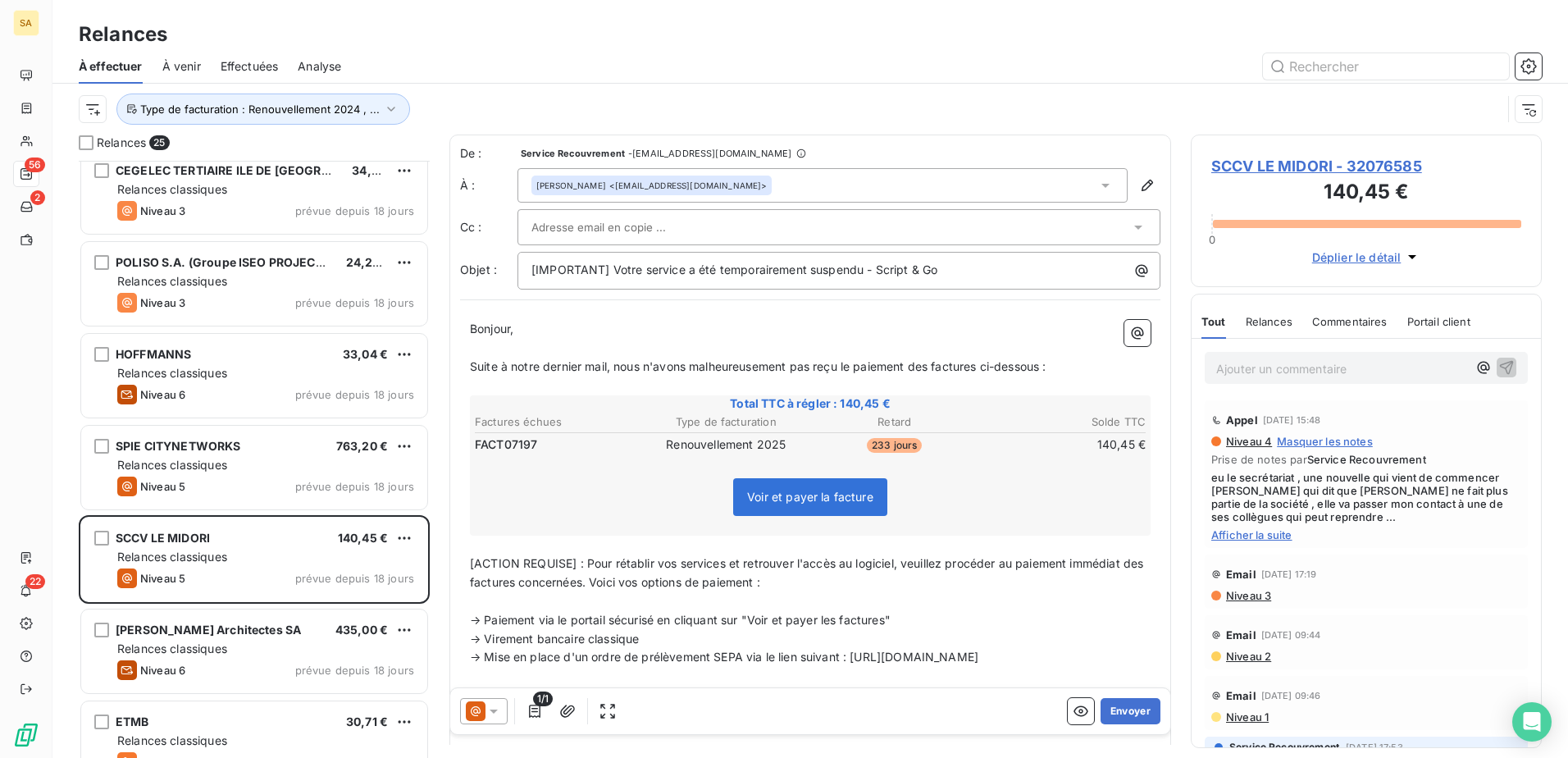
click at [1283, 531] on span "Afficher la suite" at bounding box center [1365, 535] width 310 height 13
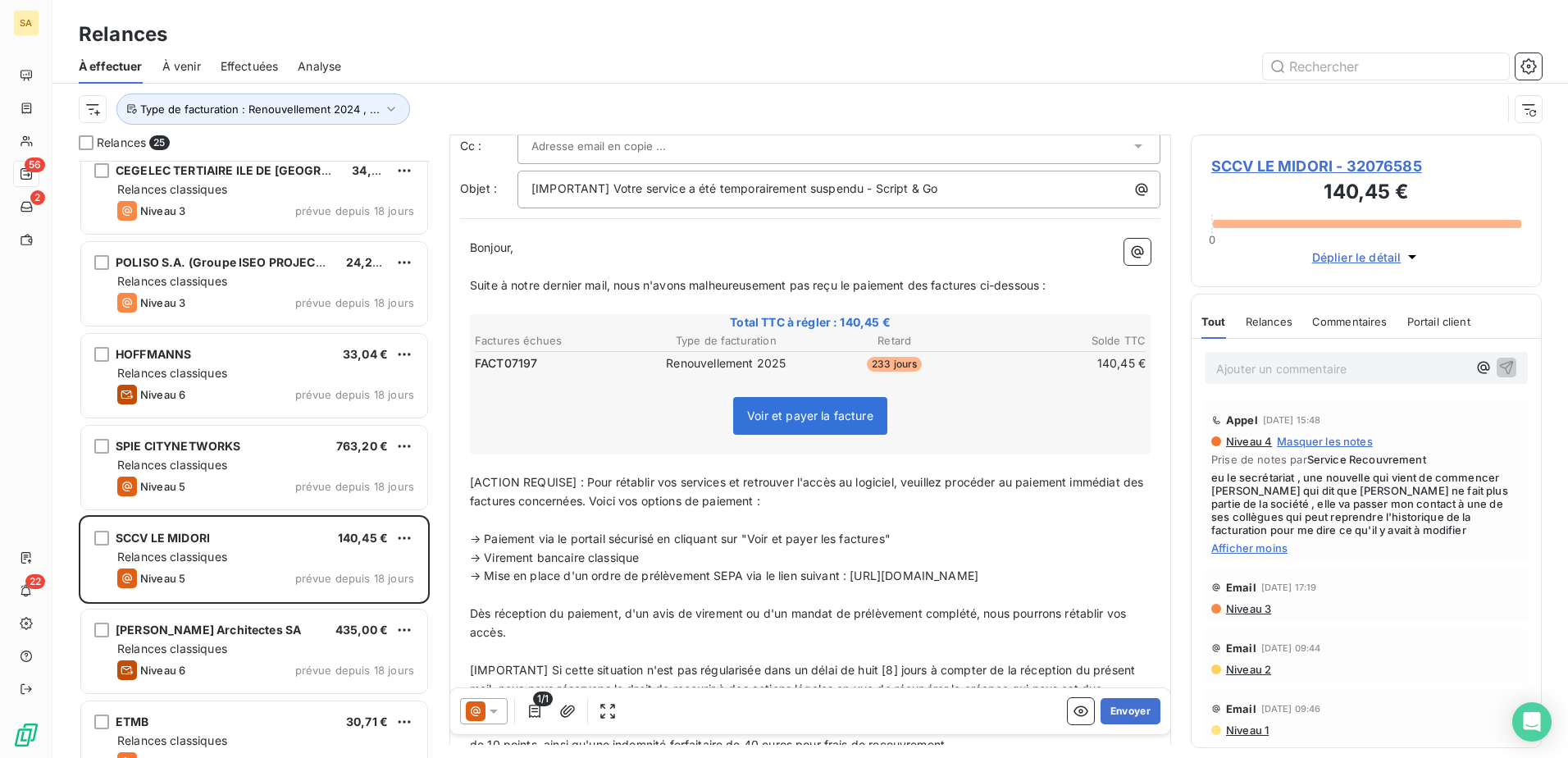
scroll to position [247, 0]
